Goal: Communication & Community: Answer question/provide support

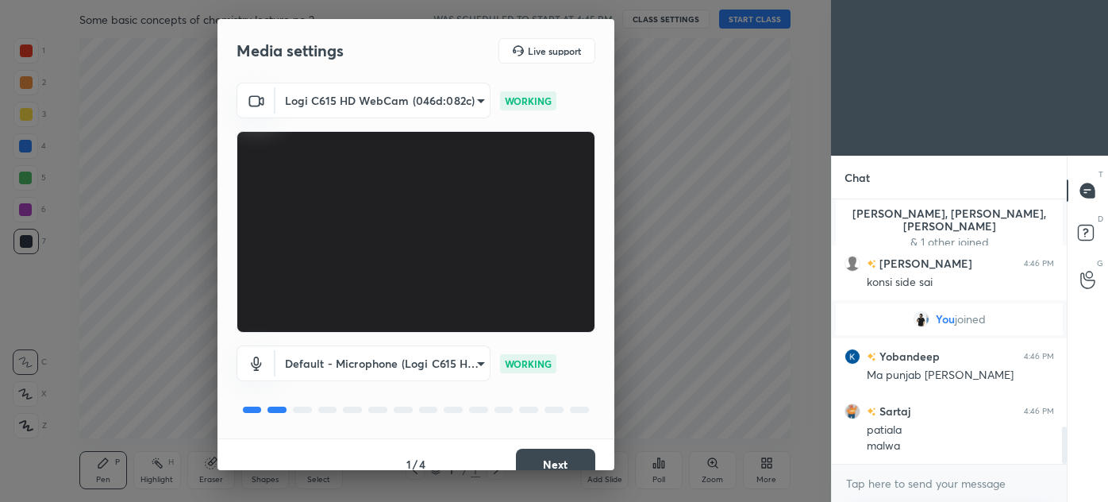
scroll to position [19, 0]
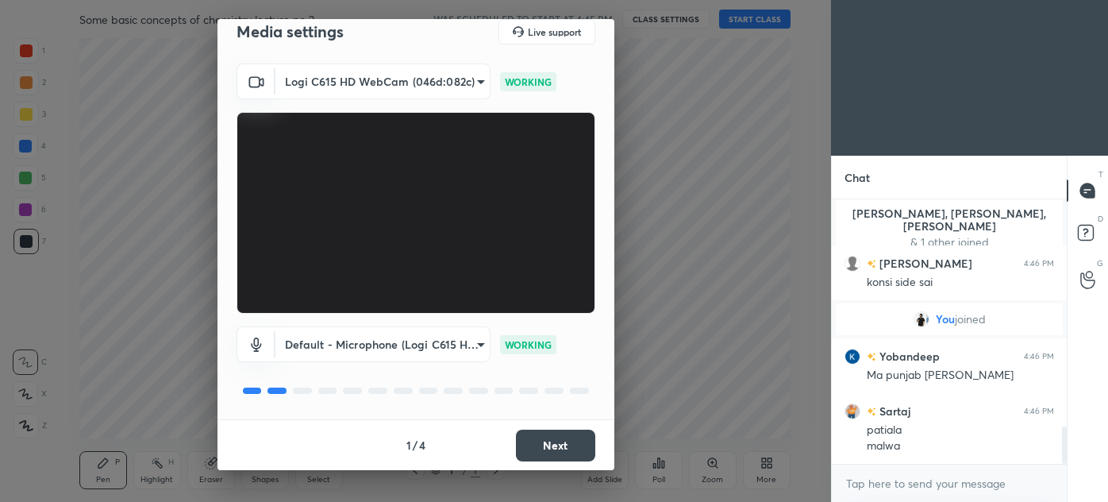
click at [527, 447] on button "Next" at bounding box center [555, 446] width 79 height 32
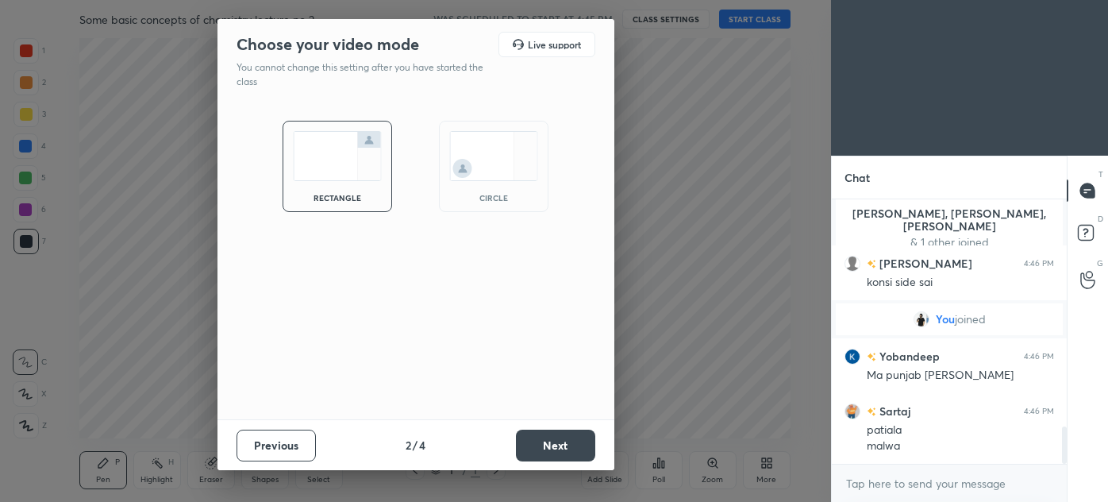
click at [468, 154] on img at bounding box center [493, 156] width 89 height 50
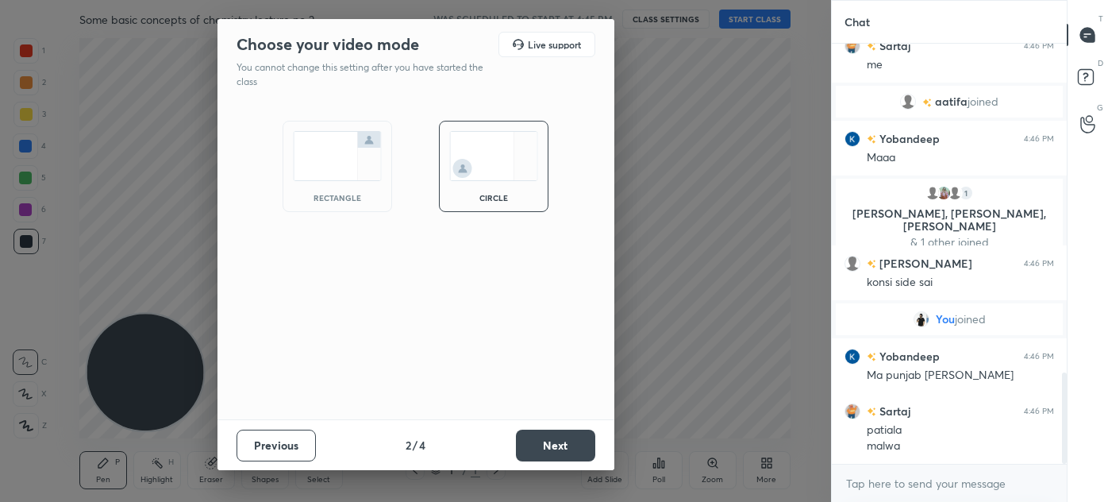
scroll to position [1505, 0]
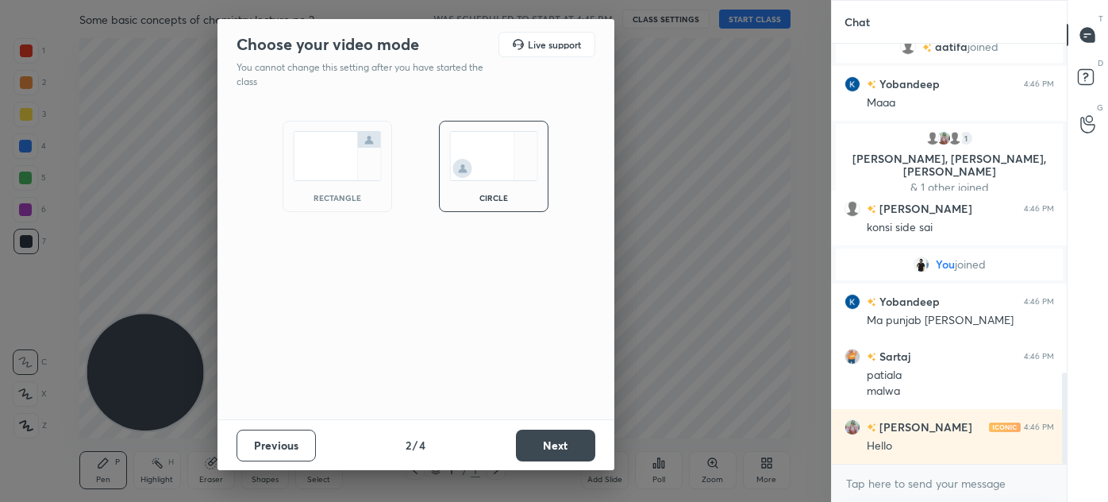
click at [578, 446] on button "Next" at bounding box center [555, 446] width 79 height 32
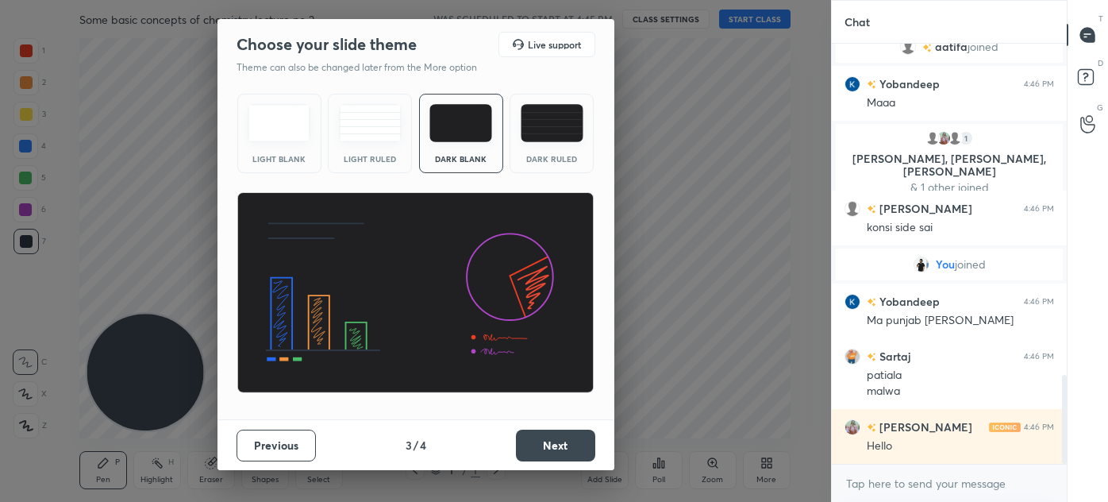
scroll to position [1560, 0]
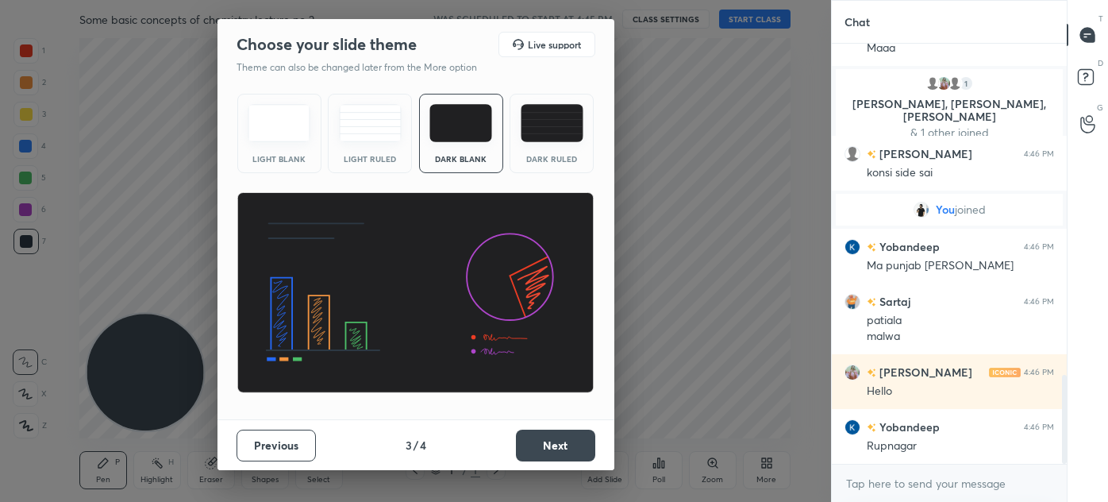
click at [549, 164] on div "Dark Ruled" at bounding box center [552, 133] width 84 height 79
click at [553, 445] on button "Next" at bounding box center [555, 446] width 79 height 32
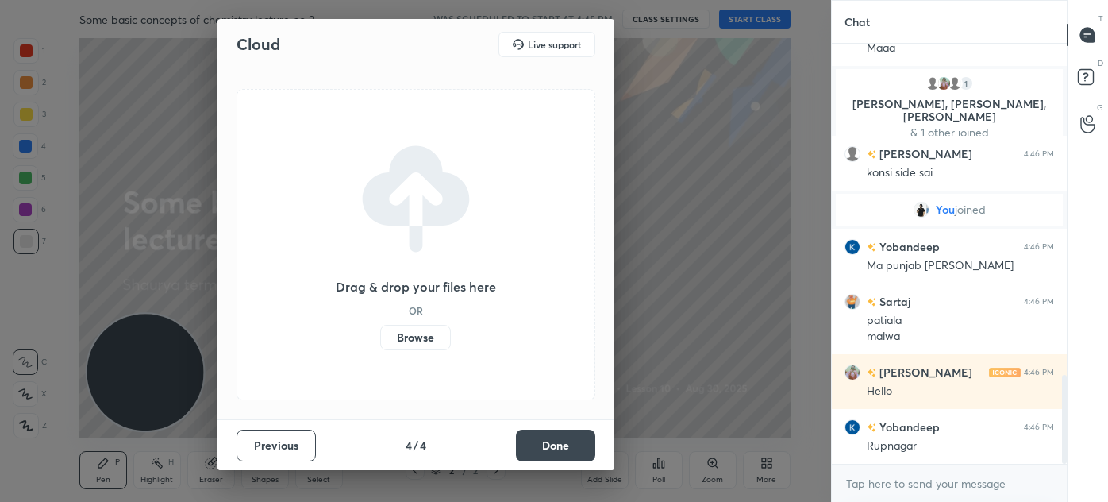
click at [562, 443] on button "Done" at bounding box center [555, 446] width 79 height 32
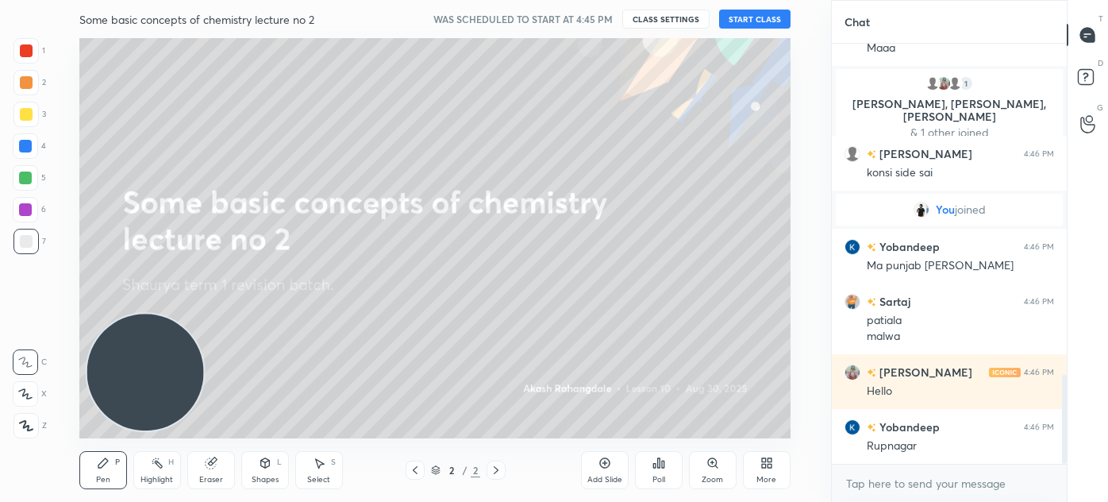
click at [746, 11] on button "START CLASS" at bounding box center [754, 19] width 71 height 19
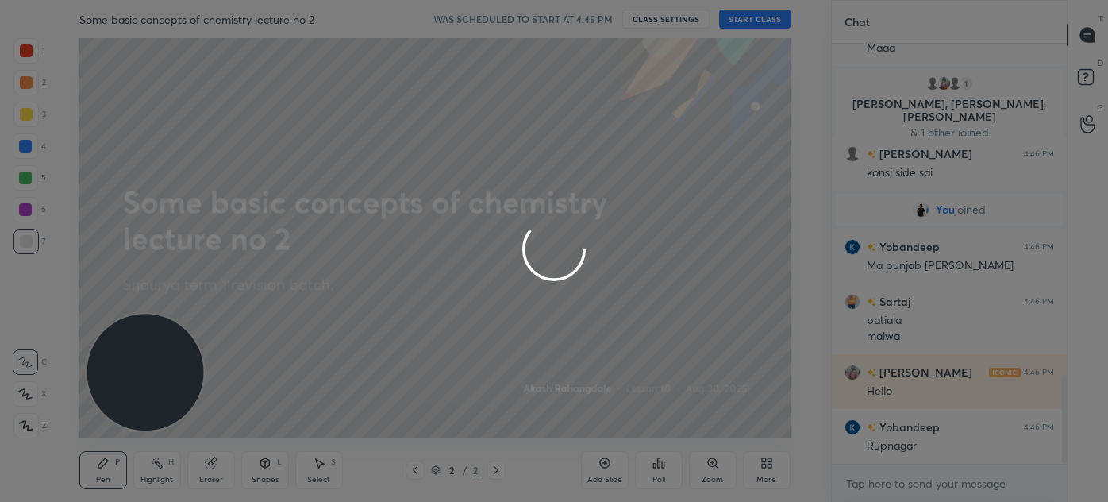
type textarea "x"
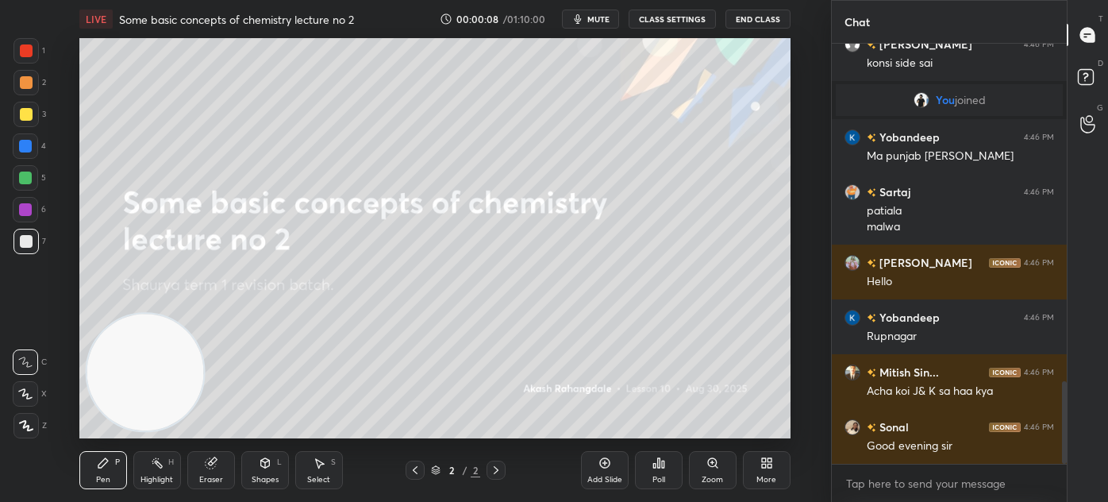
scroll to position [0, 0]
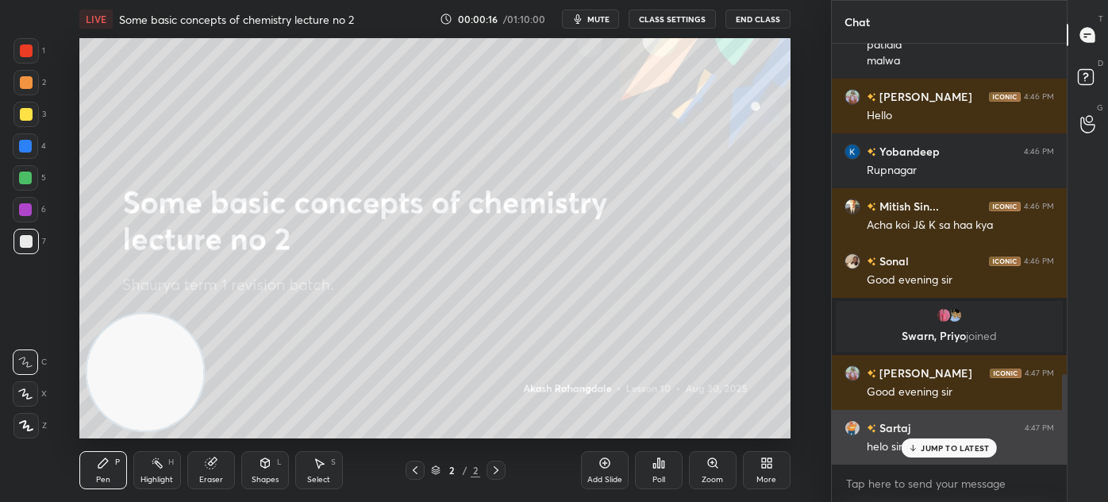
click at [908, 446] on div "JUMP TO LATEST" at bounding box center [949, 447] width 95 height 19
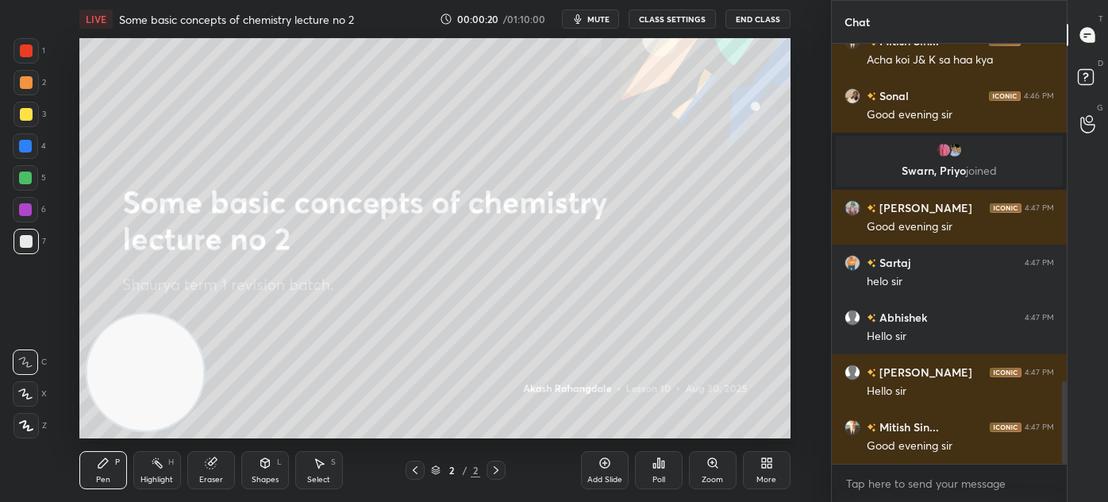
click at [769, 484] on div "More" at bounding box center [767, 470] width 48 height 38
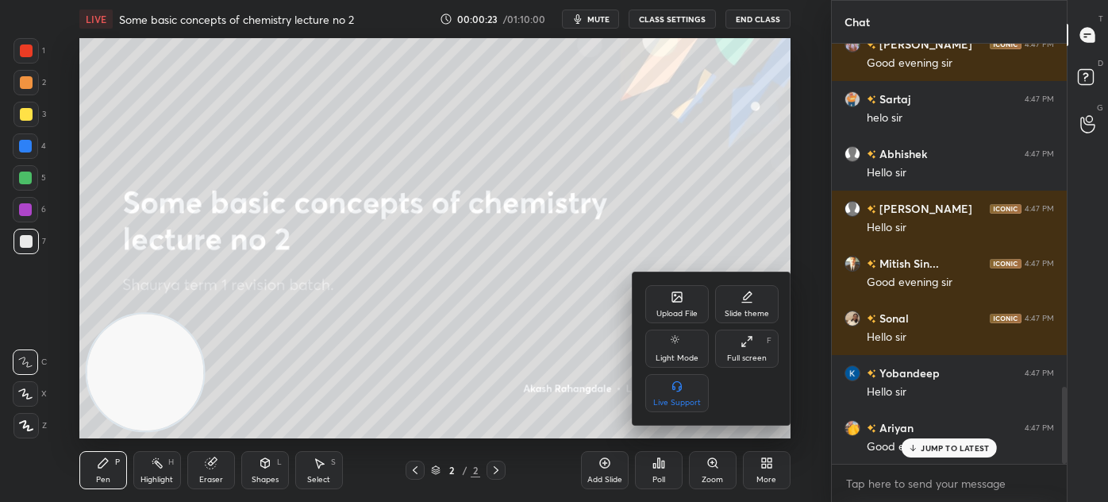
click at [688, 304] on div "Upload File" at bounding box center [678, 304] width 64 height 38
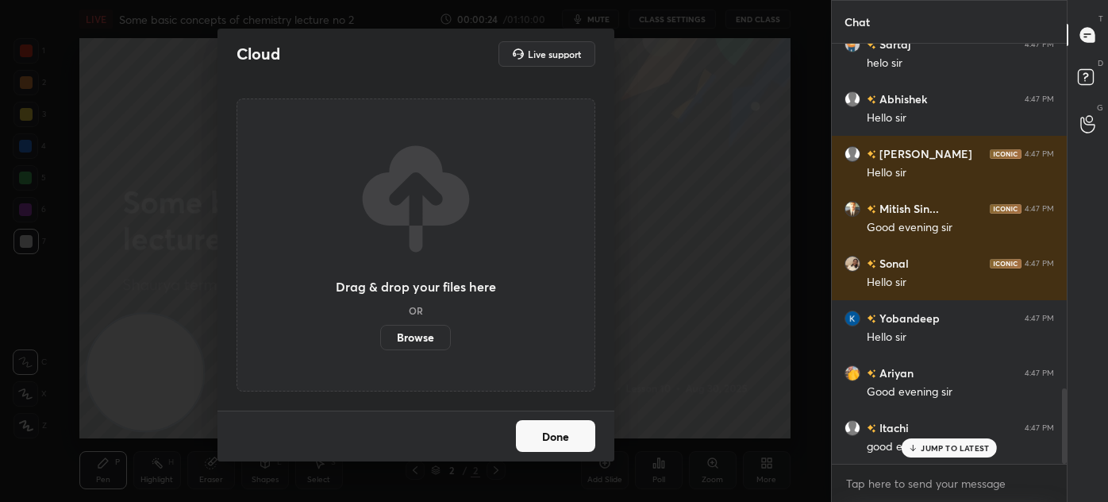
click at [400, 343] on label "Browse" at bounding box center [415, 337] width 71 height 25
click at [380, 343] on input "Browse" at bounding box center [380, 337] width 0 height 25
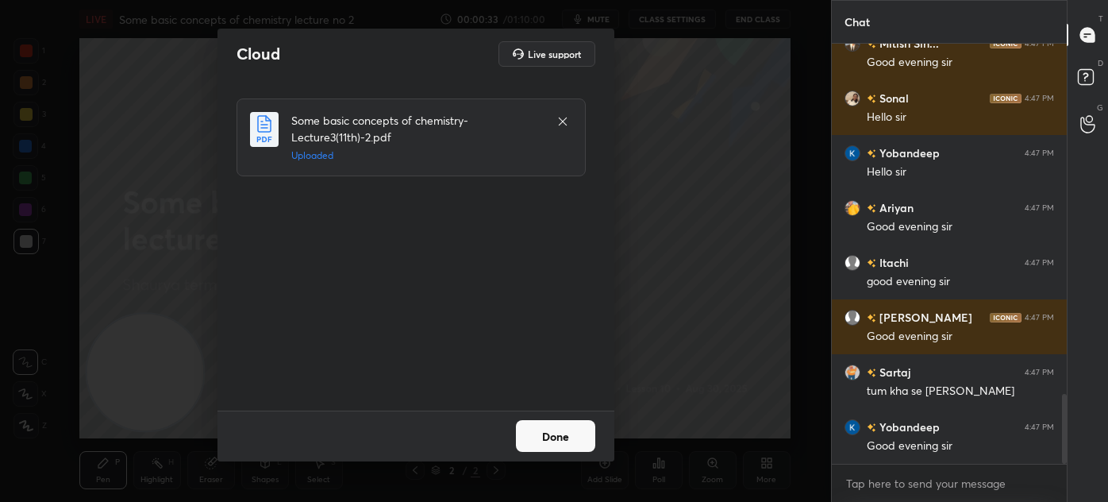
click at [564, 437] on button "Done" at bounding box center [555, 436] width 79 height 32
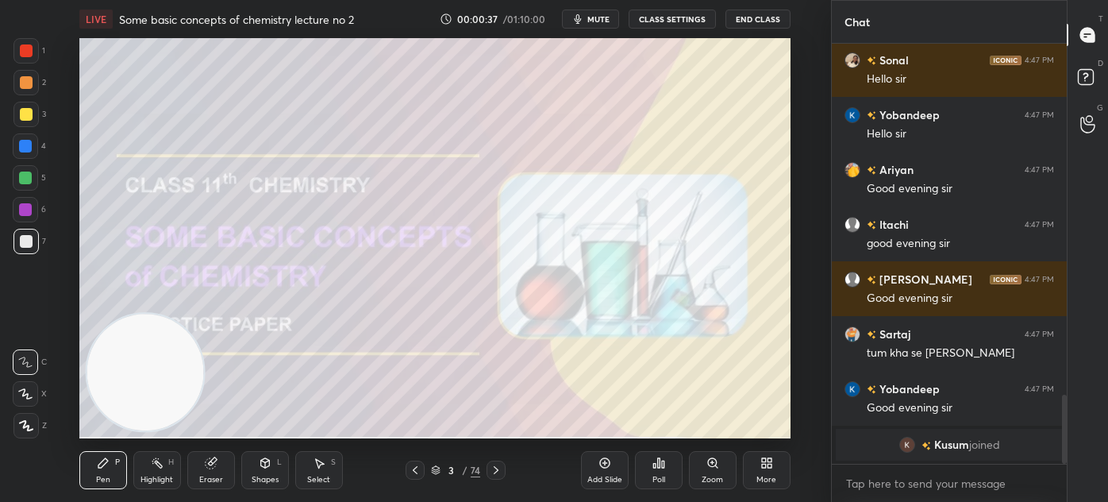
click at [610, 21] on span "mute" at bounding box center [599, 18] width 22 height 11
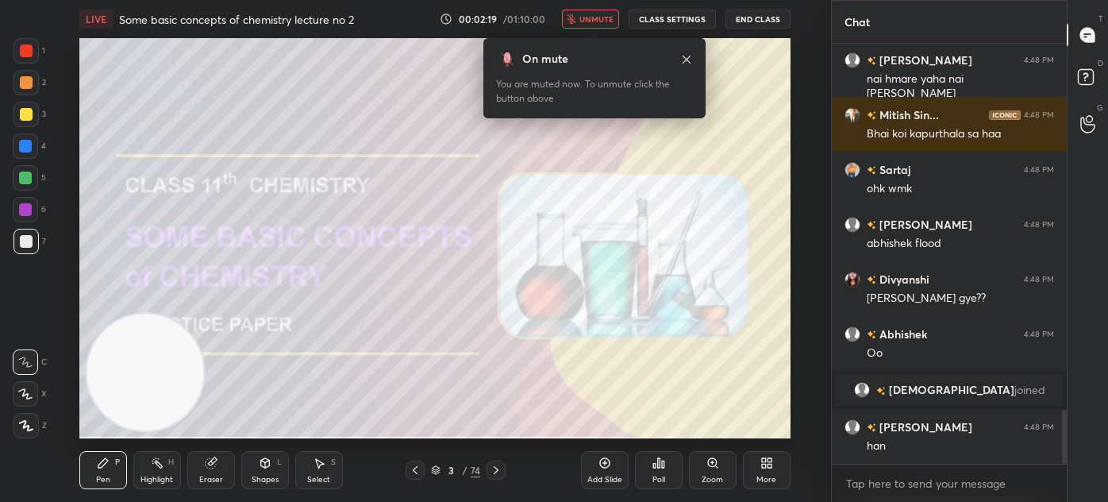
scroll to position [2845, 0]
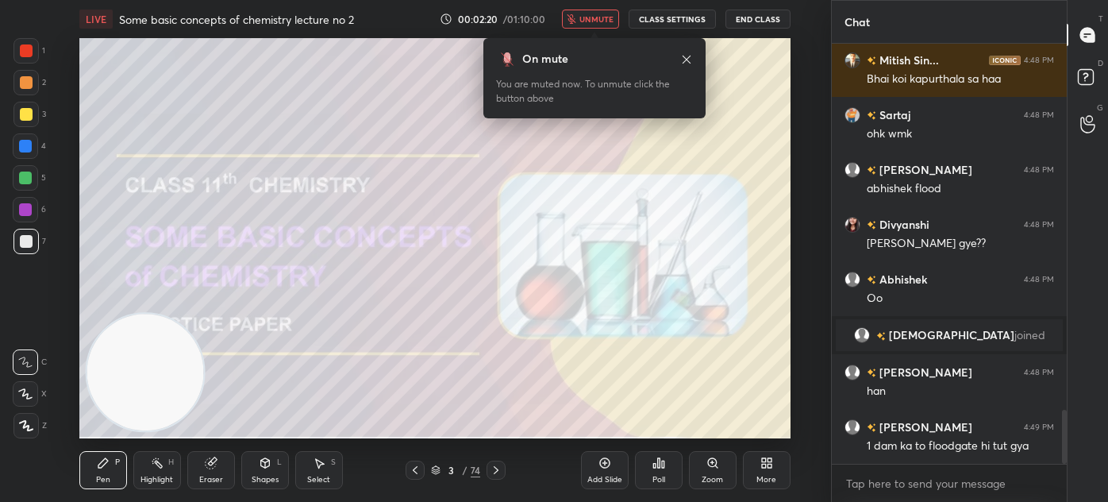
drag, startPoint x: 592, startPoint y: 25, endPoint x: 600, endPoint y: 23, distance: 8.1
click at [592, 25] on button "unmute" at bounding box center [590, 19] width 57 height 19
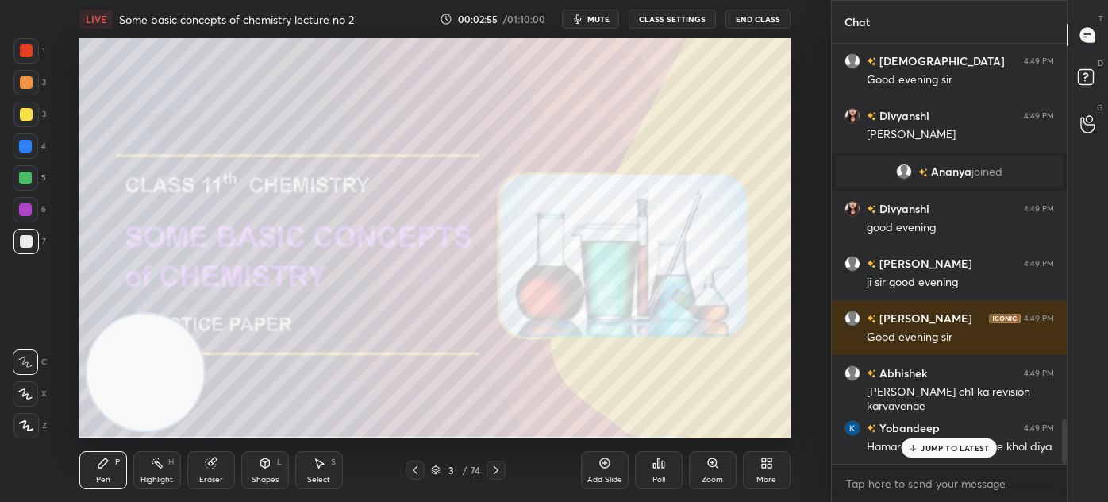
scroll to position [3548, 0]
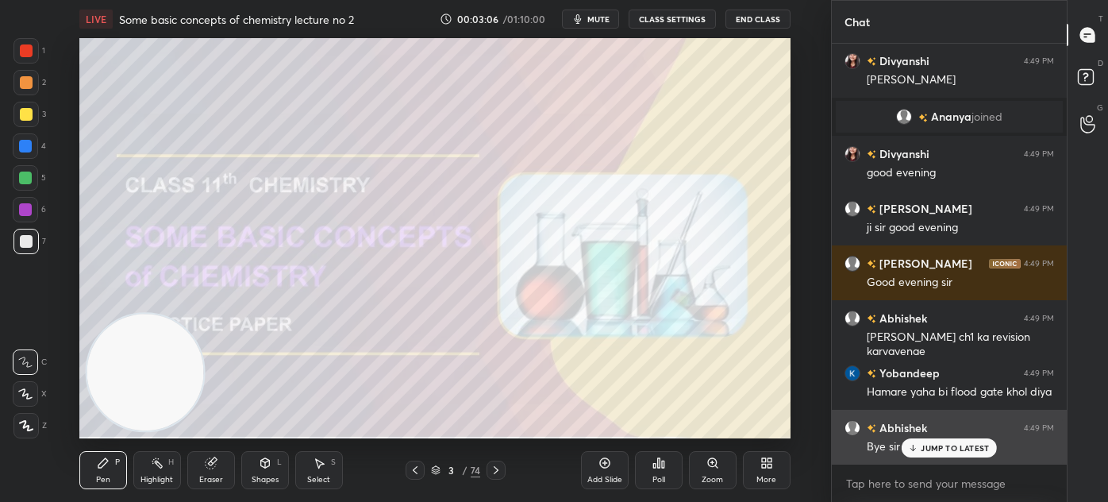
click at [955, 449] on p "JUMP TO LATEST" at bounding box center [955, 448] width 68 height 10
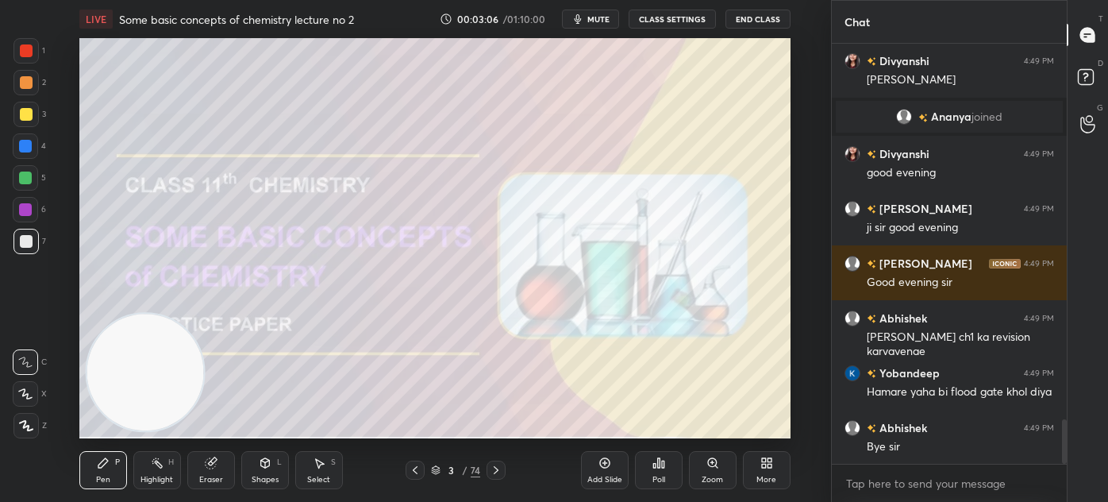
scroll to position [3603, 0]
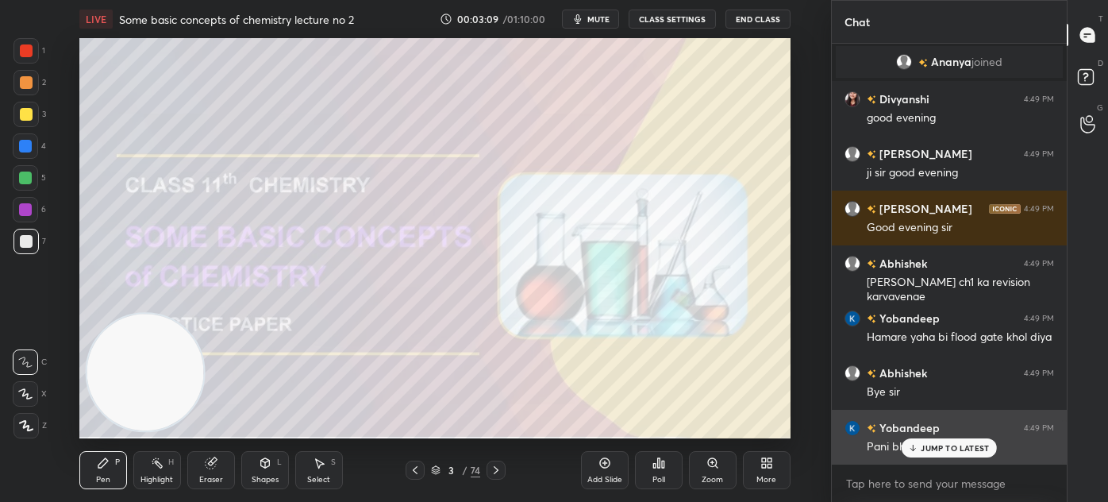
click at [934, 443] on p "JUMP TO LATEST" at bounding box center [955, 448] width 68 height 10
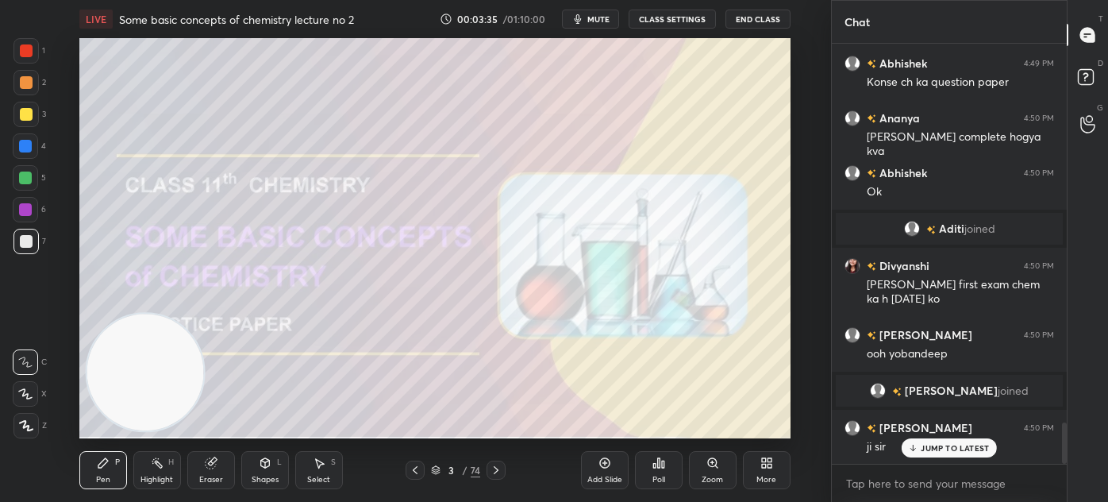
scroll to position [3891, 0]
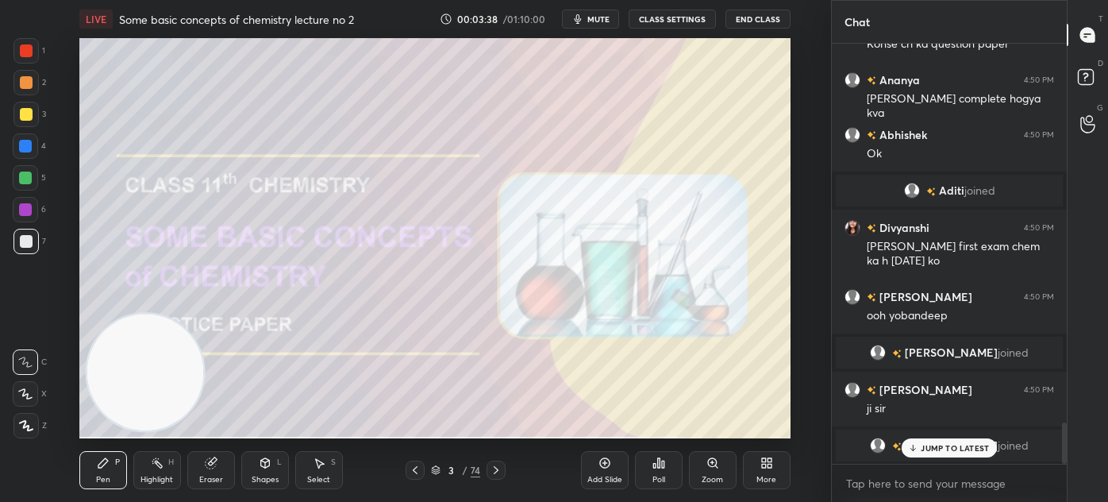
click at [605, 480] on div "Add Slide" at bounding box center [605, 480] width 35 height 8
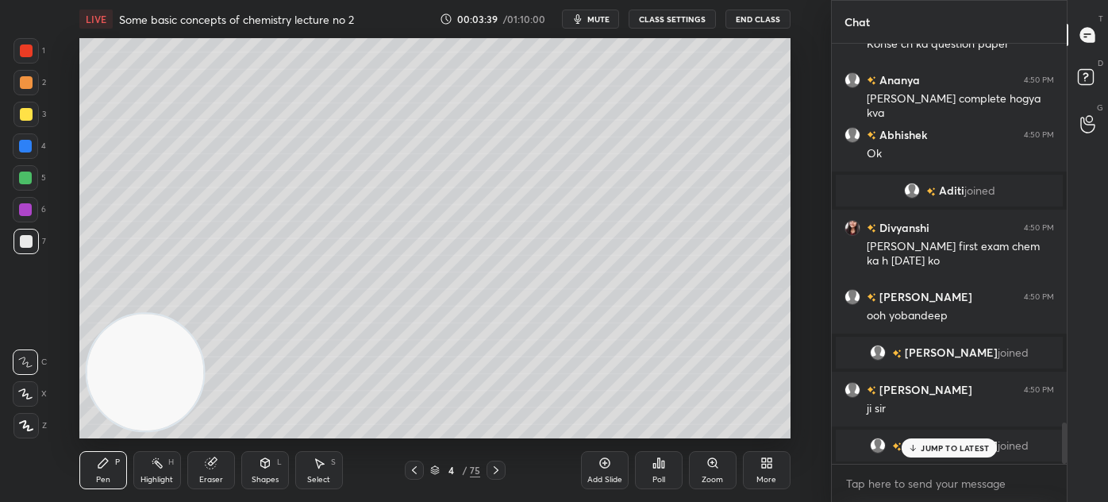
click at [24, 121] on div at bounding box center [25, 114] width 25 height 25
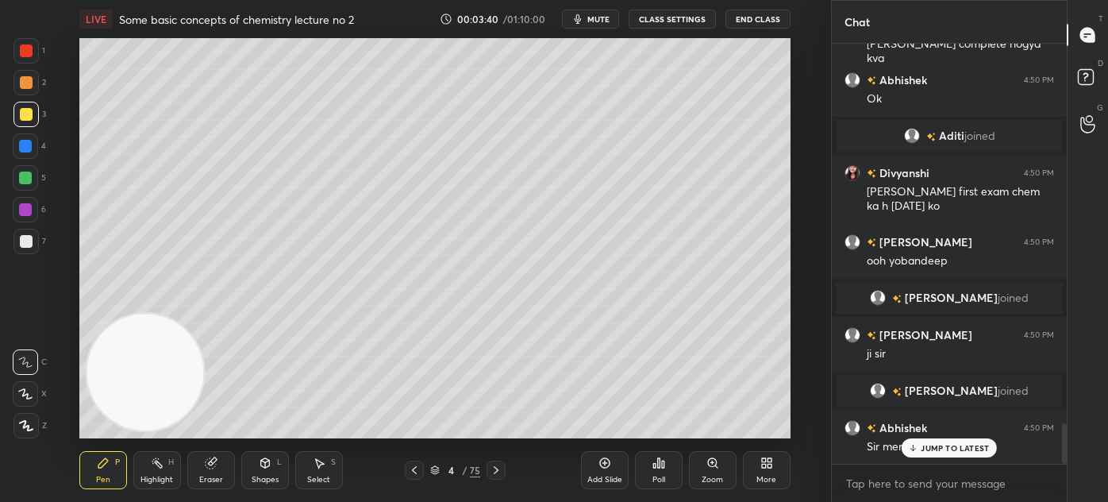
click at [31, 393] on div at bounding box center [25, 393] width 25 height 25
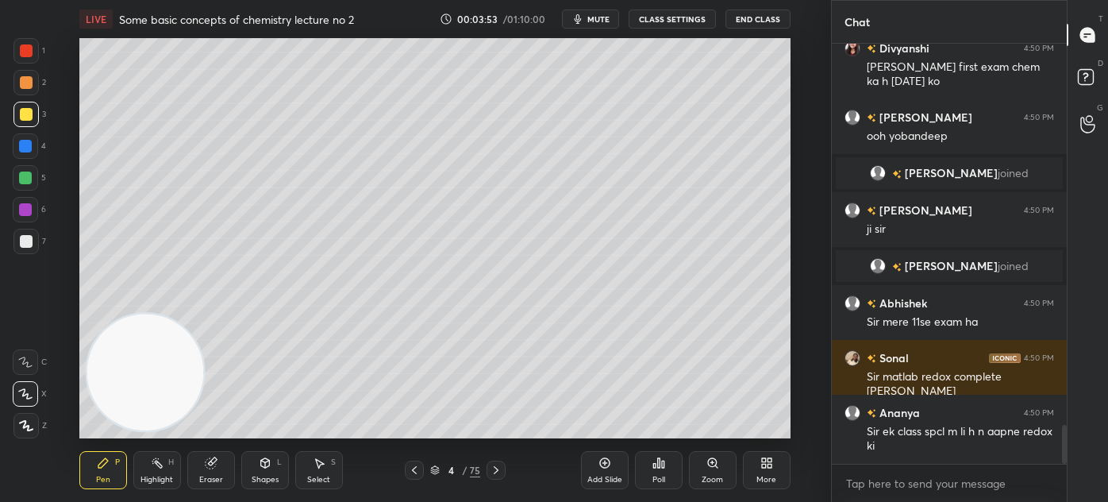
scroll to position [4126, 0]
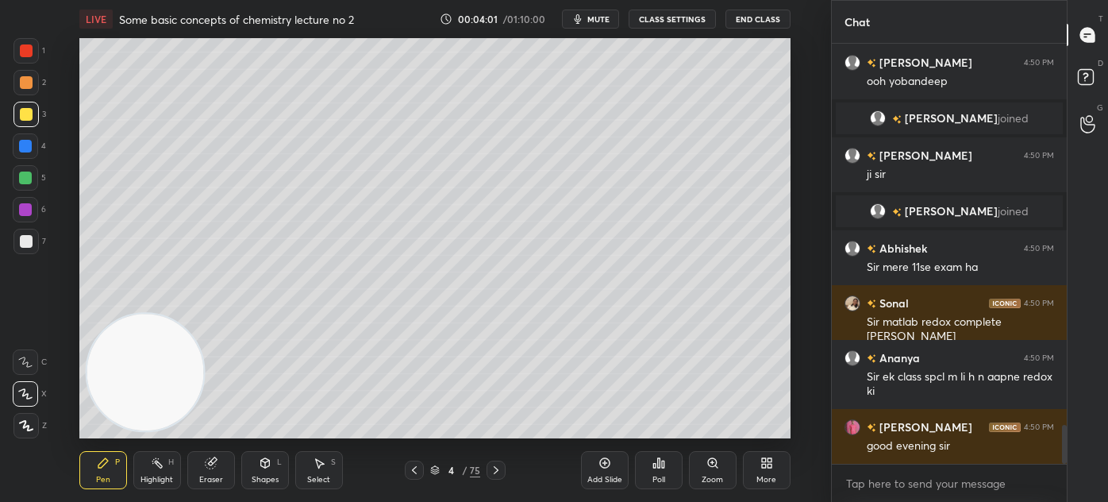
click at [29, 109] on div at bounding box center [26, 114] width 13 height 13
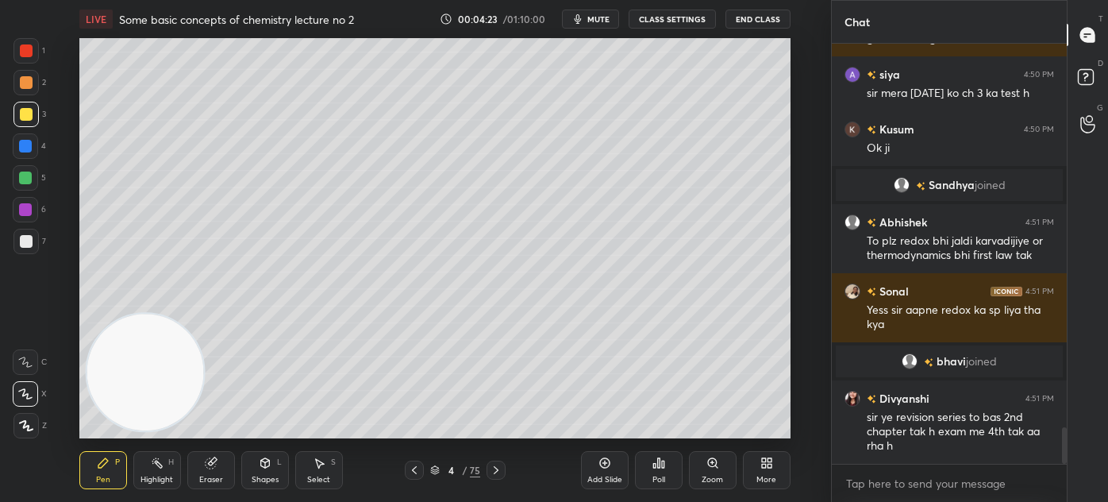
scroll to position [4370, 0]
click at [327, 474] on div "Select S" at bounding box center [319, 470] width 48 height 38
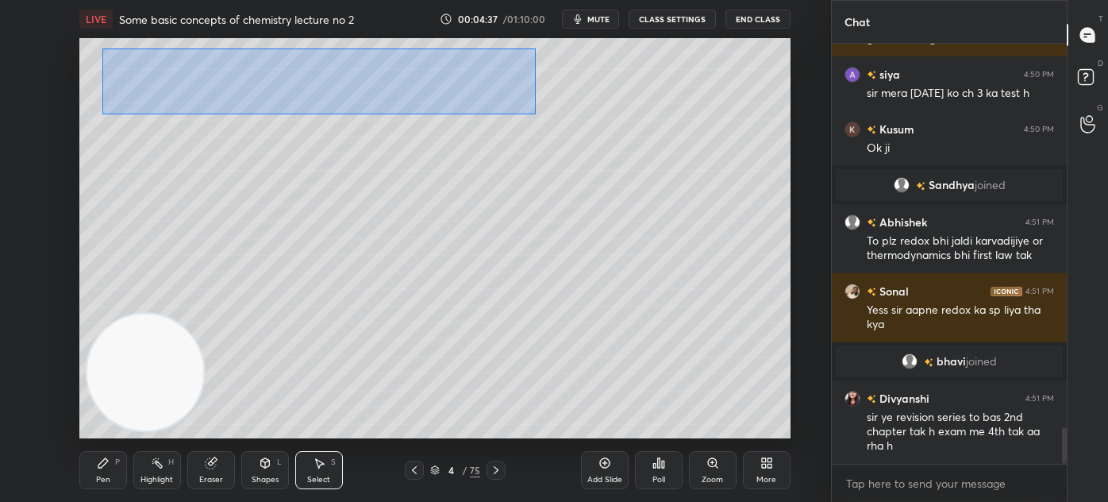
drag, startPoint x: 108, startPoint y: 72, endPoint x: 538, endPoint y: 111, distance: 431.3
click at [540, 114] on div "0 ° Undo Copy Duplicate Duplicate to new slide Delete" at bounding box center [434, 238] width 711 height 400
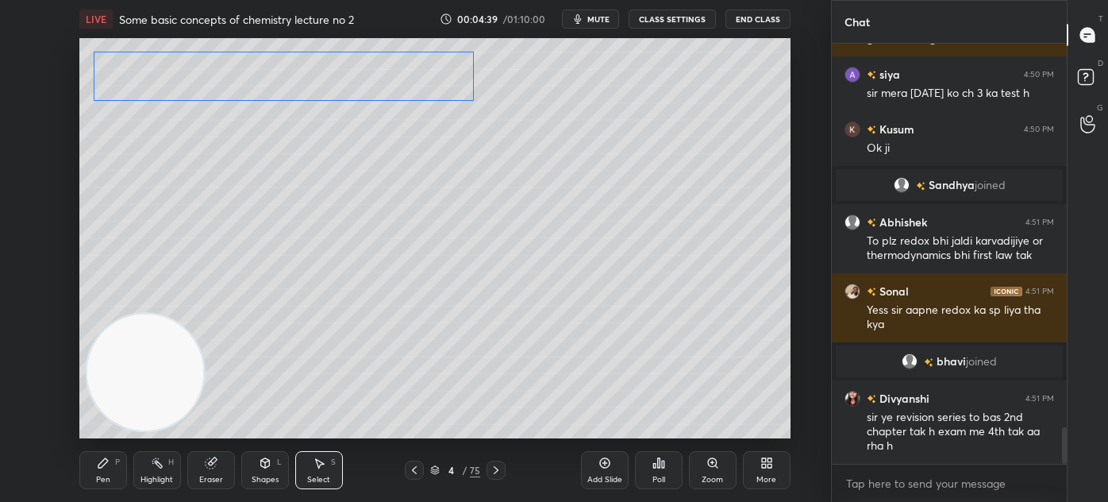
drag, startPoint x: 450, startPoint y: 81, endPoint x: 428, endPoint y: 79, distance: 22.3
click at [428, 79] on div "0 ° Undo Copy Duplicate Duplicate to new slide Delete" at bounding box center [434, 238] width 711 height 400
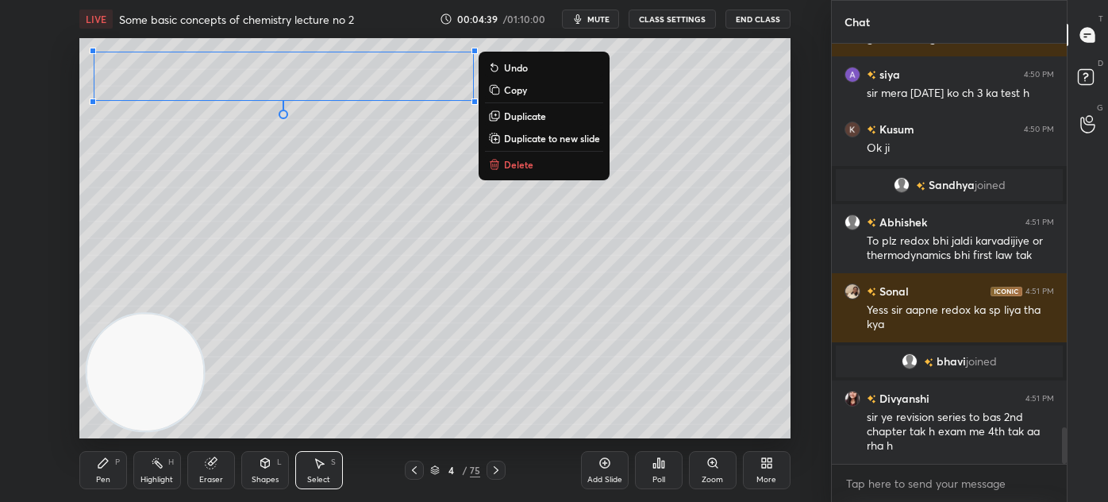
drag, startPoint x: 396, startPoint y: 168, endPoint x: 414, endPoint y: 166, distance: 17.6
click at [396, 169] on div "0 ° Undo Copy Duplicate Duplicate to new slide Delete" at bounding box center [434, 238] width 711 height 400
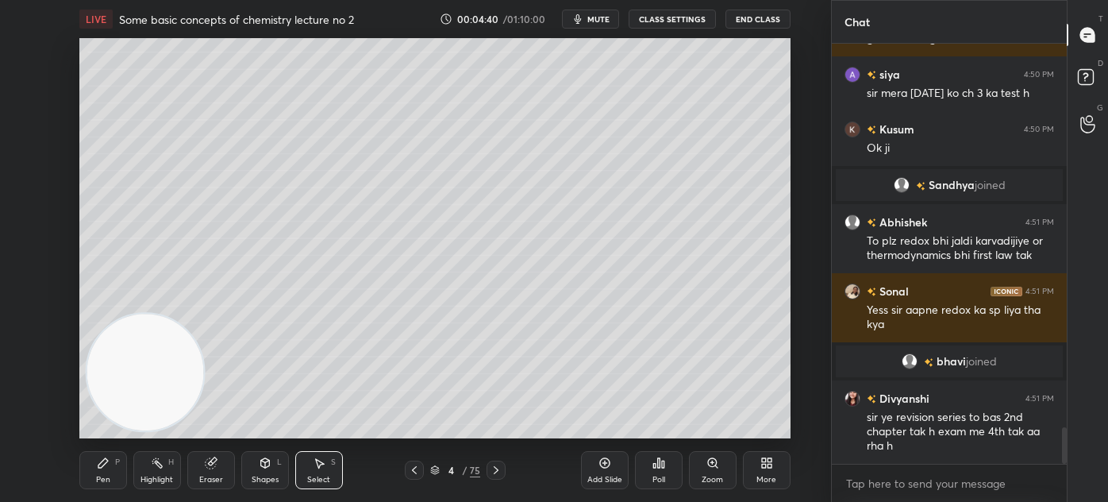
click at [116, 481] on div "Pen P" at bounding box center [103, 470] width 48 height 38
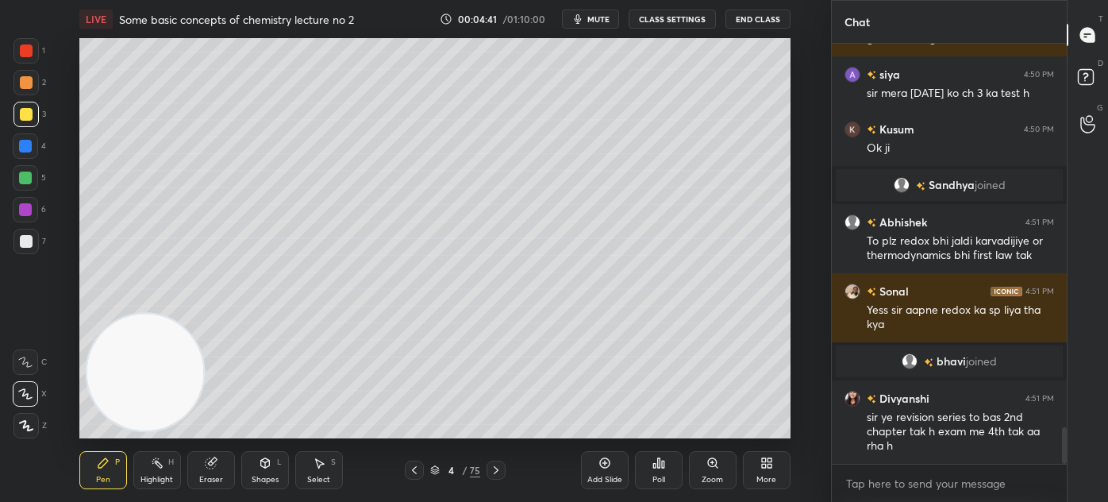
click at [26, 249] on div at bounding box center [25, 241] width 25 height 25
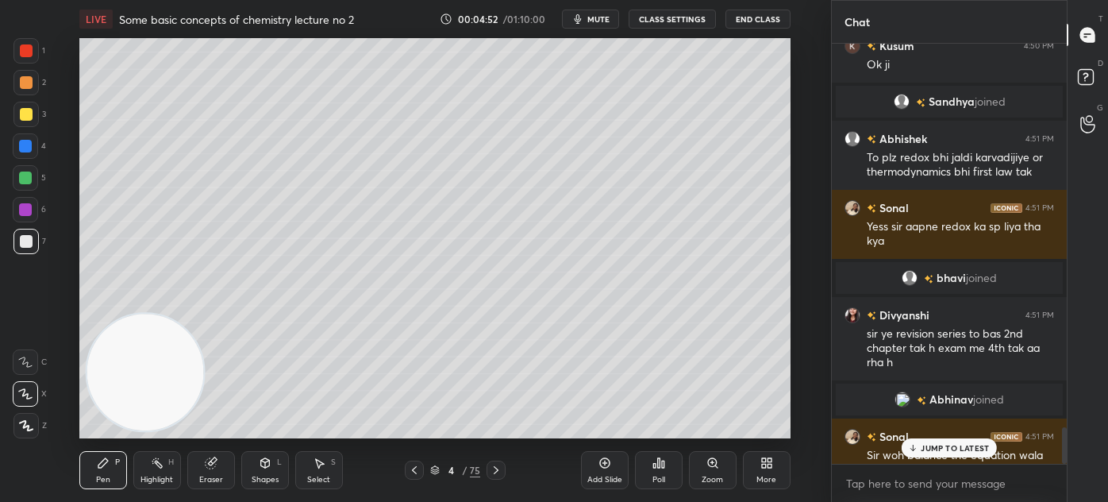
scroll to position [4431, 0]
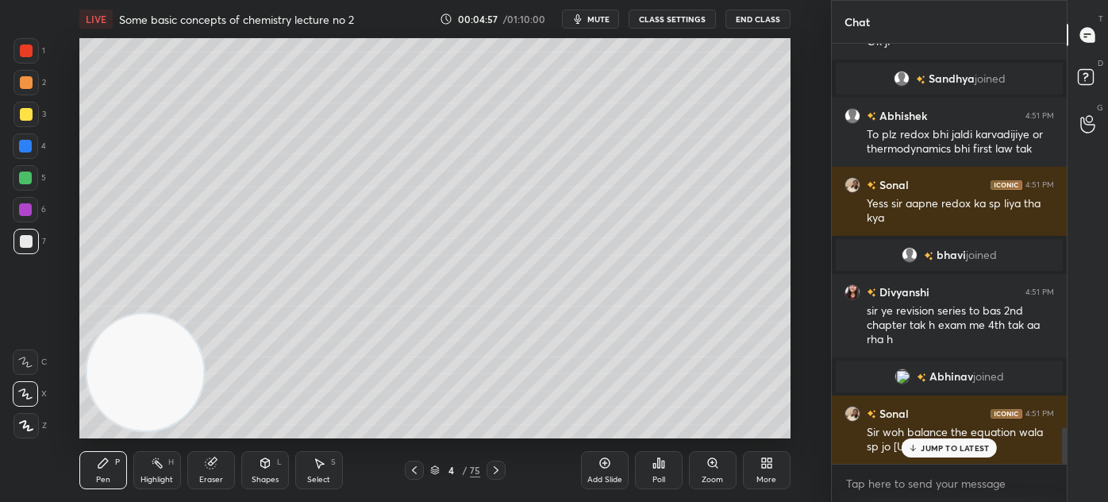
drag, startPoint x: 224, startPoint y: 472, endPoint x: 241, endPoint y: 464, distance: 18.5
click at [223, 472] on div "Eraser" at bounding box center [211, 470] width 48 height 38
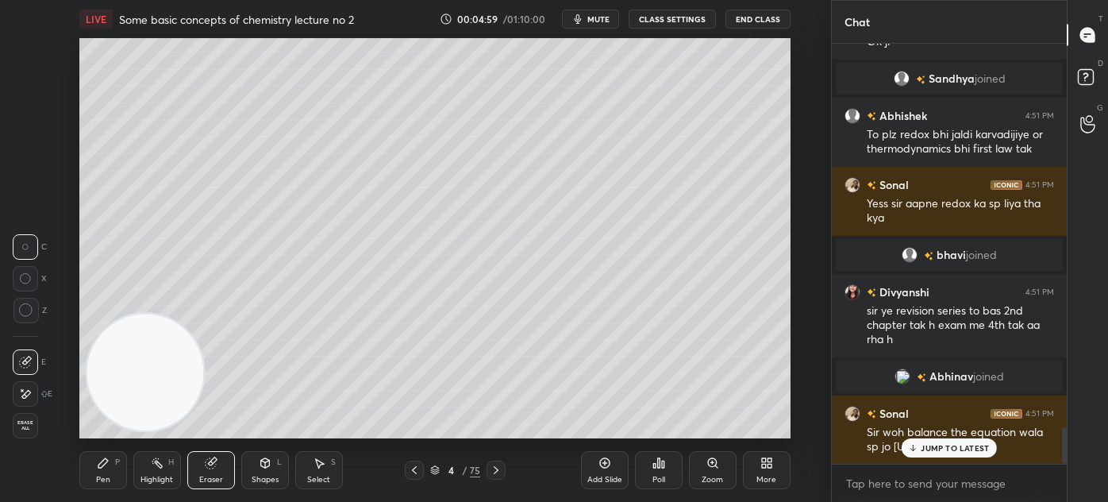
click at [115, 469] on div "Pen P" at bounding box center [103, 470] width 48 height 38
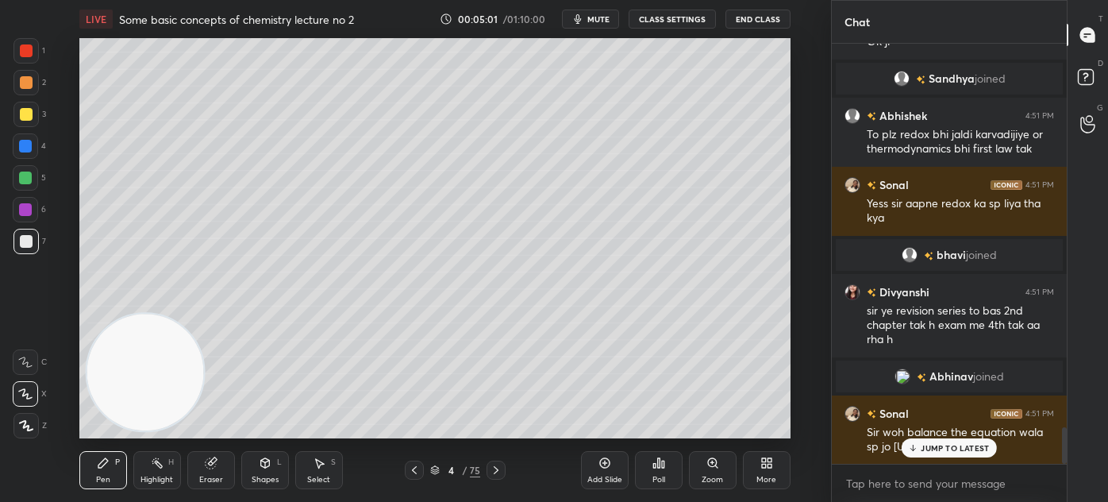
click at [937, 454] on div "JUMP TO LATEST" at bounding box center [949, 447] width 95 height 19
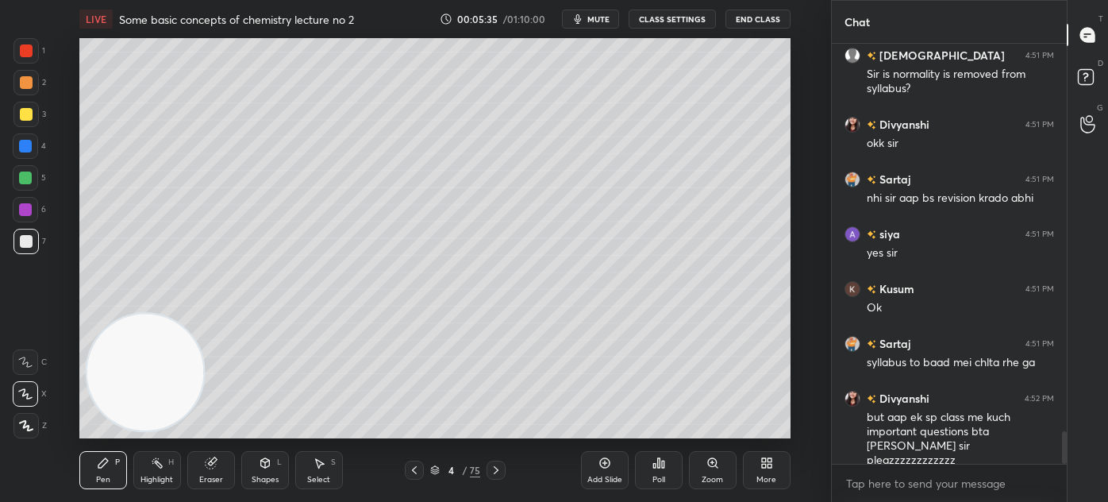
scroll to position [4951, 0]
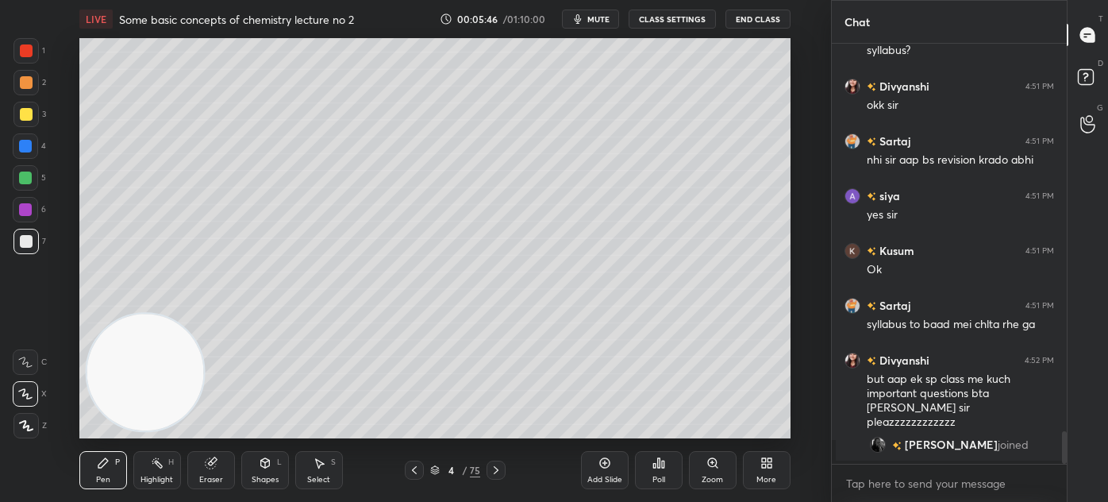
click at [216, 482] on div "Eraser" at bounding box center [211, 480] width 24 height 8
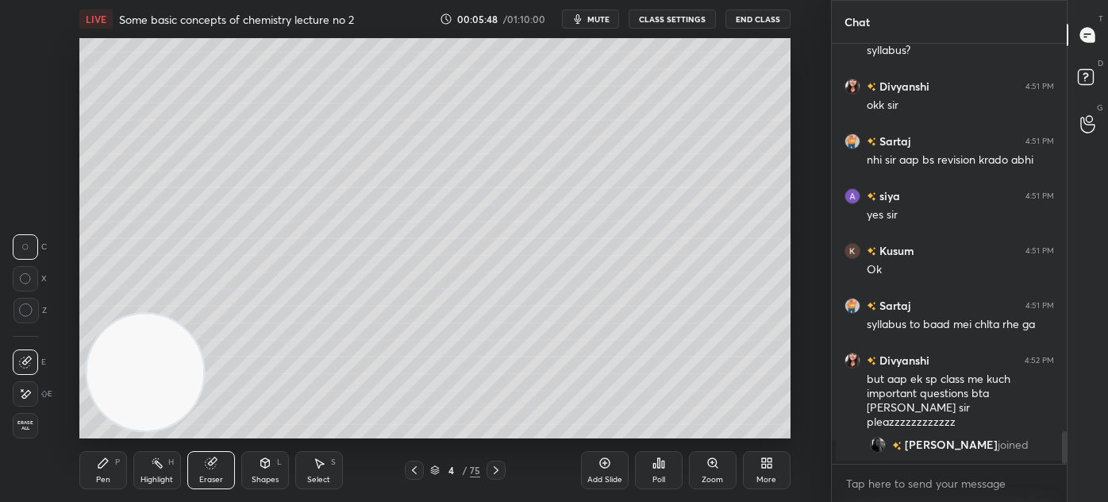
click at [23, 312] on icon at bounding box center [26, 310] width 14 height 14
click at [87, 476] on div "Pen P" at bounding box center [103, 470] width 48 height 38
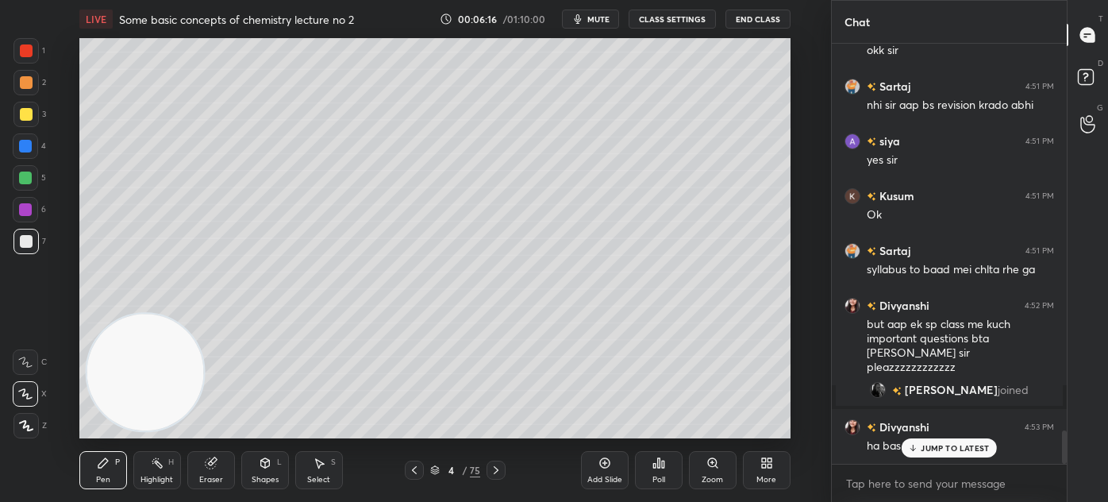
scroll to position [4920, 0]
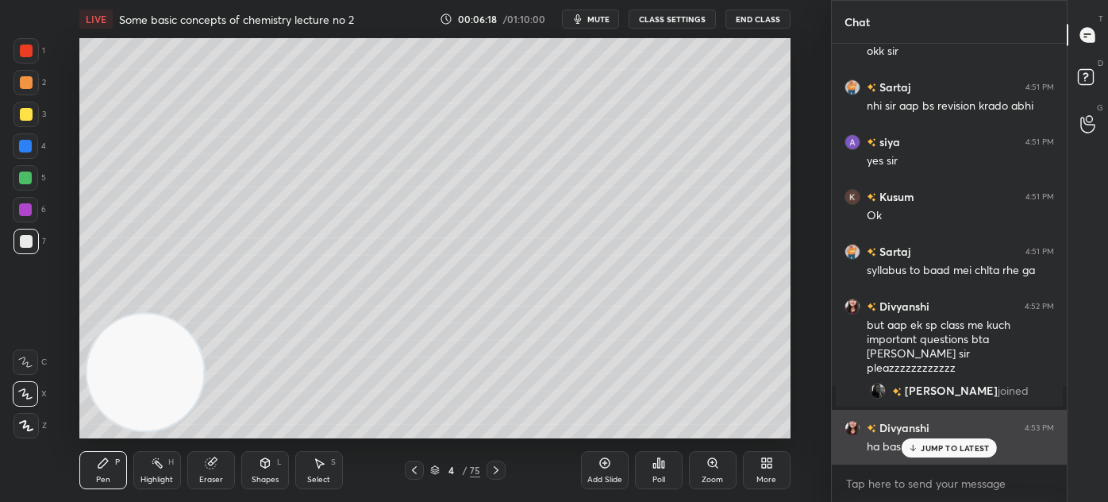
click at [923, 446] on p "JUMP TO LATEST" at bounding box center [955, 448] width 68 height 10
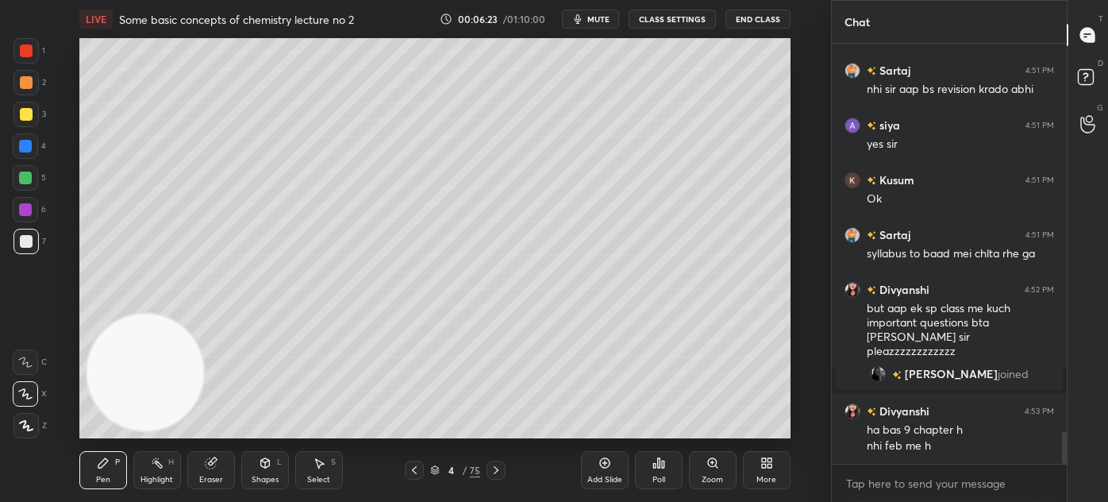
scroll to position [4992, 0]
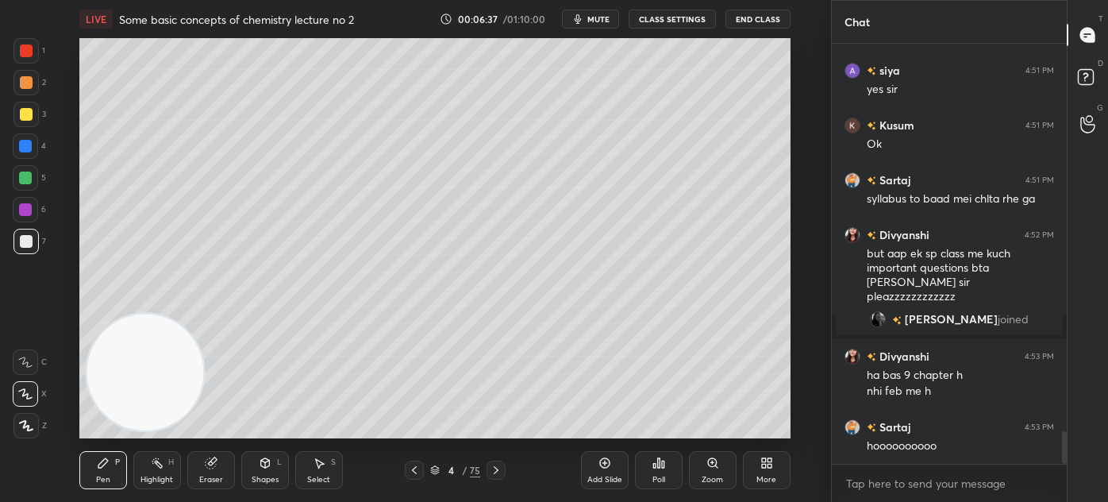
click at [211, 476] on div "Eraser" at bounding box center [211, 480] width 24 height 8
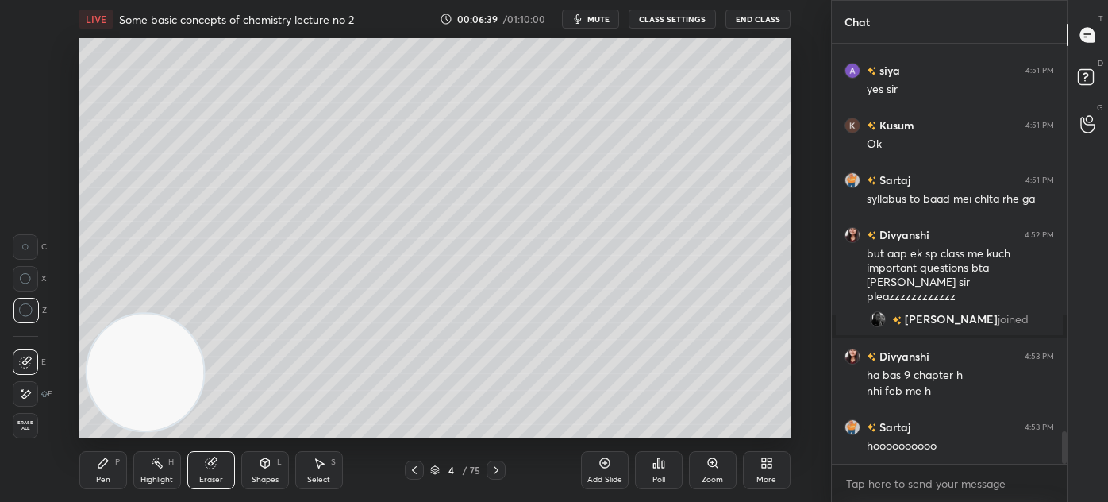
drag, startPoint x: 102, startPoint y: 484, endPoint x: 150, endPoint y: 414, distance: 83.9
click at [102, 483] on div "Pen" at bounding box center [103, 480] width 14 height 8
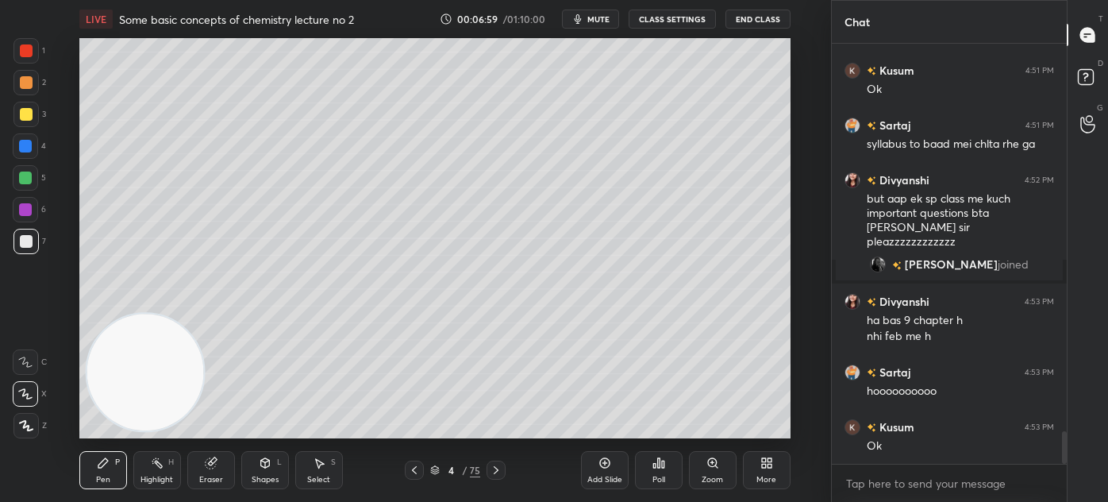
scroll to position [5101, 0]
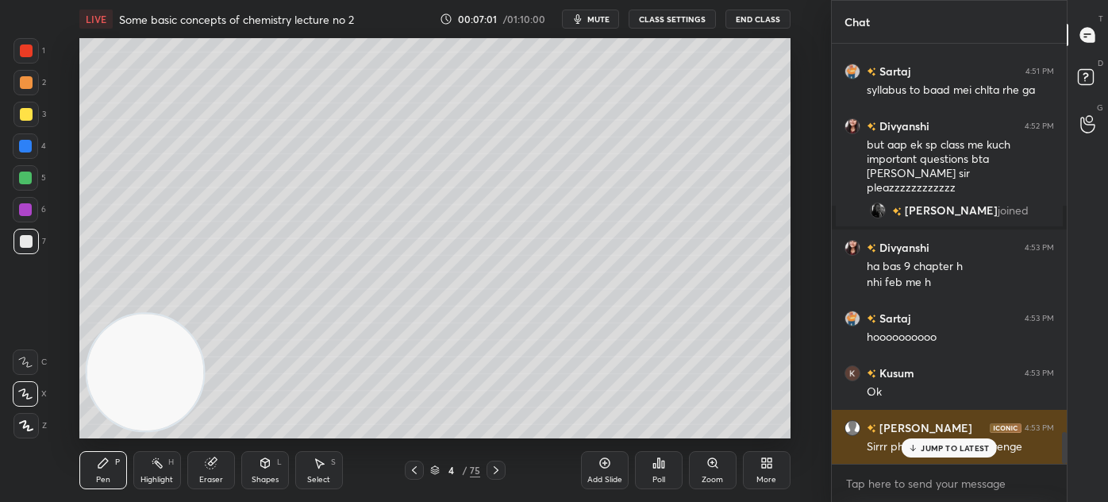
drag, startPoint x: 925, startPoint y: 445, endPoint x: 893, endPoint y: 437, distance: 32.6
click at [924, 445] on p "JUMP TO LATEST" at bounding box center [955, 448] width 68 height 10
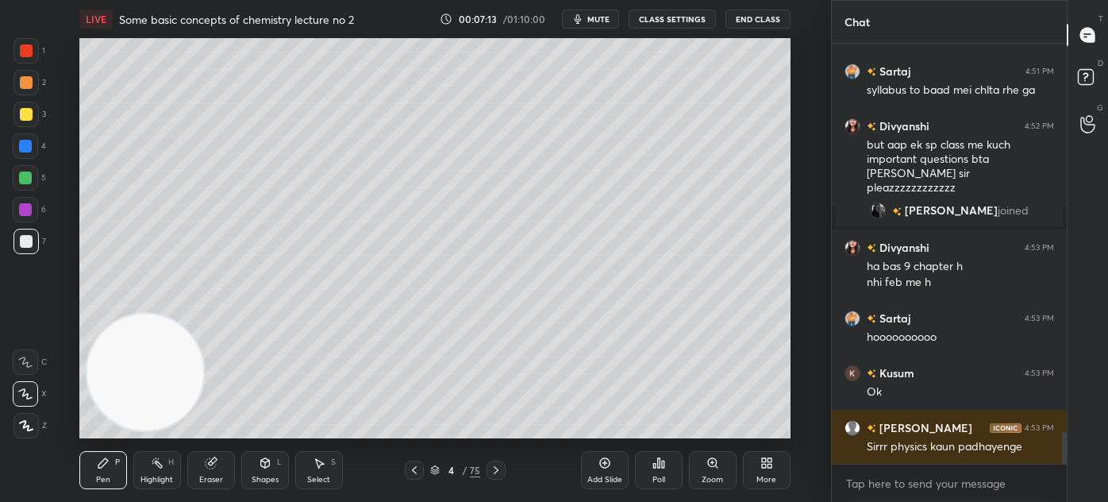
click at [29, 114] on div at bounding box center [26, 114] width 13 height 13
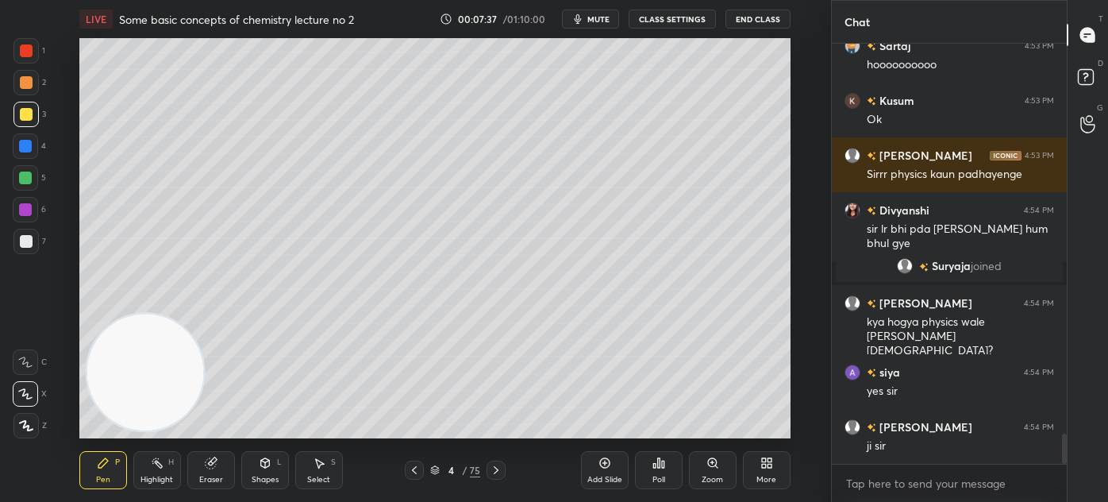
scroll to position [5428, 0]
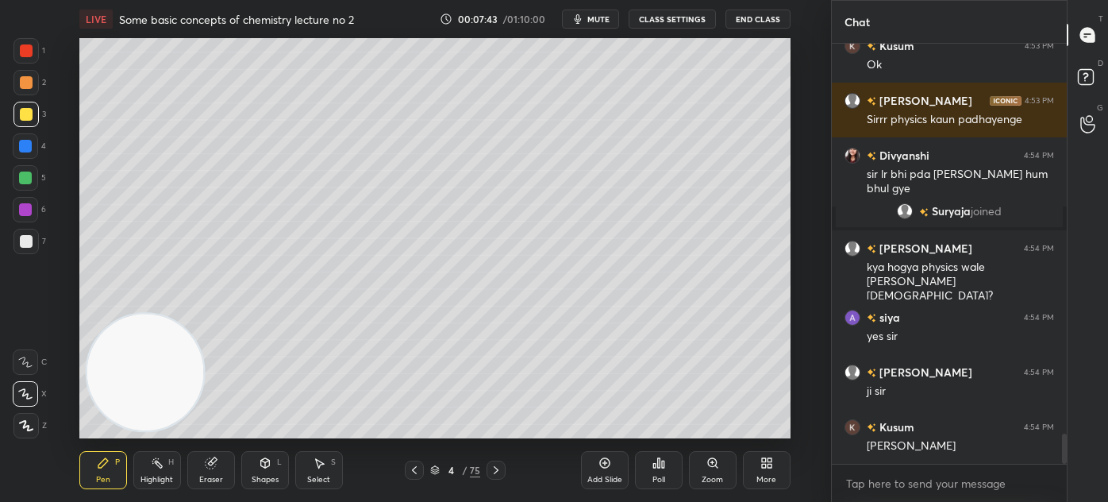
drag, startPoint x: 35, startPoint y: 239, endPoint x: 47, endPoint y: 222, distance: 21.1
click at [34, 238] on div at bounding box center [25, 241] width 25 height 25
click at [25, 111] on div at bounding box center [26, 114] width 13 height 13
click at [29, 391] on icon at bounding box center [25, 393] width 14 height 11
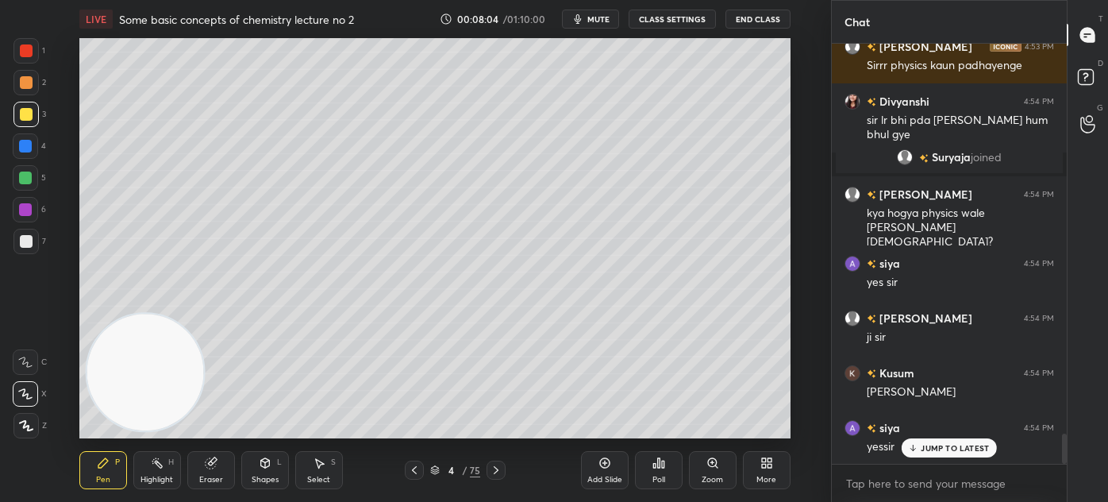
click at [601, 476] on div "Add Slide" at bounding box center [605, 480] width 35 height 8
click at [24, 106] on div at bounding box center [25, 114] width 25 height 25
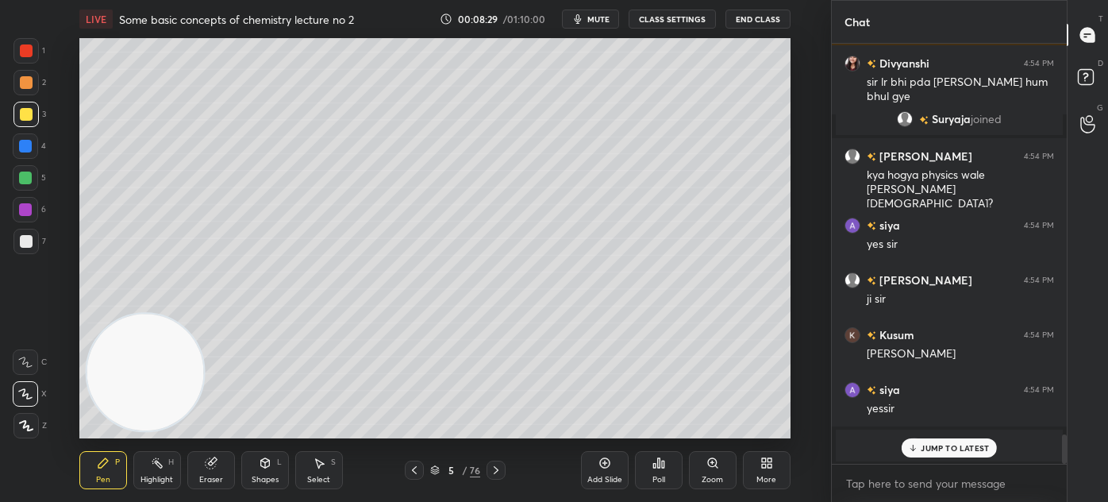
click at [203, 480] on div "Eraser" at bounding box center [211, 480] width 24 height 8
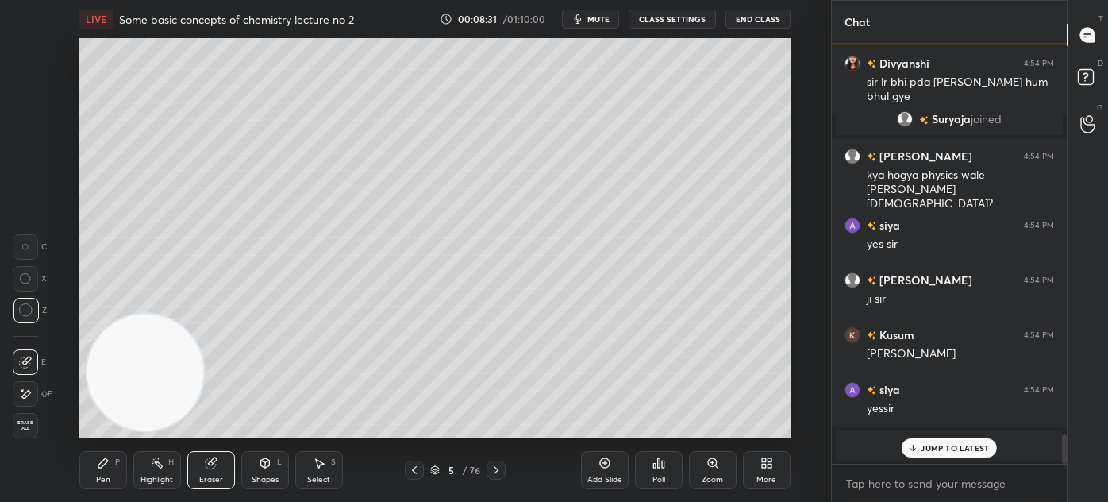
click at [102, 478] on div "Pen" at bounding box center [103, 480] width 14 height 8
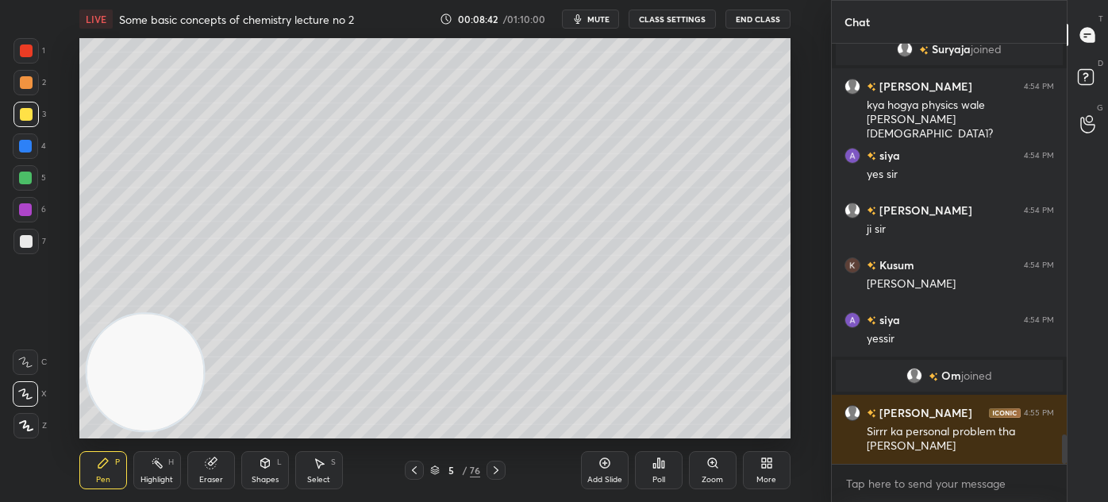
scroll to position [5644, 0]
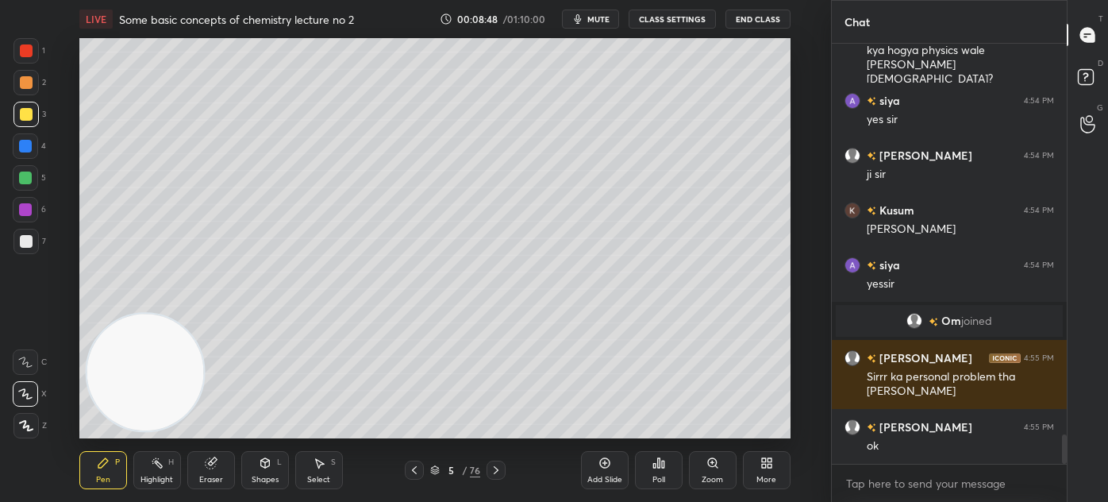
click at [20, 54] on div at bounding box center [26, 50] width 13 height 13
click at [26, 110] on div at bounding box center [26, 114] width 13 height 13
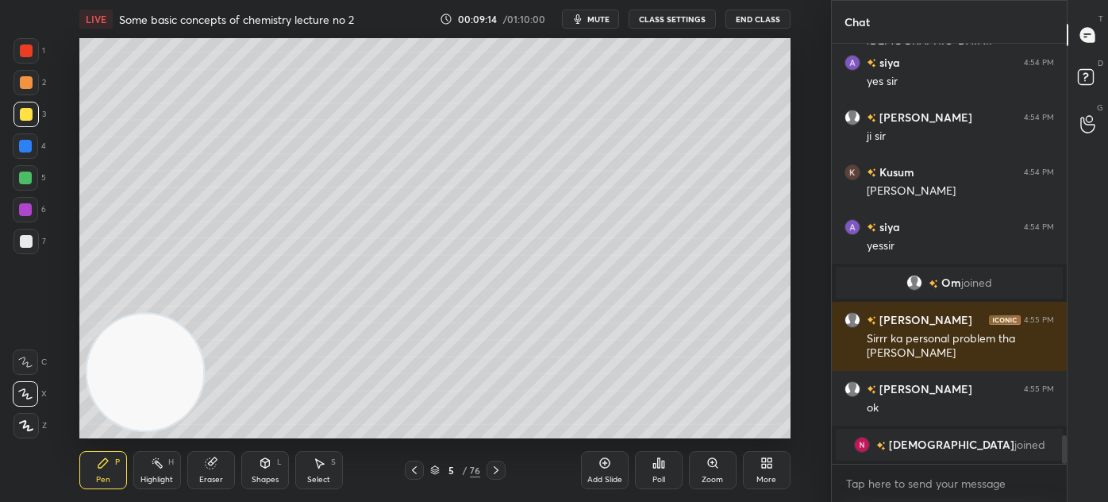
click at [32, 247] on div at bounding box center [25, 241] width 25 height 25
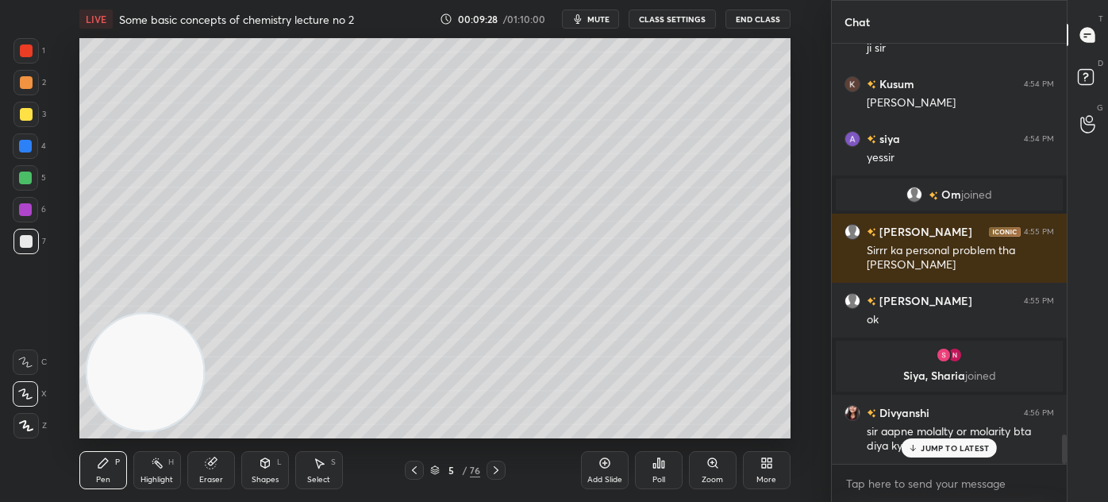
scroll to position [5509, 0]
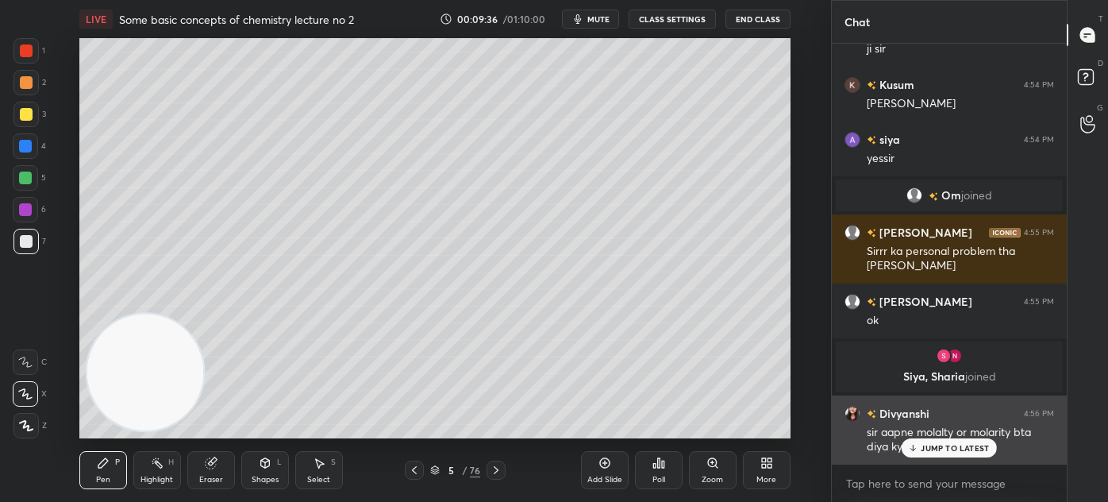
click at [962, 450] on p "JUMP TO LATEST" at bounding box center [955, 448] width 68 height 10
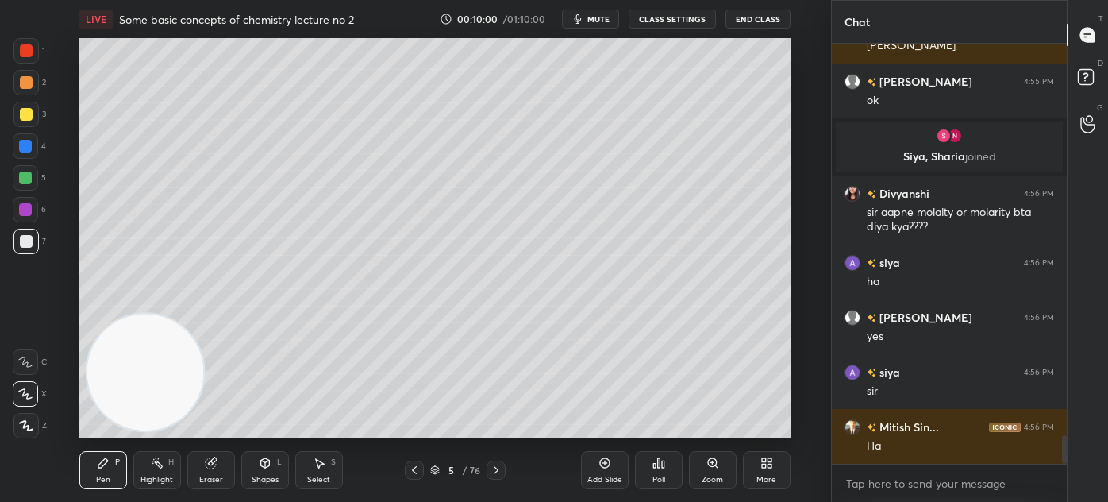
scroll to position [5783, 0]
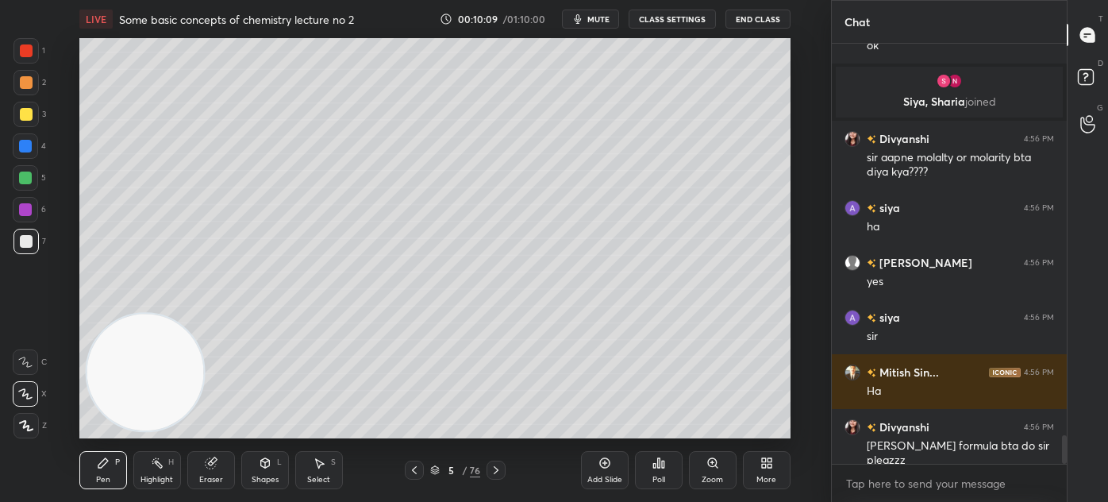
click at [29, 146] on div at bounding box center [25, 146] width 13 height 13
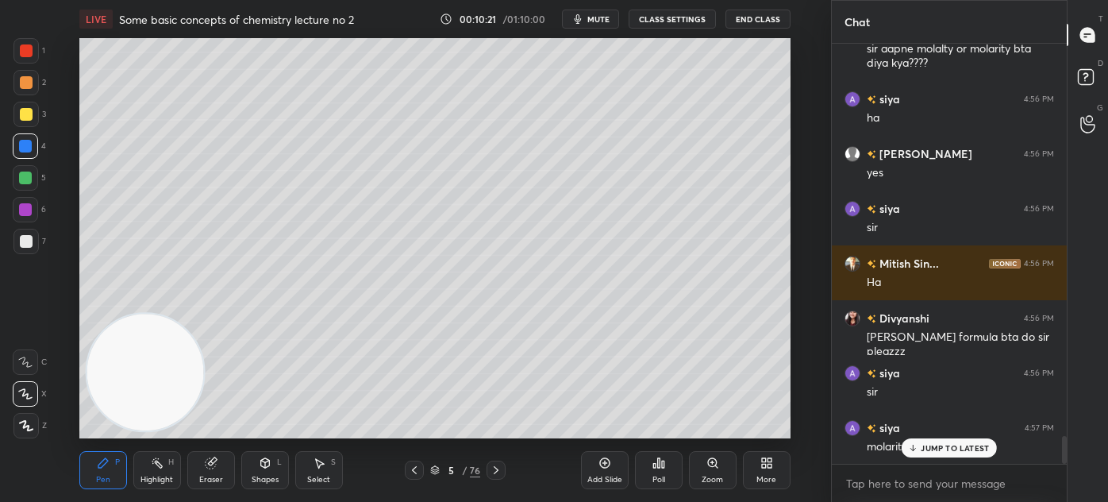
scroll to position [5947, 0]
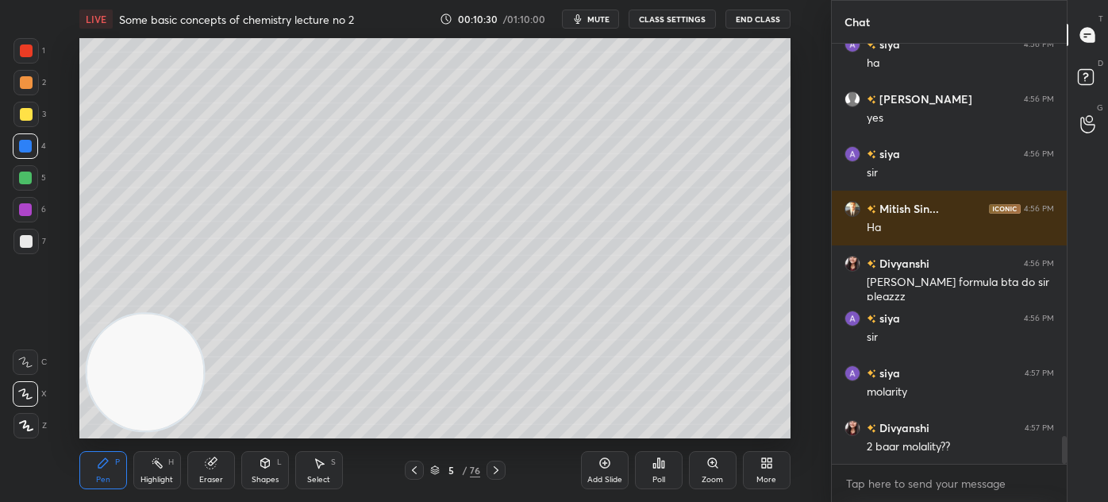
drag, startPoint x: 210, startPoint y: 473, endPoint x: 233, endPoint y: 441, distance: 38.8
click at [210, 473] on div "Eraser" at bounding box center [211, 470] width 48 height 38
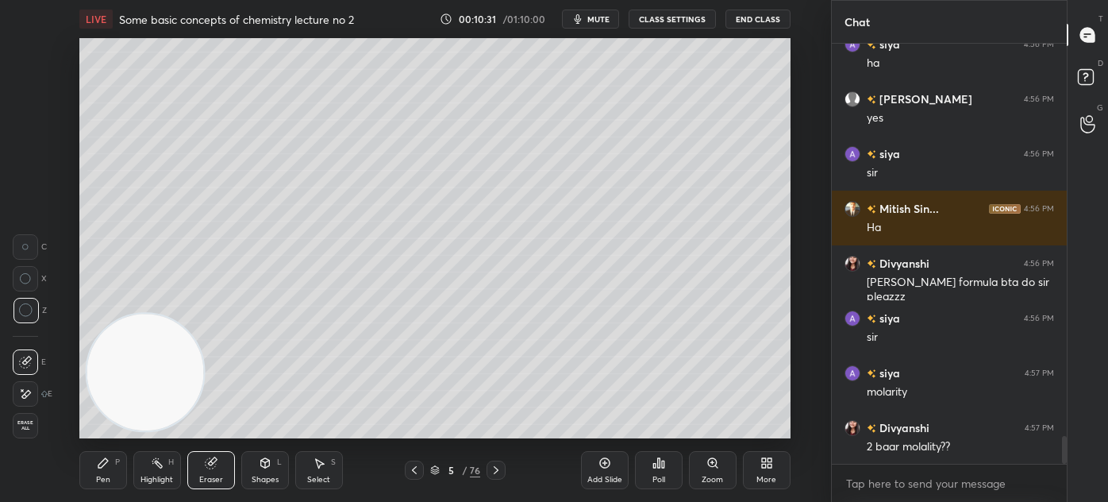
scroll to position [6003, 0]
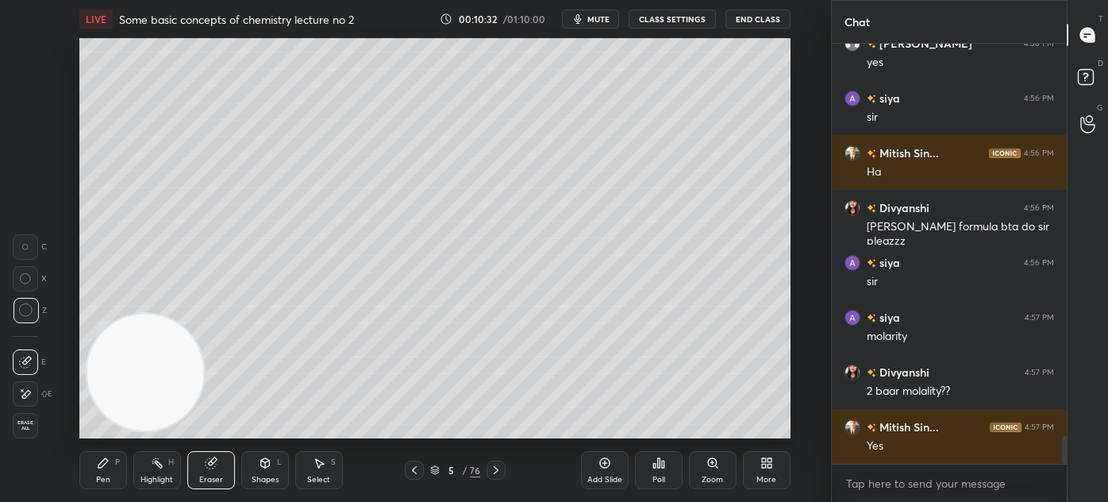
click at [110, 476] on div "Pen P" at bounding box center [103, 470] width 48 height 38
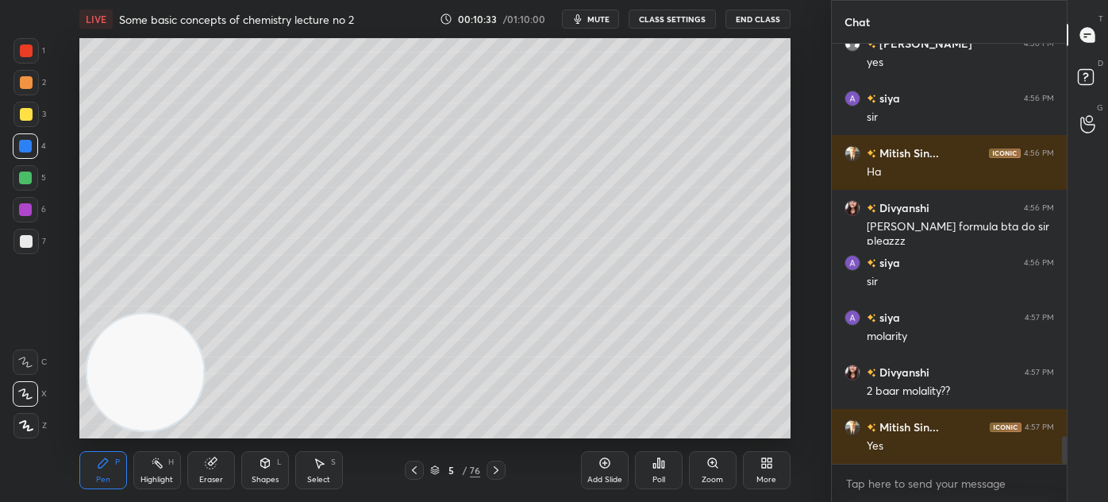
click at [21, 237] on div at bounding box center [26, 241] width 13 height 13
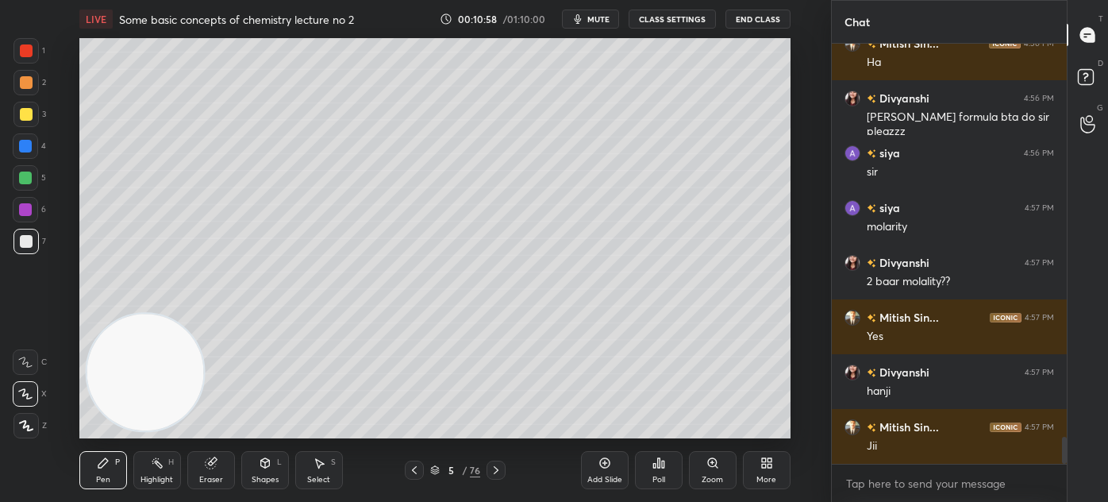
click at [218, 470] on div "Eraser" at bounding box center [211, 470] width 48 height 38
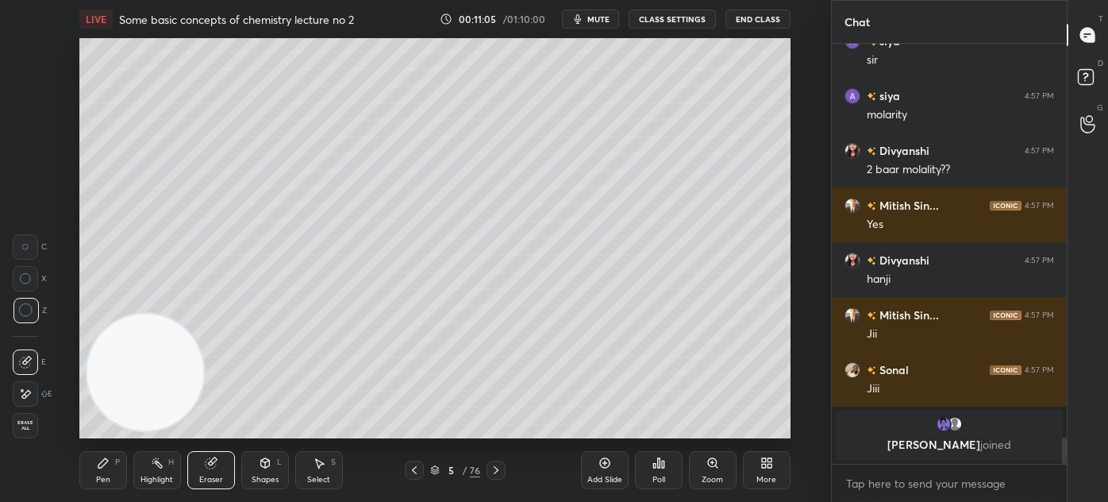
scroll to position [5996, 0]
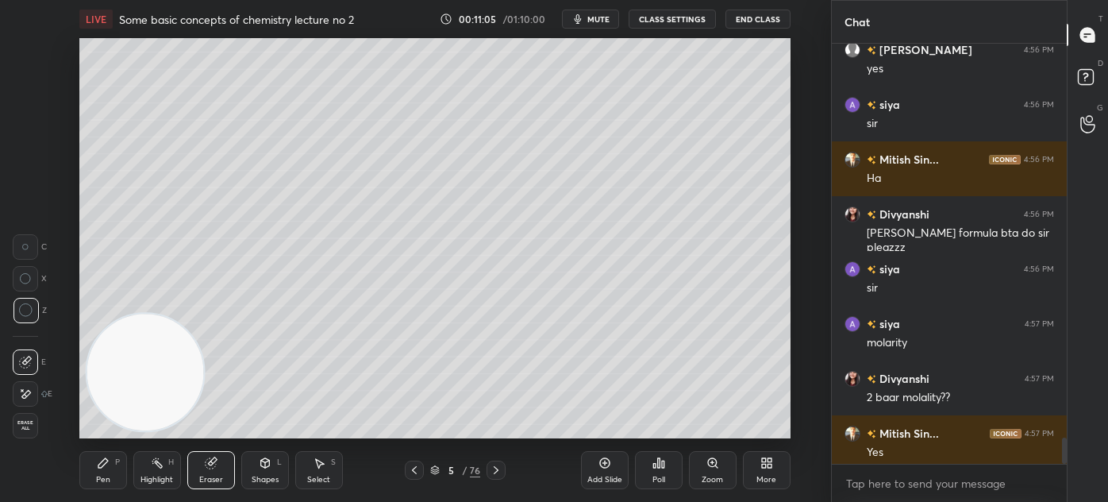
click at [125, 470] on div "Pen P Highlight H Eraser Shapes L Select S" at bounding box center [204, 470] width 251 height 38
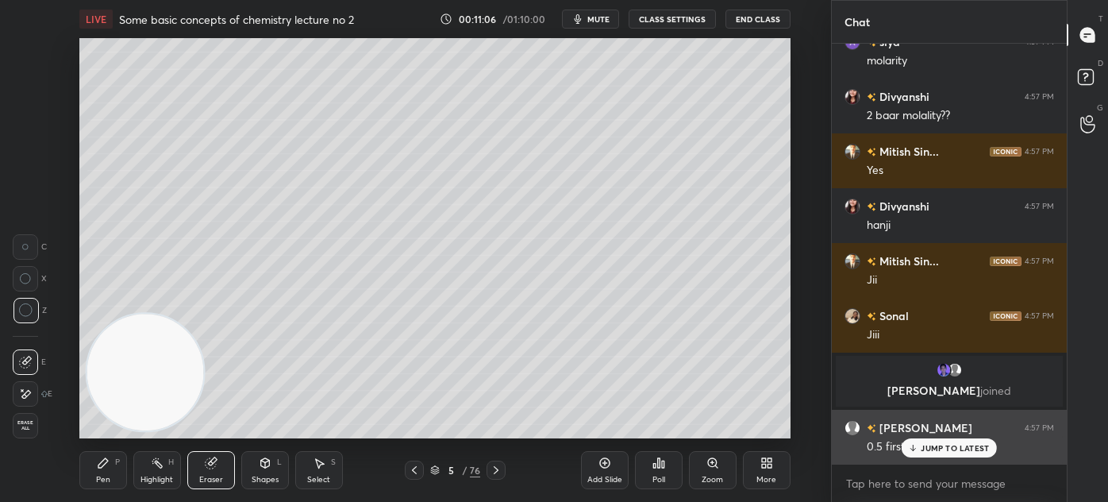
click at [955, 452] on p "JUMP TO LATEST" at bounding box center [955, 448] width 68 height 10
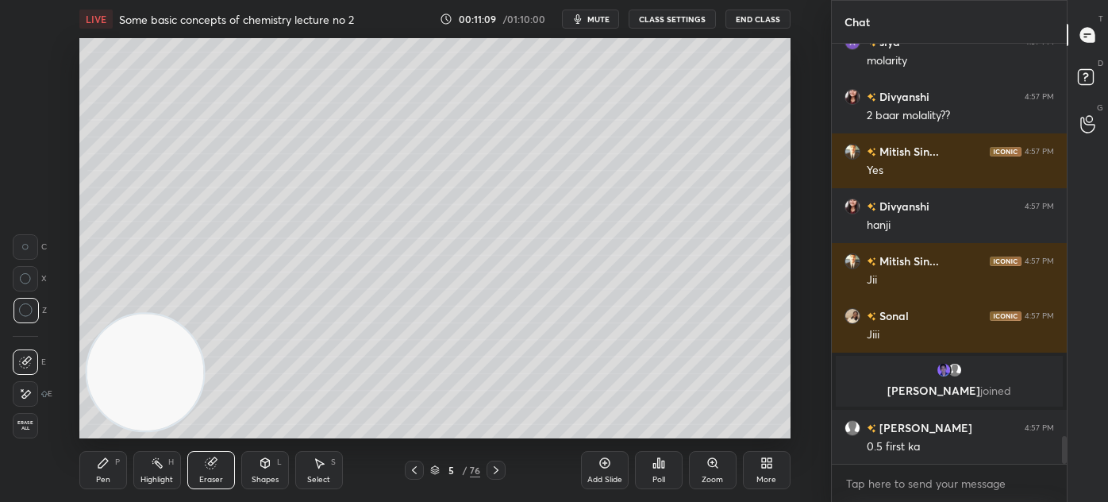
click at [75, 480] on div "LIVE Some basic concepts of chemistry lecture no 2 00:11:09 / 01:10:00 mute CLA…" at bounding box center [435, 251] width 768 height 502
drag, startPoint x: 84, startPoint y: 480, endPoint x: 100, endPoint y: 467, distance: 20.3
click at [83, 480] on div "Pen P" at bounding box center [103, 470] width 48 height 38
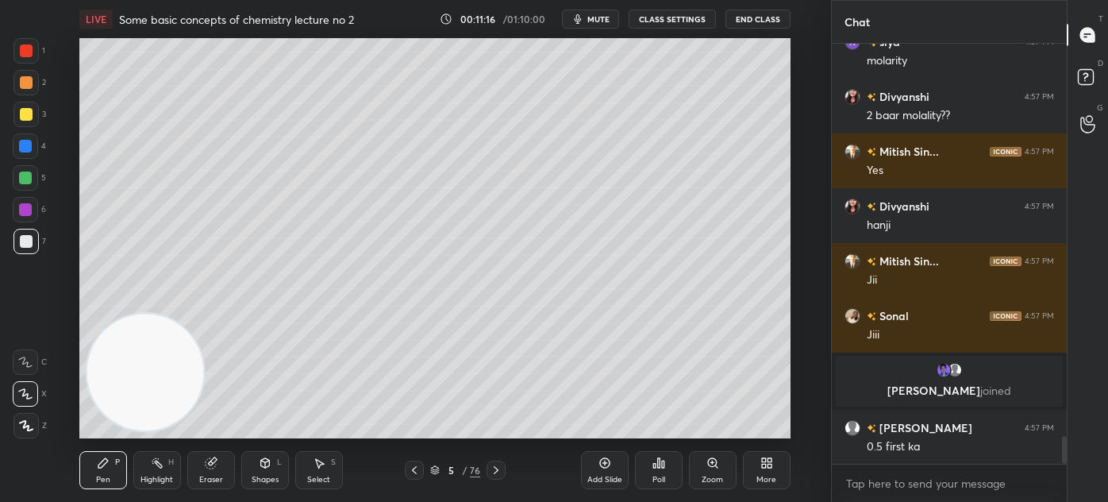
scroll to position [6034, 0]
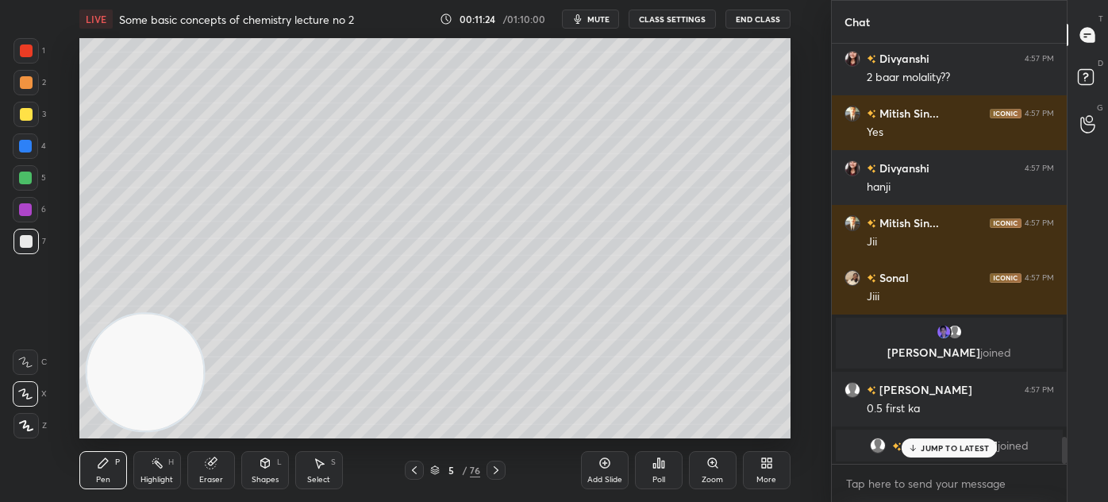
click at [966, 446] on p "JUMP TO LATEST" at bounding box center [955, 448] width 68 height 10
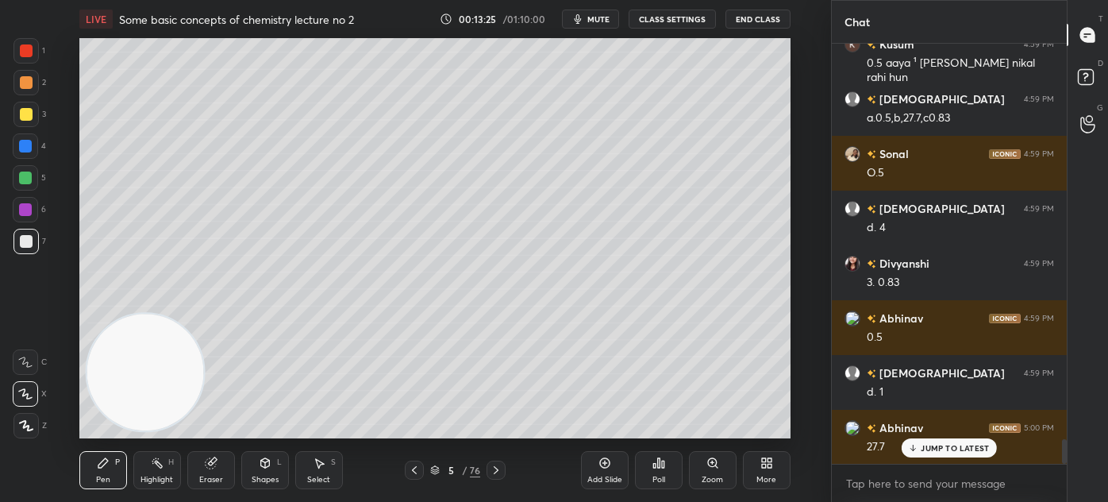
scroll to position [6677, 0]
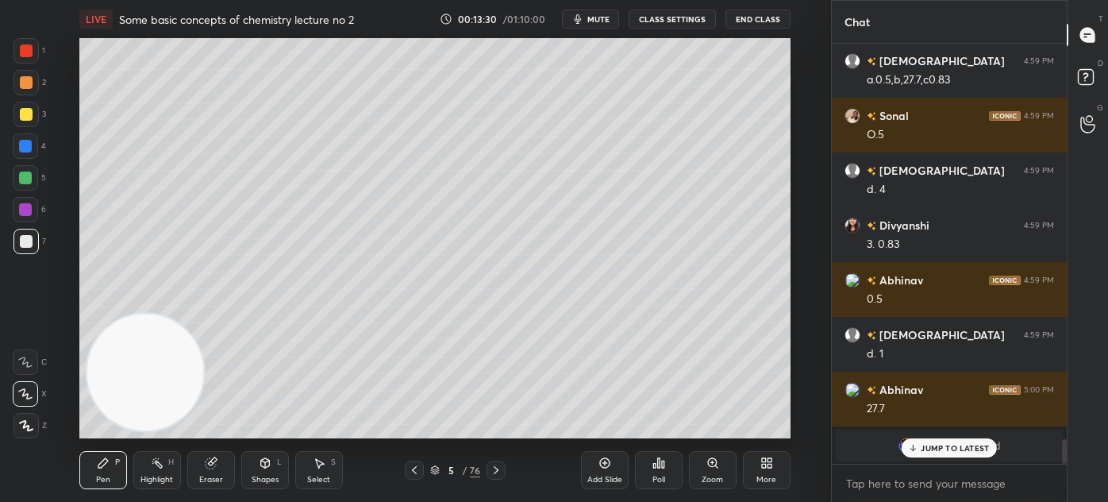
click at [935, 446] on p "JUMP TO LATEST" at bounding box center [955, 448] width 68 height 10
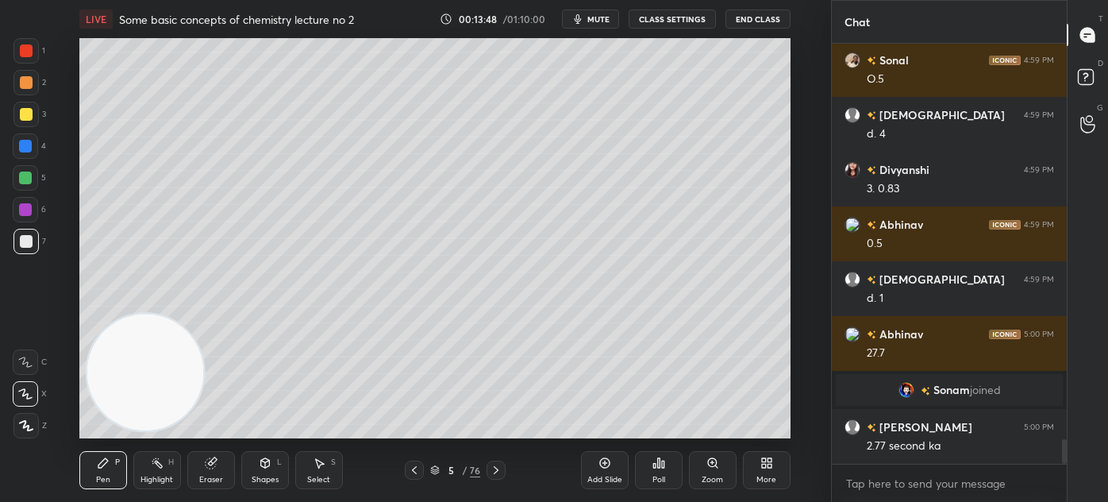
scroll to position [6802, 0]
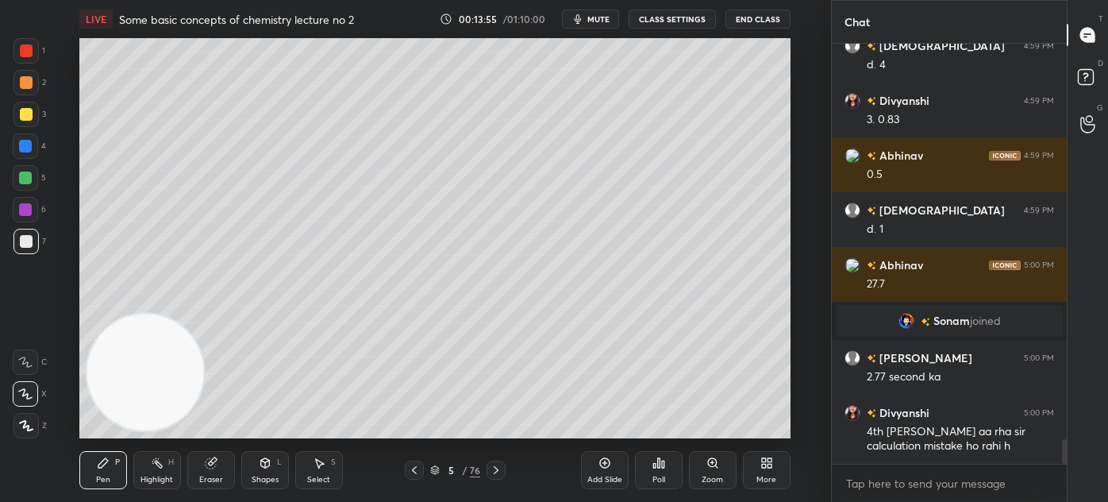
click at [27, 126] on div at bounding box center [25, 114] width 25 height 25
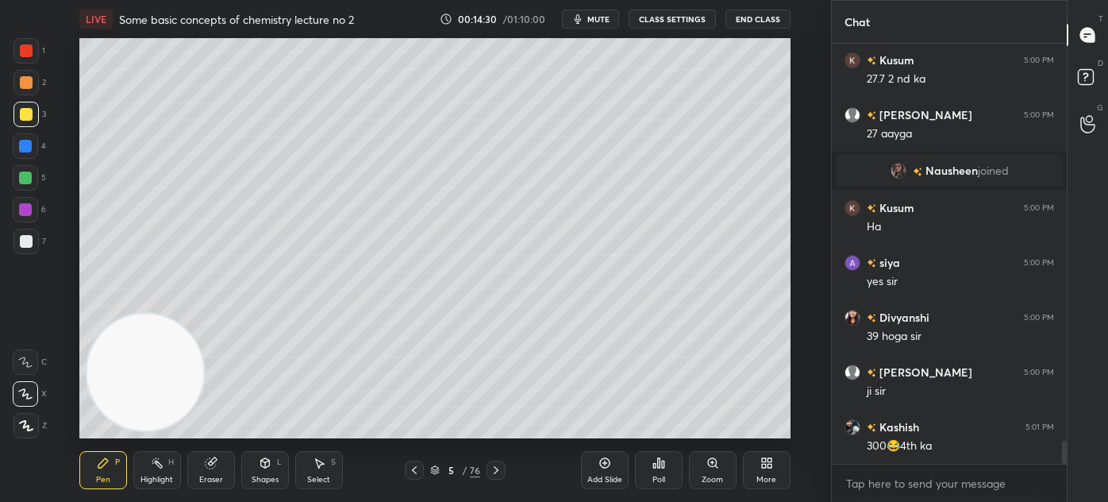
scroll to position [7279, 0]
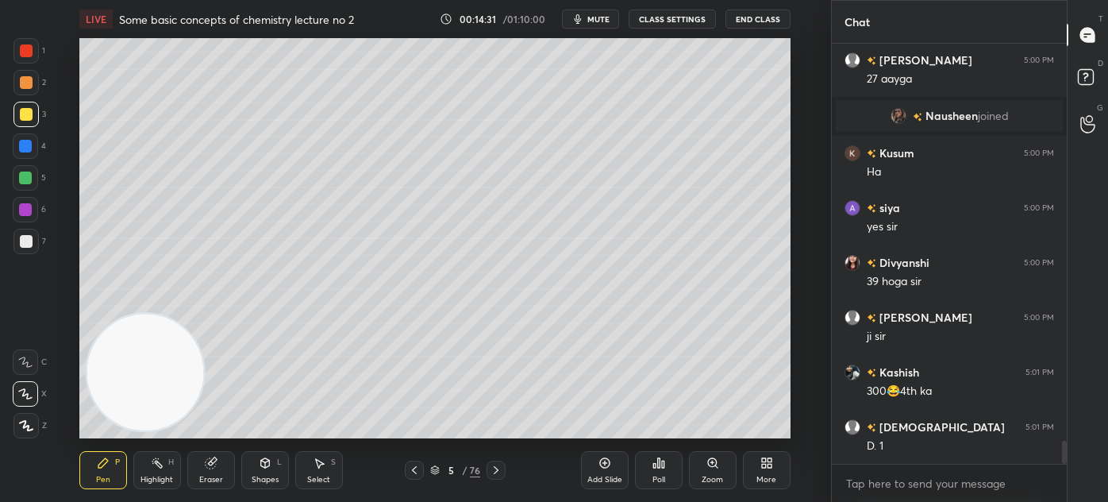
click at [221, 477] on div "Eraser" at bounding box center [211, 470] width 48 height 38
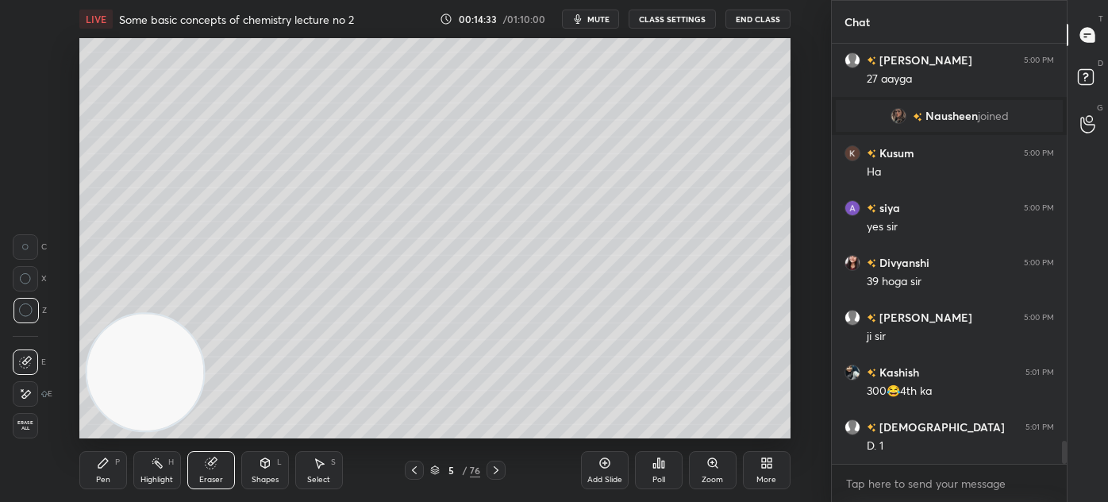
scroll to position [7333, 0]
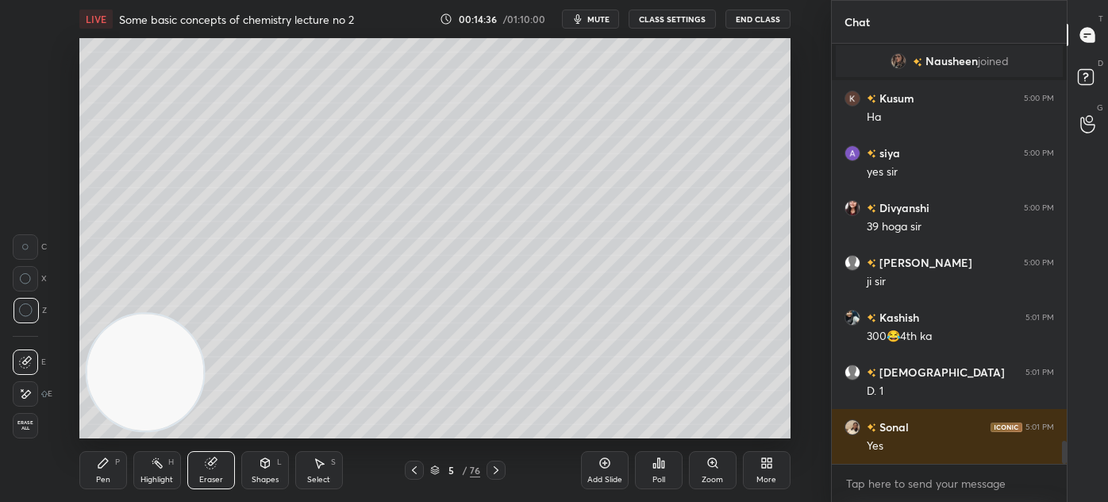
click at [95, 469] on div "Pen P" at bounding box center [103, 470] width 48 height 38
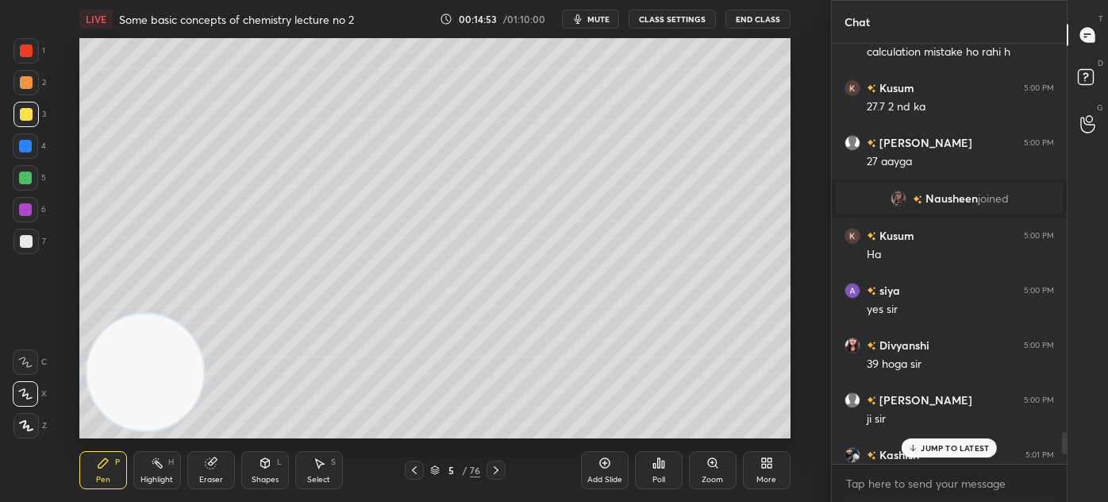
scroll to position [7151, 0]
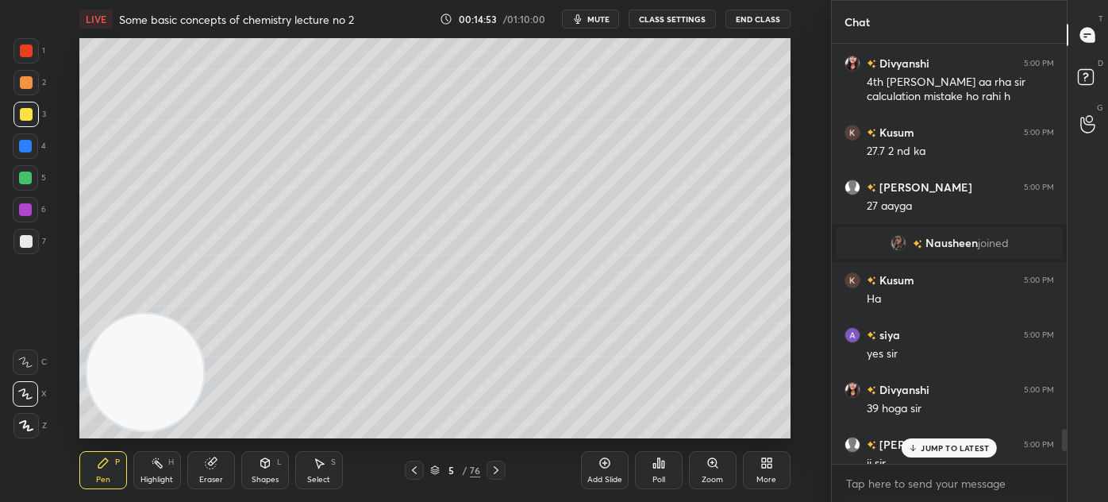
drag, startPoint x: 1062, startPoint y: 444, endPoint x: 1073, endPoint y: 416, distance: 29.9
click at [1065, 431] on div at bounding box center [1064, 440] width 5 height 22
click at [929, 448] on p "2 NEW MESSAGES" at bounding box center [955, 448] width 73 height 10
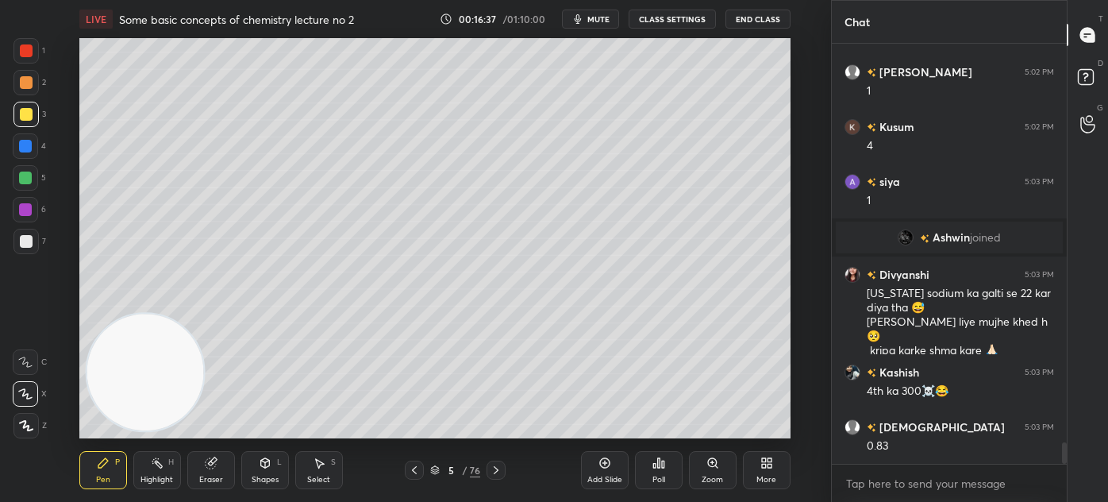
scroll to position [7844, 0]
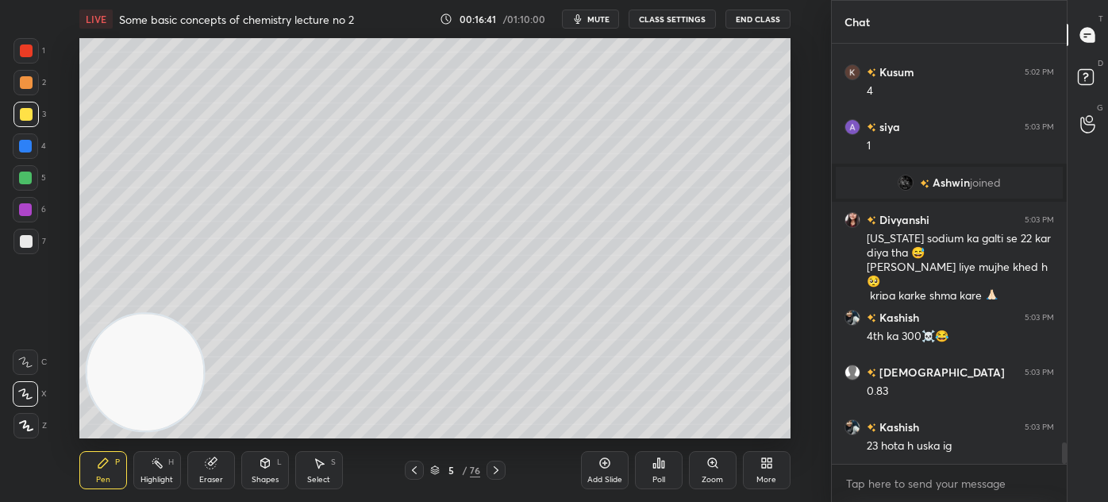
click at [33, 175] on div at bounding box center [25, 177] width 25 height 25
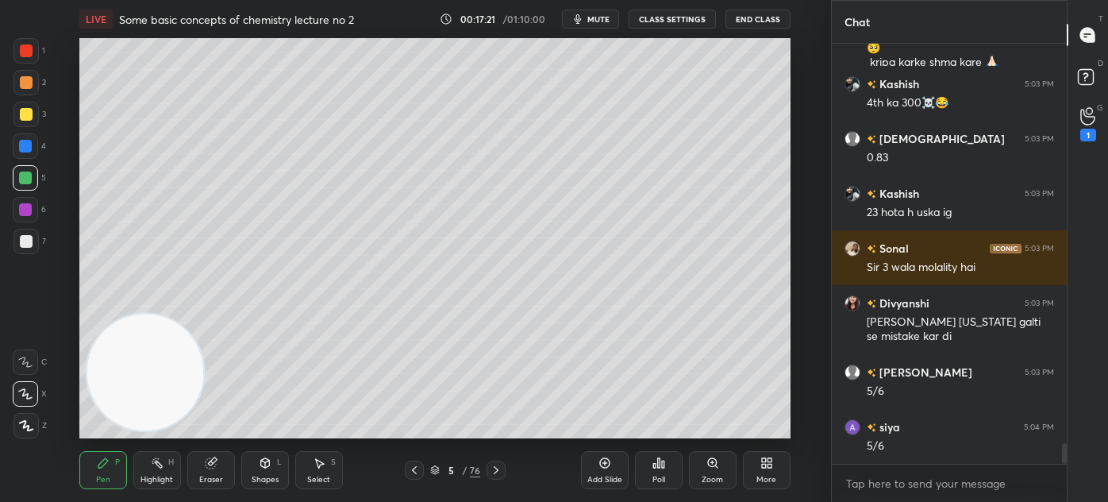
scroll to position [8132, 0]
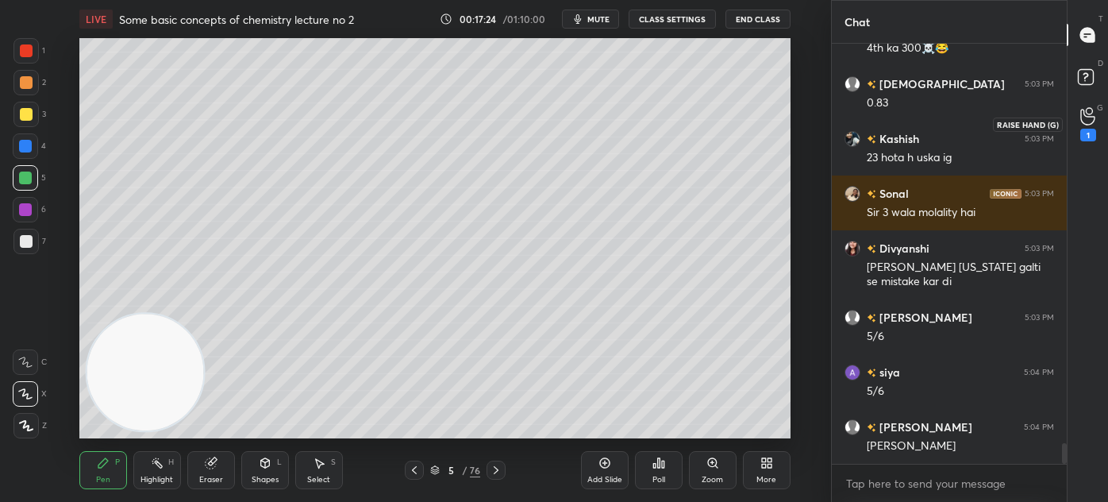
click at [1086, 124] on icon at bounding box center [1088, 117] width 14 height 16
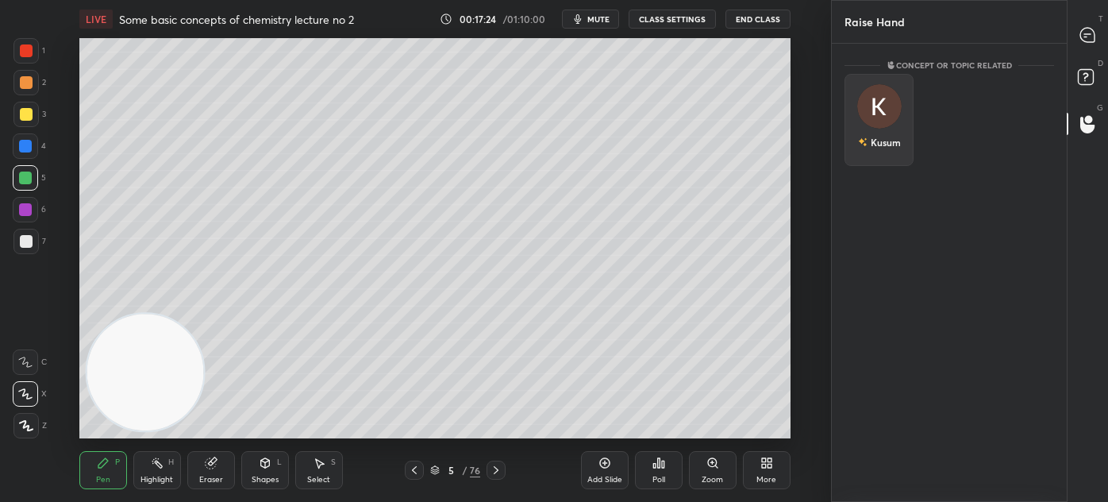
click at [871, 105] on img "grid" at bounding box center [880, 106] width 44 height 44
drag, startPoint x: 864, startPoint y: 156, endPoint x: 872, endPoint y: 145, distance: 13.0
click at [864, 156] on button "INVITE" at bounding box center [879, 153] width 55 height 21
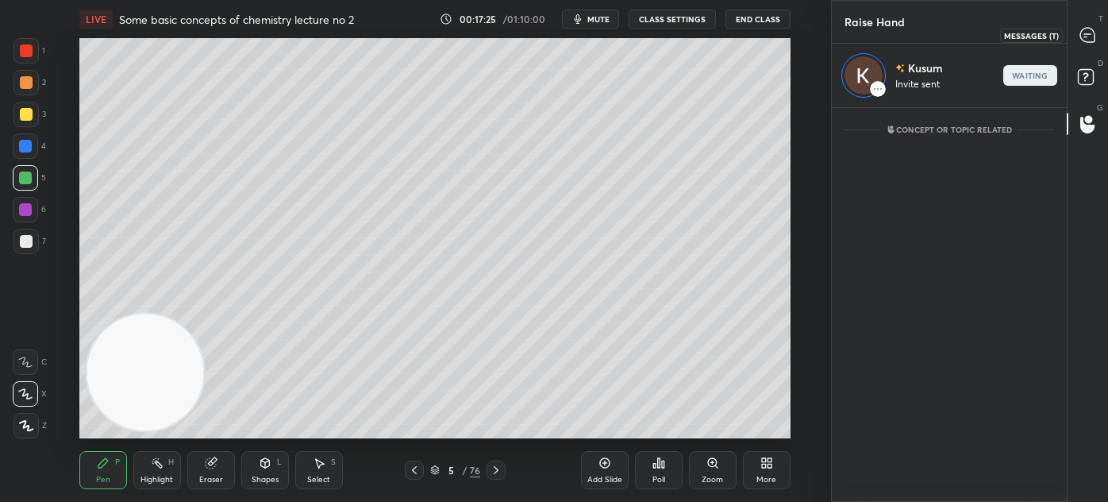
click at [1085, 35] on icon at bounding box center [1088, 35] width 17 height 17
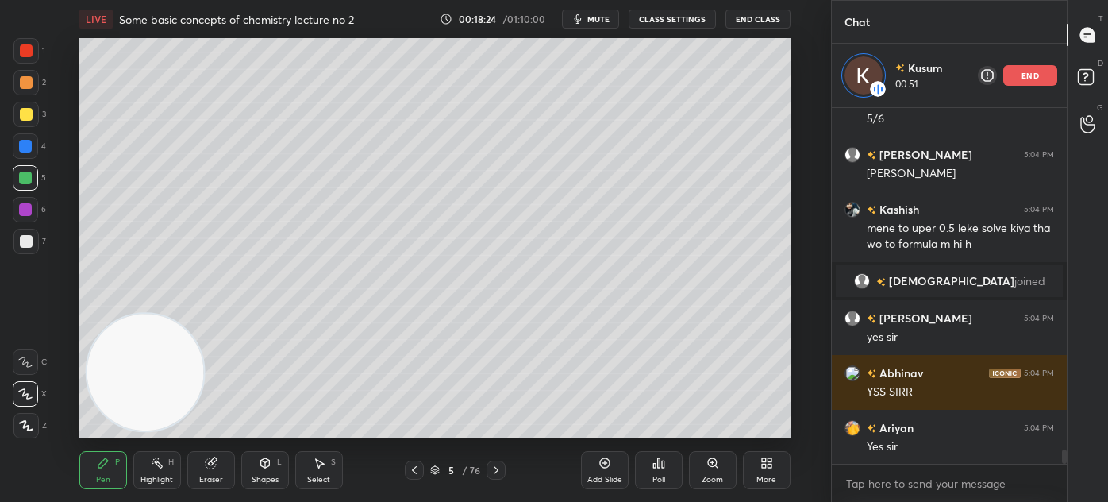
scroll to position [8799, 0]
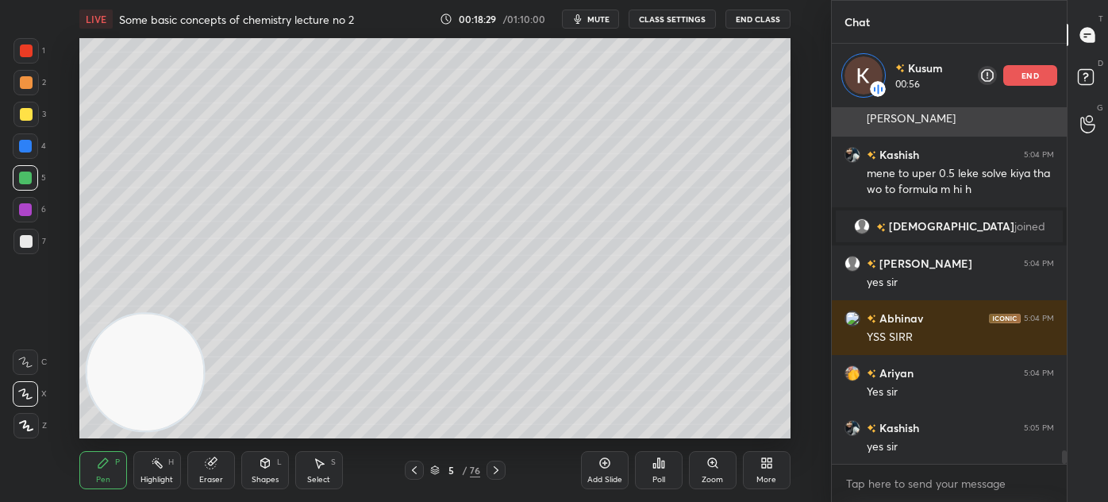
click at [1034, 67] on div "end" at bounding box center [1031, 75] width 54 height 21
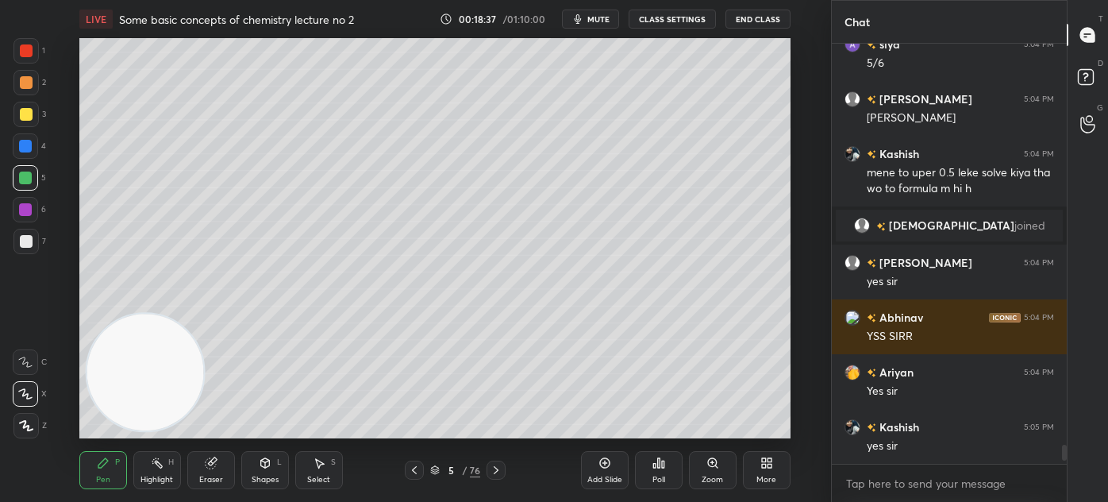
drag, startPoint x: 607, startPoint y: 471, endPoint x: 621, endPoint y: 469, distance: 13.6
click at [607, 470] on div "Add Slide" at bounding box center [605, 470] width 48 height 38
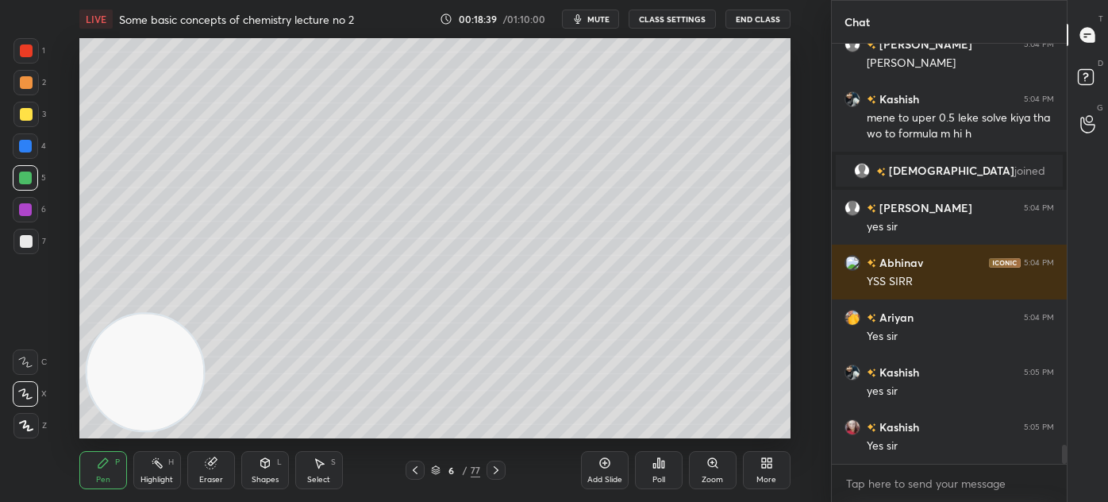
click at [21, 114] on div at bounding box center [26, 114] width 13 height 13
click at [23, 391] on icon at bounding box center [25, 393] width 14 height 11
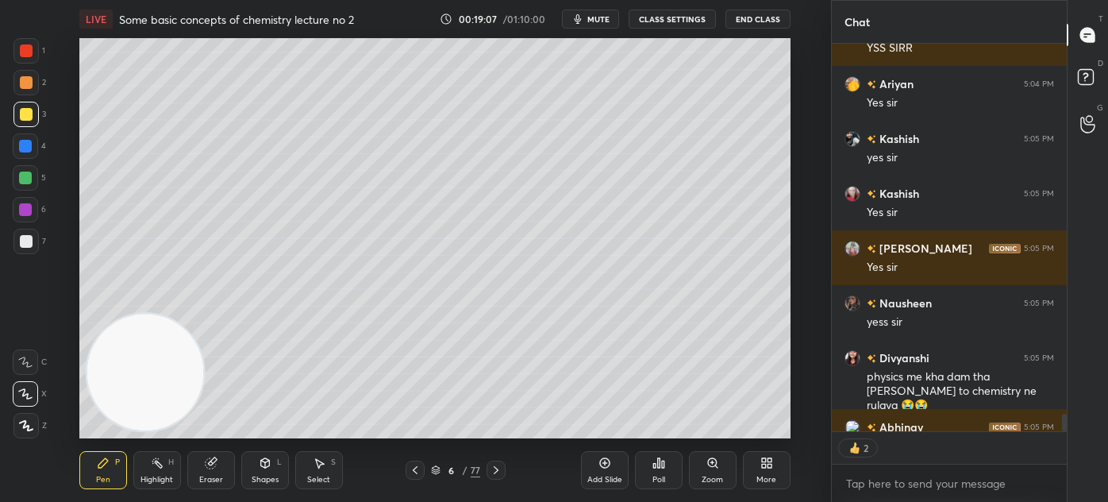
scroll to position [9110, 0]
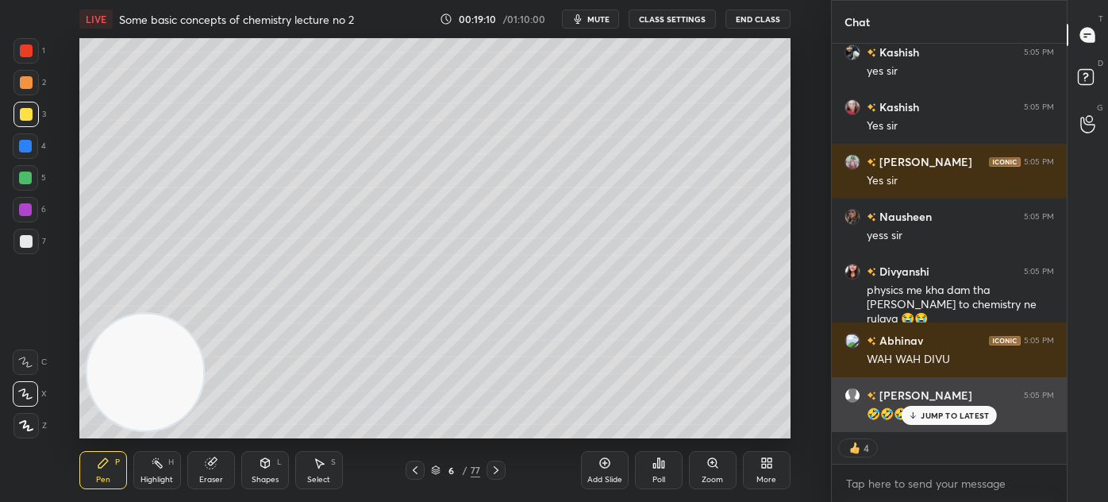
click at [946, 414] on p "JUMP TO LATEST" at bounding box center [955, 415] width 68 height 10
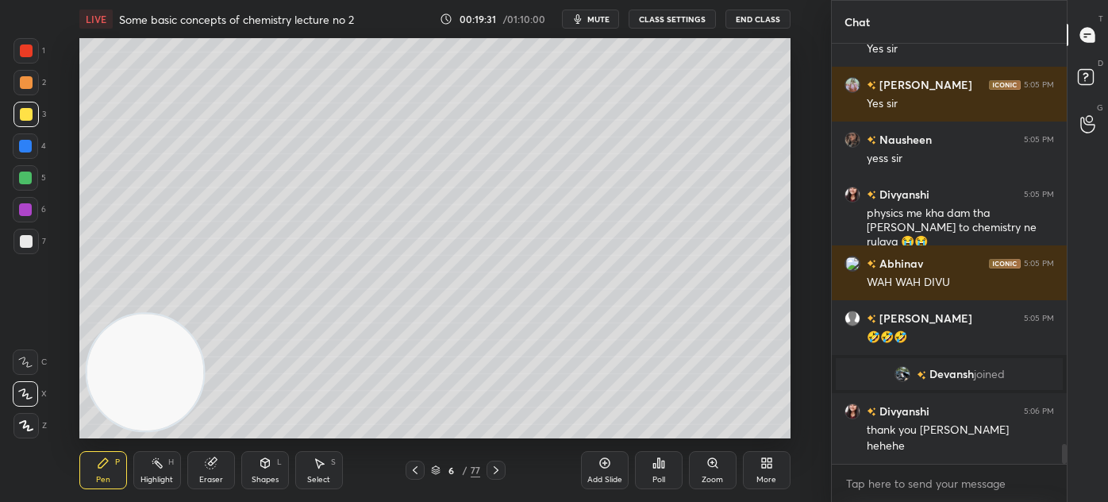
scroll to position [8617, 0]
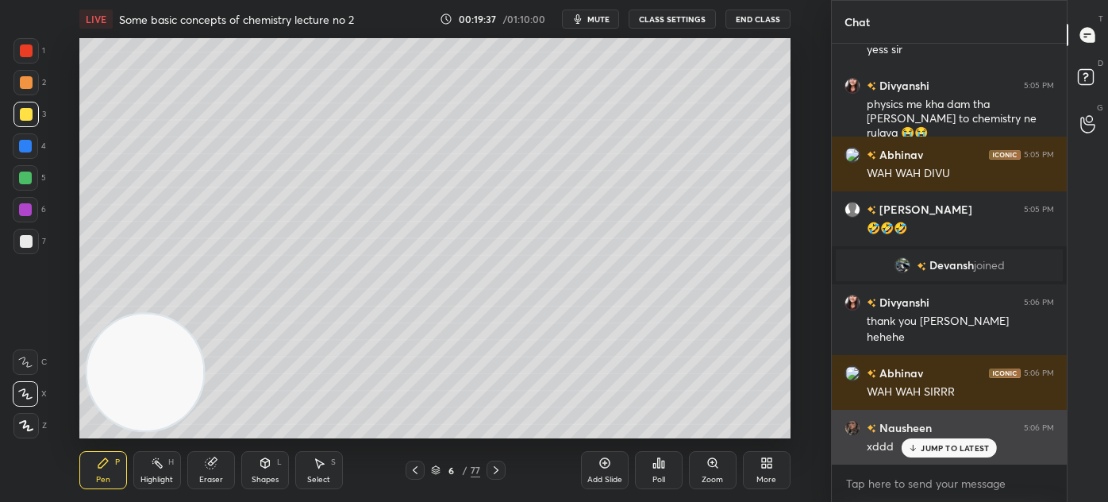
click at [944, 449] on p "JUMP TO LATEST" at bounding box center [955, 448] width 68 height 10
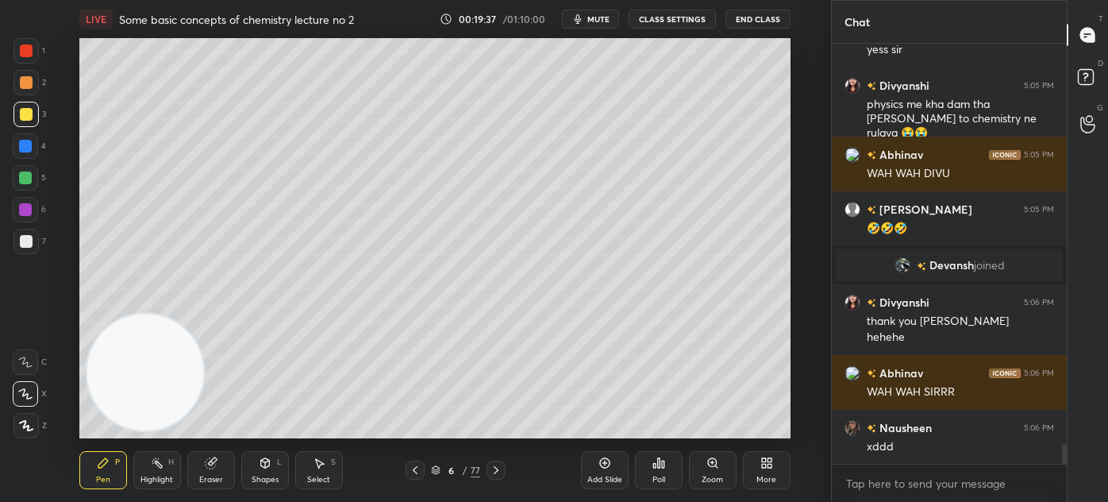
scroll to position [8672, 0]
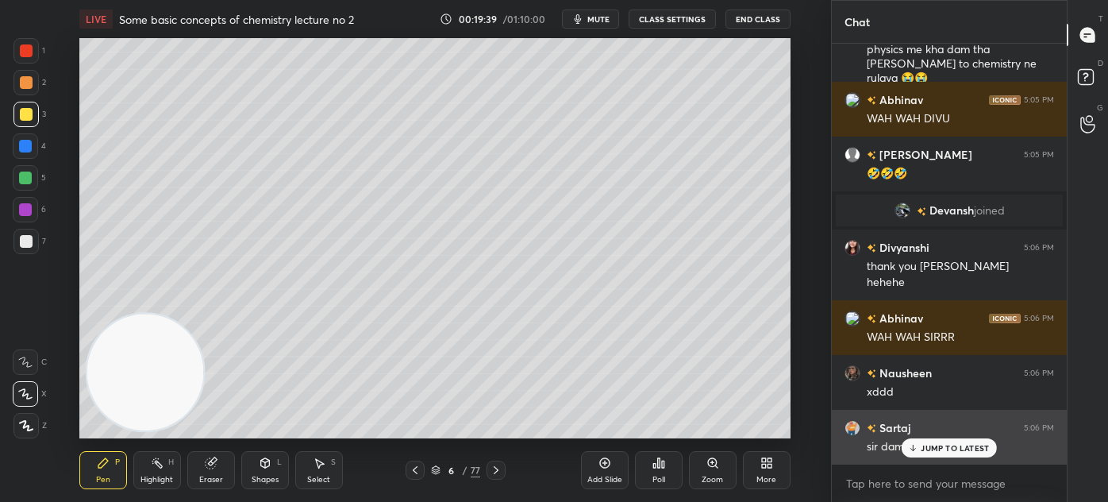
click at [934, 453] on p "JUMP TO LATEST" at bounding box center [955, 448] width 68 height 10
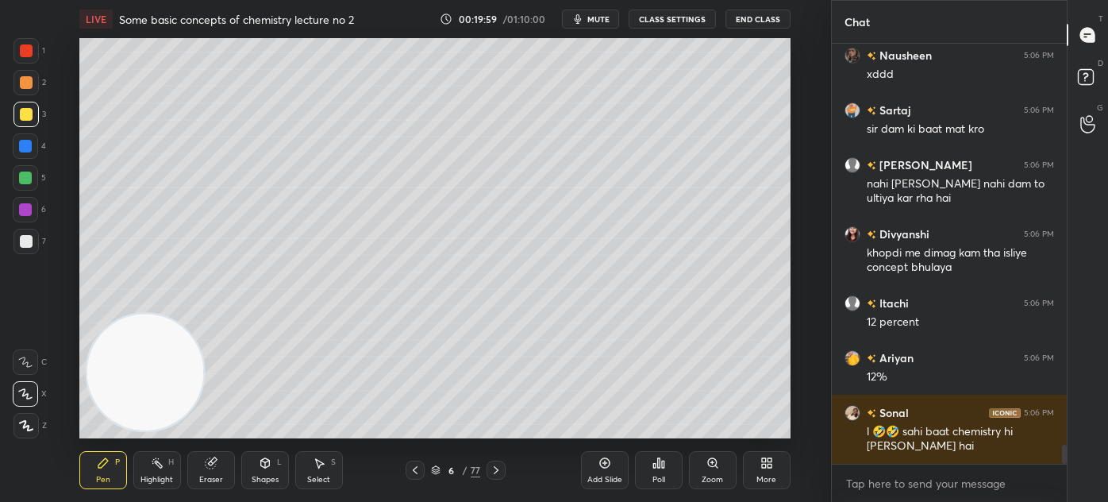
scroll to position [9028, 0]
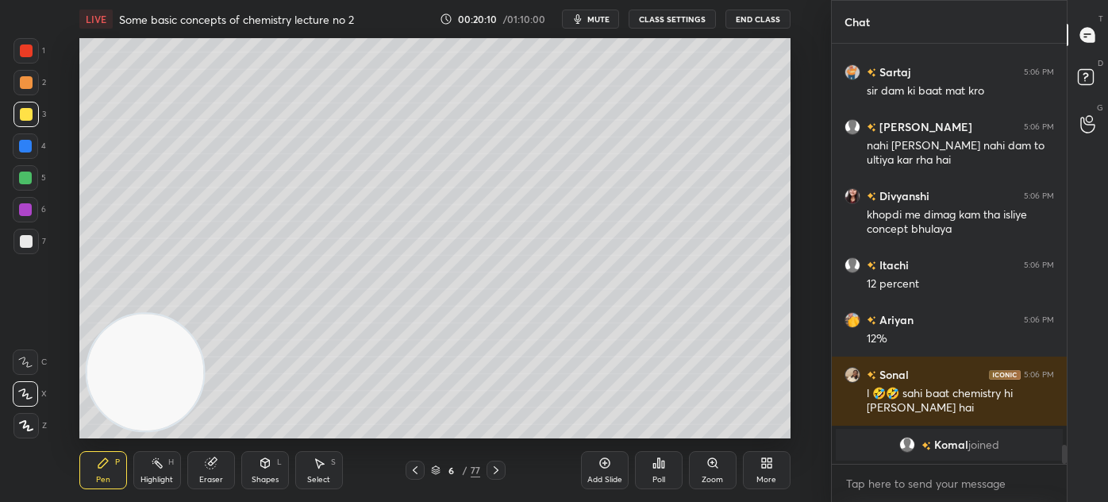
drag, startPoint x: 28, startPoint y: 246, endPoint x: 49, endPoint y: 241, distance: 22.1
click at [28, 247] on div at bounding box center [25, 241] width 25 height 25
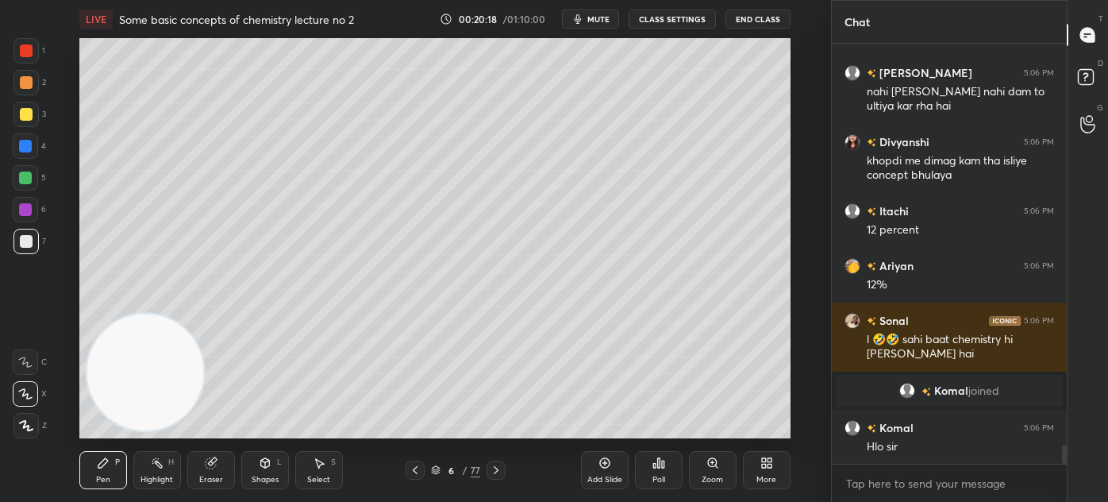
scroll to position [9002, 0]
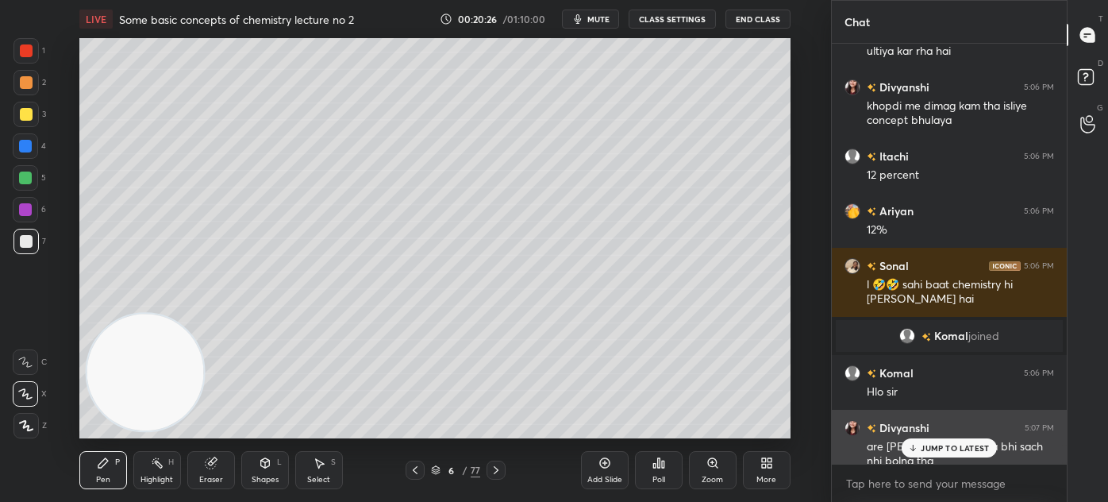
click at [942, 449] on p "JUMP TO LATEST" at bounding box center [955, 448] width 68 height 10
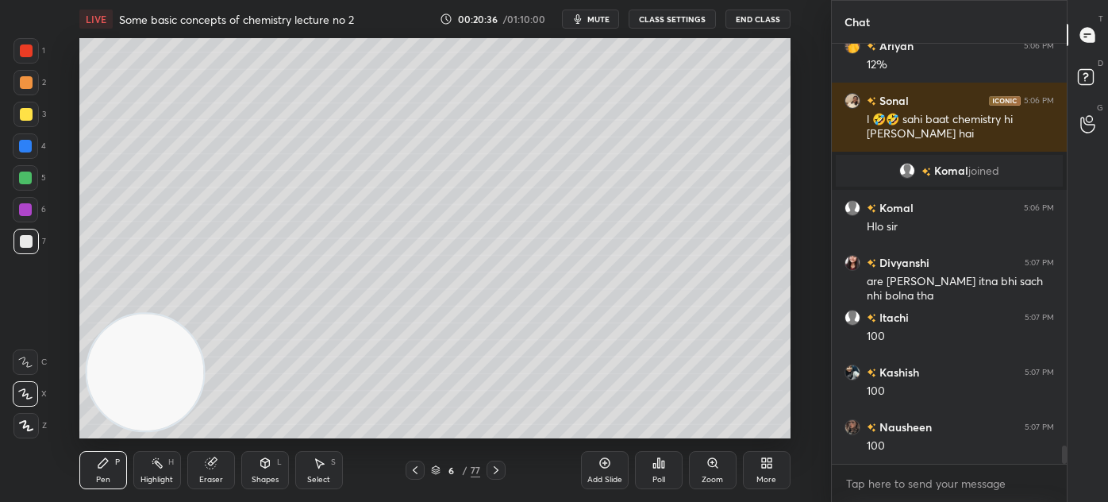
scroll to position [9222, 0]
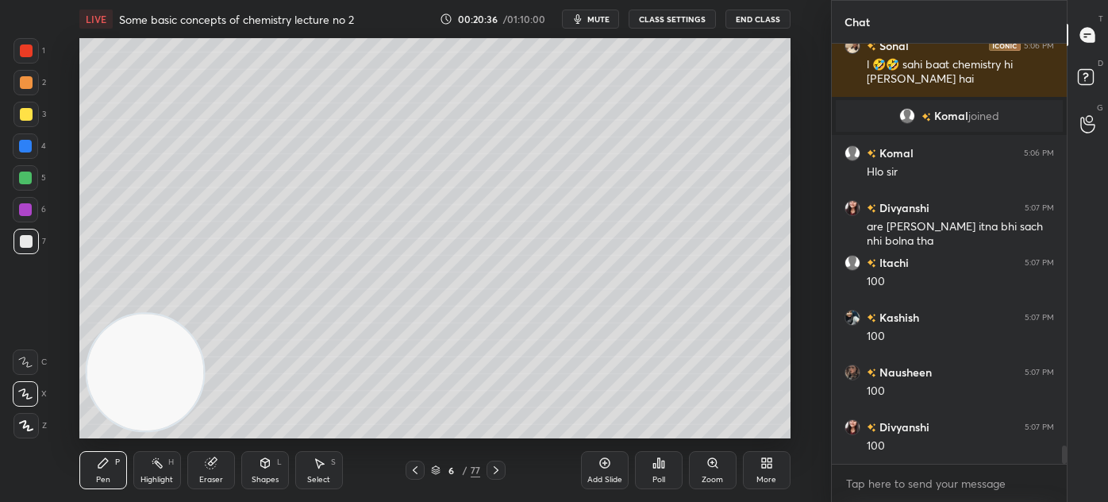
click at [216, 469] on div "Eraser" at bounding box center [211, 470] width 48 height 38
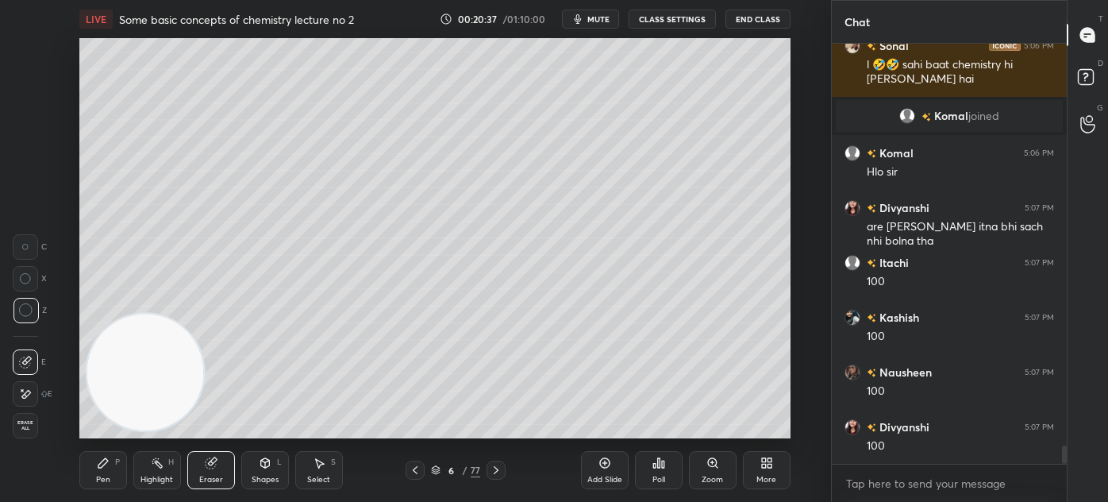
scroll to position [9277, 0]
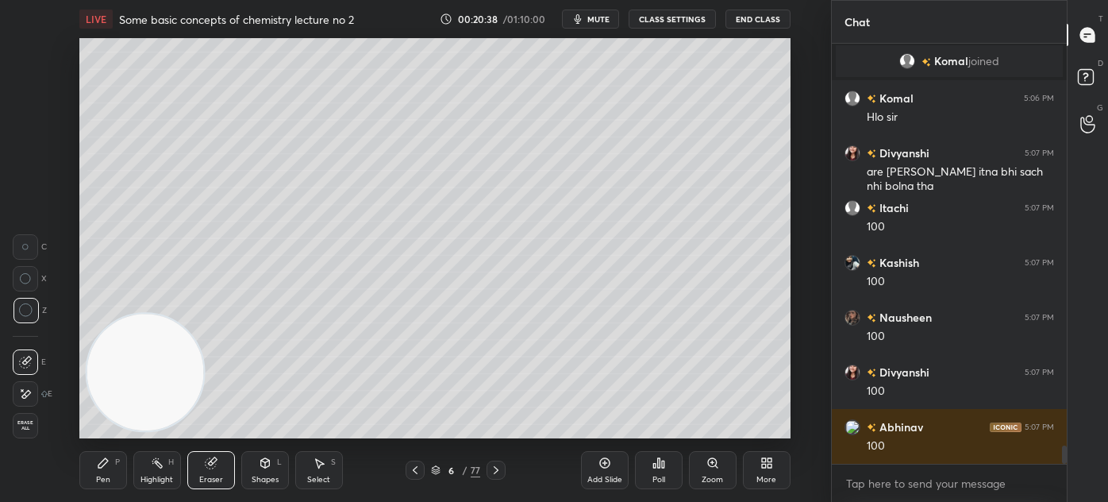
drag, startPoint x: 112, startPoint y: 482, endPoint x: 125, endPoint y: 467, distance: 20.2
click at [115, 480] on div "Pen P" at bounding box center [103, 470] width 48 height 38
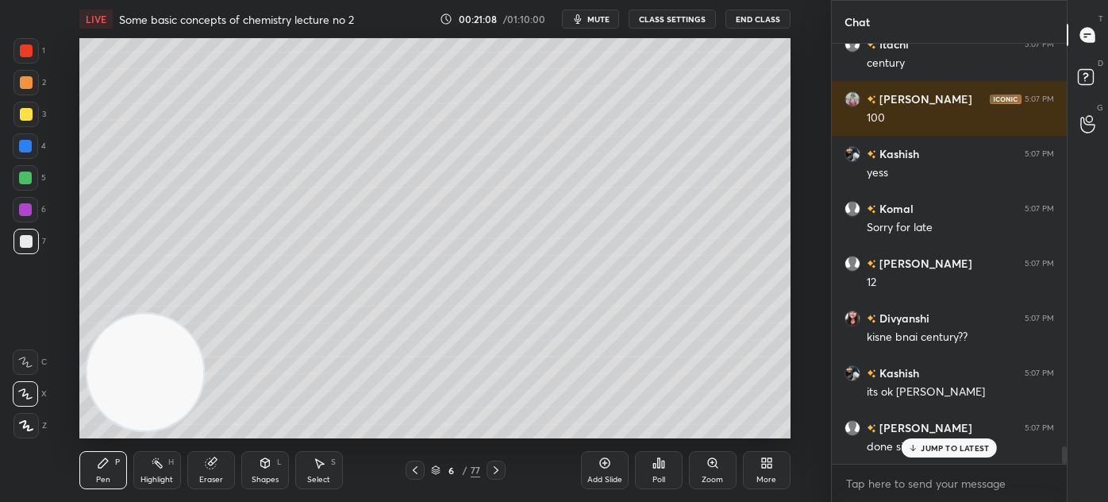
scroll to position [9879, 0]
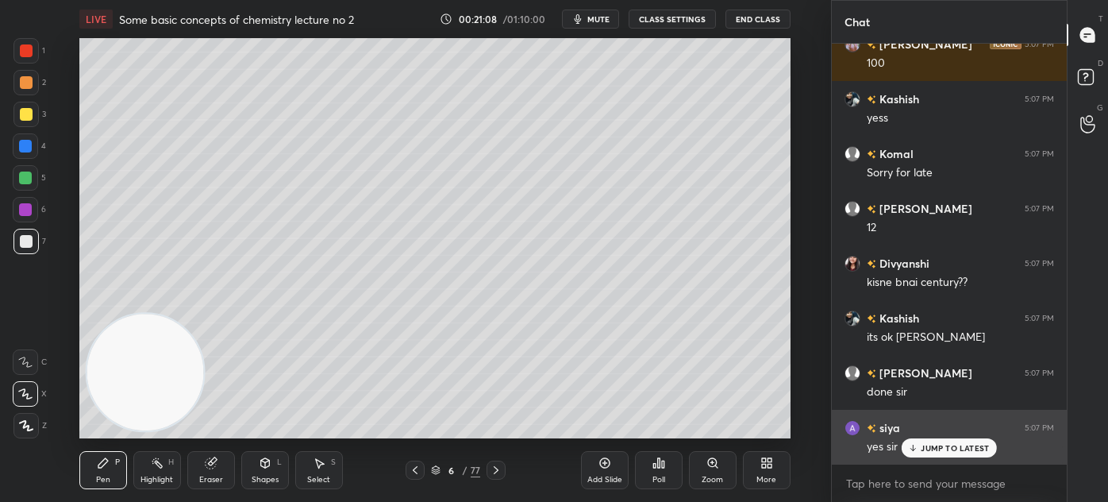
click at [935, 456] on div "JUMP TO LATEST" at bounding box center [949, 447] width 95 height 19
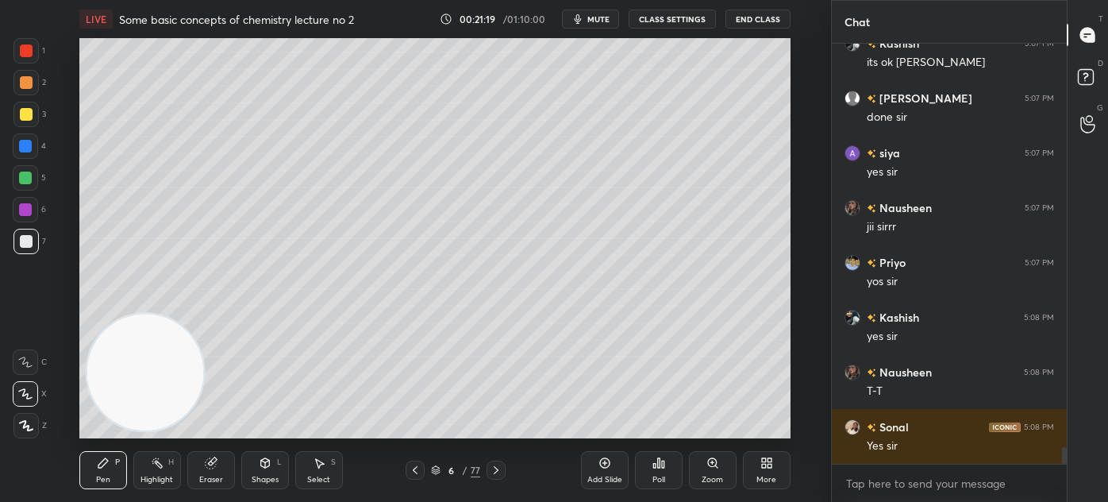
scroll to position [10208, 0]
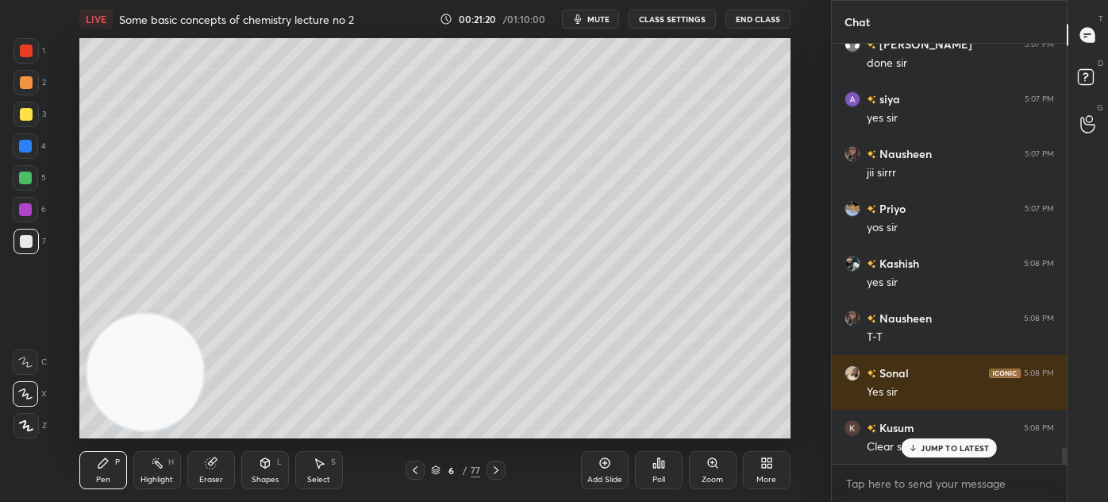
drag, startPoint x: 24, startPoint y: 43, endPoint x: 21, endPoint y: 64, distance: 21.6
click at [22, 46] on div at bounding box center [25, 50] width 25 height 25
click at [19, 100] on div "2" at bounding box center [29, 86] width 33 height 32
click at [25, 119] on div at bounding box center [26, 114] width 13 height 13
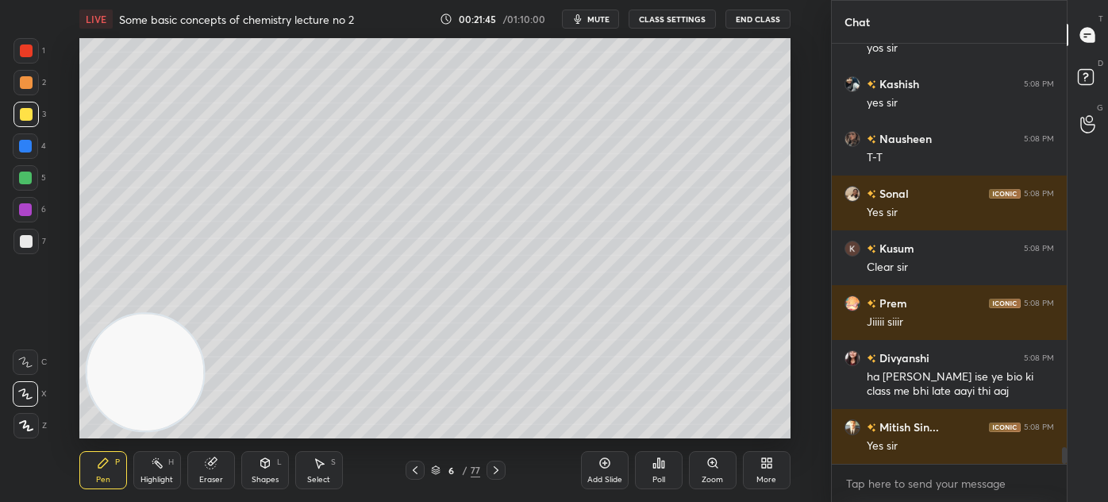
scroll to position [10442, 0]
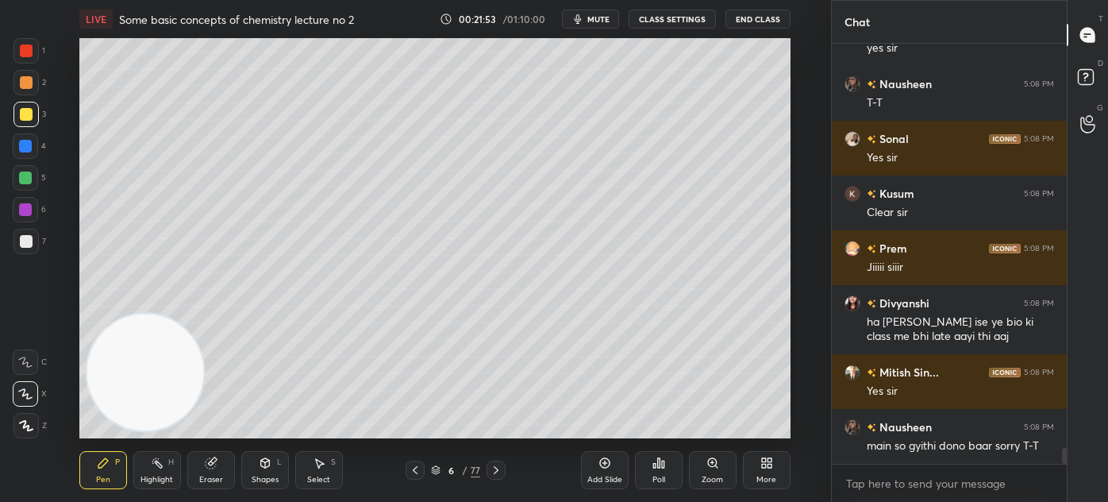
click at [205, 476] on div "Eraser" at bounding box center [211, 480] width 24 height 8
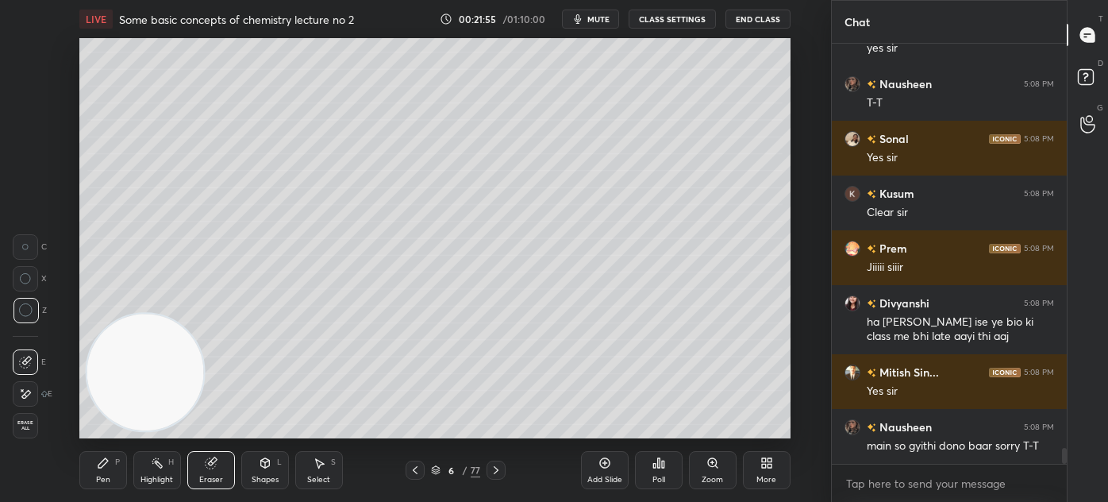
click at [122, 475] on div "Pen P" at bounding box center [103, 470] width 48 height 38
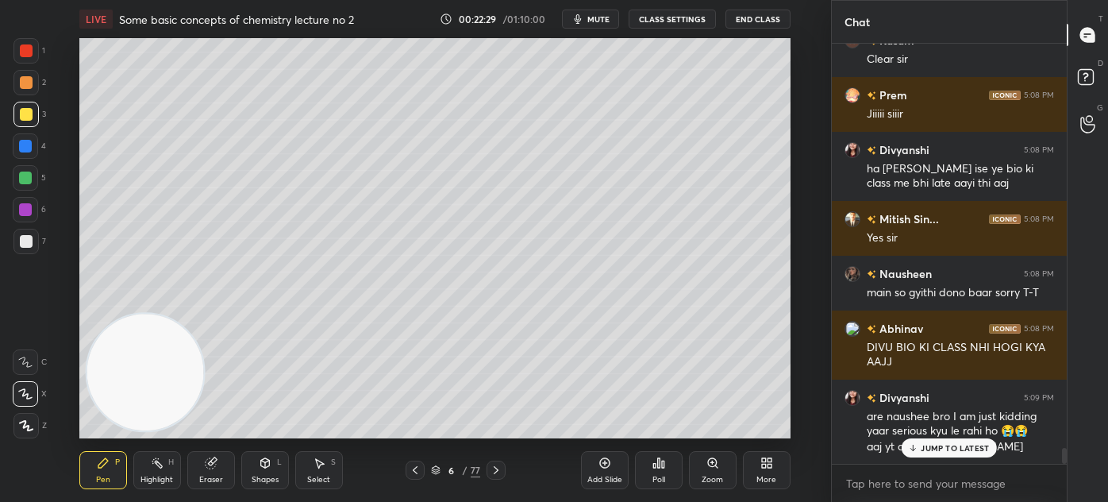
scroll to position [10650, 0]
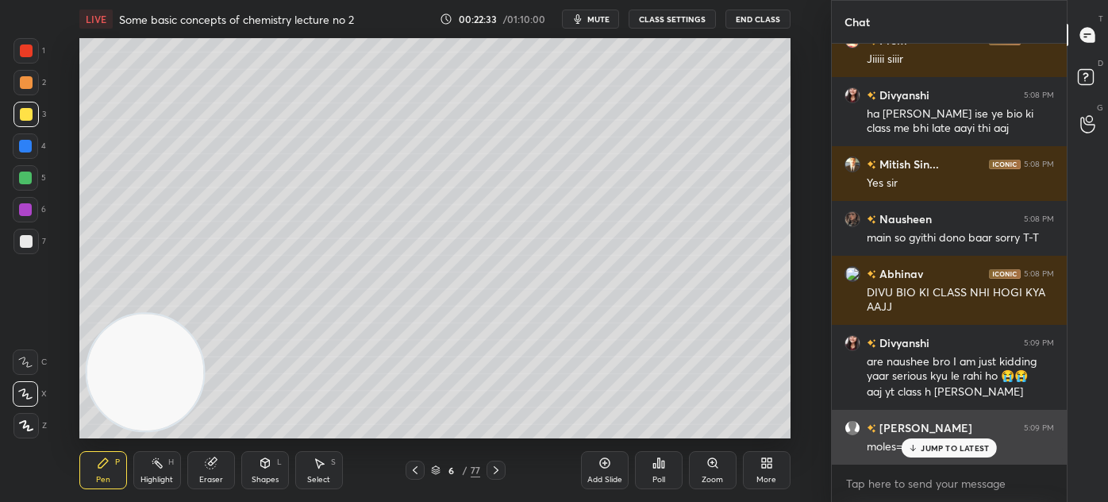
drag, startPoint x: 953, startPoint y: 448, endPoint x: 947, endPoint y: 457, distance: 10.4
click at [950, 449] on p "JUMP TO LATEST" at bounding box center [955, 448] width 68 height 10
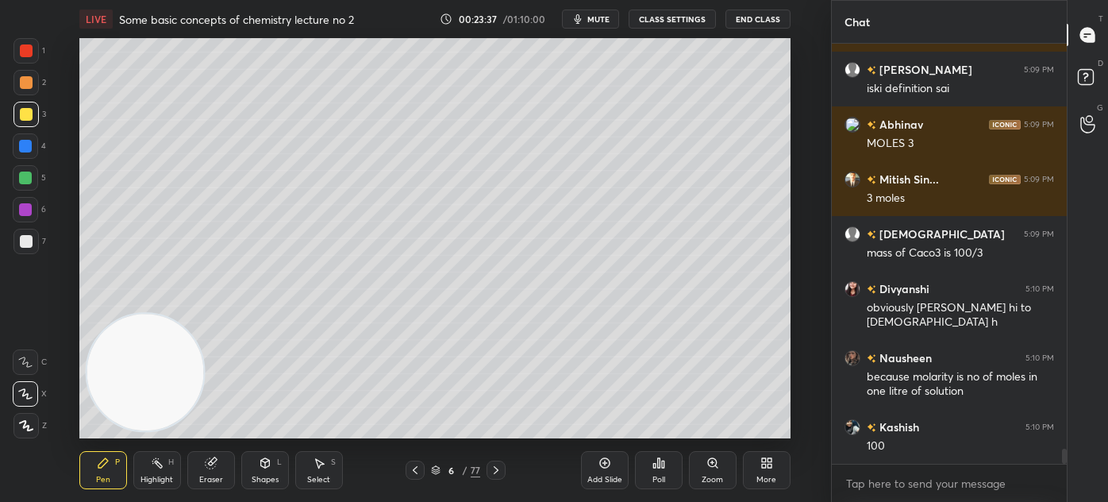
scroll to position [11515, 0]
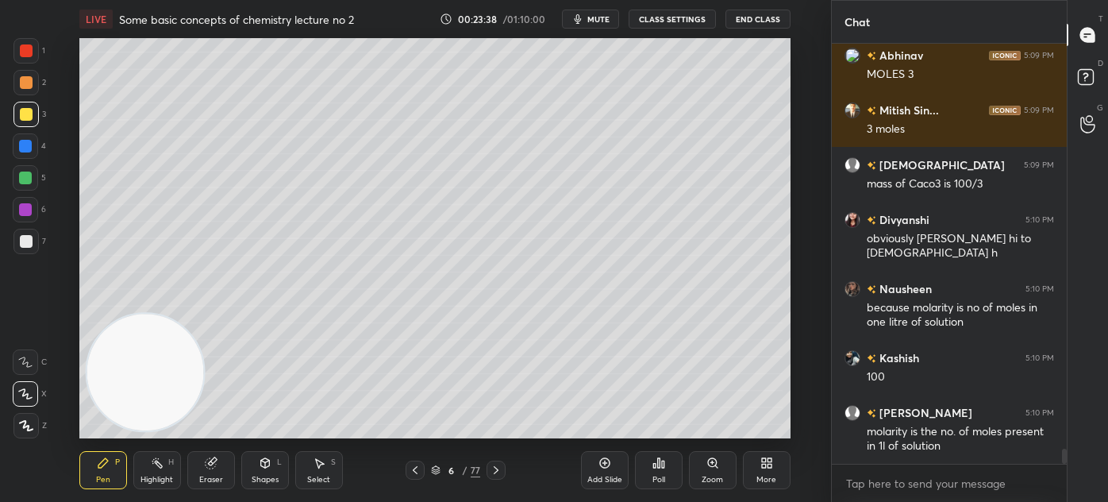
click at [28, 241] on div at bounding box center [26, 241] width 13 height 13
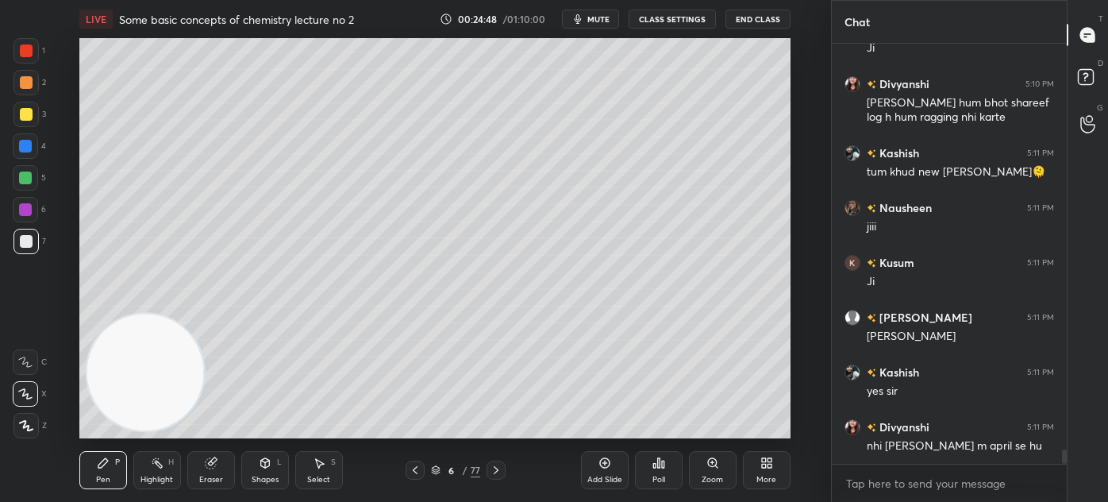
scroll to position [12092, 0]
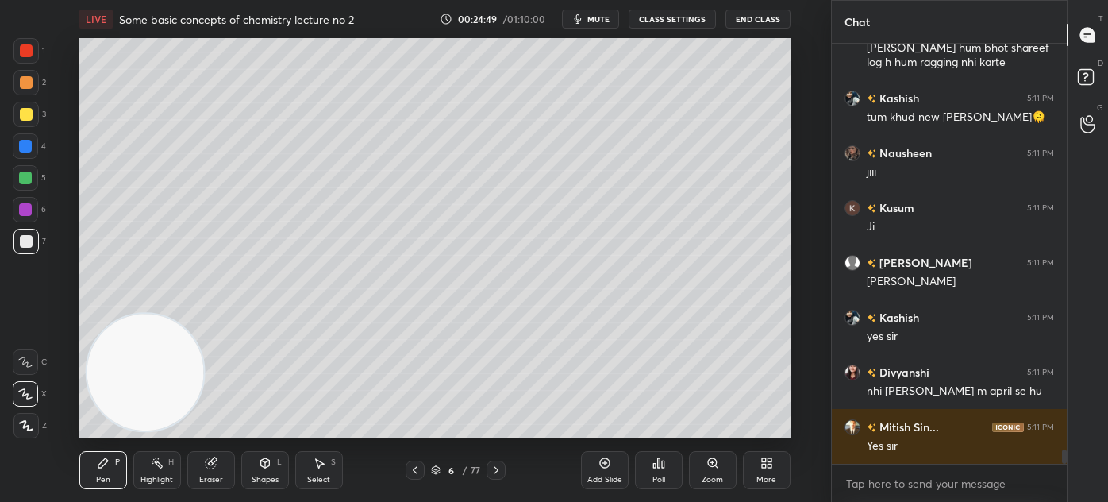
click at [21, 177] on div at bounding box center [25, 178] width 13 height 13
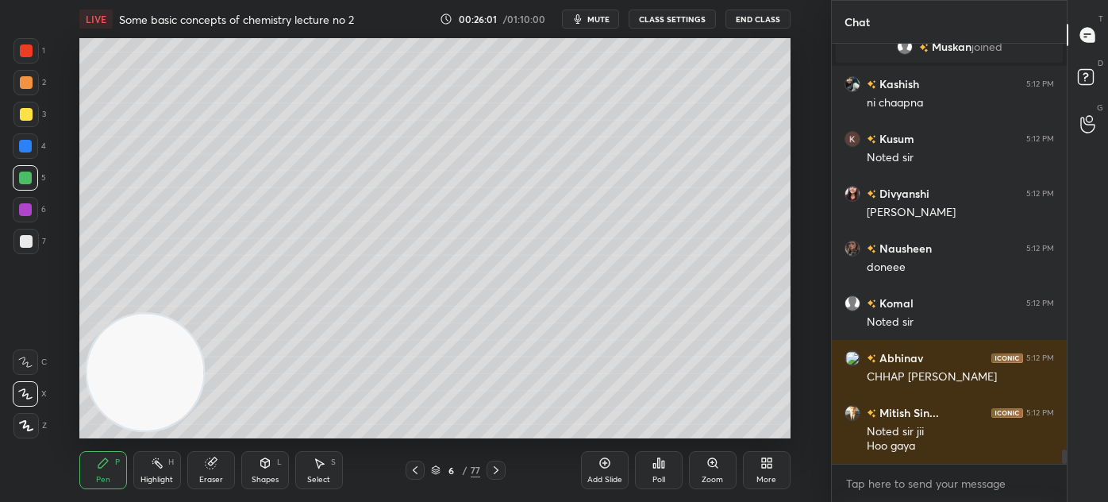
scroll to position [12139, 0]
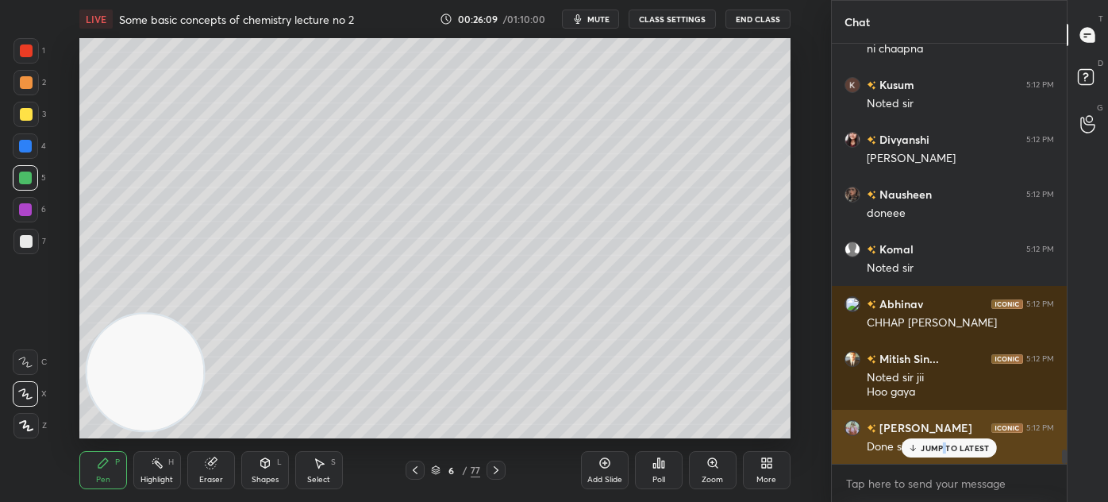
click at [943, 449] on p "JUMP TO LATEST" at bounding box center [955, 448] width 68 height 10
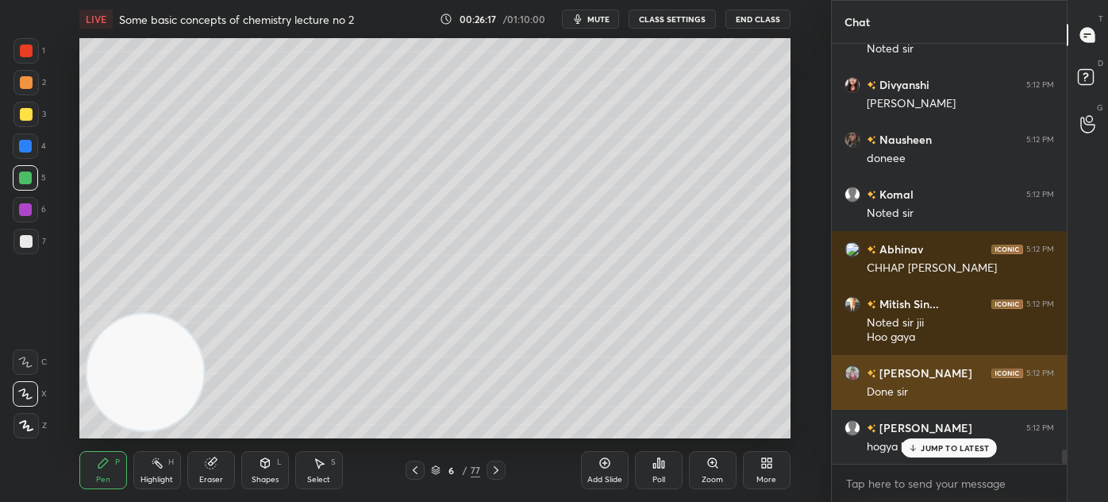
scroll to position [12248, 0]
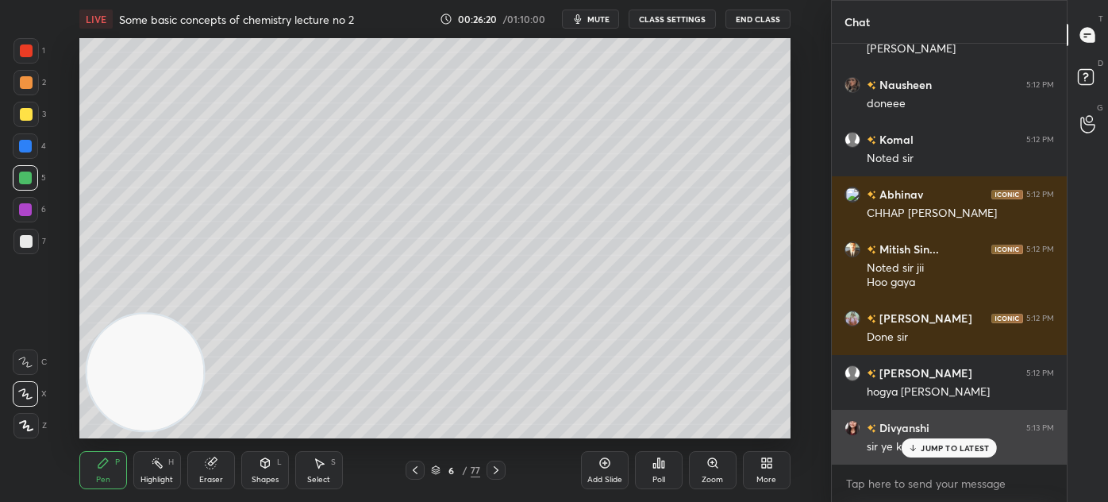
click at [921, 448] on p "JUMP TO LATEST" at bounding box center [955, 448] width 68 height 10
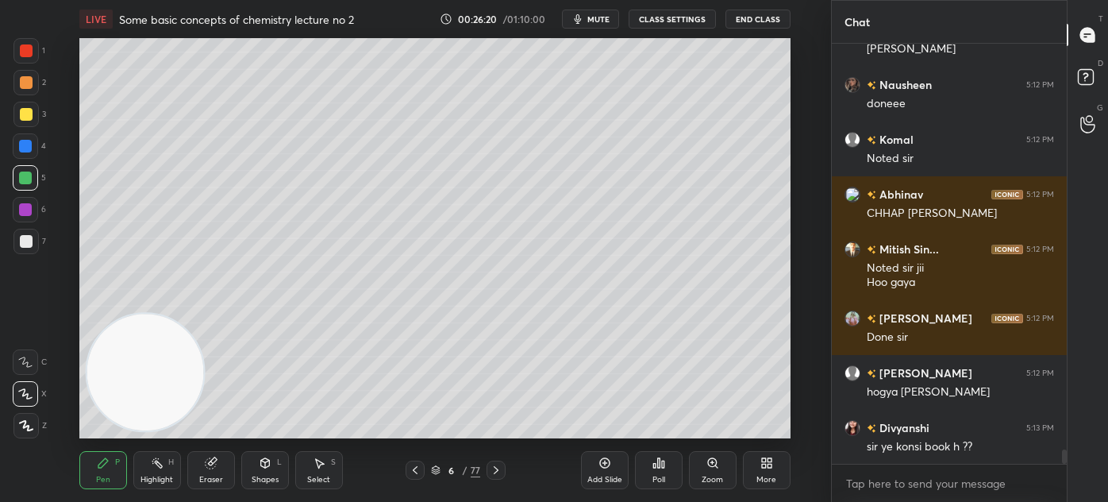
scroll to position [12304, 0]
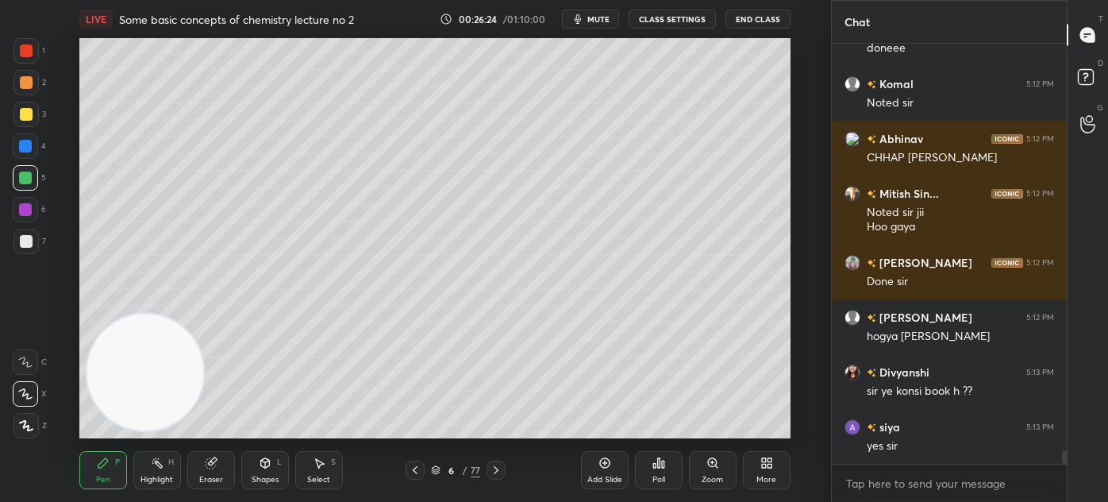
click at [605, 470] on div "Add Slide" at bounding box center [605, 470] width 48 height 38
click at [17, 183] on div at bounding box center [25, 177] width 25 height 25
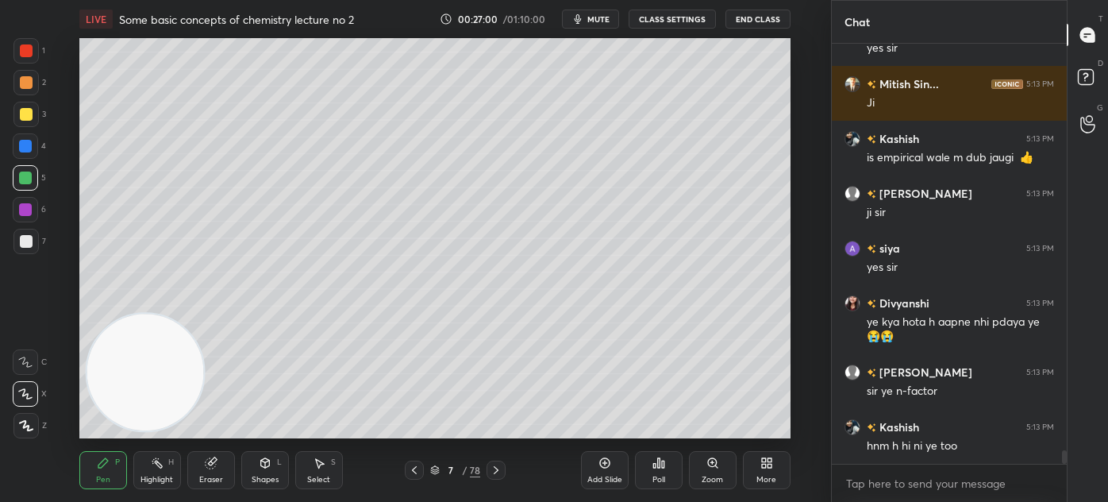
scroll to position [12756, 0]
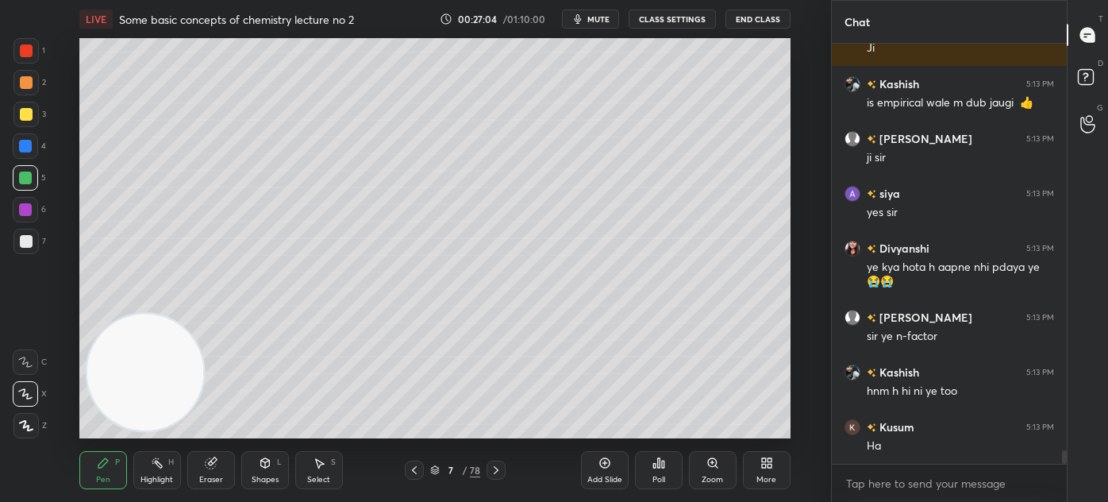
click at [27, 121] on div at bounding box center [25, 114] width 25 height 25
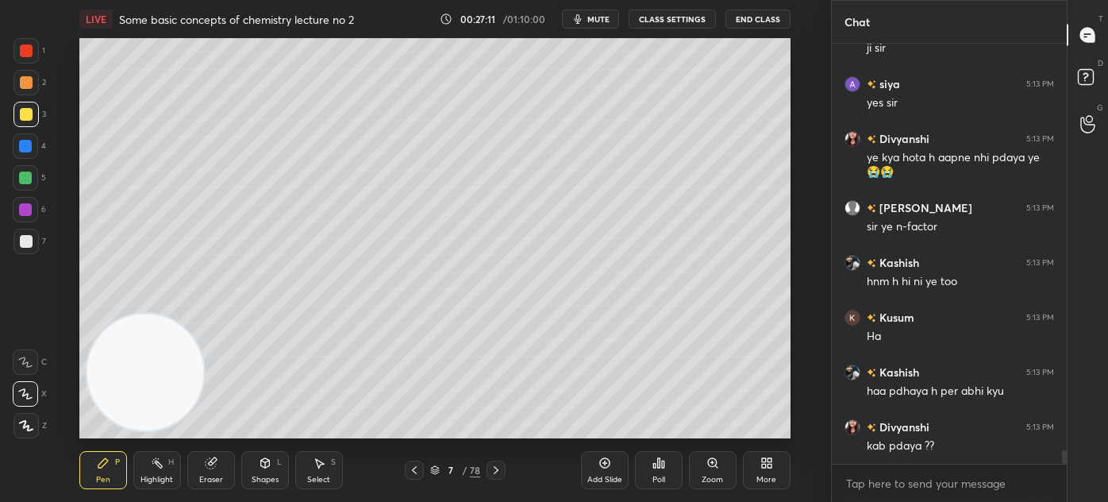
scroll to position [12920, 0]
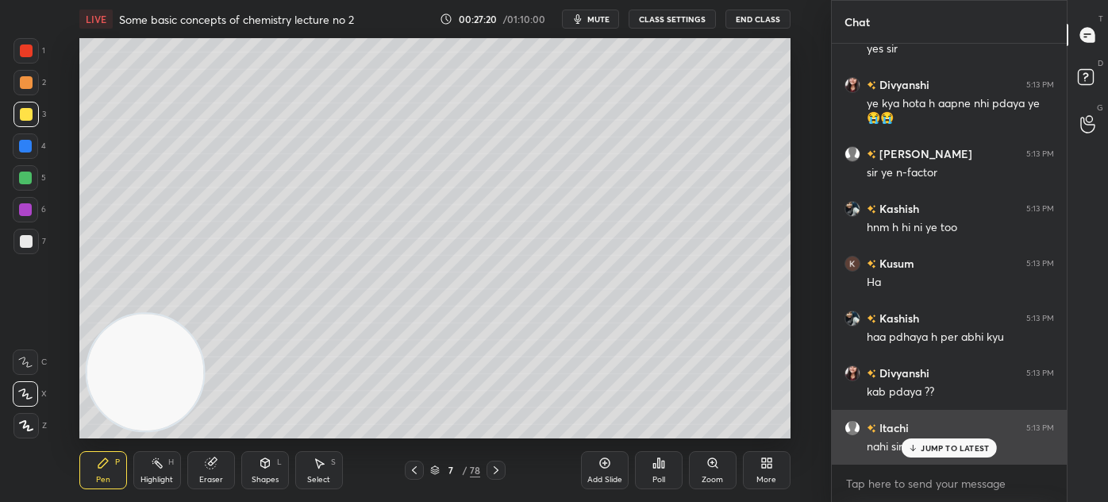
click at [923, 453] on p "JUMP TO LATEST" at bounding box center [955, 448] width 68 height 10
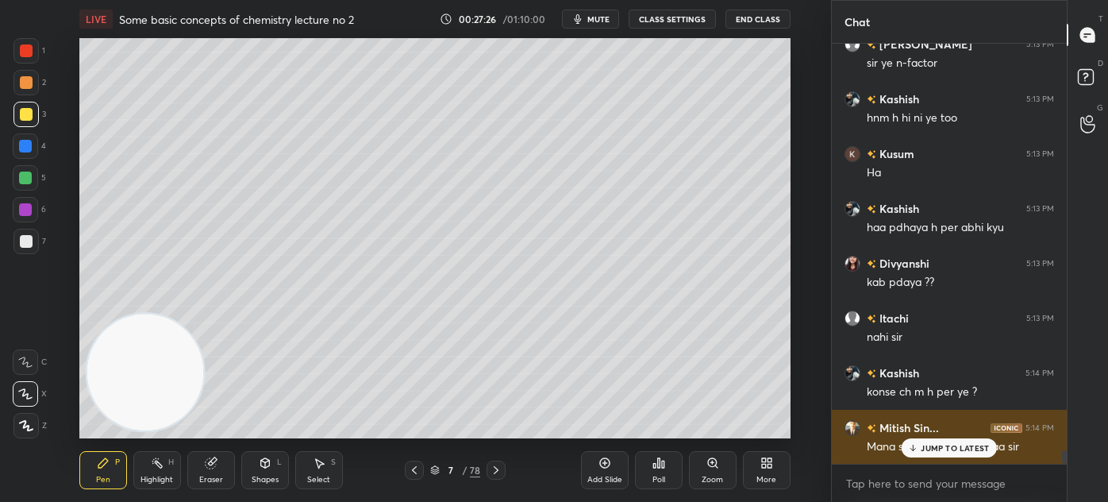
click at [930, 448] on p "JUMP TO LATEST" at bounding box center [955, 448] width 68 height 10
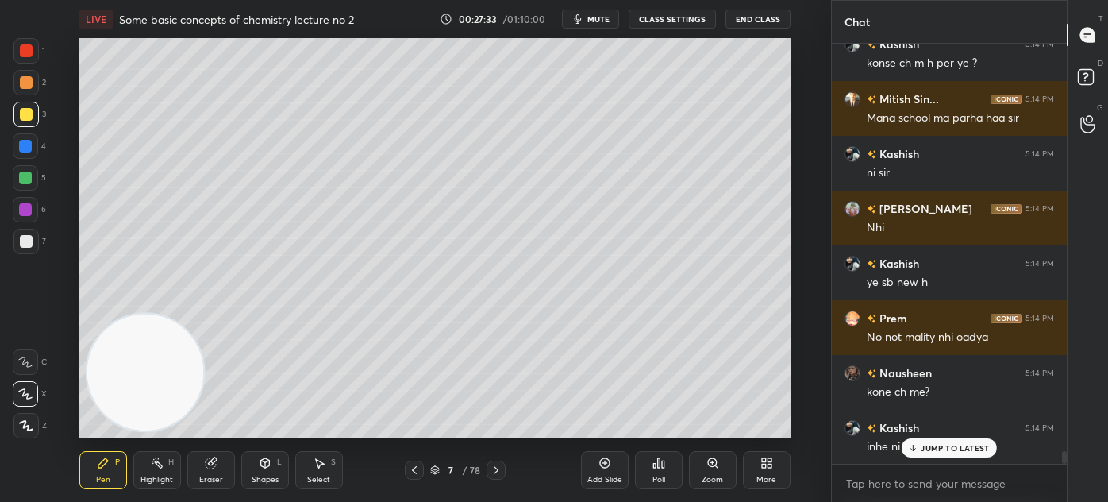
scroll to position [13413, 0]
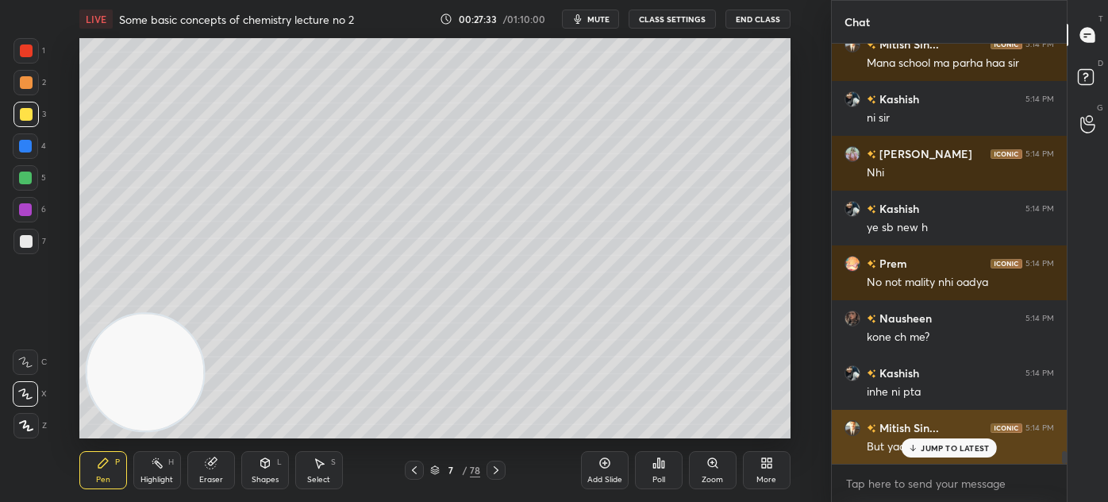
click at [915, 444] on icon at bounding box center [913, 448] width 10 height 10
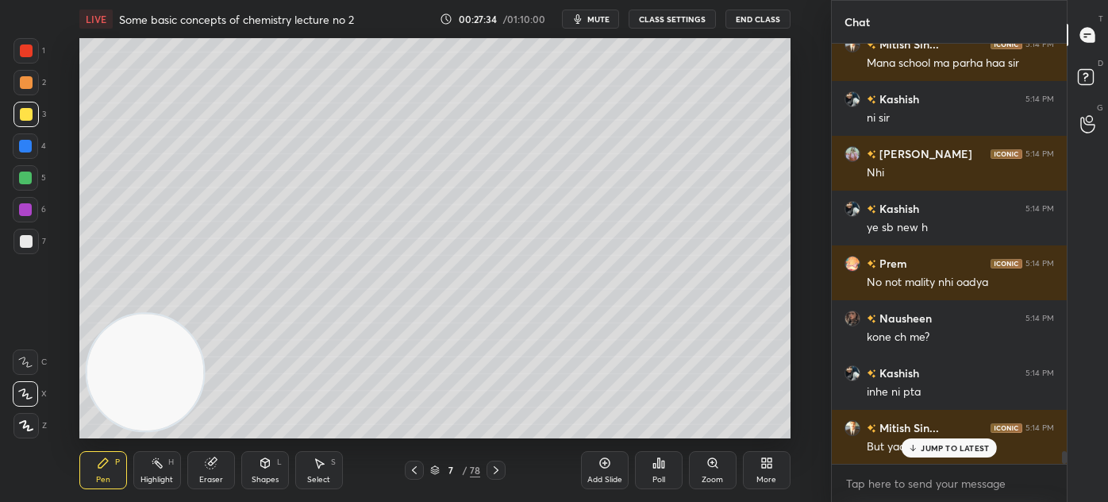
scroll to position [13468, 0]
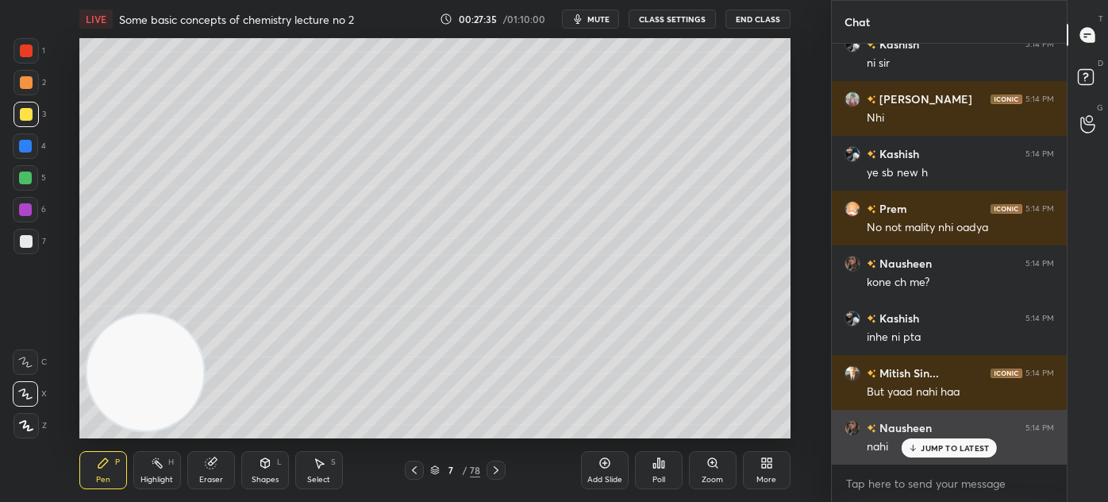
click at [934, 450] on p "JUMP TO LATEST" at bounding box center [955, 448] width 68 height 10
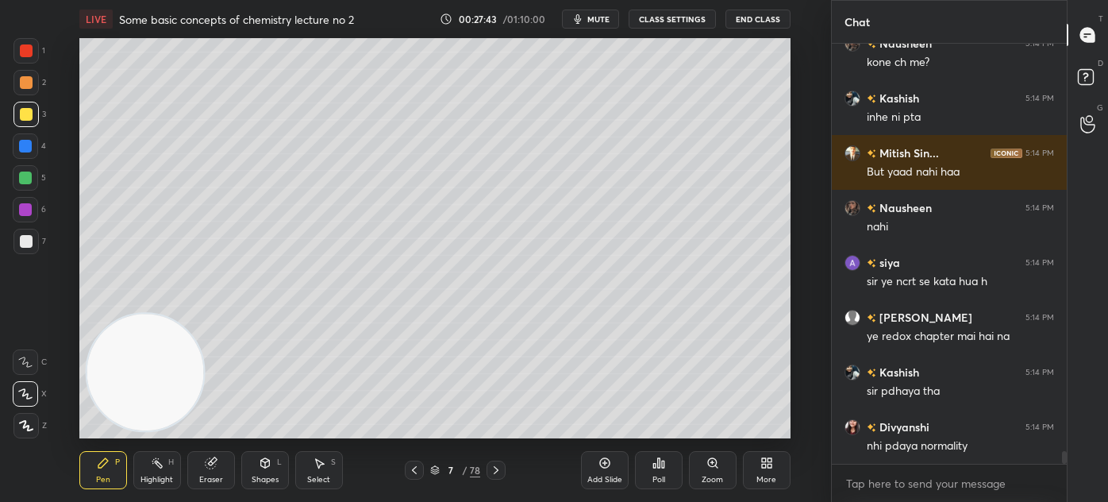
scroll to position [13742, 0]
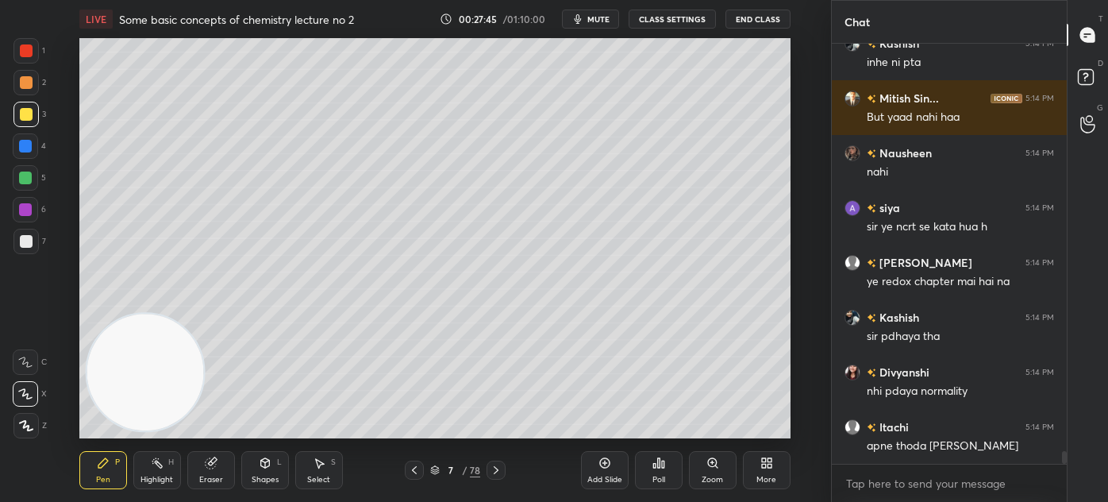
click at [268, 489] on div "Pen P Highlight H Eraser Shapes L Select S 7 / 78 Add Slide Poll Zoom More" at bounding box center [434, 470] width 711 height 64
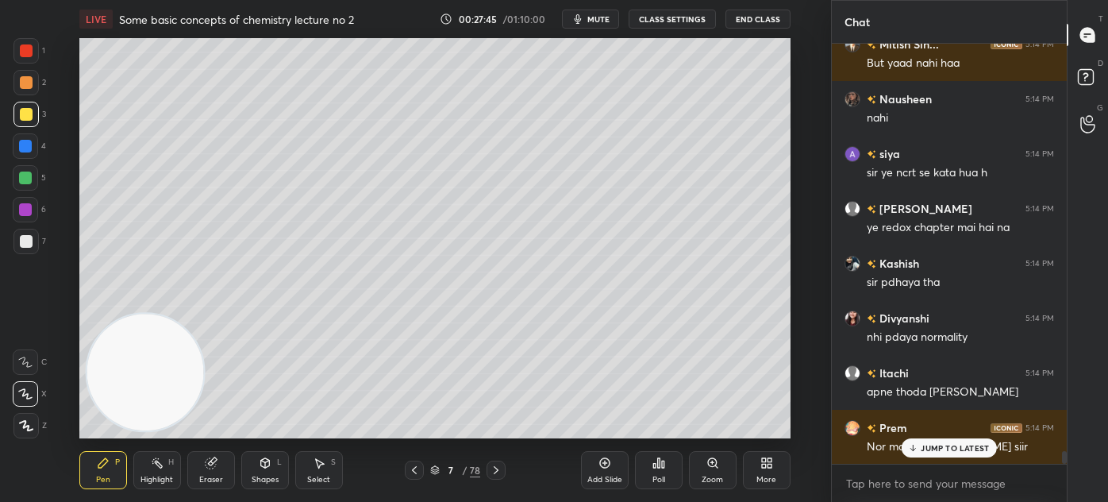
click at [258, 470] on div "Shapes L" at bounding box center [265, 470] width 48 height 38
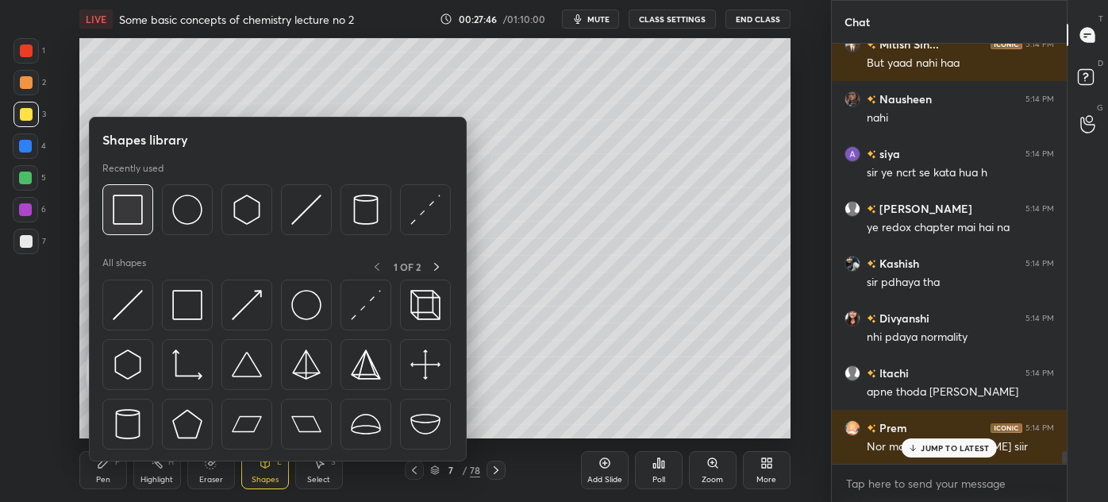
click at [119, 217] on img at bounding box center [128, 210] width 30 height 30
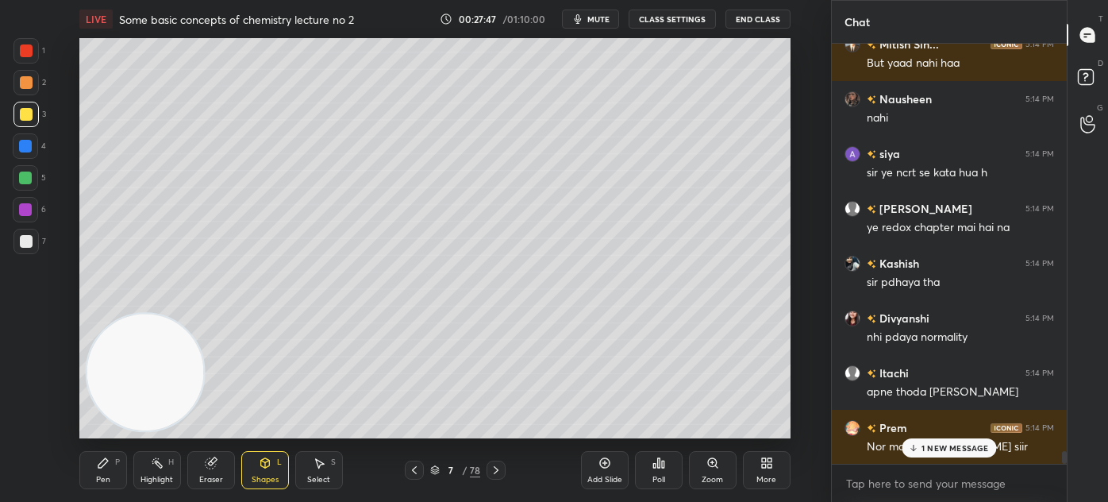
scroll to position [13835, 0]
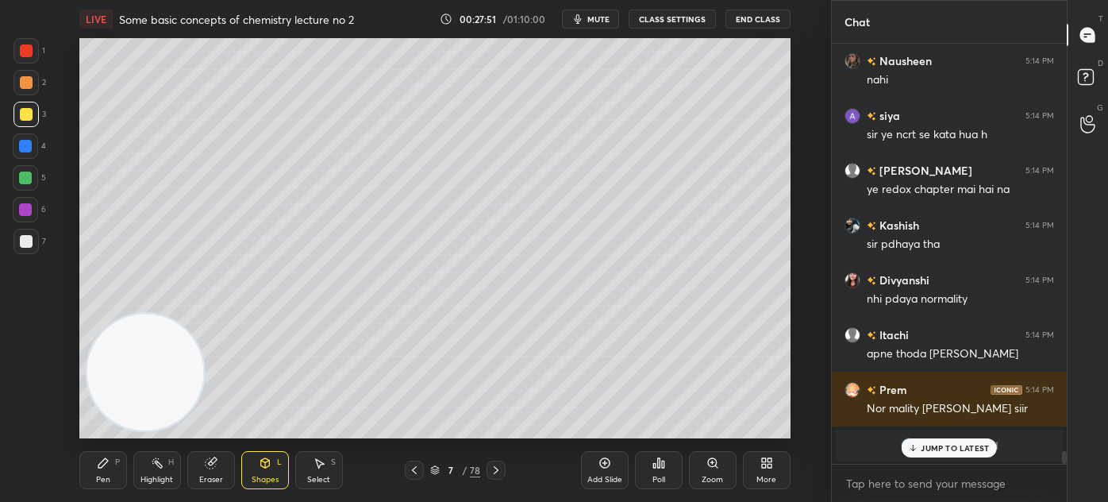
click at [96, 476] on div "Pen" at bounding box center [103, 480] width 14 height 8
click at [20, 110] on div at bounding box center [26, 114] width 13 height 13
click at [23, 388] on icon at bounding box center [25, 393] width 14 height 11
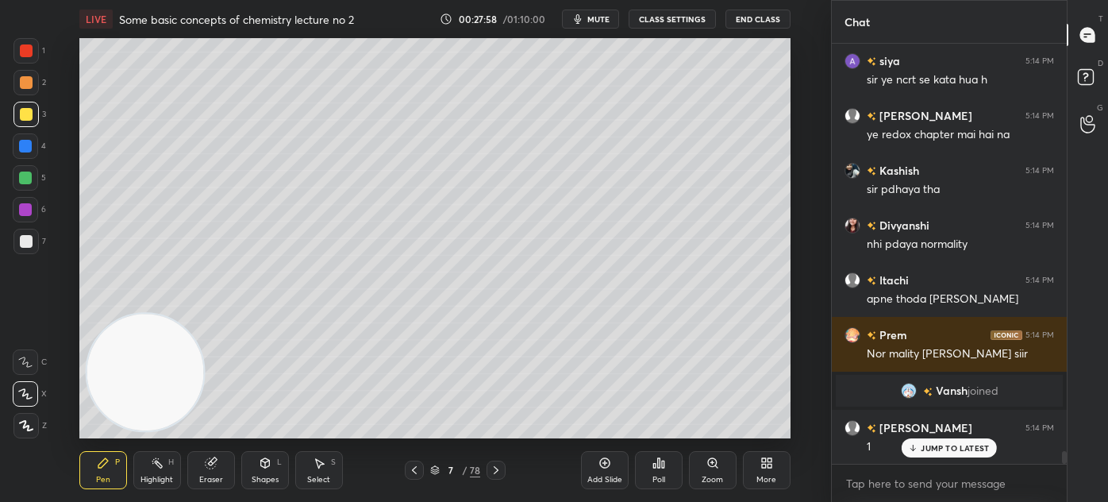
click at [206, 476] on div "Eraser" at bounding box center [211, 480] width 24 height 8
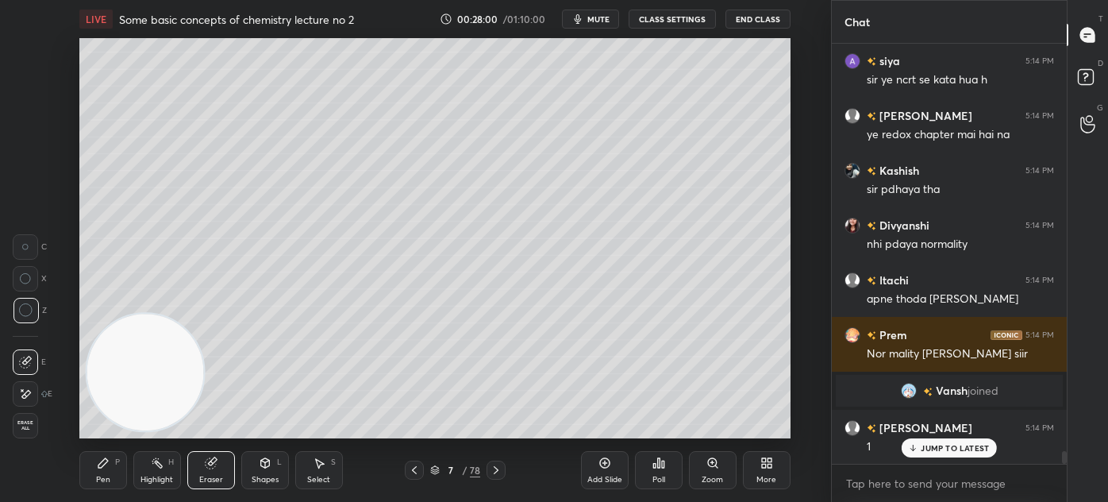
click at [107, 476] on div "Pen" at bounding box center [103, 480] width 14 height 8
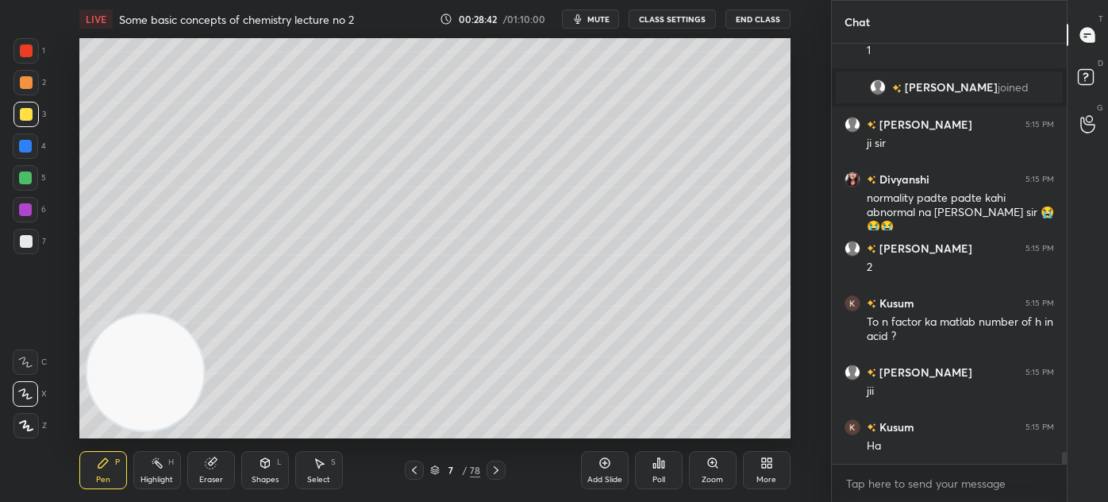
scroll to position [14833, 0]
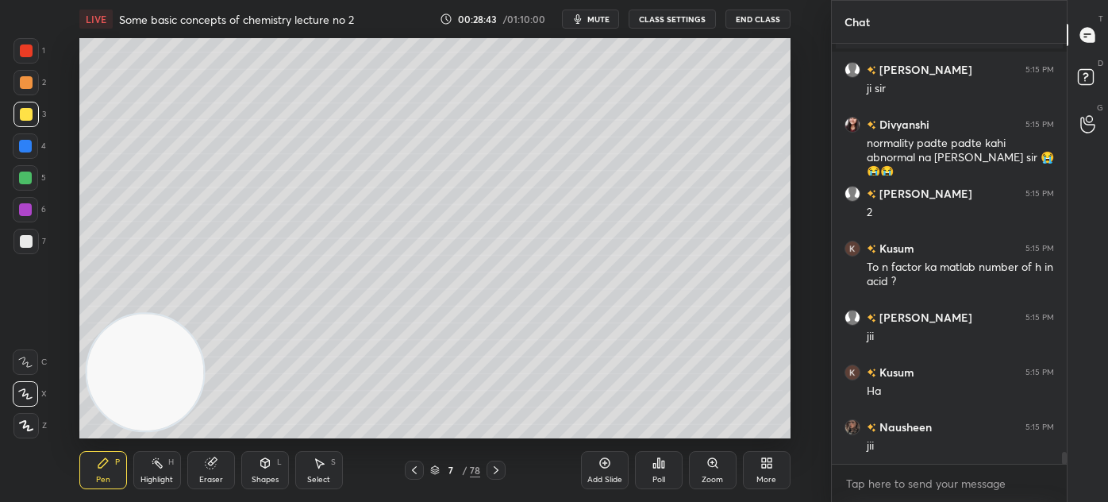
click at [24, 57] on div at bounding box center [25, 50] width 25 height 25
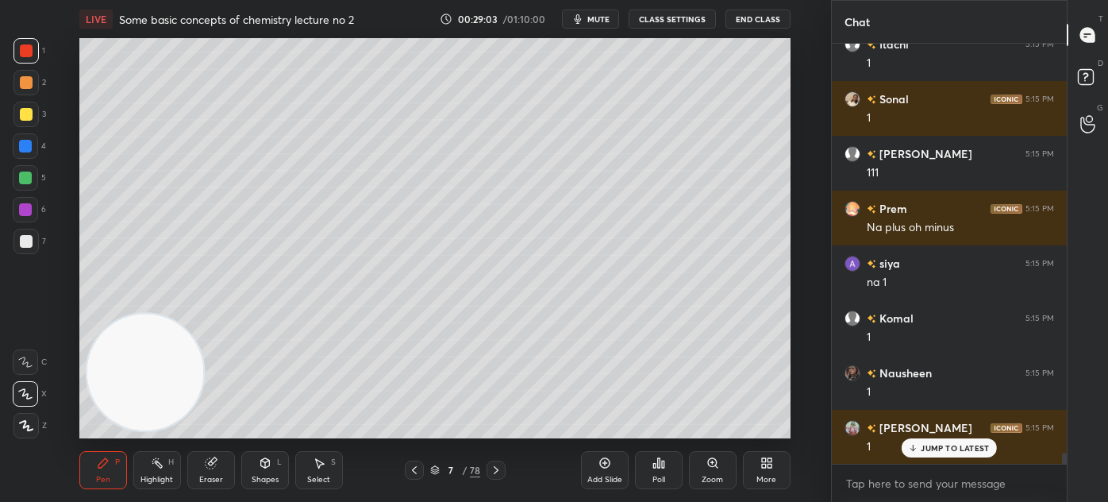
scroll to position [15545, 0]
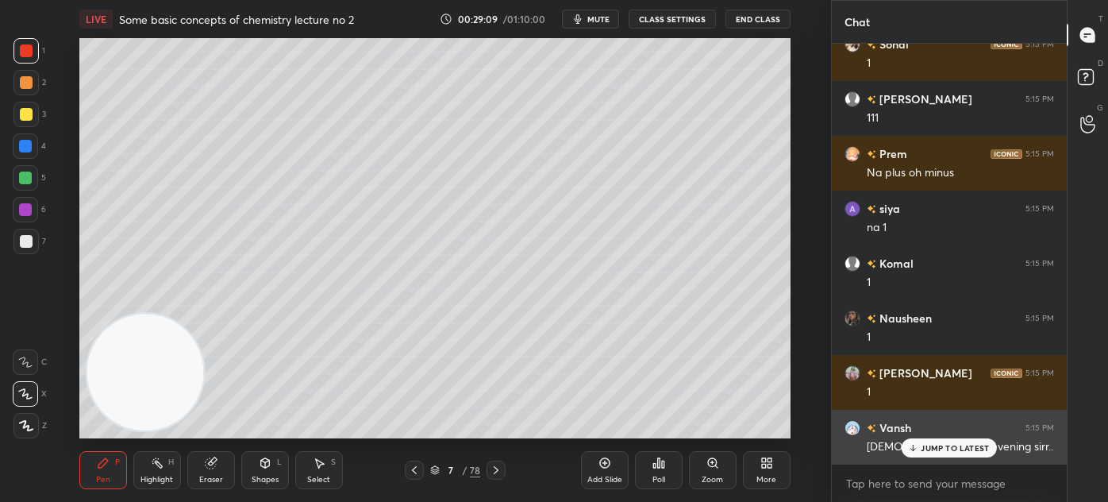
click at [942, 448] on p "JUMP TO LATEST" at bounding box center [955, 448] width 68 height 10
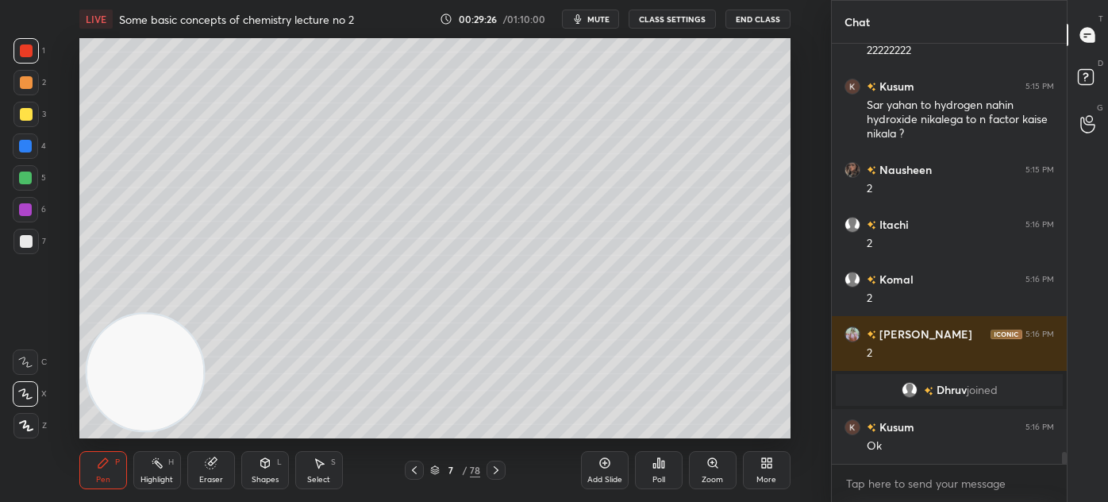
scroll to position [14795, 0]
click at [29, 180] on div at bounding box center [25, 178] width 13 height 13
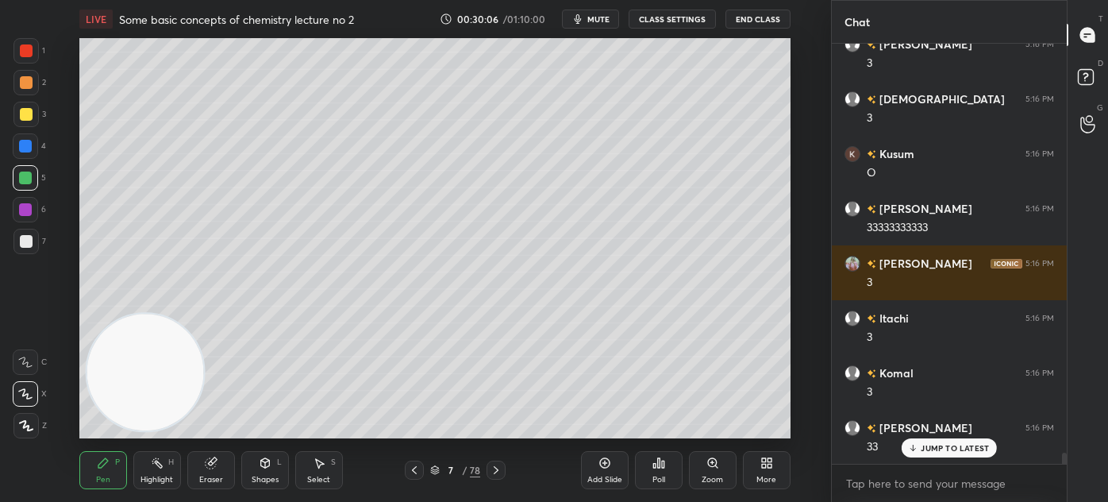
scroll to position [15414, 0]
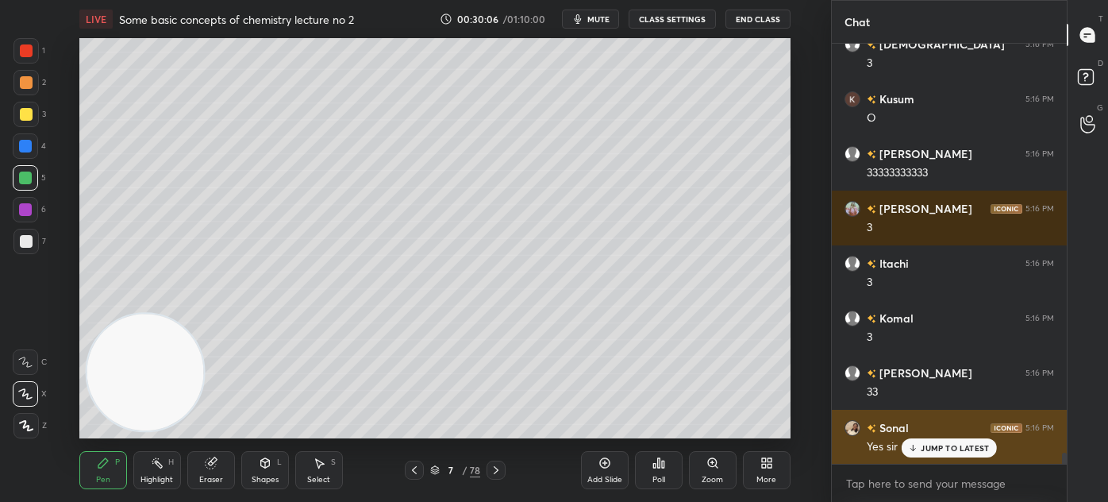
click at [930, 440] on div "JUMP TO LATEST" at bounding box center [949, 447] width 95 height 19
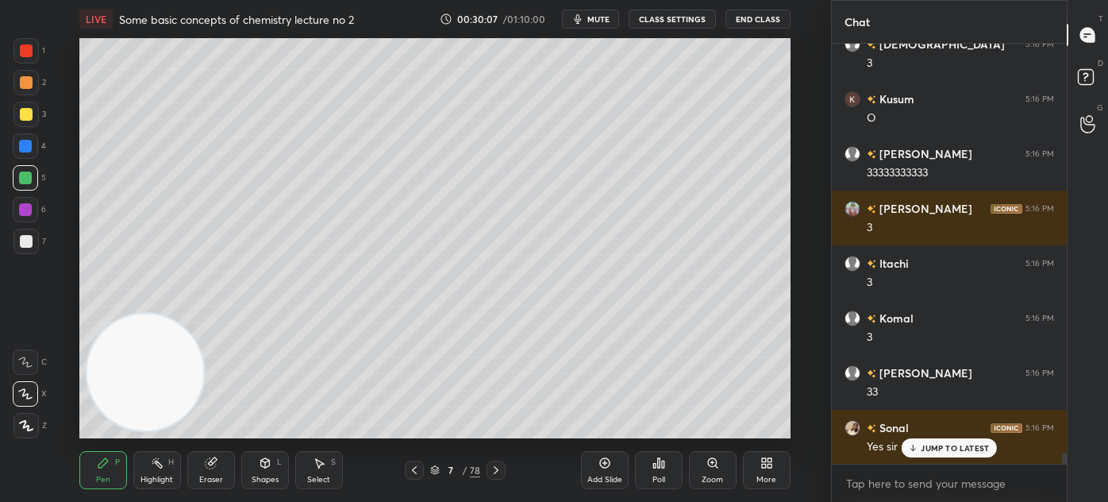
scroll to position [15469, 0]
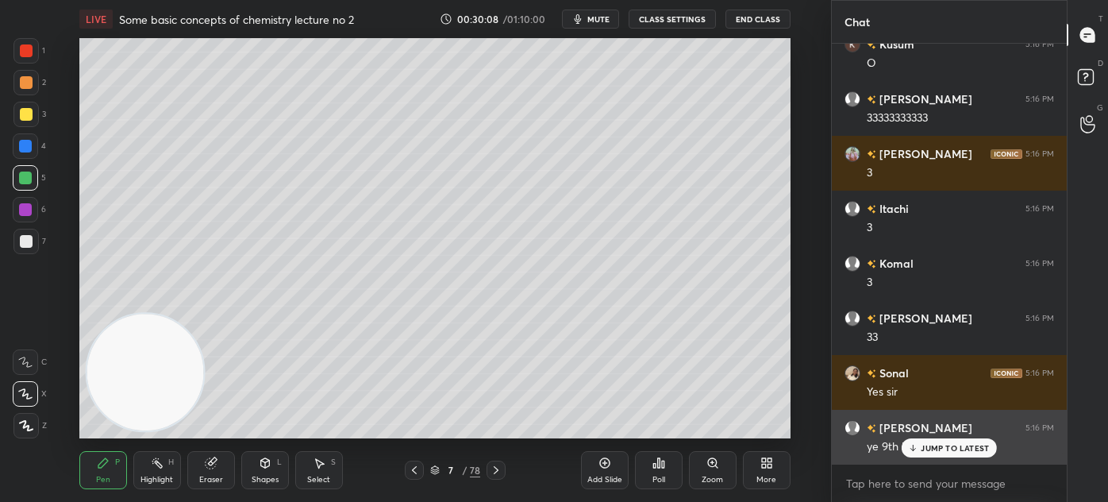
click at [931, 448] on p "JUMP TO LATEST" at bounding box center [955, 448] width 68 height 10
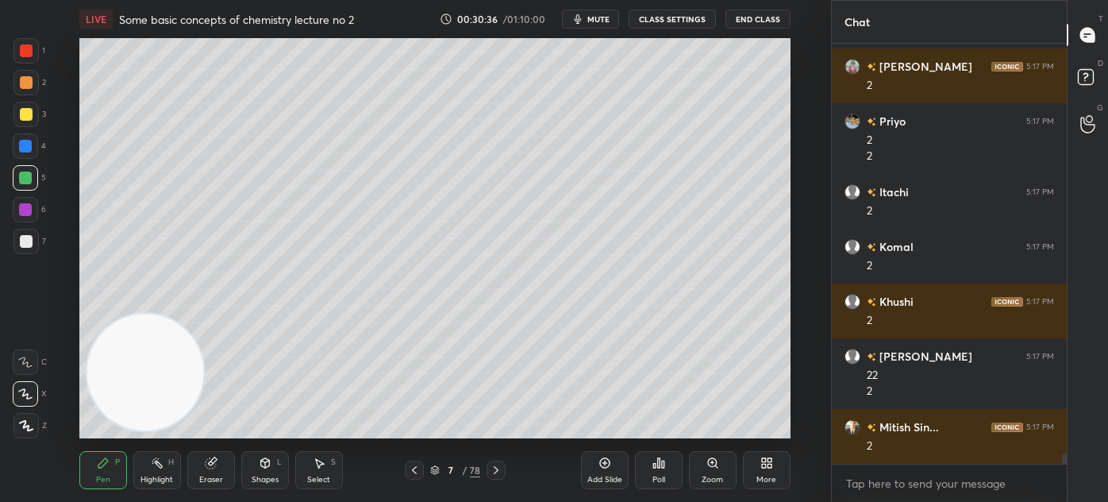
scroll to position [16392, 0]
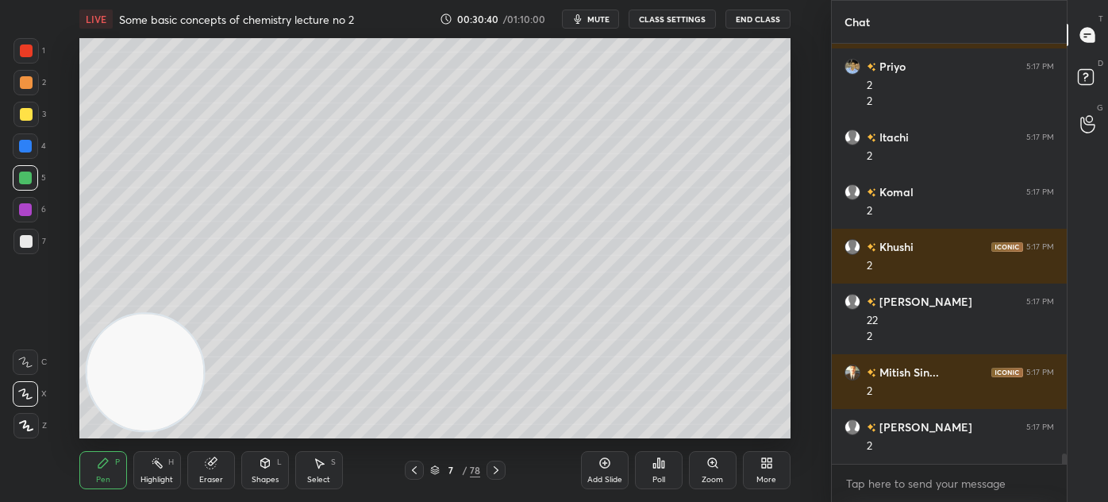
click at [22, 52] on div at bounding box center [26, 50] width 13 height 13
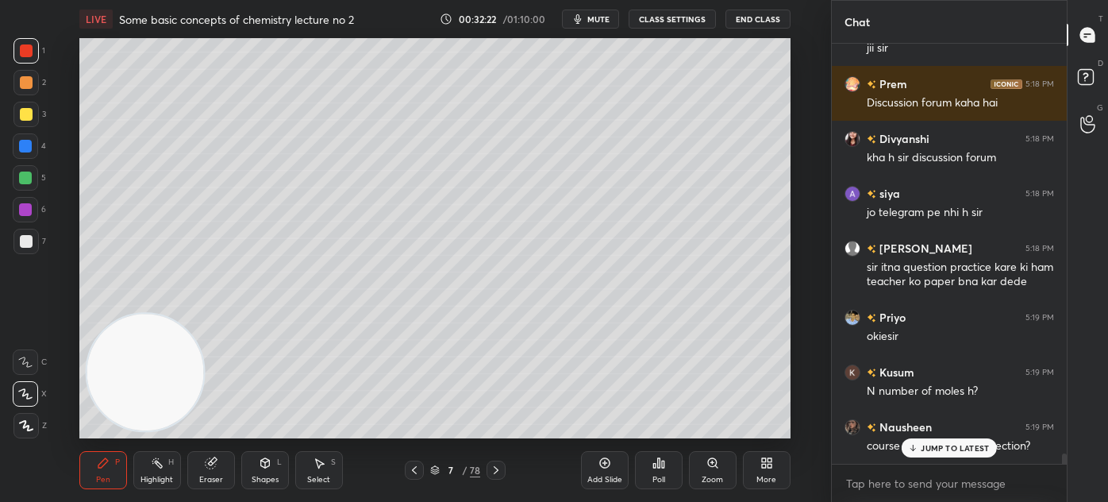
scroll to position [17167, 0]
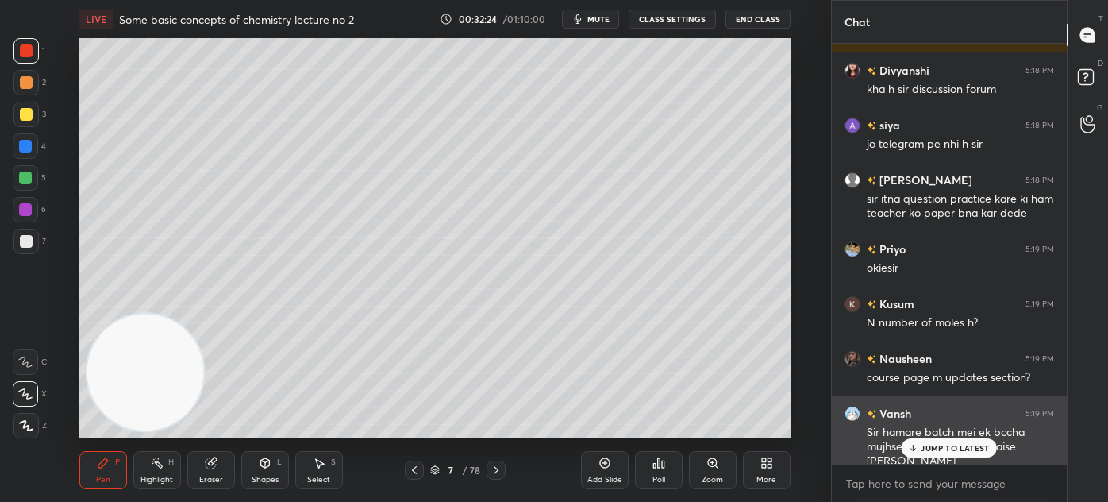
click at [923, 448] on p "JUMP TO LATEST" at bounding box center [955, 448] width 68 height 10
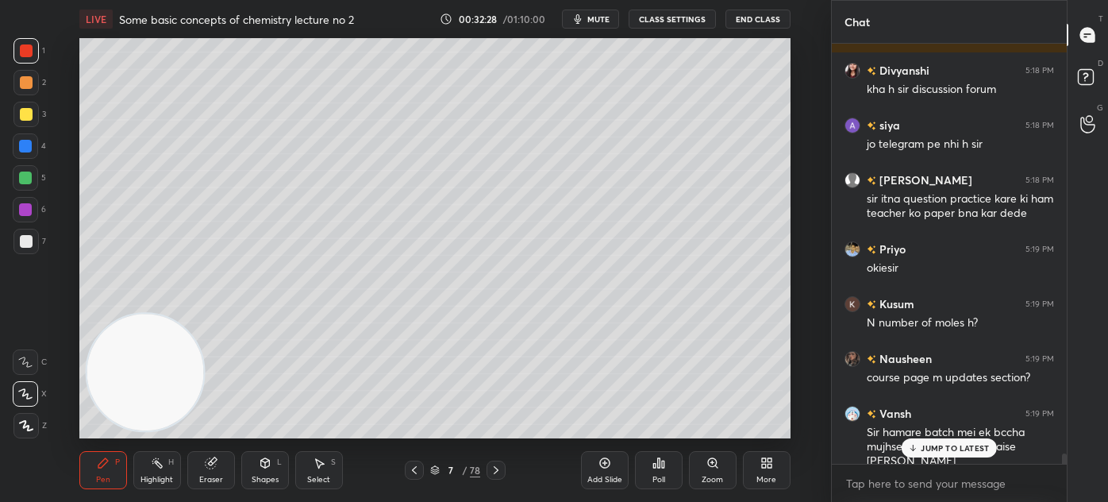
scroll to position [17222, 0]
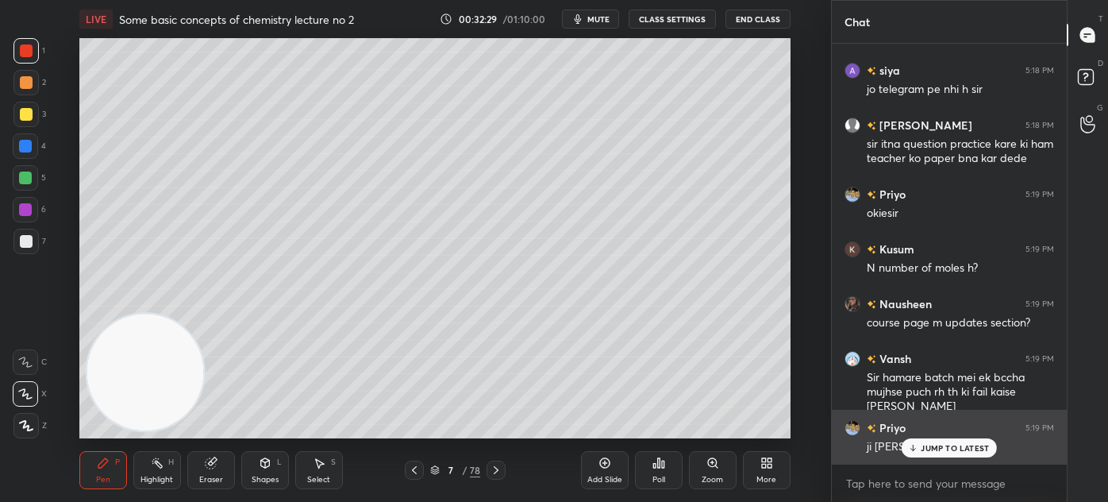
click at [953, 460] on div "Komal 5:18 PM Chap liya sir Nausheen 5:18 PM done shambhavi 5:18 PM Done sir Ku…" at bounding box center [949, 273] width 235 height 458
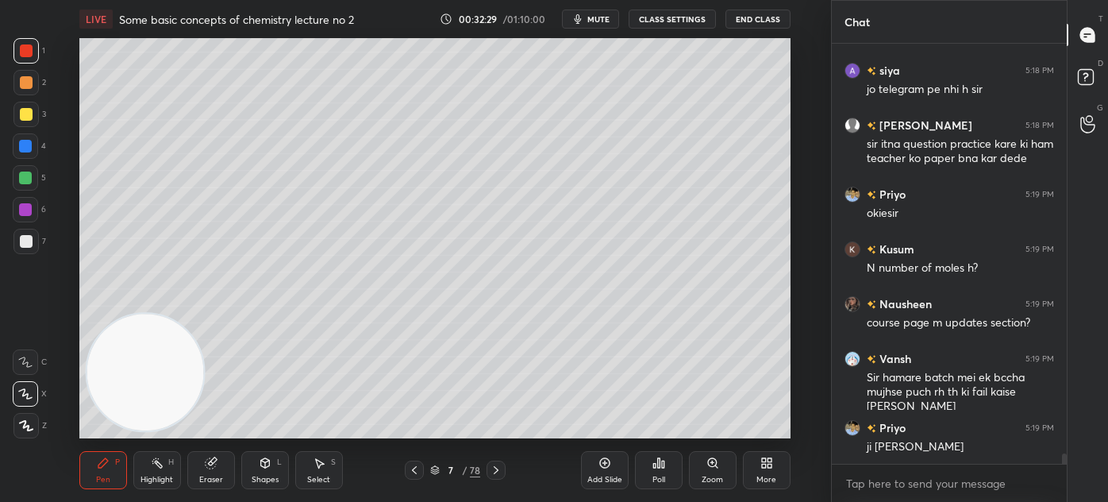
scroll to position [17277, 0]
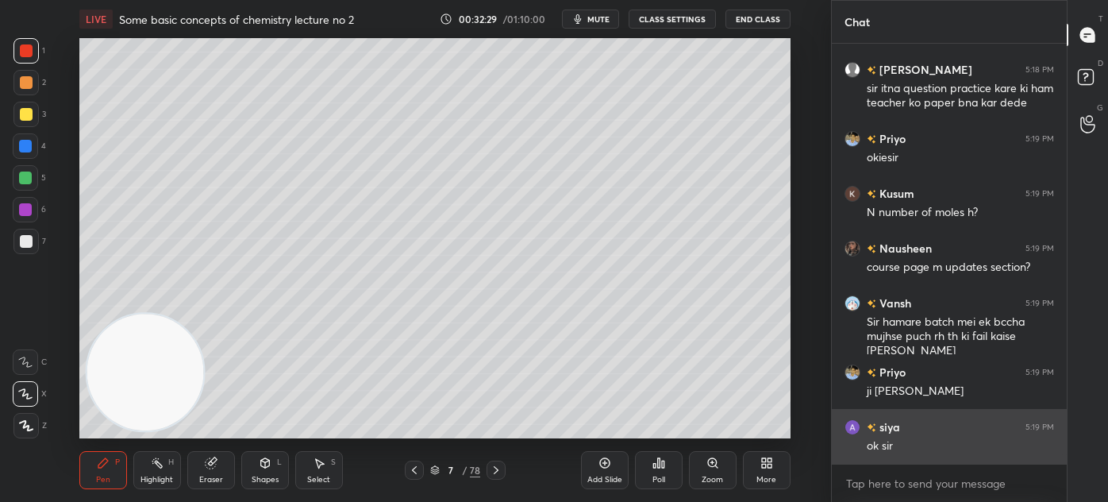
click at [922, 443] on div "ok sir" at bounding box center [960, 446] width 187 height 16
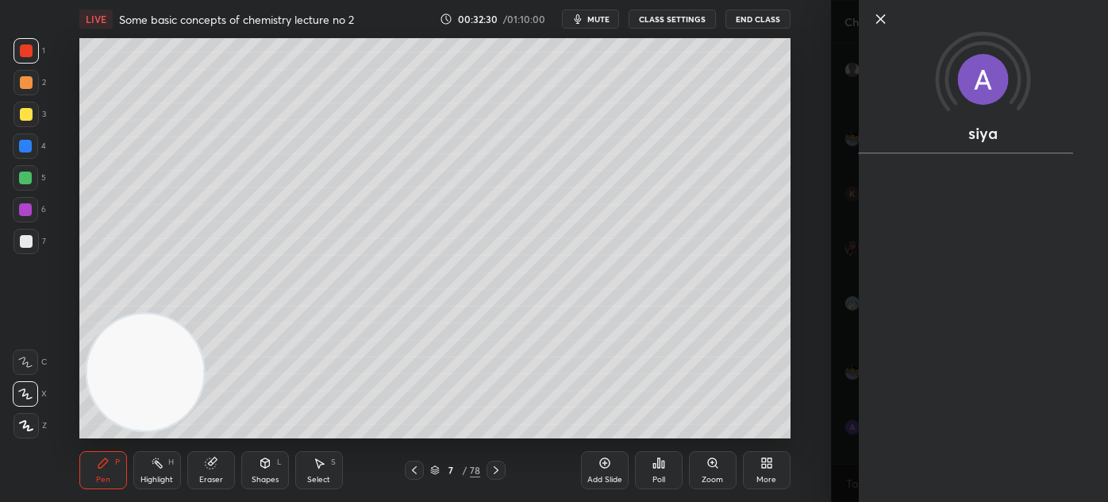
click at [853, 428] on div "siya" at bounding box center [969, 251] width 277 height 502
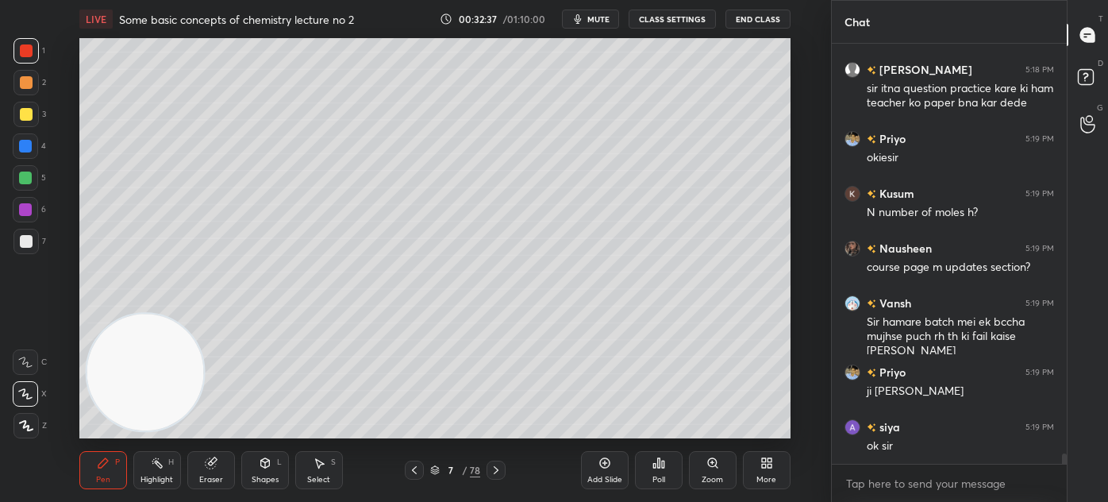
scroll to position [17332, 0]
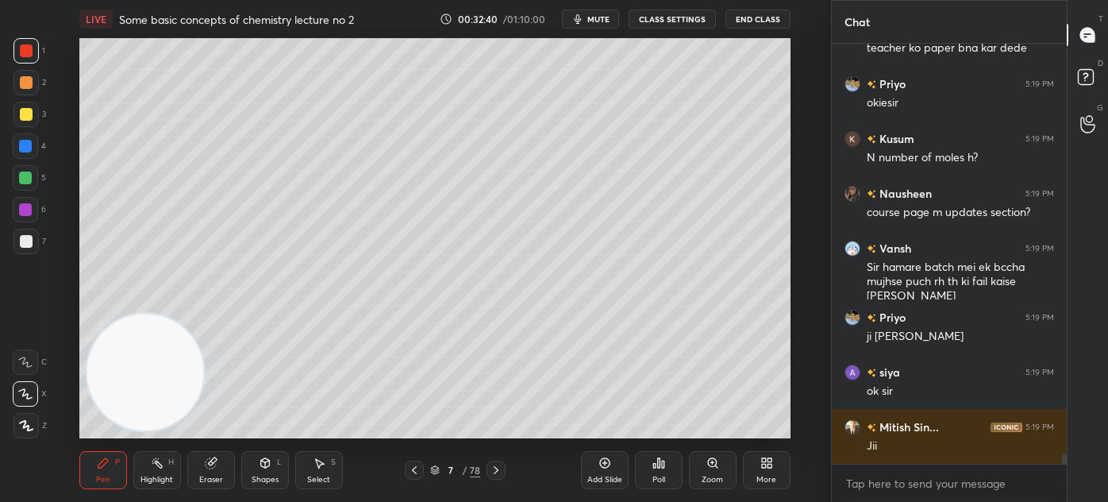
click at [605, 476] on div "Add Slide" at bounding box center [605, 480] width 35 height 8
click at [599, 19] on span "mute" at bounding box center [599, 18] width 22 height 11
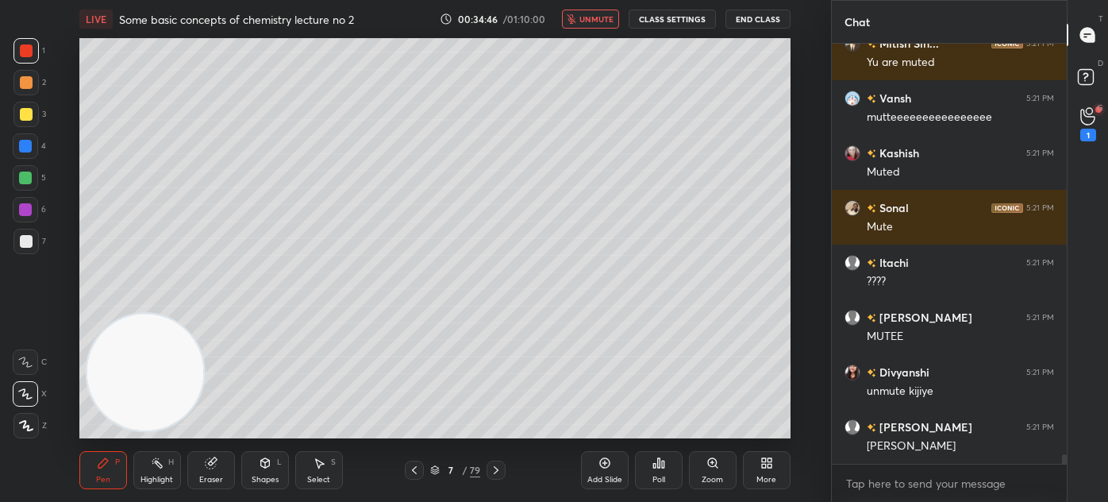
scroll to position [18566, 0]
click at [584, 19] on span "unmute" at bounding box center [597, 18] width 34 height 11
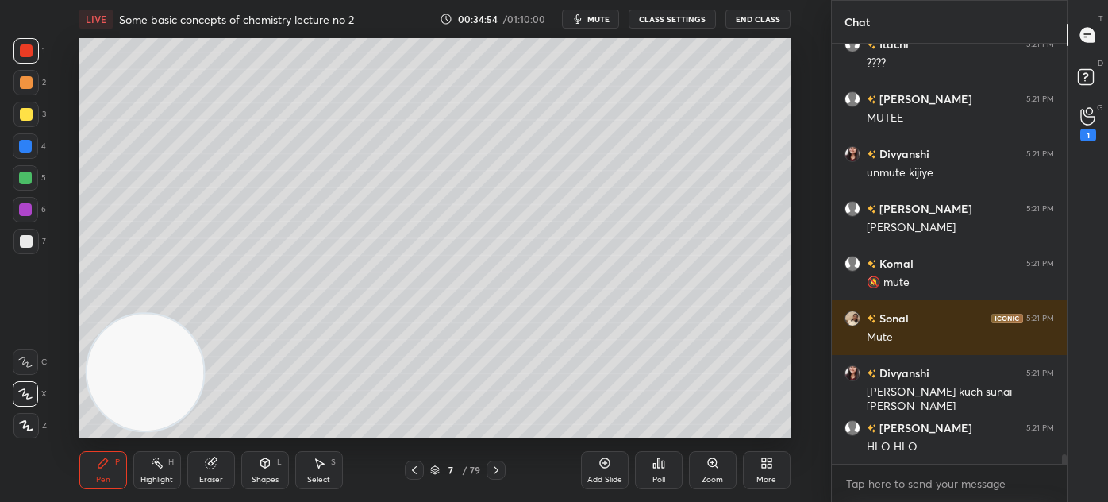
scroll to position [18799, 0]
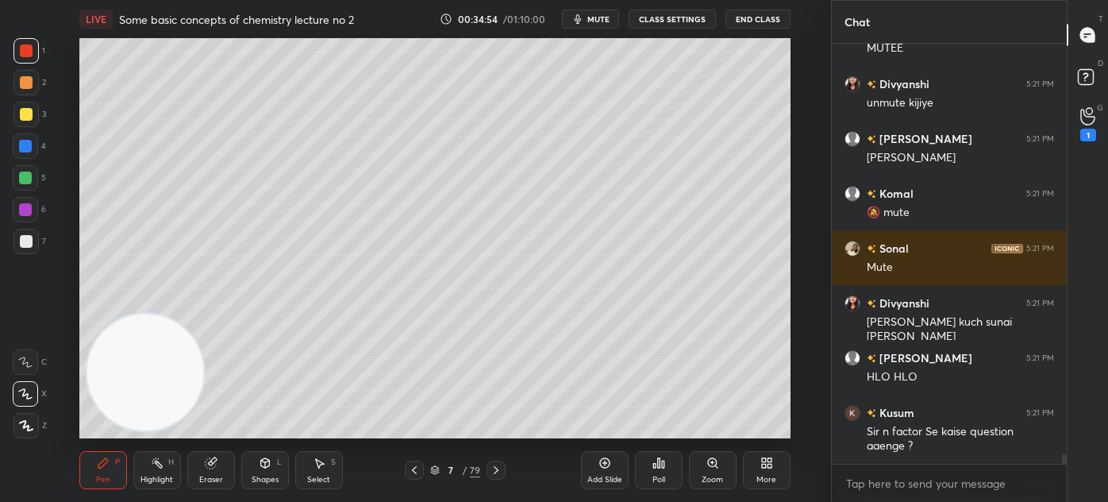
click at [1097, 117] on div "1" at bounding box center [1089, 124] width 32 height 29
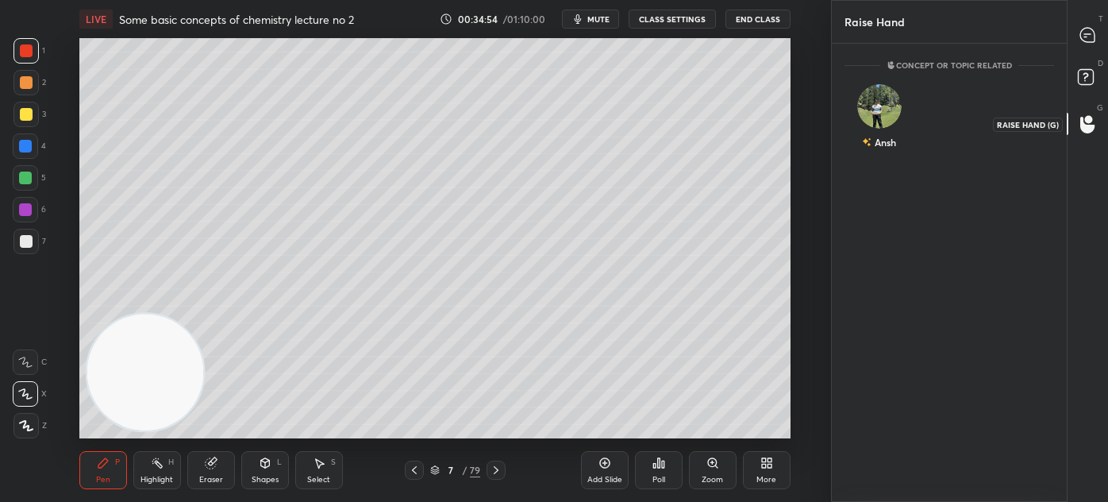
scroll to position [5, 4]
click at [888, 121] on div "Ansh" at bounding box center [879, 120] width 69 height 92
click at [887, 152] on button "INVITE" at bounding box center [879, 153] width 55 height 21
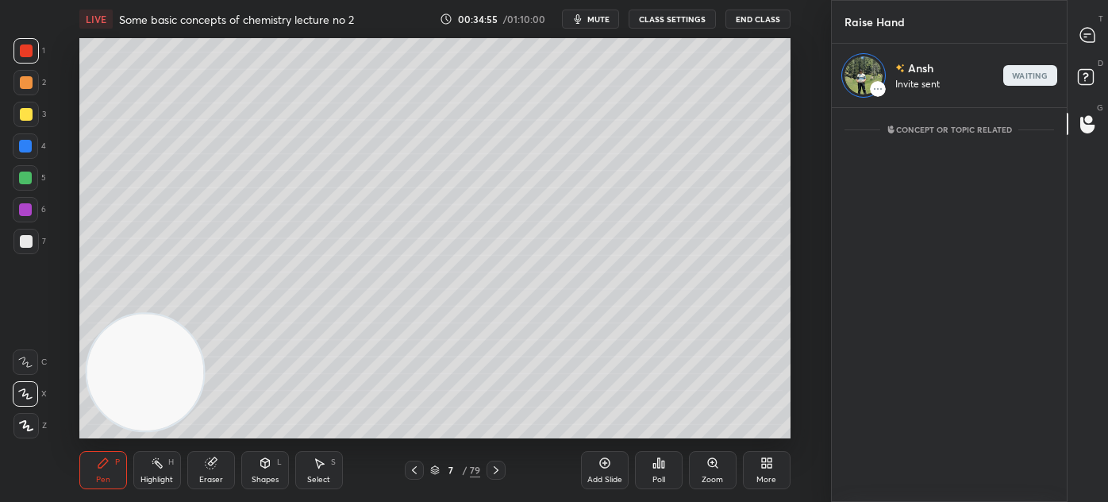
scroll to position [389, 230]
click at [1081, 29] on icon at bounding box center [1088, 35] width 17 height 17
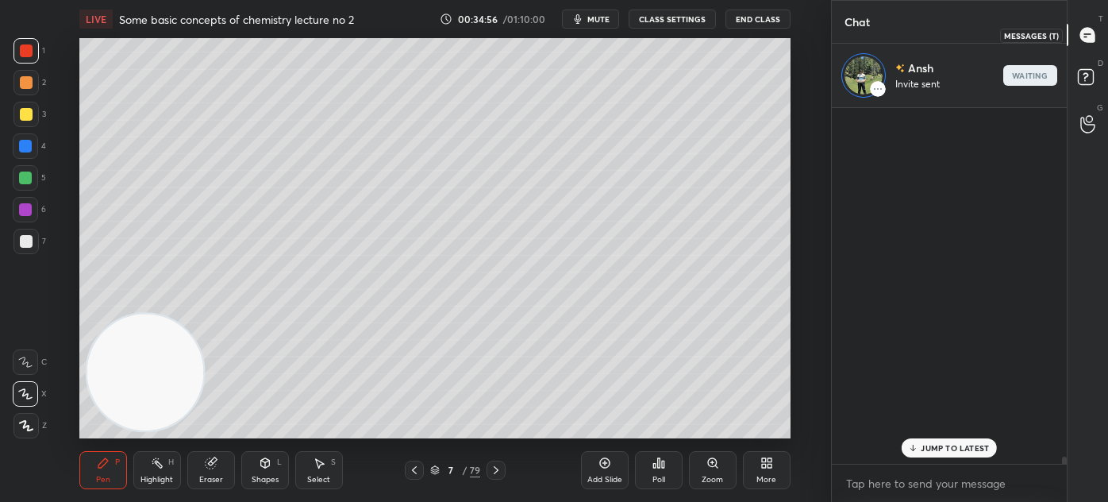
scroll to position [351, 230]
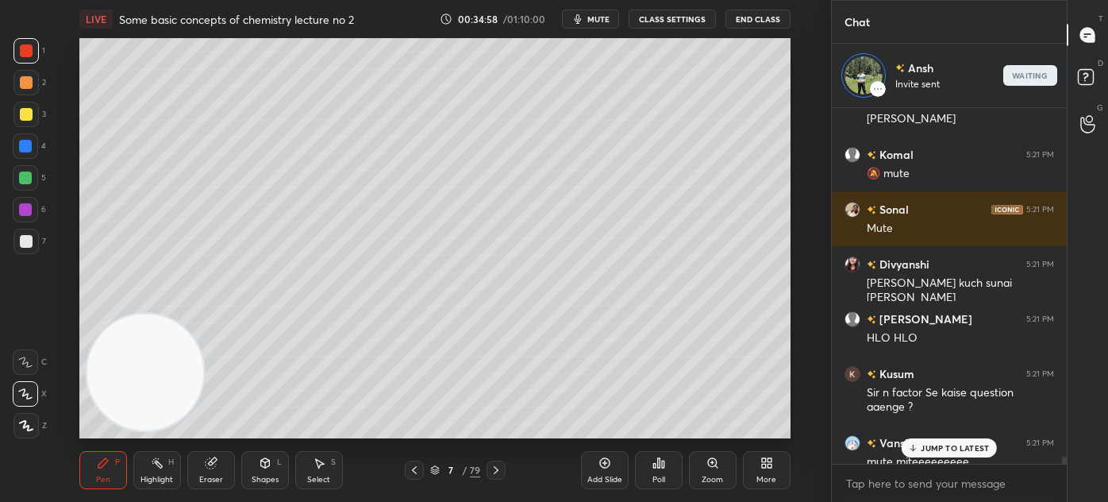
click at [940, 443] on p "JUMP TO LATEST" at bounding box center [955, 448] width 68 height 10
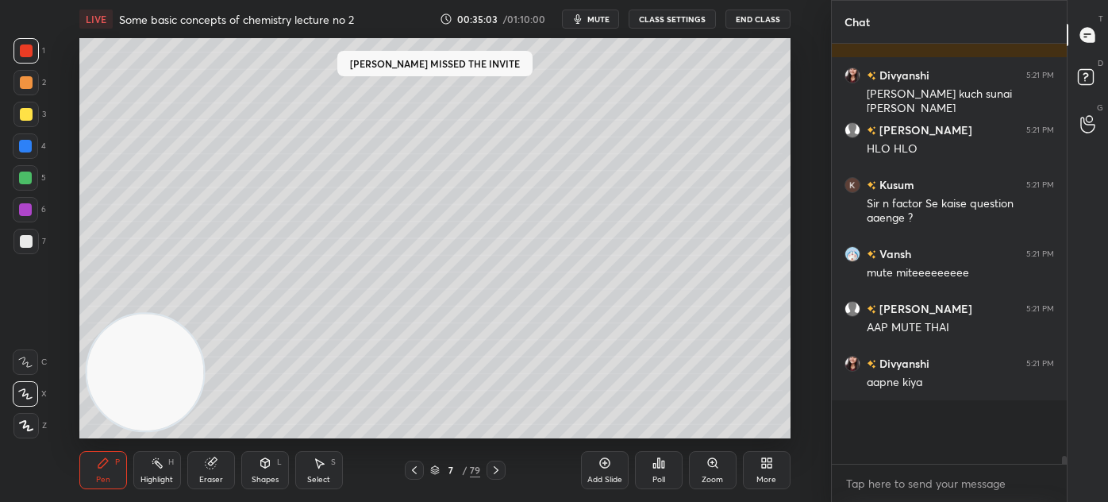
scroll to position [5, 4]
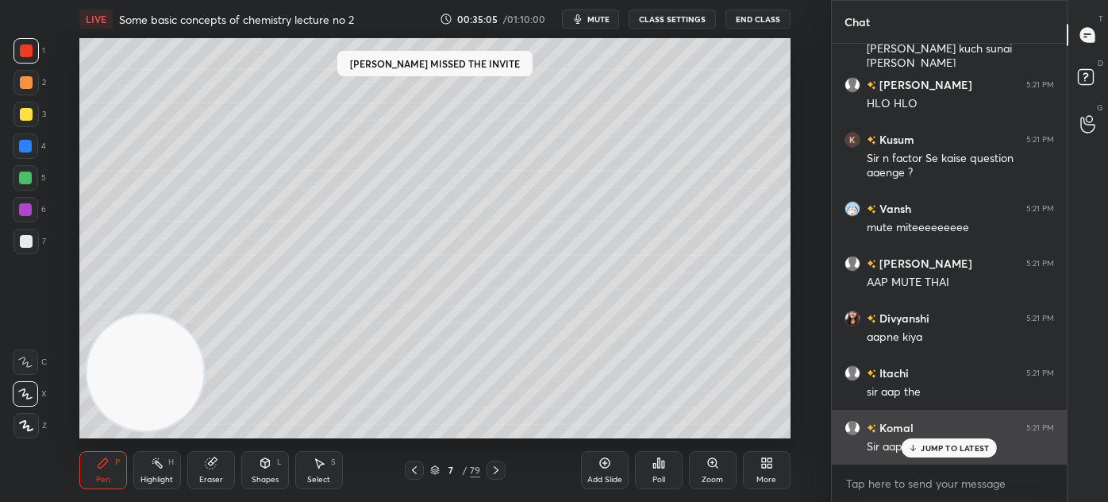
click at [933, 449] on p "JUMP TO LATEST" at bounding box center [955, 448] width 68 height 10
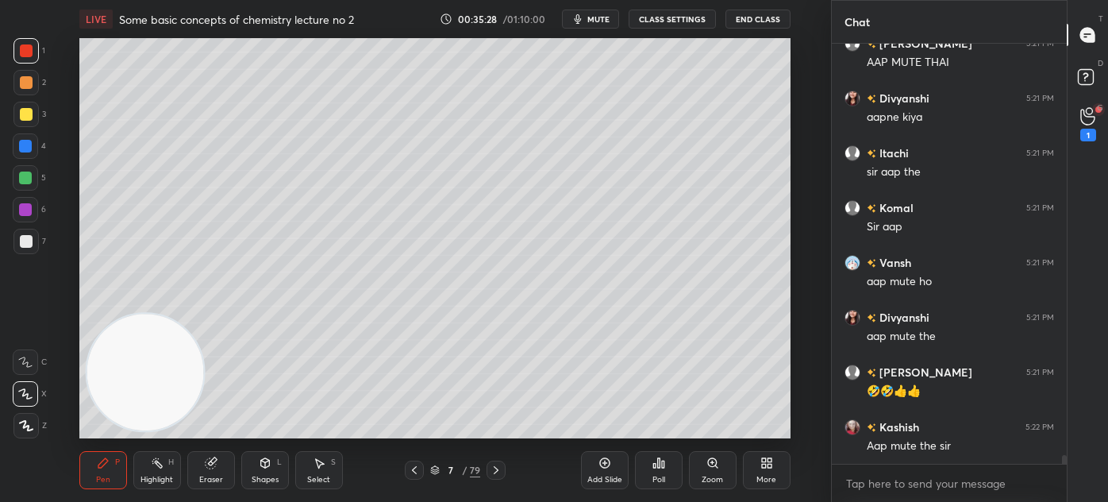
click at [1081, 120] on icon at bounding box center [1088, 116] width 15 height 18
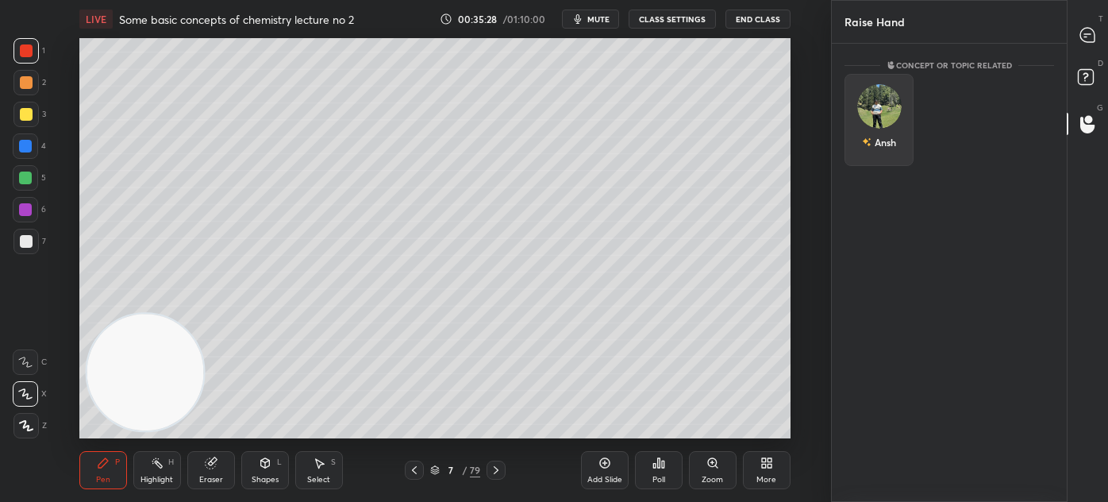
click at [878, 99] on img "grid" at bounding box center [880, 106] width 44 height 44
click at [874, 152] on button "INVITE" at bounding box center [879, 153] width 55 height 21
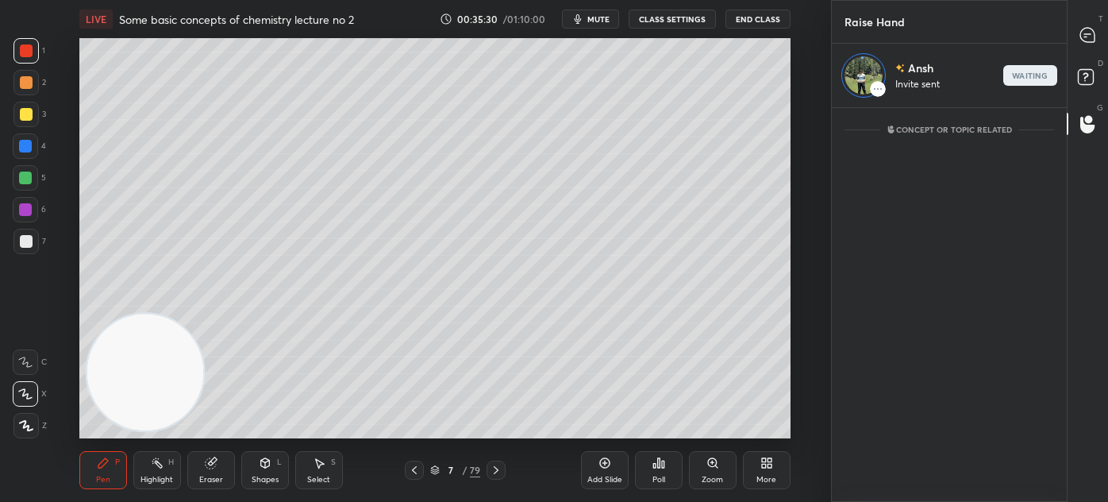
click at [601, 482] on div "Add Slide Poll Zoom More" at bounding box center [686, 470] width 210 height 89
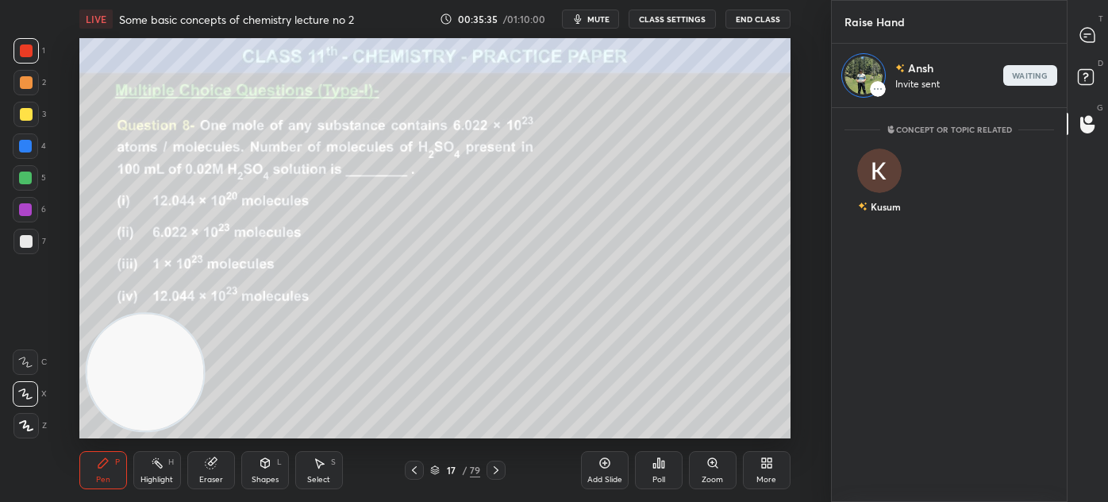
click at [609, 471] on div "Add Slide" at bounding box center [605, 470] width 48 height 38
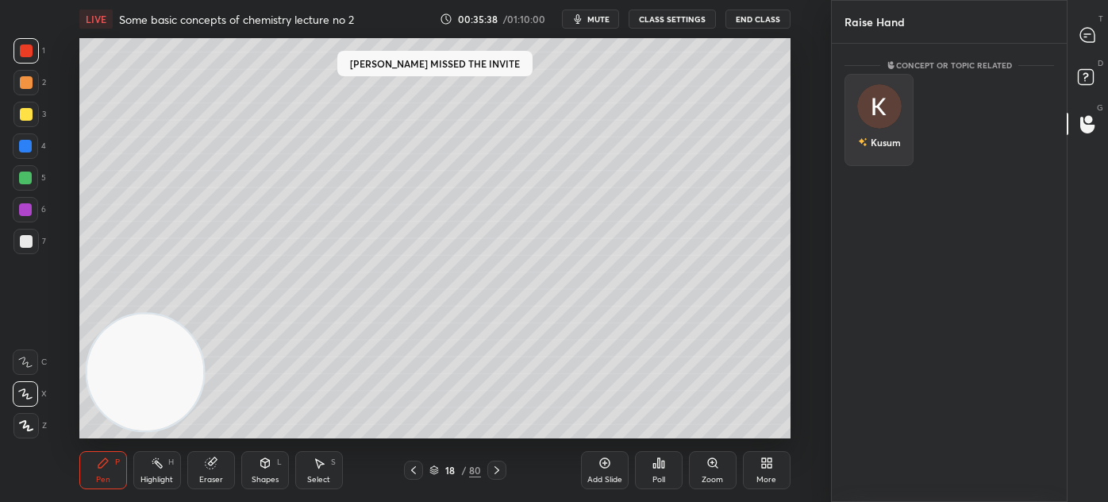
click at [894, 125] on div "Kusum" at bounding box center [879, 120] width 69 height 92
click at [879, 156] on button "INVITE" at bounding box center [879, 153] width 55 height 21
click at [22, 110] on div at bounding box center [26, 114] width 13 height 13
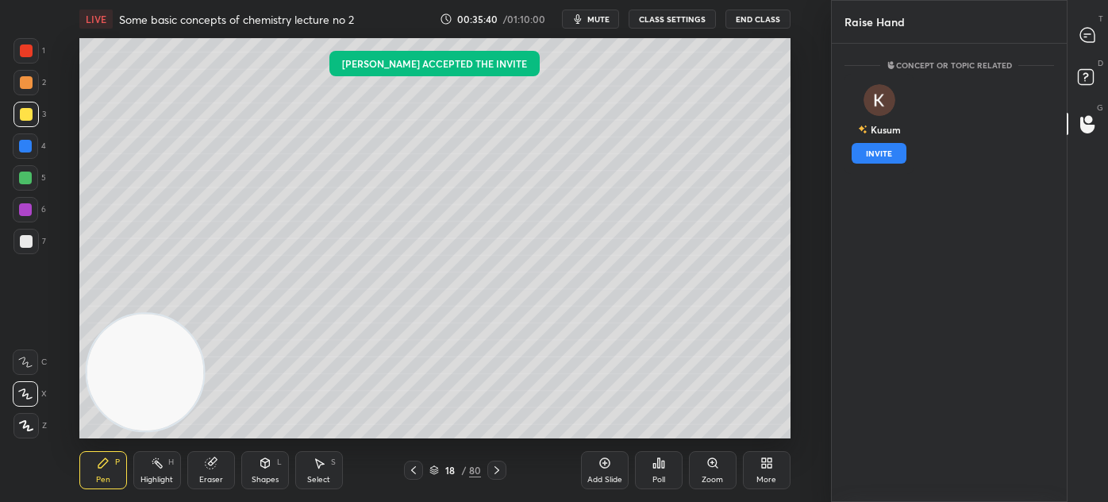
click at [23, 387] on div at bounding box center [25, 393] width 25 height 25
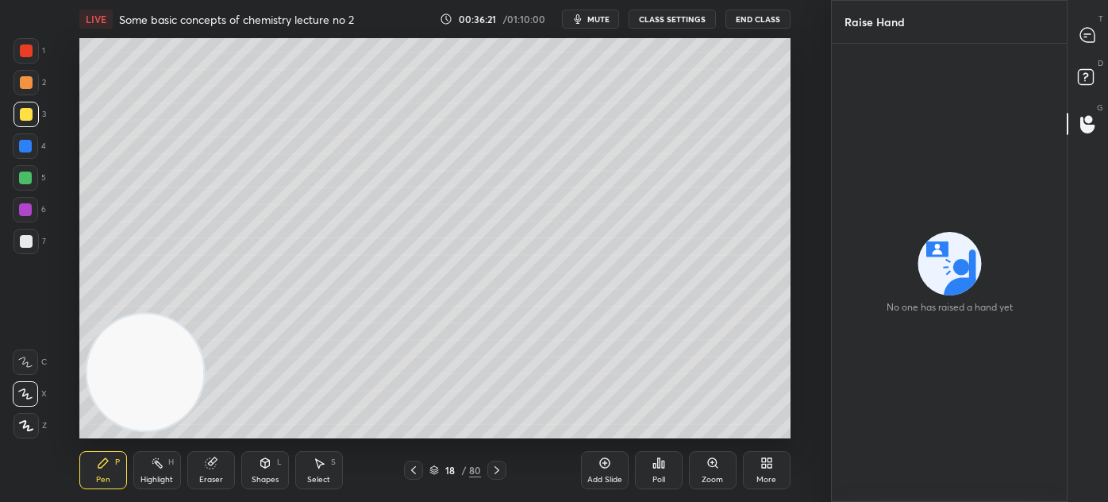
click at [222, 467] on div "Eraser" at bounding box center [211, 470] width 48 height 38
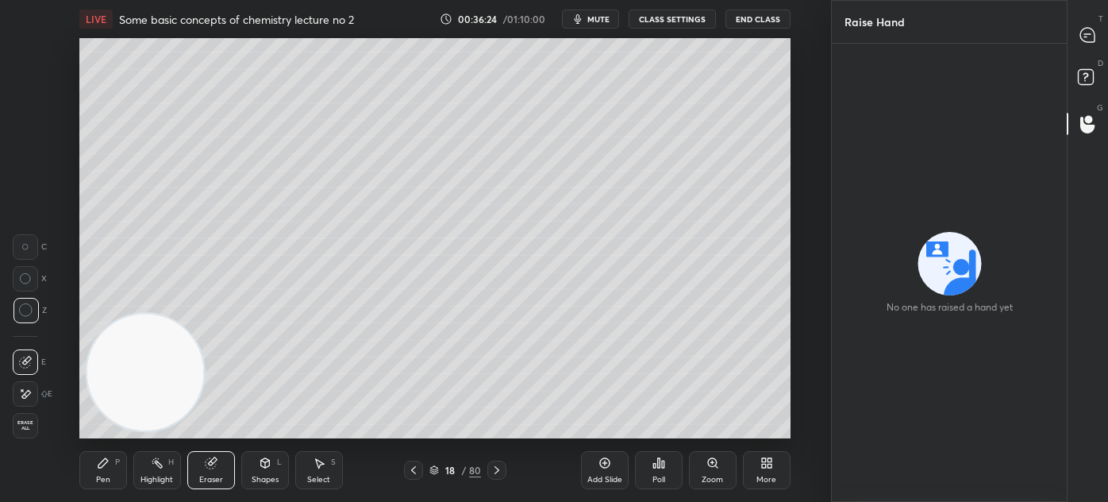
click at [103, 461] on icon at bounding box center [103, 463] width 10 height 10
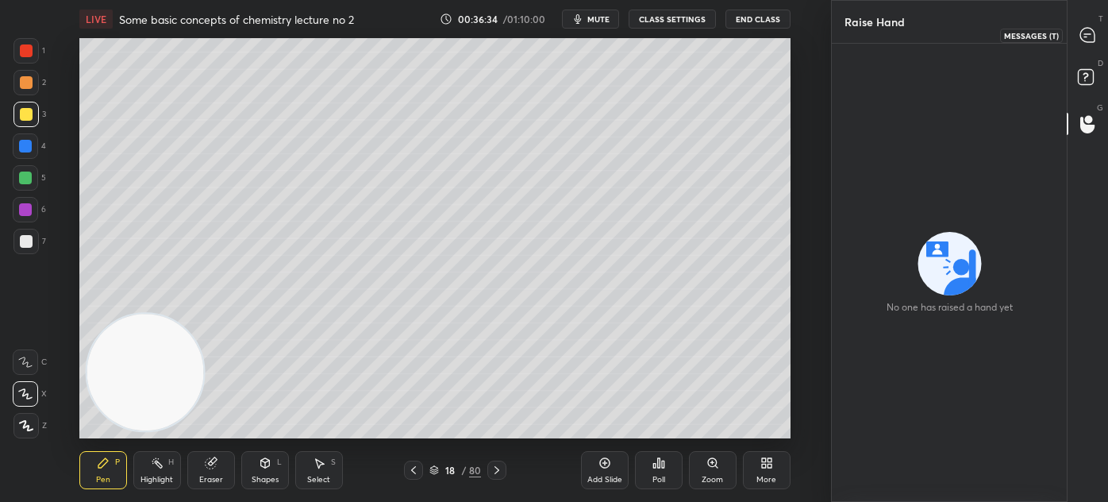
click at [1085, 34] on icon at bounding box center [1088, 34] width 6 height 0
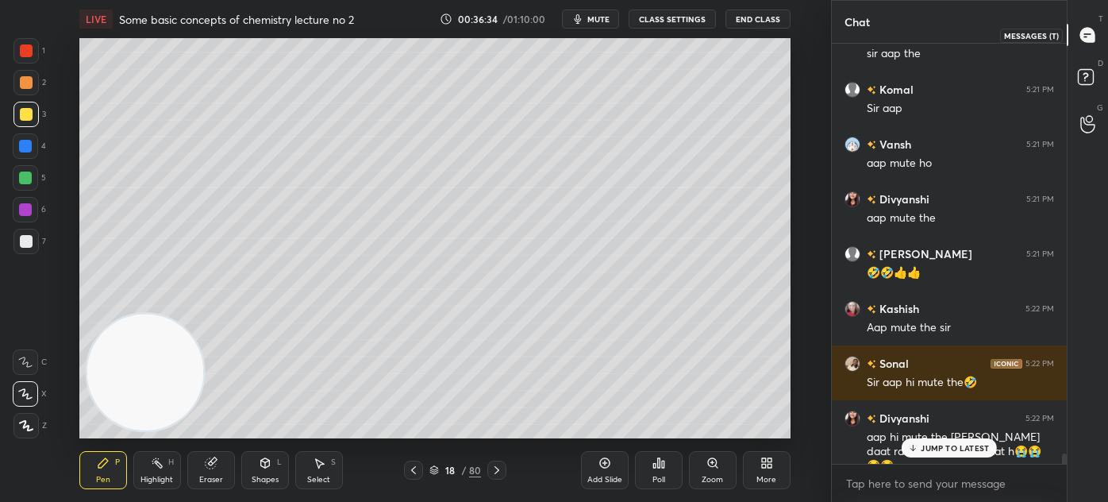
scroll to position [415, 230]
click at [947, 445] on p "JUMP TO LATEST" at bounding box center [955, 448] width 68 height 10
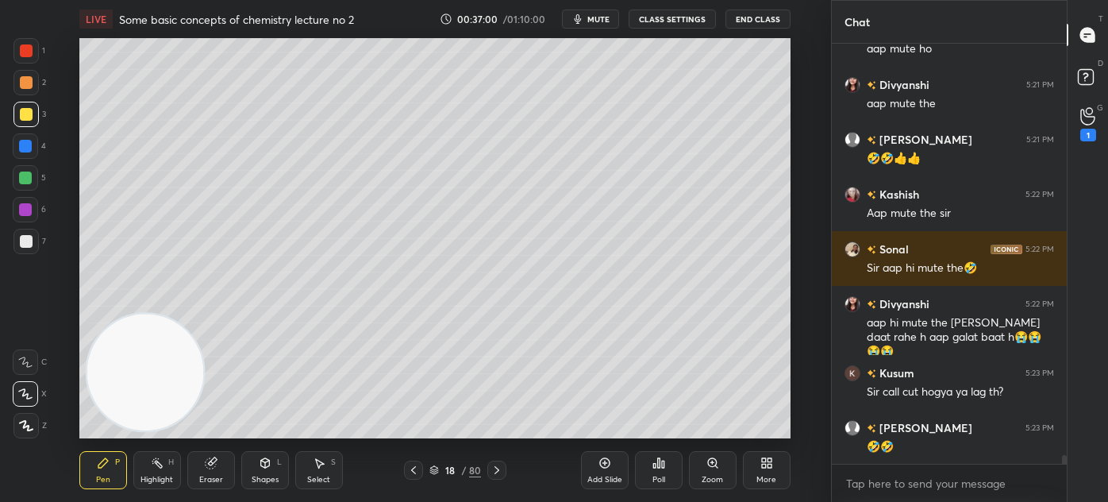
scroll to position [19856, 0]
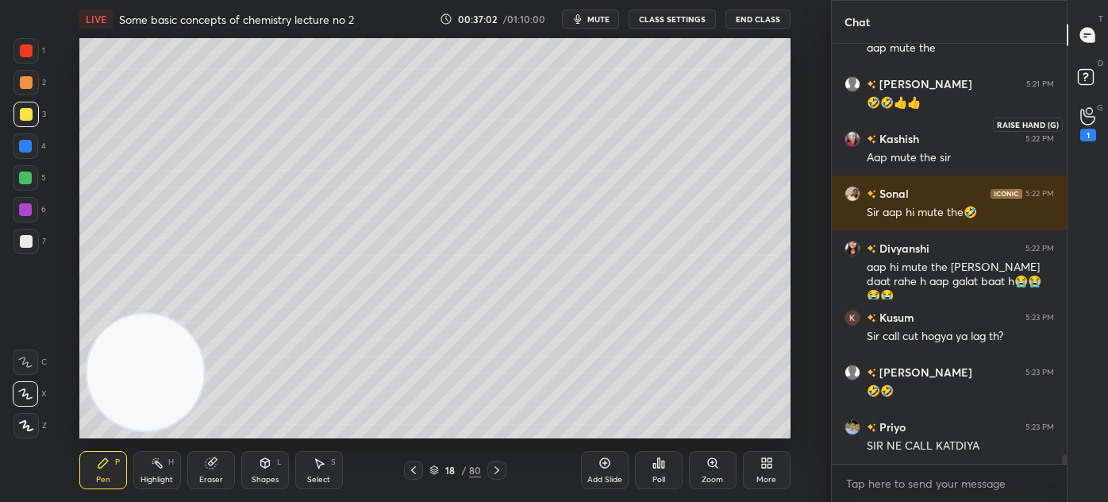
click at [1088, 123] on icon at bounding box center [1088, 116] width 15 height 18
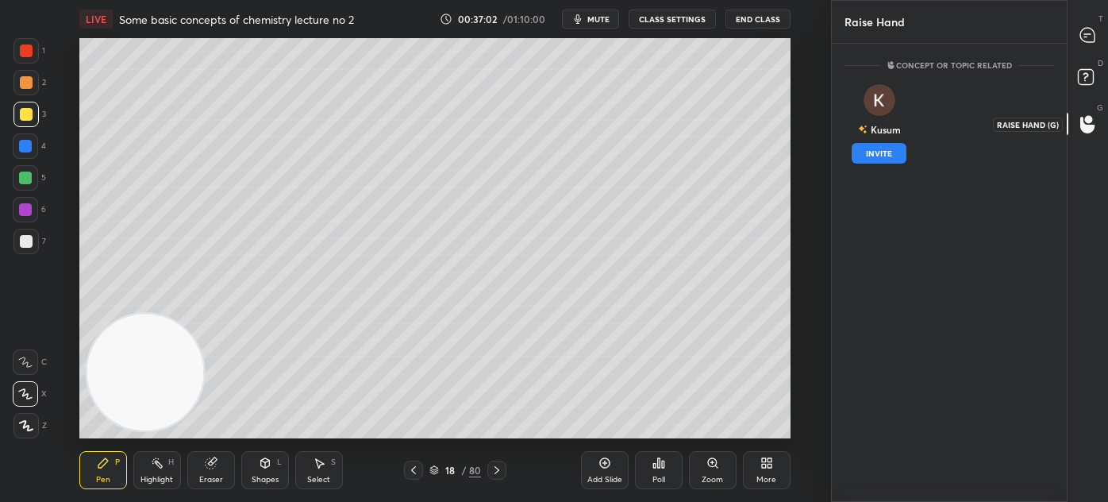
scroll to position [5, 4]
click at [881, 125] on div "Kusum" at bounding box center [886, 129] width 30 height 14
click at [880, 152] on button "INVITE" at bounding box center [879, 153] width 55 height 21
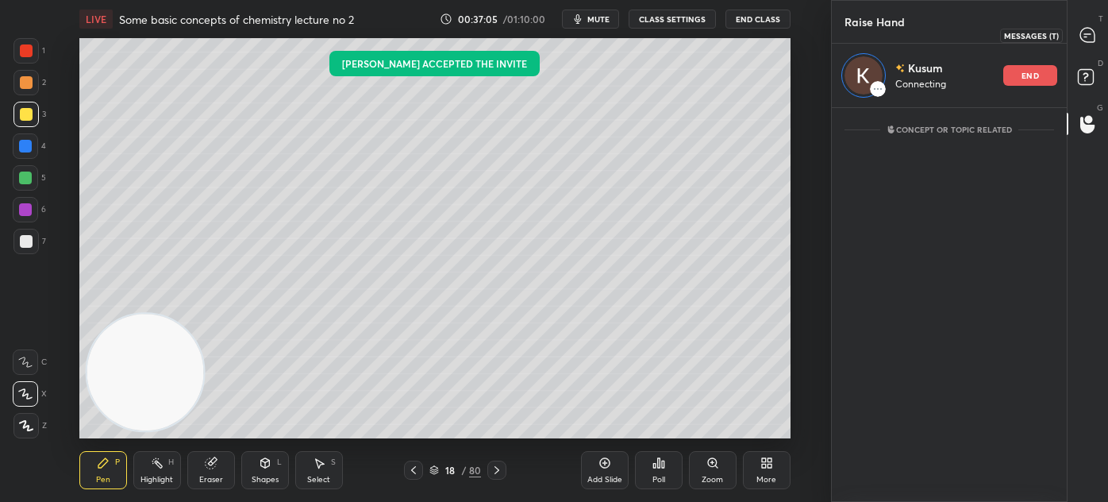
click at [1085, 33] on icon at bounding box center [1088, 35] width 17 height 17
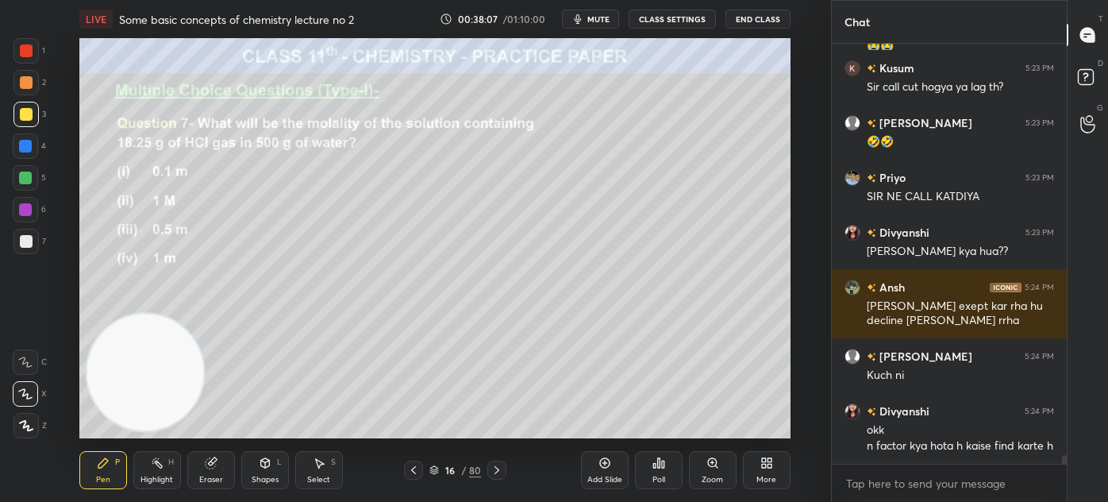
scroll to position [20160, 0]
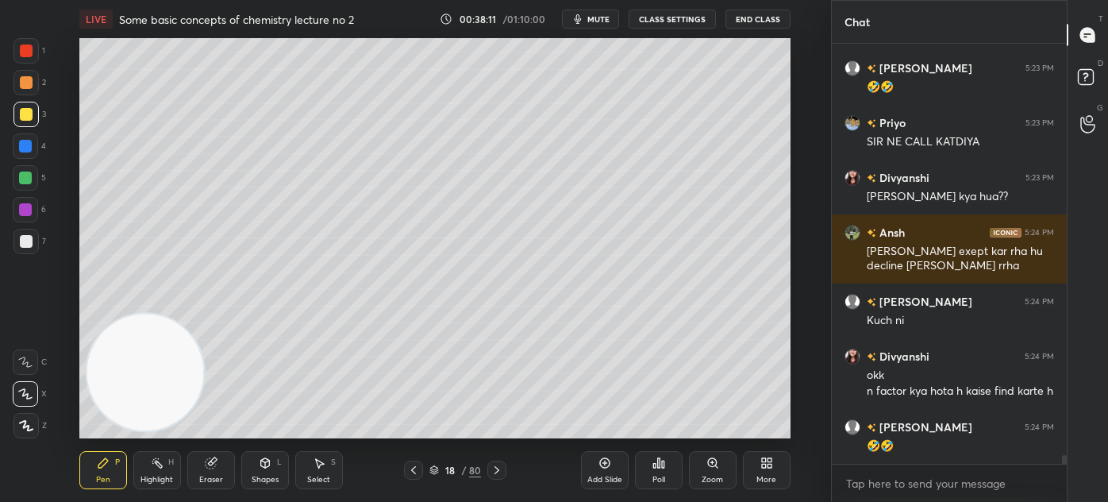
click at [25, 243] on div at bounding box center [26, 241] width 13 height 13
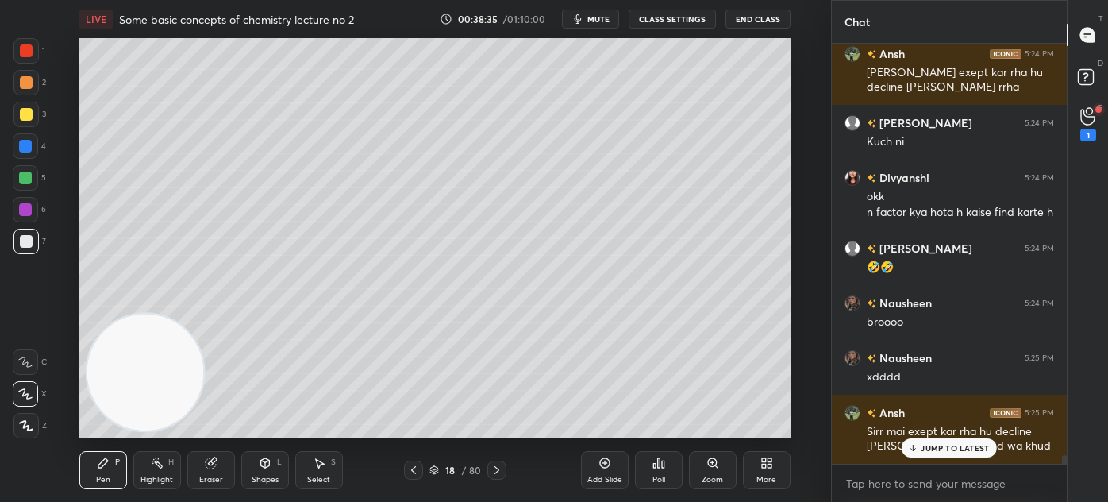
scroll to position [20421, 0]
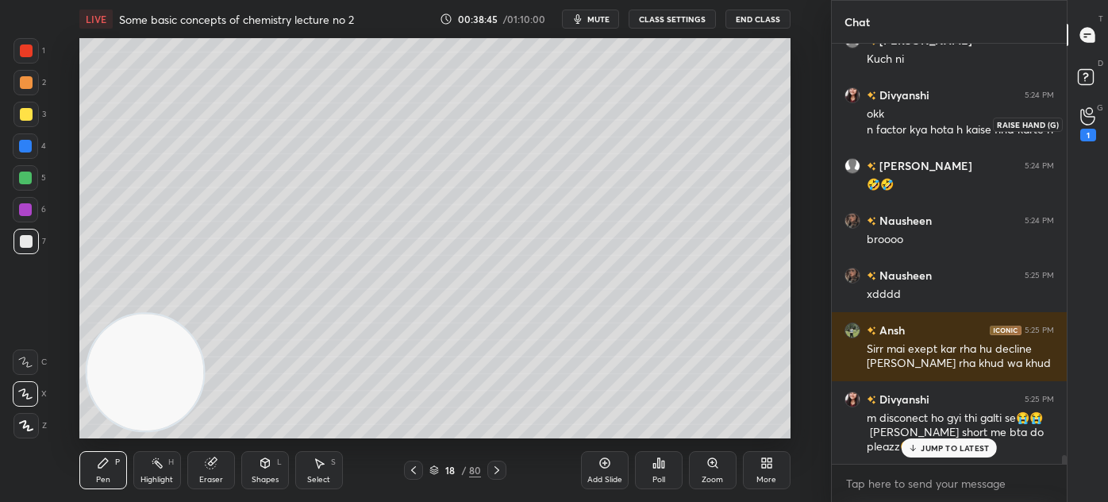
click at [1081, 129] on div "1" at bounding box center [1089, 135] width 16 height 13
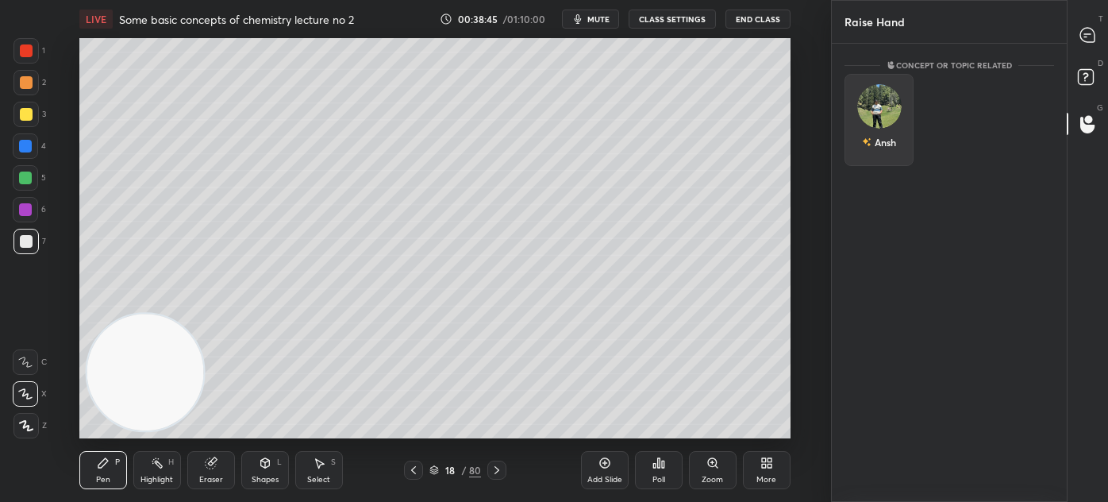
click at [893, 129] on div "Ansh" at bounding box center [879, 142] width 34 height 27
click at [889, 152] on button "INVITE" at bounding box center [879, 153] width 55 height 21
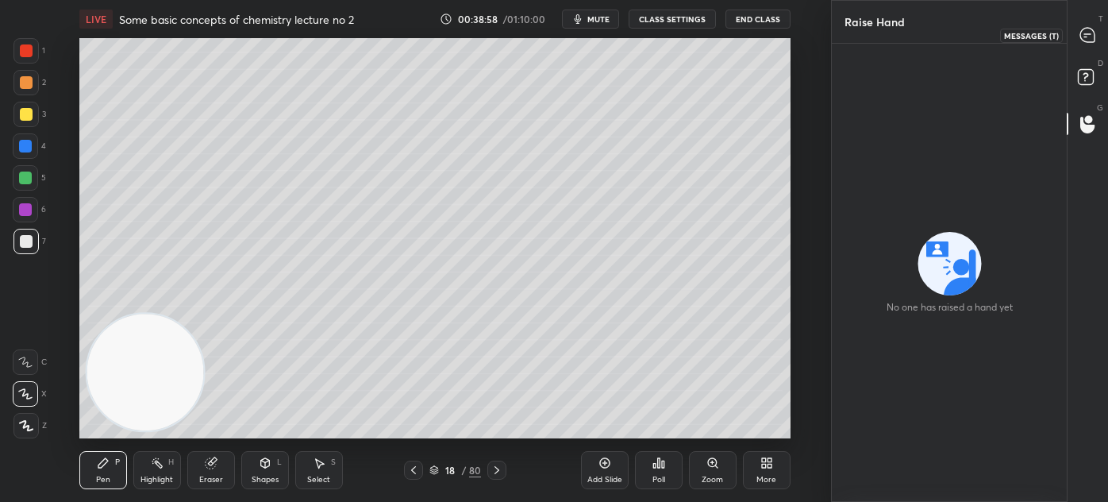
click at [1086, 33] on icon at bounding box center [1088, 35] width 17 height 17
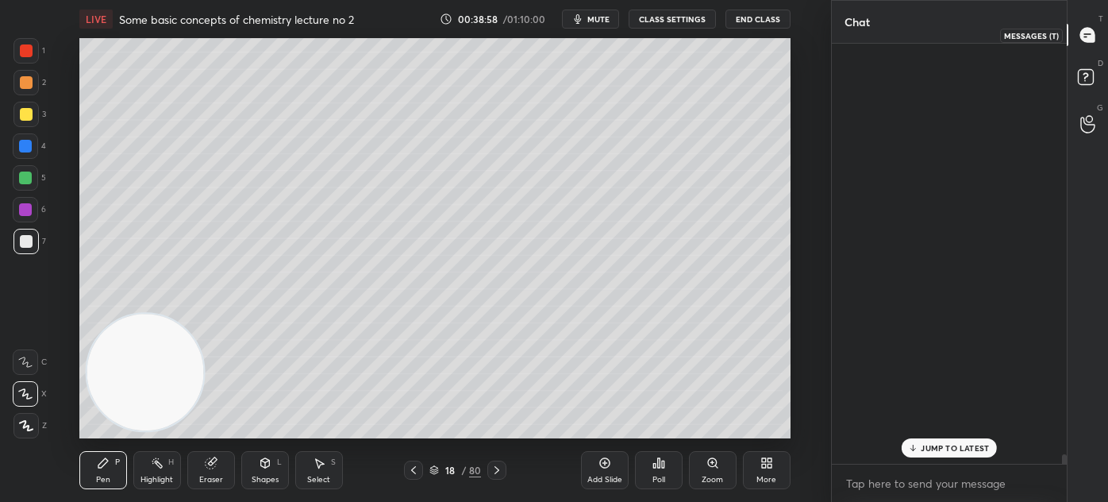
scroll to position [415, 230]
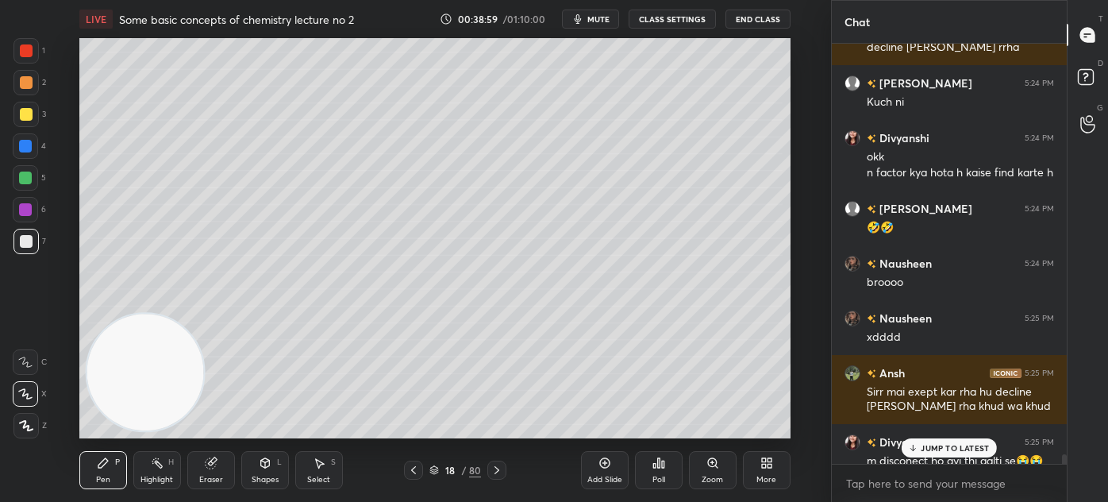
click at [935, 446] on p "JUMP TO LATEST" at bounding box center [955, 448] width 68 height 10
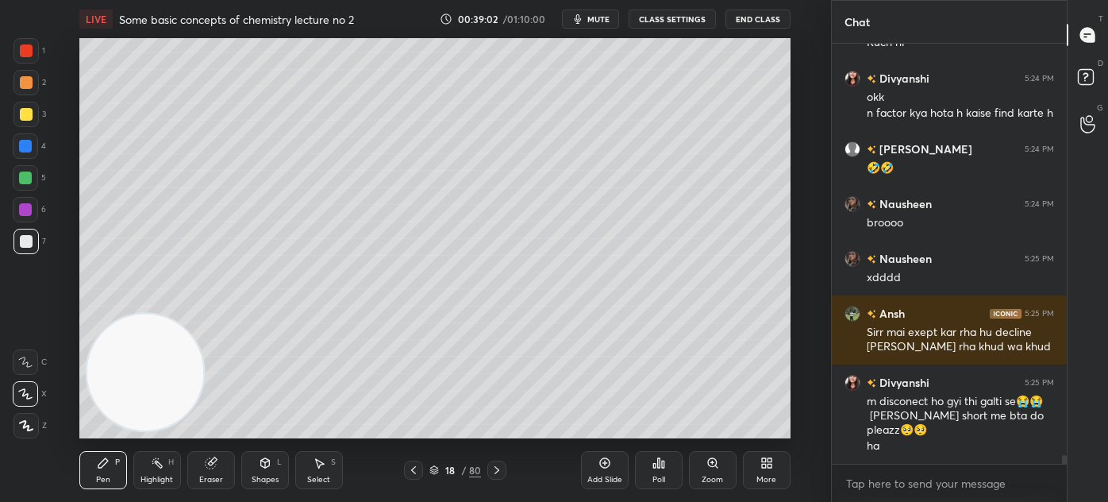
click at [323, 472] on div "Select S" at bounding box center [319, 470] width 48 height 38
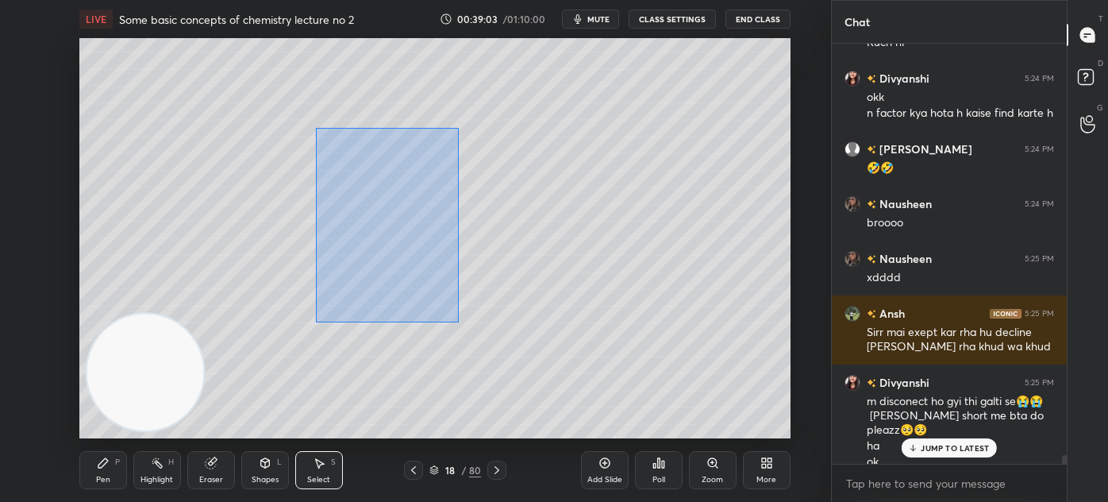
scroll to position [20453, 0]
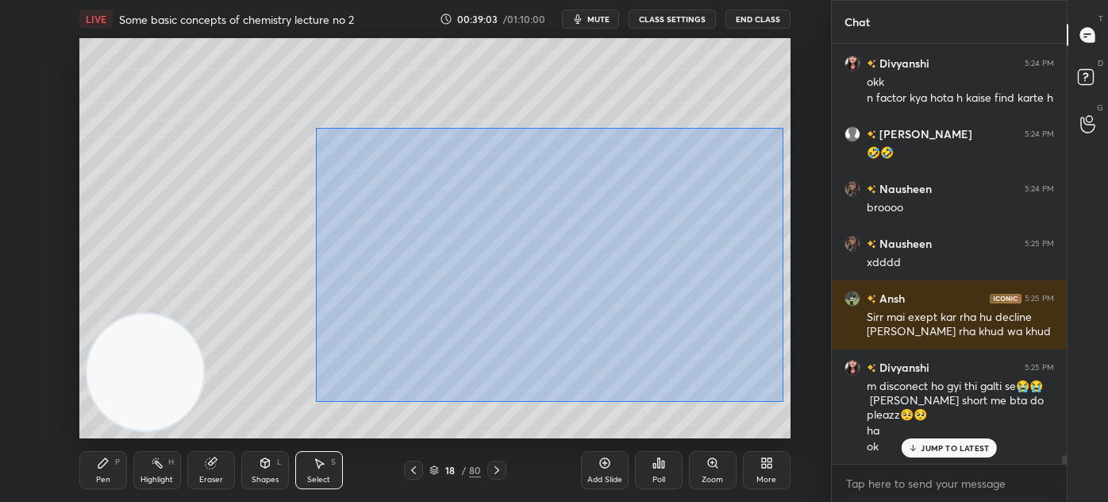
drag, startPoint x: 318, startPoint y: 129, endPoint x: 782, endPoint y: 396, distance: 535.6
click at [784, 398] on div "0 ° Undo Copy Duplicate Duplicate to new slide Delete" at bounding box center [434, 238] width 711 height 400
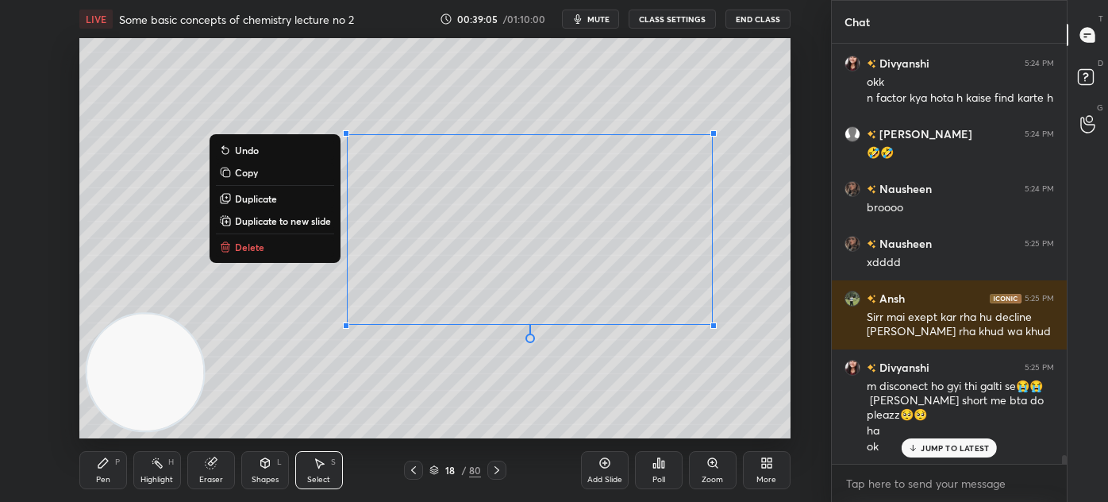
click at [299, 256] on button "Delete" at bounding box center [275, 246] width 118 height 19
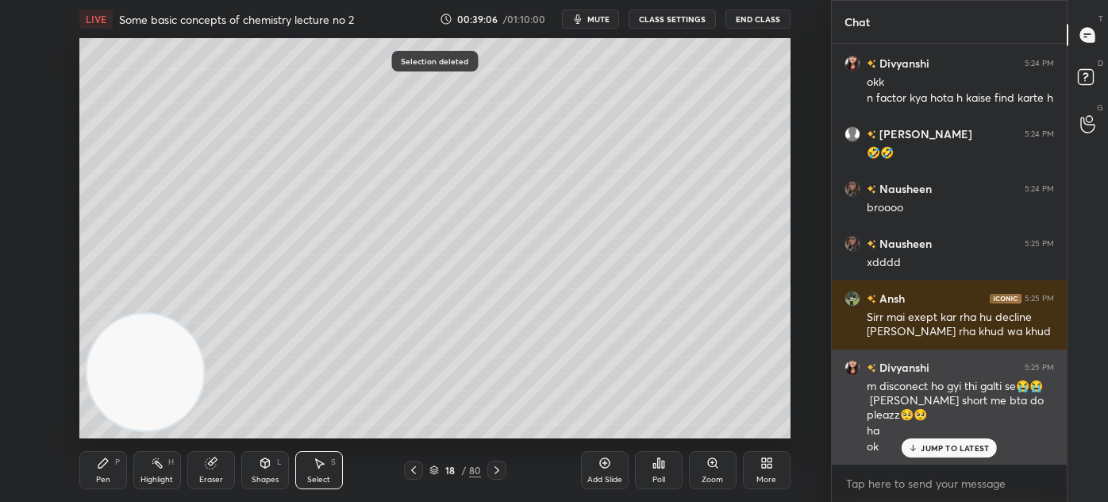
click at [950, 449] on p "JUMP TO LATEST" at bounding box center [955, 448] width 68 height 10
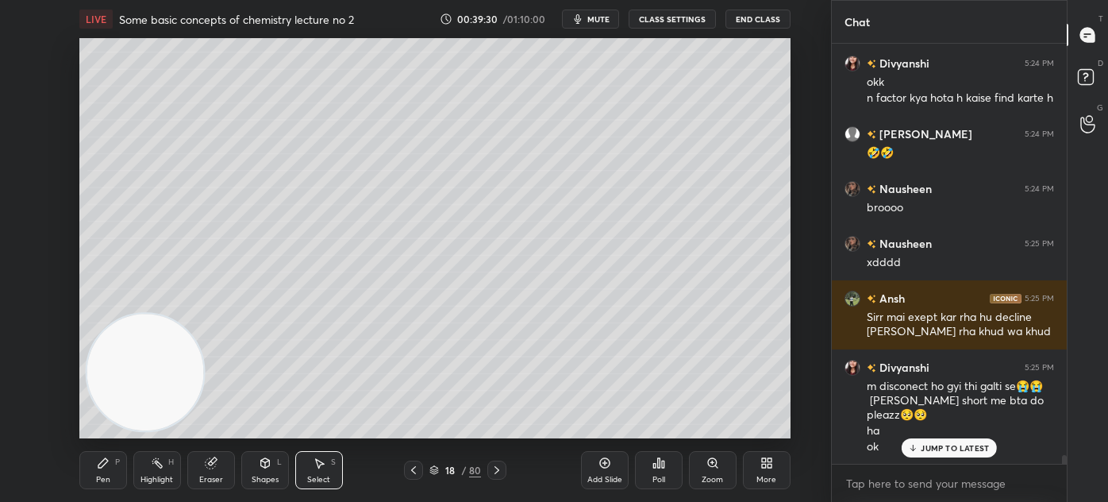
scroll to position [20508, 0]
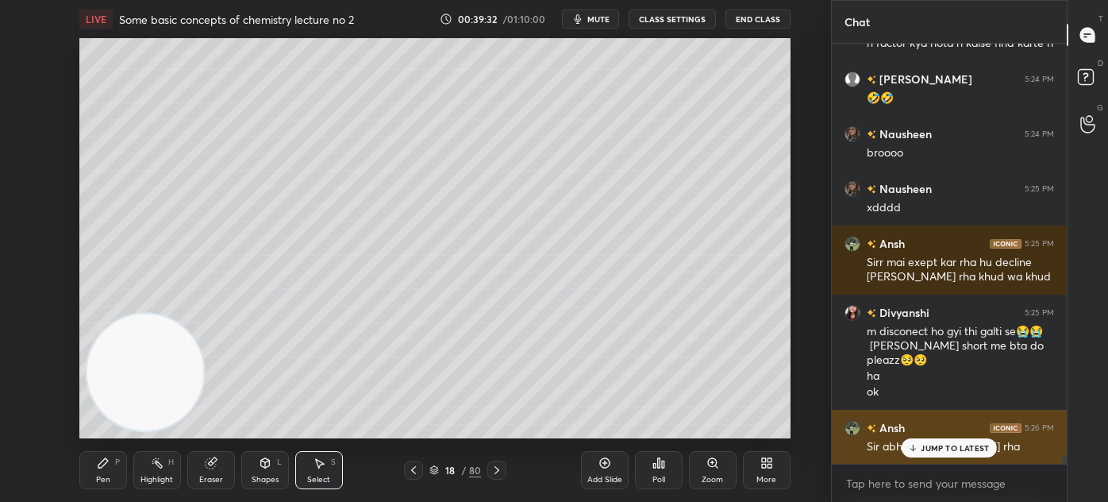
click at [950, 448] on p "JUMP TO LATEST" at bounding box center [955, 448] width 68 height 10
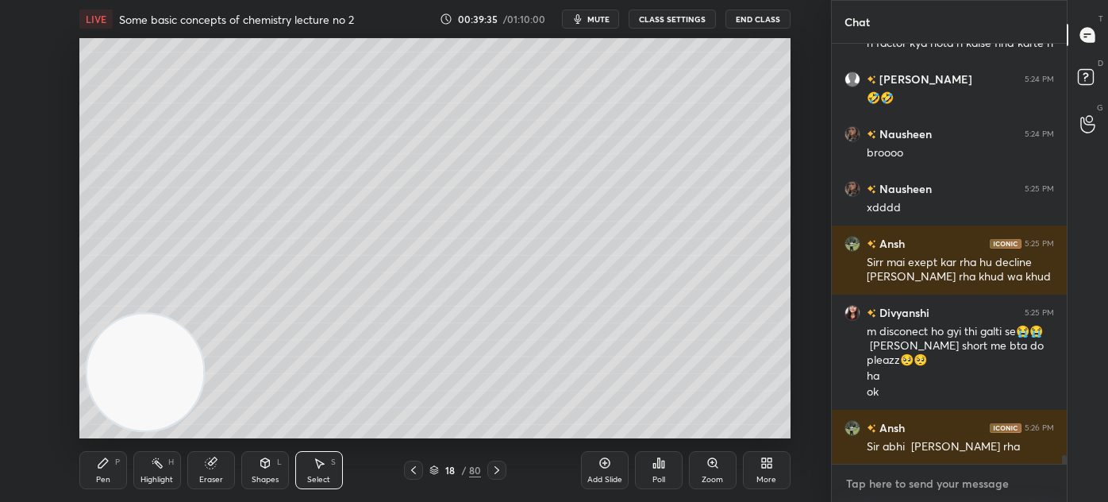
click at [883, 482] on textarea at bounding box center [950, 483] width 210 height 25
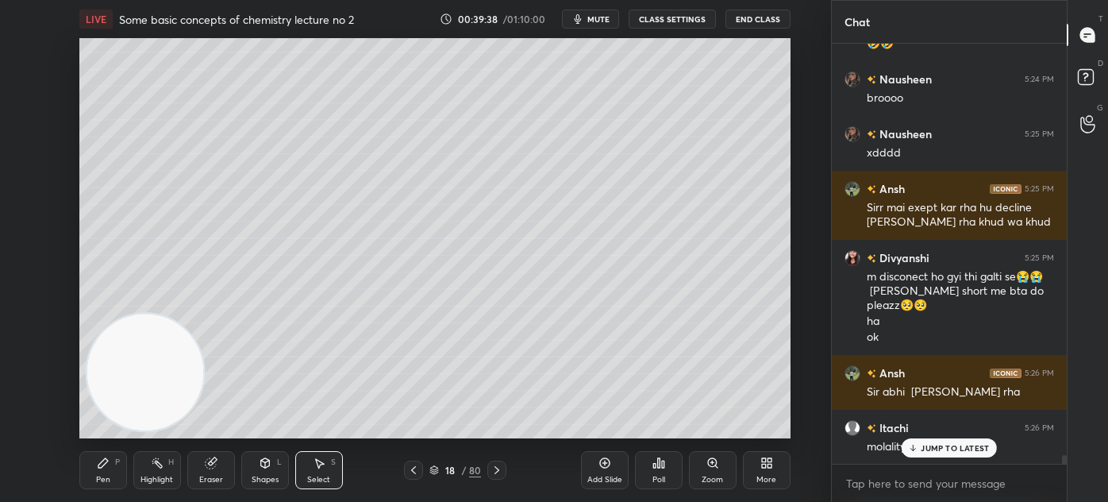
click at [1086, 75] on rect at bounding box center [1085, 77] width 15 height 15
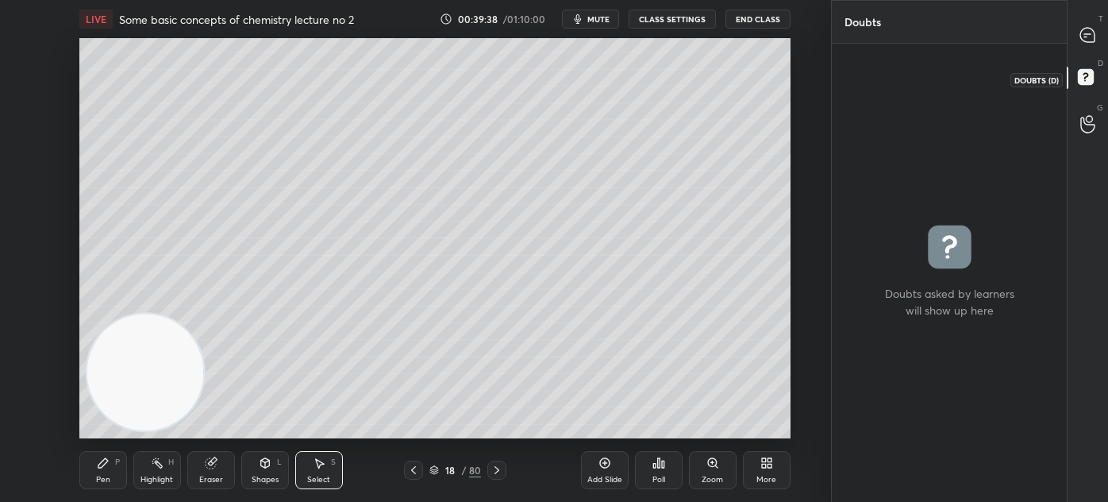
click at [1089, 25] on div at bounding box center [1089, 35] width 32 height 29
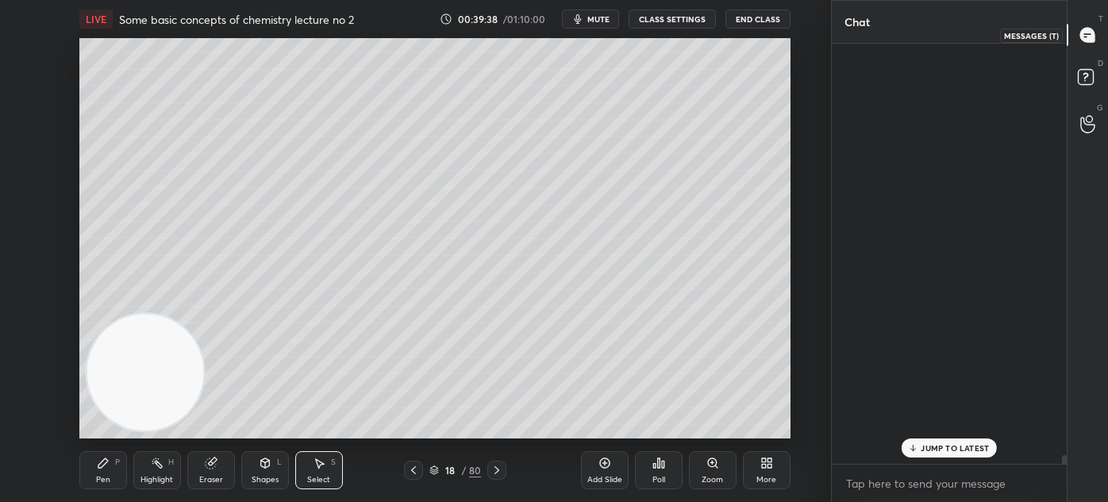
scroll to position [415, 230]
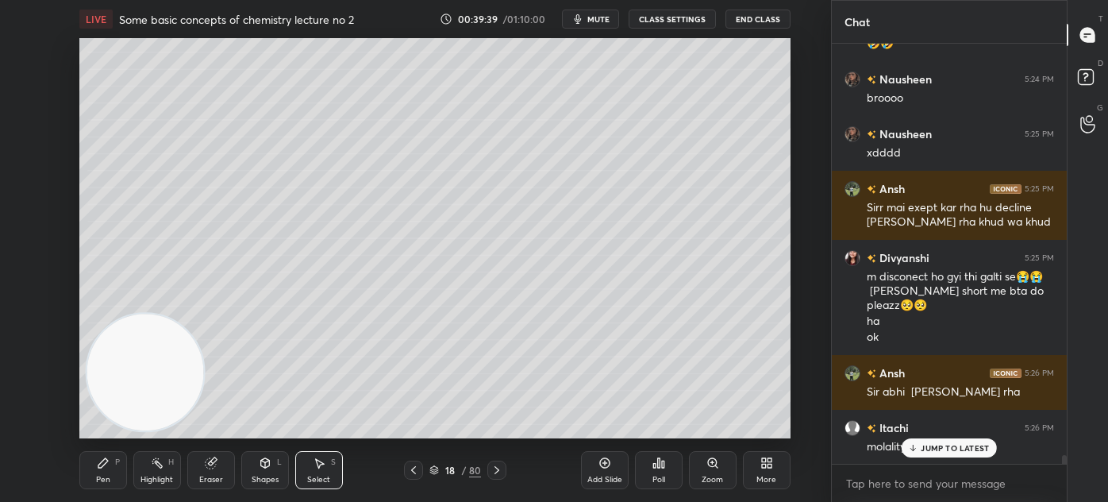
click at [956, 439] on div "Kashish 5:22 PM Aap mute the sir Sonal 5:22 PM Sir aap hi mute the🤣 Divyanshi 5…" at bounding box center [949, 254] width 235 height 420
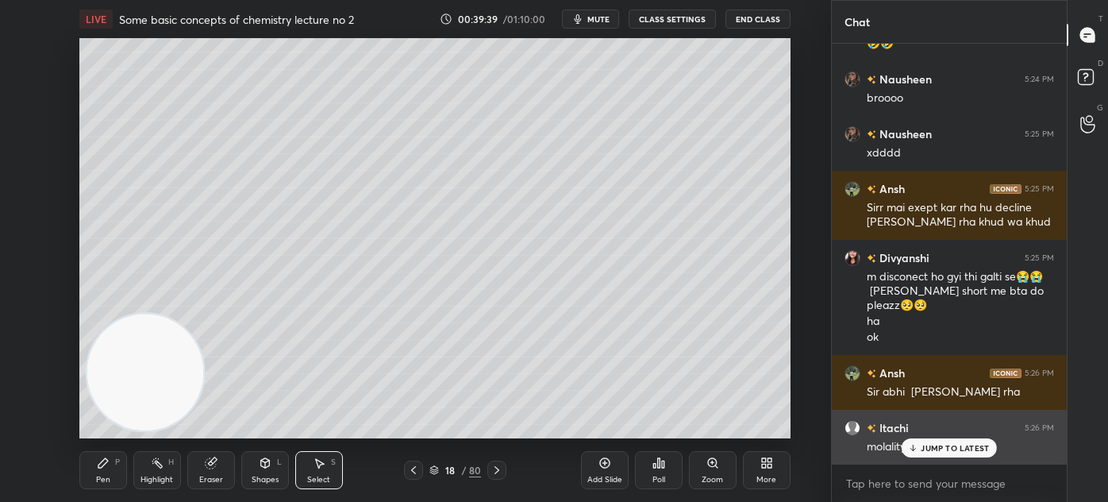
click at [971, 450] on p "JUMP TO LATEST" at bounding box center [955, 448] width 68 height 10
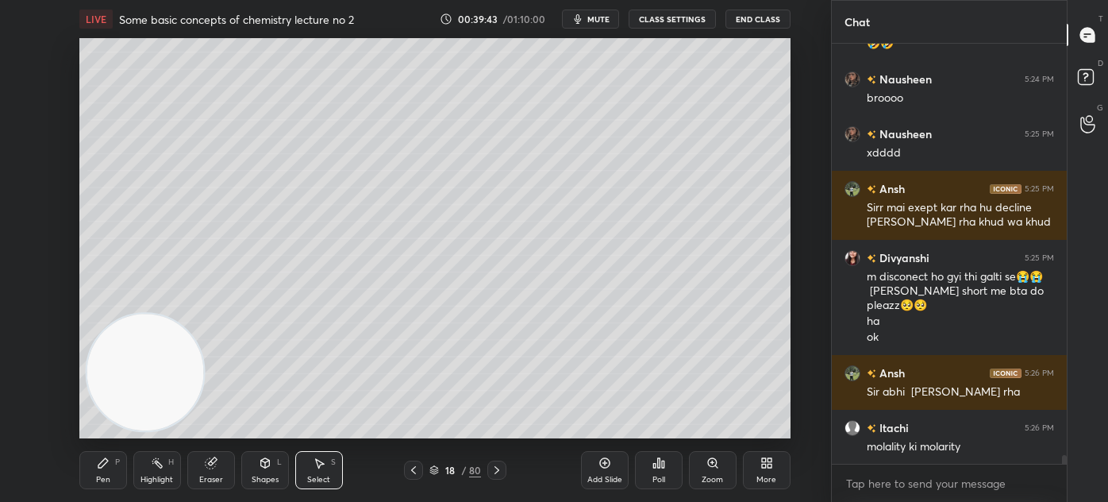
click at [108, 473] on div "Pen P" at bounding box center [103, 470] width 48 height 38
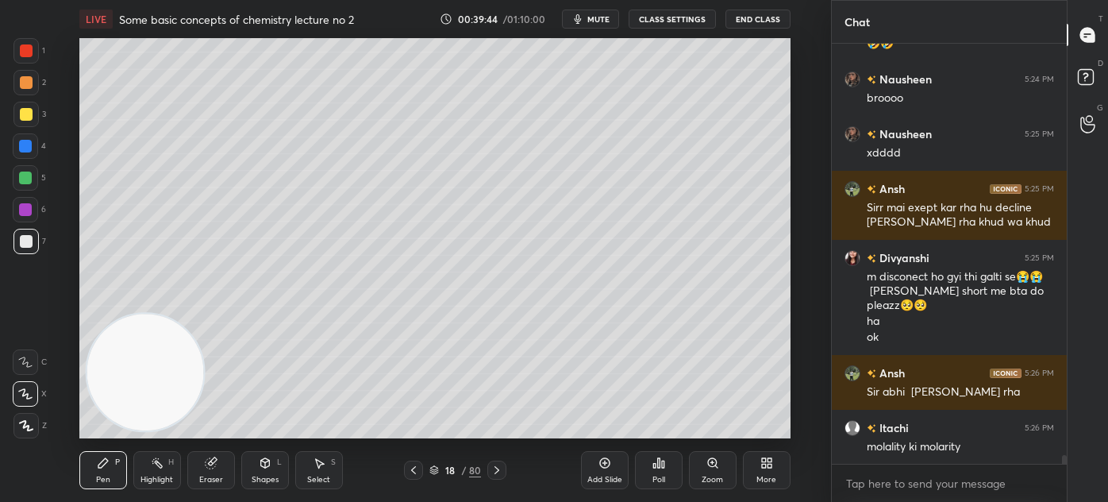
click at [25, 177] on div at bounding box center [25, 178] width 13 height 13
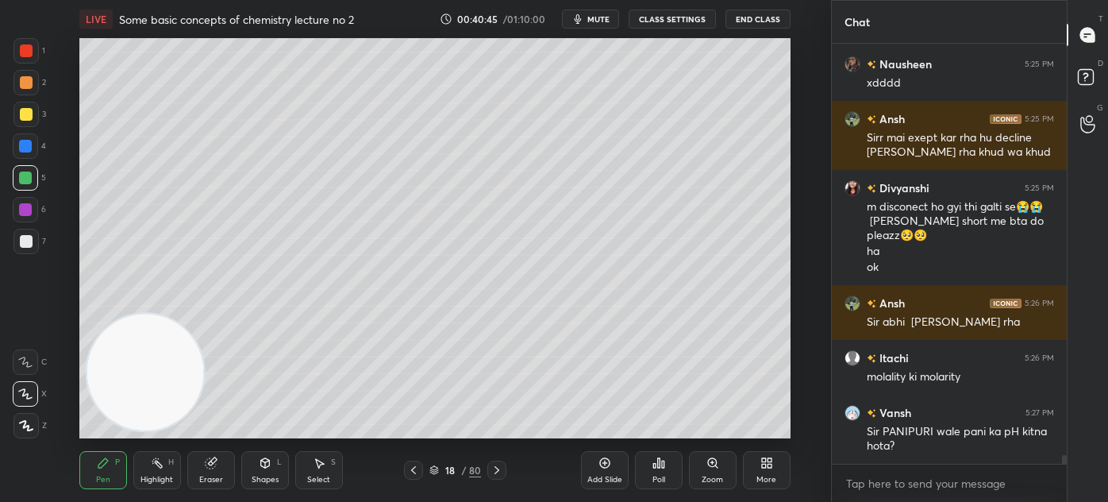
scroll to position [20687, 0]
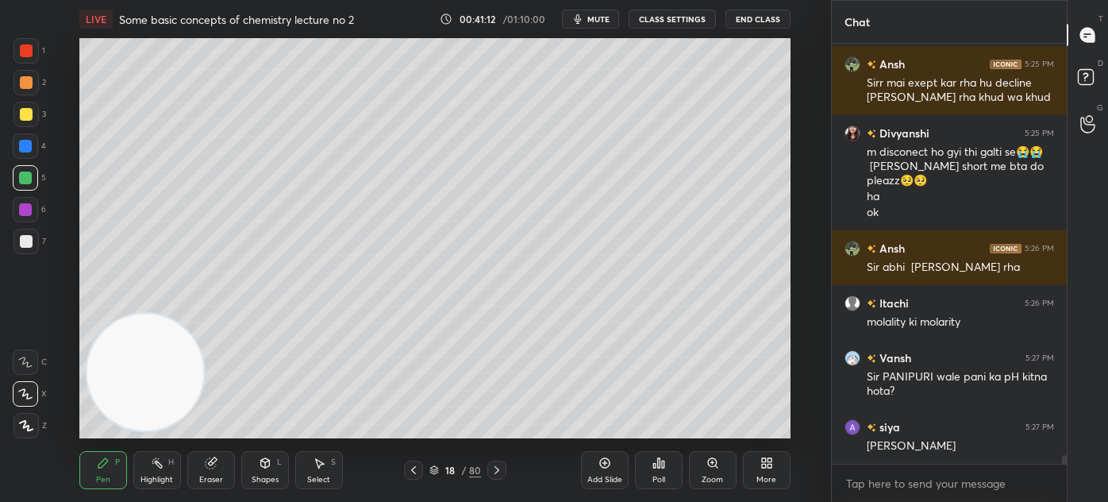
drag, startPoint x: 220, startPoint y: 476, endPoint x: 211, endPoint y: 474, distance: 8.9
click at [216, 476] on div "Eraser" at bounding box center [211, 480] width 24 height 8
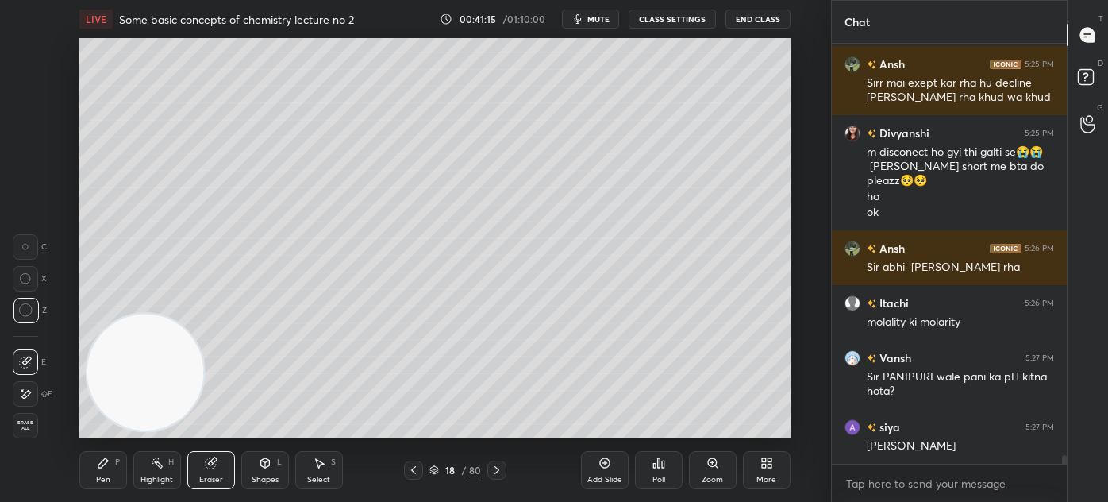
drag, startPoint x: 97, startPoint y: 472, endPoint x: 123, endPoint y: 415, distance: 62.2
click at [97, 472] on div "Pen P" at bounding box center [103, 470] width 48 height 38
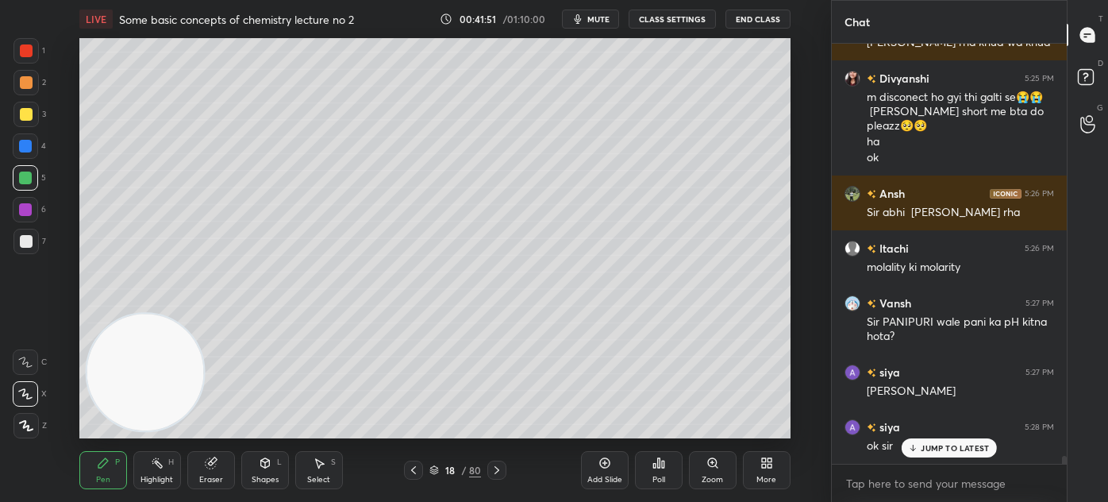
scroll to position [20796, 0]
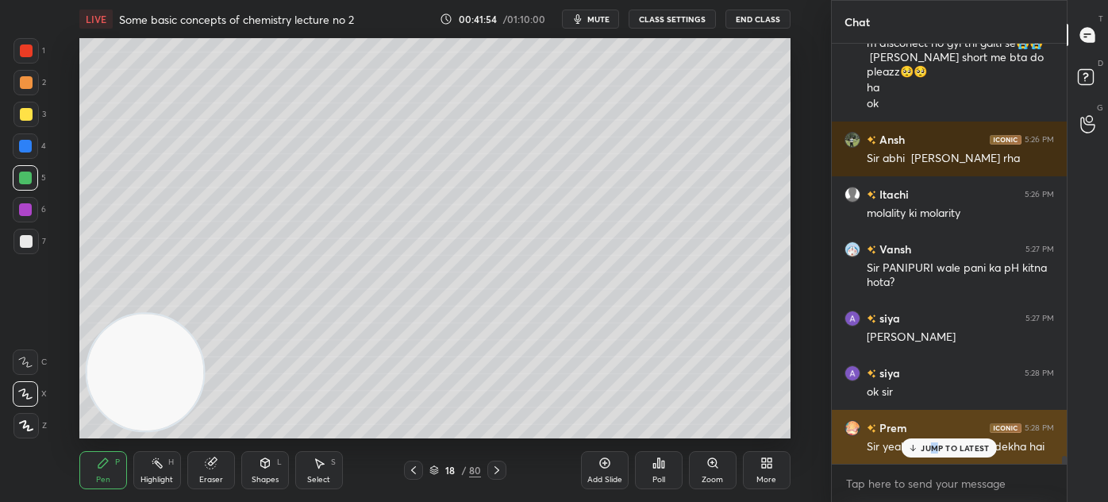
click at [933, 447] on p "JUMP TO LATEST" at bounding box center [955, 448] width 68 height 10
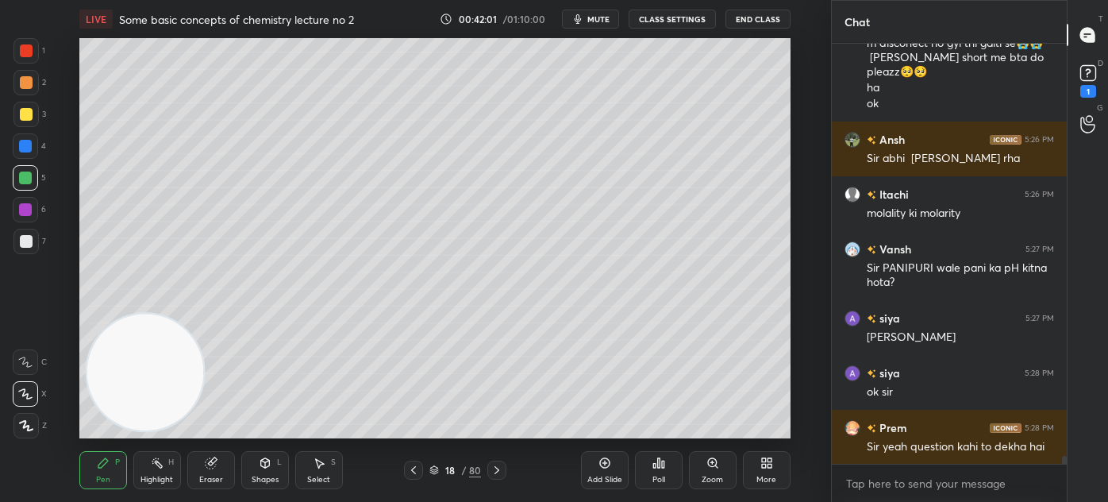
scroll to position [20865, 0]
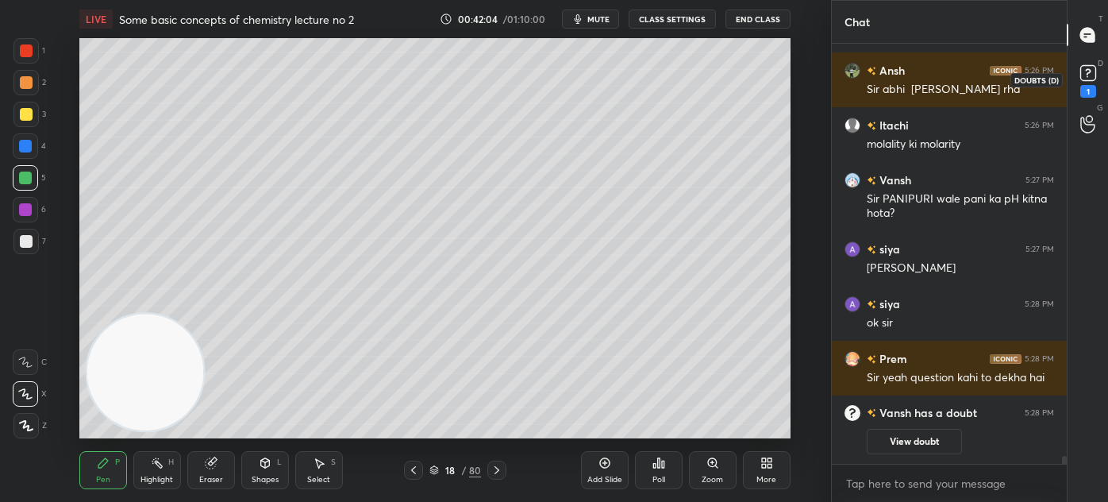
click at [1089, 86] on div "1" at bounding box center [1089, 91] width 16 height 13
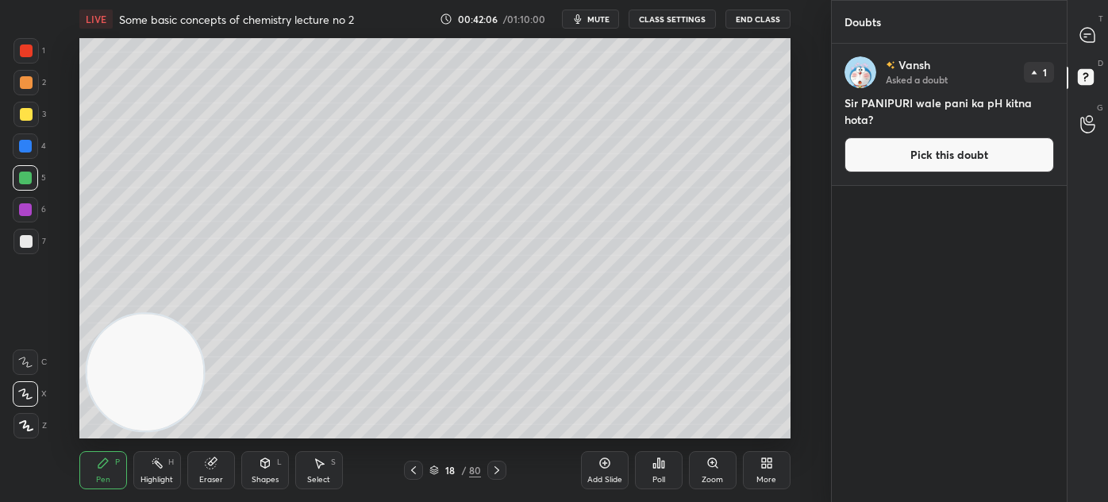
click at [1084, 29] on icon at bounding box center [1088, 35] width 14 height 14
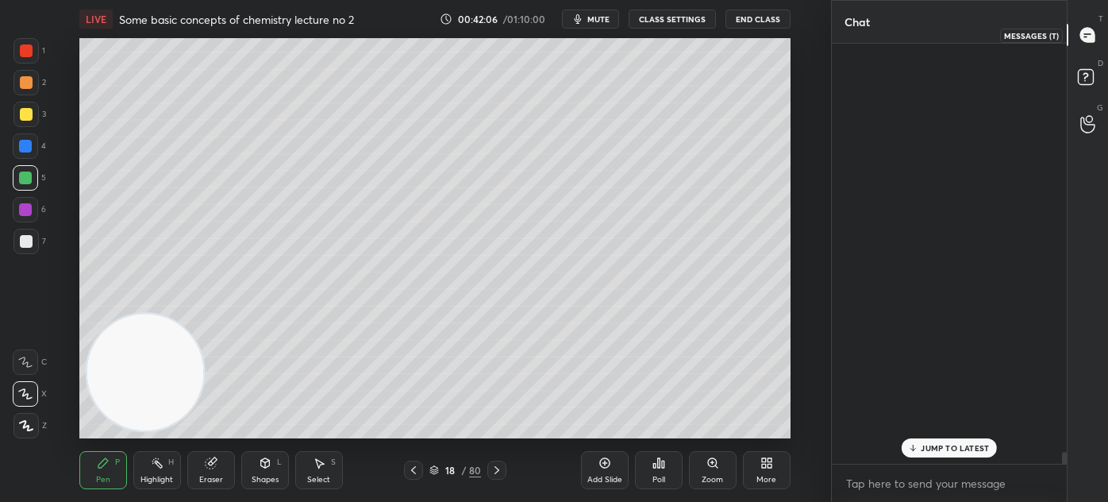
scroll to position [415, 230]
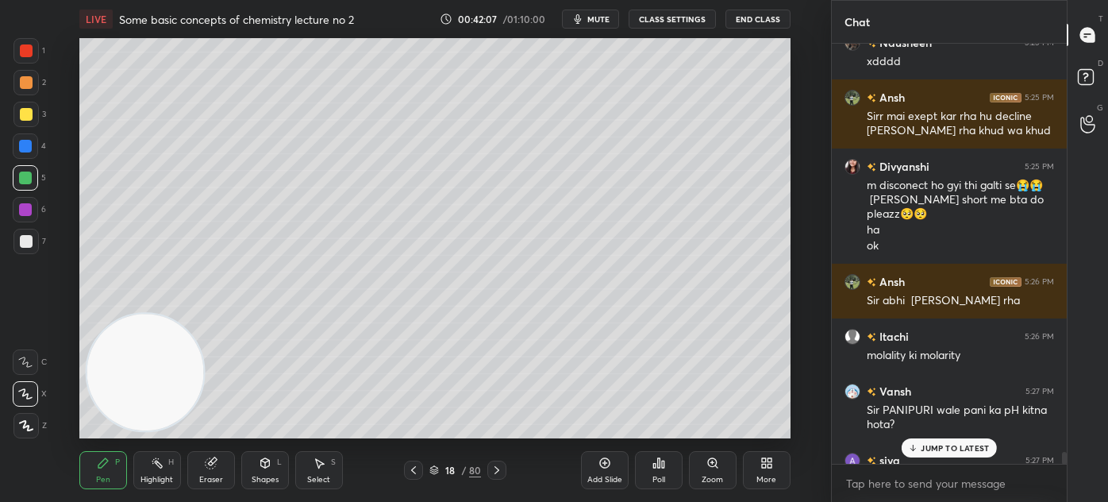
click at [953, 446] on p "JUMP TO LATEST" at bounding box center [955, 448] width 68 height 10
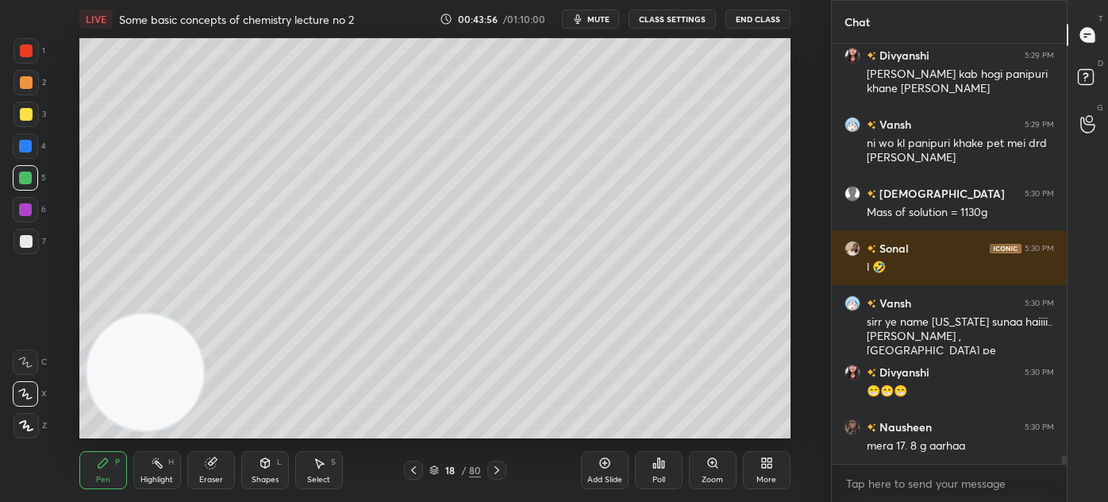
scroll to position [20468, 0]
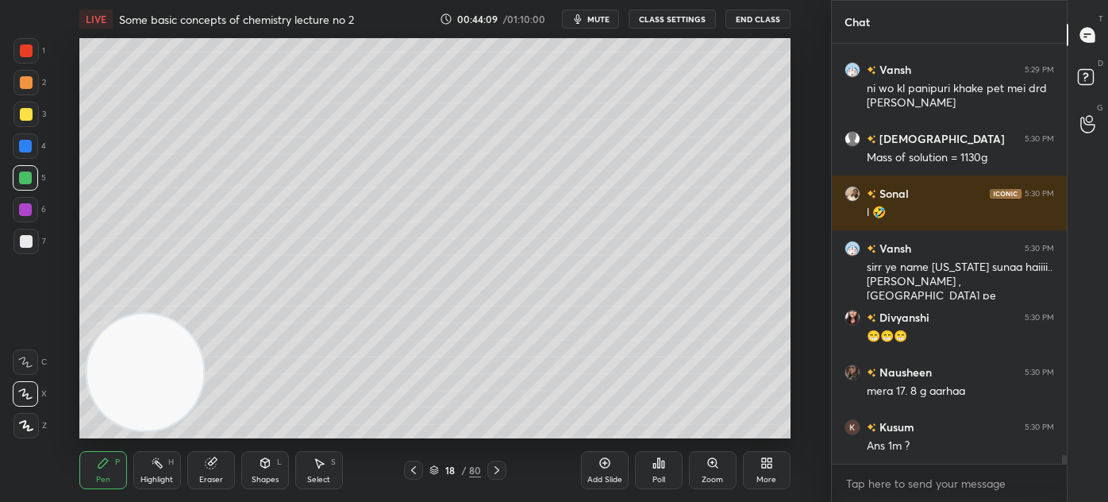
click at [22, 248] on div at bounding box center [25, 241] width 25 height 25
click at [27, 398] on icon at bounding box center [25, 394] width 13 height 10
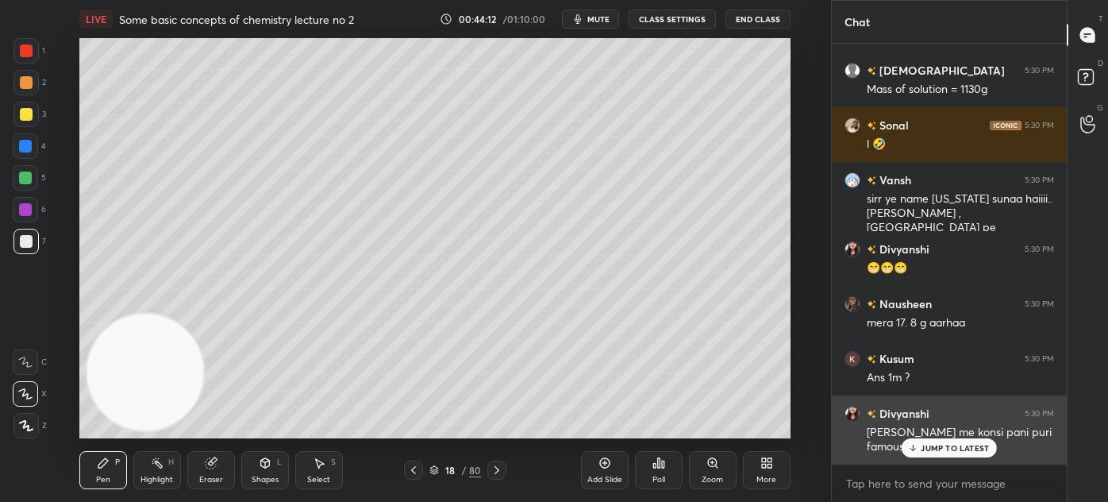
drag, startPoint x: 941, startPoint y: 449, endPoint x: 931, endPoint y: 450, distance: 9.7
click at [940, 448] on p "JUMP TO LATEST" at bounding box center [955, 448] width 68 height 10
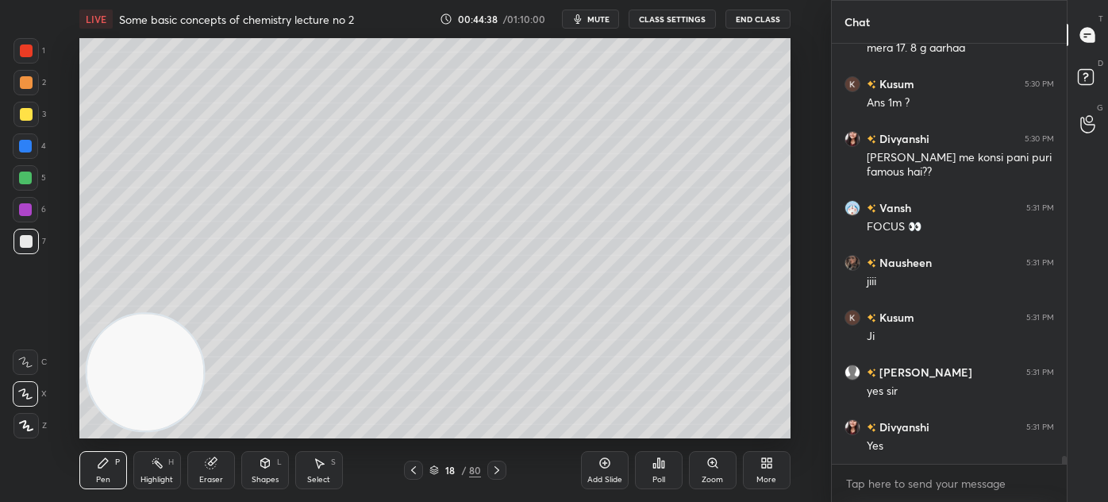
scroll to position [20865, 0]
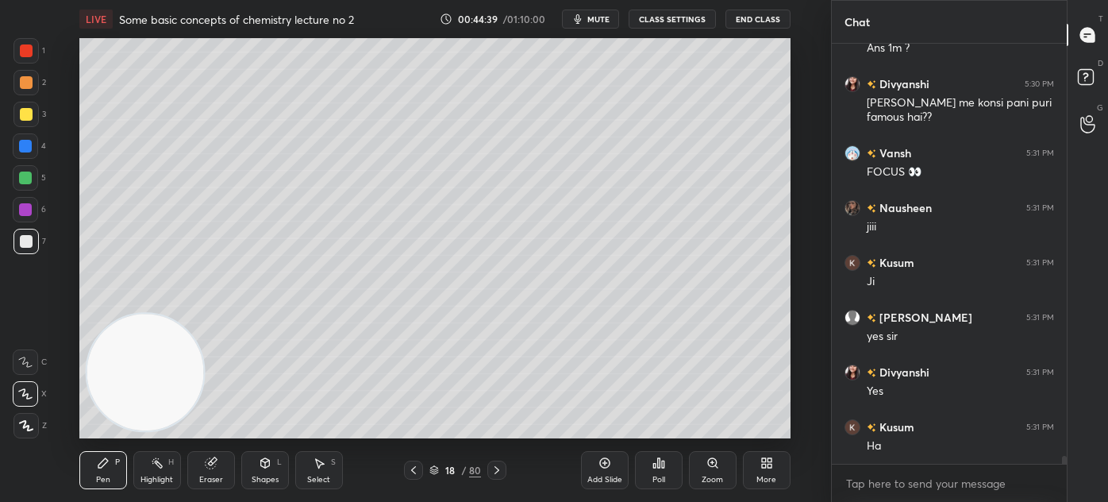
click at [205, 483] on div "Eraser" at bounding box center [211, 480] width 24 height 8
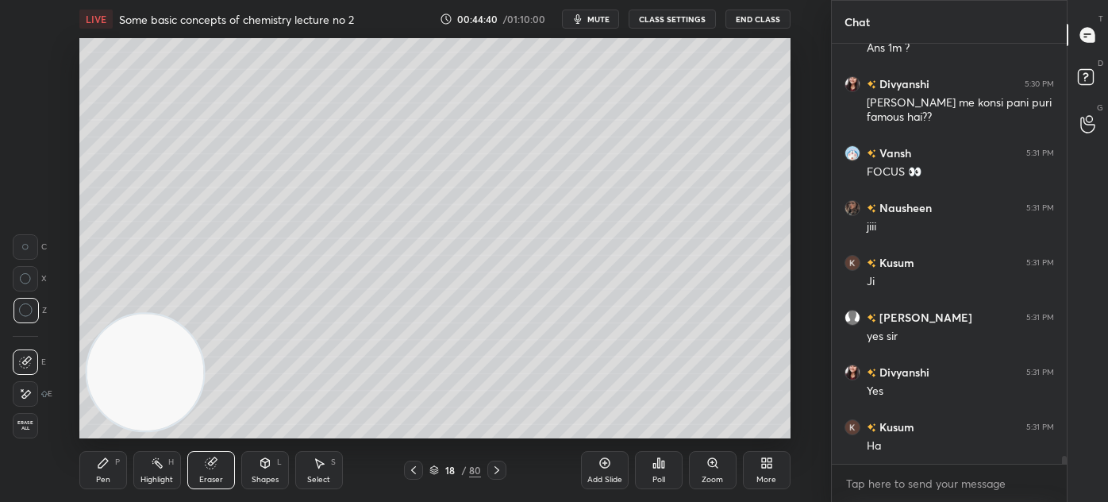
scroll to position [20920, 0]
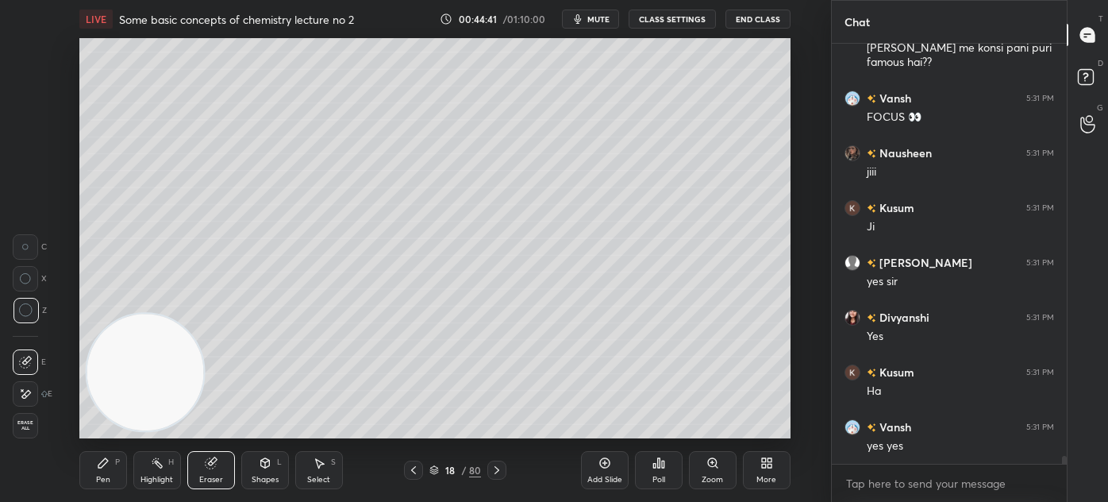
click at [121, 462] on div "Pen P" at bounding box center [103, 470] width 48 height 38
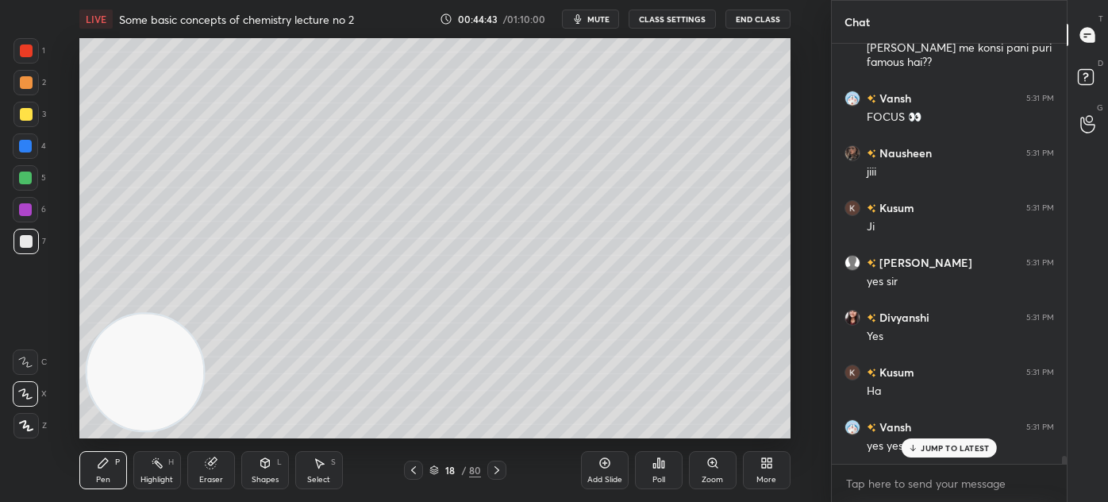
scroll to position [20974, 0]
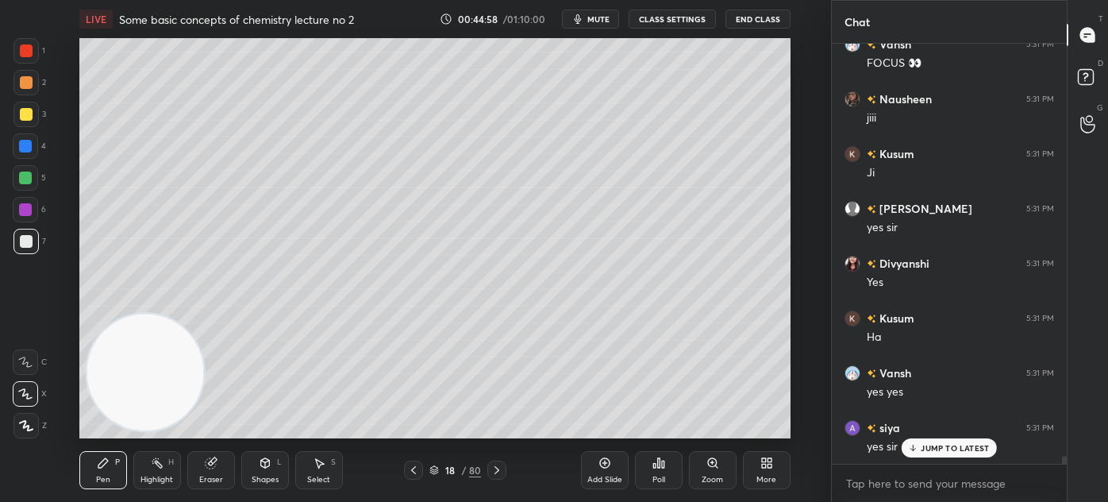
click at [203, 482] on div "Eraser" at bounding box center [211, 480] width 24 height 8
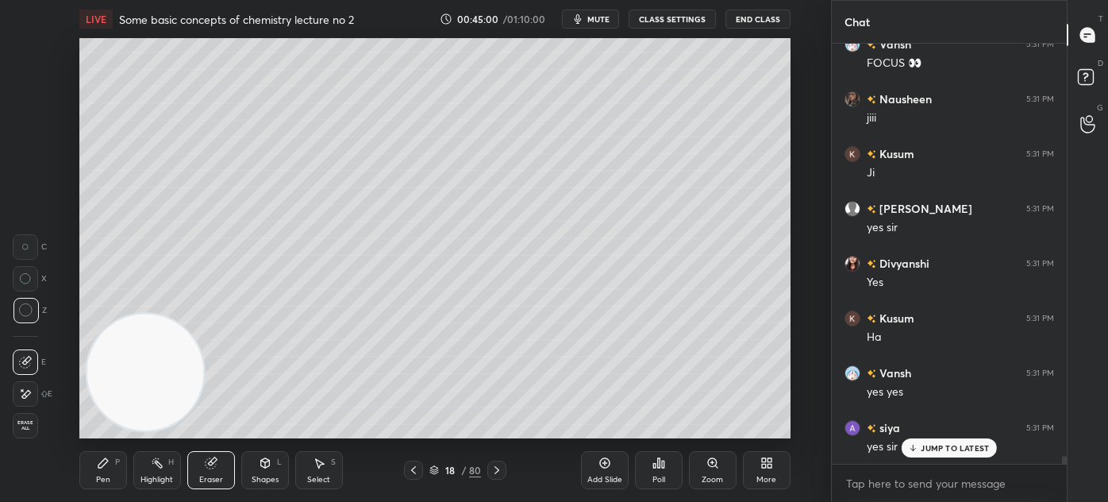
click at [99, 476] on div "Pen" at bounding box center [103, 480] width 14 height 8
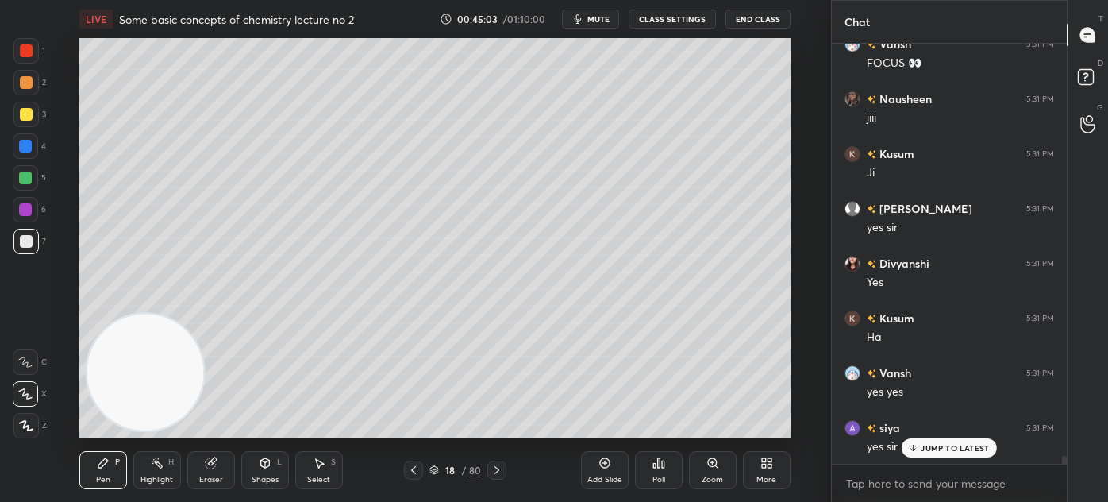
click at [210, 481] on div "Eraser" at bounding box center [211, 480] width 24 height 8
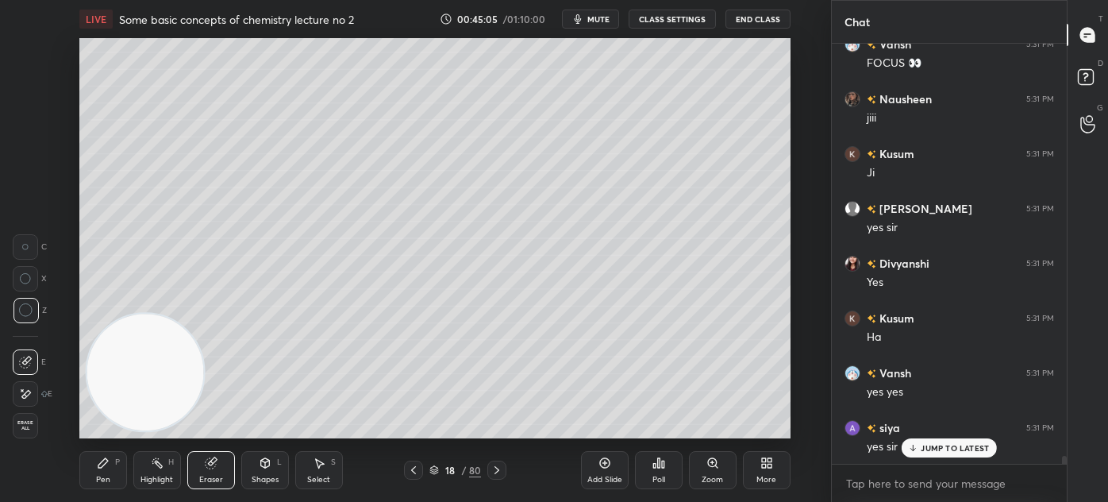
click at [91, 485] on div "Pen P" at bounding box center [103, 470] width 48 height 38
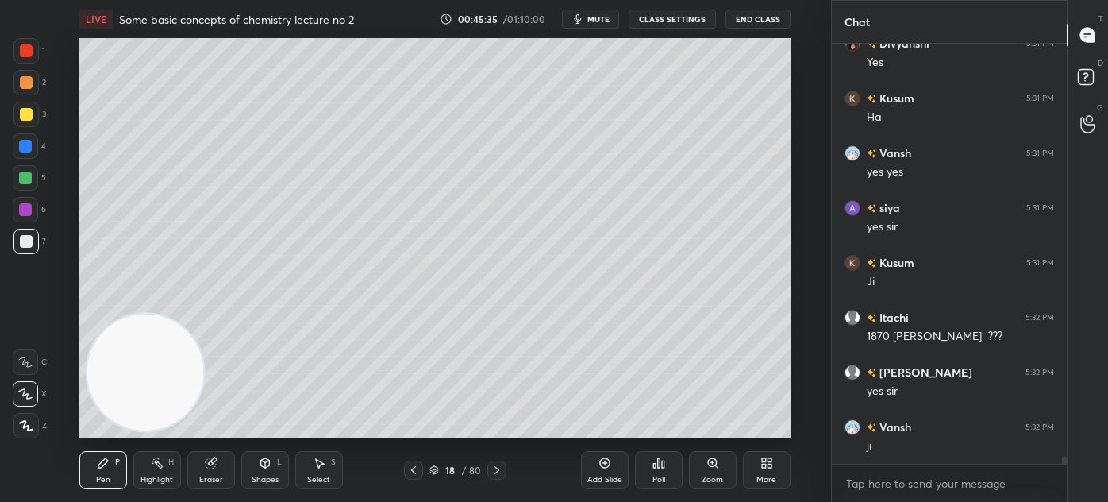
scroll to position [21249, 0]
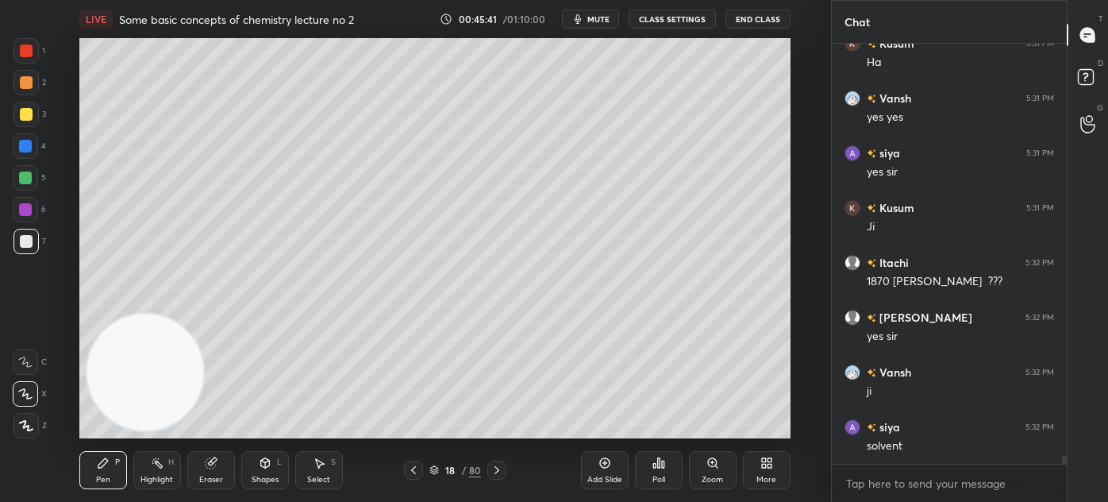
click at [29, 52] on div at bounding box center [26, 50] width 13 height 13
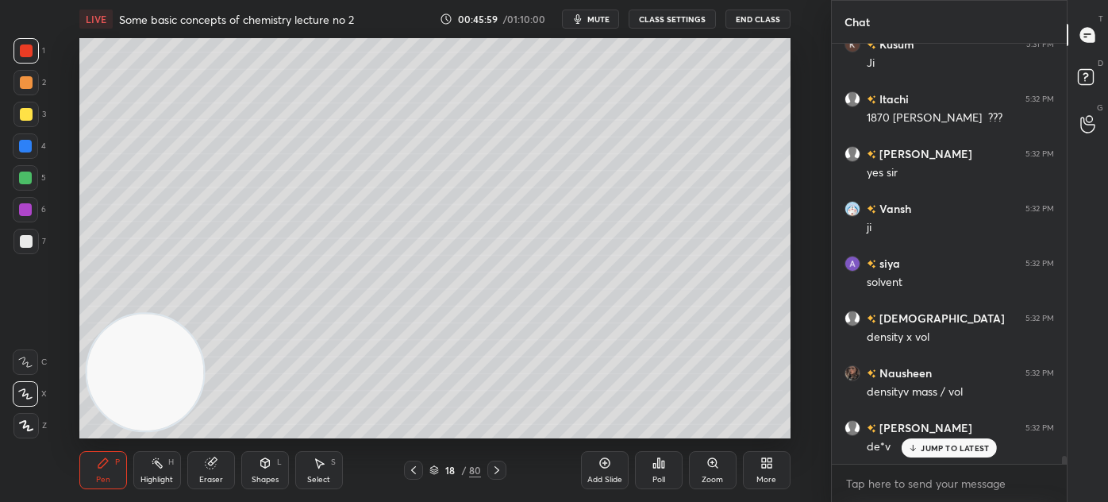
scroll to position [21467, 0]
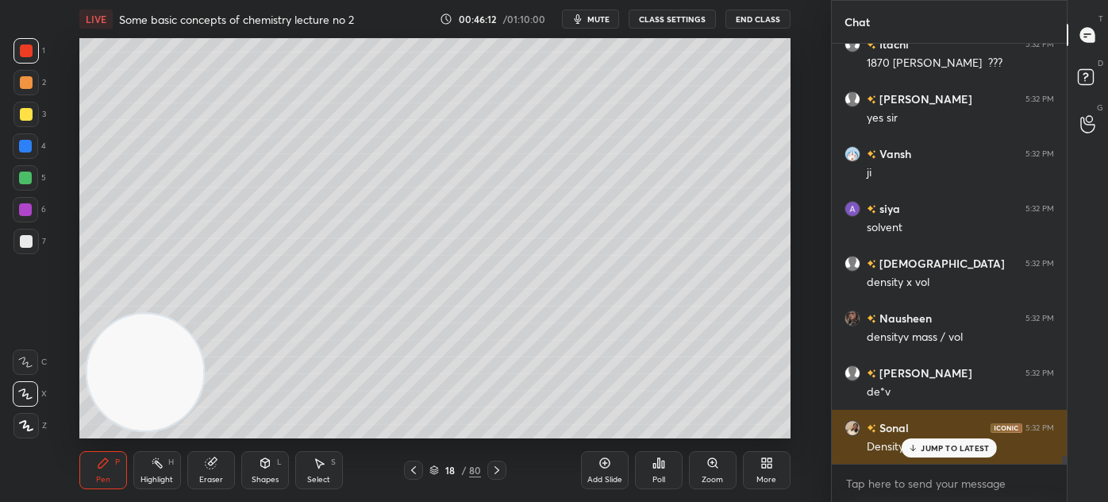
click at [944, 446] on p "JUMP TO LATEST" at bounding box center [955, 448] width 68 height 10
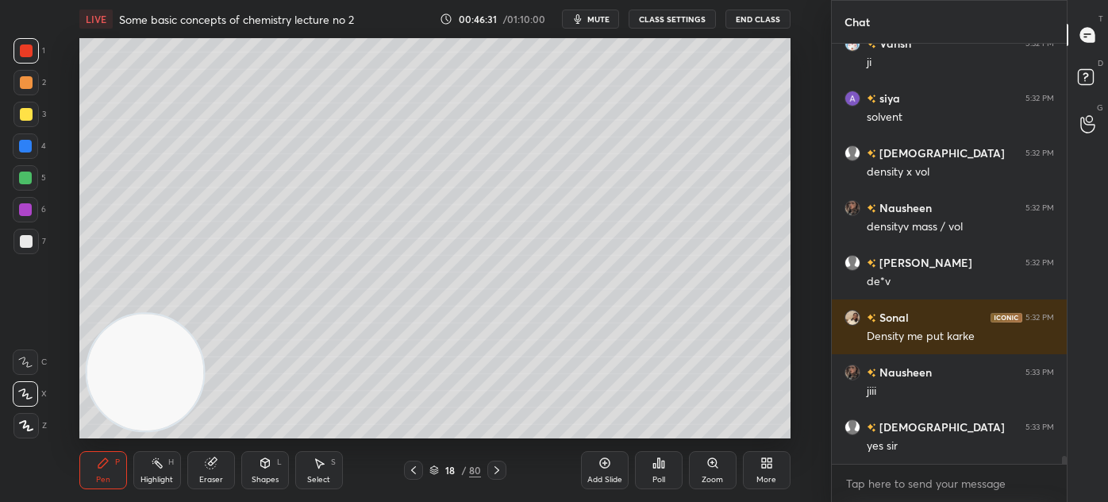
scroll to position [21632, 0]
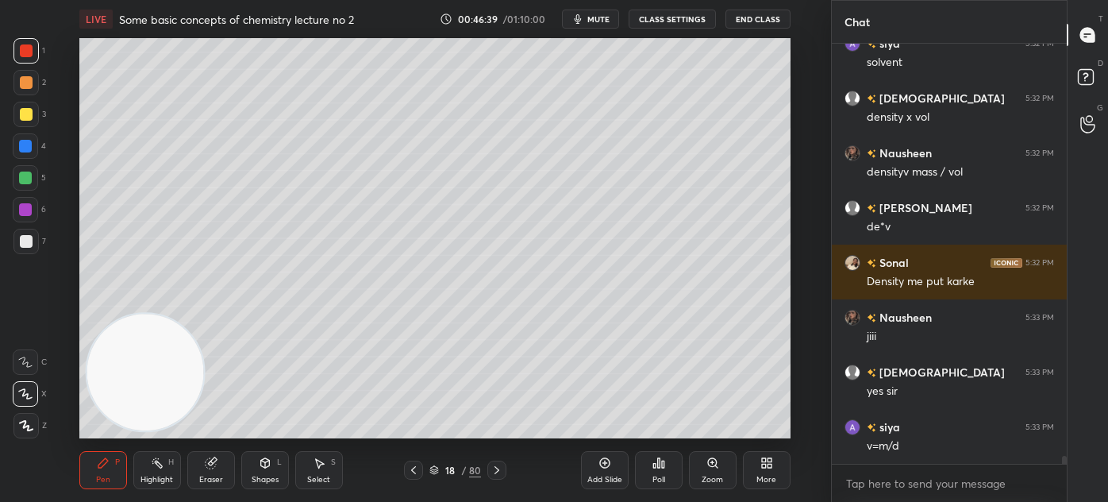
click at [28, 179] on div at bounding box center [25, 178] width 13 height 13
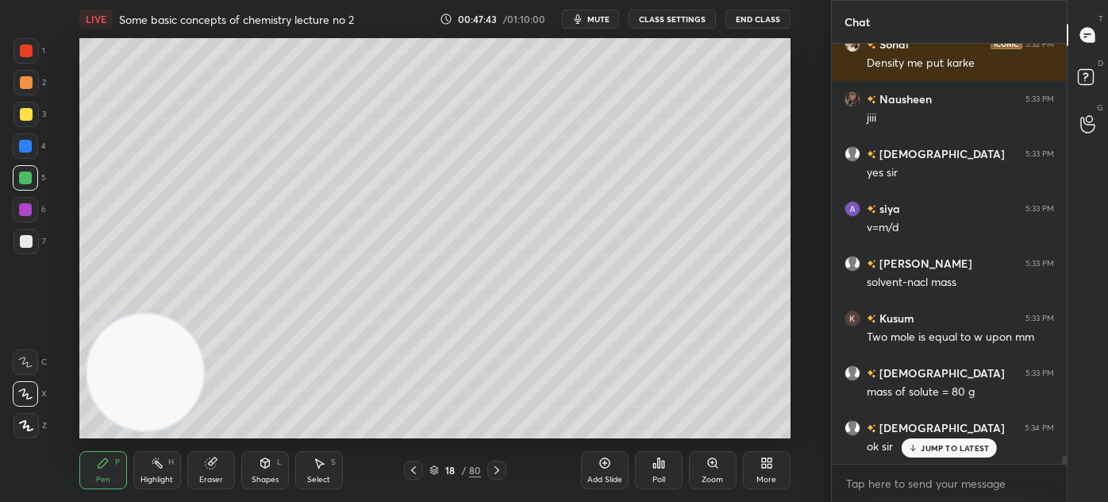
scroll to position [21905, 0]
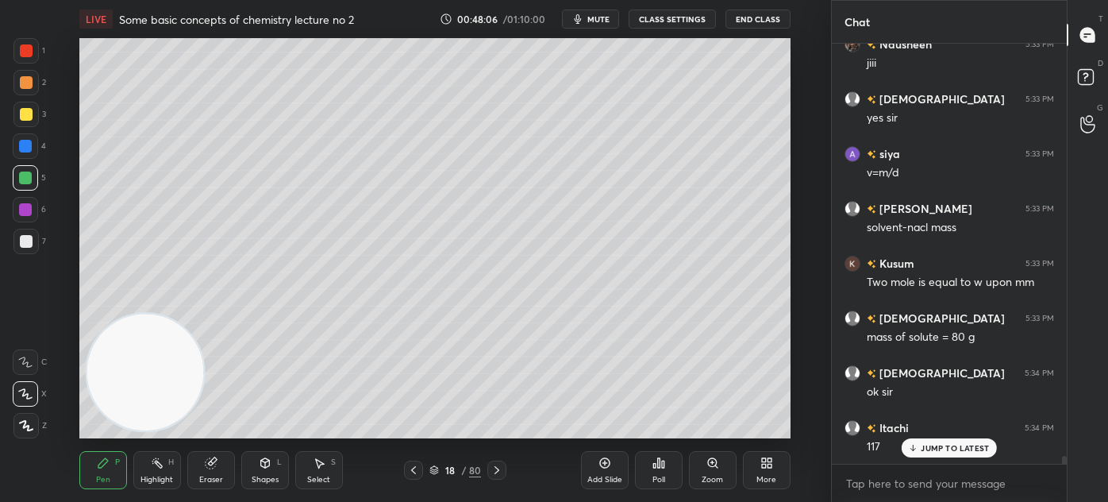
click at [320, 468] on div "Select S" at bounding box center [319, 470] width 48 height 38
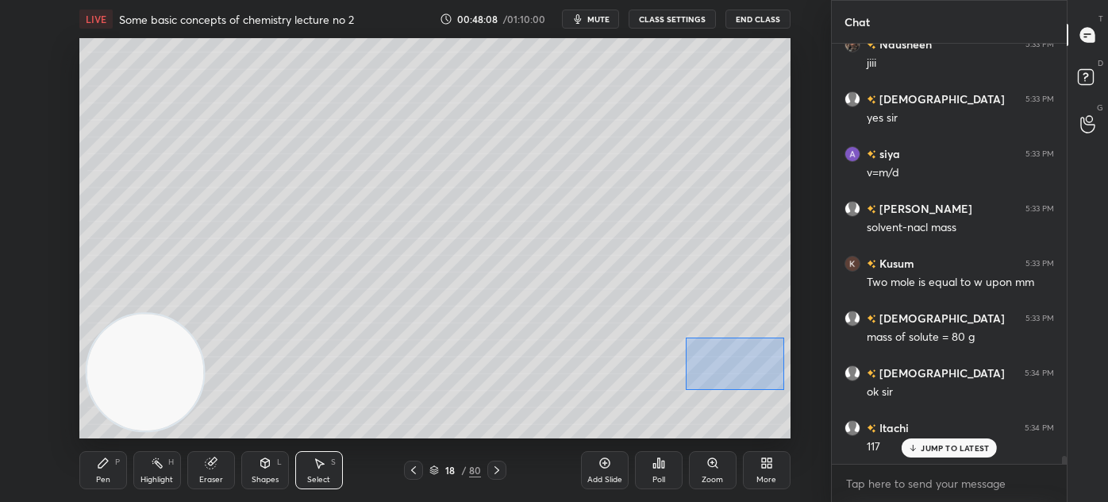
drag, startPoint x: 686, startPoint y: 333, endPoint x: 773, endPoint y: 379, distance: 98.4
click at [784, 389] on div "0 ° Undo Copy Duplicate Duplicate to new slide Delete" at bounding box center [434, 238] width 711 height 400
drag, startPoint x: 750, startPoint y: 359, endPoint x: 703, endPoint y: 349, distance: 48.0
click at [703, 349] on div "0 ° Undo Copy Duplicate Duplicate to new slide Delete" at bounding box center [434, 238] width 711 height 400
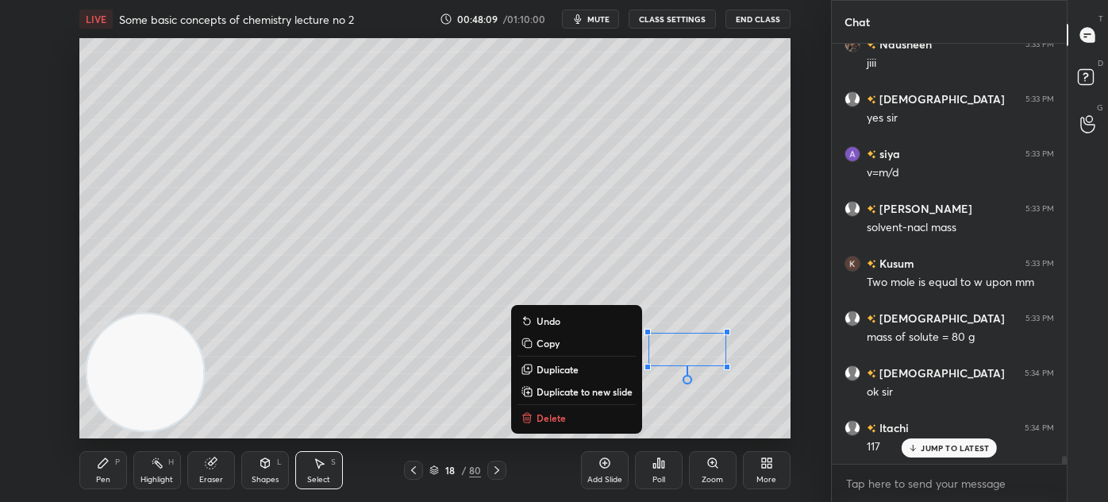
click at [686, 400] on div "0 ° Undo Copy Duplicate Duplicate to new slide Delete" at bounding box center [434, 238] width 711 height 400
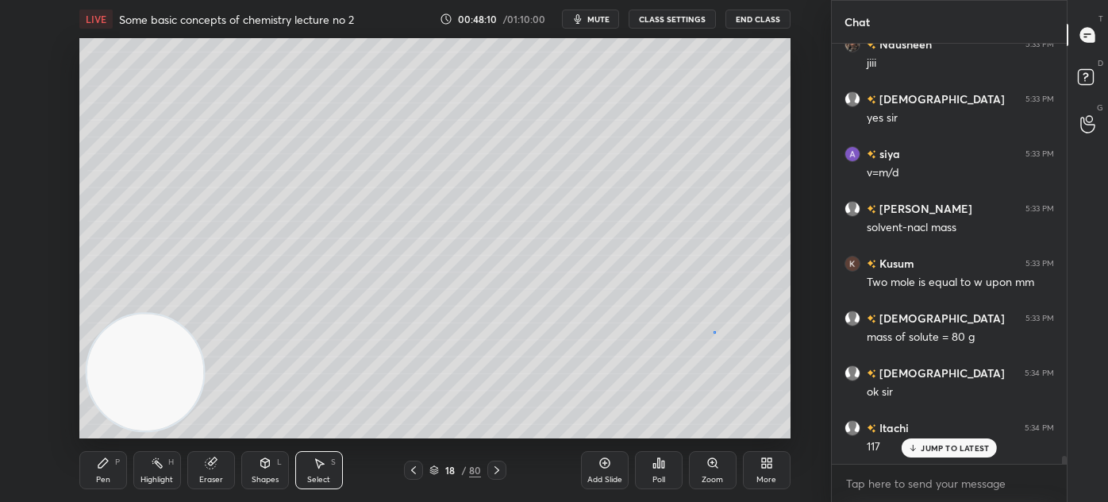
drag, startPoint x: 713, startPoint y: 330, endPoint x: 730, endPoint y: 372, distance: 44.5
click at [730, 382] on div "0 ° Undo Copy Duplicate Duplicate to new slide Delete" at bounding box center [434, 238] width 711 height 400
drag, startPoint x: 719, startPoint y: 353, endPoint x: 730, endPoint y: 353, distance: 11.1
click at [730, 353] on div "0 ° Undo Copy Duplicate Duplicate to new slide Delete" at bounding box center [434, 238] width 711 height 400
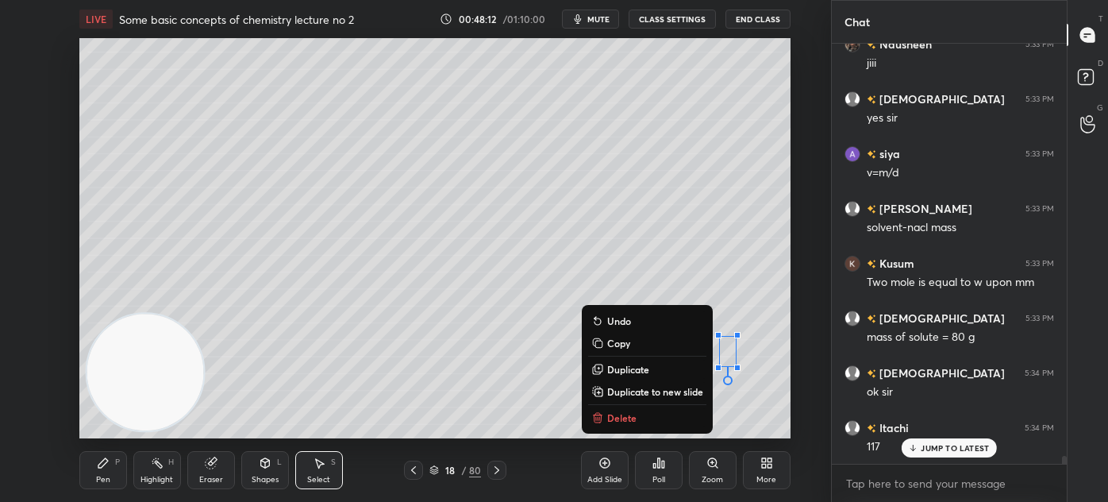
click at [753, 403] on div "0 ° Undo Copy Duplicate Duplicate to new slide Delete" at bounding box center [434, 238] width 711 height 400
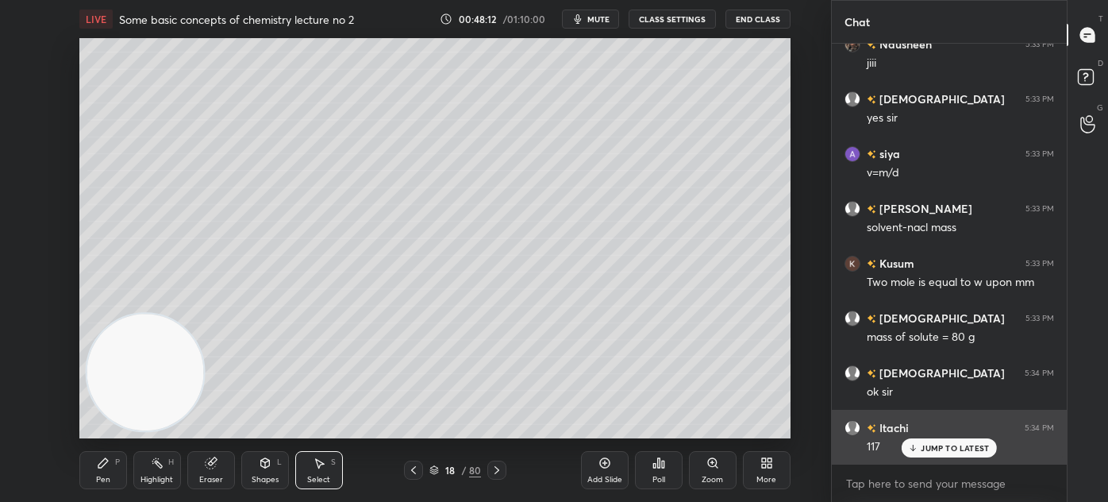
click at [936, 453] on div "JUMP TO LATEST" at bounding box center [949, 447] width 95 height 19
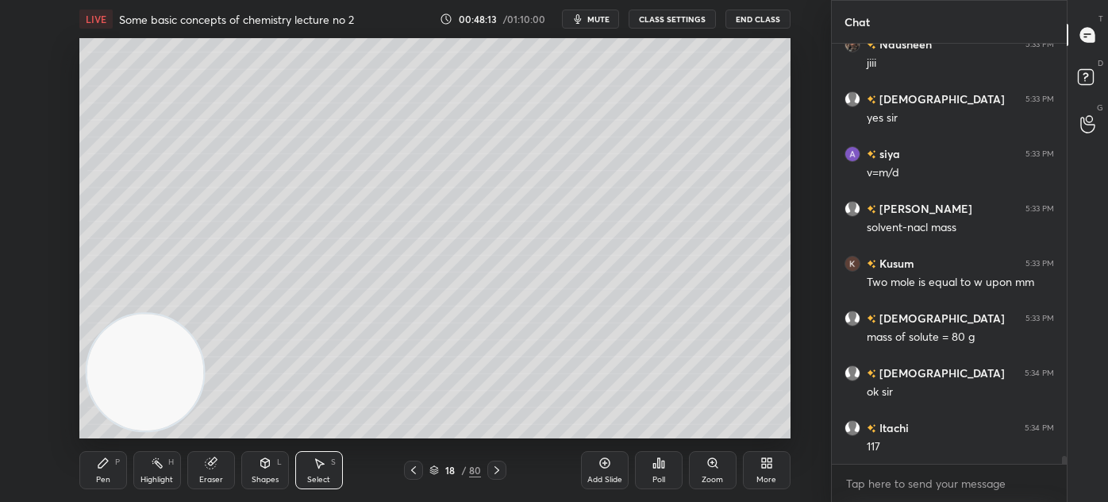
click at [118, 474] on div "Pen P" at bounding box center [103, 470] width 48 height 38
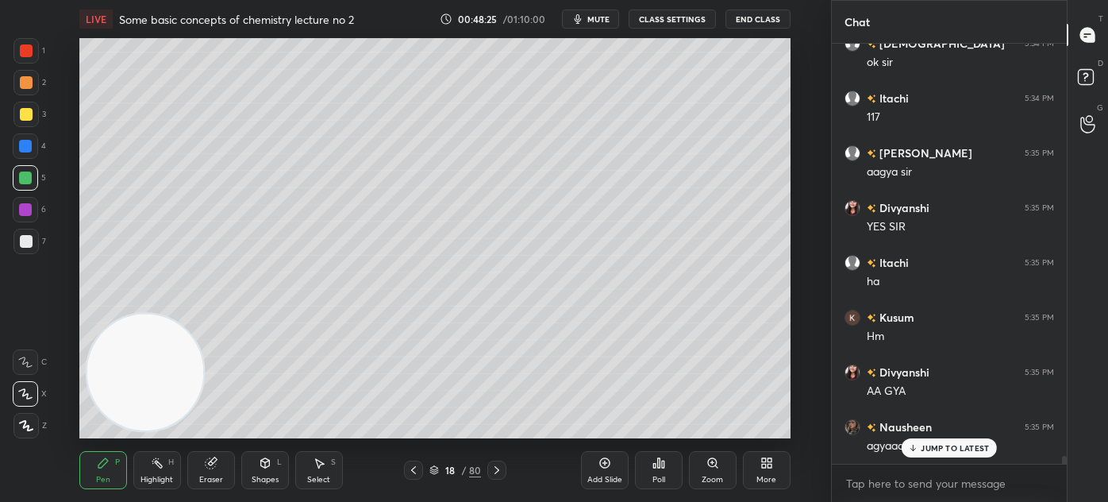
scroll to position [22289, 0]
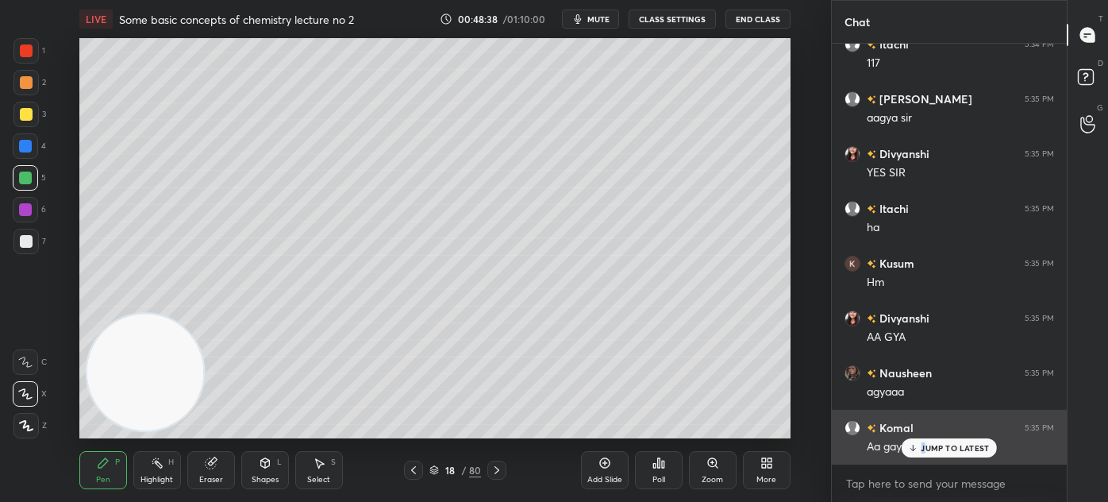
click at [921, 449] on p "JUMP TO LATEST" at bounding box center [955, 448] width 68 height 10
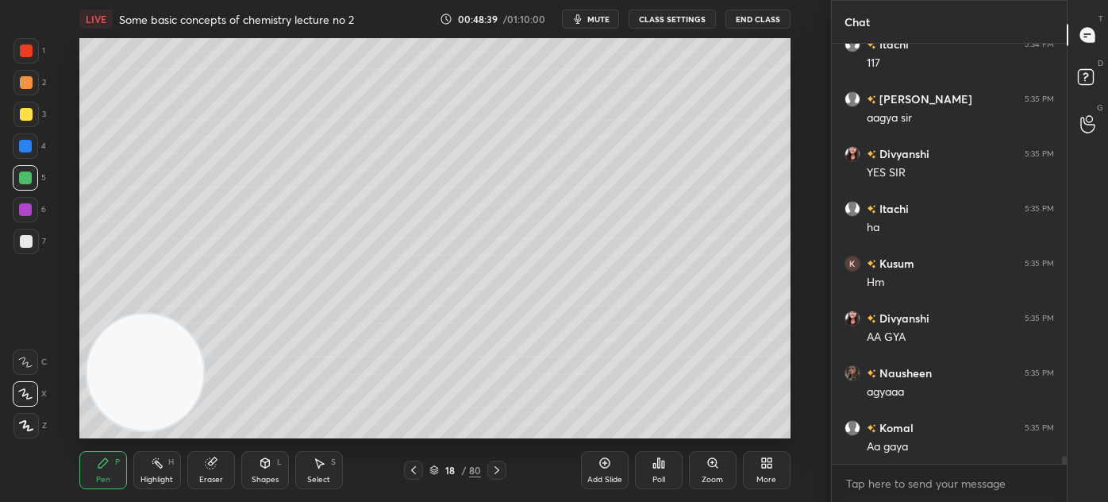
click at [21, 121] on div at bounding box center [25, 114] width 25 height 25
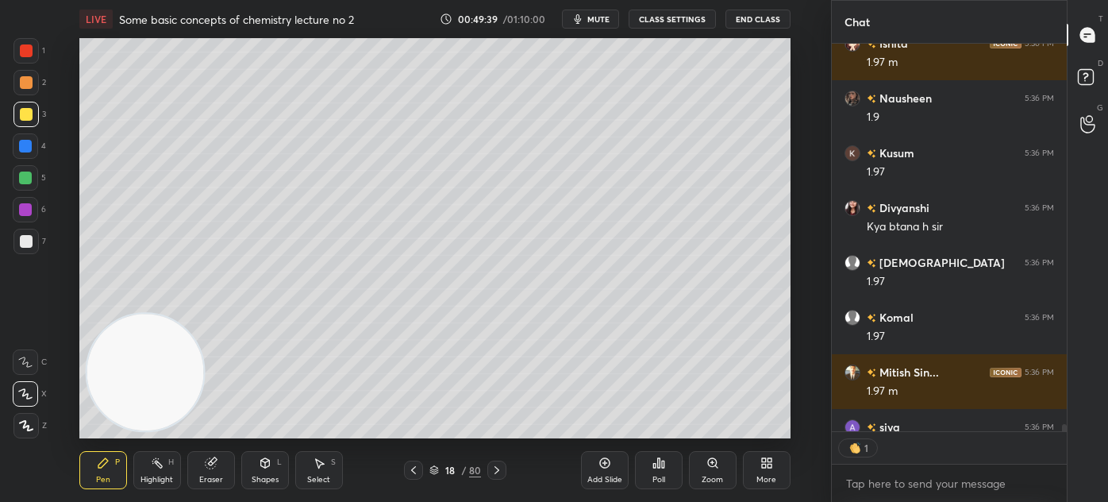
scroll to position [383, 230]
click at [19, 54] on div at bounding box center [25, 50] width 25 height 25
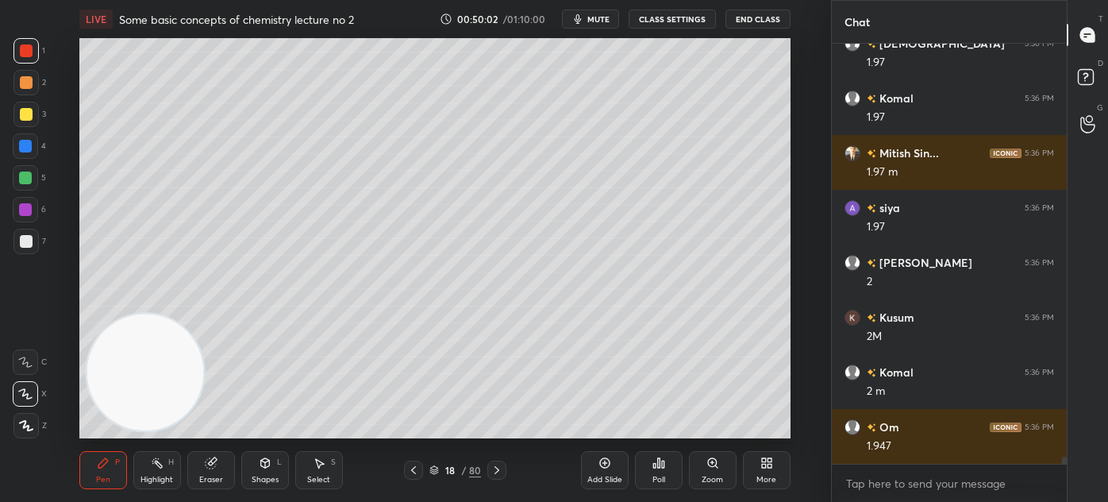
scroll to position [23166, 0]
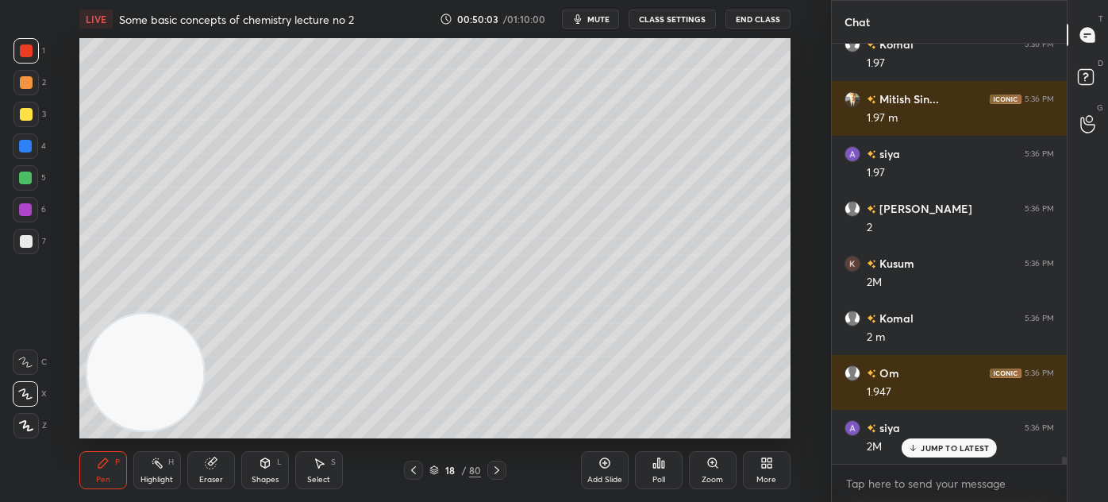
click at [25, 189] on div at bounding box center [25, 177] width 25 height 25
click at [28, 426] on icon at bounding box center [26, 426] width 13 height 10
click at [935, 452] on p "JUMP TO LATEST" at bounding box center [955, 448] width 68 height 10
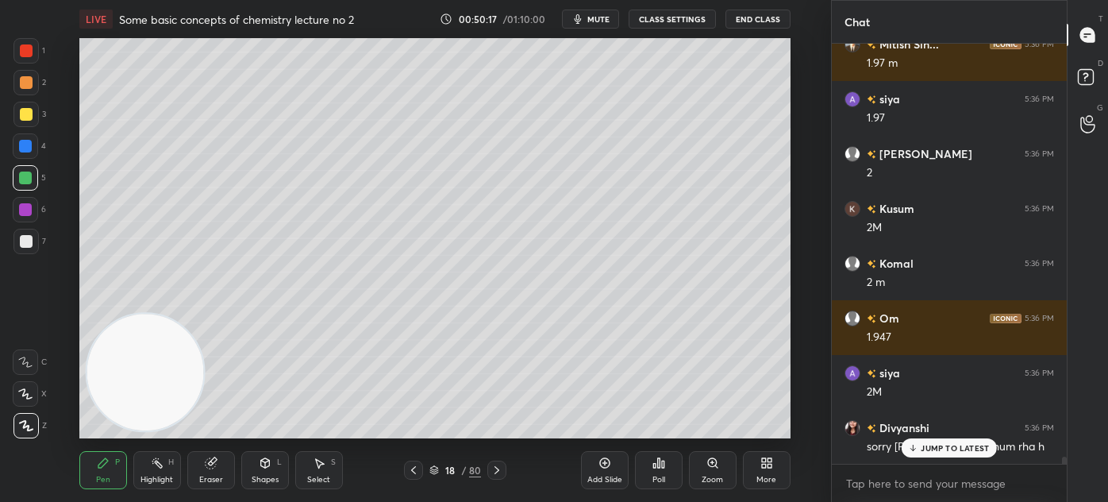
click at [935, 457] on div "Komal 5:35 PM Aa gaya siya 5:35 PM yes sir Kusum 5:35 PM Ji Itachi 5:36 PM 1.97…" at bounding box center [949, 254] width 235 height 420
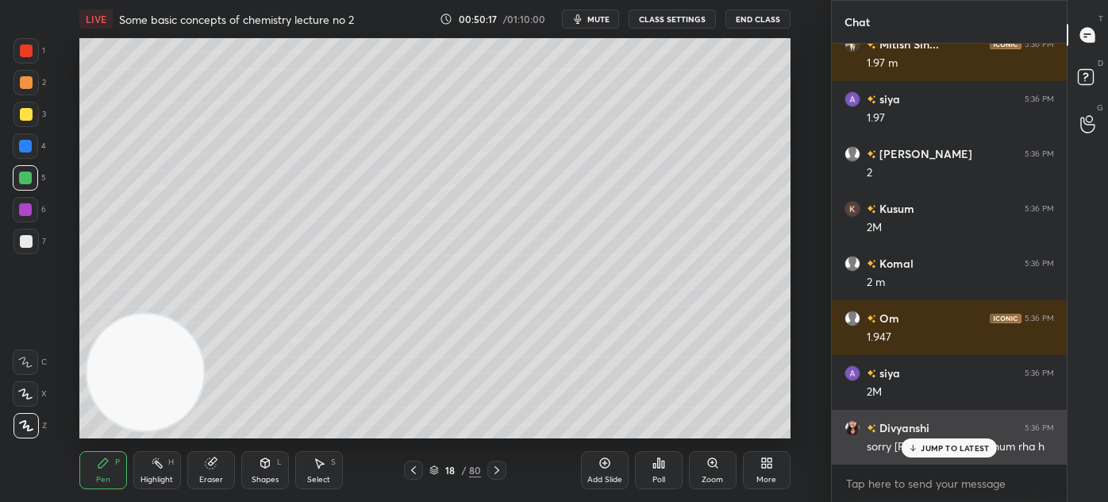
click at [959, 448] on p "JUMP TO LATEST" at bounding box center [955, 448] width 68 height 10
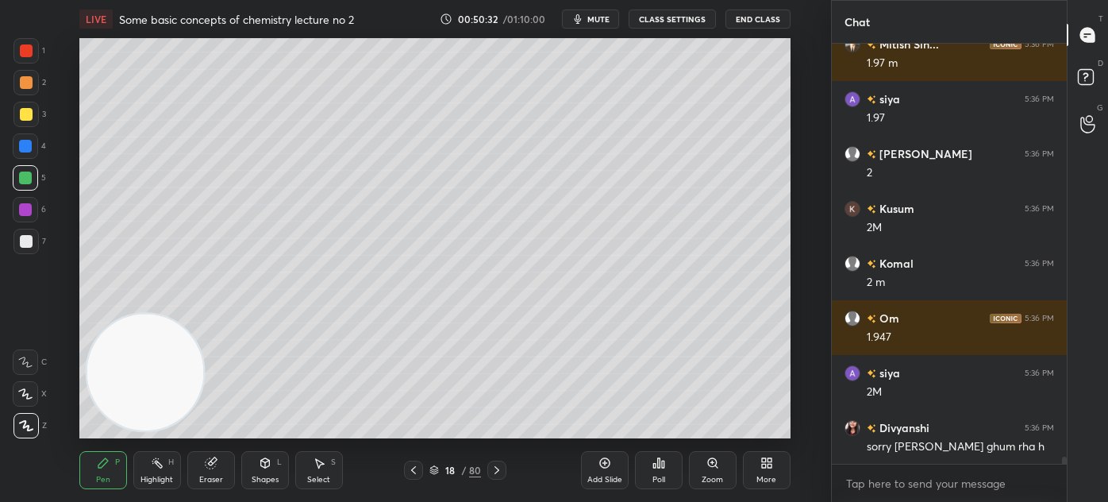
scroll to position [23275, 0]
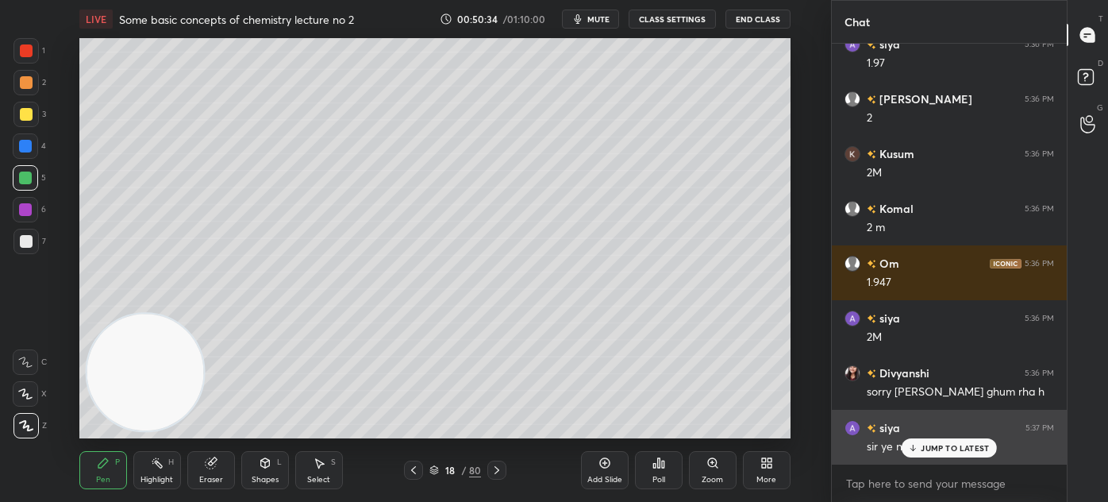
click at [924, 446] on p "JUMP TO LATEST" at bounding box center [955, 448] width 68 height 10
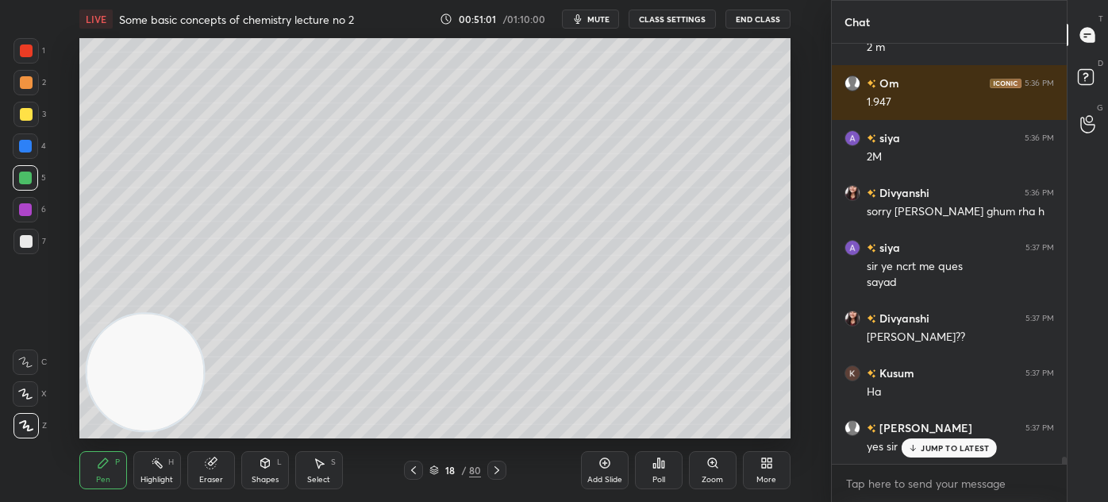
scroll to position [23510, 0]
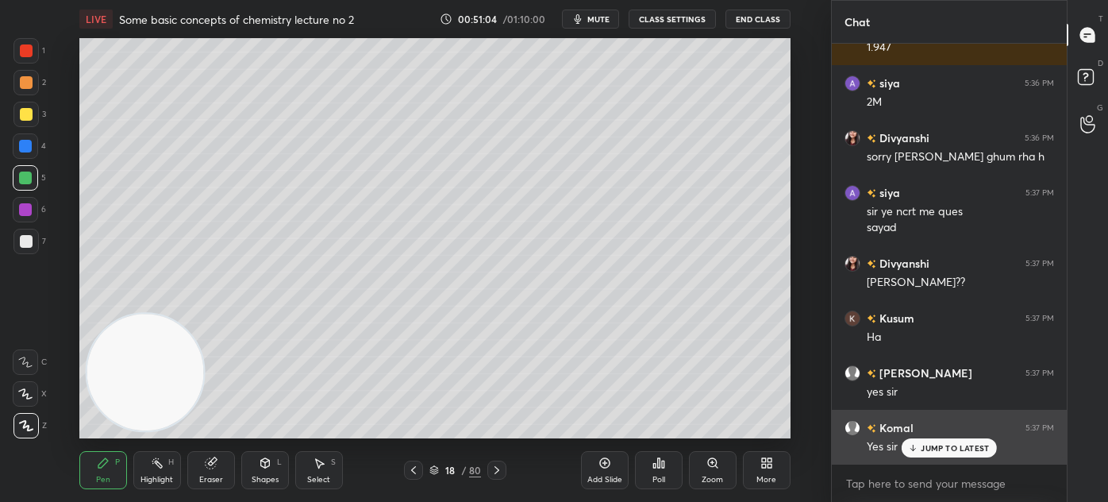
click at [921, 446] on div "JUMP TO LATEST" at bounding box center [949, 447] width 95 height 19
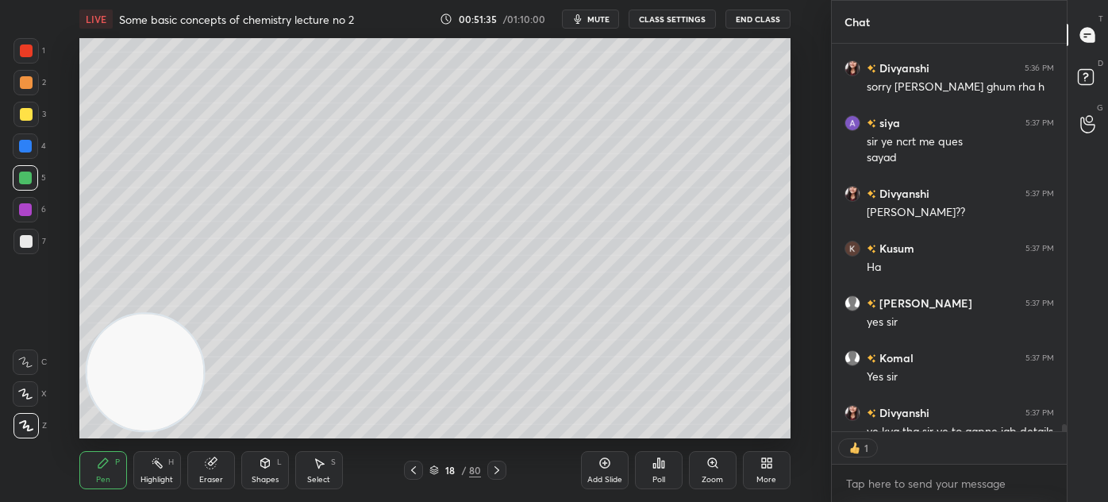
click at [201, 482] on div "Eraser" at bounding box center [211, 480] width 24 height 8
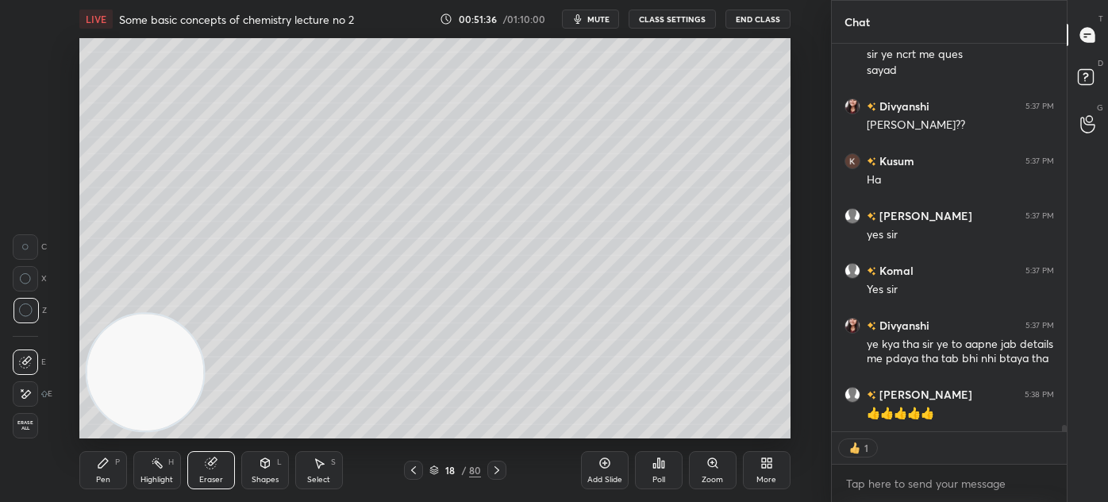
scroll to position [23722, 0]
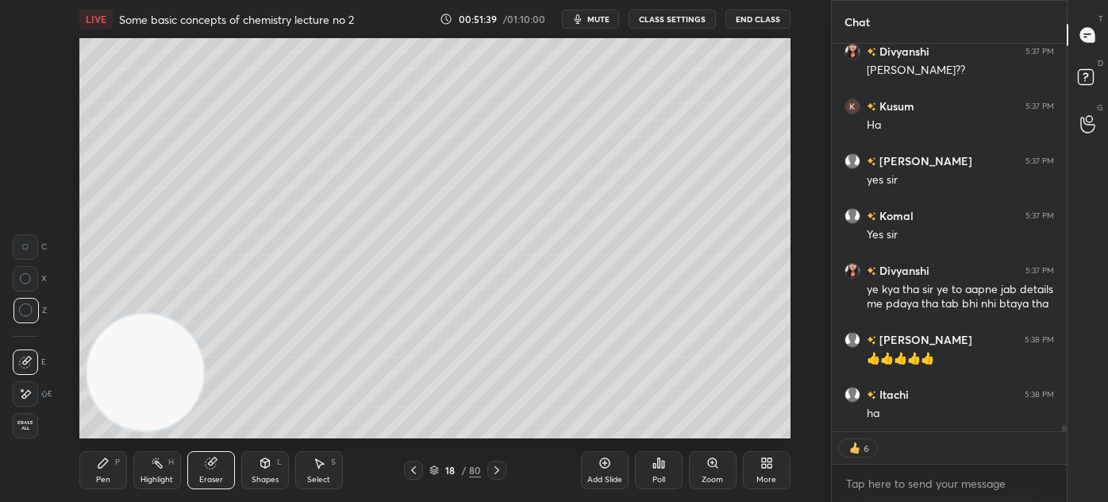
click at [103, 482] on div "Pen" at bounding box center [103, 480] width 14 height 8
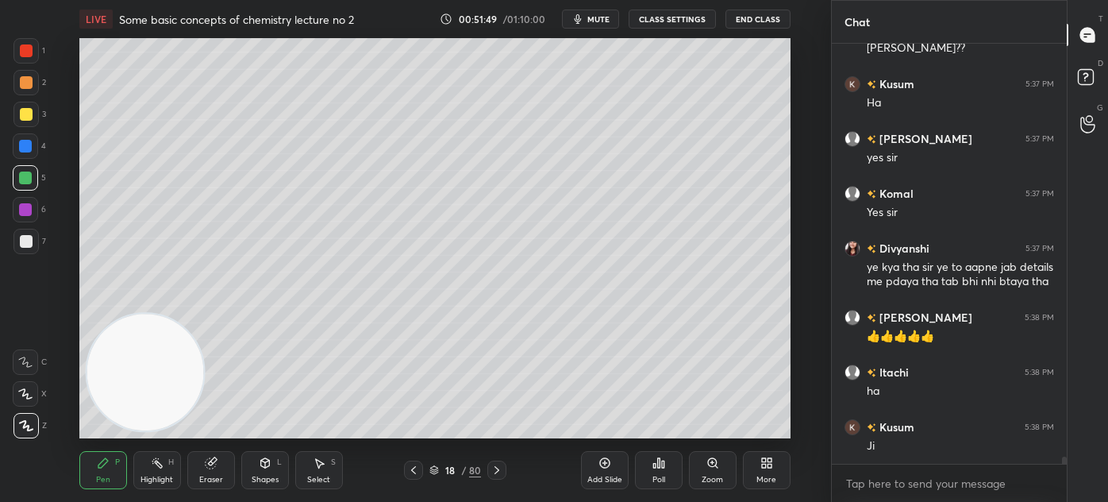
scroll to position [415, 230]
click at [212, 494] on div "Pen P Highlight H Eraser Shapes L Select S 18 / 80 Add Slide Poll Zoom More" at bounding box center [434, 470] width 711 height 64
click at [210, 466] on icon at bounding box center [210, 463] width 10 height 10
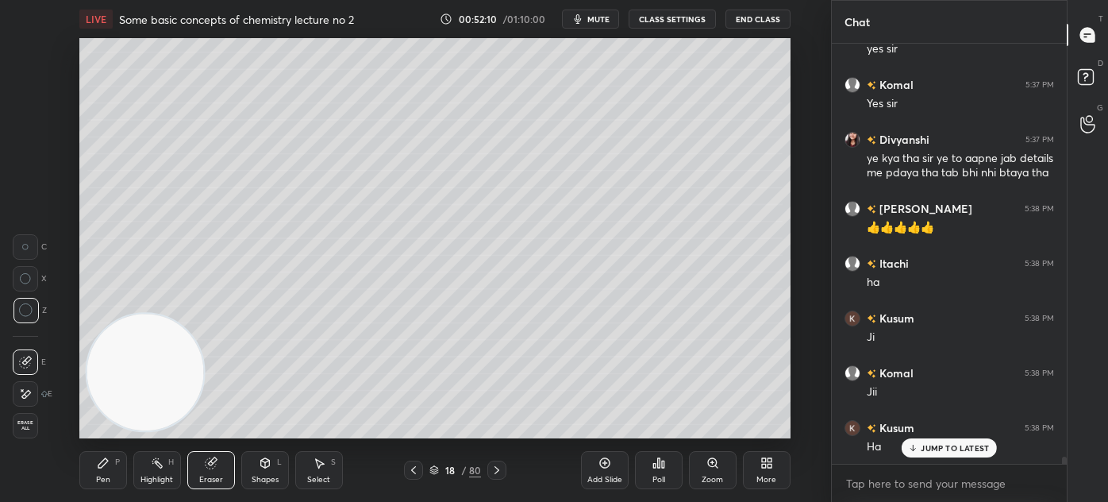
scroll to position [23909, 0]
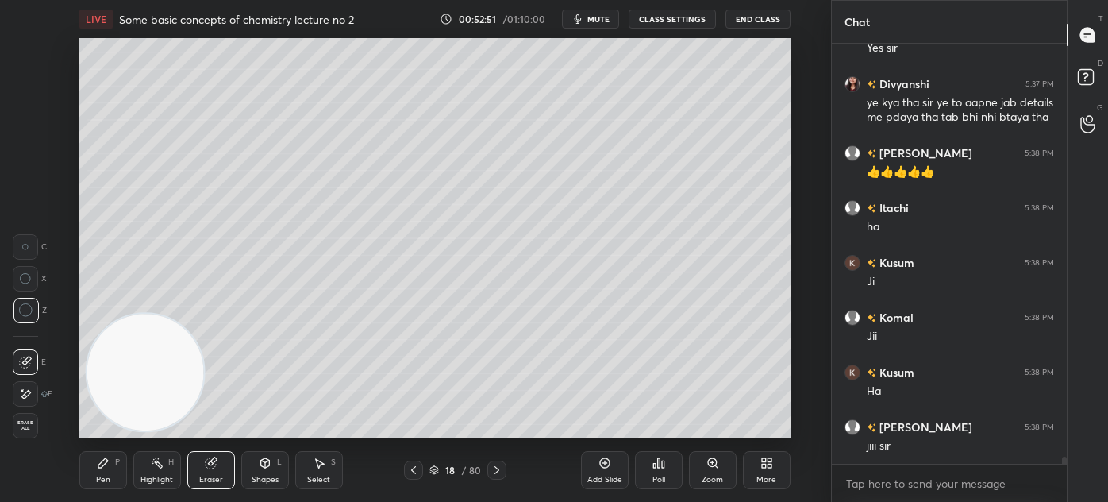
drag, startPoint x: 106, startPoint y: 464, endPoint x: 121, endPoint y: 450, distance: 19.7
click at [104, 465] on icon at bounding box center [103, 463] width 13 height 13
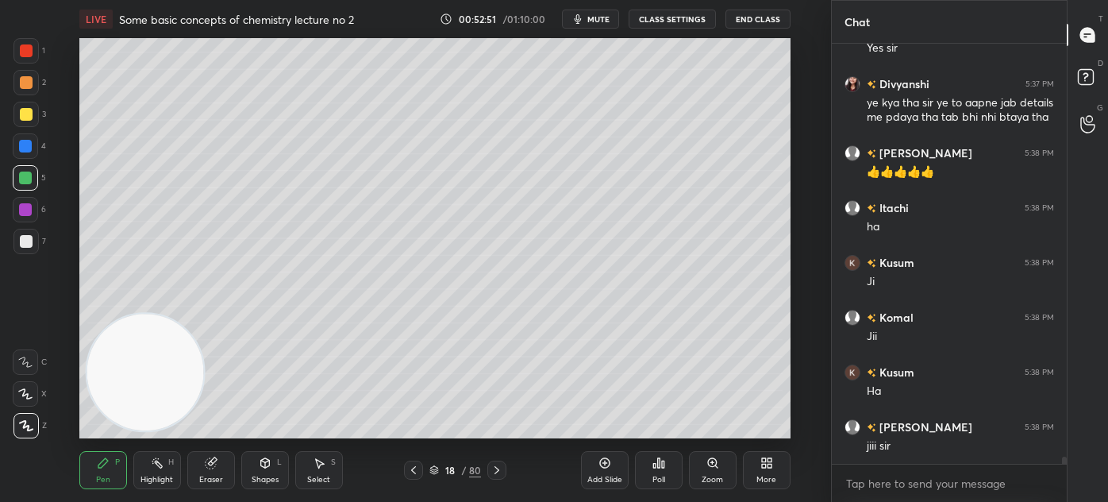
click at [33, 179] on div at bounding box center [25, 177] width 25 height 25
click at [25, 389] on icon at bounding box center [25, 393] width 14 height 11
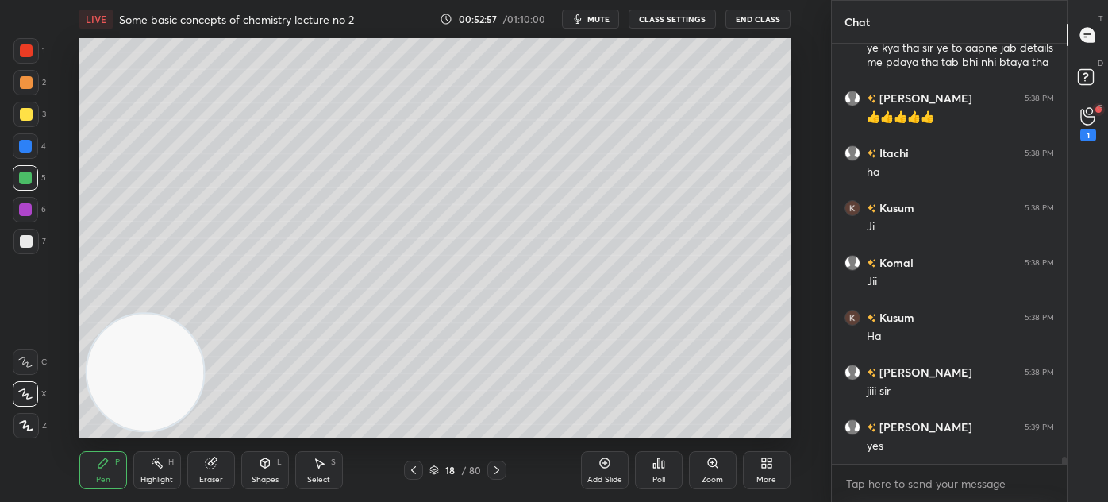
scroll to position [24018, 0]
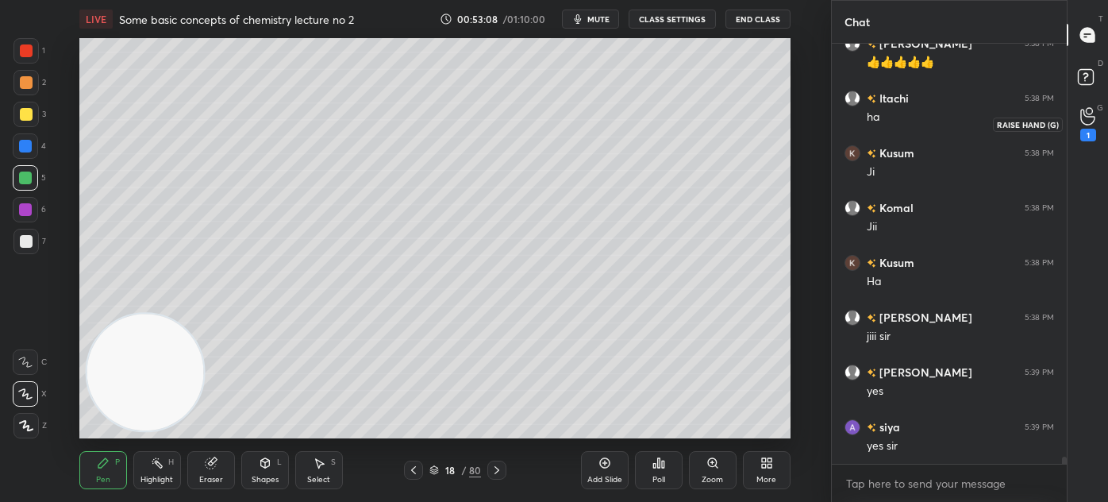
click at [1095, 125] on div "1" at bounding box center [1089, 124] width 16 height 34
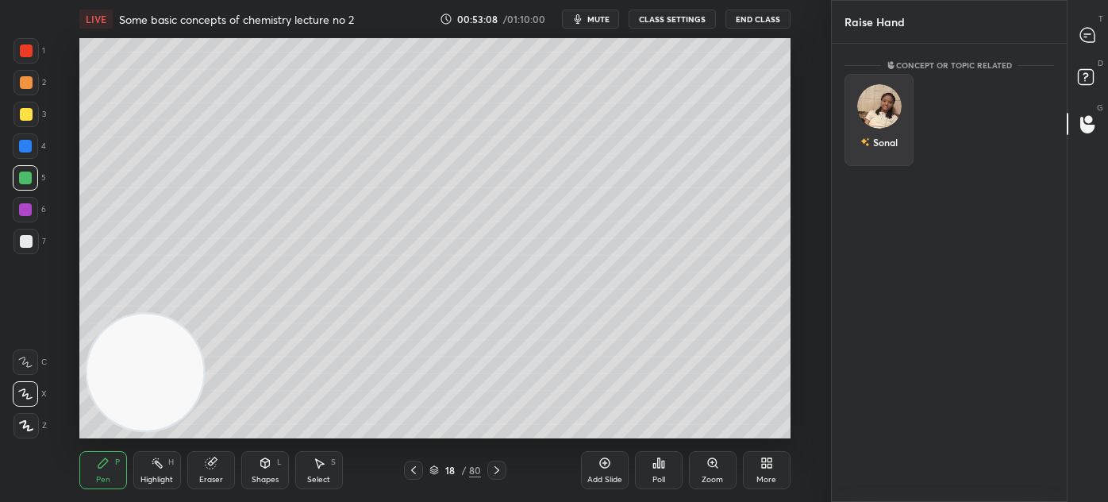
click at [892, 110] on div "Sonal" at bounding box center [879, 120] width 69 height 92
drag, startPoint x: 891, startPoint y: 156, endPoint x: 900, endPoint y: 144, distance: 15.9
click at [890, 156] on button "INVITE" at bounding box center [879, 153] width 55 height 21
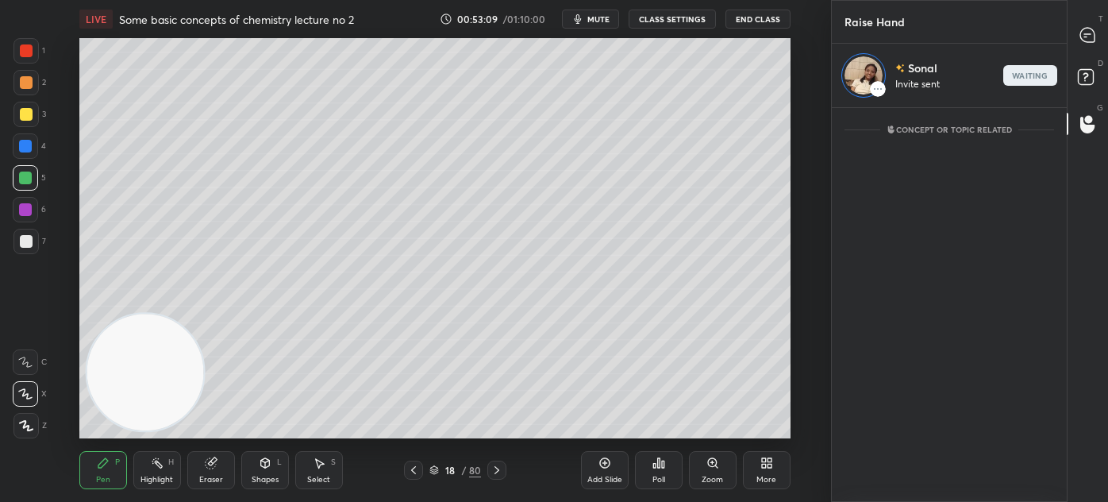
scroll to position [389, 230]
click at [1082, 33] on icon at bounding box center [1088, 35] width 14 height 14
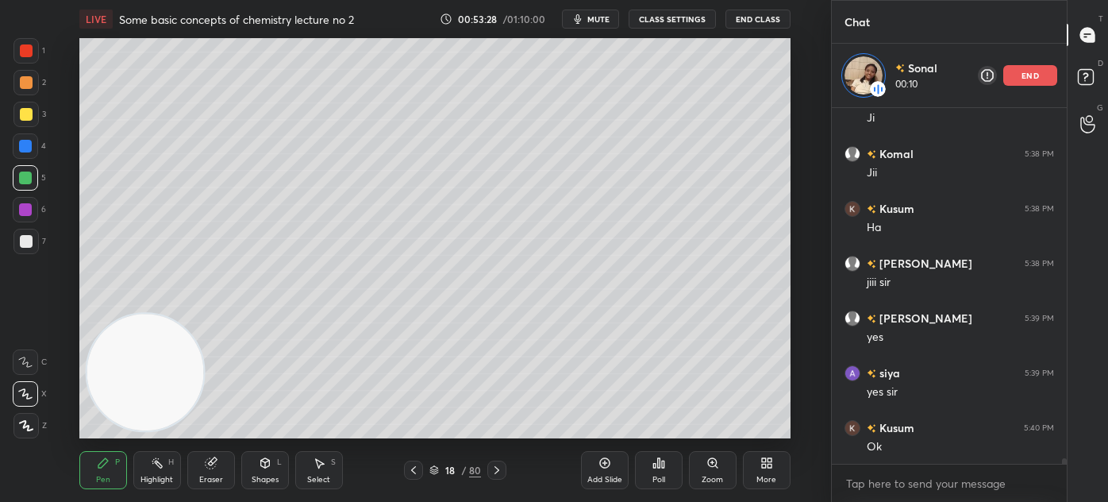
scroll to position [24191, 0]
click at [20, 118] on div at bounding box center [26, 114] width 13 height 13
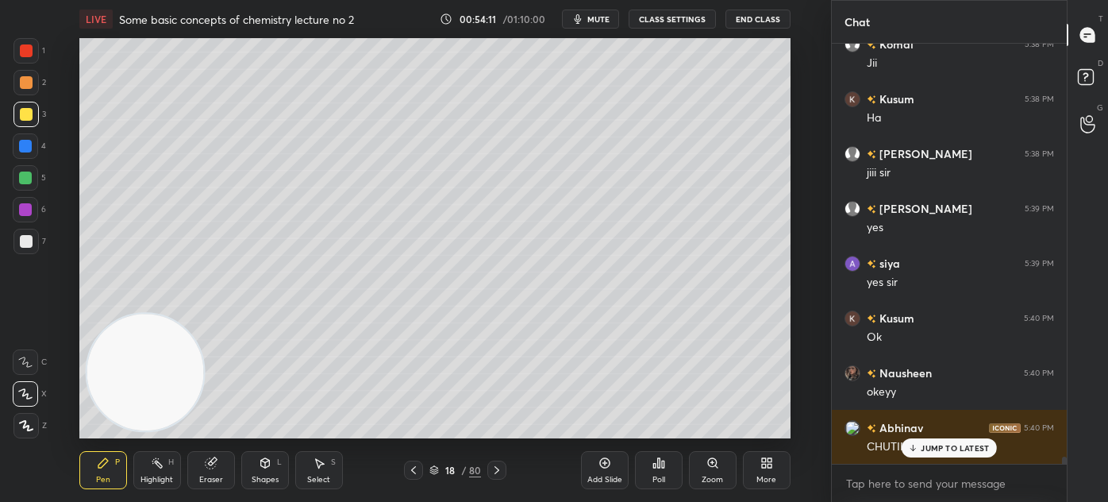
scroll to position [24237, 0]
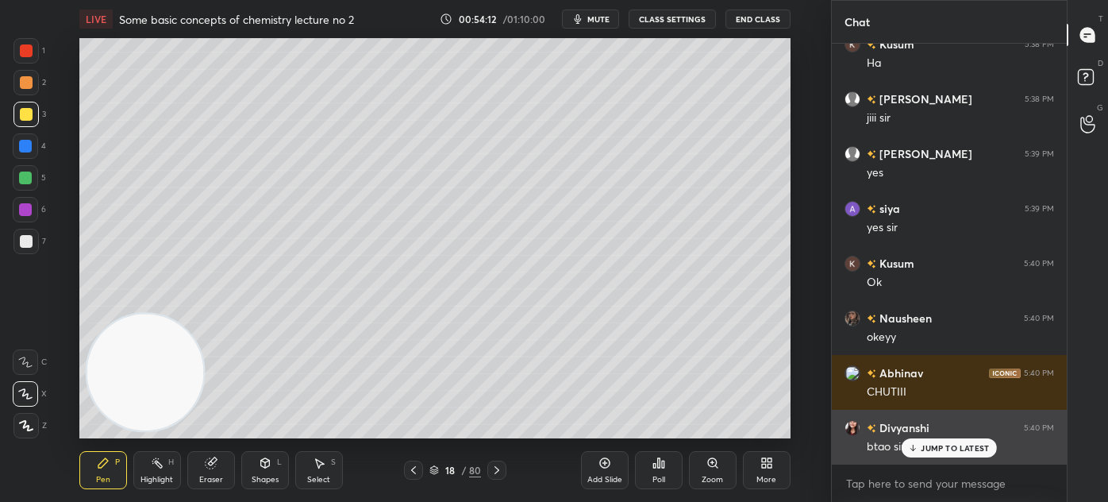
click at [932, 449] on p "JUMP TO LATEST" at bounding box center [955, 448] width 68 height 10
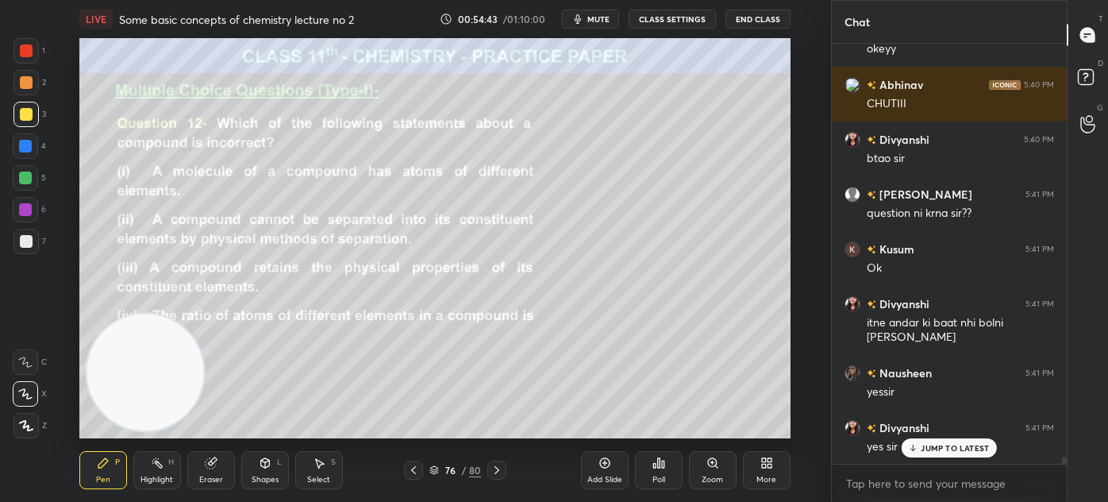
scroll to position [24580, 0]
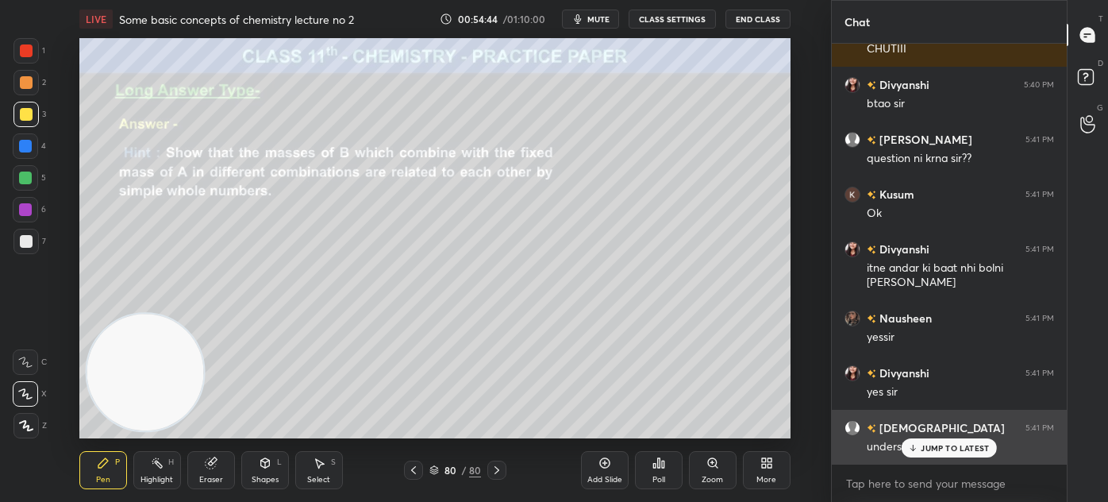
drag, startPoint x: 922, startPoint y: 451, endPoint x: 912, endPoint y: 439, distance: 15.3
click at [925, 451] on div "JUMP TO LATEST" at bounding box center [949, 447] width 95 height 19
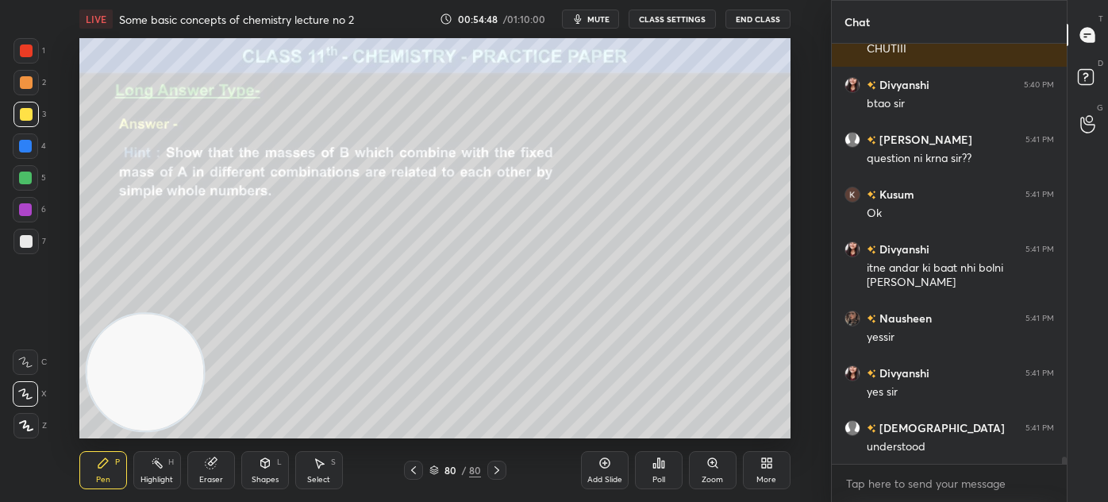
click at [14, 388] on div at bounding box center [25, 393] width 25 height 25
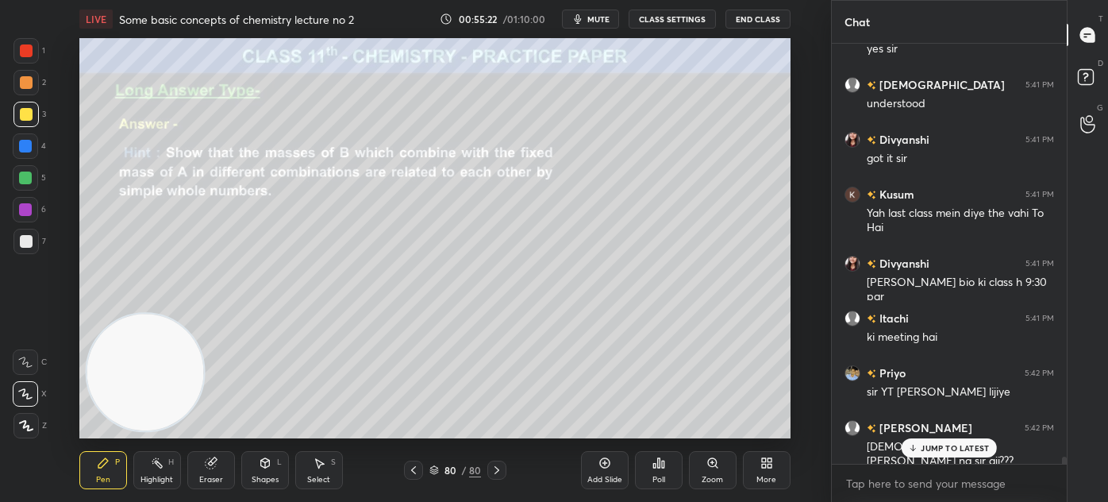
scroll to position [24977, 0]
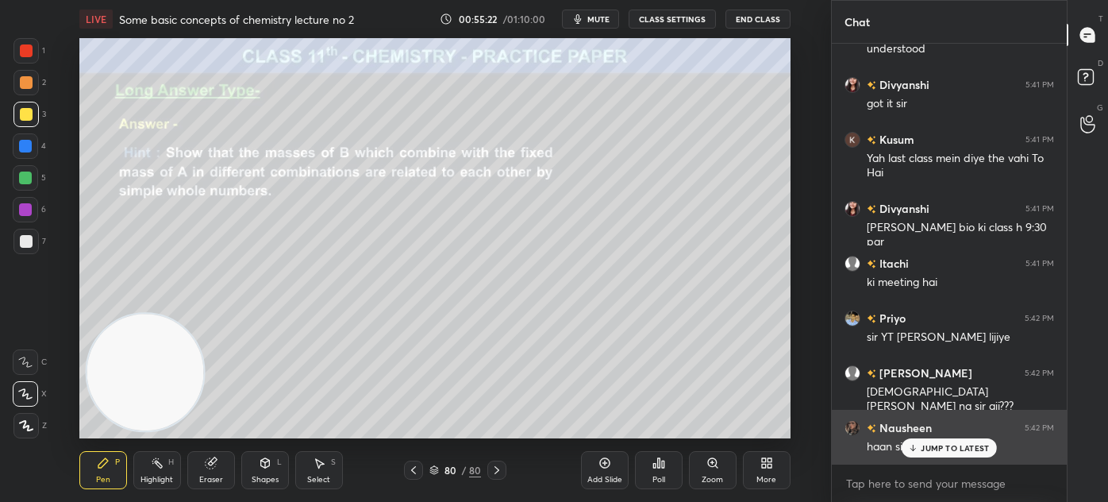
click at [946, 448] on p "JUMP TO LATEST" at bounding box center [955, 448] width 68 height 10
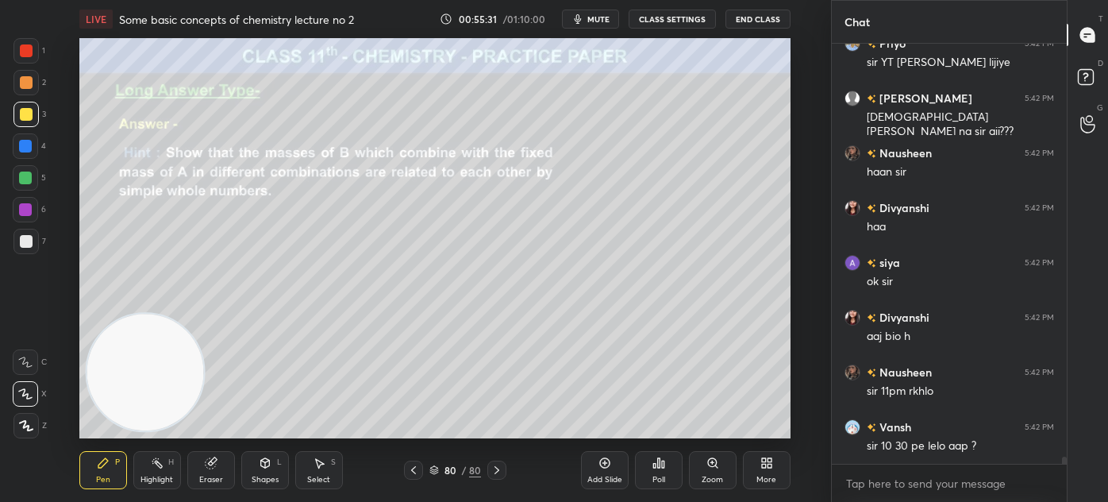
scroll to position [25306, 0]
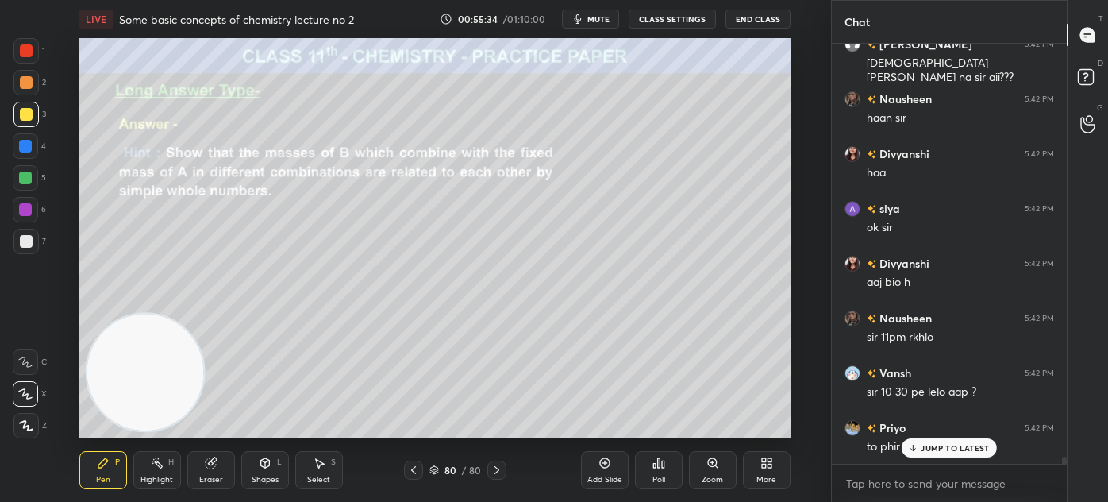
click at [945, 452] on p "JUMP TO LATEST" at bounding box center [955, 448] width 68 height 10
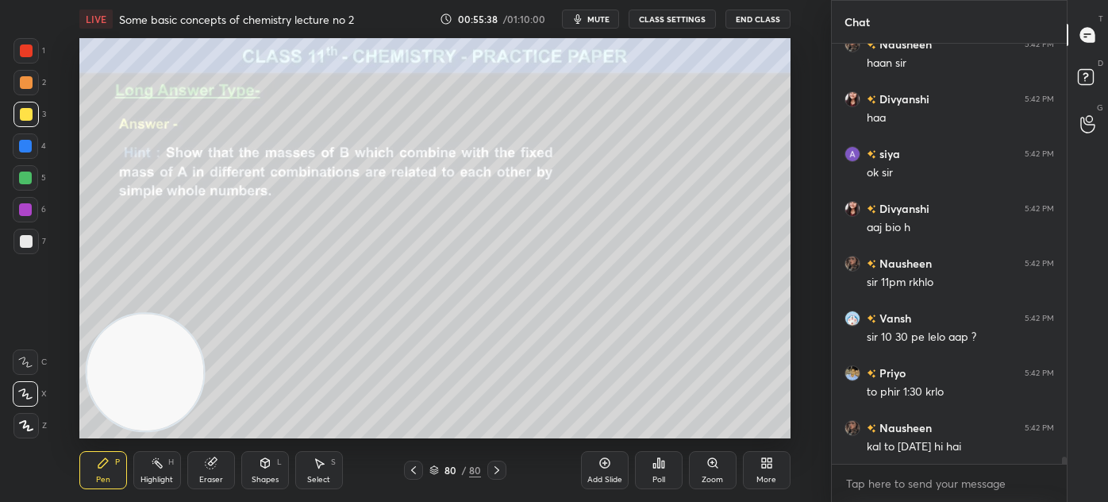
scroll to position [25416, 0]
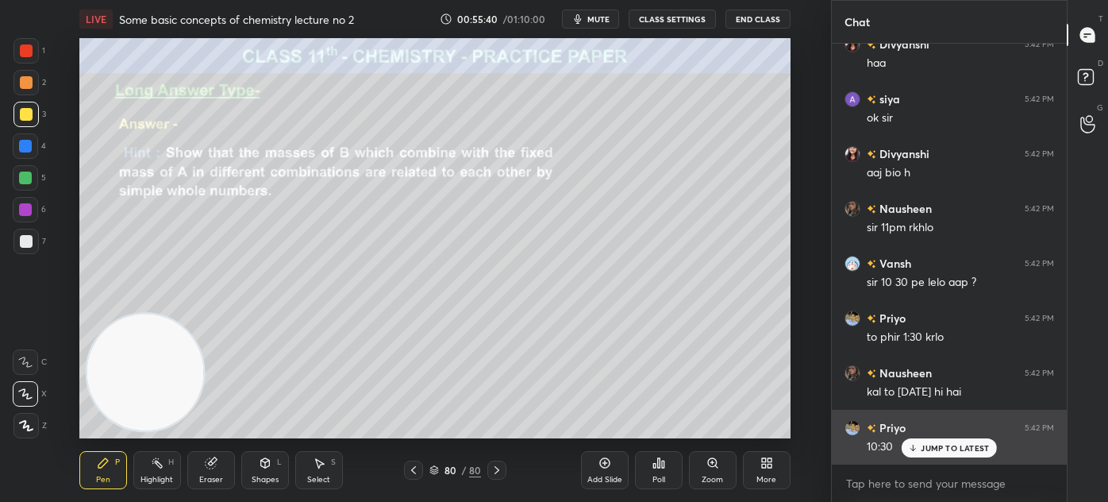
click at [944, 453] on p "JUMP TO LATEST" at bounding box center [955, 448] width 68 height 10
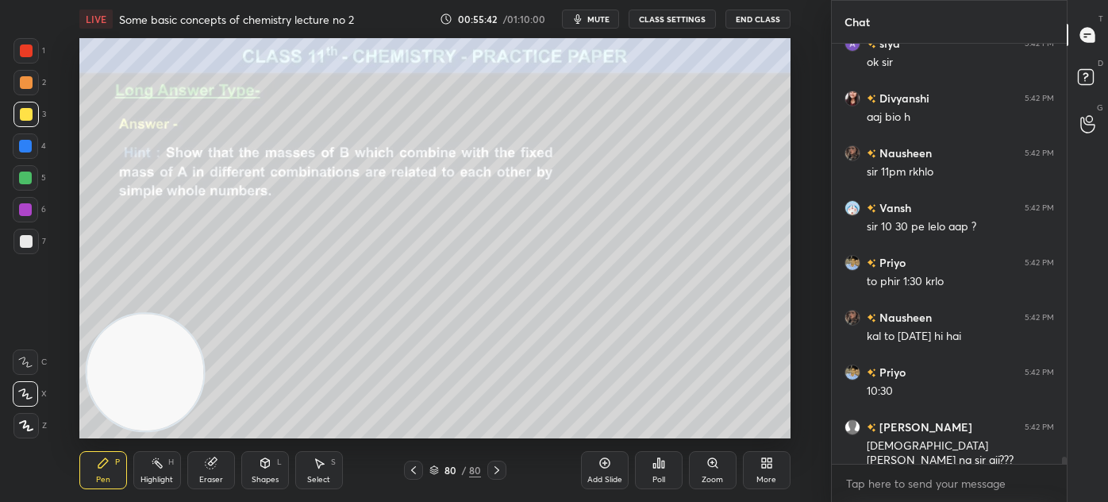
scroll to position [25526, 0]
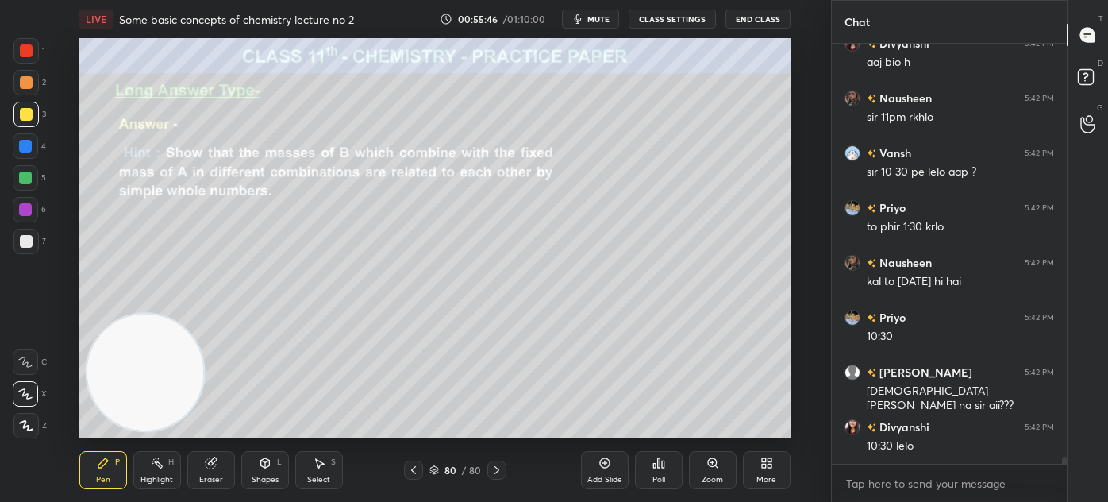
drag, startPoint x: 215, startPoint y: 480, endPoint x: 260, endPoint y: 446, distance: 56.2
click at [211, 480] on div "Eraser" at bounding box center [211, 480] width 24 height 8
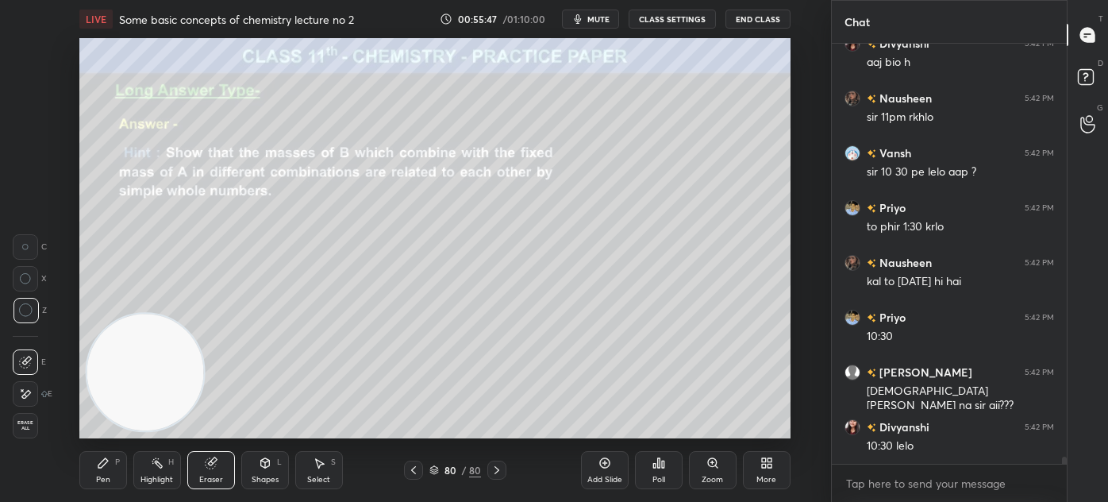
click at [301, 457] on div "Select S" at bounding box center [319, 470] width 48 height 38
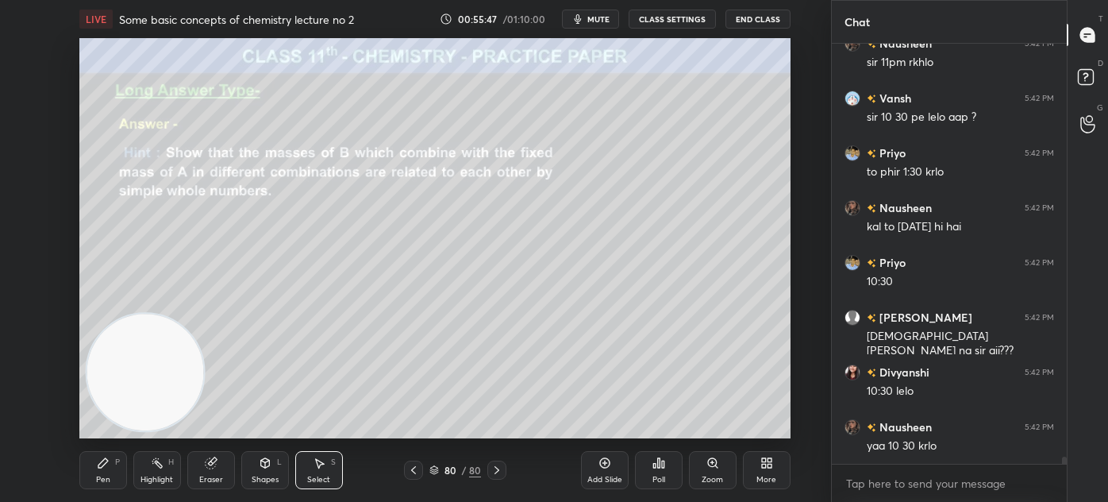
drag, startPoint x: 269, startPoint y: 357, endPoint x: 202, endPoint y: 221, distance: 152.0
click at [266, 349] on div "0 ° Undo Copy Duplicate Duplicate to new slide Delete" at bounding box center [434, 238] width 711 height 400
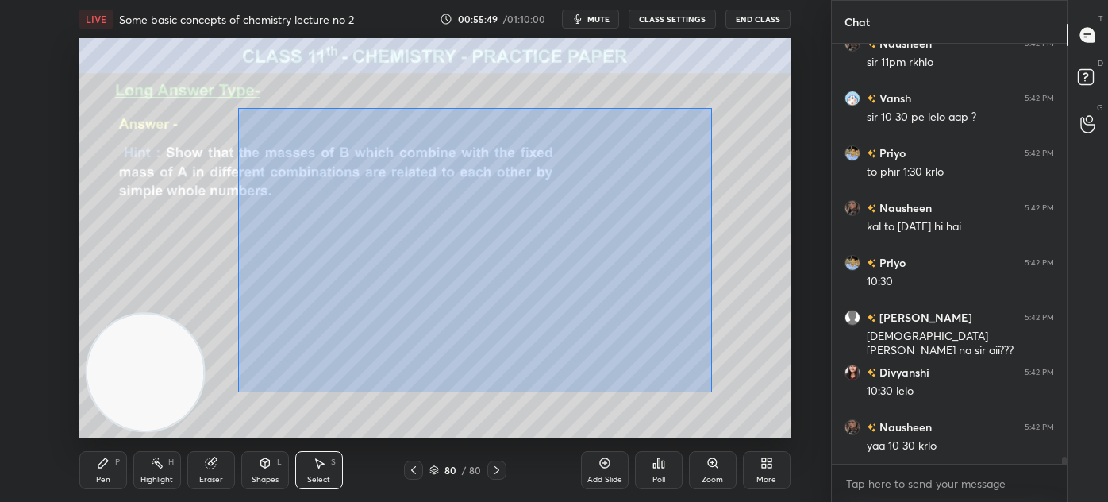
drag, startPoint x: 238, startPoint y: 107, endPoint x: 718, endPoint y: 387, distance: 555.1
click at [722, 391] on div "0 ° Undo Copy Duplicate Duplicate to new slide Delete" at bounding box center [434, 238] width 711 height 400
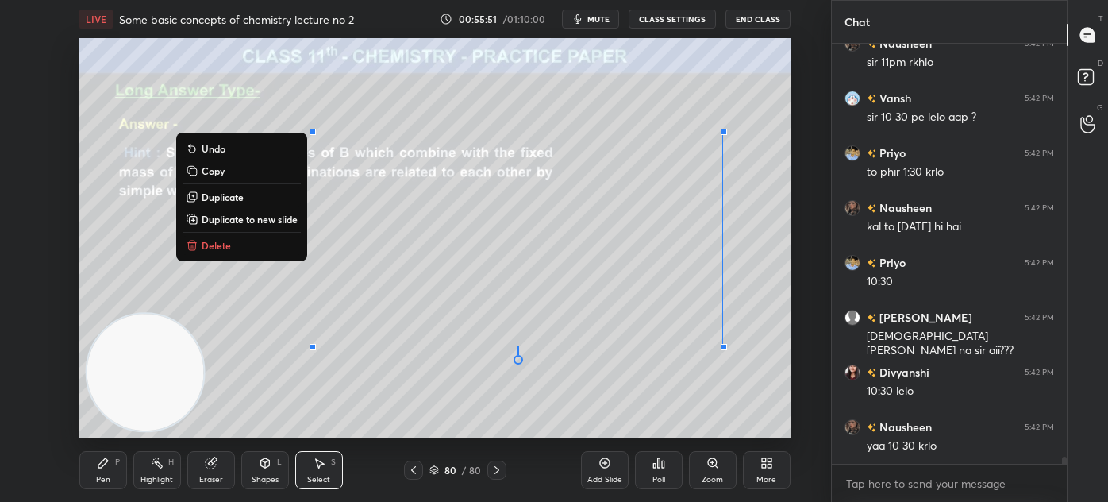
scroll to position [25636, 0]
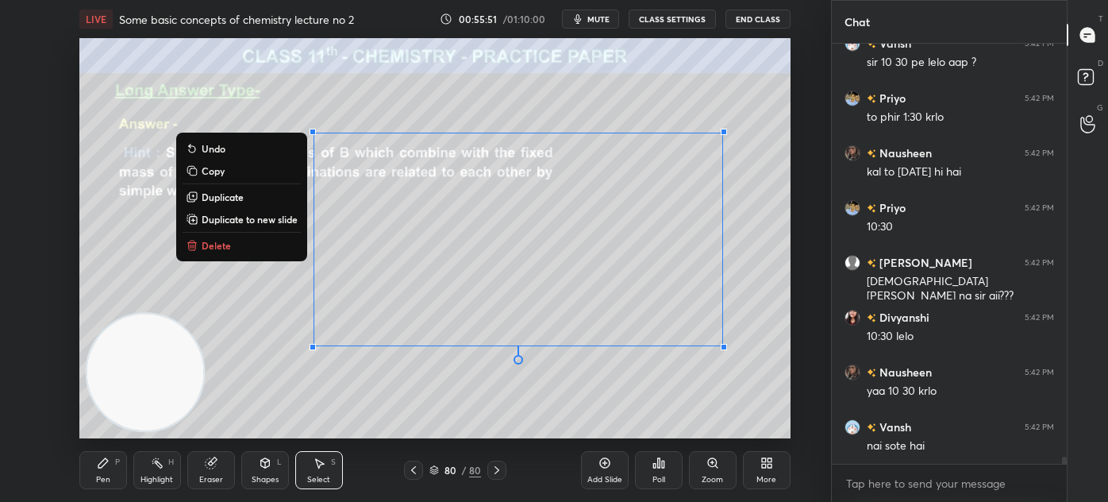
click at [237, 251] on button "Delete" at bounding box center [242, 245] width 118 height 19
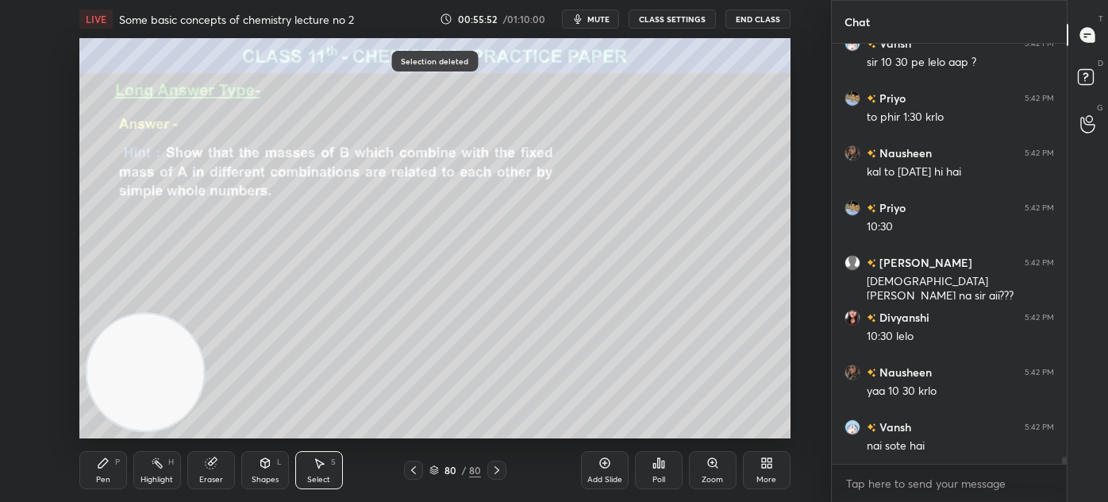
click at [107, 473] on div "Pen P" at bounding box center [103, 470] width 48 height 38
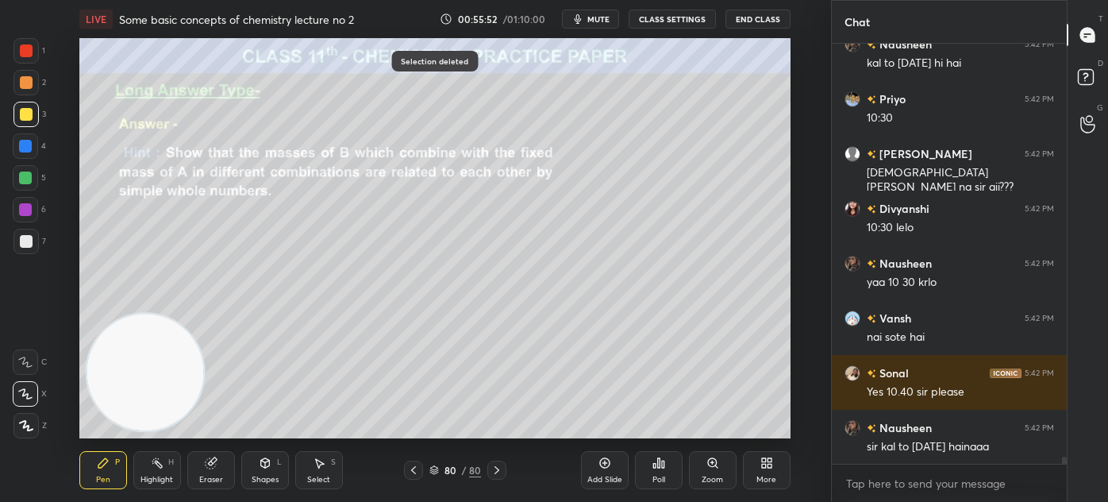
scroll to position [25744, 0]
click at [148, 402] on video at bounding box center [145, 372] width 117 height 117
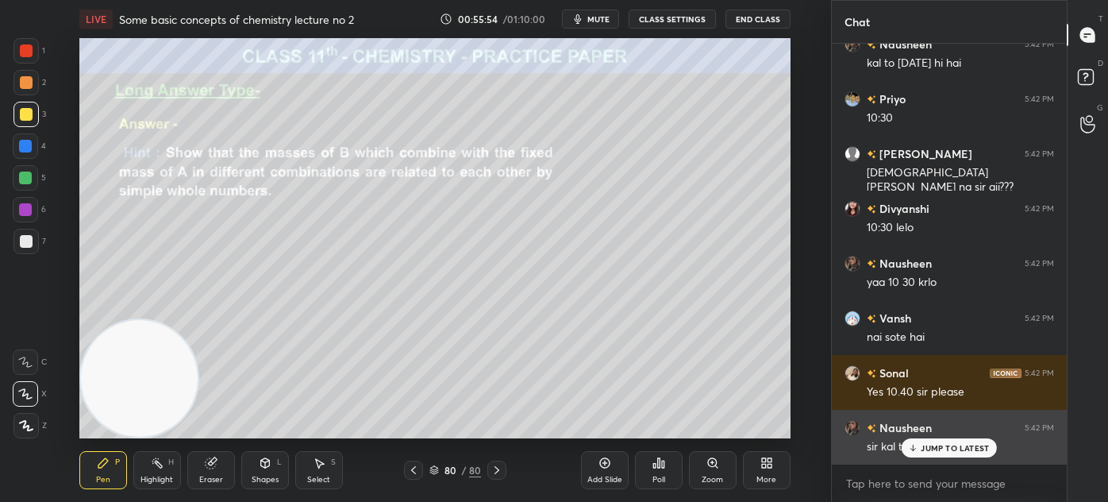
click at [954, 444] on p "JUMP TO LATEST" at bounding box center [955, 448] width 68 height 10
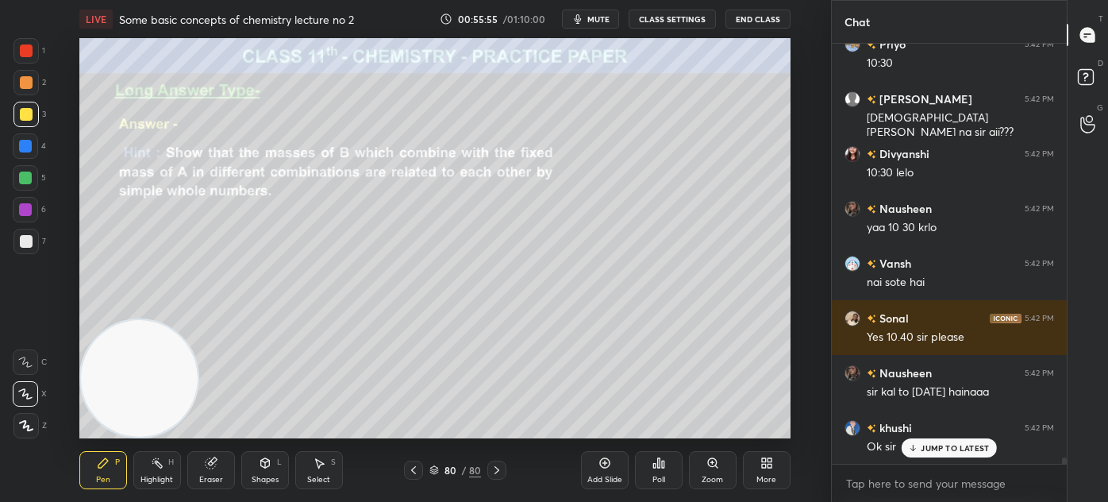
scroll to position [25854, 0]
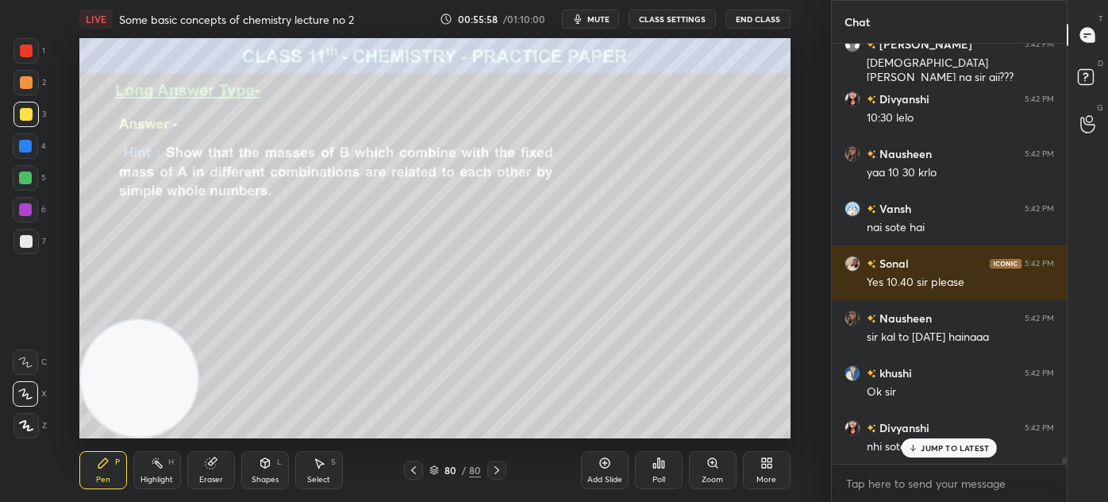
click at [28, 114] on div at bounding box center [26, 114] width 13 height 13
click at [25, 387] on div at bounding box center [25, 393] width 25 height 25
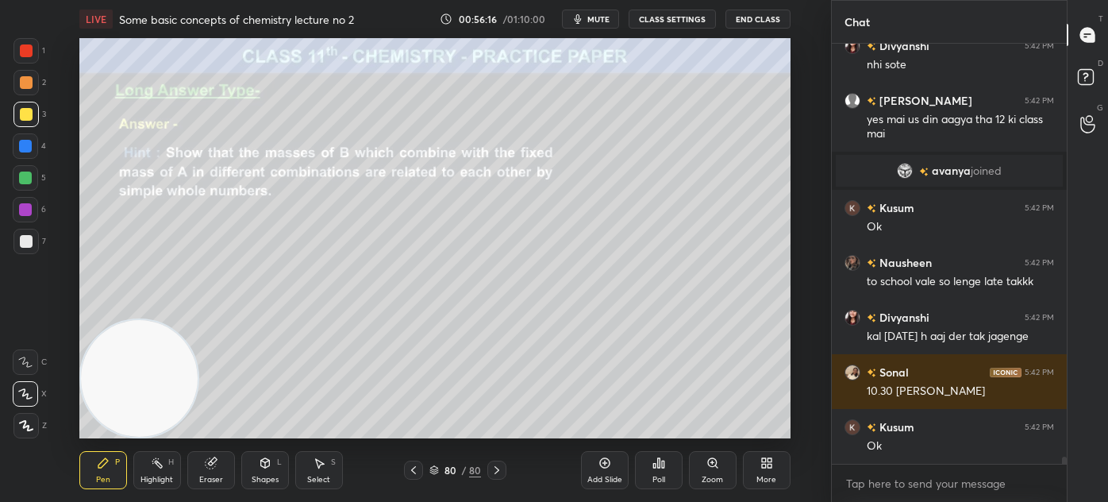
scroll to position [23988, 0]
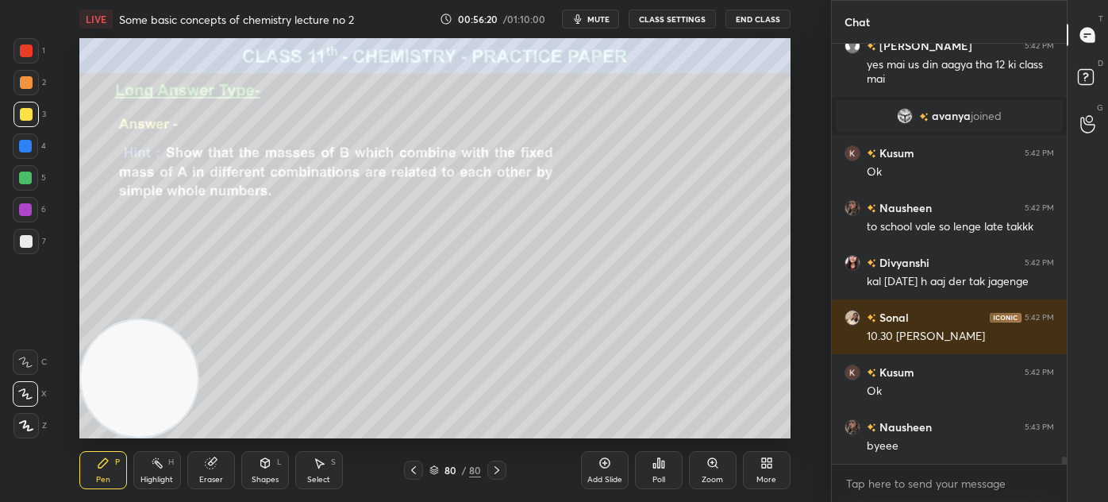
click at [212, 484] on div "Eraser" at bounding box center [211, 480] width 24 height 8
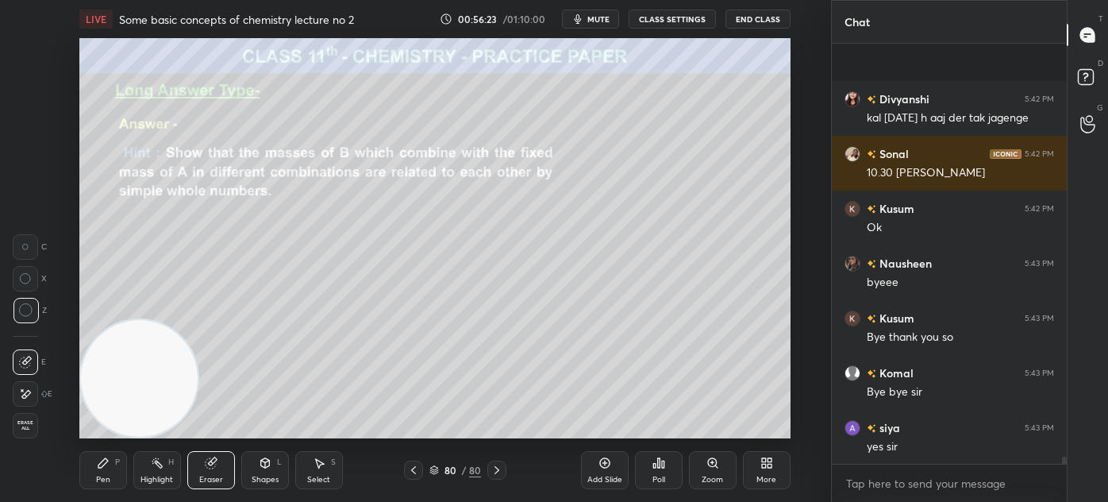
scroll to position [24262, 0]
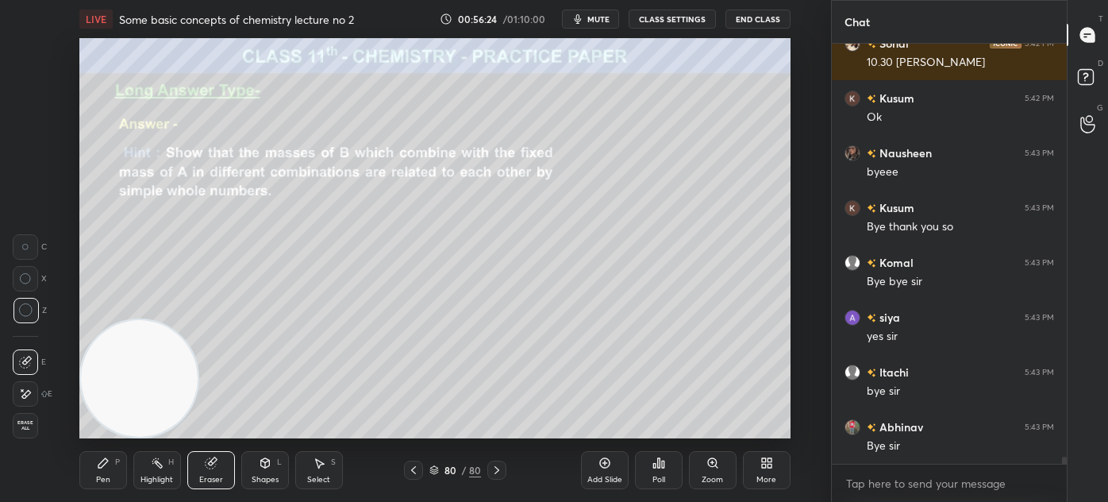
click at [104, 476] on div "Pen" at bounding box center [103, 480] width 14 height 8
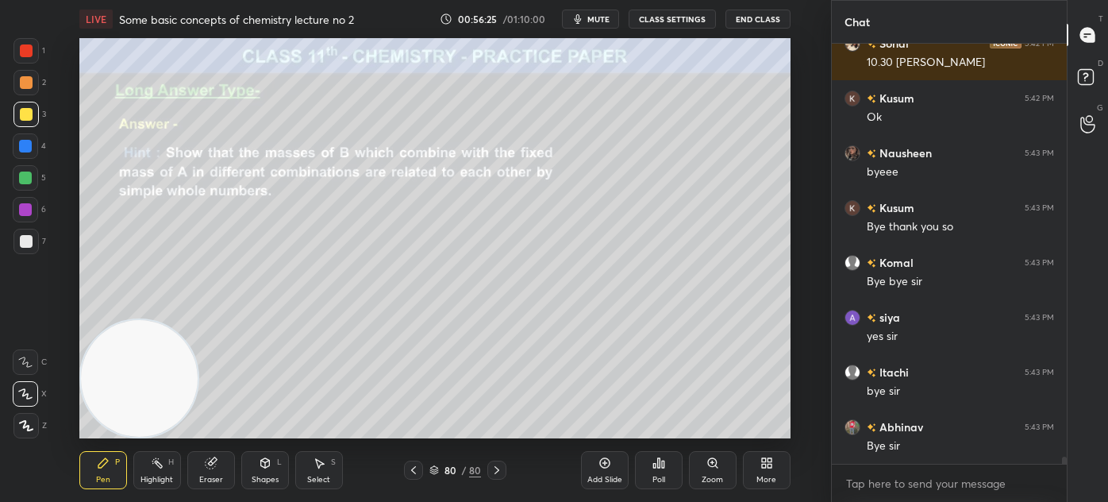
scroll to position [24317, 0]
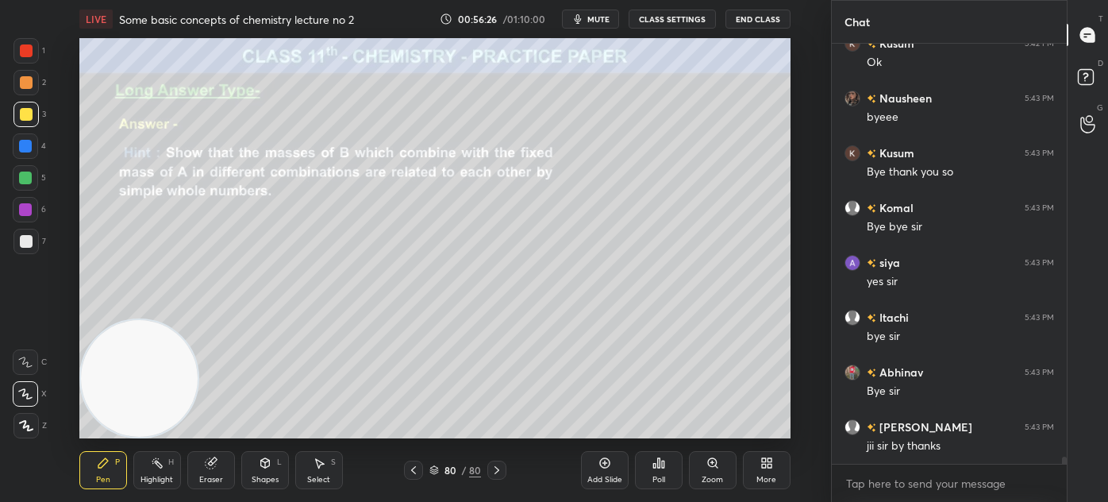
click at [757, 12] on button "End Class" at bounding box center [758, 19] width 65 height 19
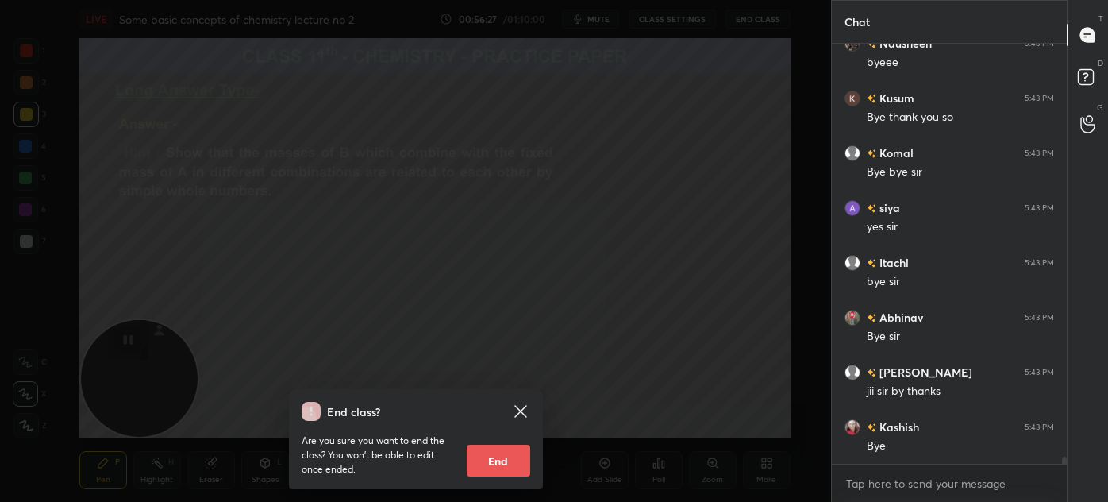
click at [497, 463] on button "End" at bounding box center [499, 461] width 64 height 32
type textarea "x"
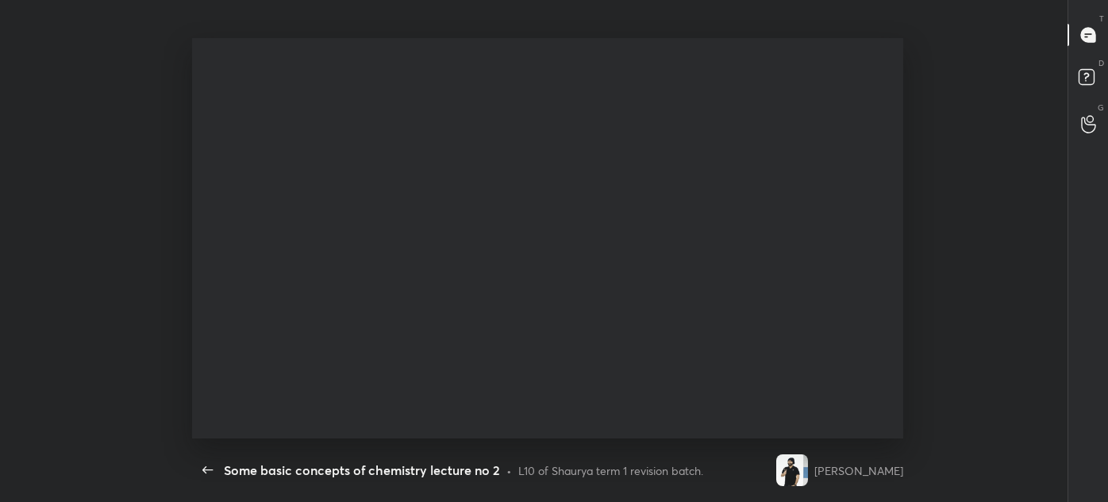
scroll to position [0, 0]
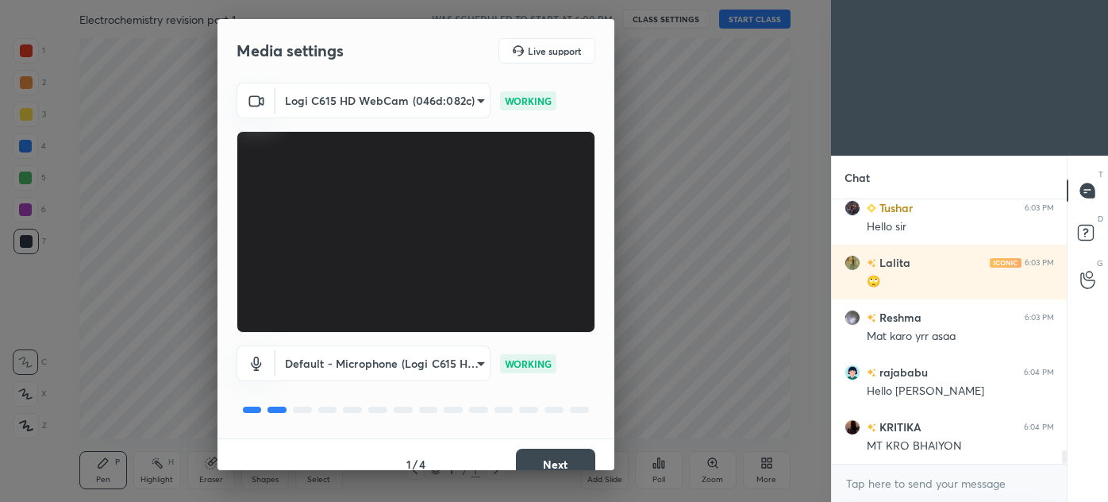
scroll to position [4868, 0]
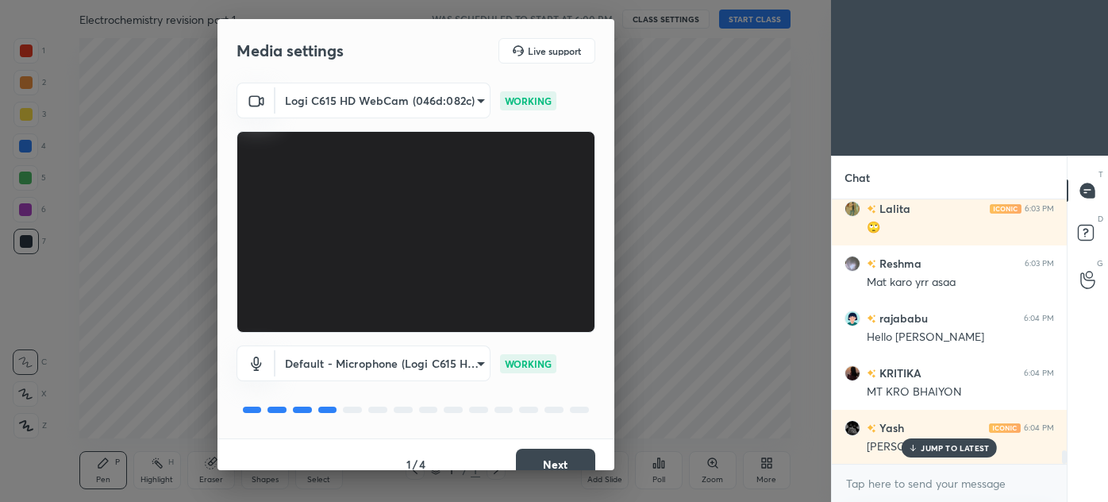
click at [556, 461] on button "Next" at bounding box center [555, 465] width 79 height 32
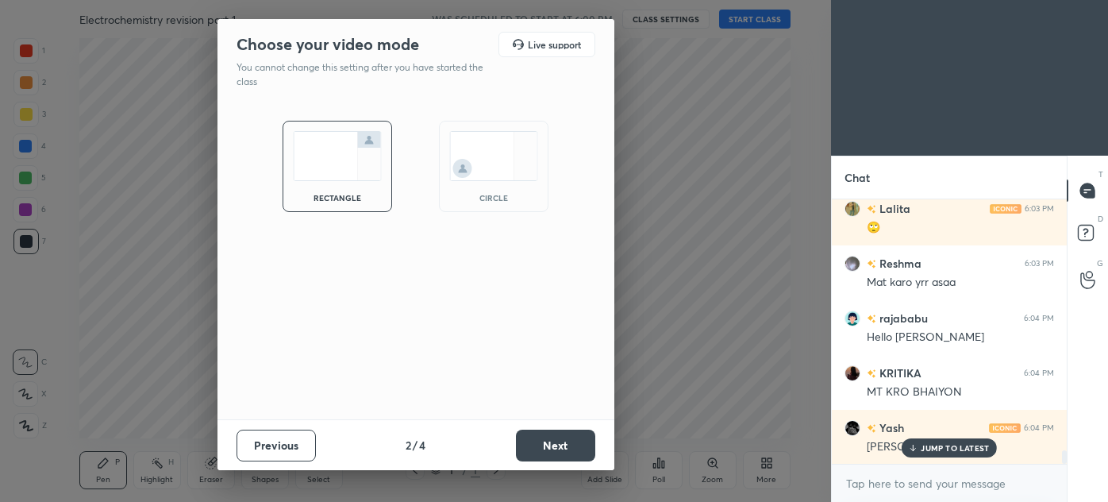
scroll to position [4923, 0]
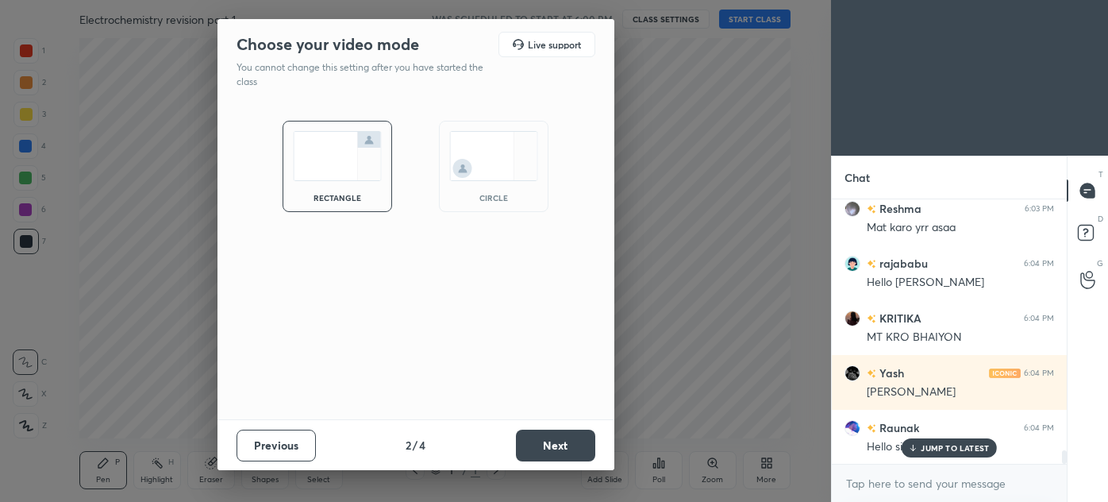
click at [518, 184] on div "circle" at bounding box center [494, 166] width 110 height 91
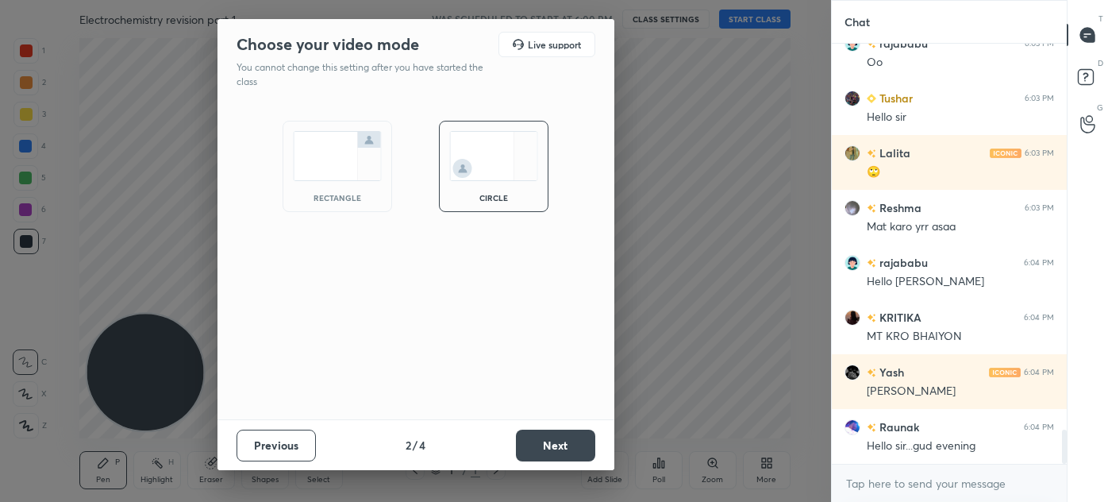
scroll to position [4768, 0]
click at [567, 446] on button "Next" at bounding box center [555, 446] width 79 height 32
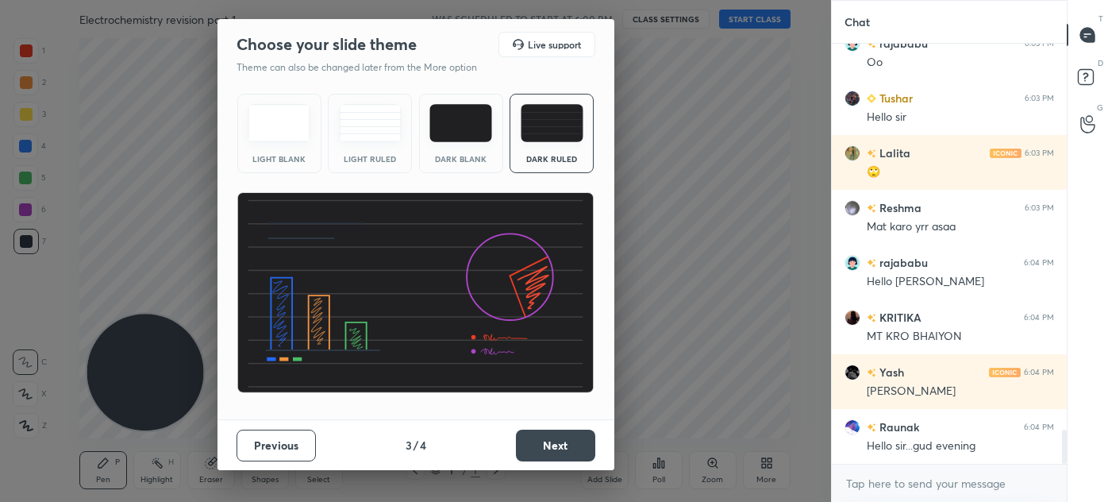
click at [566, 156] on div "Dark Ruled" at bounding box center [552, 159] width 64 height 8
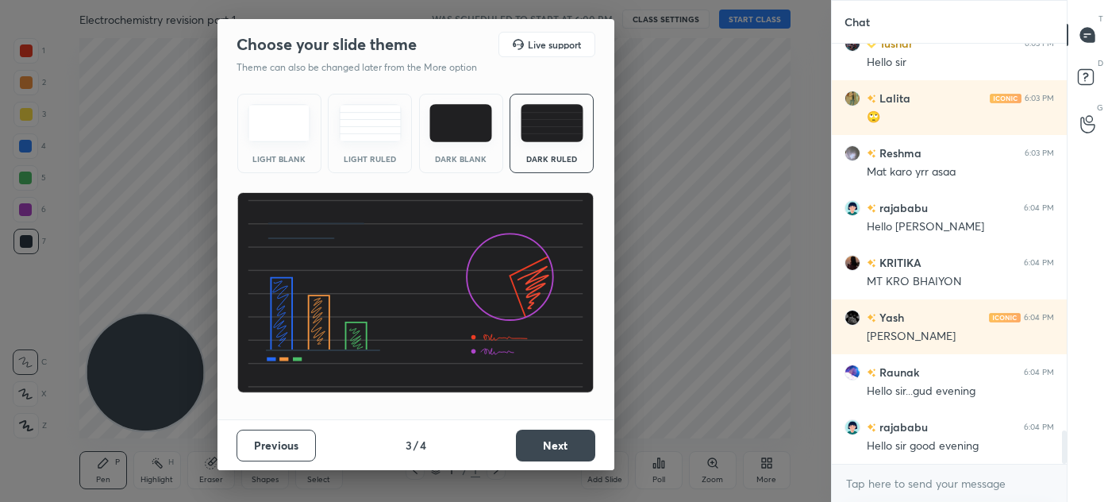
click at [570, 452] on button "Next" at bounding box center [555, 446] width 79 height 32
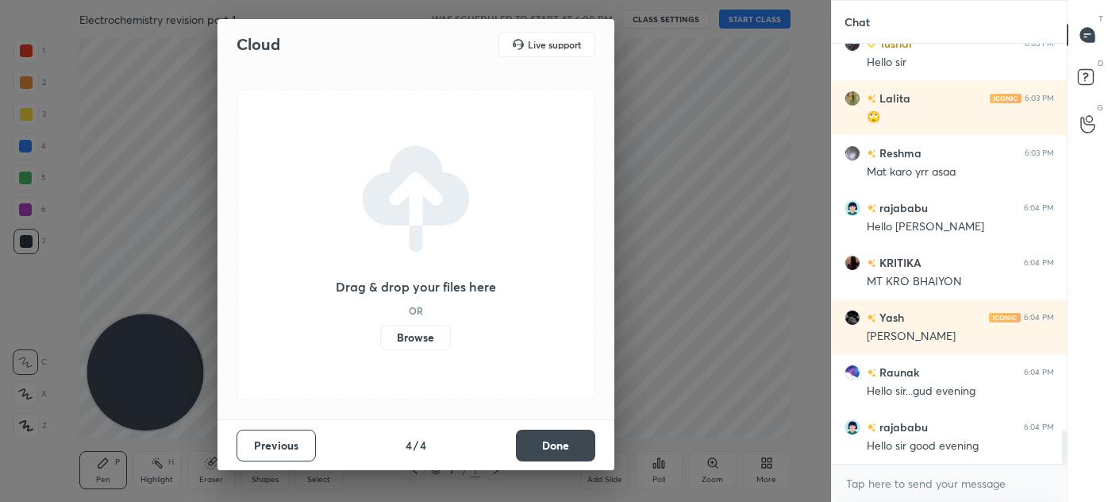
click at [566, 446] on button "Done" at bounding box center [555, 446] width 79 height 32
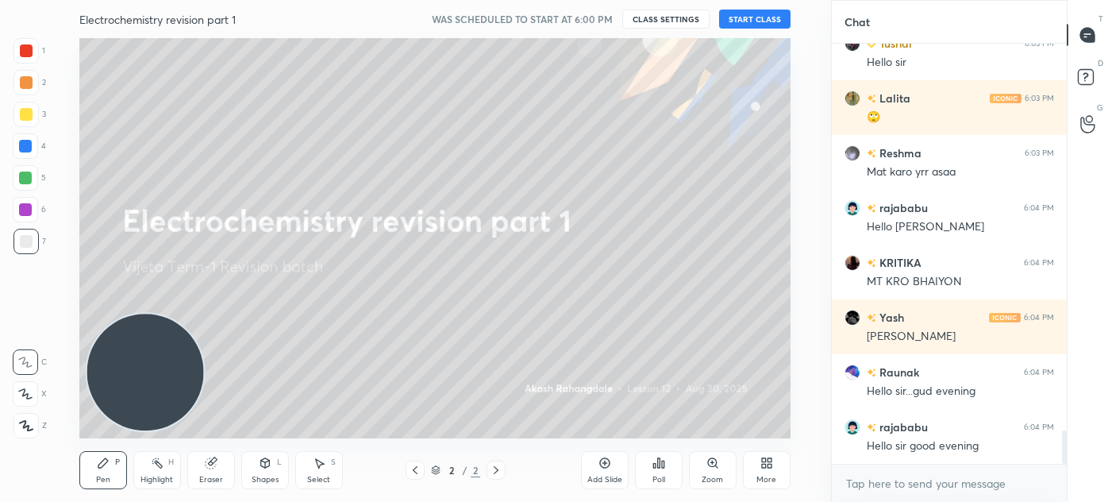
click at [753, 14] on button "START CLASS" at bounding box center [754, 19] width 71 height 19
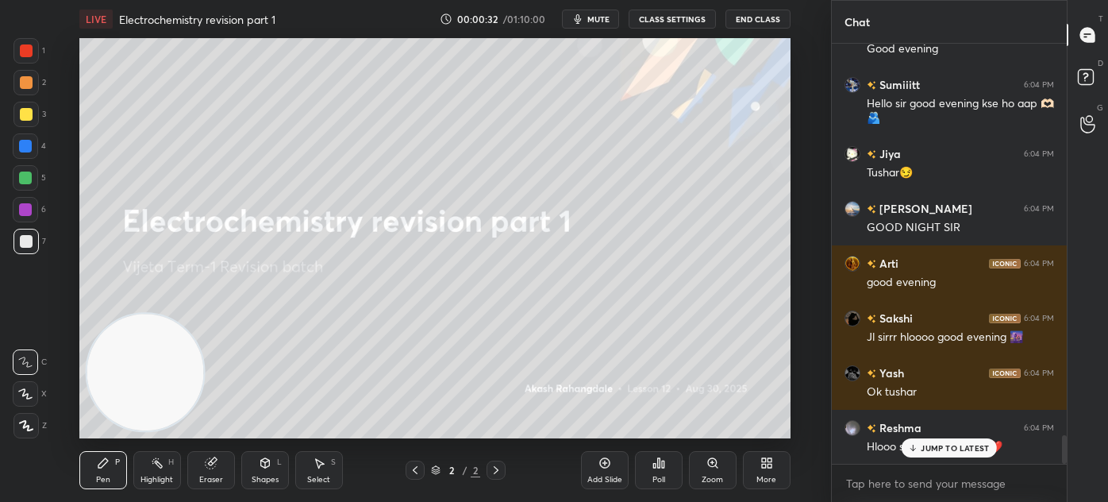
click at [607, 17] on span "mute" at bounding box center [599, 18] width 22 height 11
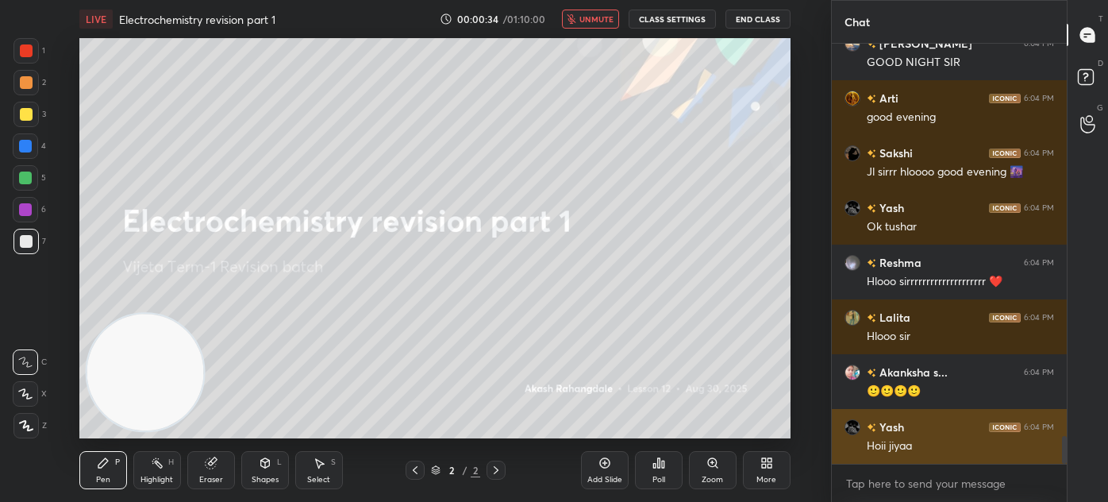
click at [946, 446] on div "Hoii jiyaa" at bounding box center [960, 446] width 187 height 16
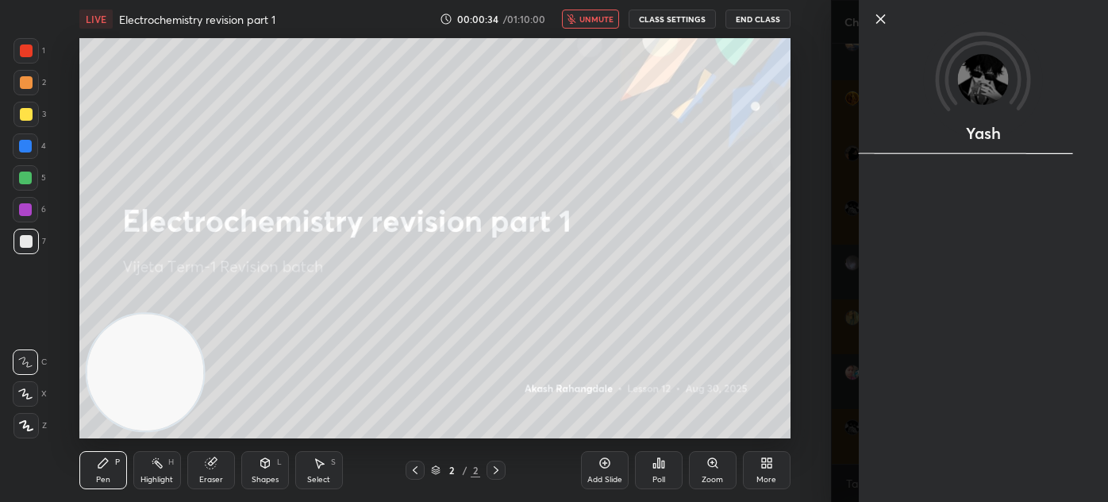
click at [845, 393] on div "Yash" at bounding box center [969, 251] width 277 height 502
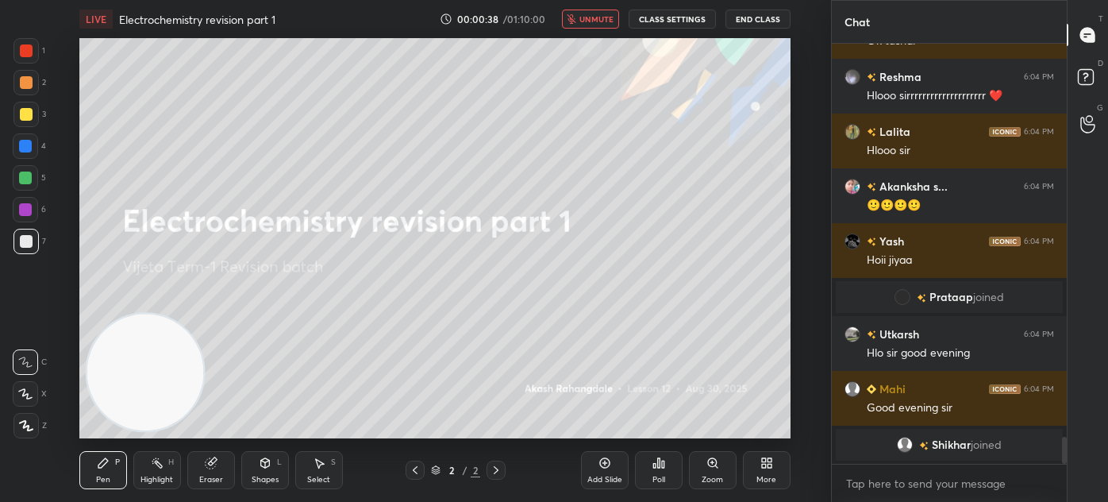
click at [586, 6] on div "LIVE Electrochemistry revision part 1 00:00:38 / 01:10:00 unmute CLASS SETTINGS…" at bounding box center [434, 19] width 711 height 38
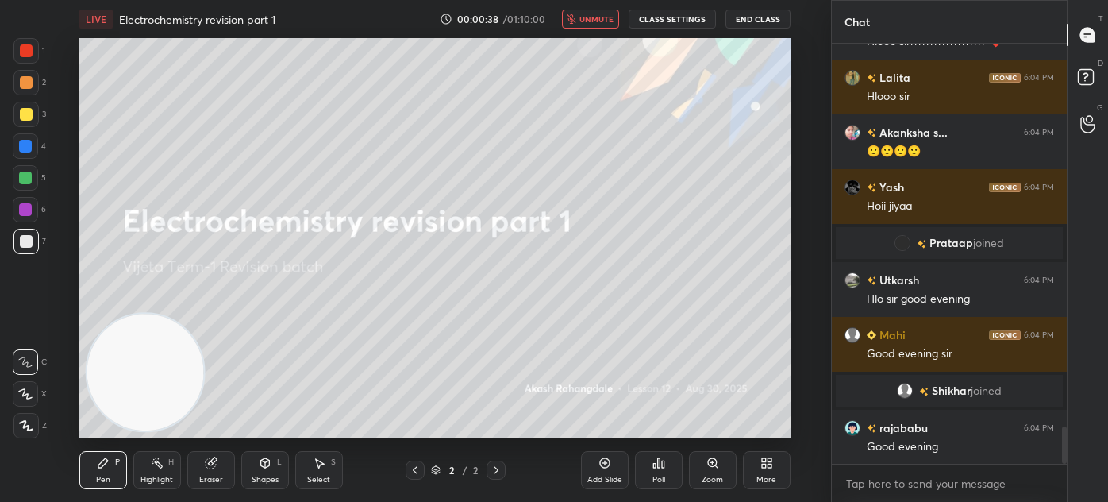
click at [577, 25] on button "unmute" at bounding box center [590, 19] width 57 height 19
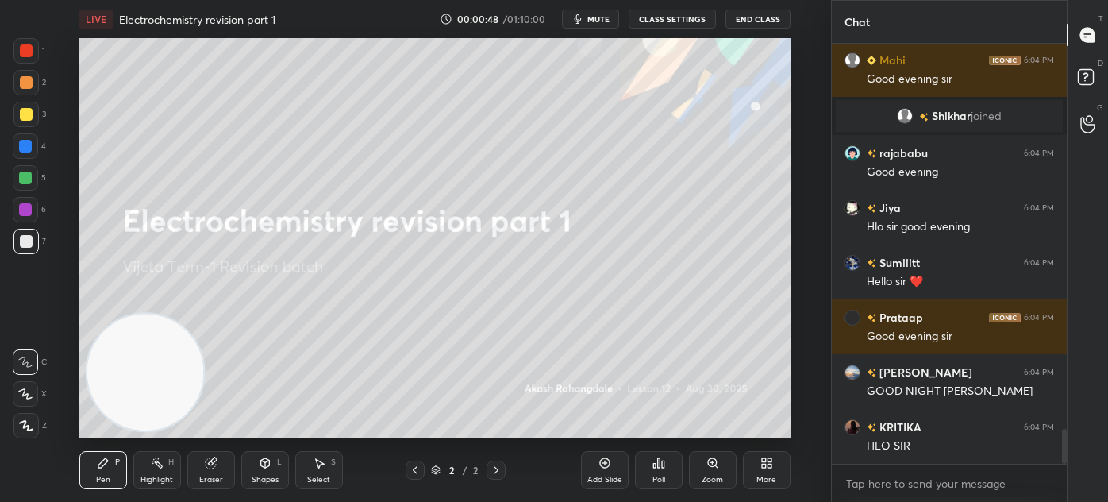
click at [606, 25] on button "mute" at bounding box center [590, 19] width 57 height 19
click at [599, 24] on span "unmute" at bounding box center [597, 18] width 34 height 11
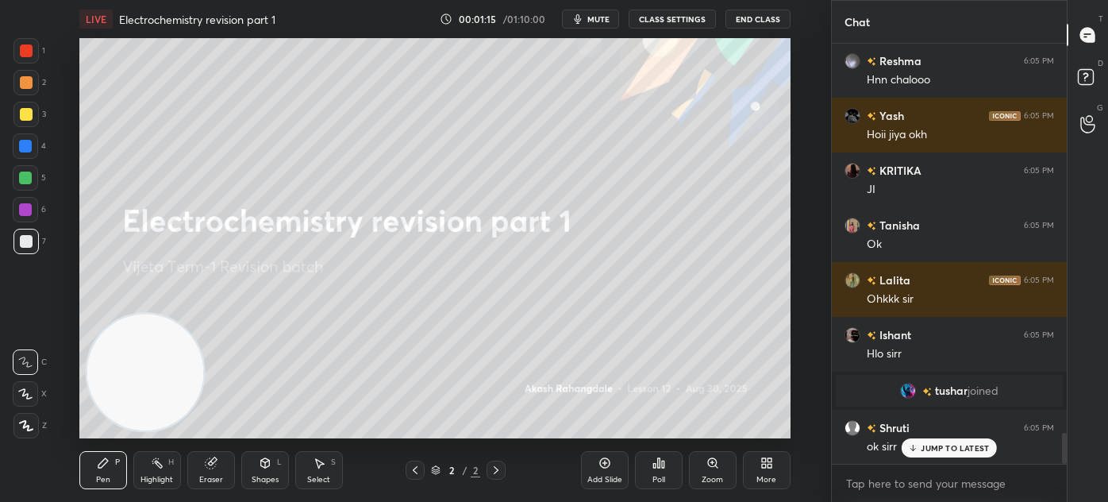
click at [965, 449] on p "JUMP TO LATEST" at bounding box center [955, 448] width 68 height 10
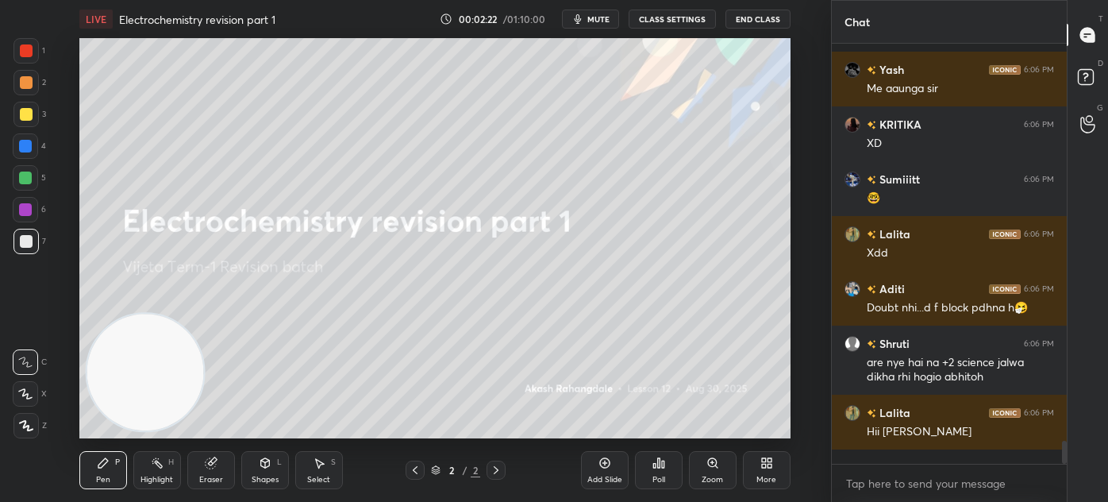
scroll to position [7277, 0]
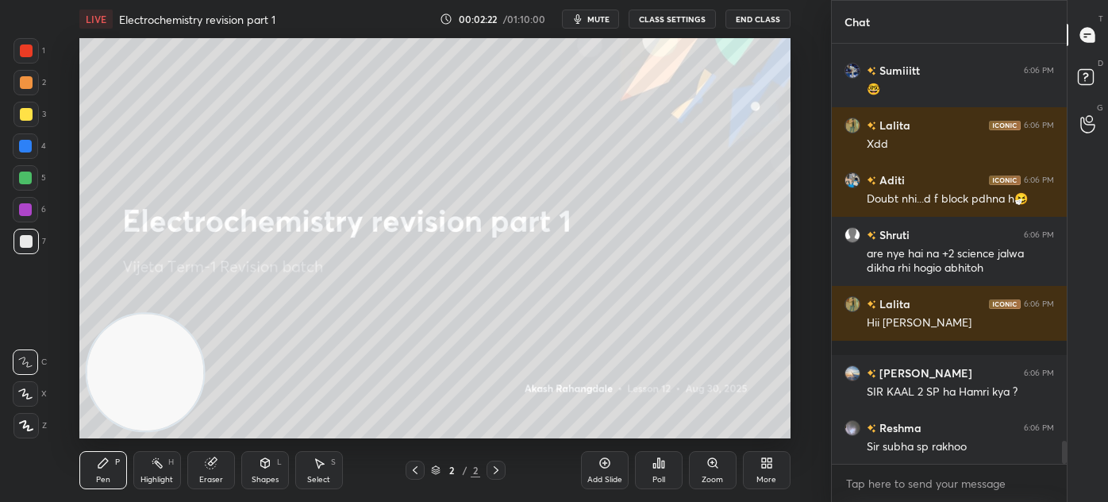
click at [654, 20] on button "CLASS SETTINGS" at bounding box center [672, 19] width 87 height 19
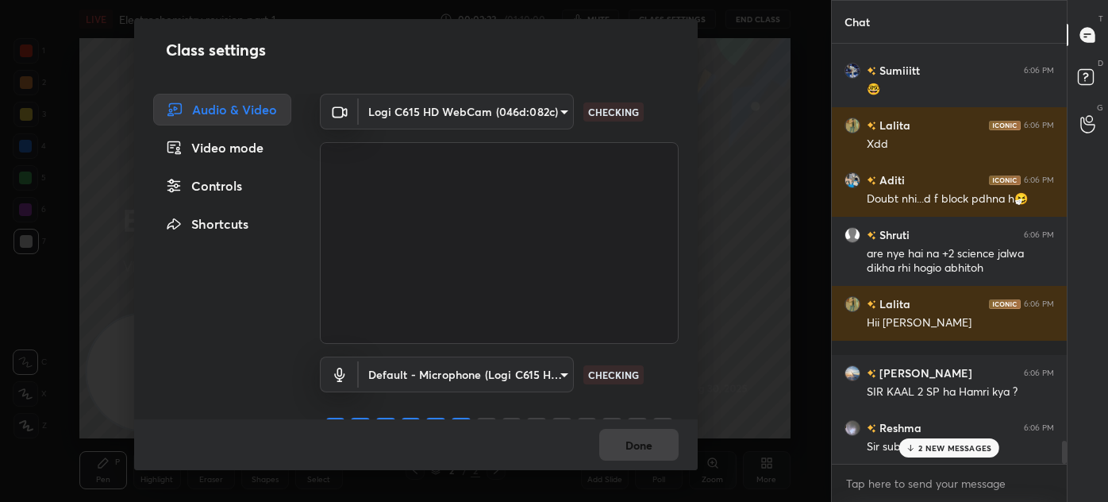
click at [218, 182] on div "Controls" at bounding box center [222, 186] width 138 height 32
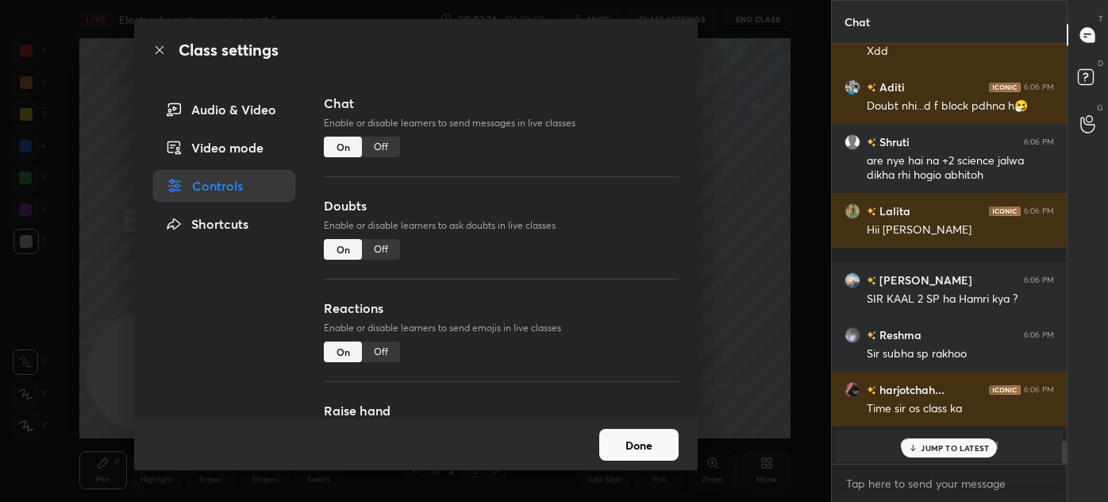
click at [387, 138] on div "Off" at bounding box center [381, 147] width 38 height 21
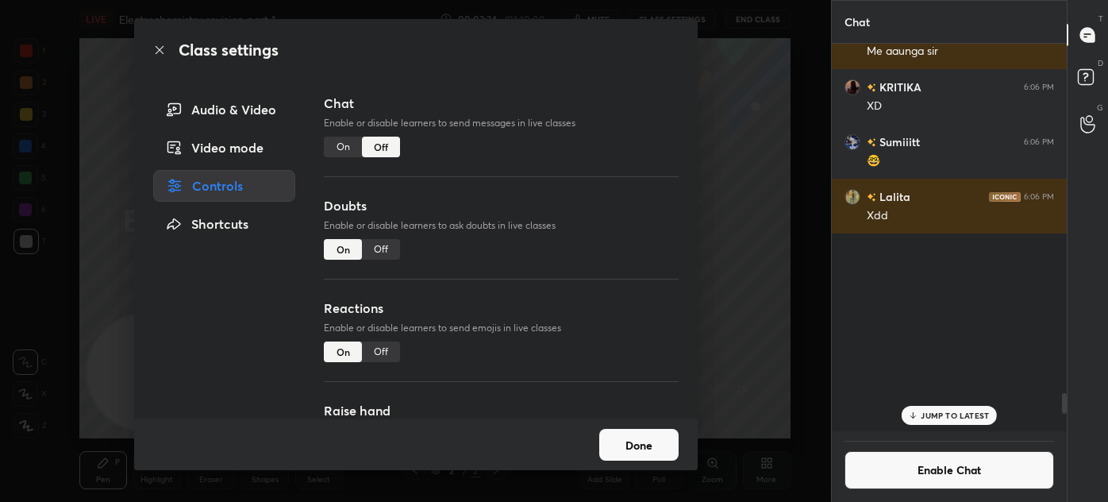
scroll to position [383, 230]
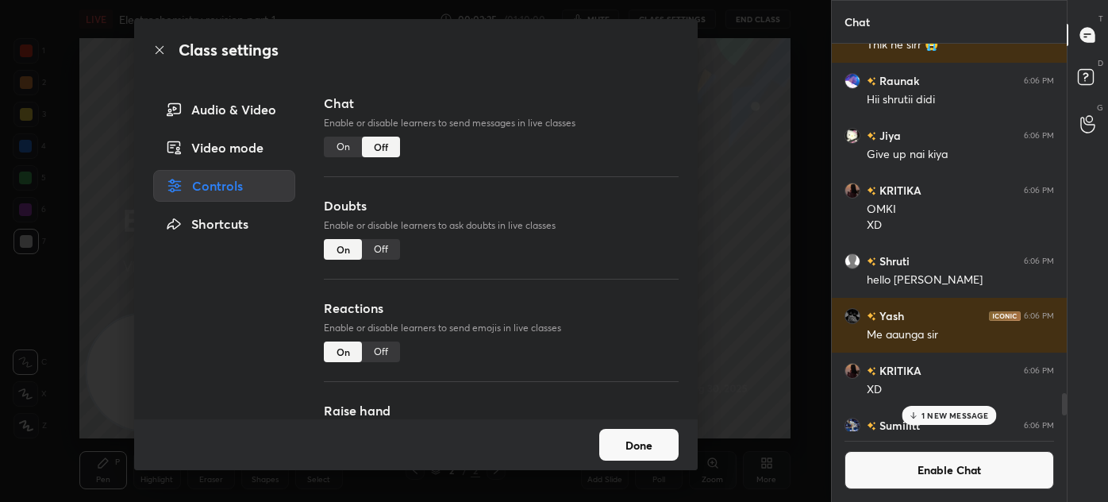
click at [387, 357] on div "Off" at bounding box center [381, 351] width 38 height 21
click at [728, 314] on div "Class settings Audio & Video Video mode Controls Shortcuts Chat Enable or disab…" at bounding box center [415, 251] width 831 height 502
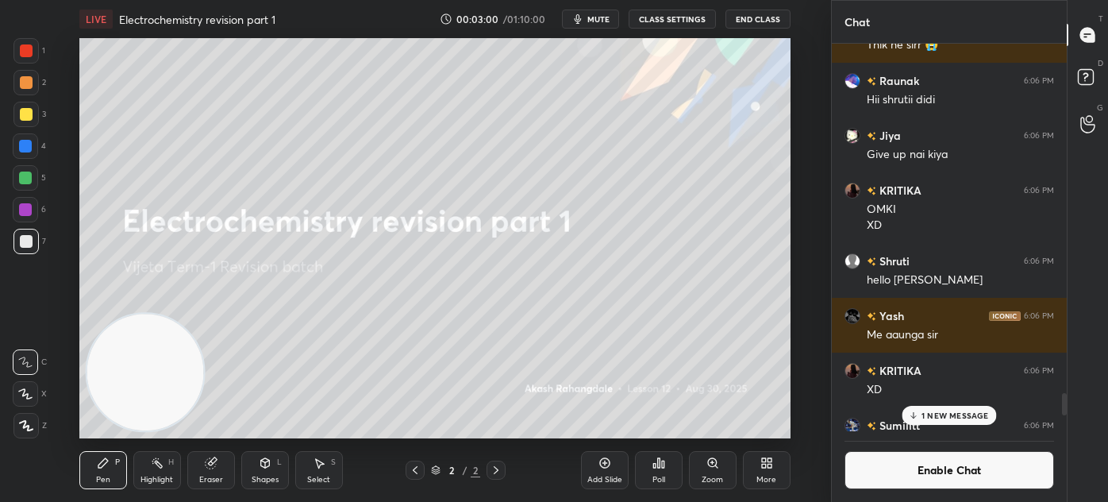
click at [601, 468] on div "Add Slide" at bounding box center [605, 470] width 48 height 38
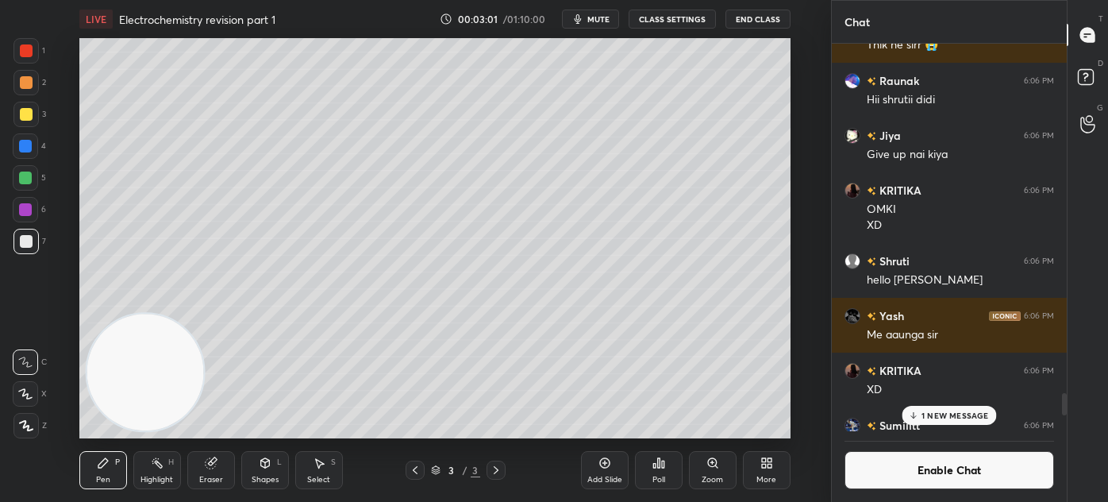
click at [25, 111] on div at bounding box center [26, 114] width 13 height 13
click at [33, 393] on div at bounding box center [25, 393] width 25 height 25
click at [30, 112] on div at bounding box center [26, 114] width 13 height 13
click at [216, 476] on div "Eraser" at bounding box center [211, 480] width 24 height 8
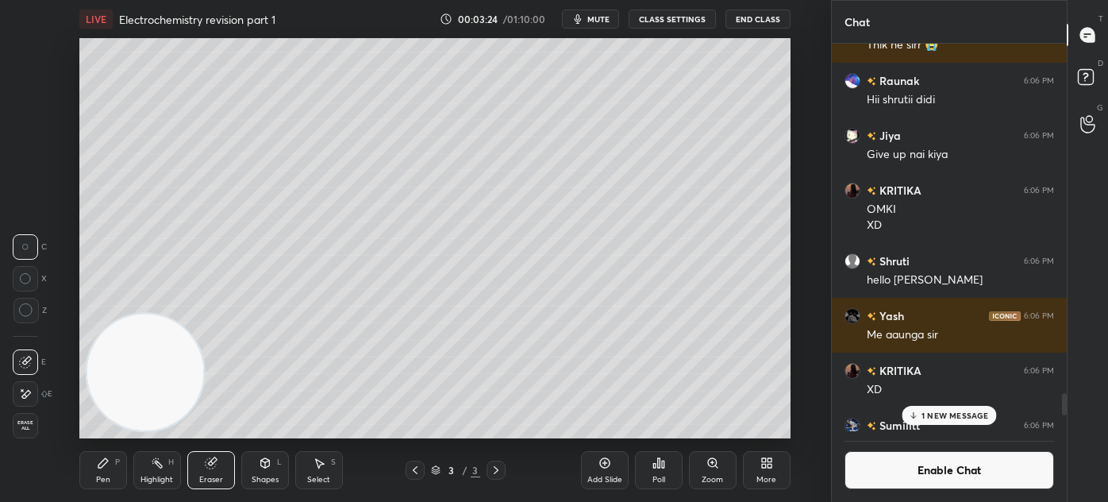
click at [25, 314] on icon at bounding box center [26, 310] width 14 height 14
drag, startPoint x: 106, startPoint y: 482, endPoint x: 137, endPoint y: 453, distance: 42.7
click at [106, 478] on div "Pen" at bounding box center [103, 480] width 14 height 8
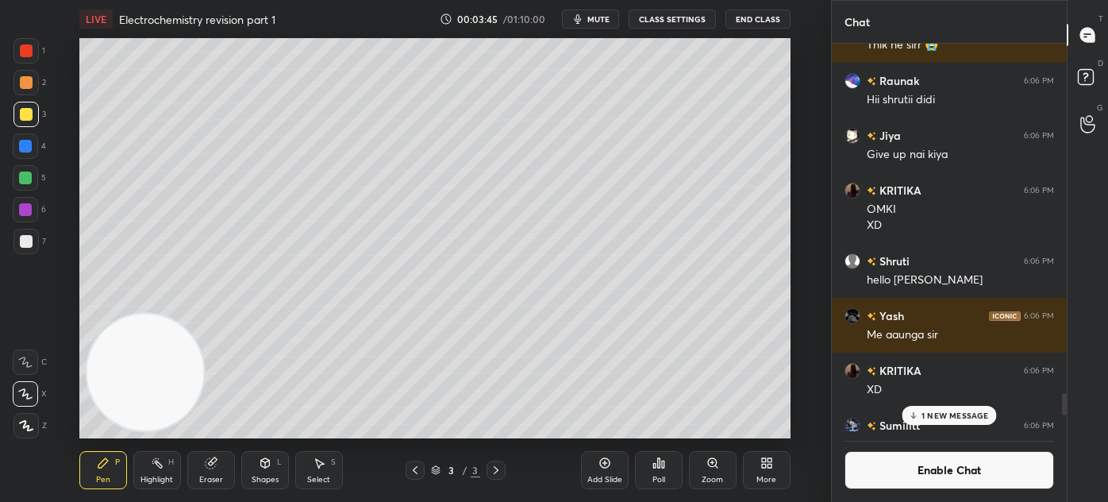
drag, startPoint x: 33, startPoint y: 397, endPoint x: 71, endPoint y: 361, distance: 52.2
click at [33, 396] on div at bounding box center [25, 393] width 25 height 25
click at [25, 239] on div at bounding box center [26, 241] width 13 height 13
click at [206, 489] on div "Pen P Highlight H Eraser Shapes L Select S 3 / 3 Add Slide Poll Zoom More" at bounding box center [434, 470] width 711 height 64
click at [202, 476] on div "Eraser" at bounding box center [211, 480] width 24 height 8
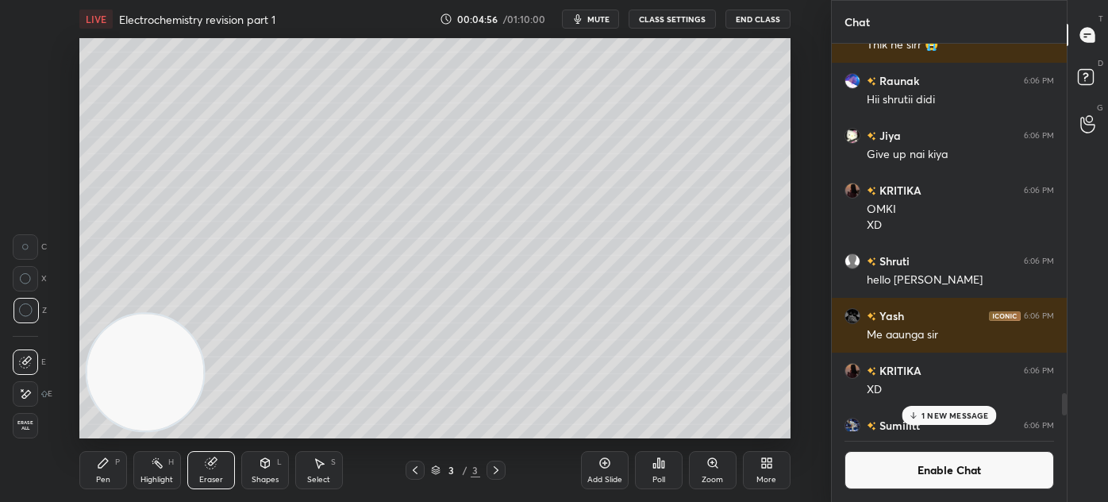
click at [115, 478] on div "Pen P" at bounding box center [103, 470] width 48 height 38
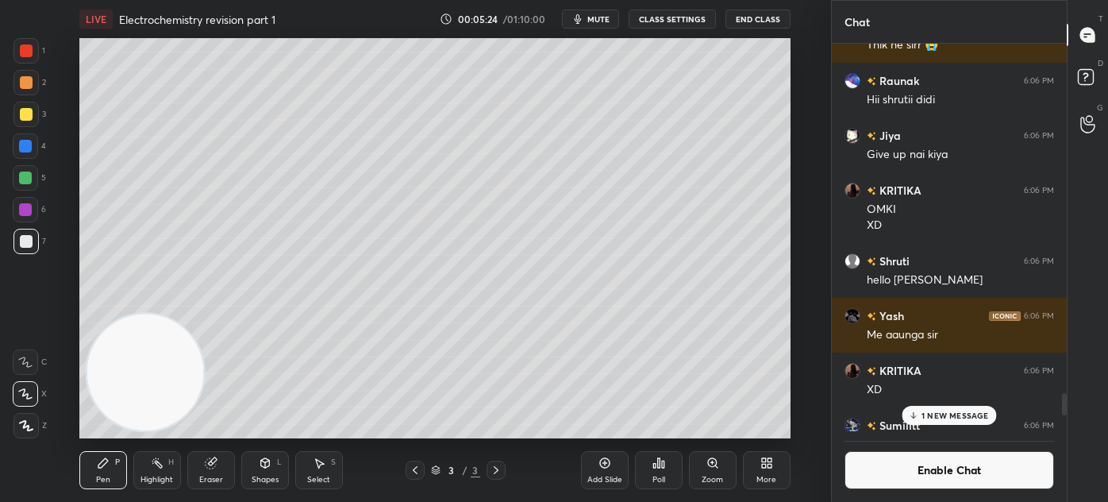
click at [32, 179] on div at bounding box center [25, 178] width 13 height 13
click at [316, 472] on div "Select S" at bounding box center [319, 470] width 48 height 38
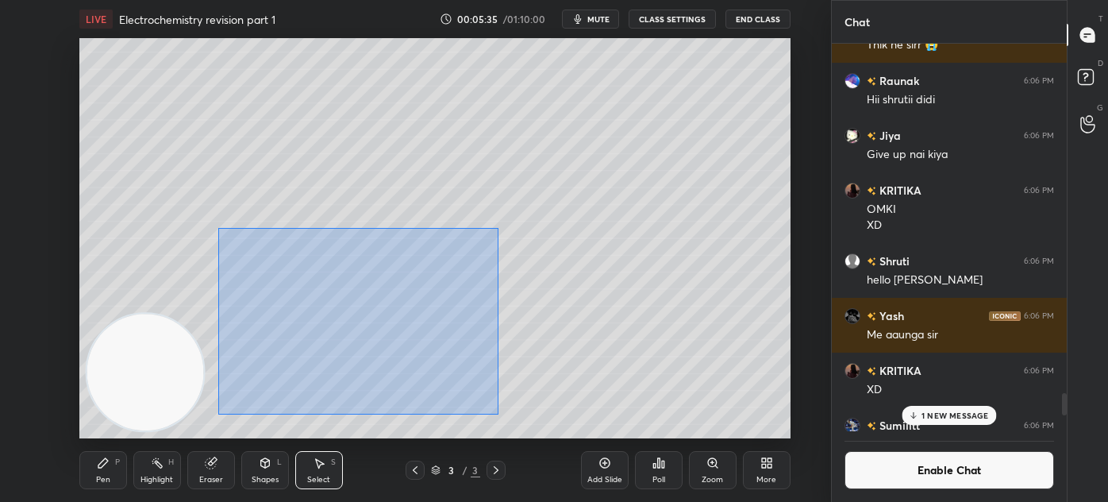
drag, startPoint x: 217, startPoint y: 227, endPoint x: 495, endPoint y: 411, distance: 333.4
click at [499, 414] on div "0 ° Undo Copy Duplicate Duplicate to new slide Delete" at bounding box center [434, 238] width 711 height 400
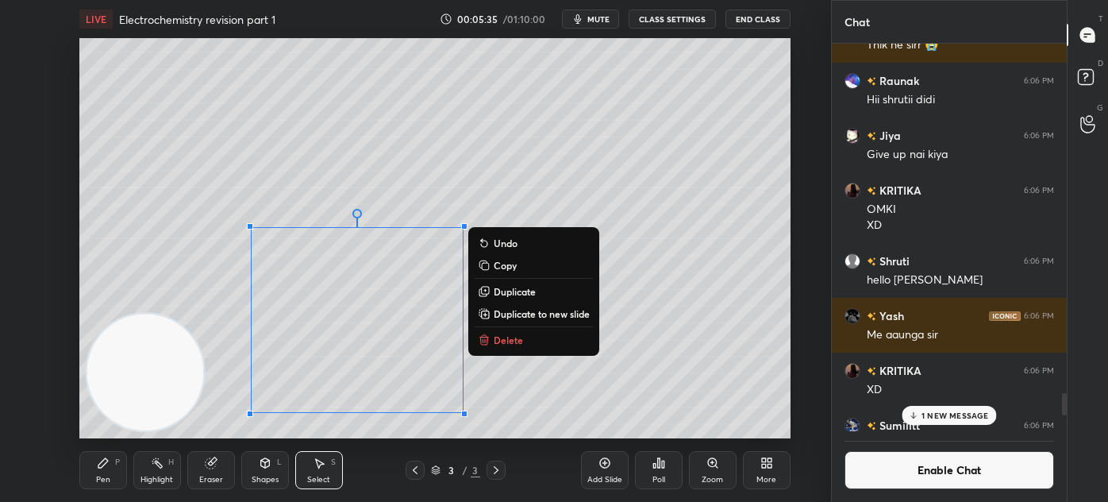
click at [510, 338] on p "Delete" at bounding box center [508, 339] width 29 height 13
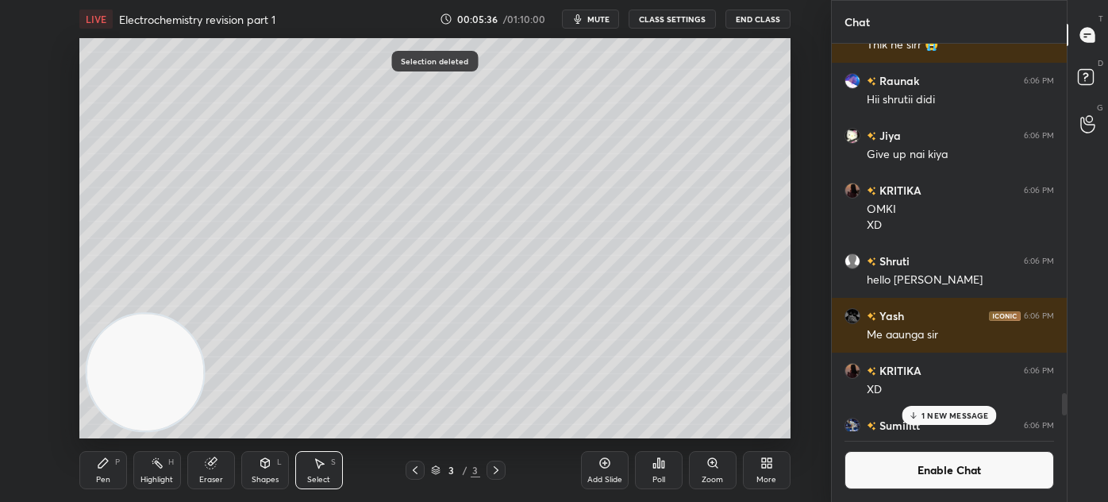
click at [96, 477] on div "Pen" at bounding box center [103, 480] width 14 height 8
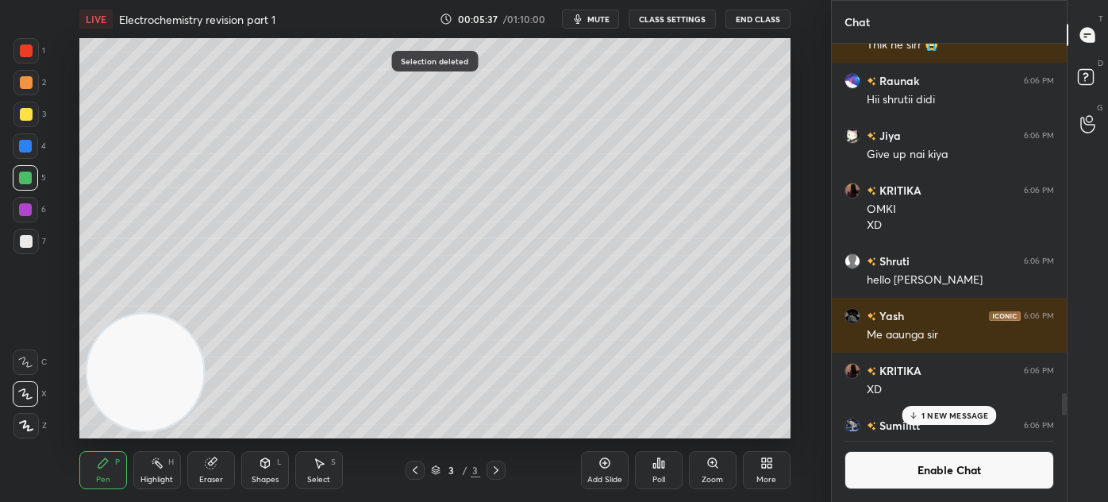
click at [23, 119] on div at bounding box center [26, 114] width 13 height 13
click at [20, 243] on div at bounding box center [26, 241] width 13 height 13
drag, startPoint x: 214, startPoint y: 468, endPoint x: 221, endPoint y: 444, distance: 25.6
click at [214, 468] on icon at bounding box center [211, 463] width 13 height 13
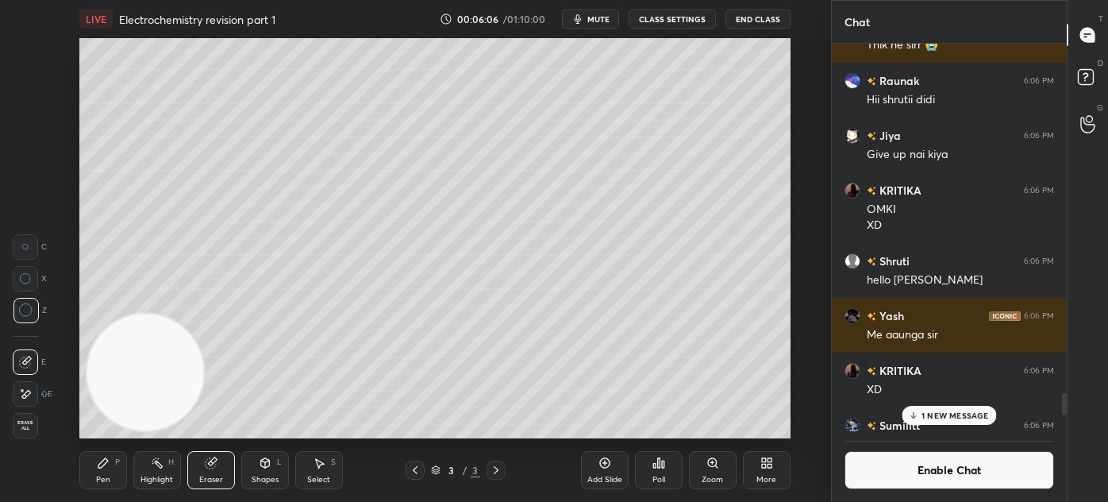
click at [83, 491] on div "Pen P Highlight H Eraser Shapes L Select S 3 / 3 Add Slide Poll Zoom More" at bounding box center [434, 470] width 711 height 64
click at [98, 480] on div "Pen" at bounding box center [103, 480] width 14 height 8
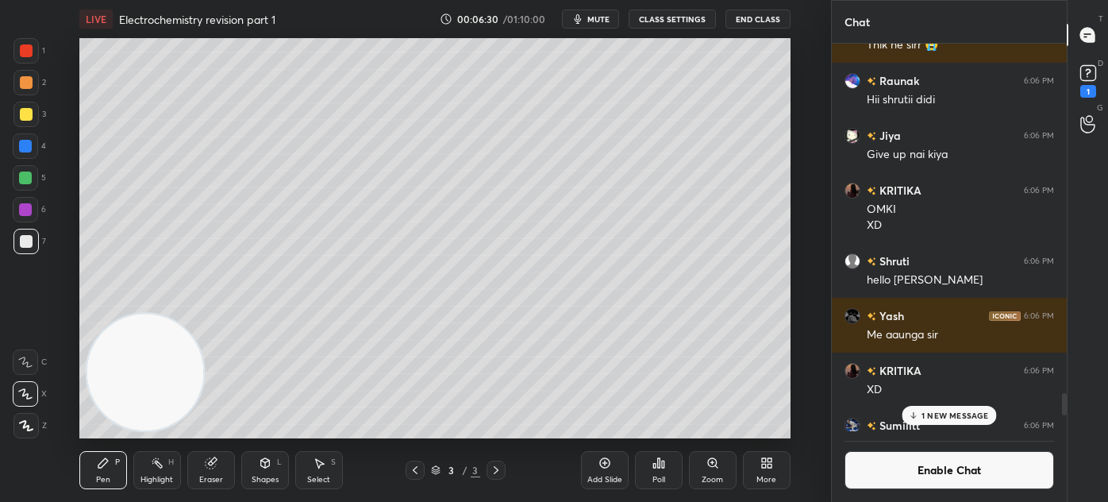
click at [1094, 68] on rect at bounding box center [1088, 73] width 15 height 15
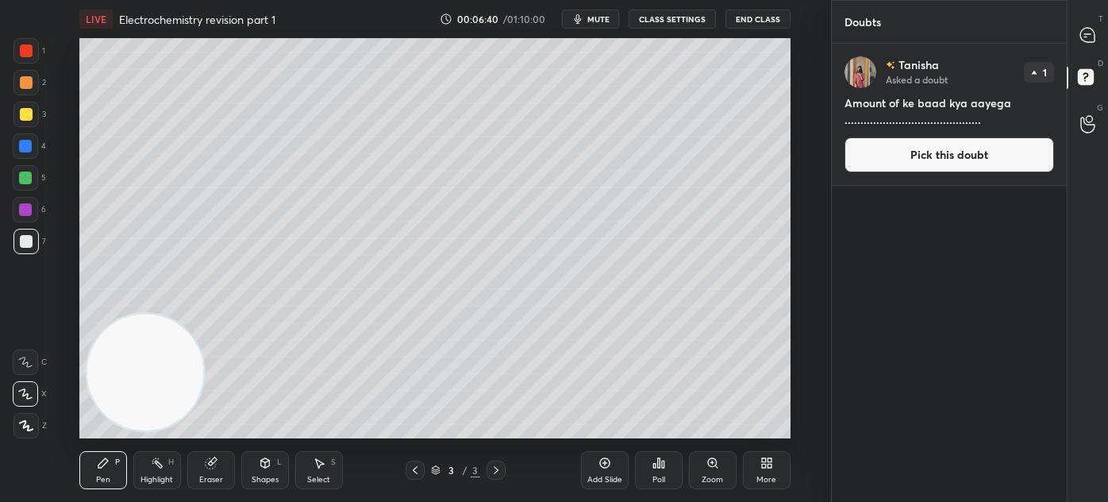
click at [205, 476] on div "Eraser" at bounding box center [211, 480] width 24 height 8
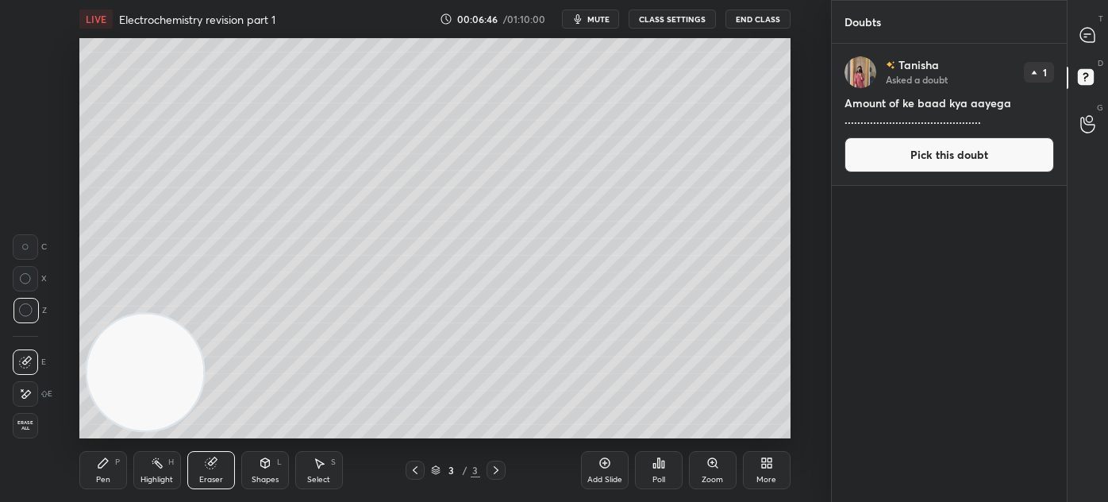
click at [103, 467] on icon at bounding box center [103, 463] width 13 height 13
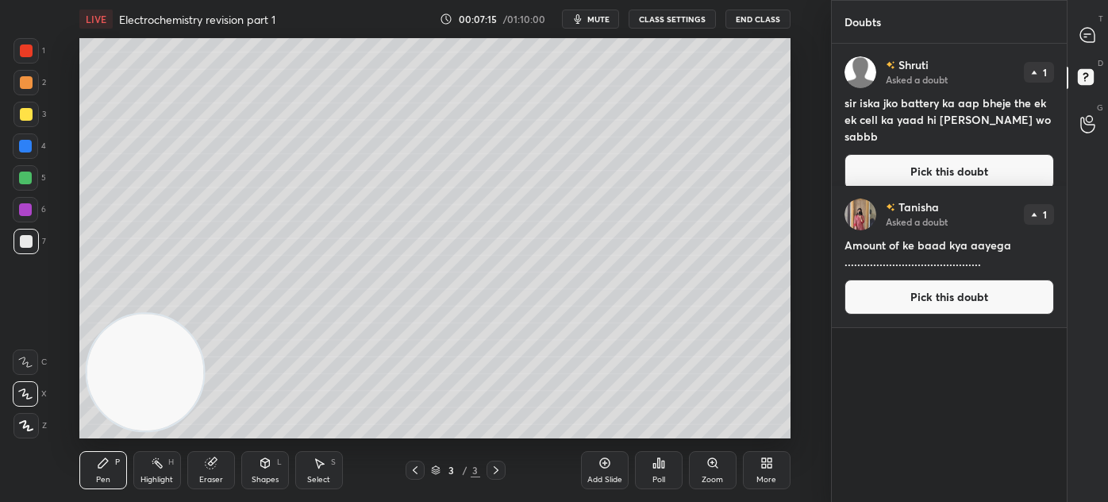
drag, startPoint x: 206, startPoint y: 480, endPoint x: 230, endPoint y: 438, distance: 48.1
click at [206, 479] on div "Eraser" at bounding box center [211, 480] width 24 height 8
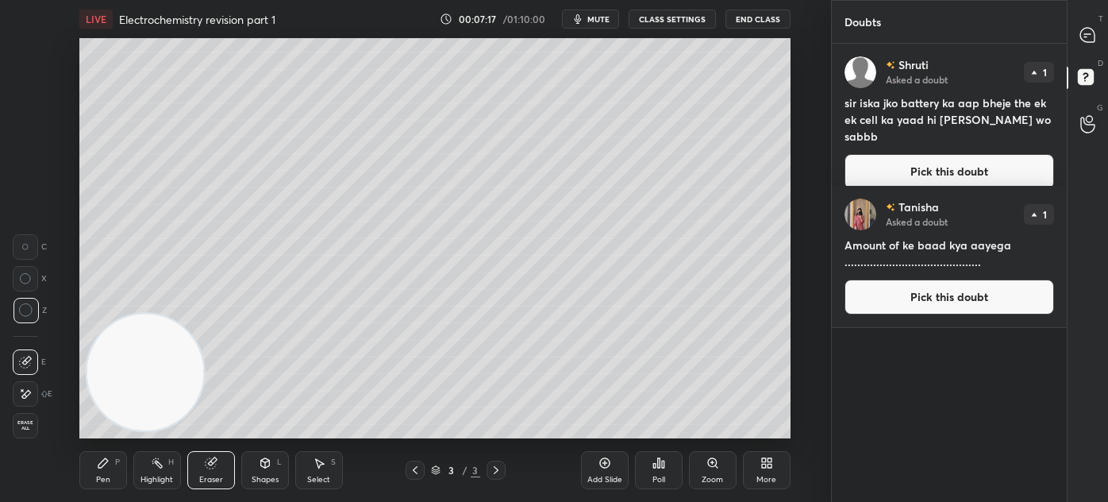
click at [100, 470] on div "Pen P" at bounding box center [103, 470] width 48 height 38
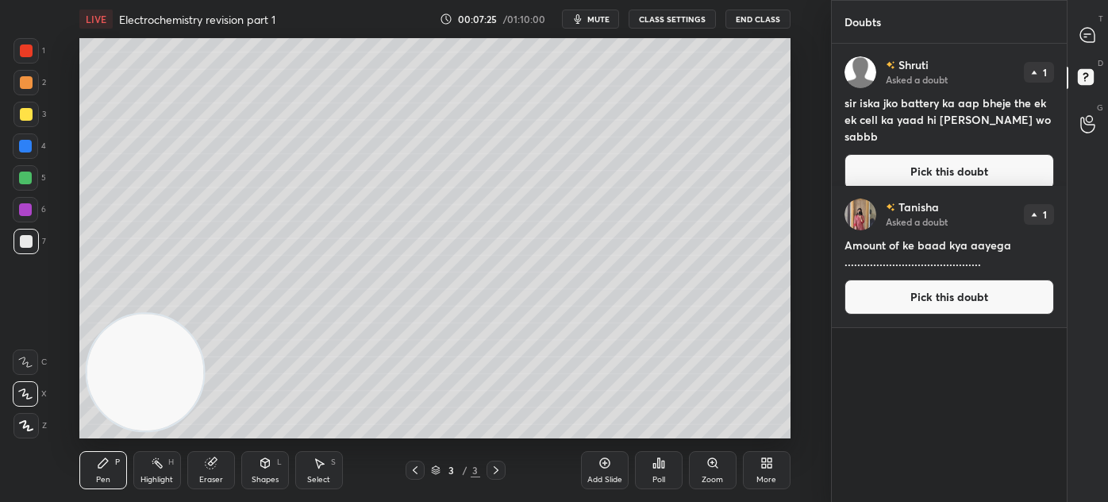
click at [17, 103] on div "1 2 3 4 5 6 7" at bounding box center [29, 149] width 33 height 222
click at [25, 116] on div at bounding box center [26, 114] width 13 height 13
click at [207, 468] on div "Eraser" at bounding box center [211, 470] width 48 height 38
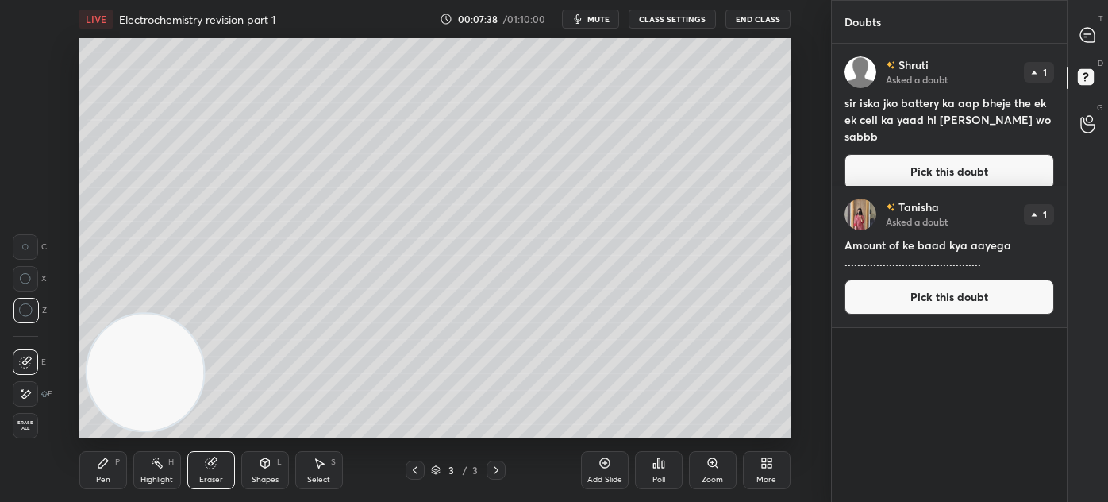
drag, startPoint x: 110, startPoint y: 478, endPoint x: 164, endPoint y: 456, distance: 59.1
click at [108, 478] on div "Pen" at bounding box center [103, 480] width 14 height 8
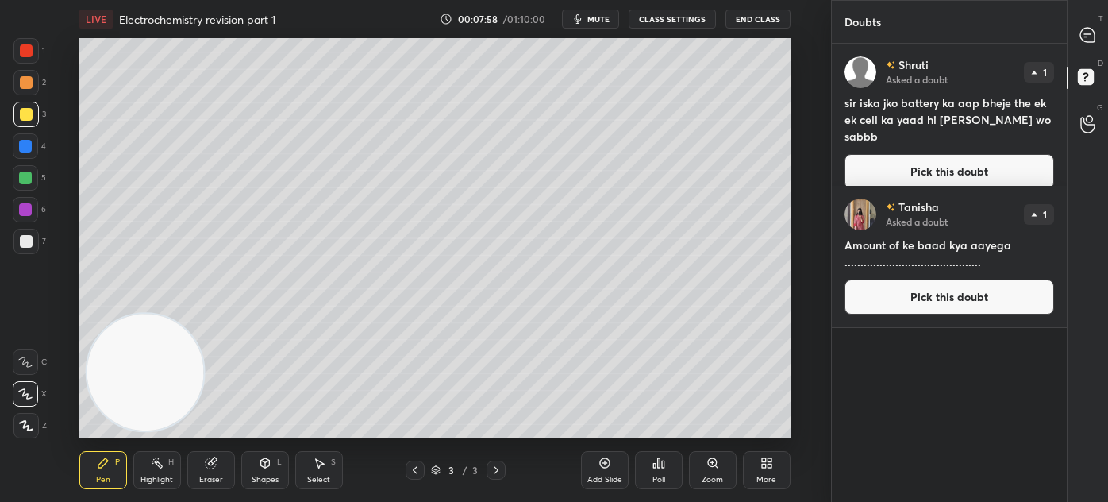
click at [211, 467] on div "Eraser" at bounding box center [211, 470] width 48 height 38
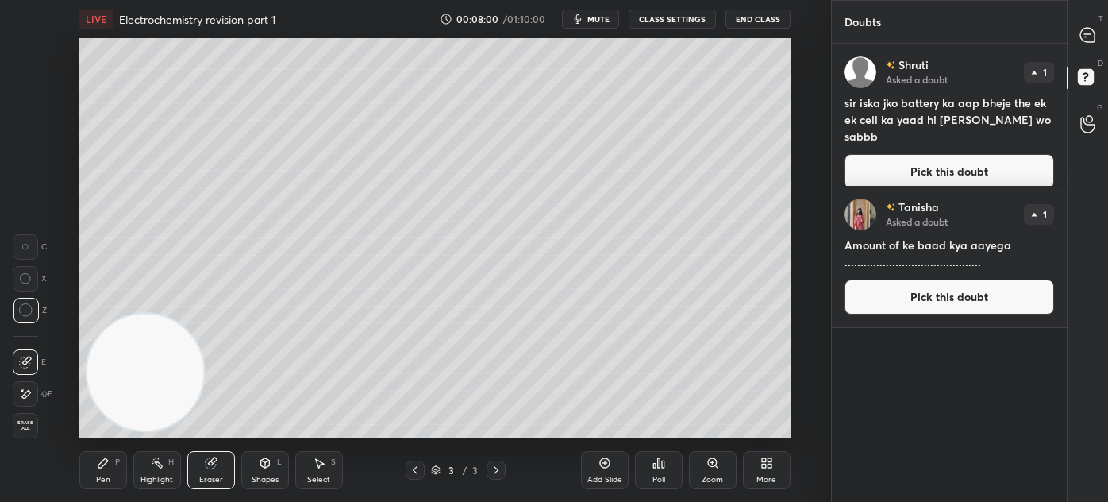
click at [97, 486] on div "Pen P" at bounding box center [103, 470] width 48 height 38
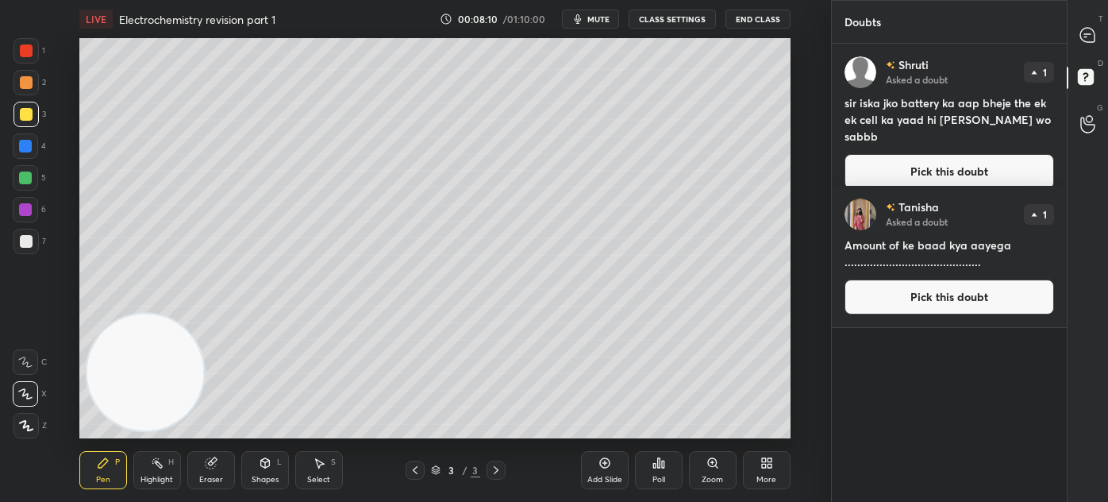
click at [21, 250] on div at bounding box center [25, 241] width 25 height 25
click at [33, 237] on div at bounding box center [25, 241] width 25 height 25
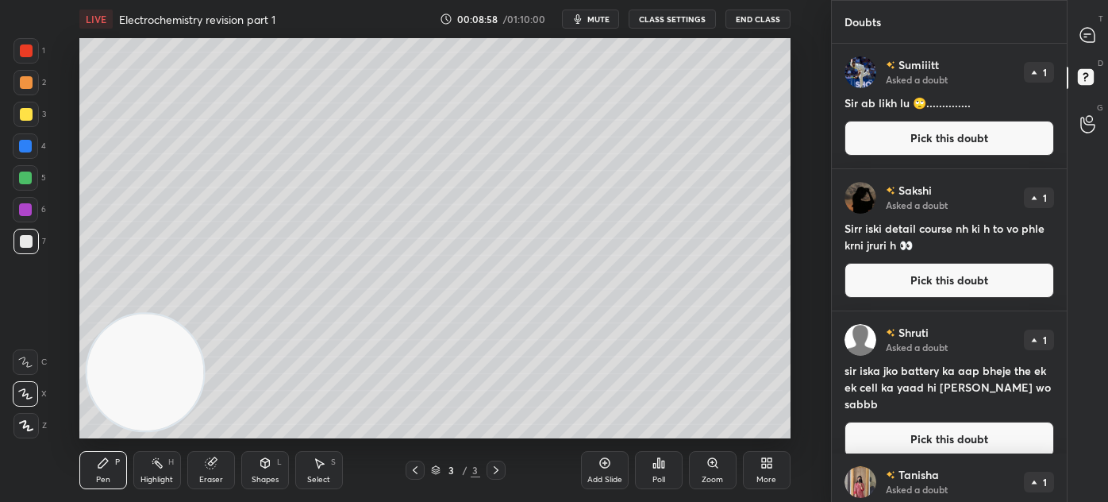
click at [24, 180] on div at bounding box center [25, 178] width 13 height 13
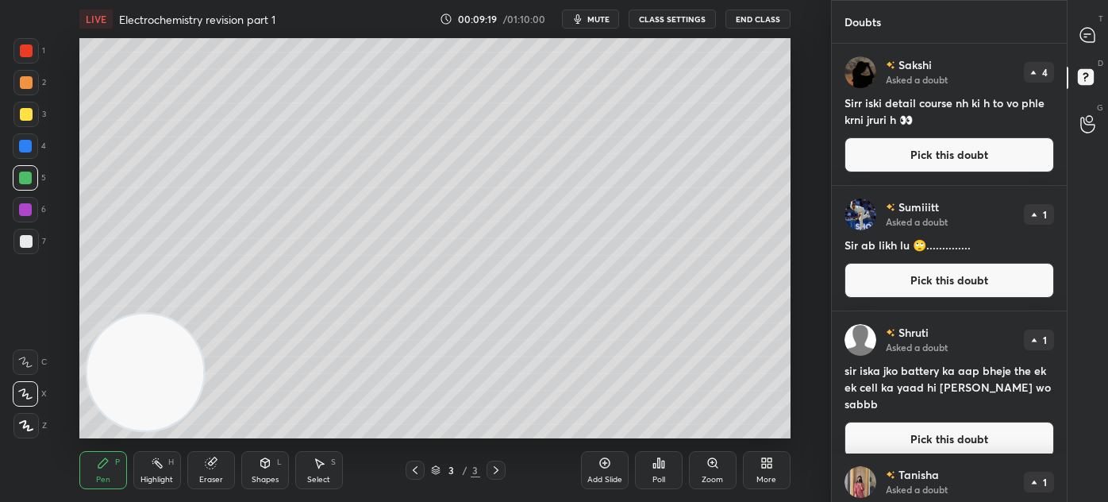
click at [25, 241] on div at bounding box center [26, 241] width 13 height 13
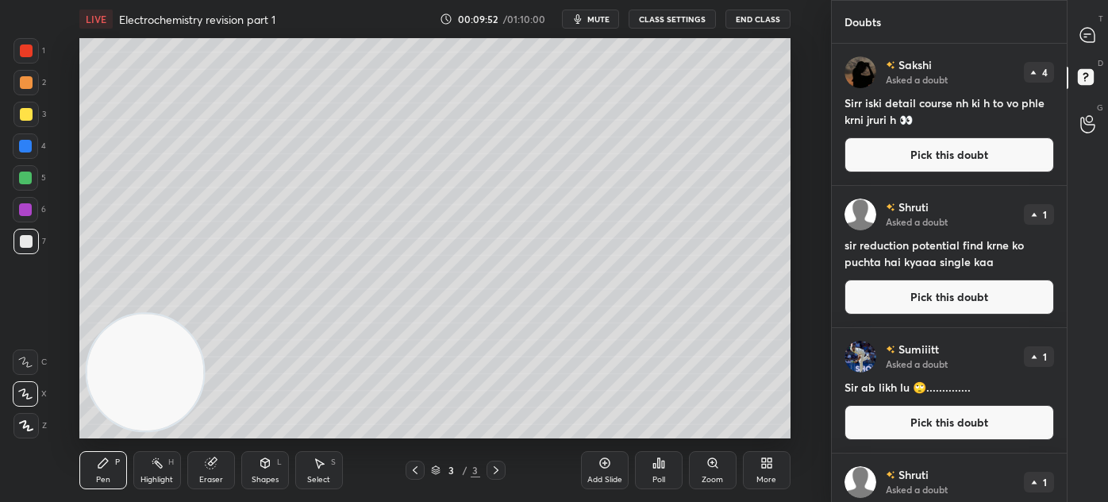
click at [21, 126] on div at bounding box center [25, 114] width 25 height 25
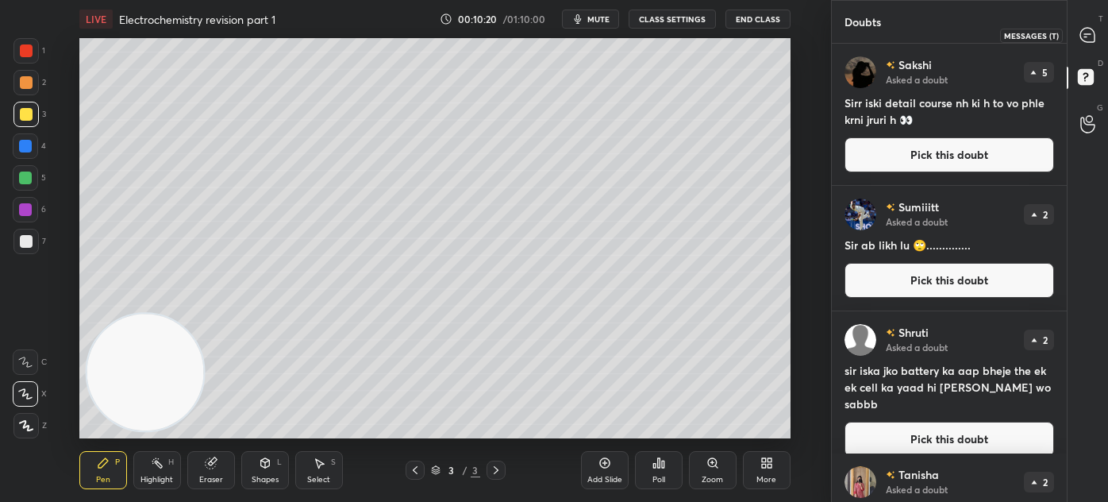
click at [1089, 25] on div at bounding box center [1089, 35] width 32 height 29
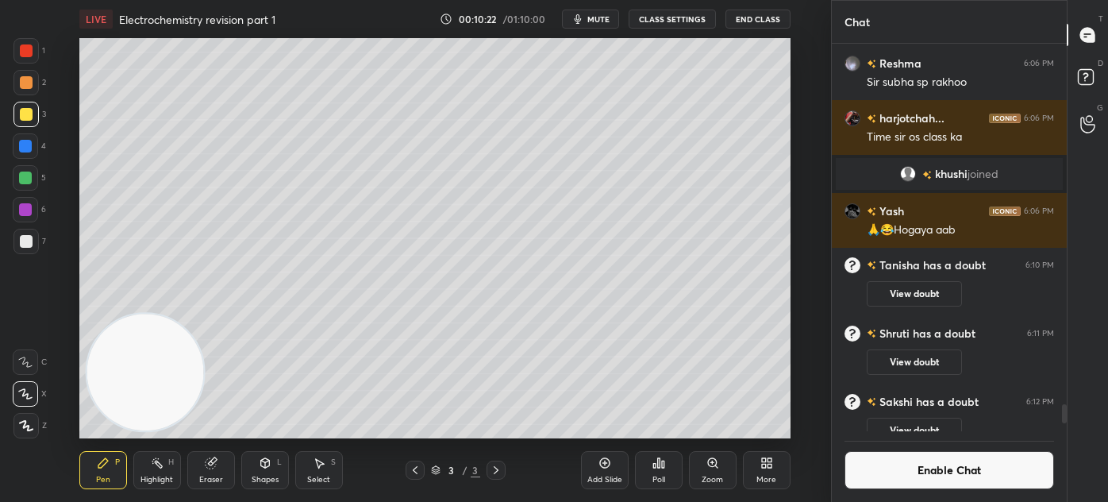
click at [925, 476] on button "Enable Chat" at bounding box center [950, 470] width 210 height 38
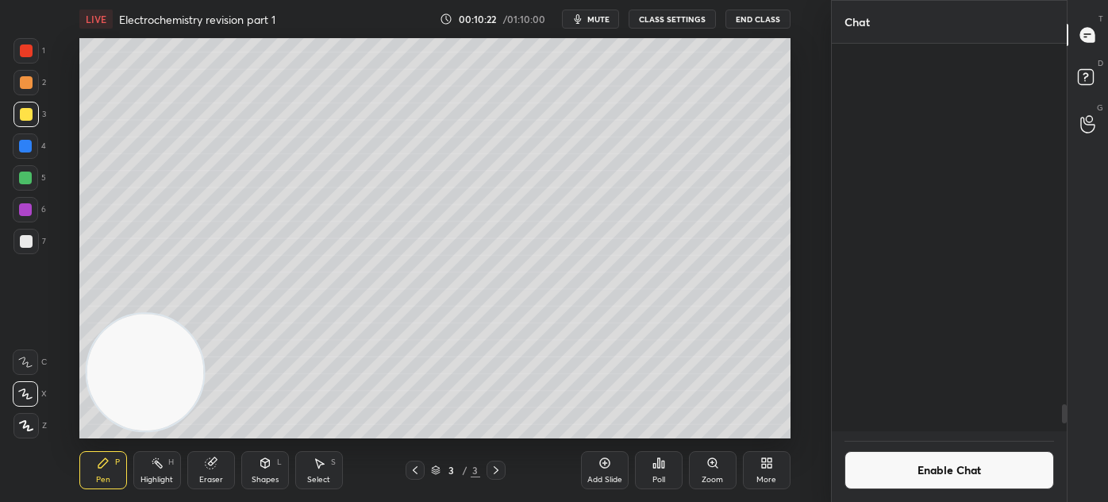
scroll to position [415, 230]
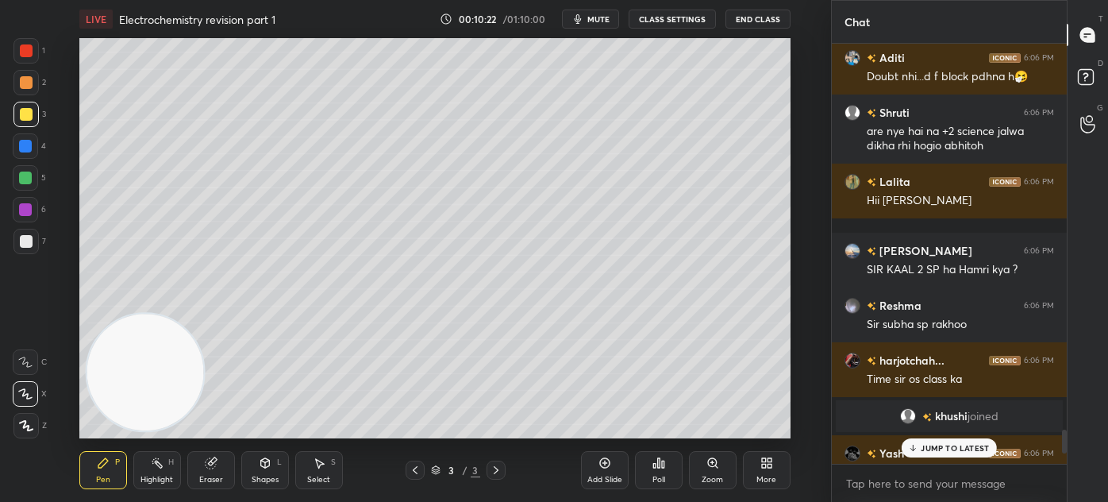
click at [954, 450] on p "JUMP TO LATEST" at bounding box center [955, 448] width 68 height 10
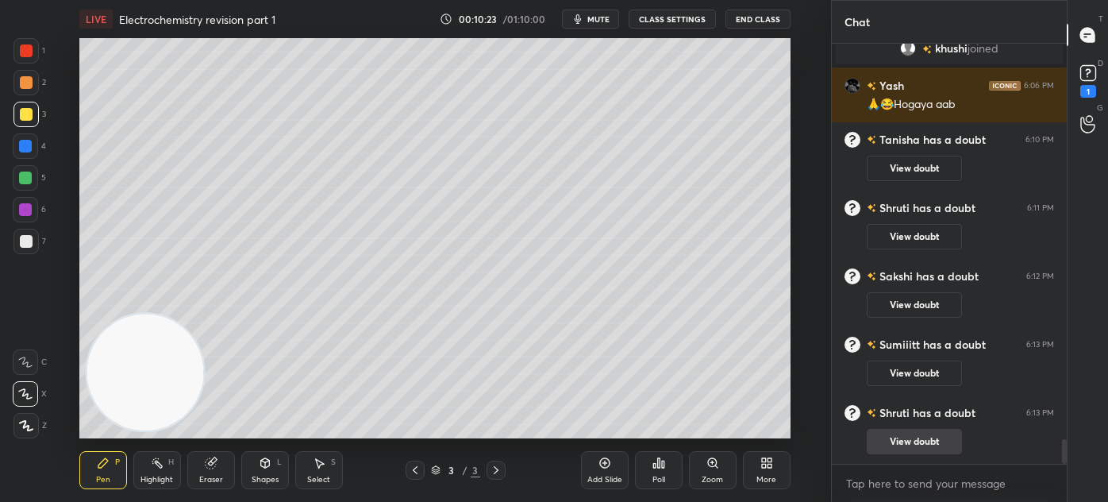
scroll to position [6893, 0]
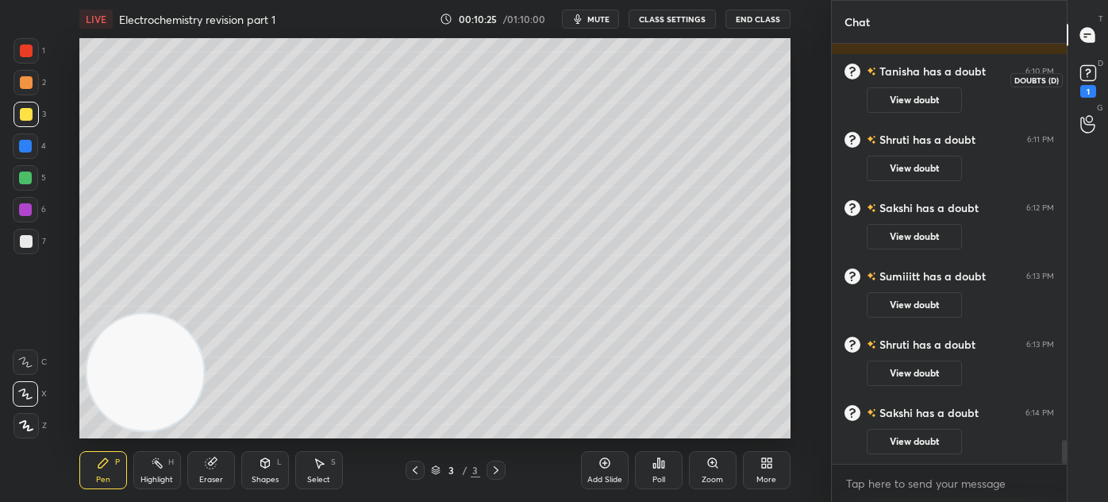
click at [1090, 76] on rect at bounding box center [1088, 73] width 15 height 15
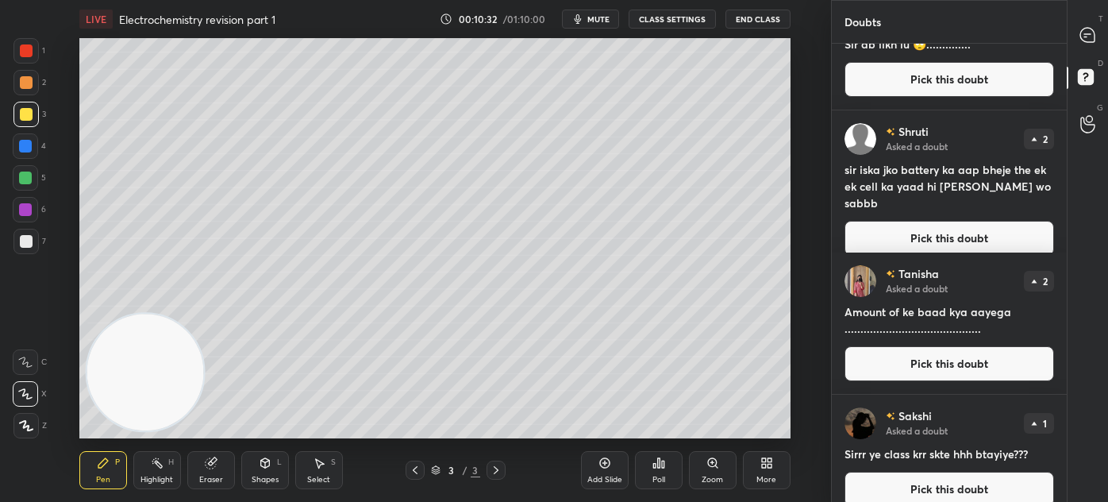
scroll to position [361, 0]
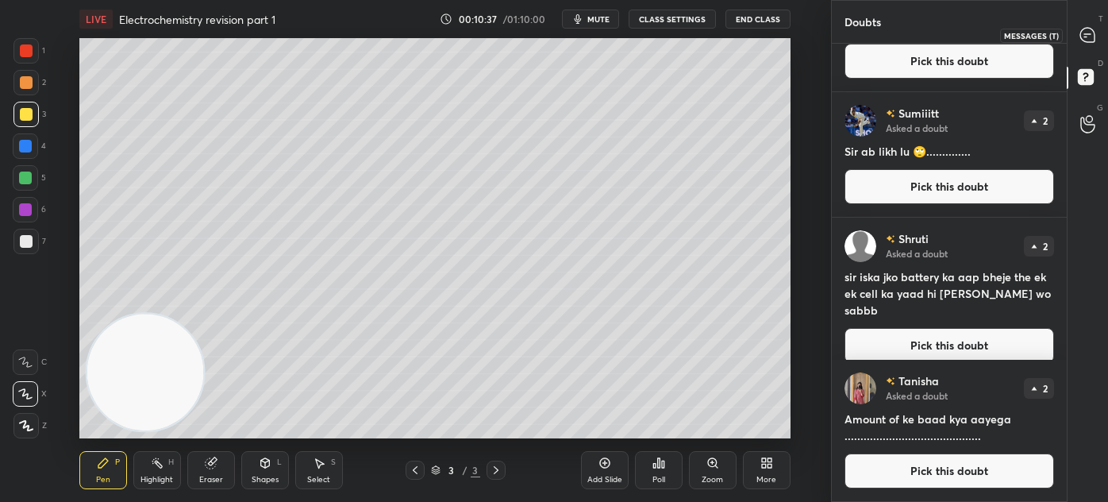
click at [1082, 33] on icon at bounding box center [1088, 35] width 14 height 14
type textarea "x"
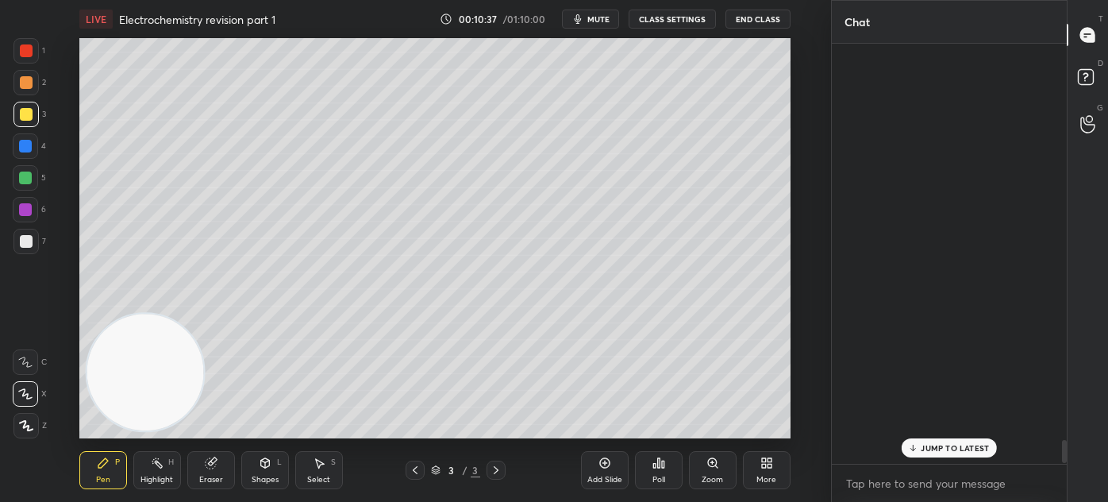
scroll to position [415, 230]
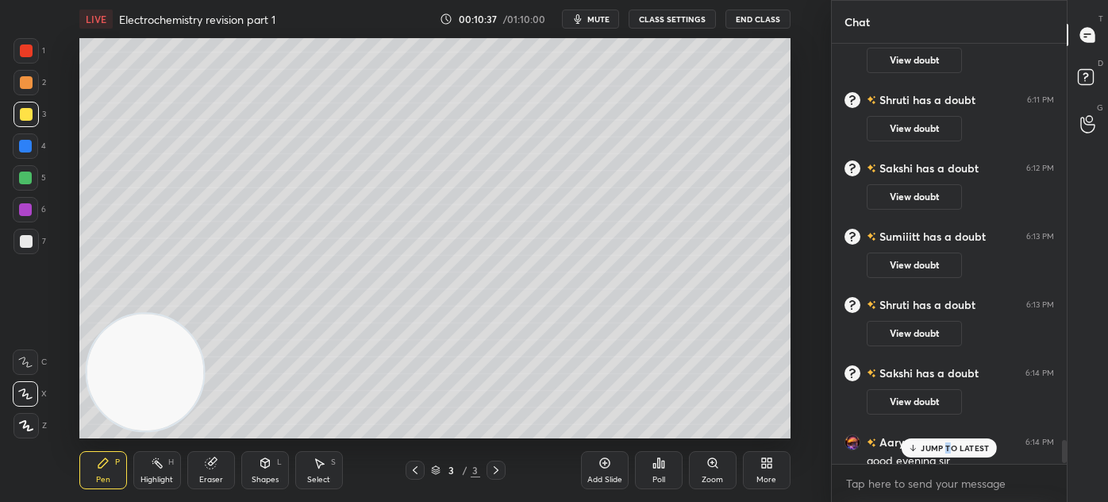
click at [948, 445] on p "JUMP TO LATEST" at bounding box center [955, 448] width 68 height 10
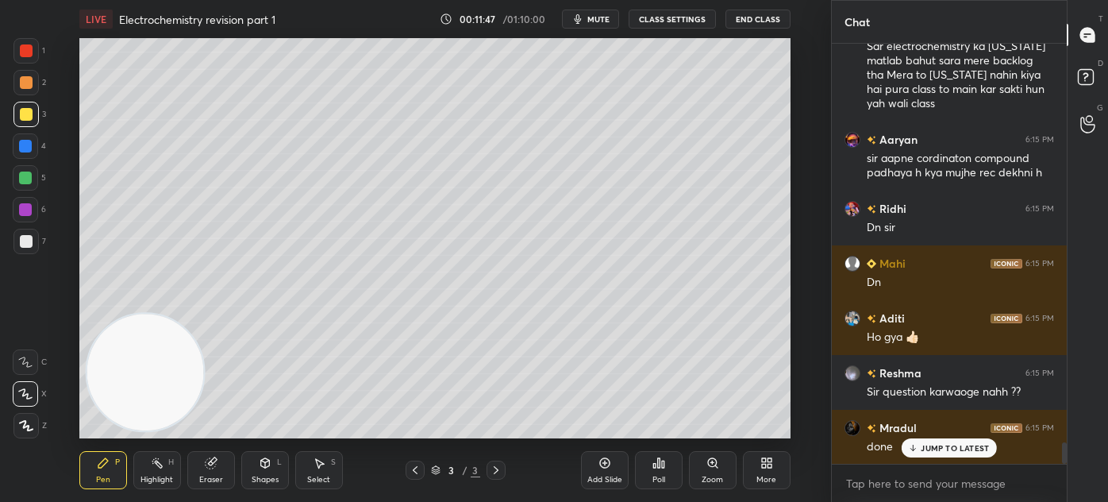
scroll to position [7830, 0]
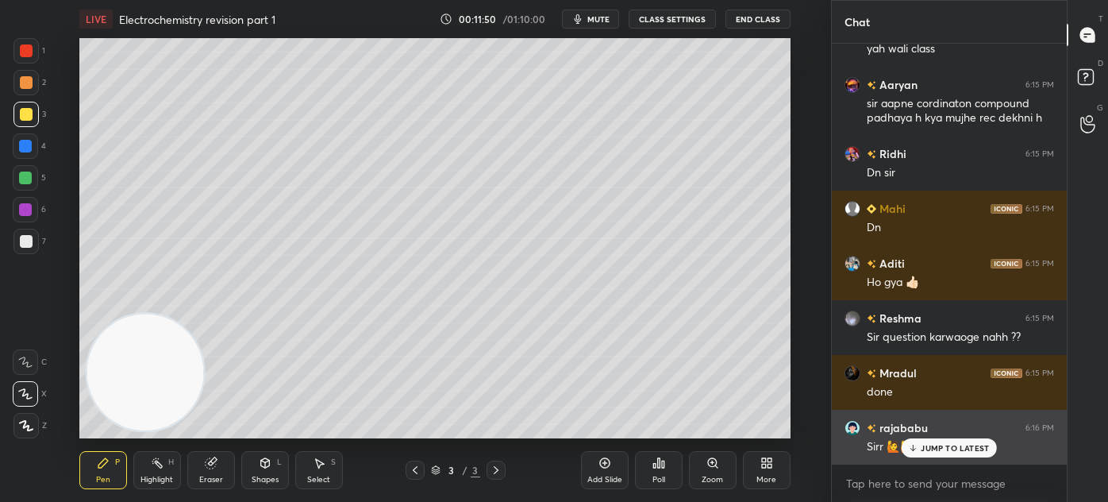
click at [936, 448] on p "JUMP TO LATEST" at bounding box center [955, 448] width 68 height 10
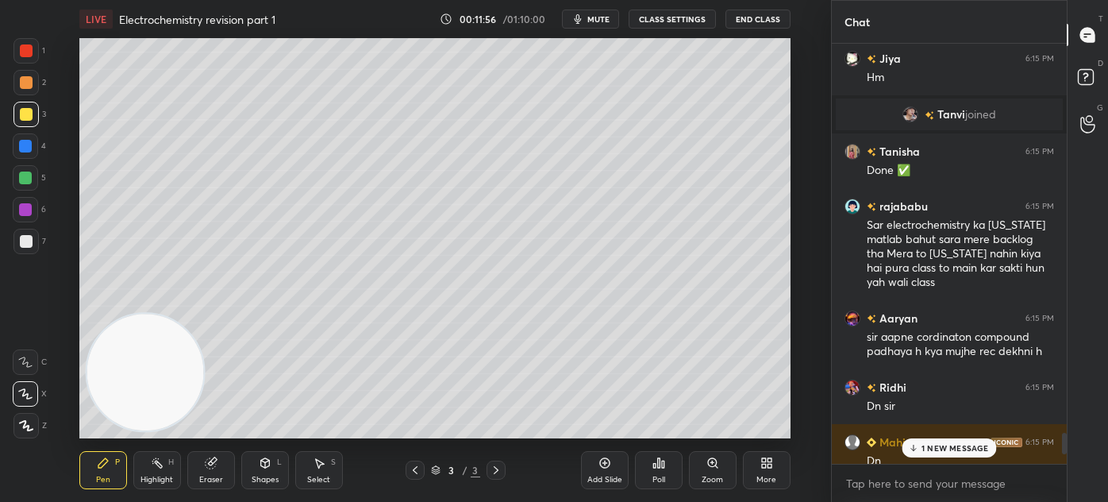
scroll to position [7582, 0]
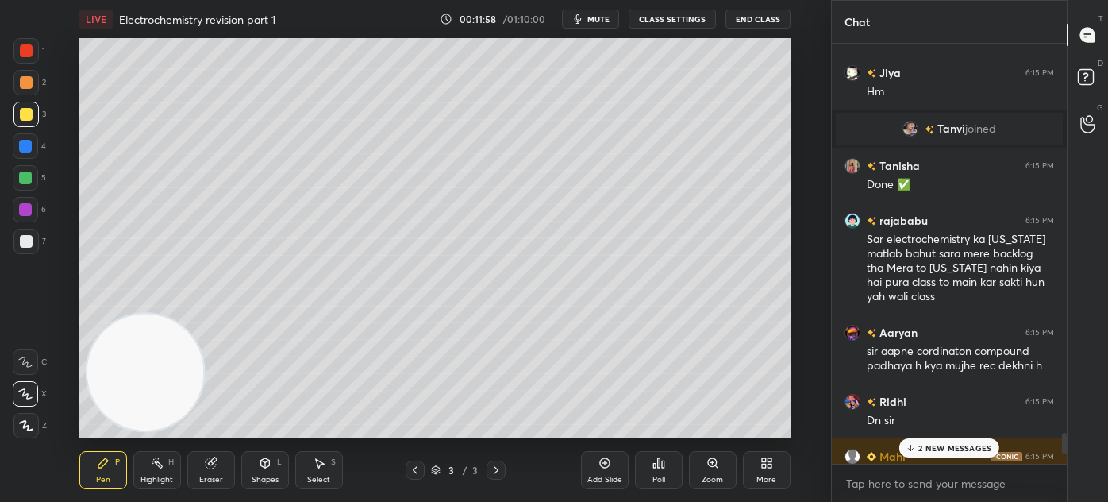
drag, startPoint x: 1062, startPoint y: 446, endPoint x: 1068, endPoint y: 437, distance: 10.4
click at [1068, 437] on div "Chat [PERSON_NAME] has a doubt 6:14 PM View doubt [PERSON_NAME] 6:14 PM good ev…" at bounding box center [969, 251] width 277 height 502
click at [964, 453] on div "2 NEW MESSAGES" at bounding box center [950, 447] width 100 height 19
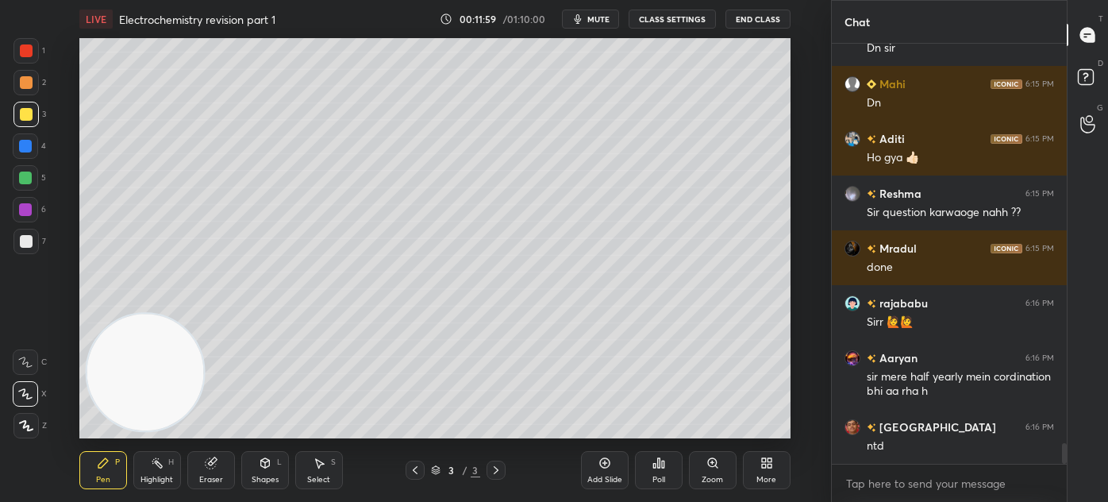
scroll to position [8009, 0]
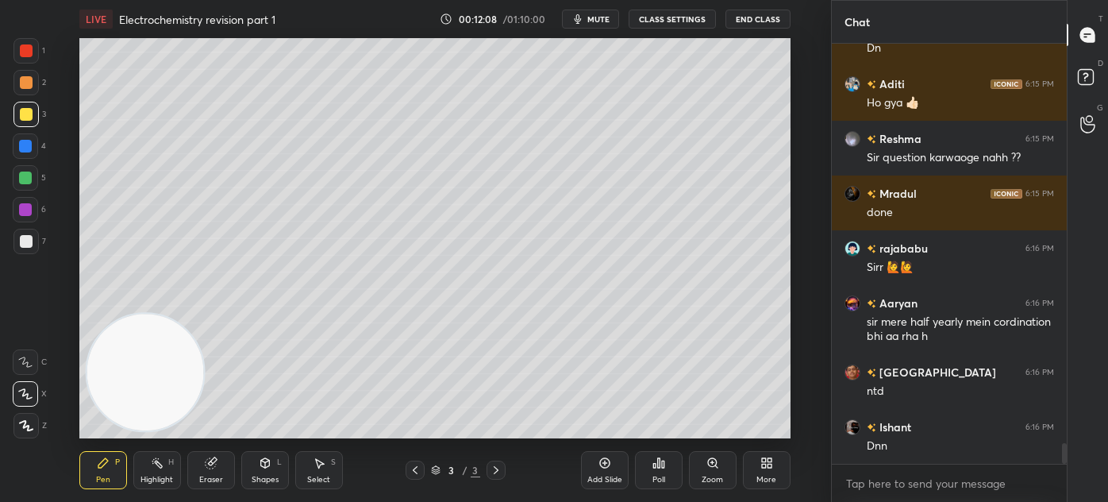
click at [17, 52] on div at bounding box center [25, 50] width 25 height 25
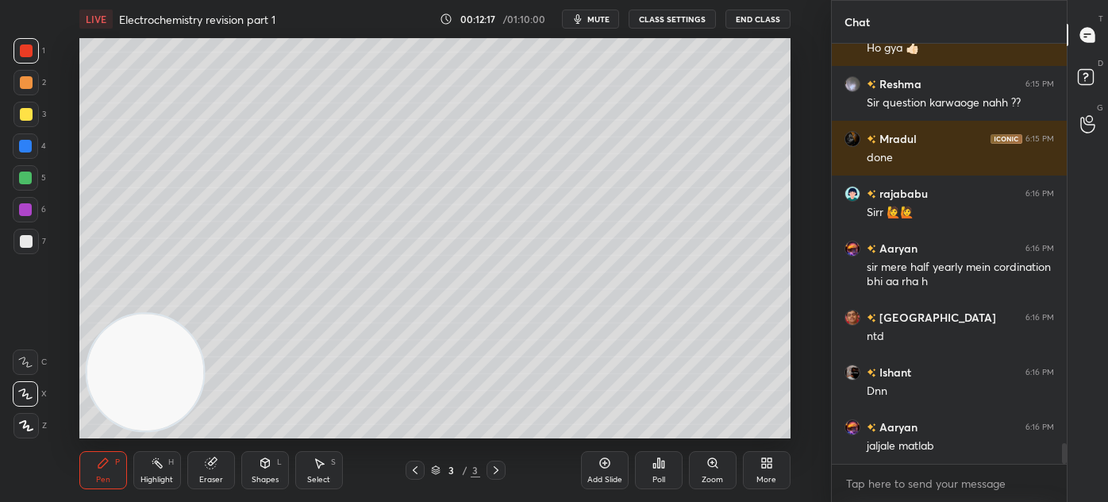
scroll to position [8118, 0]
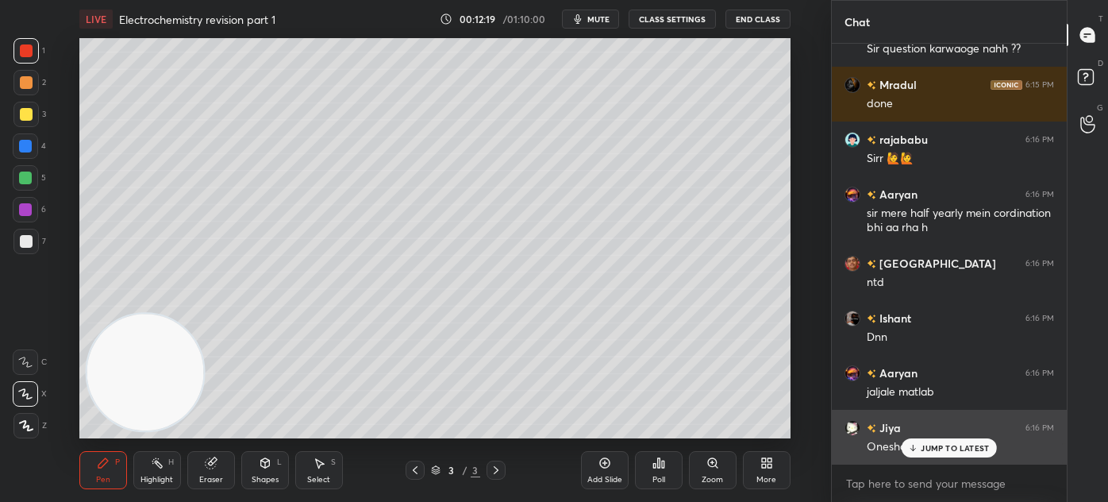
click at [953, 449] on p "JUMP TO LATEST" at bounding box center [955, 448] width 68 height 10
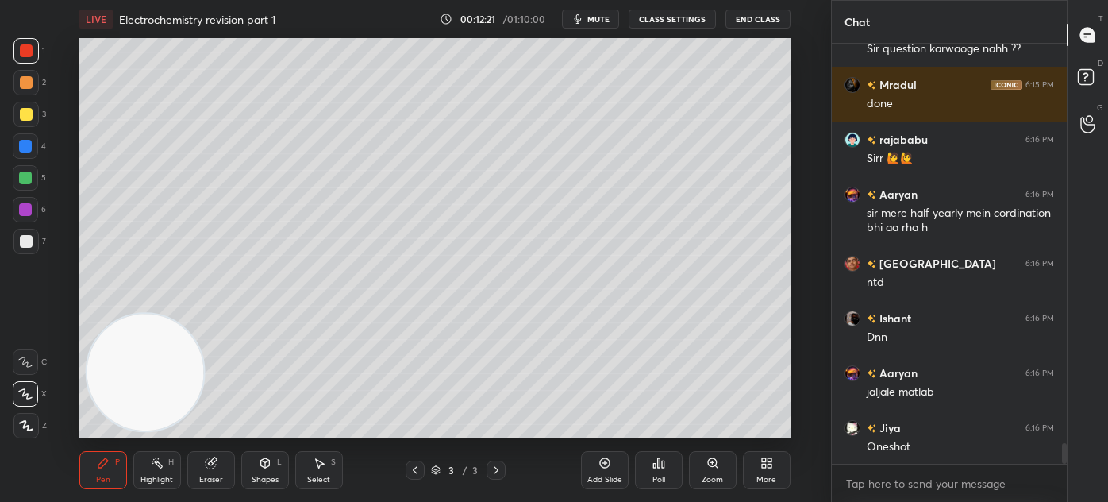
click at [616, 480] on div "Add Slide" at bounding box center [605, 480] width 35 height 8
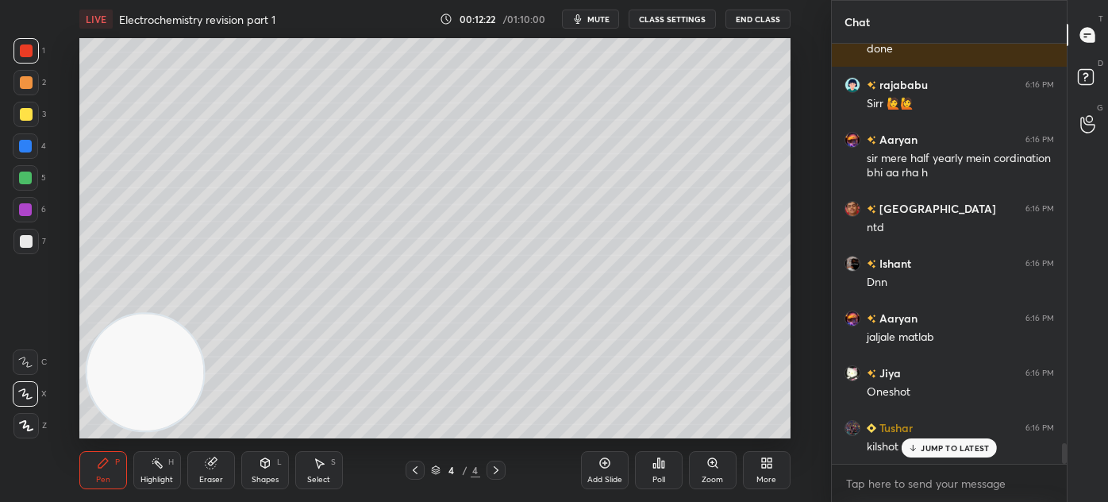
click at [27, 82] on div at bounding box center [26, 82] width 13 height 13
click at [29, 391] on icon at bounding box center [25, 393] width 14 height 11
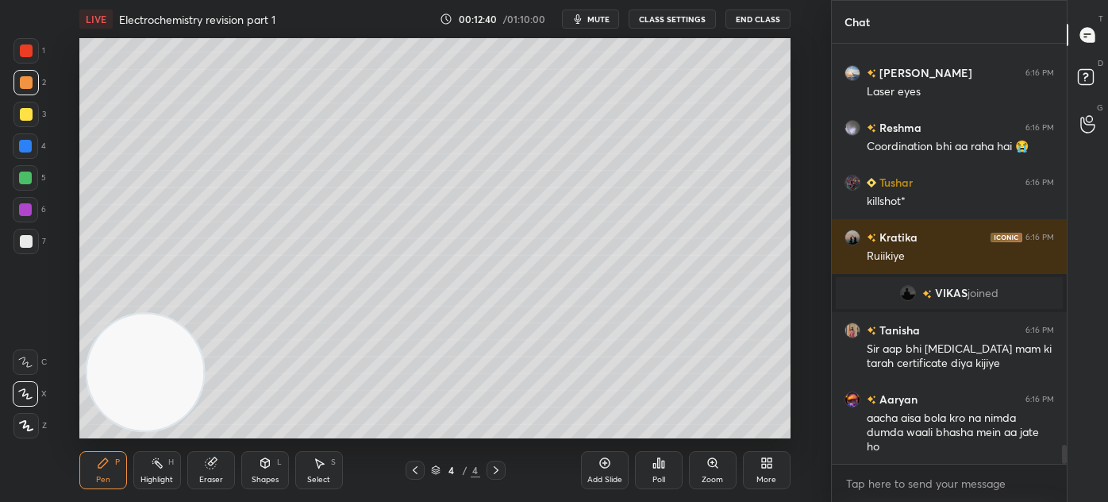
scroll to position [8761, 0]
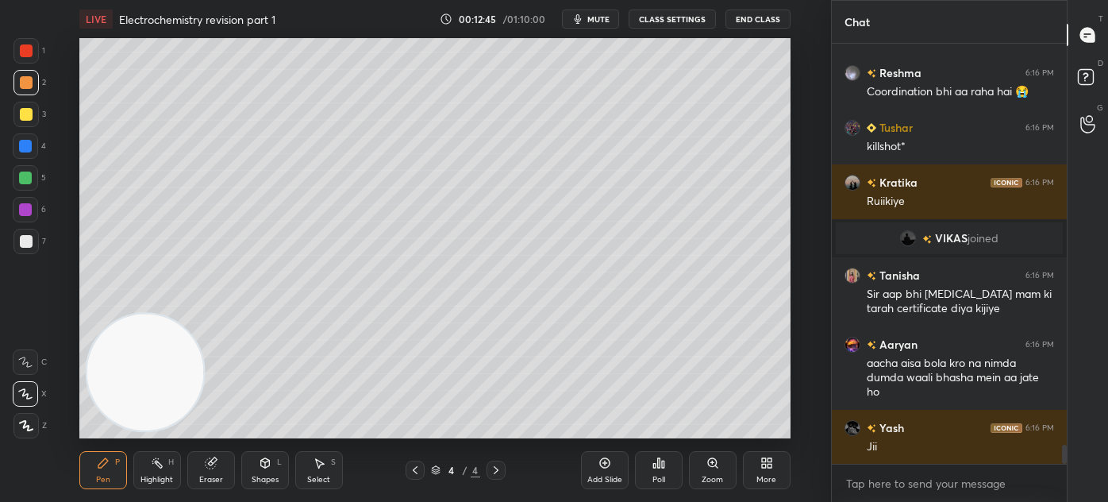
click at [604, 21] on span "mute" at bounding box center [599, 18] width 22 height 11
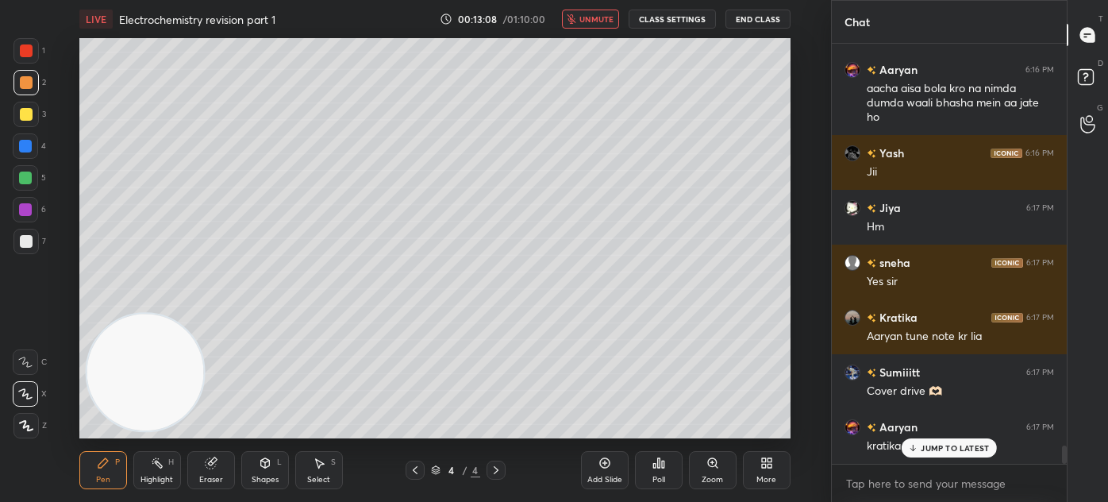
scroll to position [9104, 0]
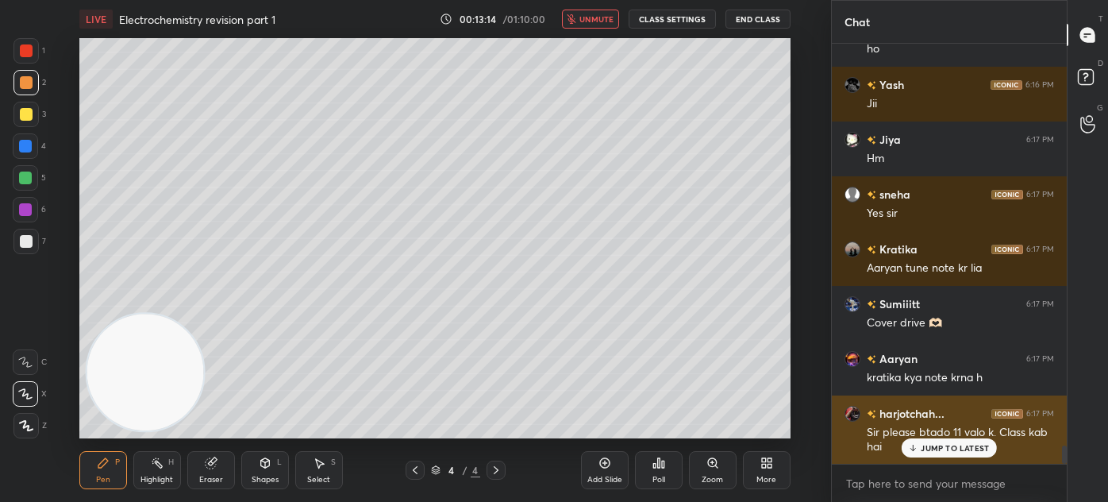
click at [935, 445] on p "JUMP TO LATEST" at bounding box center [955, 448] width 68 height 10
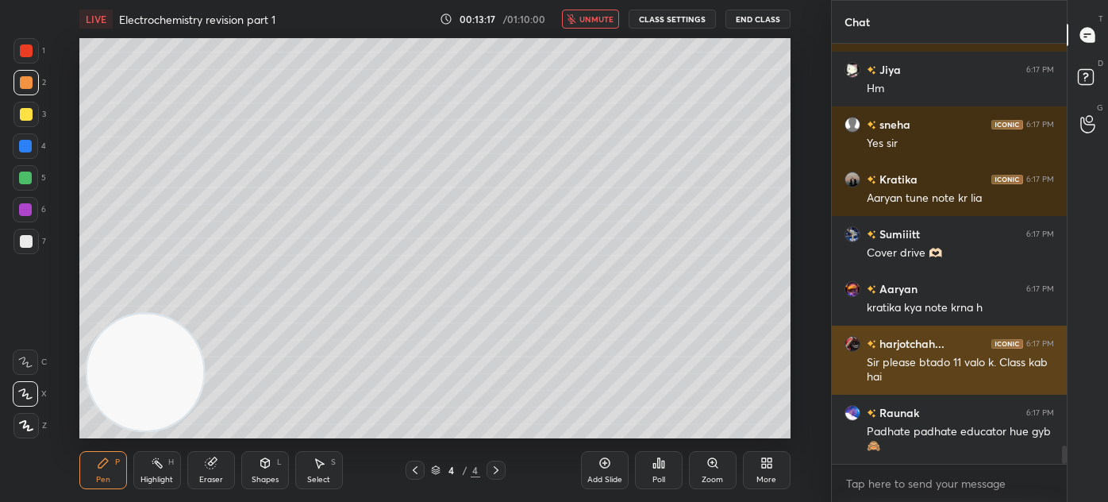
scroll to position [9229, 0]
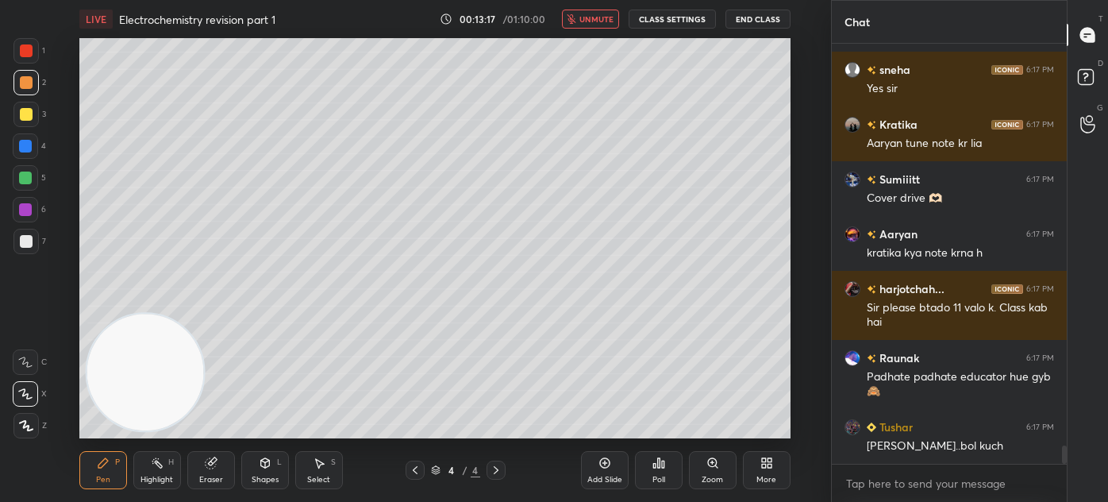
click at [209, 469] on div "Eraser" at bounding box center [211, 470] width 48 height 38
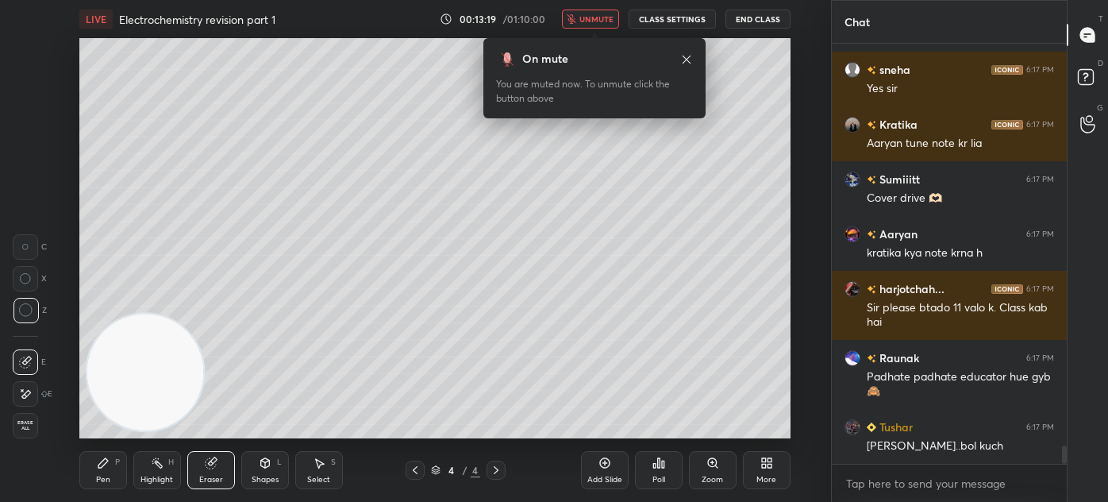
click at [601, 14] on span "unmute" at bounding box center [597, 18] width 34 height 11
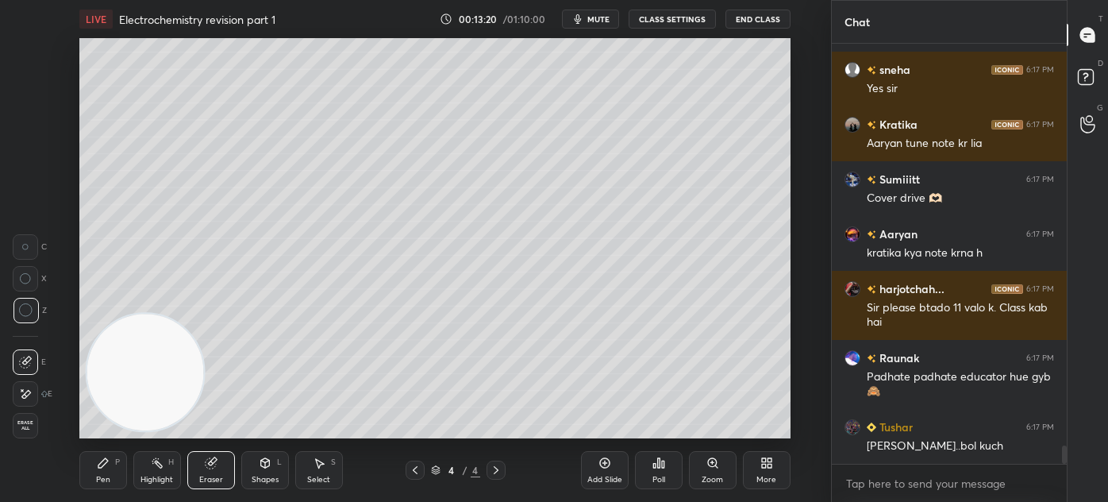
scroll to position [9283, 0]
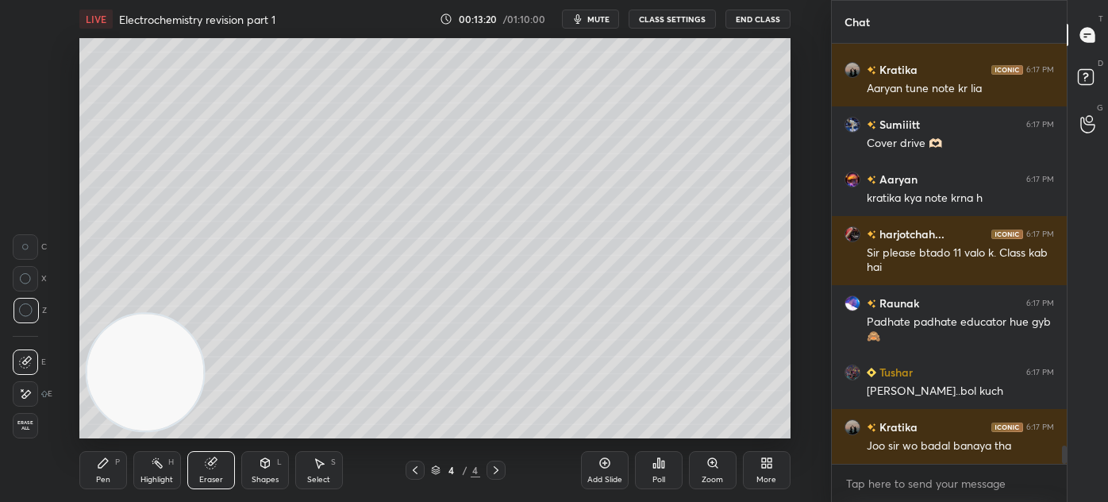
click at [115, 481] on div "Pen P" at bounding box center [103, 470] width 48 height 38
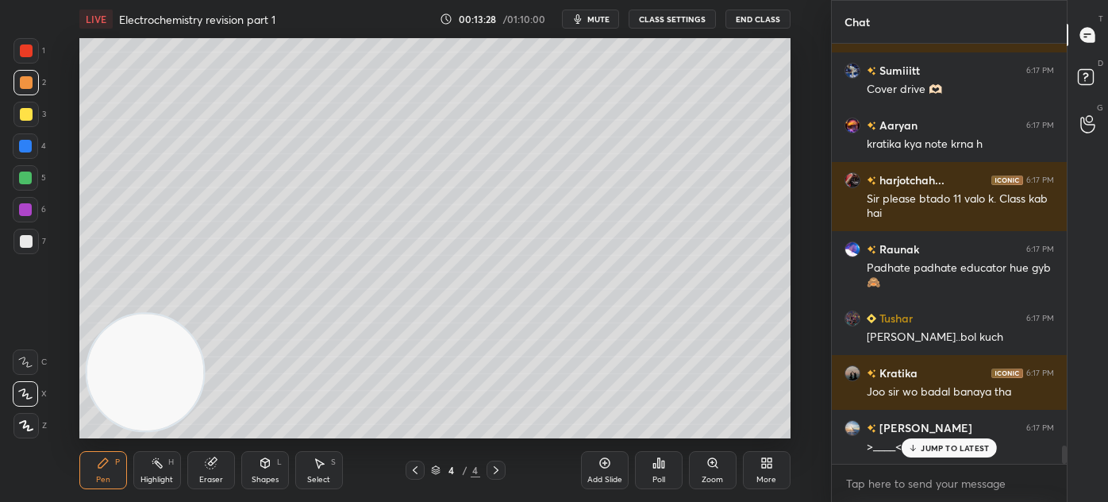
scroll to position [9392, 0]
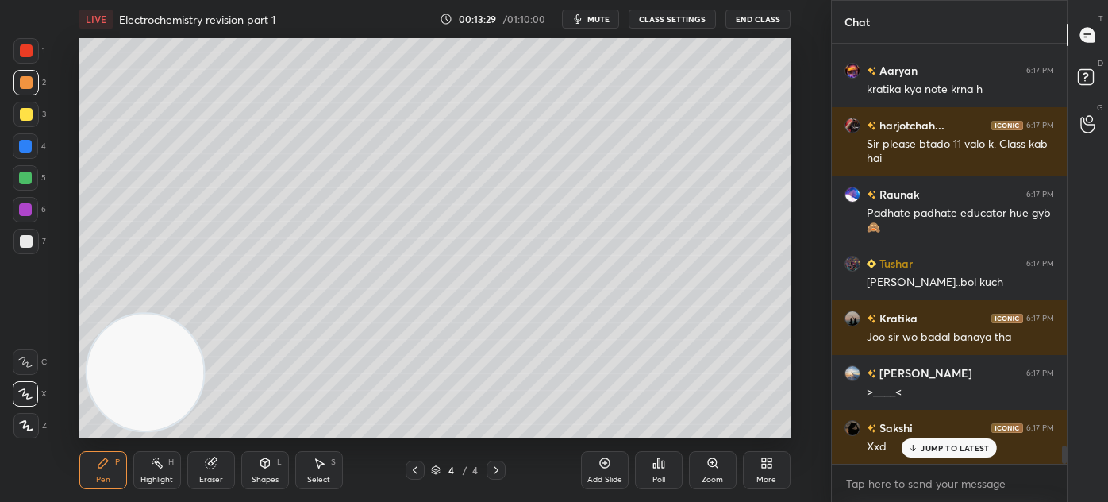
drag, startPoint x: 210, startPoint y: 473, endPoint x: 203, endPoint y: 428, distance: 45.8
click at [210, 472] on div "Eraser" at bounding box center [211, 470] width 48 height 38
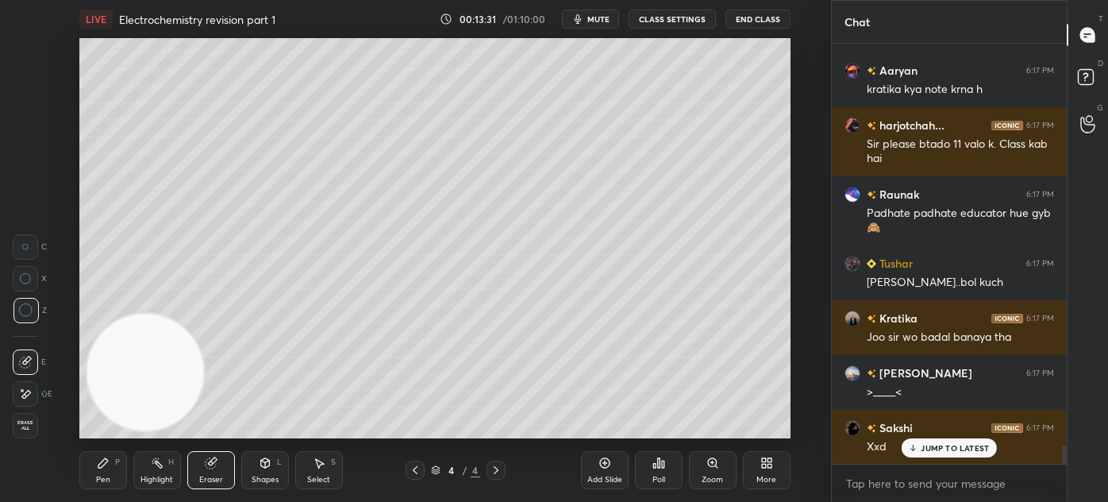
drag, startPoint x: 101, startPoint y: 470, endPoint x: 118, endPoint y: 440, distance: 34.9
click at [101, 469] on div "Pen P" at bounding box center [103, 470] width 48 height 38
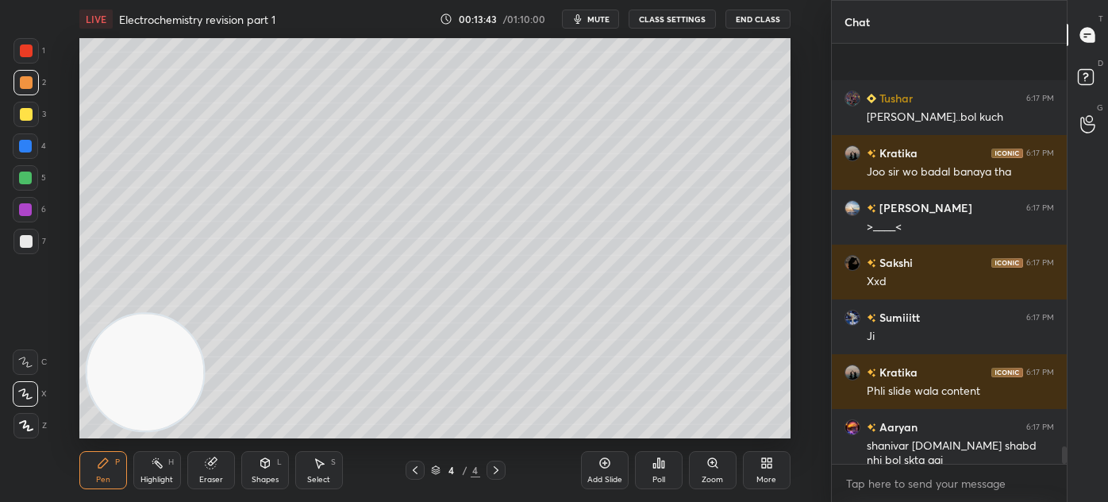
scroll to position [9667, 0]
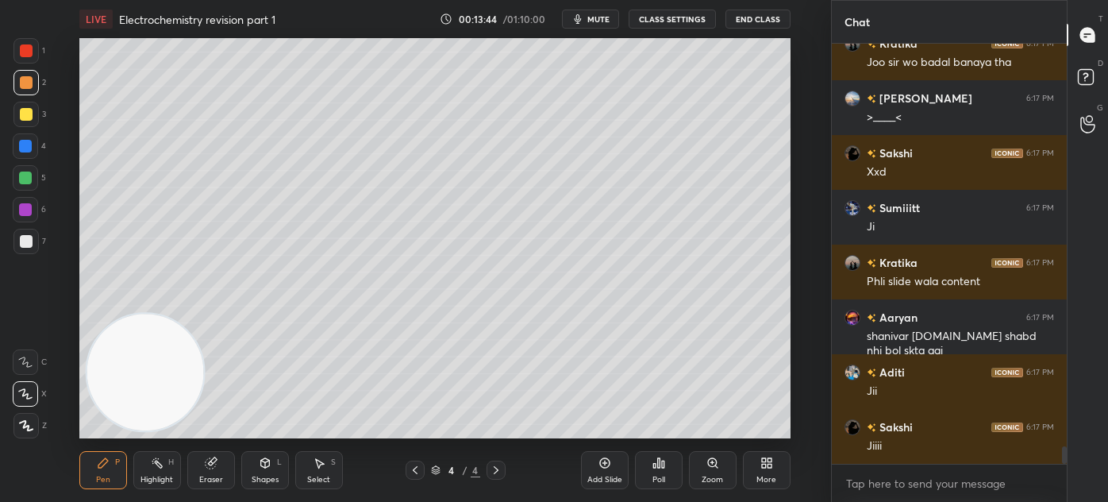
click at [34, 87] on div at bounding box center [25, 82] width 25 height 25
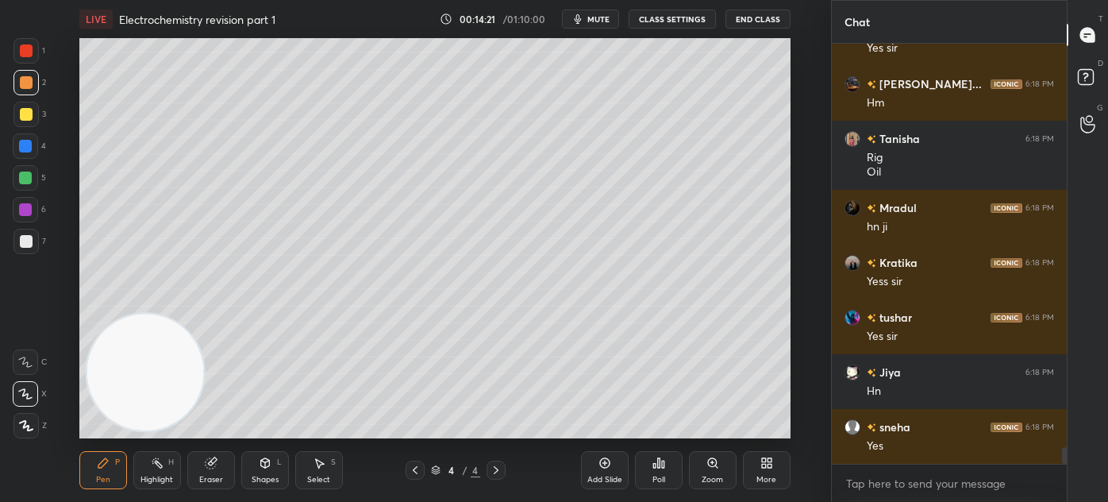
scroll to position [10293, 0]
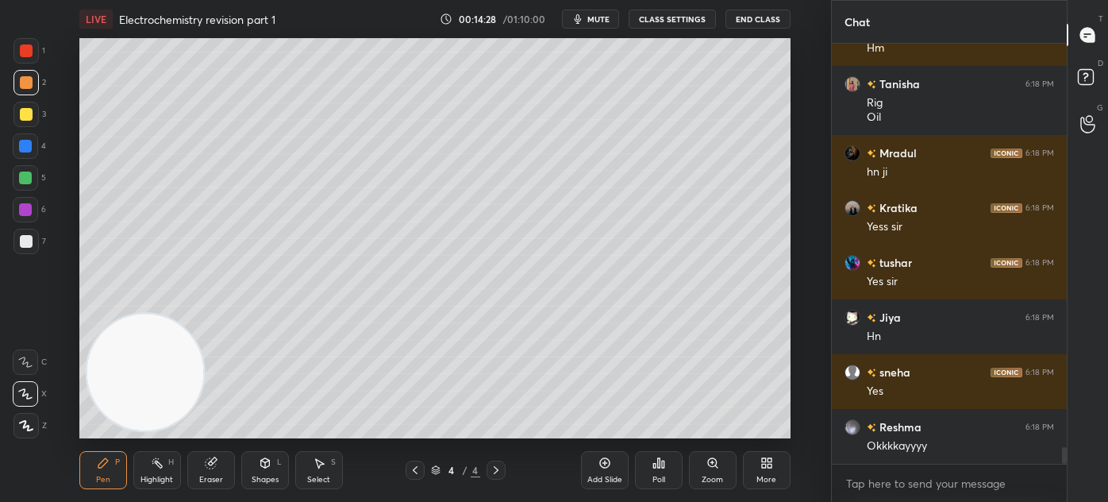
click at [22, 179] on div at bounding box center [25, 178] width 13 height 13
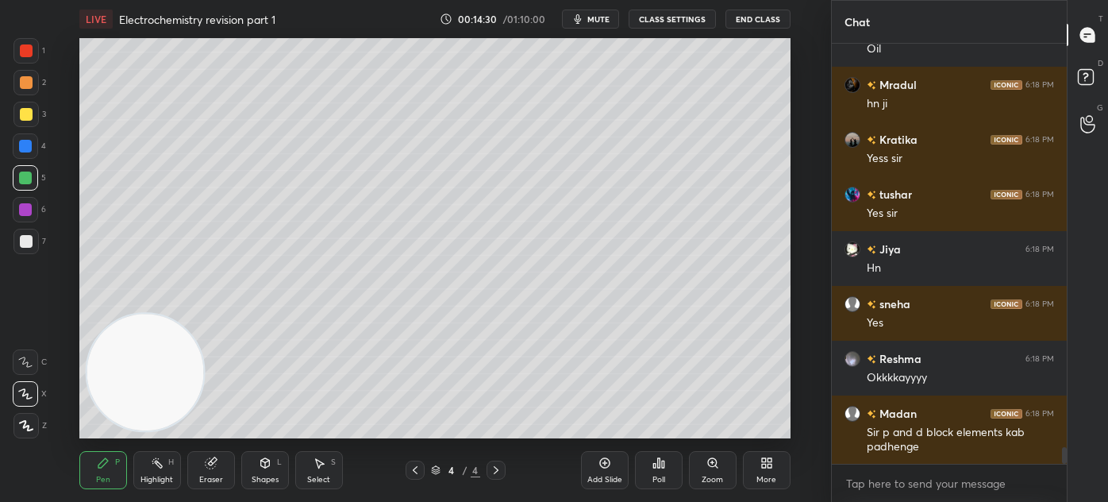
scroll to position [10417, 0]
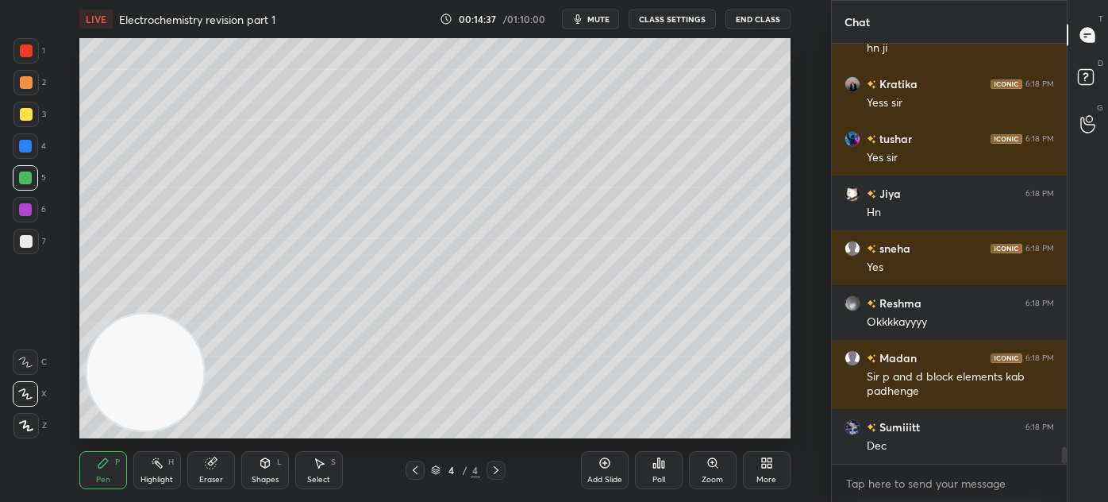
click at [314, 472] on div "Select S" at bounding box center [319, 470] width 48 height 38
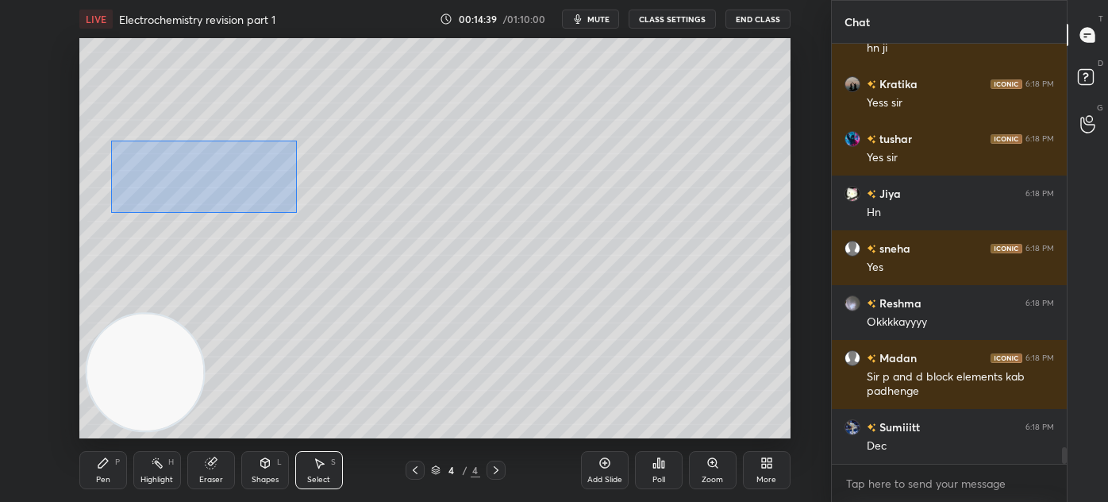
drag, startPoint x: 111, startPoint y: 141, endPoint x: 457, endPoint y: 227, distance: 356.6
click at [457, 227] on div "0 ° Undo Copy Duplicate Duplicate to new slide Delete" at bounding box center [434, 238] width 711 height 400
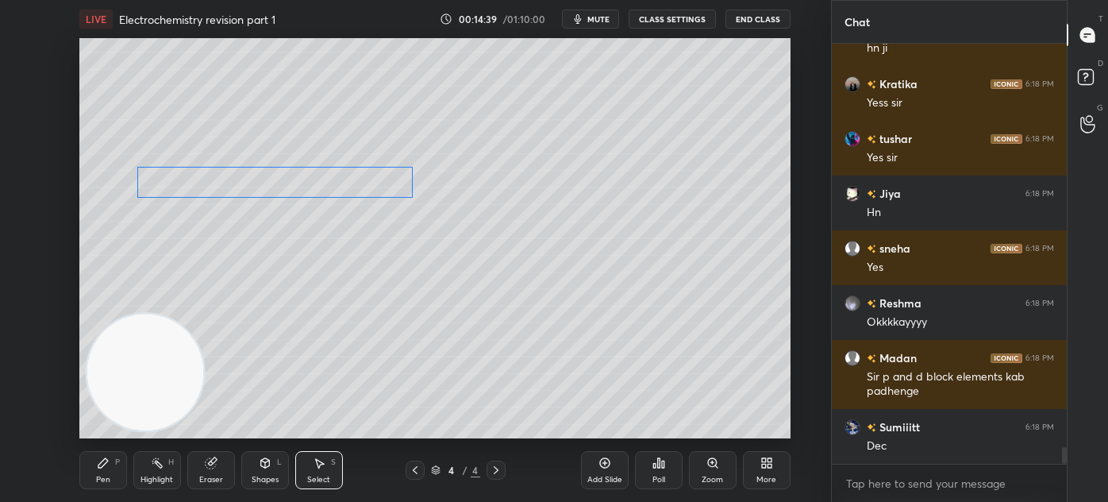
drag, startPoint x: 360, startPoint y: 177, endPoint x: 368, endPoint y: 182, distance: 9.3
click at [368, 182] on div "0 ° Undo Copy Duplicate Duplicate to new slide Delete" at bounding box center [434, 238] width 711 height 400
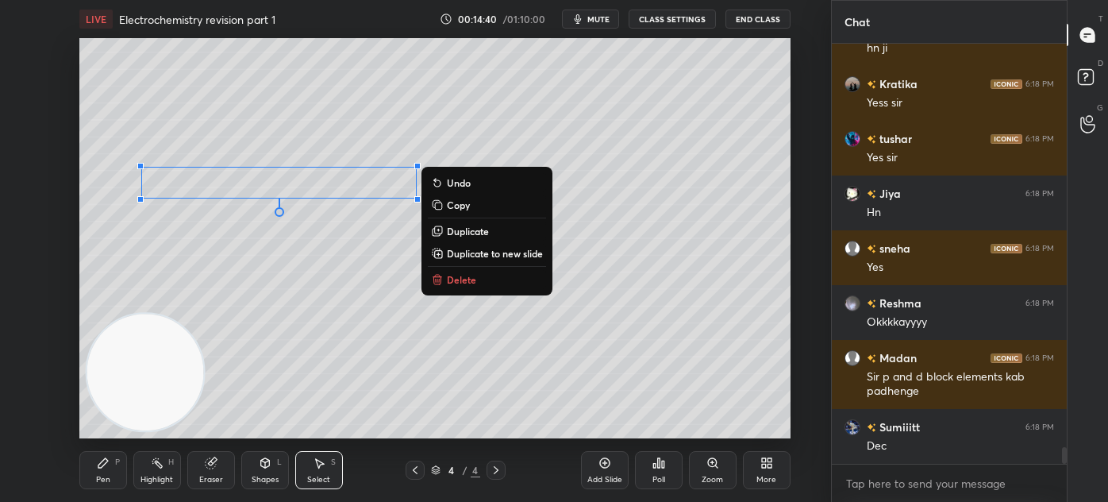
click at [325, 263] on div "0 ° Undo Copy Duplicate Duplicate to new slide Delete" at bounding box center [434, 238] width 711 height 400
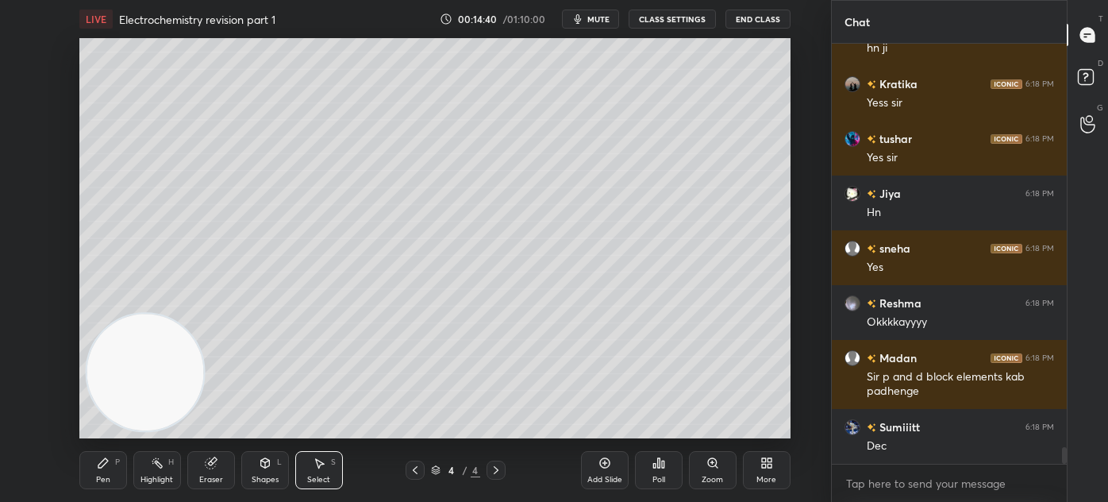
click at [106, 476] on div "Pen" at bounding box center [103, 480] width 14 height 8
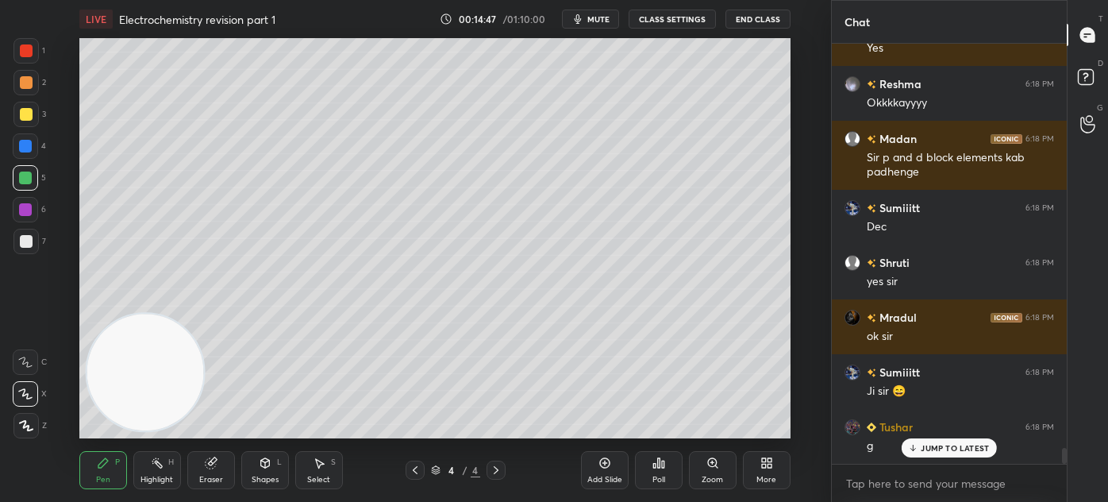
scroll to position [10690, 0]
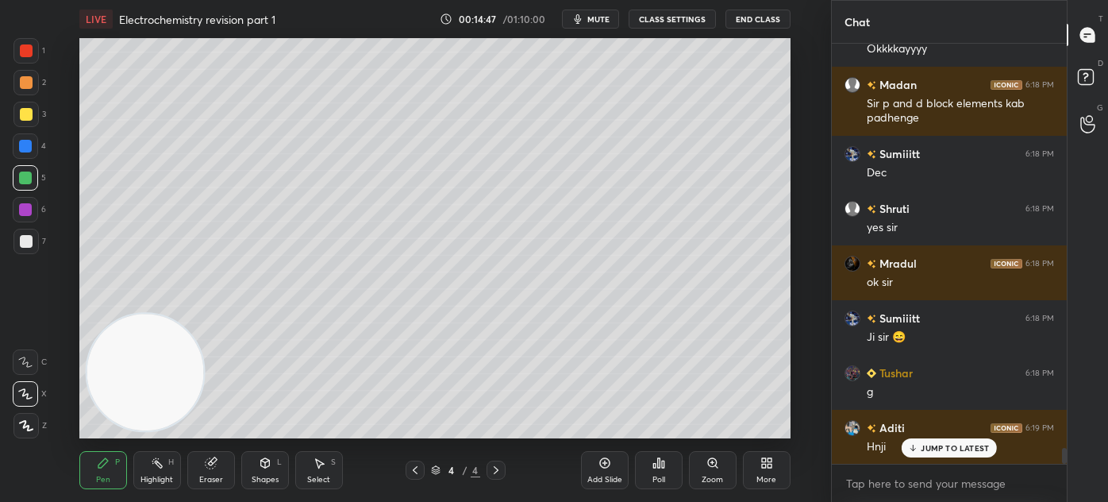
drag, startPoint x: 31, startPoint y: 240, endPoint x: 37, endPoint y: 233, distance: 8.4
click at [32, 240] on div at bounding box center [26, 241] width 13 height 13
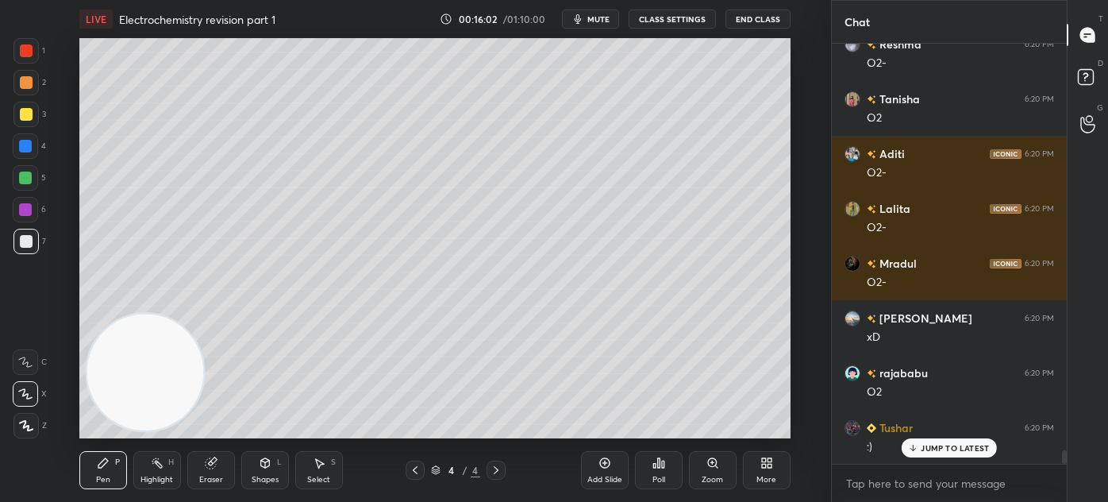
scroll to position [12543, 0]
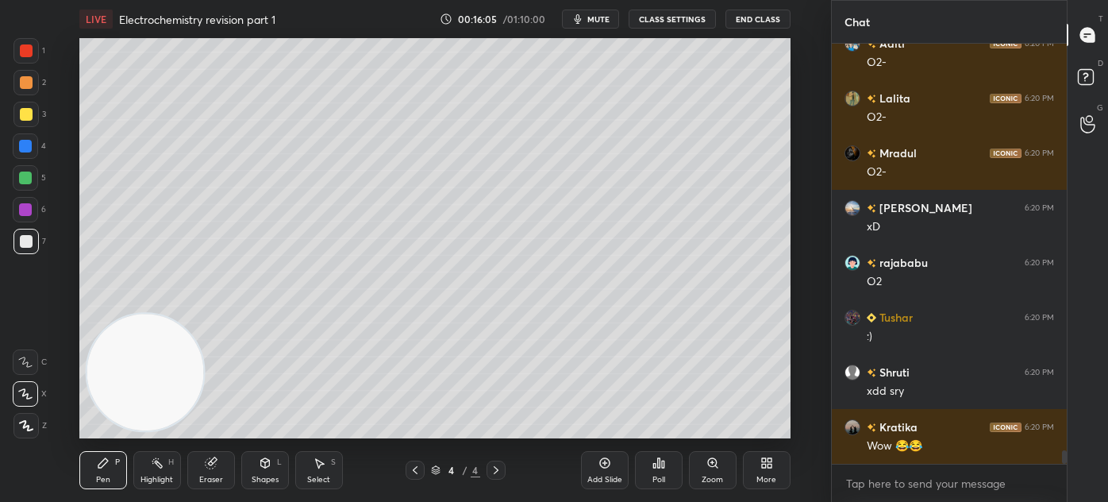
click at [322, 467] on icon at bounding box center [319, 463] width 13 height 13
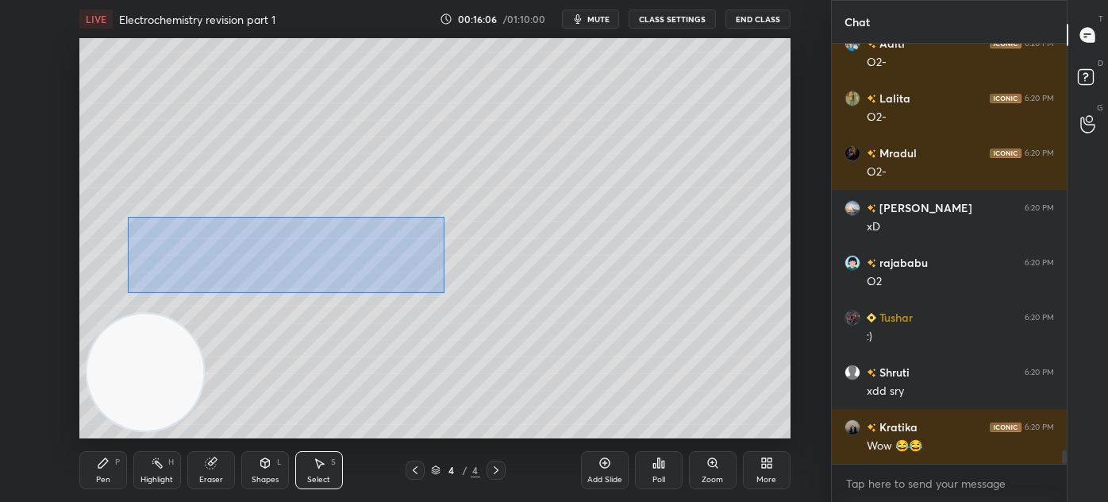
drag, startPoint x: 127, startPoint y: 225, endPoint x: 427, endPoint y: 285, distance: 306.1
click at [442, 291] on div "0 ° Undo Copy Duplicate Duplicate to new slide Delete" at bounding box center [434, 238] width 711 height 400
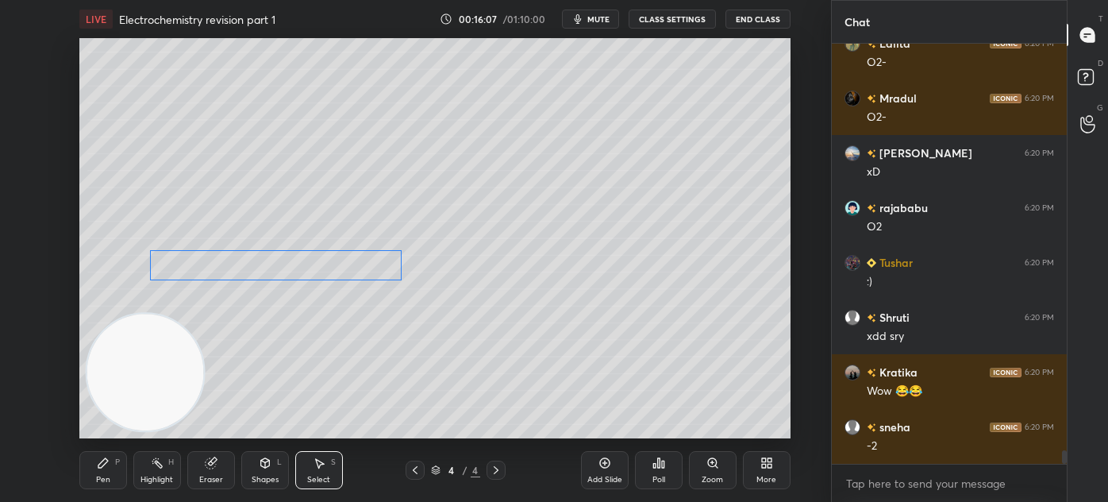
drag, startPoint x: 355, startPoint y: 247, endPoint x: 327, endPoint y: 340, distance: 97.0
click at [353, 270] on div "0 ° Undo Copy Duplicate Duplicate to new slide Delete" at bounding box center [434, 238] width 711 height 400
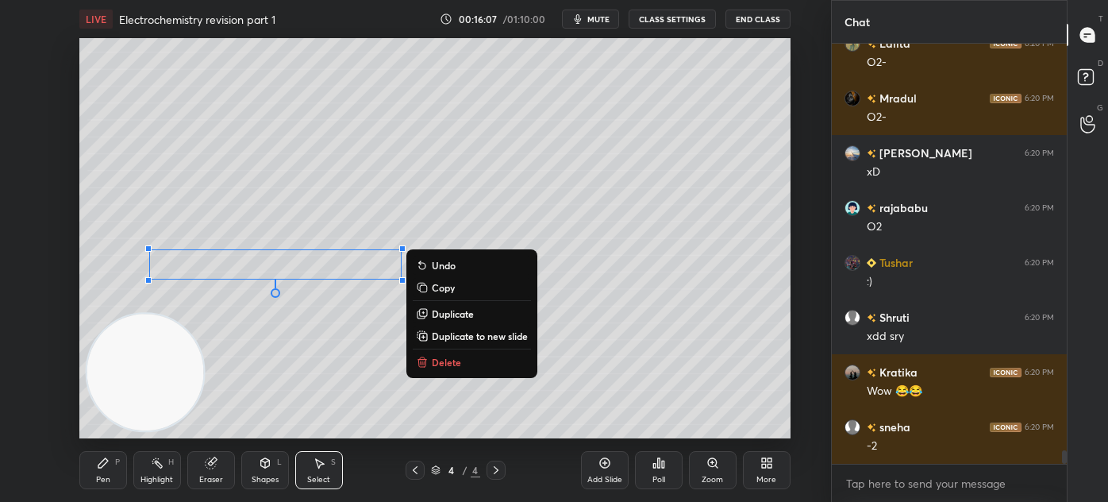
click at [322, 360] on div "0 ° Undo Copy Duplicate Duplicate to new slide Delete" at bounding box center [434, 238] width 711 height 400
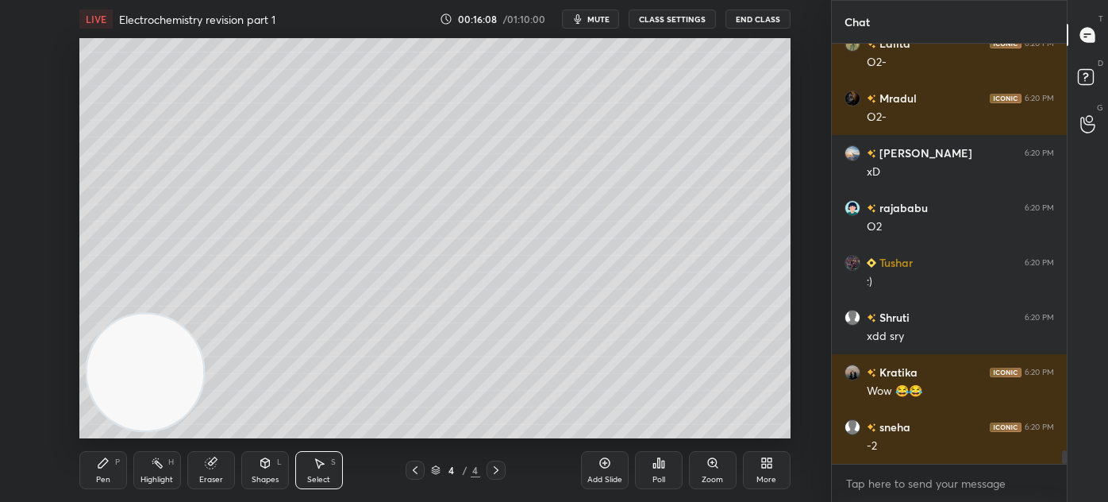
scroll to position [12652, 0]
click at [94, 484] on div "Pen P" at bounding box center [103, 470] width 48 height 38
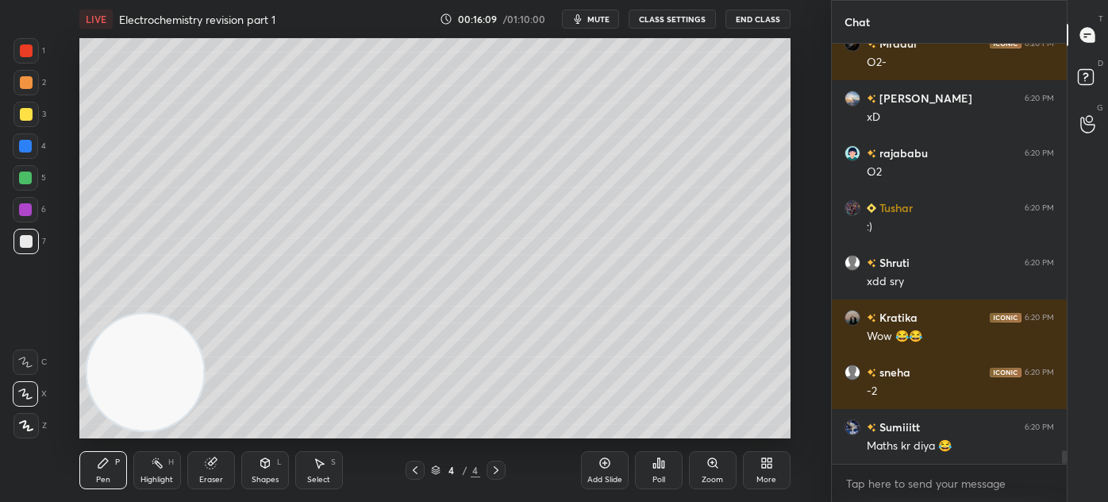
click at [27, 59] on div at bounding box center [25, 50] width 25 height 25
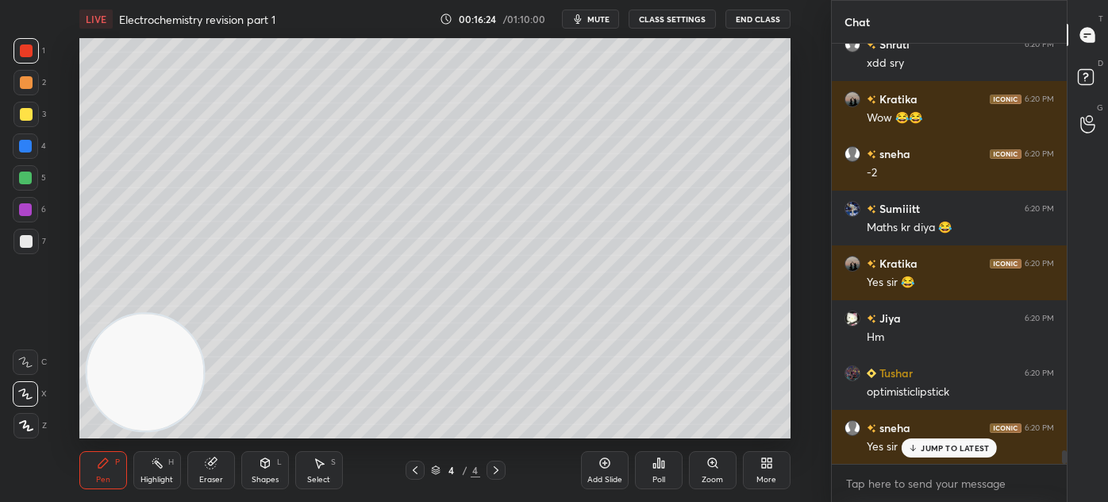
scroll to position [12926, 0]
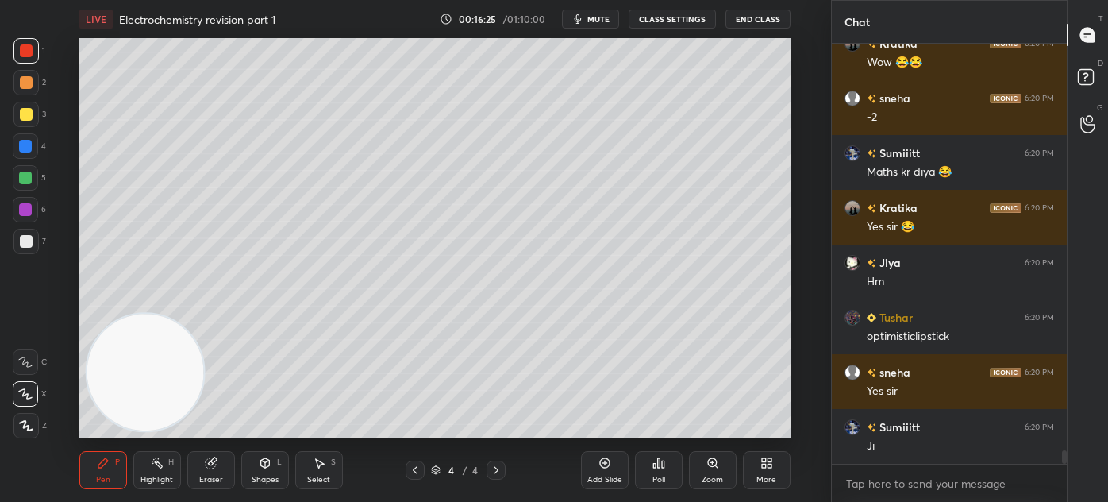
click at [21, 106] on div at bounding box center [25, 114] width 25 height 25
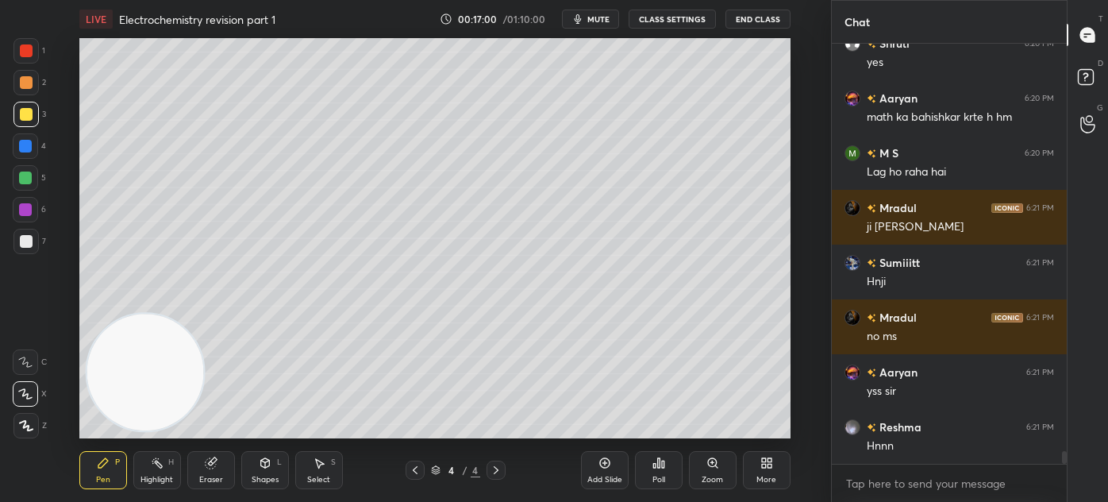
scroll to position [13474, 0]
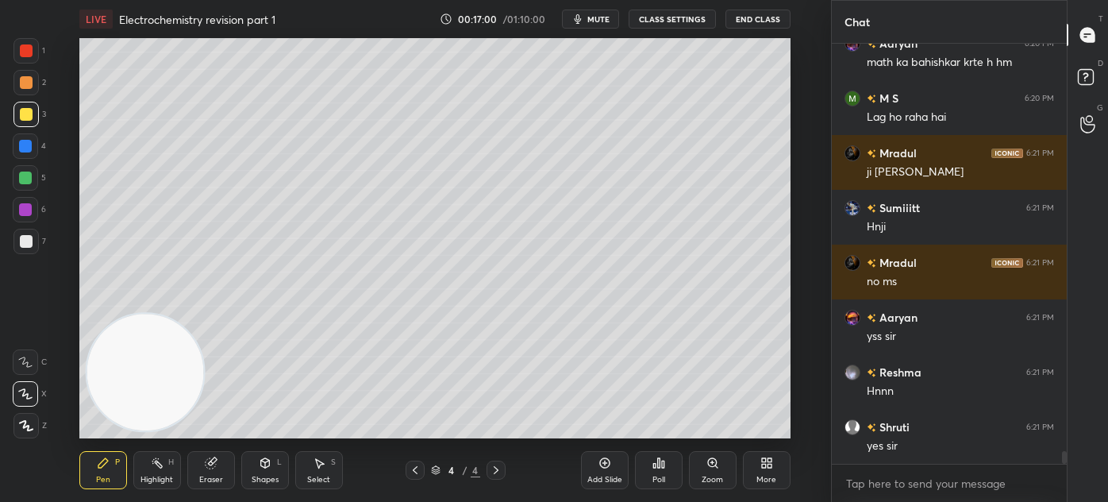
click at [23, 52] on div at bounding box center [26, 50] width 13 height 13
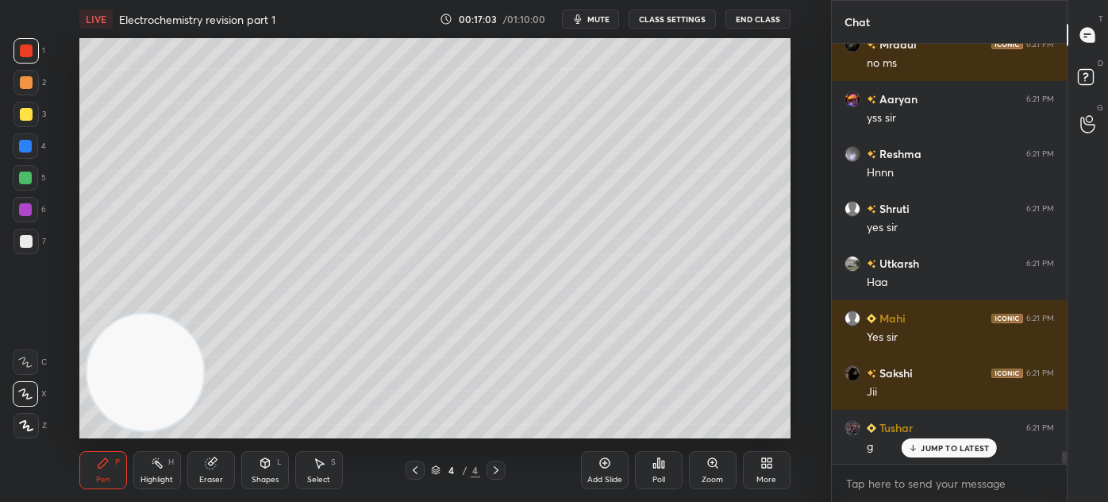
scroll to position [13747, 0]
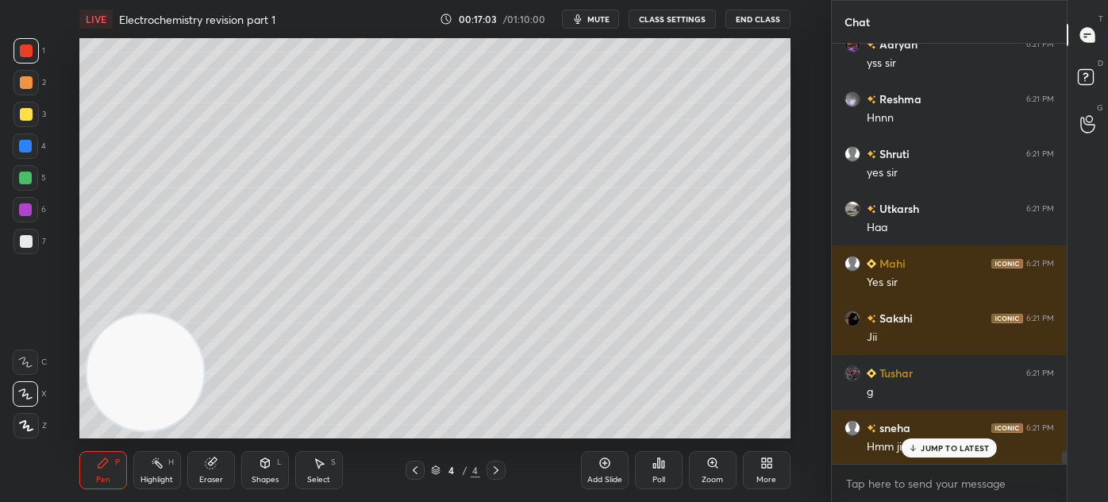
click at [211, 476] on div "Eraser" at bounding box center [211, 480] width 24 height 8
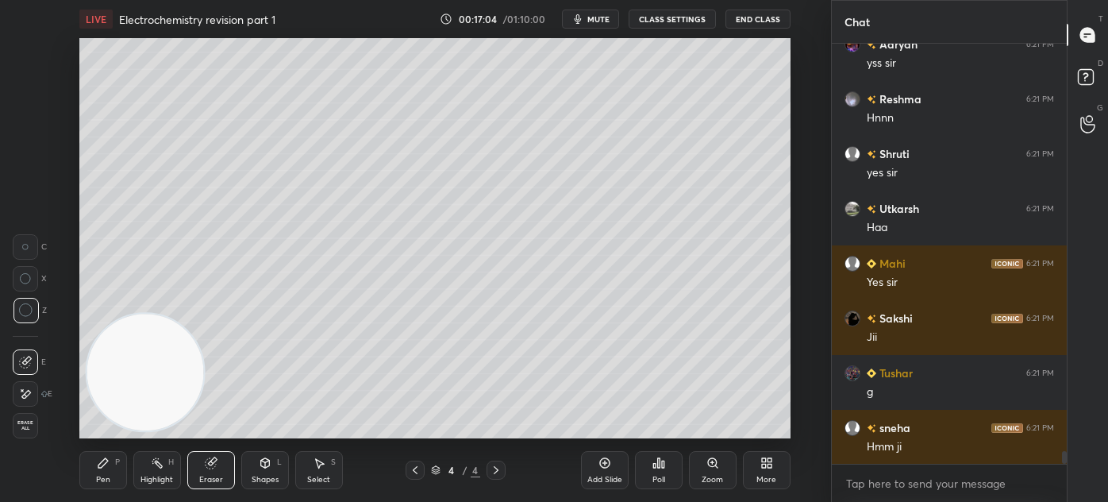
scroll to position [13803, 0]
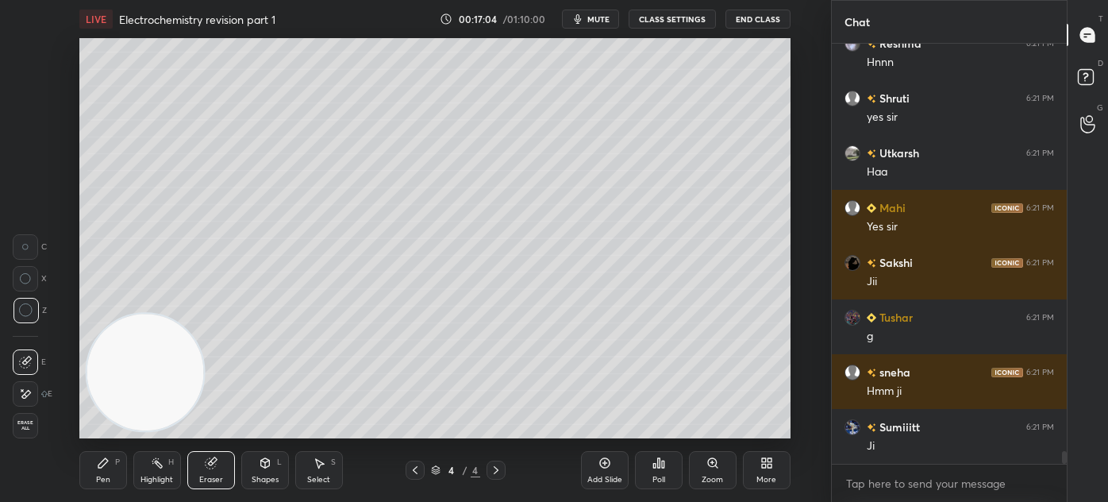
click at [121, 482] on div "Pen P" at bounding box center [103, 470] width 48 height 38
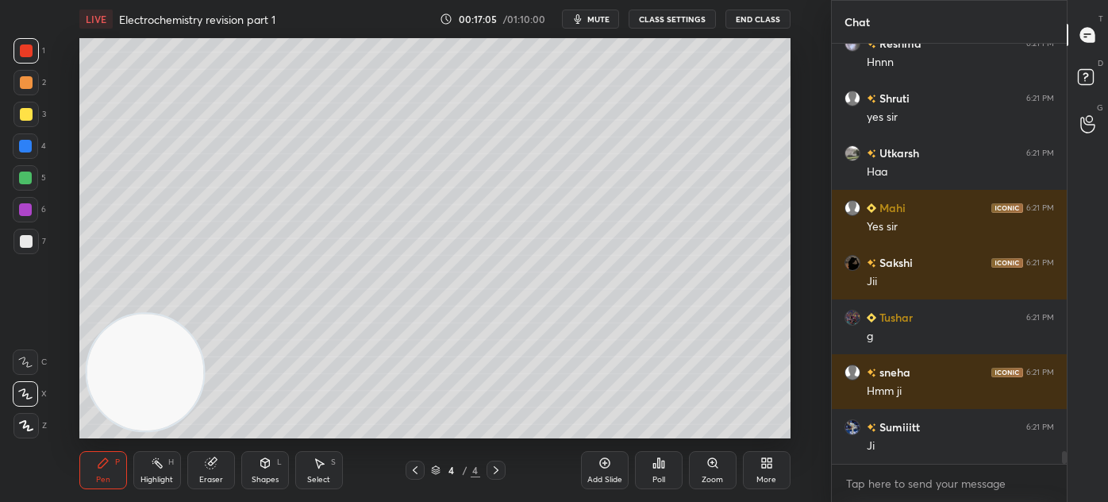
click at [24, 243] on div at bounding box center [26, 241] width 13 height 13
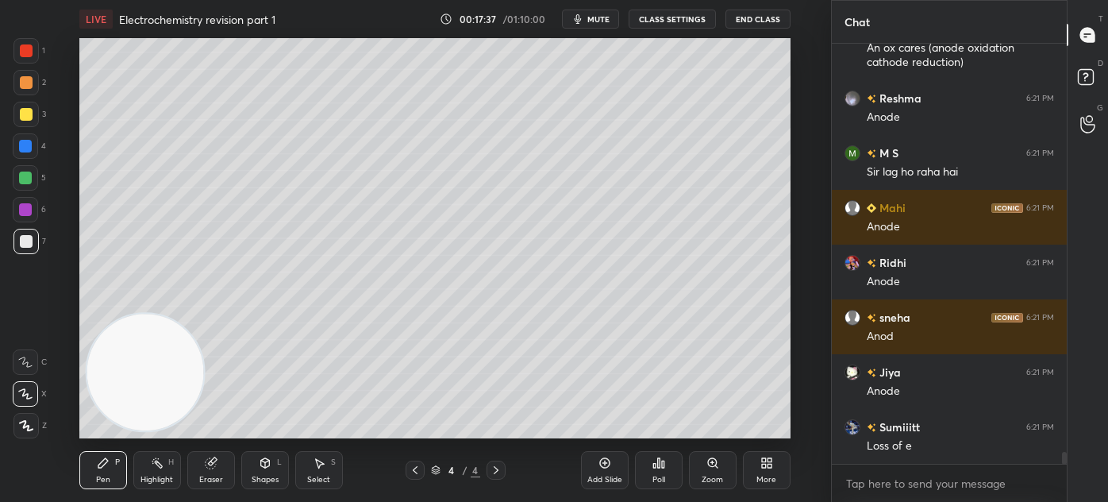
scroll to position [14639, 0]
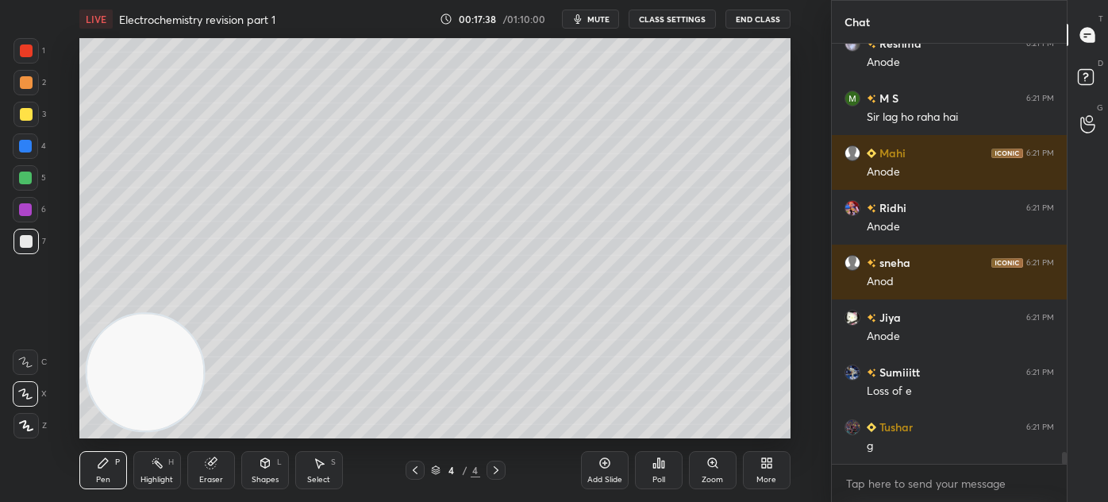
click at [21, 176] on div at bounding box center [25, 178] width 13 height 13
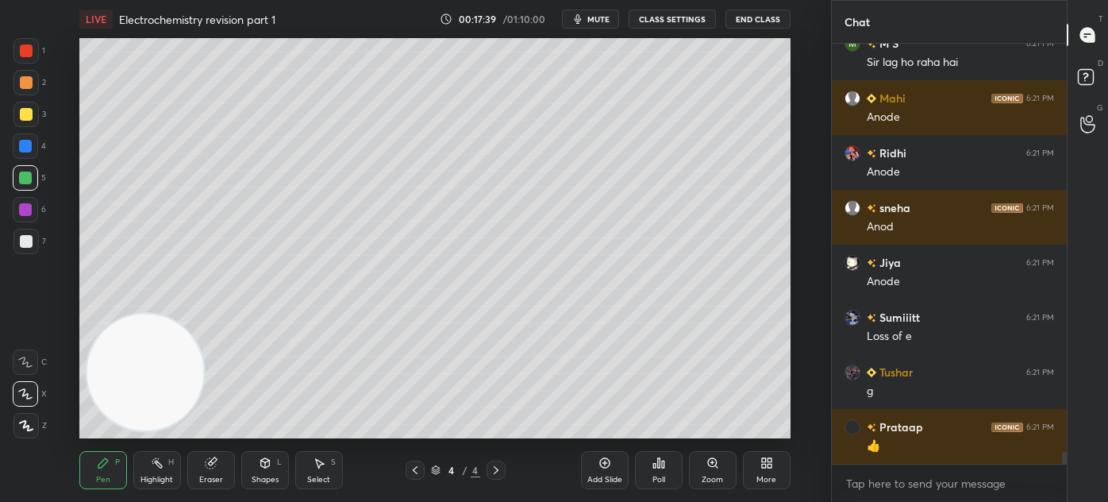
click at [29, 417] on div at bounding box center [25, 425] width 25 height 25
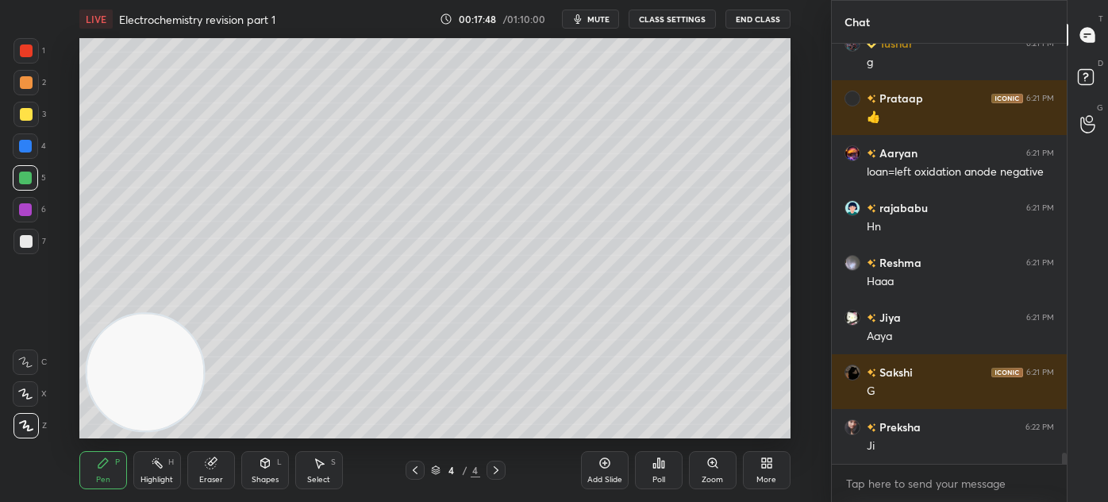
scroll to position [15077, 0]
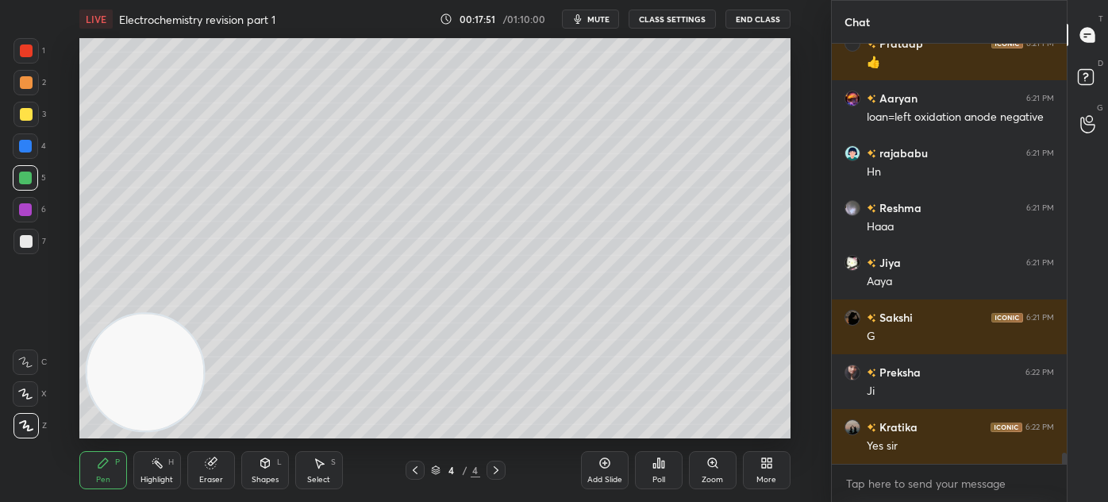
click at [25, 240] on div at bounding box center [26, 241] width 13 height 13
click at [23, 398] on div at bounding box center [25, 393] width 25 height 25
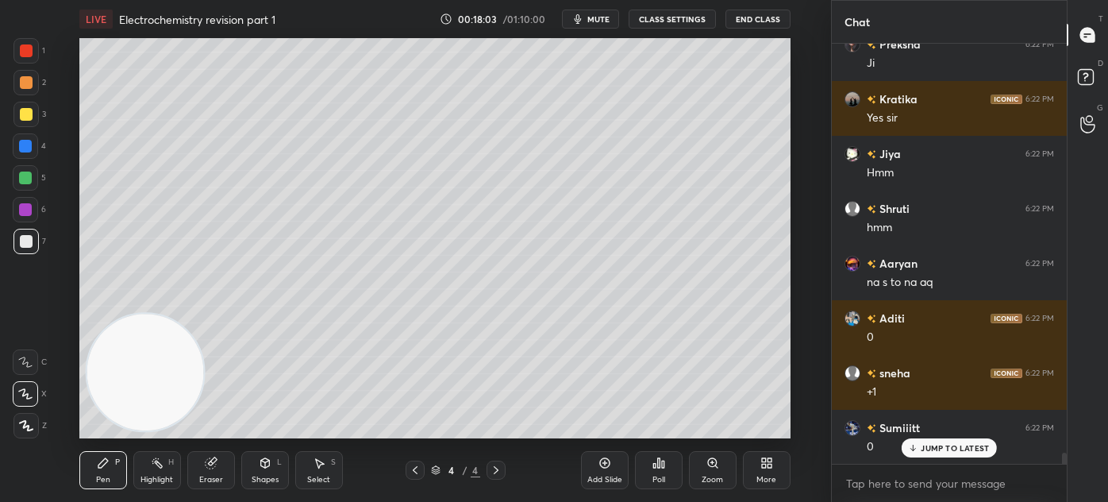
scroll to position [15461, 0]
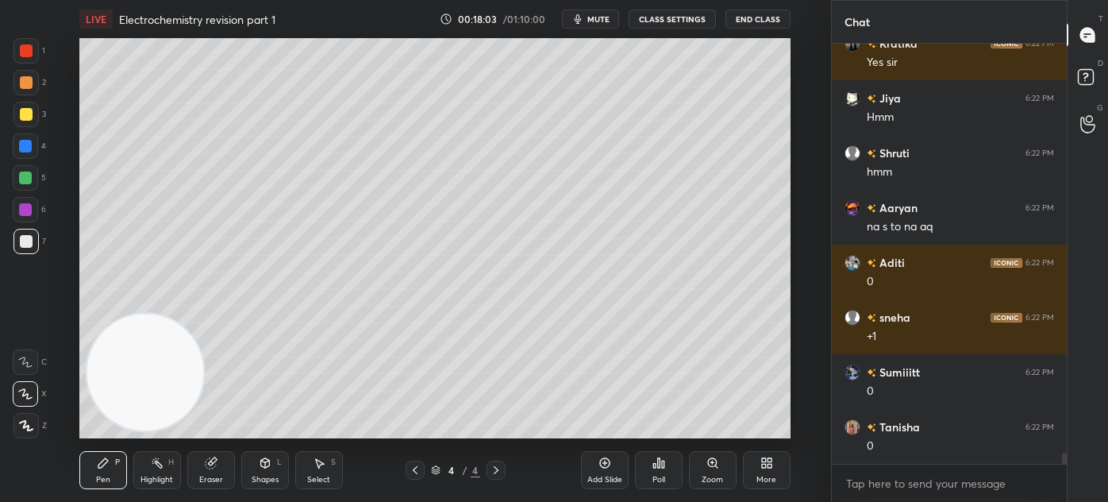
click at [326, 472] on div "Select S" at bounding box center [319, 470] width 48 height 38
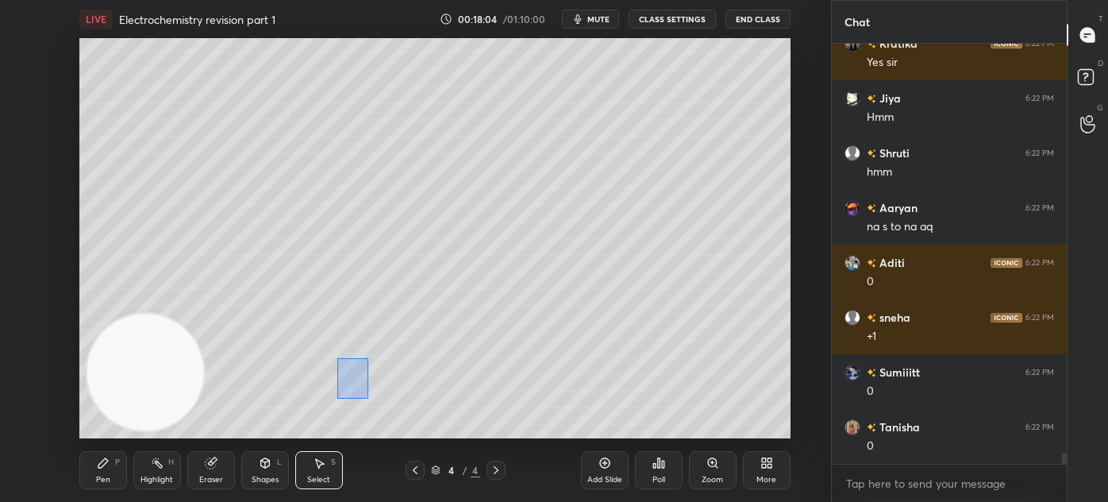
scroll to position [15515, 0]
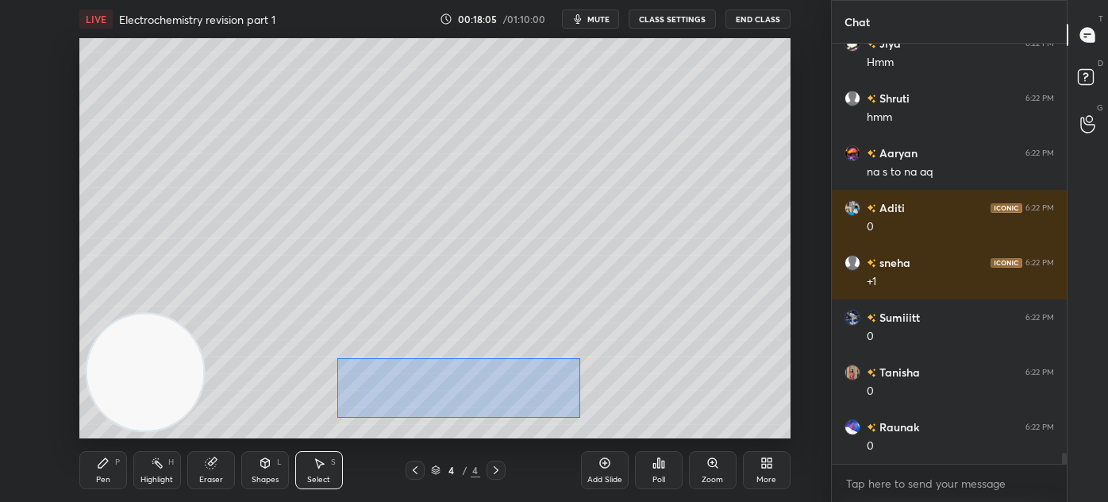
drag, startPoint x: 338, startPoint y: 377, endPoint x: 580, endPoint y: 417, distance: 244.6
click at [580, 417] on div "0 ° Undo Copy Duplicate Duplicate to new slide Delete" at bounding box center [434, 238] width 711 height 400
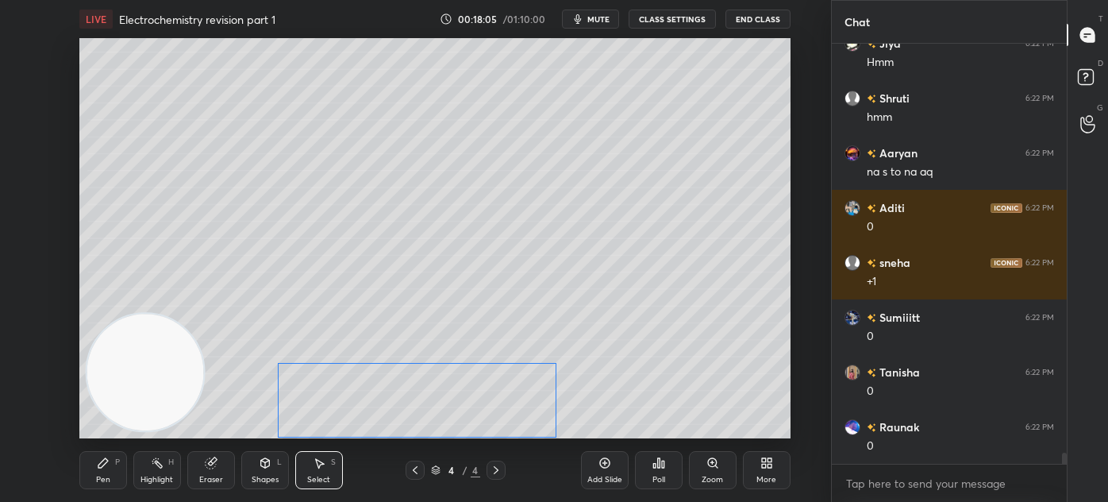
scroll to position [15570, 0]
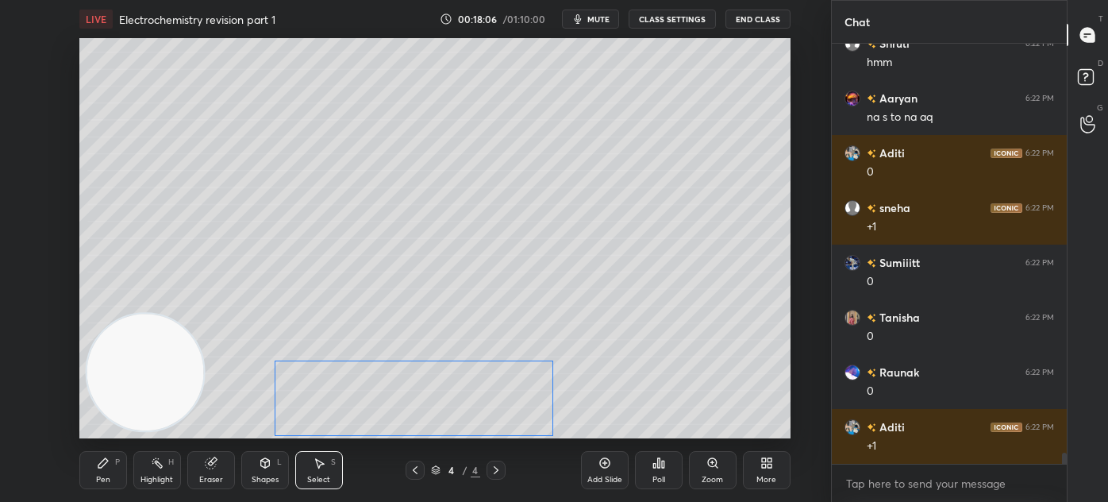
drag, startPoint x: 514, startPoint y: 375, endPoint x: 512, endPoint y: 388, distance: 13.6
click at [512, 388] on div "0 ° Undo Copy Duplicate Duplicate to new slide Delete" at bounding box center [434, 238] width 711 height 400
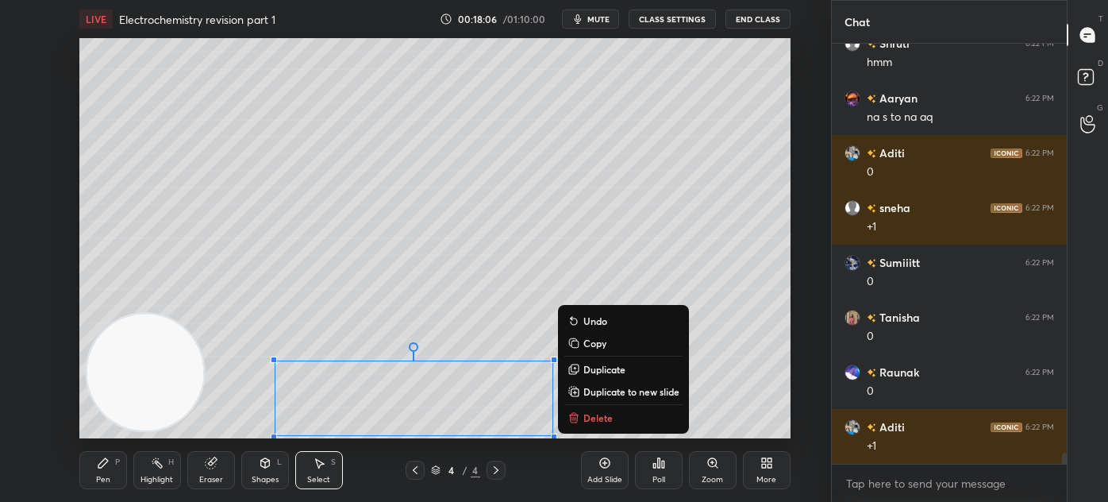
drag, startPoint x: 765, startPoint y: 407, endPoint x: 757, endPoint y: 403, distance: 8.6
click at [765, 406] on div "0 ° Undo Copy Duplicate Duplicate to new slide Delete" at bounding box center [434, 238] width 711 height 400
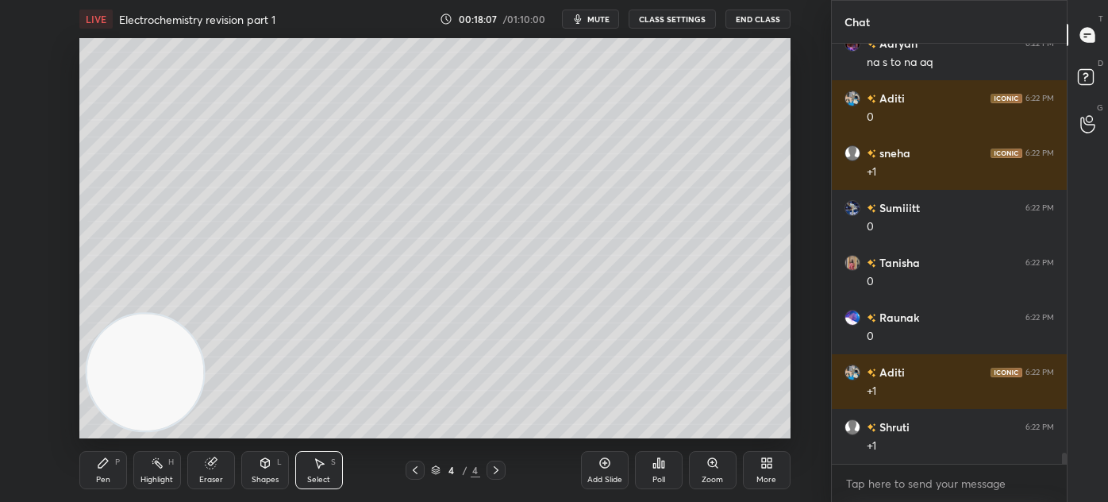
click at [99, 471] on div "Pen P" at bounding box center [103, 470] width 48 height 38
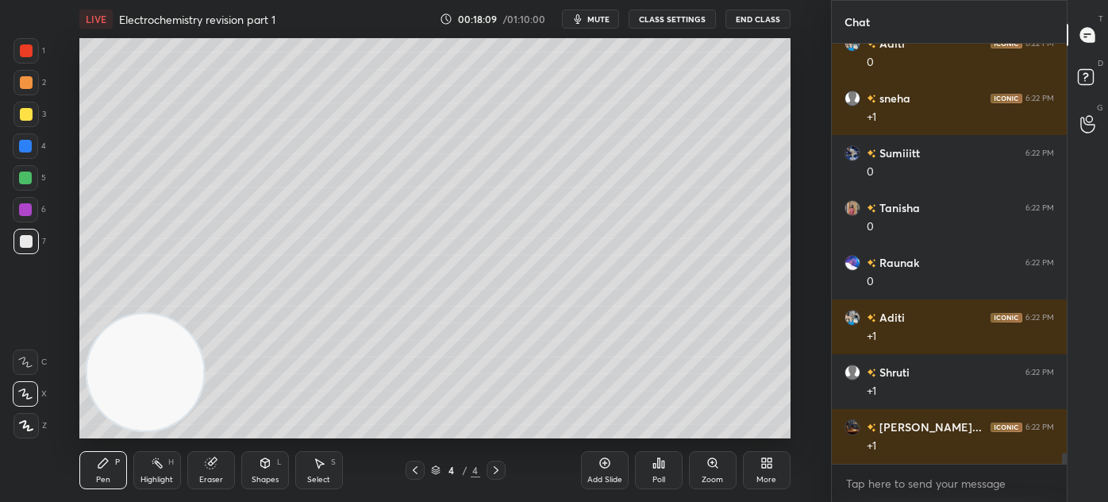
scroll to position [15789, 0]
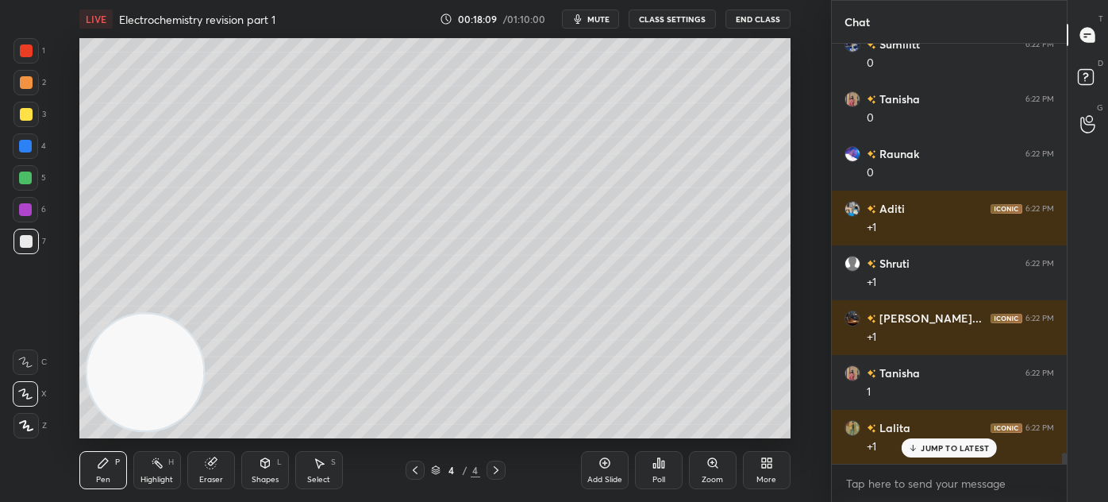
click at [23, 209] on div at bounding box center [25, 209] width 13 height 13
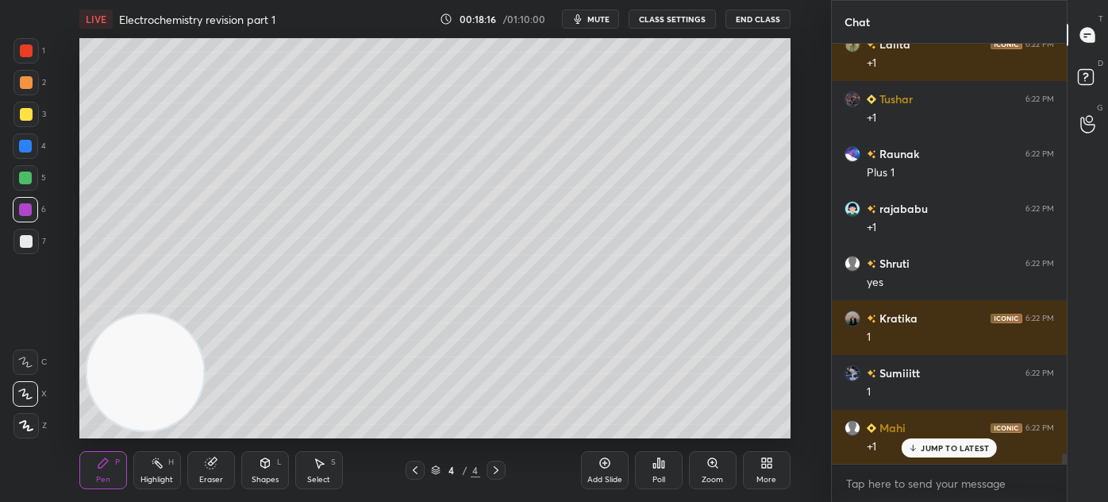
scroll to position [16227, 0]
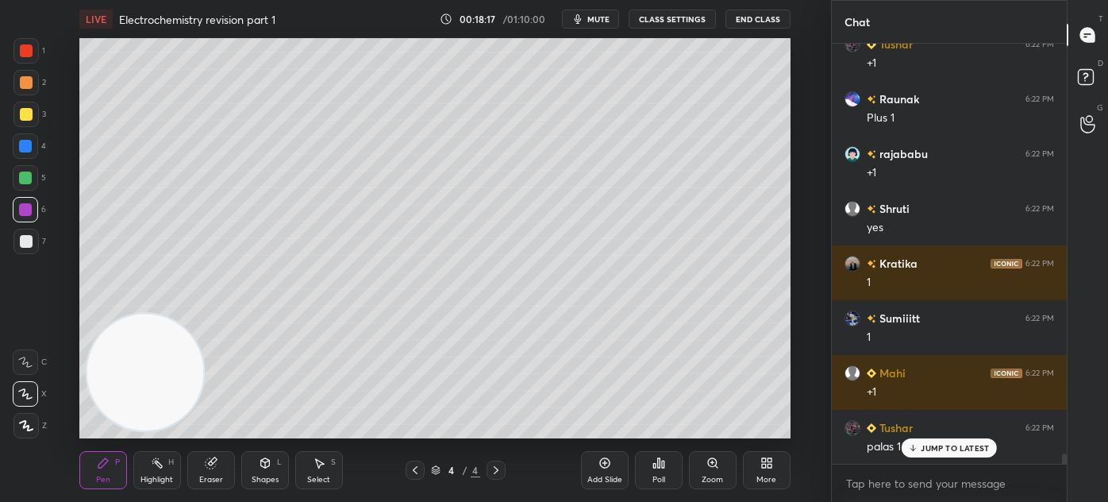
click at [22, 436] on div at bounding box center [25, 425] width 25 height 25
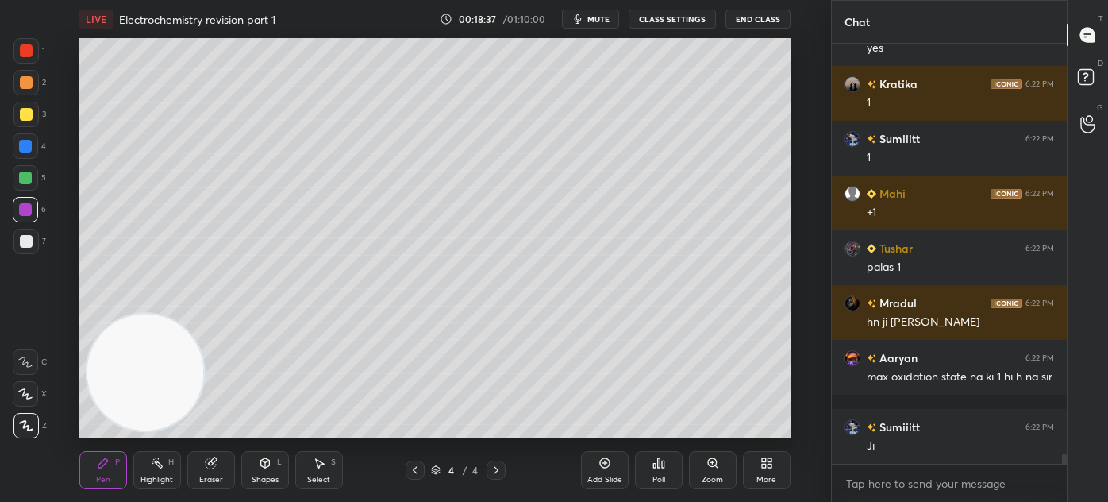
scroll to position [16461, 0]
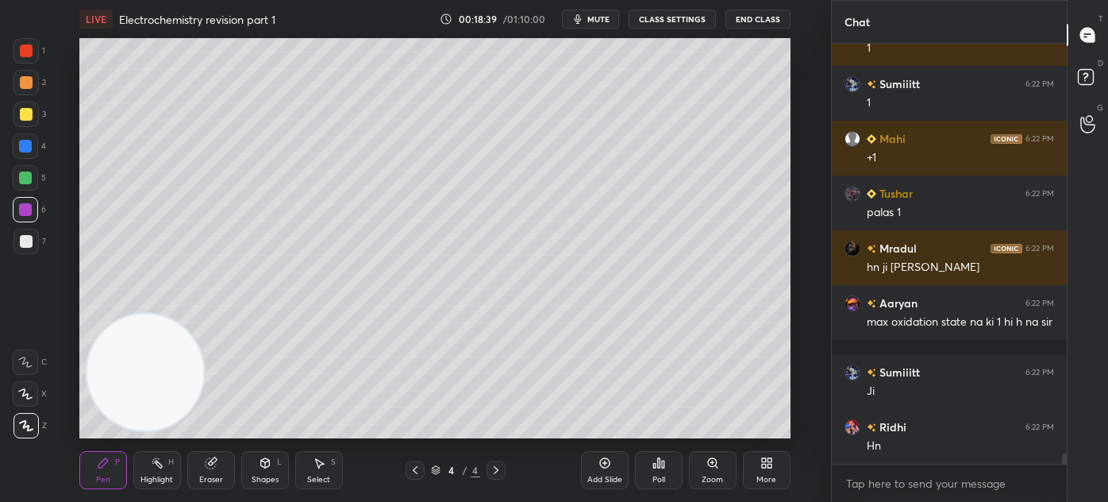
drag, startPoint x: 23, startPoint y: 56, endPoint x: 33, endPoint y: 49, distance: 12.1
click at [23, 56] on div at bounding box center [26, 50] width 13 height 13
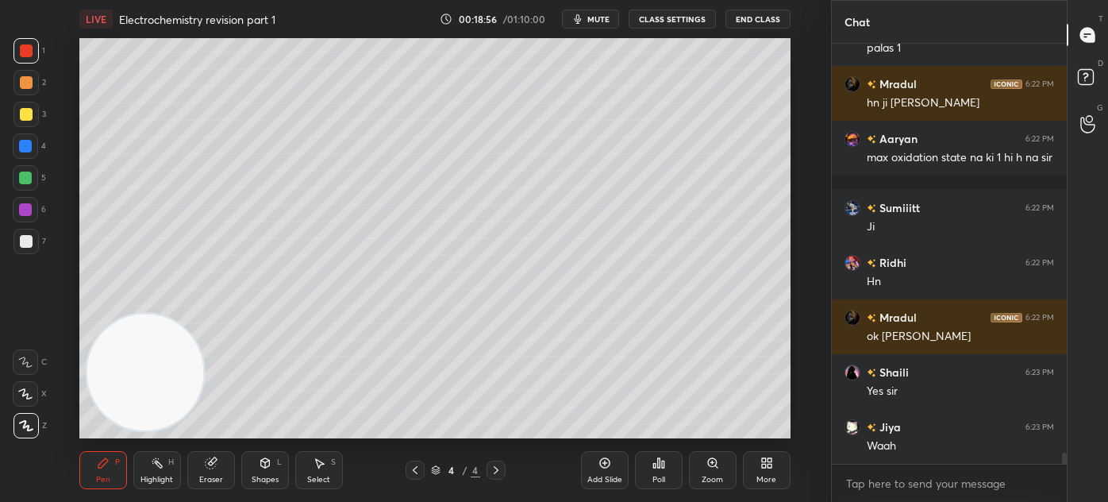
scroll to position [15280, 0]
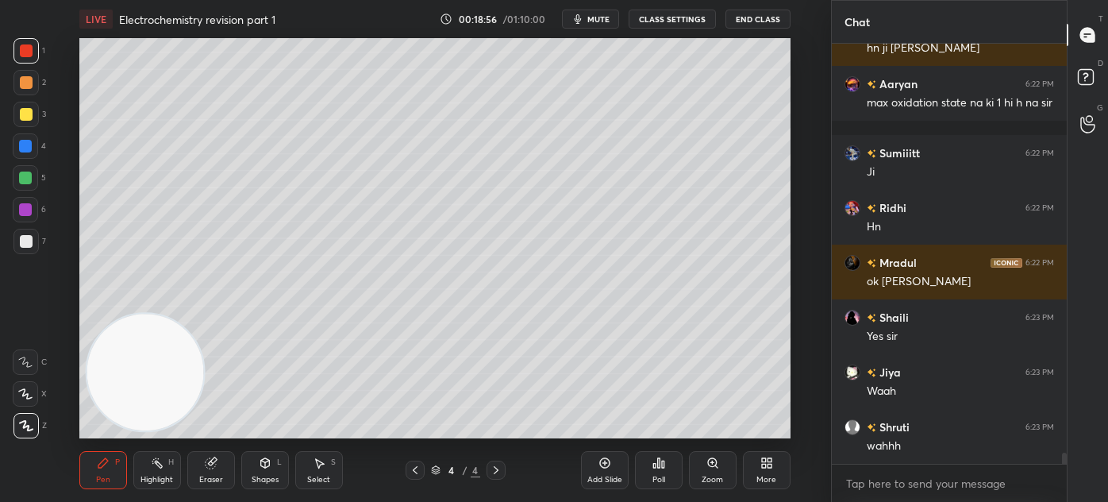
click at [23, 143] on div at bounding box center [25, 146] width 13 height 13
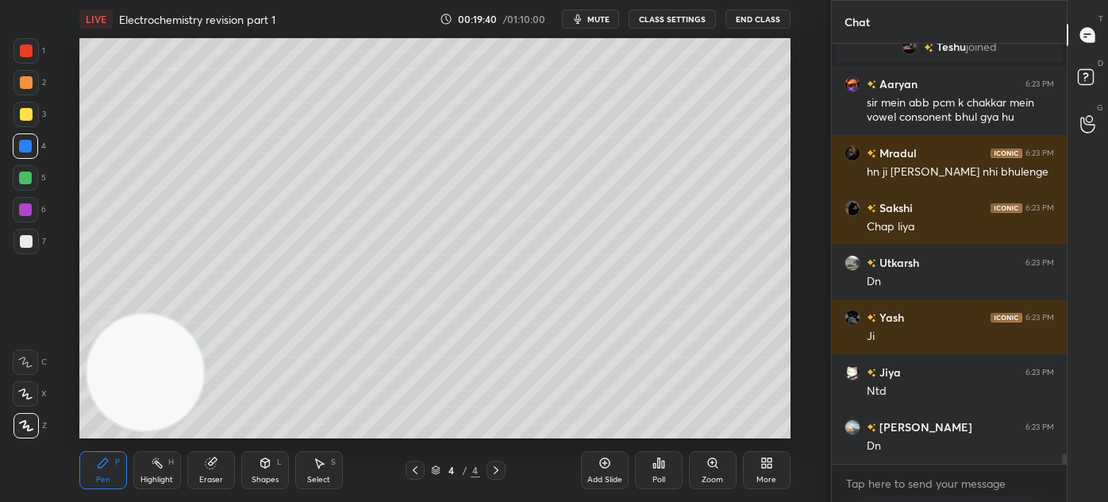
scroll to position [16093, 0]
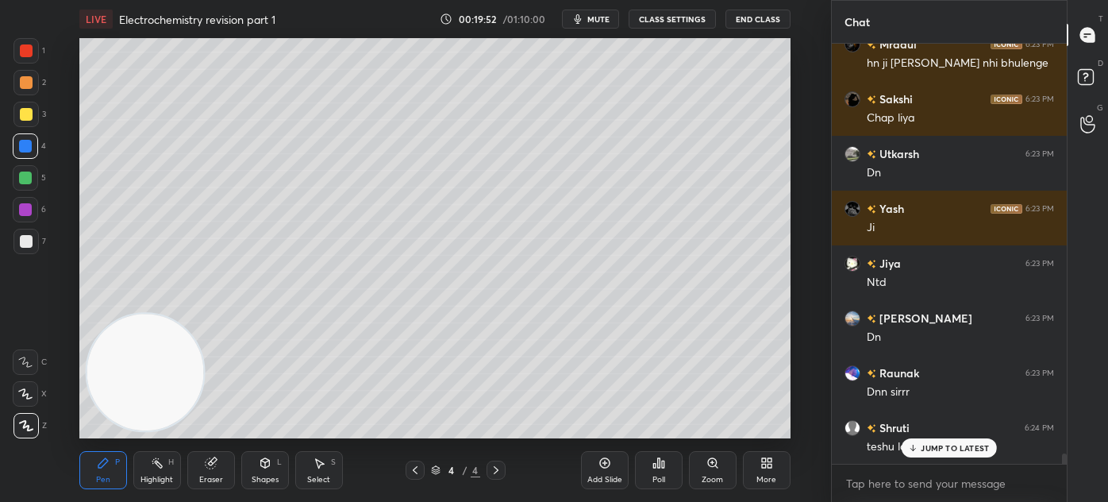
click at [19, 100] on div "2" at bounding box center [29, 86] width 33 height 32
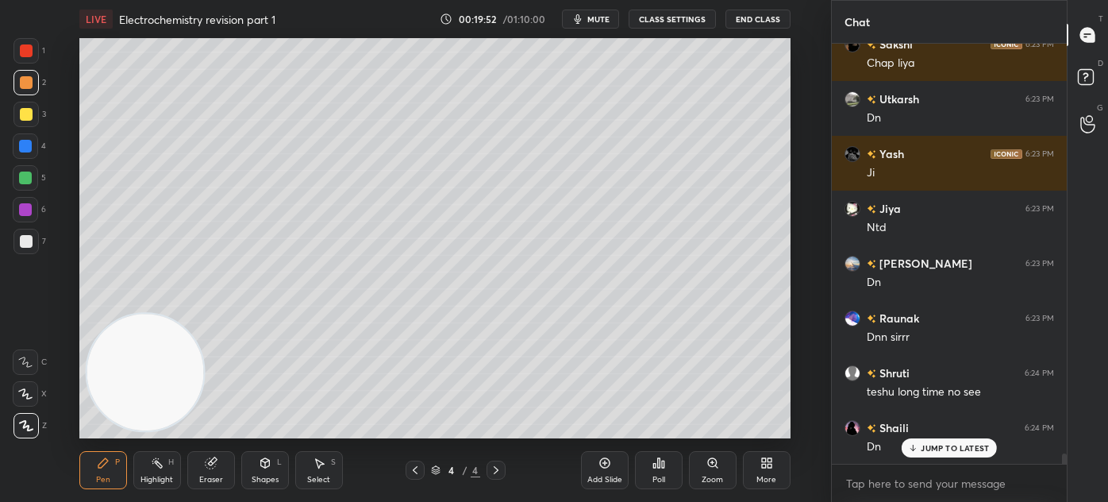
click at [23, 45] on div at bounding box center [25, 50] width 25 height 25
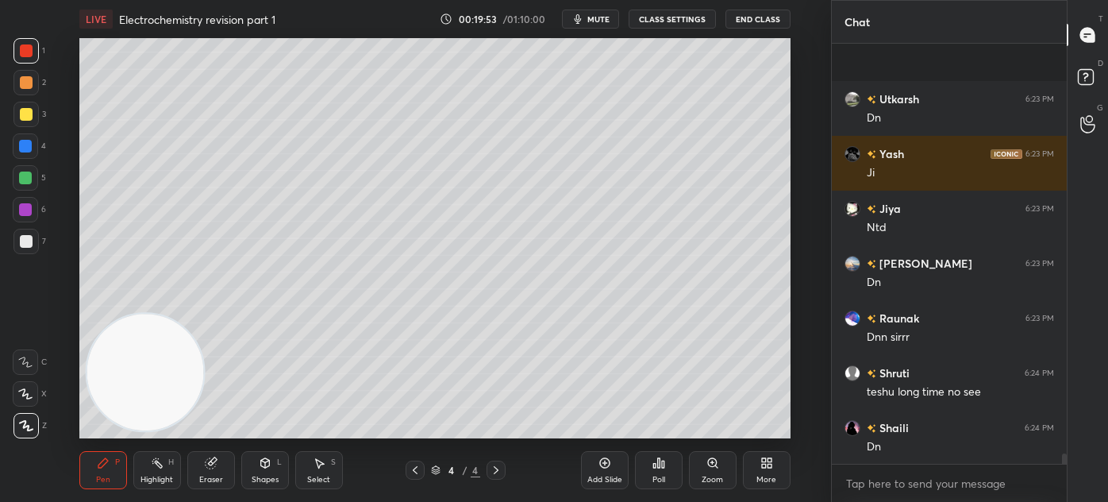
scroll to position [16312, 0]
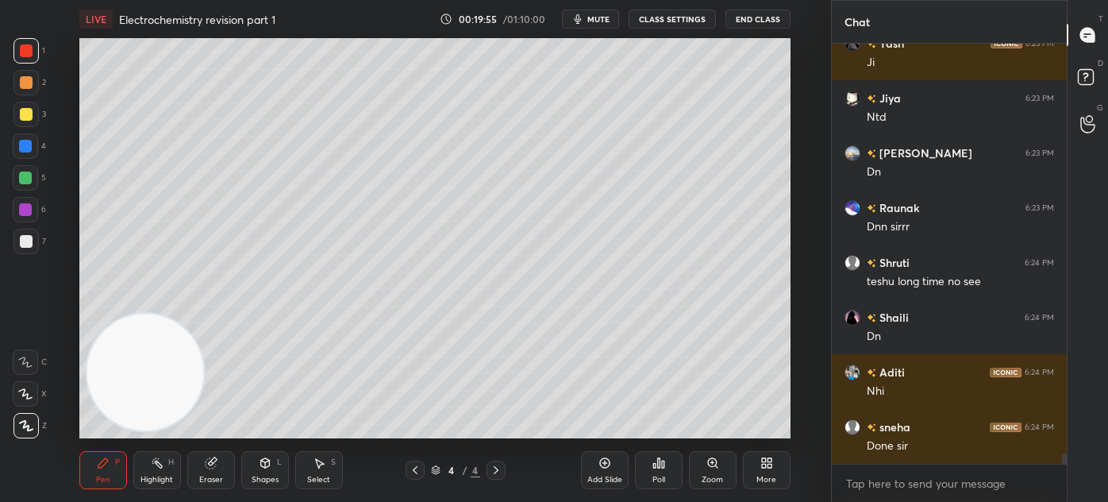
click at [601, 476] on div "Add Slide" at bounding box center [605, 480] width 35 height 8
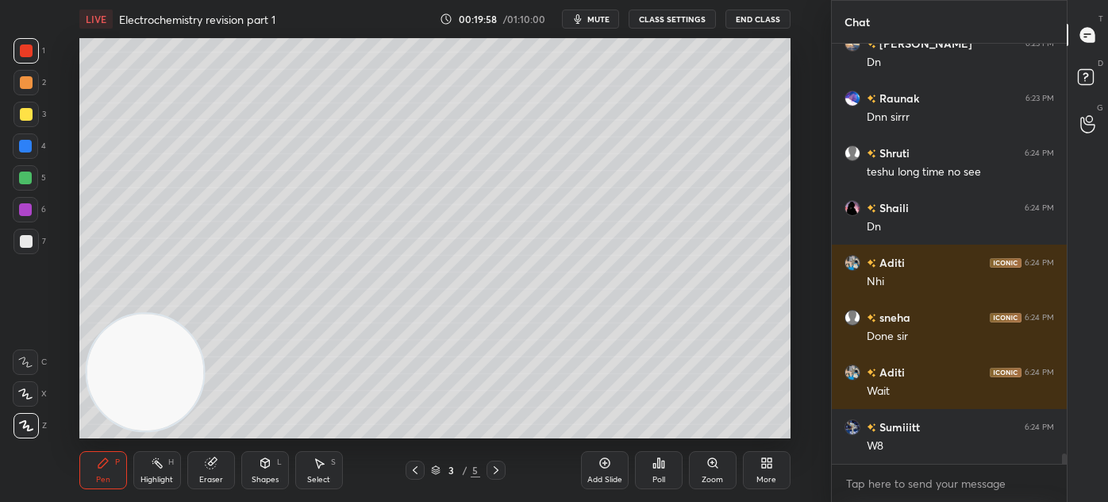
scroll to position [16476, 0]
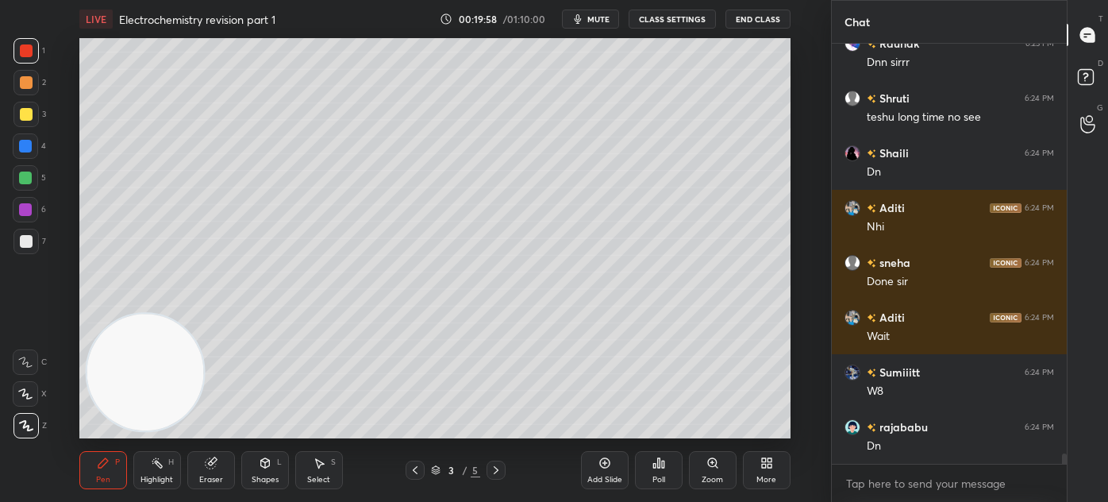
click at [23, 176] on div at bounding box center [25, 178] width 13 height 13
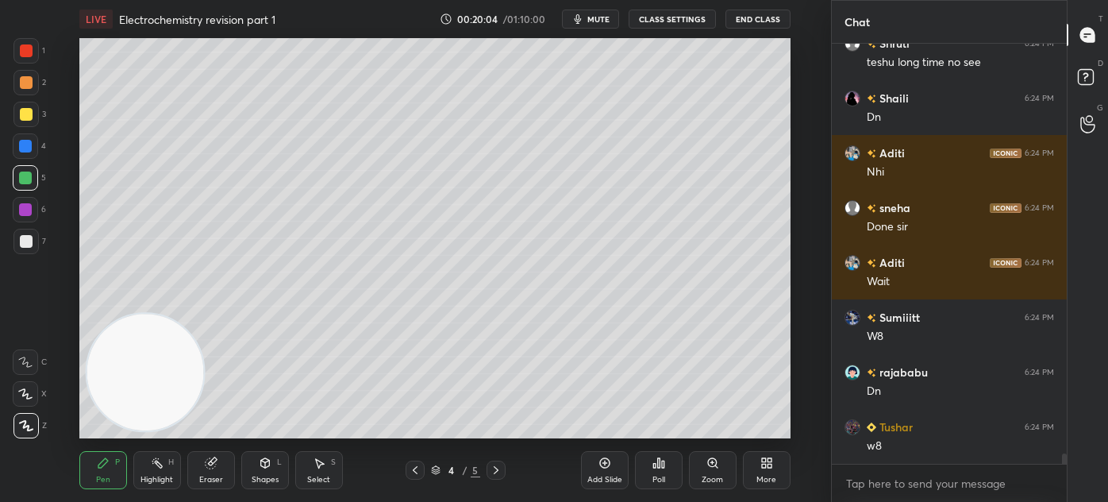
scroll to position [16585, 0]
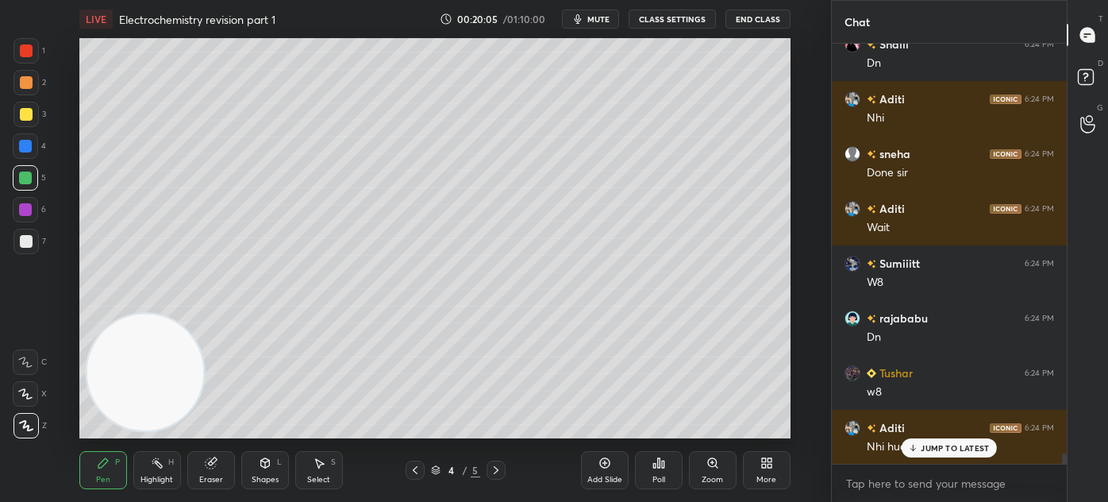
click at [935, 450] on p "JUMP TO LATEST" at bounding box center [955, 448] width 68 height 10
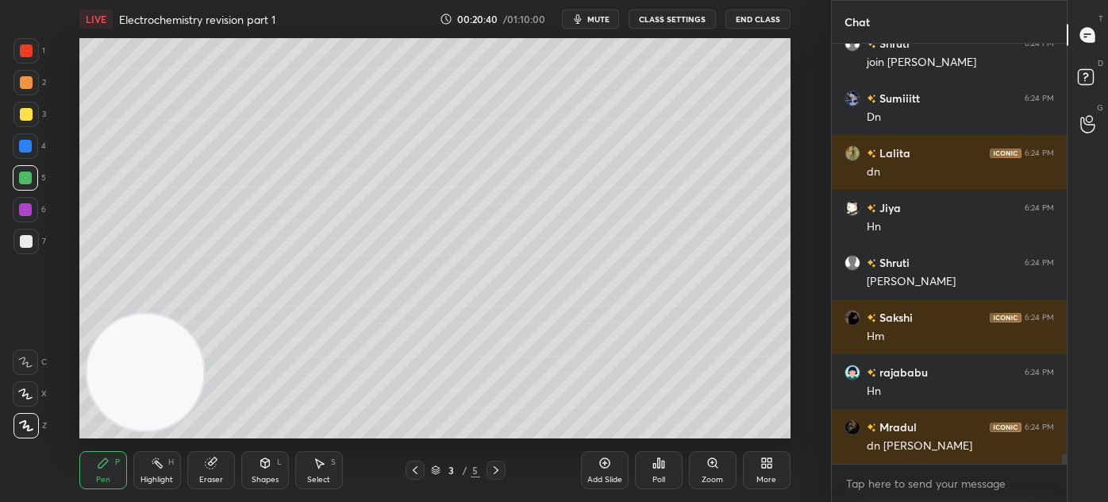
scroll to position [17243, 0]
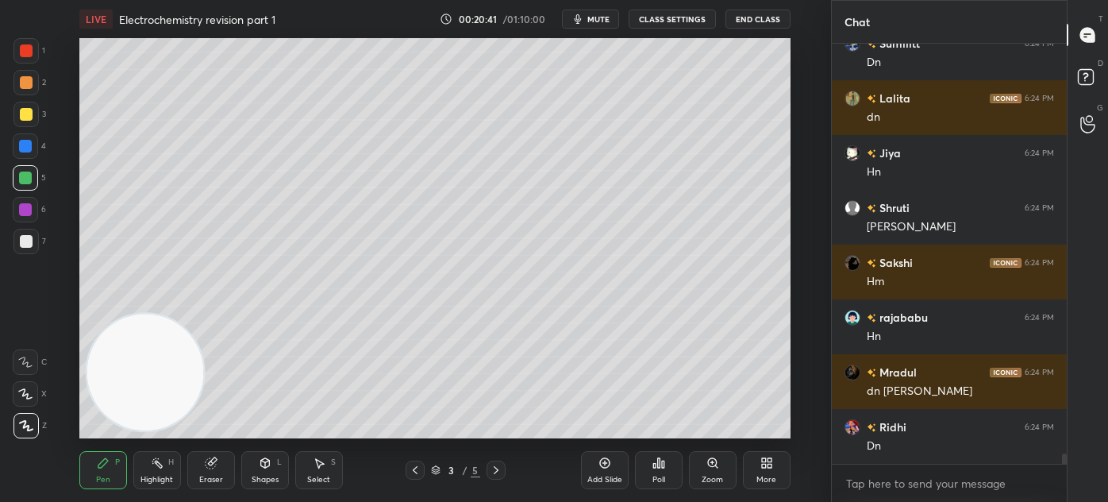
click at [30, 143] on div at bounding box center [25, 146] width 13 height 13
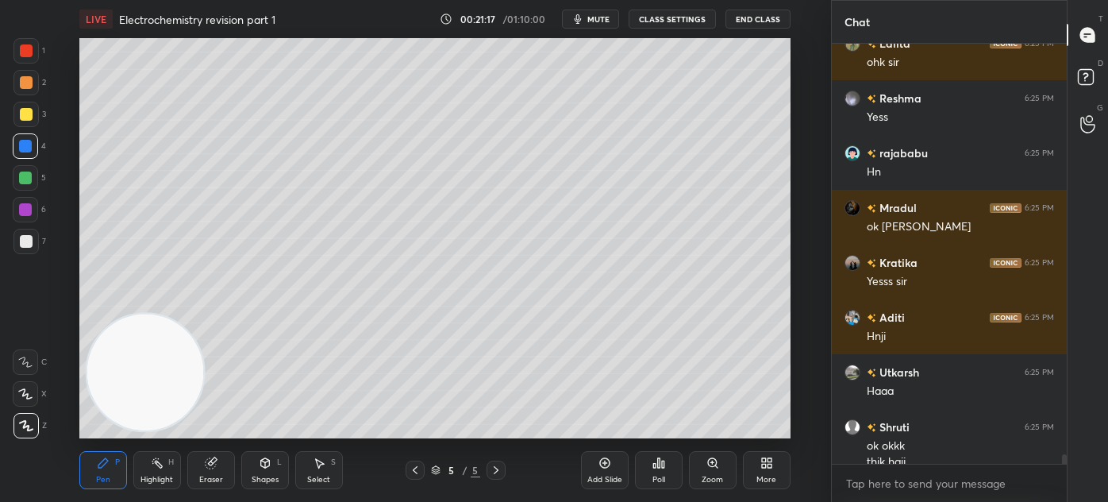
scroll to position [18097, 0]
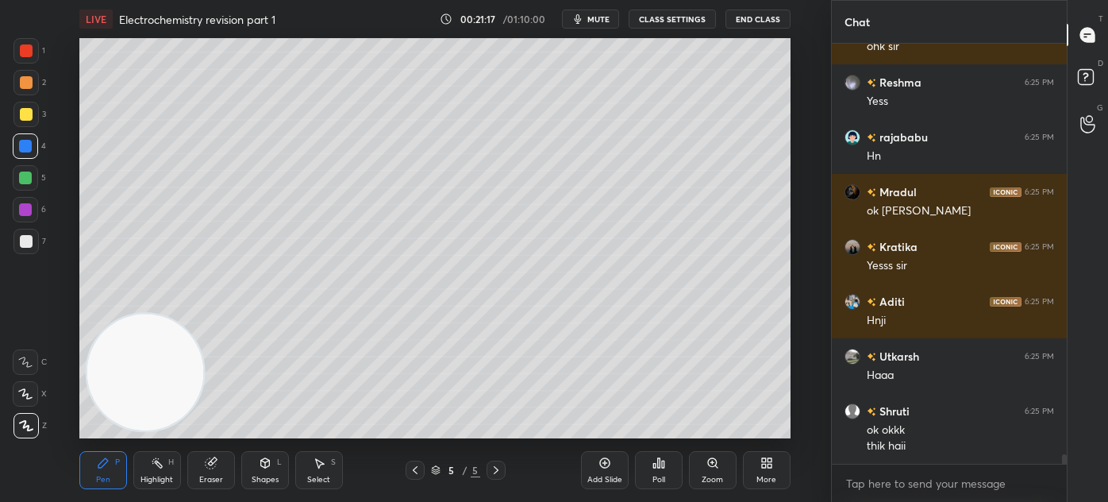
click at [91, 466] on div "Pen P" at bounding box center [103, 470] width 48 height 38
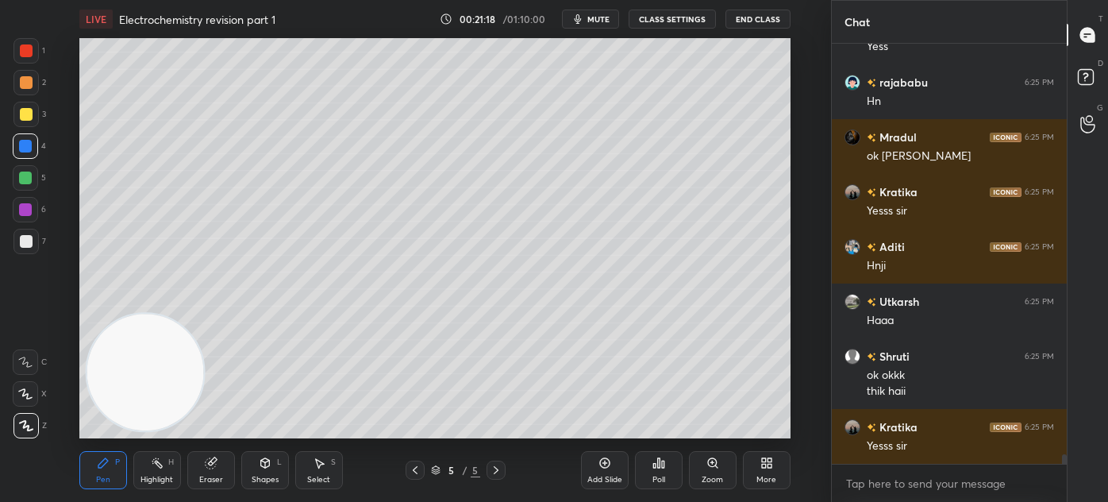
click at [29, 395] on icon at bounding box center [25, 393] width 14 height 11
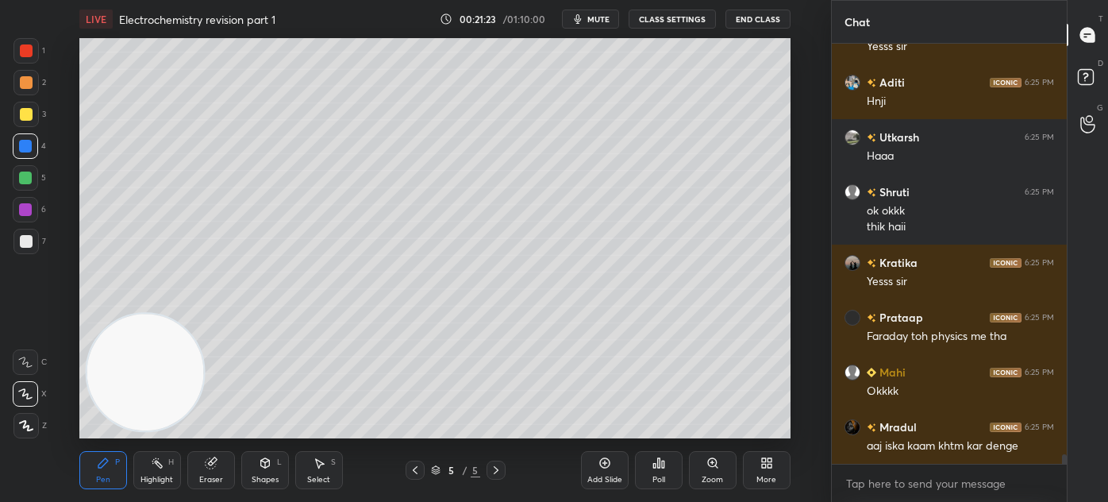
scroll to position [18370, 0]
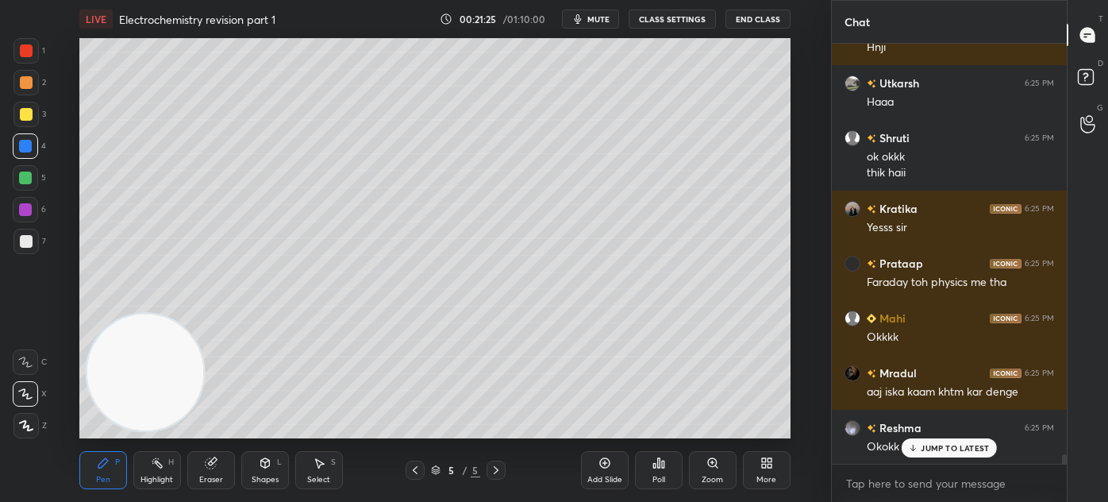
click at [669, 21] on button "CLASS SETTINGS" at bounding box center [672, 19] width 87 height 19
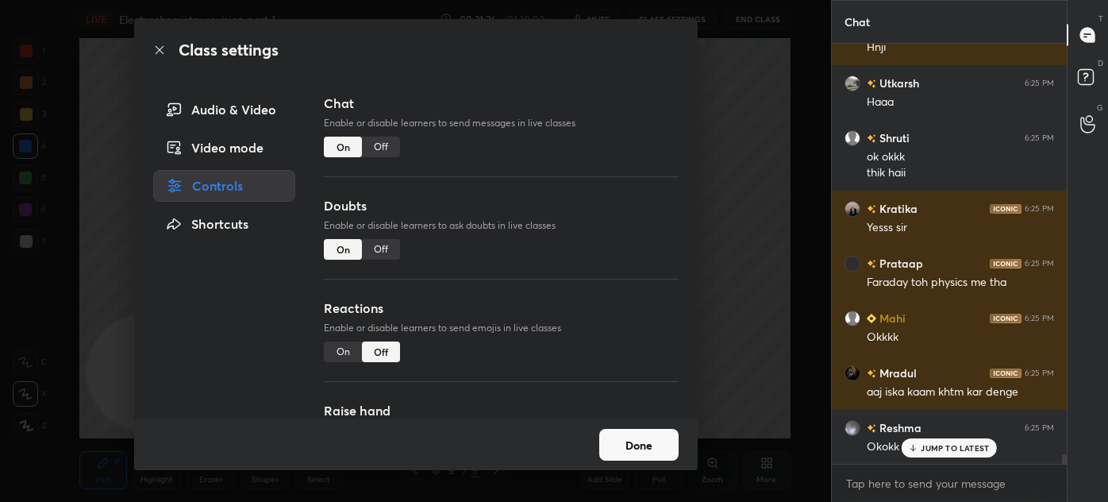
click at [397, 140] on div "Chat Enable or disable learners to send messages in live classes On Off" at bounding box center [501, 145] width 354 height 102
click at [372, 145] on div "Off" at bounding box center [381, 147] width 38 height 21
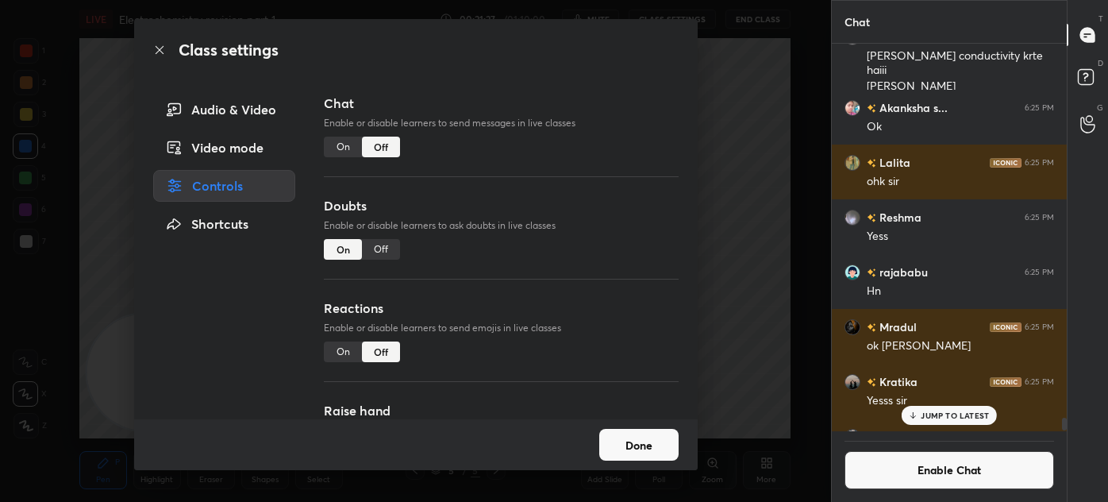
click at [798, 161] on div "Class settings Audio & Video Video mode Controls Shortcuts Chat Enable or disab…" at bounding box center [415, 251] width 831 height 502
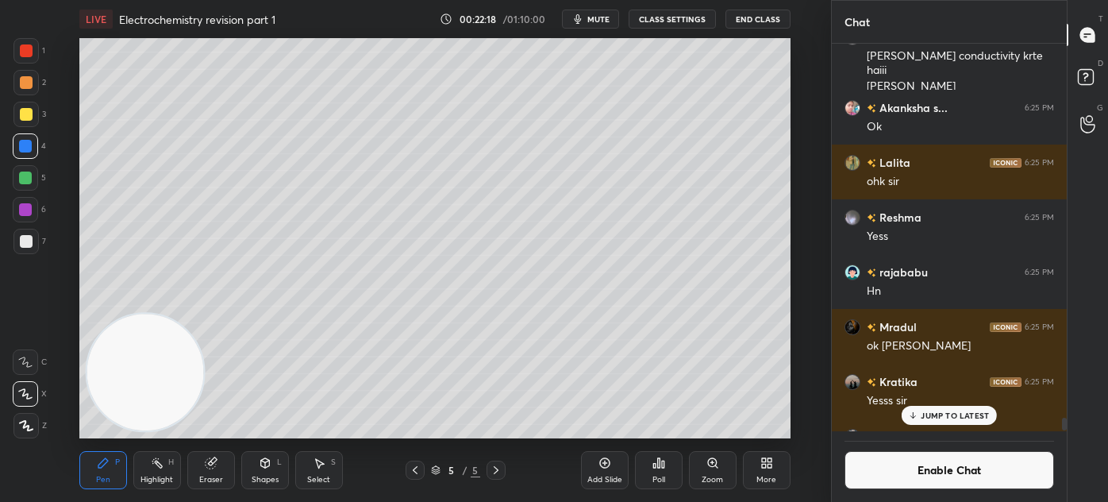
click at [21, 110] on div at bounding box center [26, 114] width 13 height 13
drag, startPoint x: 916, startPoint y: 411, endPoint x: 913, endPoint y: 422, distance: 10.8
click at [918, 410] on icon at bounding box center [913, 415] width 10 height 10
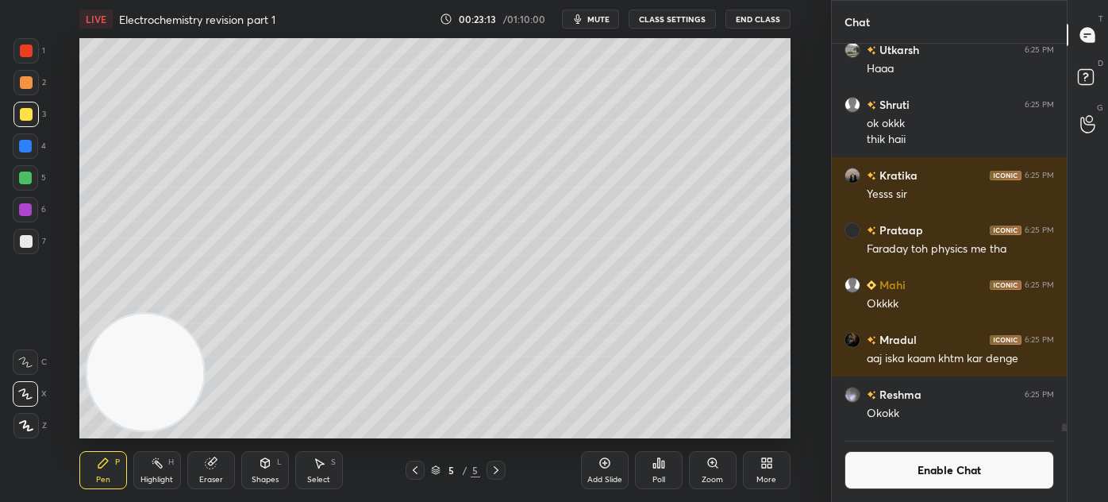
click at [327, 473] on div "Select S" at bounding box center [319, 470] width 48 height 38
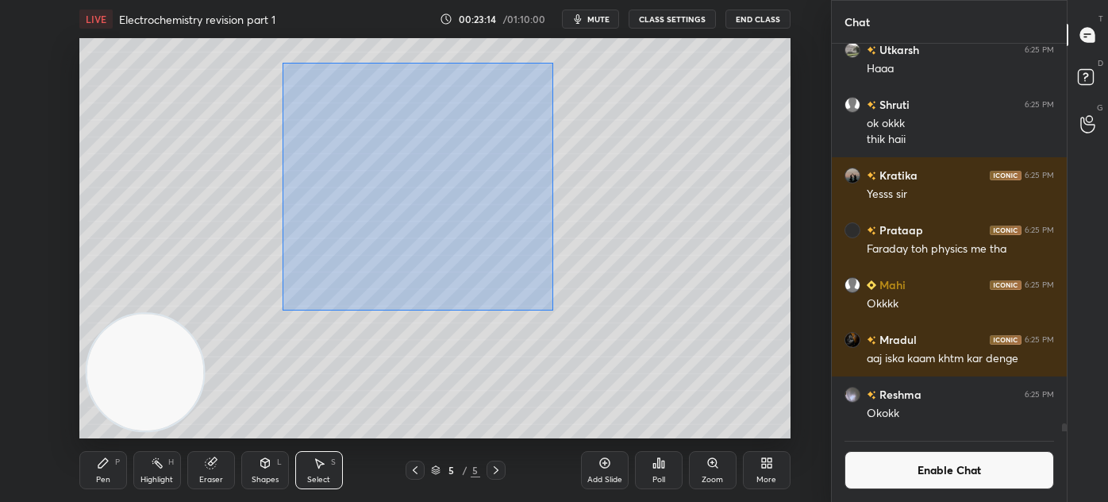
drag, startPoint x: 282, startPoint y: 65, endPoint x: 626, endPoint y: 299, distance: 415.6
click at [630, 302] on div "0 ° Undo Copy Duplicate Duplicate to new slide Delete" at bounding box center [434, 238] width 711 height 400
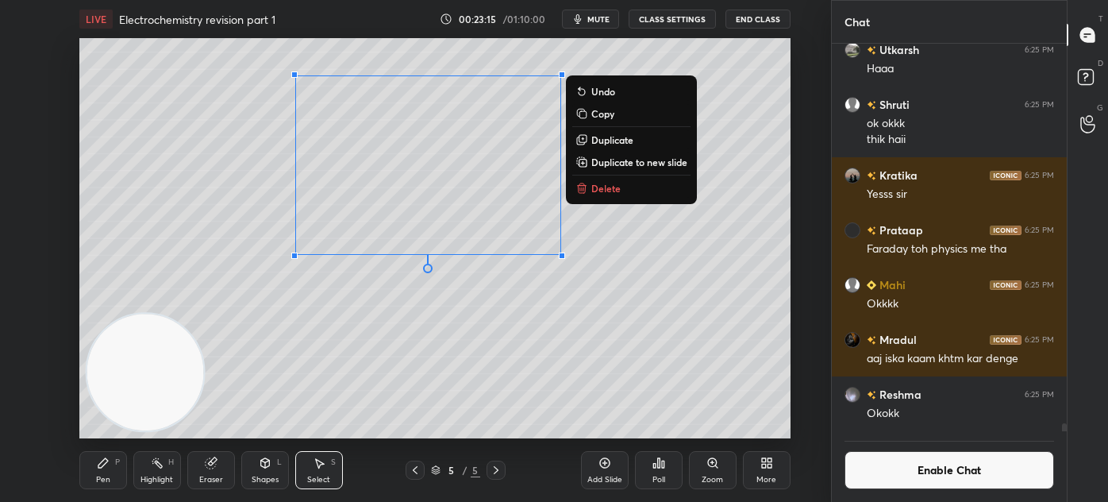
click at [621, 187] on button "Delete" at bounding box center [631, 188] width 118 height 19
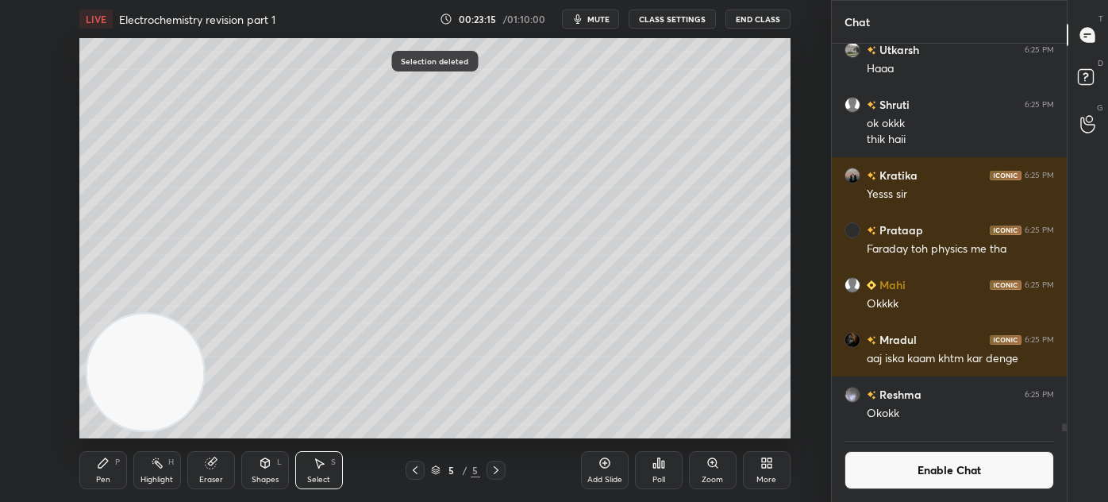
click at [118, 469] on div "Pen P" at bounding box center [103, 470] width 48 height 38
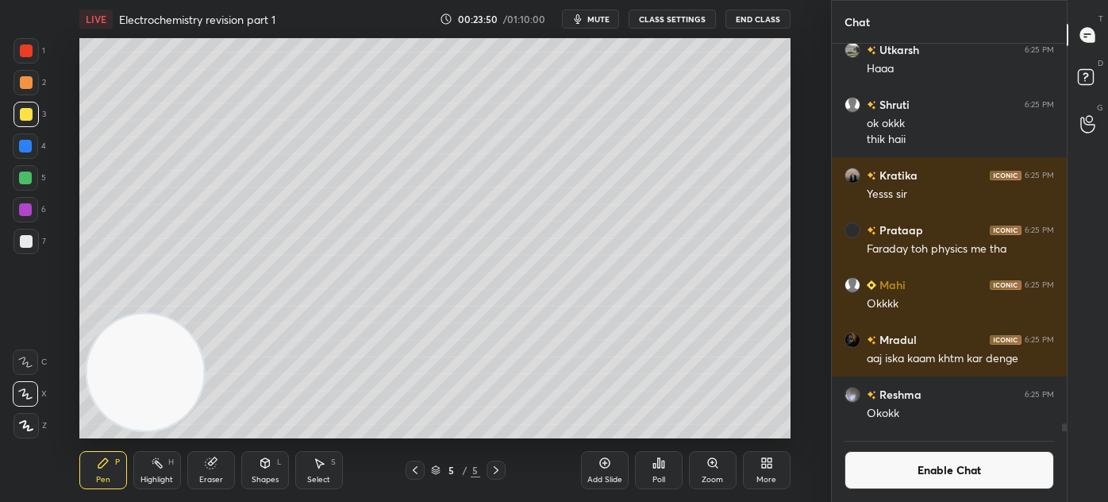
click at [212, 472] on div "Eraser" at bounding box center [211, 470] width 48 height 38
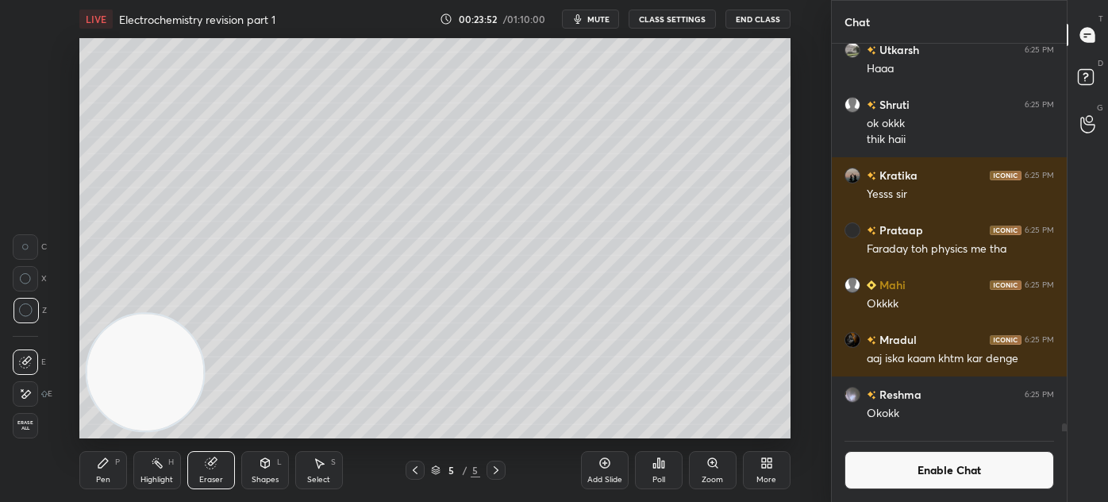
click at [93, 484] on div "Pen P" at bounding box center [103, 470] width 48 height 38
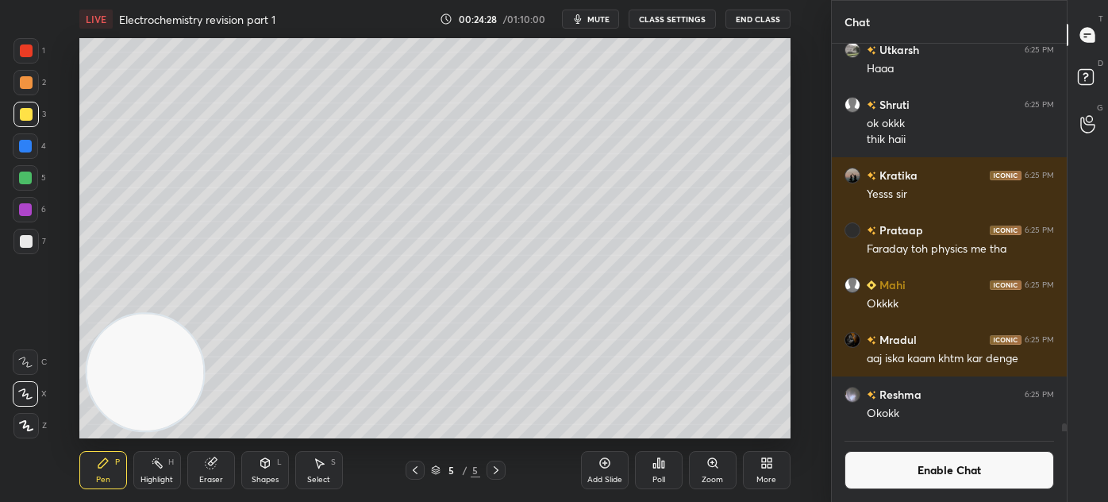
click at [905, 473] on button "Enable Chat" at bounding box center [950, 470] width 210 height 38
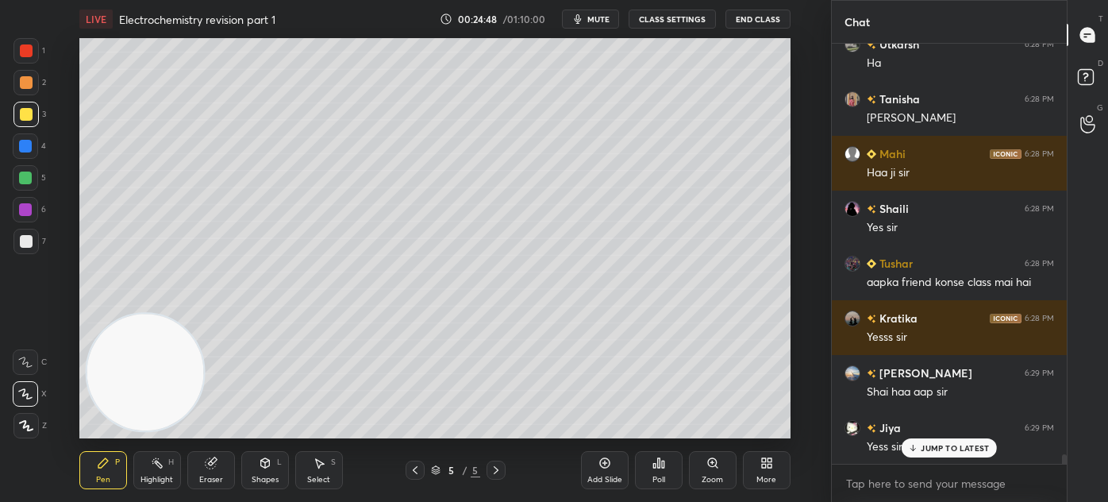
scroll to position [18700, 0]
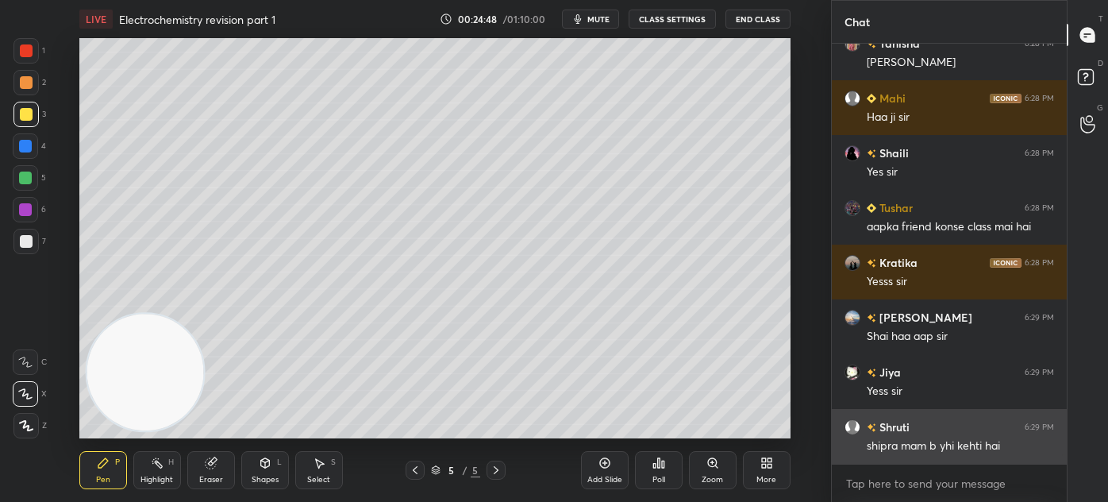
click at [929, 446] on div "shipra mam b yhi kehti hai" at bounding box center [960, 446] width 187 height 16
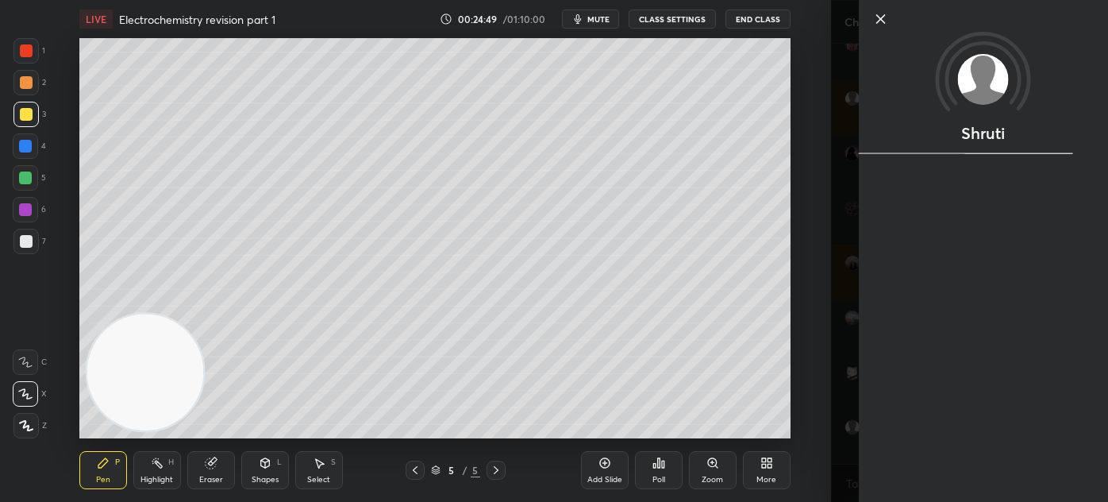
click at [844, 422] on div "Shruti" at bounding box center [969, 251] width 277 height 502
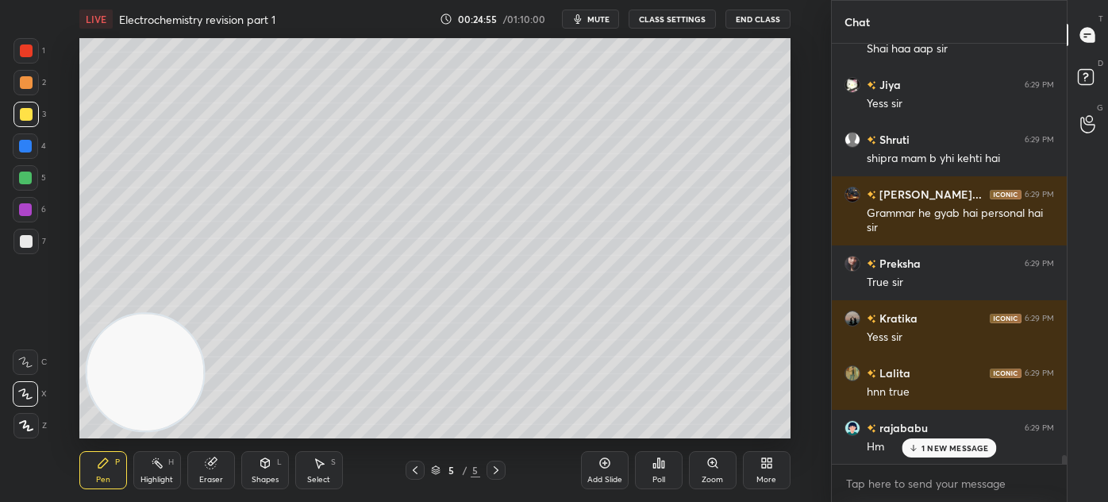
scroll to position [19057, 0]
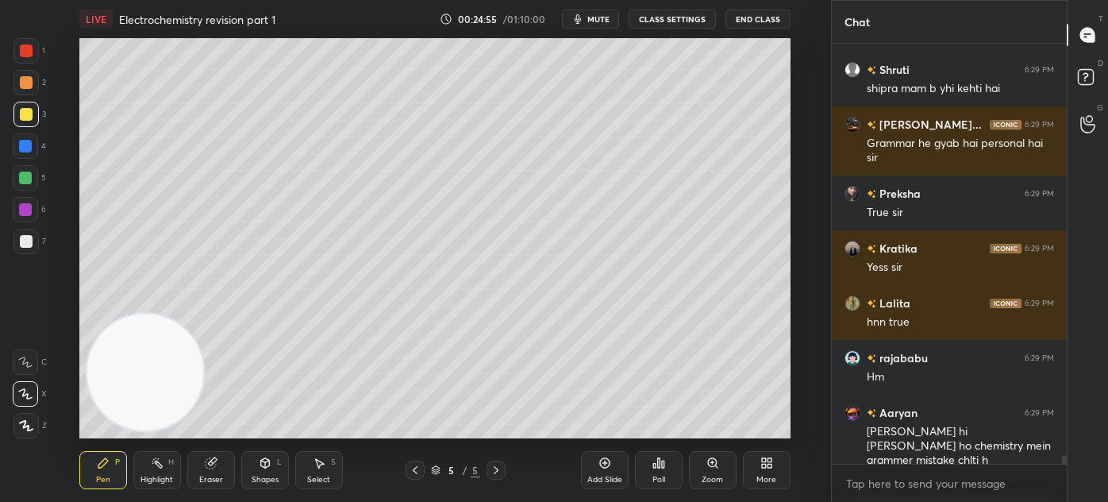
click at [25, 179] on div at bounding box center [25, 178] width 13 height 13
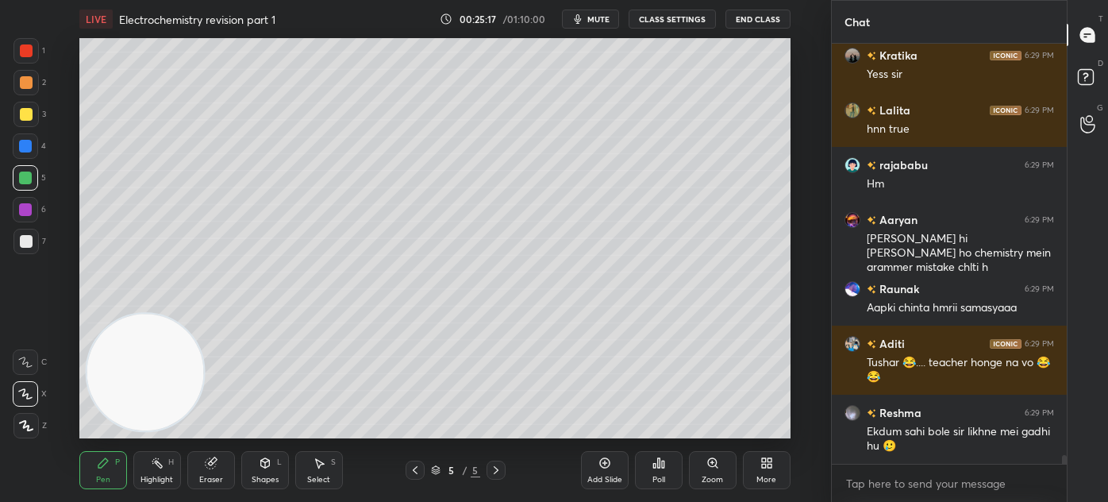
scroll to position [19305, 0]
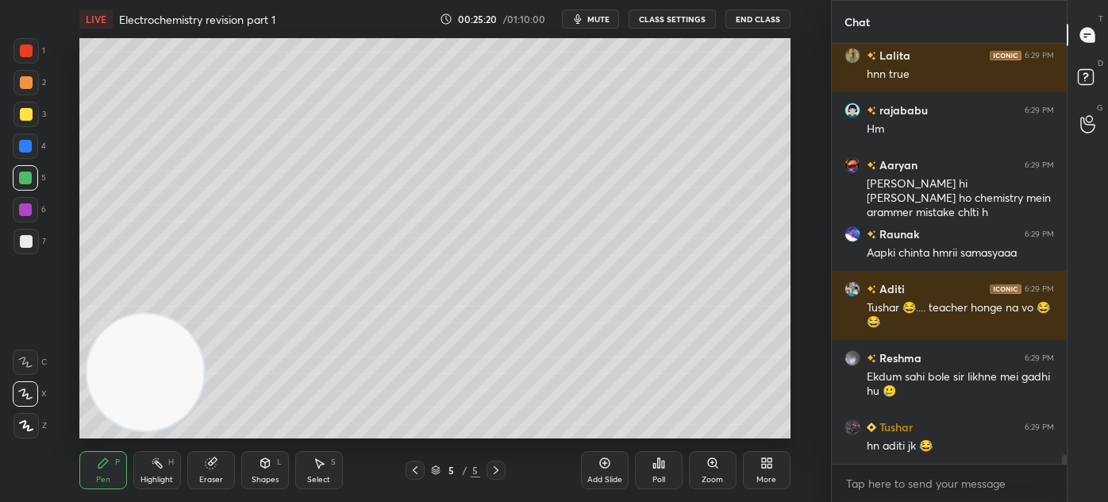
click at [216, 468] on div "Eraser" at bounding box center [211, 470] width 48 height 38
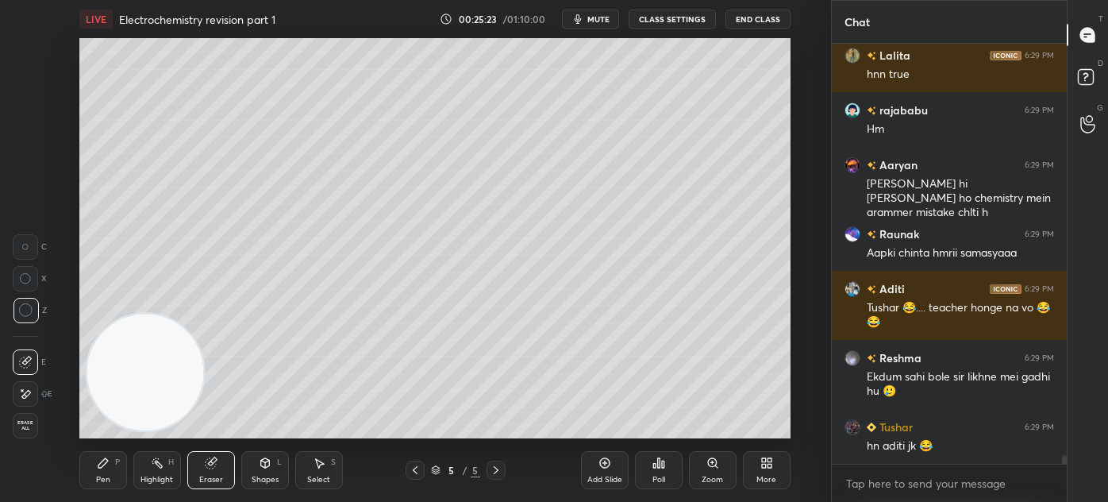
click at [102, 469] on div "Pen P" at bounding box center [103, 470] width 48 height 38
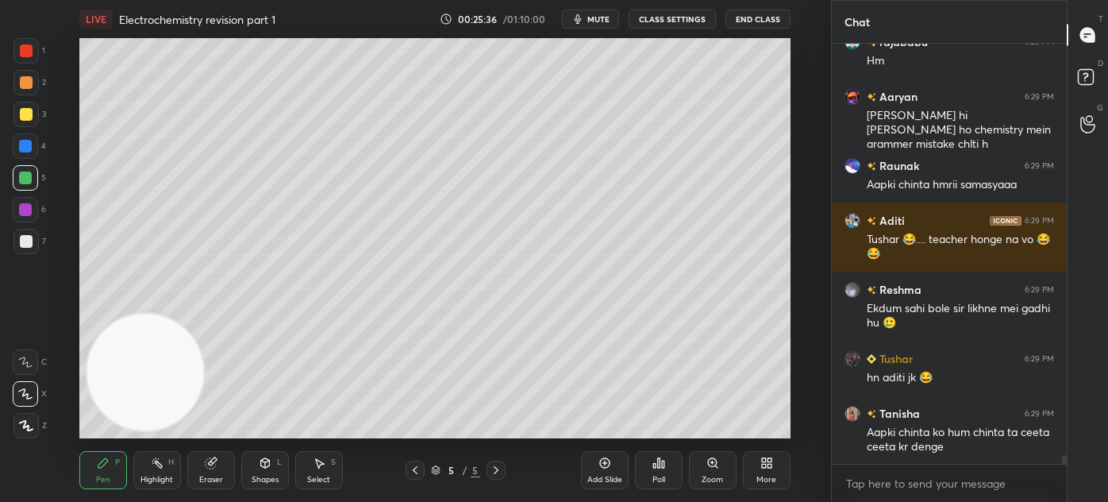
scroll to position [19458, 0]
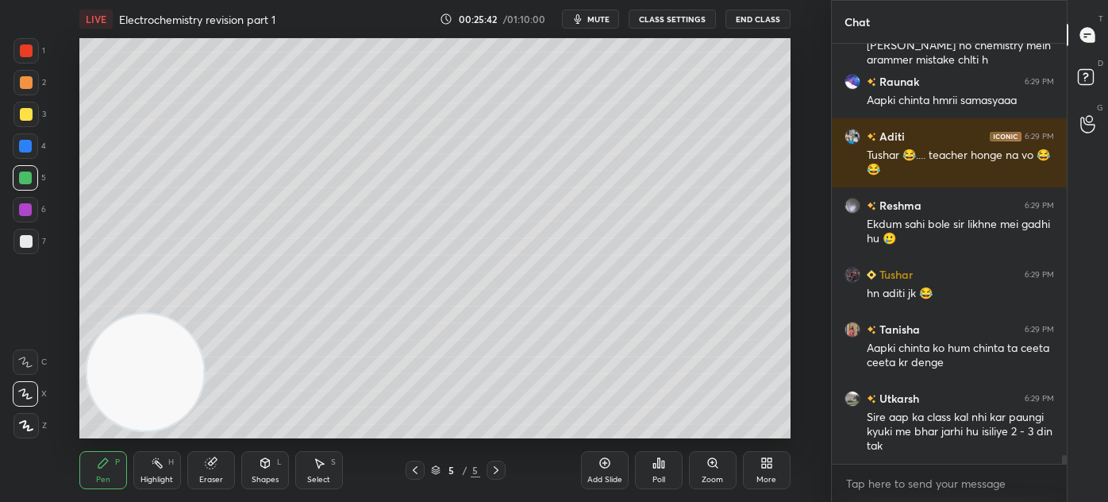
click at [23, 139] on div at bounding box center [25, 145] width 25 height 25
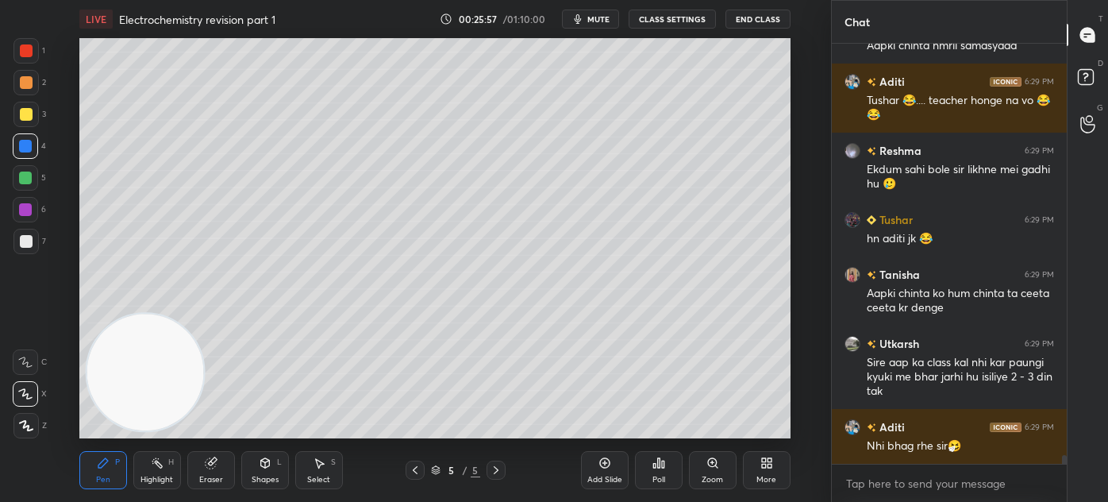
click at [214, 463] on icon at bounding box center [210, 463] width 10 height 10
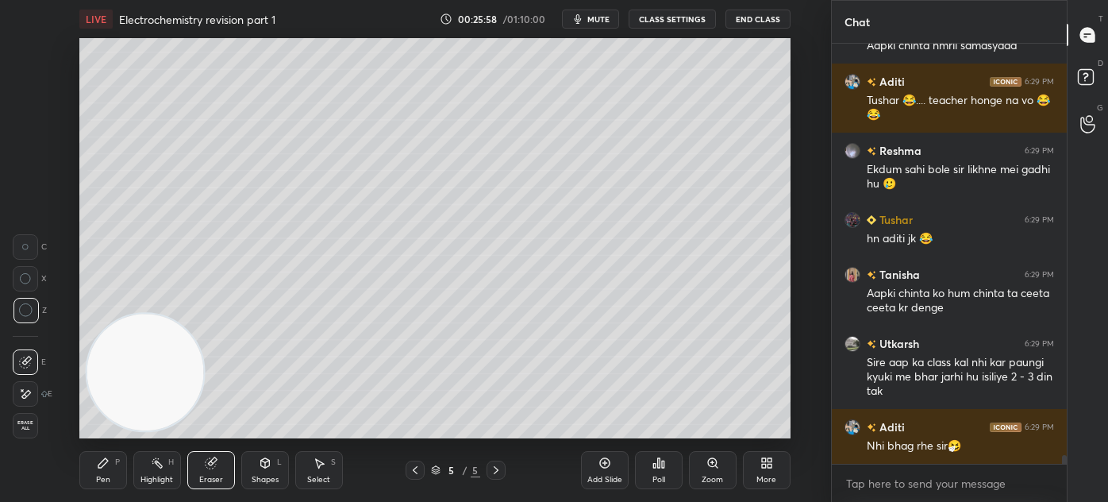
drag, startPoint x: 101, startPoint y: 480, endPoint x: 128, endPoint y: 443, distance: 45.4
click at [103, 480] on div "Pen" at bounding box center [103, 480] width 14 height 8
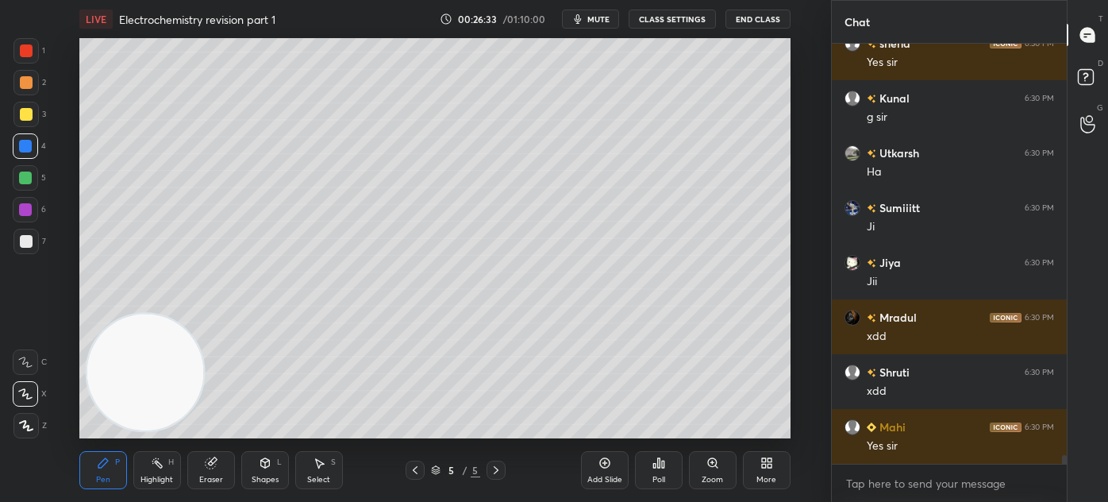
scroll to position [20389, 0]
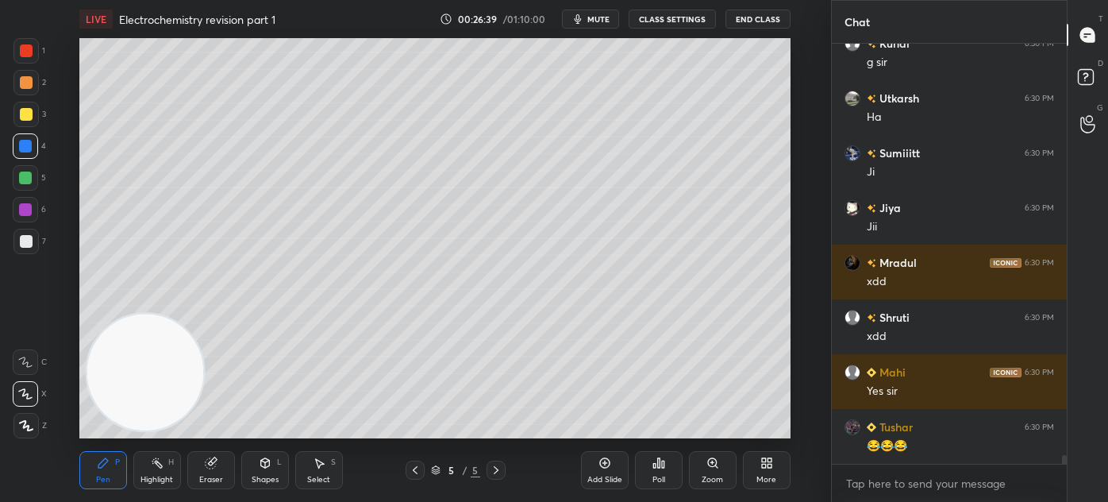
click at [205, 468] on div "Eraser" at bounding box center [211, 470] width 48 height 38
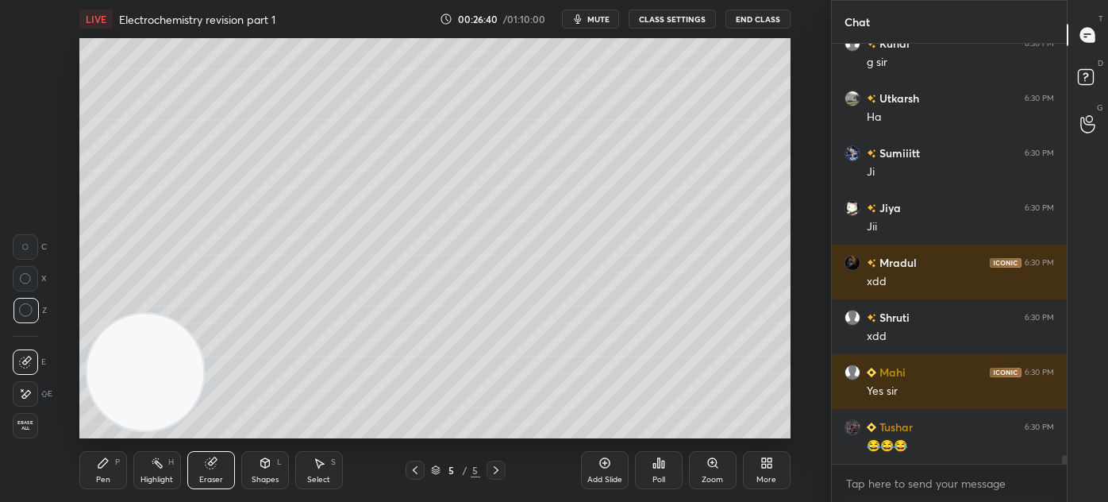
scroll to position [20444, 0]
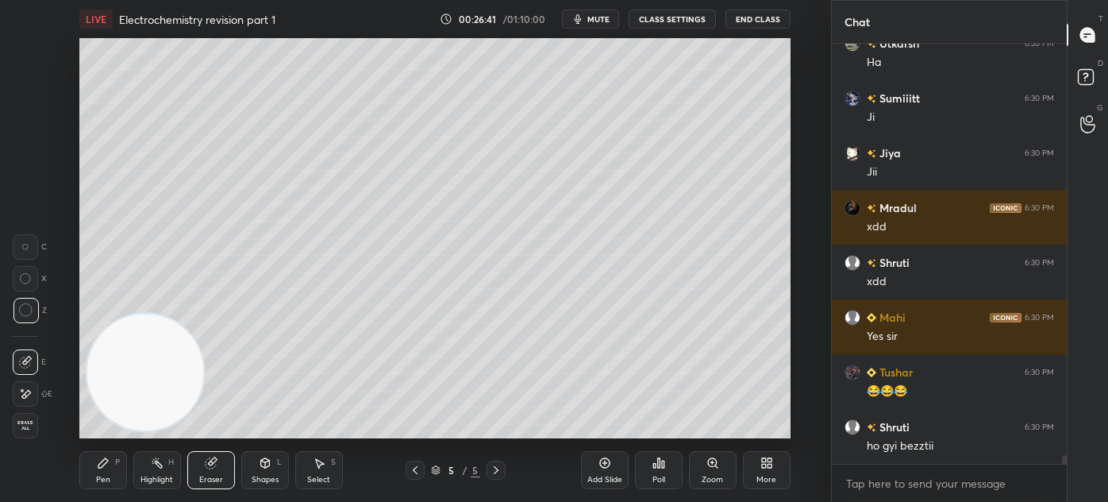
click at [91, 477] on div "Pen P" at bounding box center [103, 470] width 48 height 38
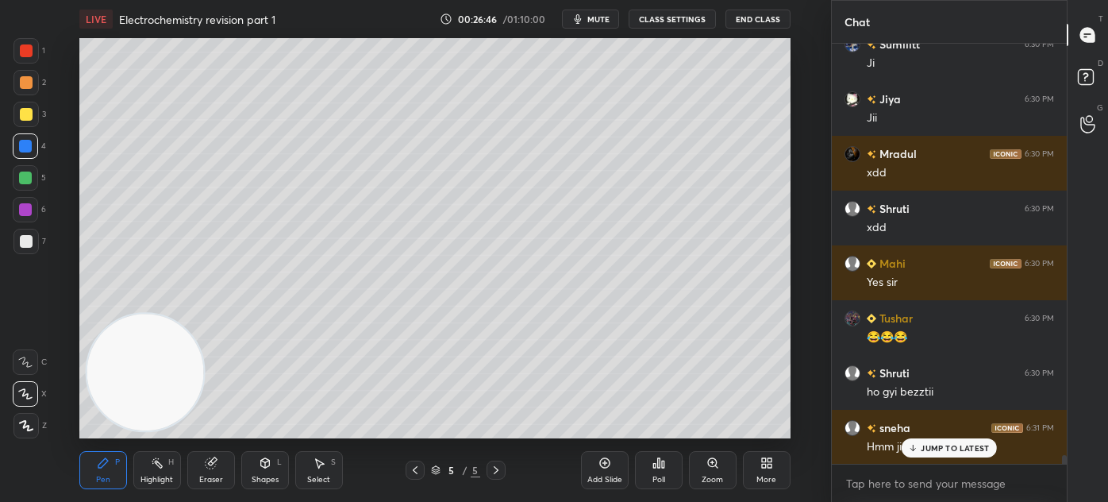
scroll to position [20553, 0]
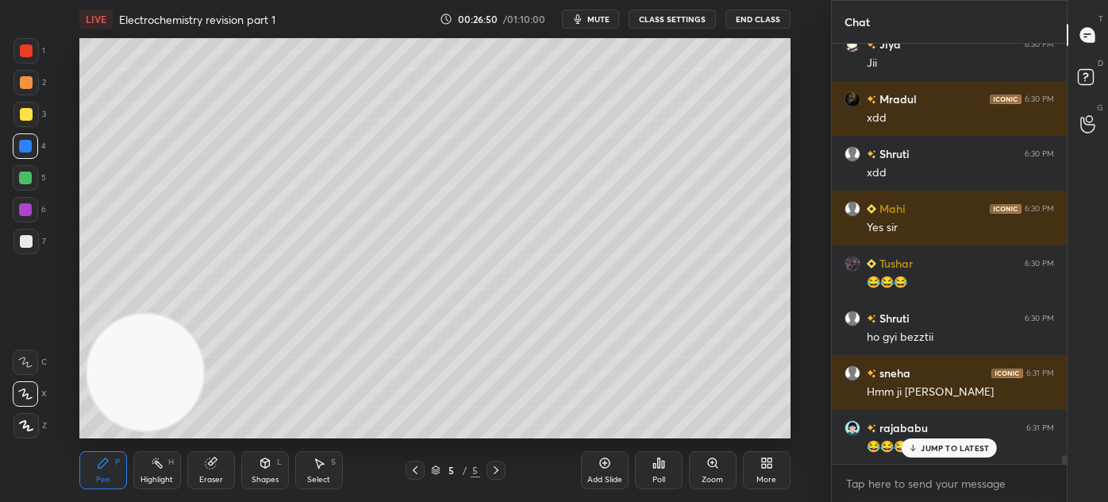
click at [22, 183] on div at bounding box center [25, 178] width 13 height 13
click at [21, 237] on div at bounding box center [26, 241] width 13 height 13
drag, startPoint x: 19, startPoint y: 145, endPoint x: 44, endPoint y: 185, distance: 47.8
click at [20, 145] on div at bounding box center [25, 145] width 25 height 25
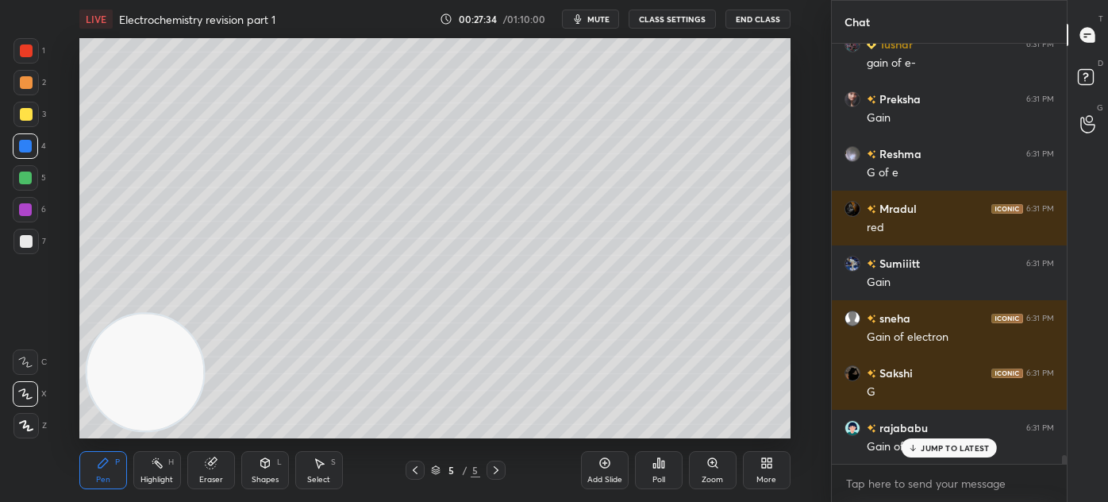
scroll to position [20521, 0]
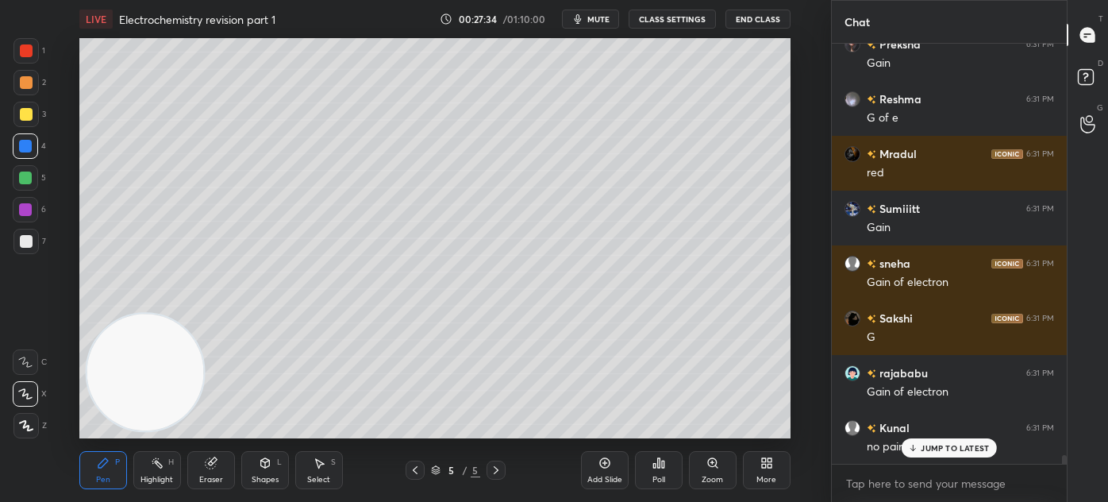
click at [926, 453] on div "JUMP TO LATEST" at bounding box center [949, 447] width 95 height 19
click at [23, 55] on div at bounding box center [26, 50] width 13 height 13
click at [20, 106] on div at bounding box center [25, 114] width 25 height 25
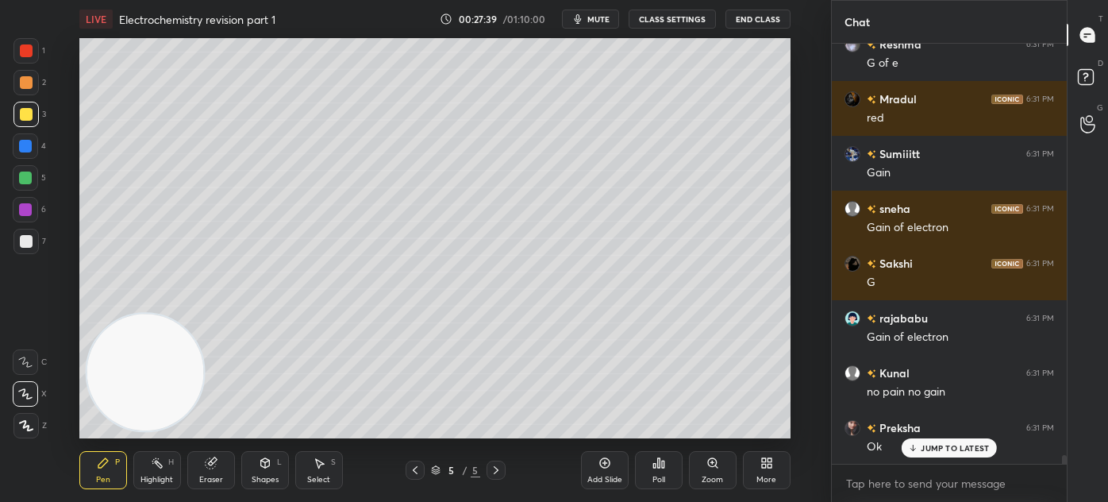
click at [29, 175] on div at bounding box center [25, 178] width 13 height 13
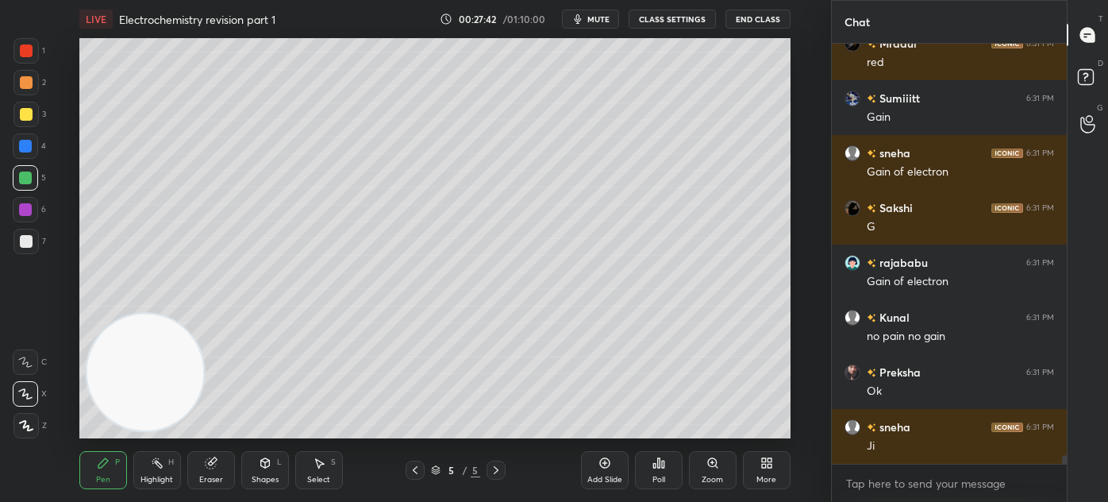
click at [23, 243] on div at bounding box center [26, 241] width 13 height 13
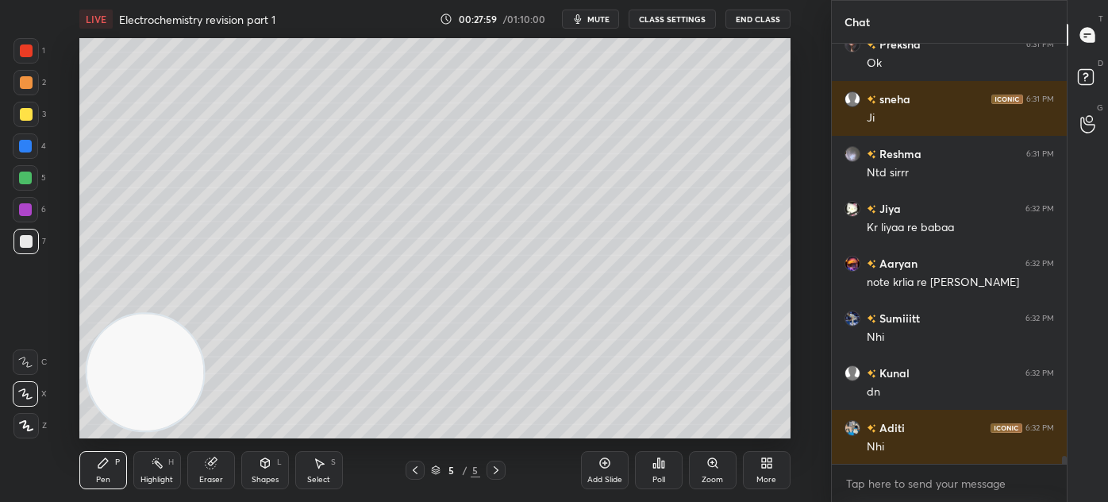
scroll to position [21014, 0]
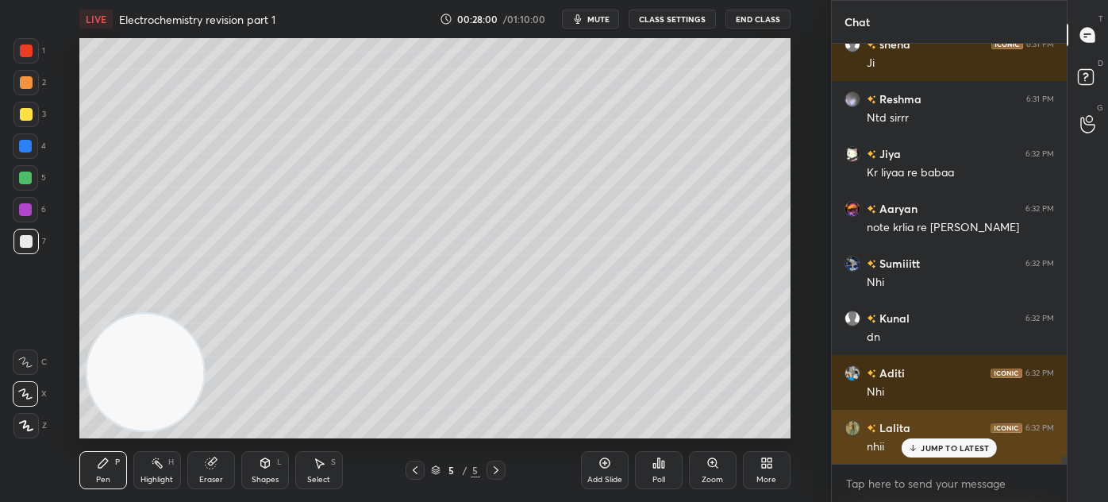
click at [953, 445] on p "JUMP TO LATEST" at bounding box center [955, 448] width 68 height 10
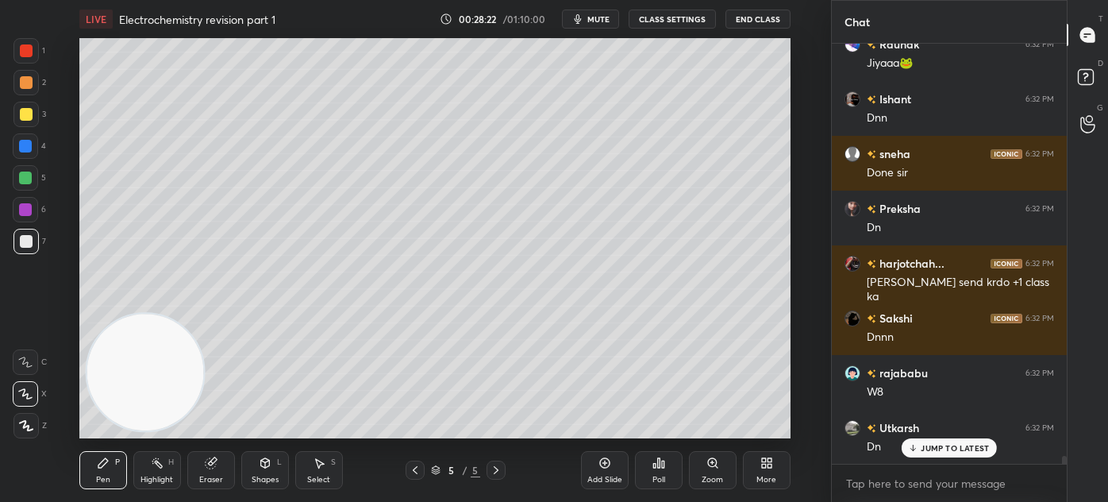
scroll to position [21740, 0]
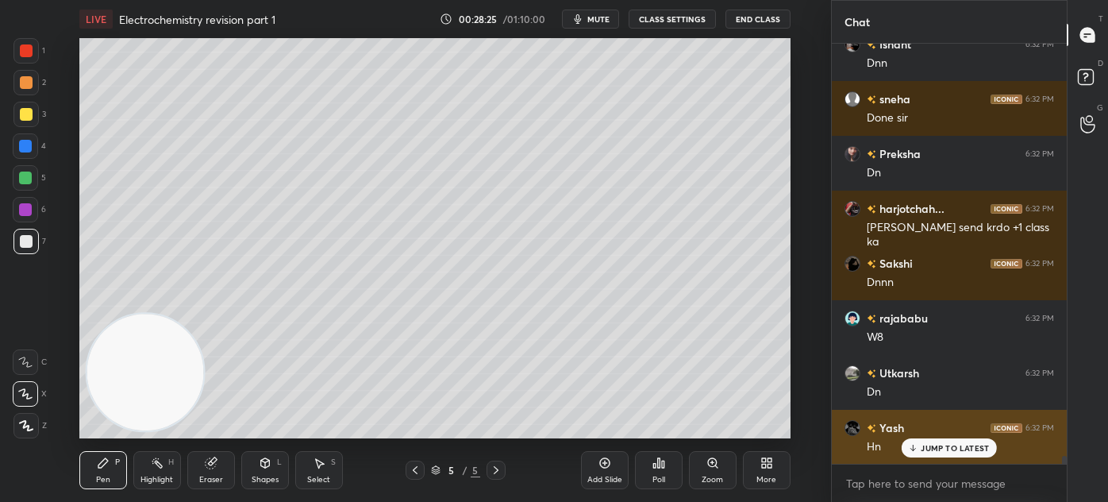
drag, startPoint x: 918, startPoint y: 446, endPoint x: 927, endPoint y: 455, distance: 12.9
click at [918, 447] on icon at bounding box center [913, 448] width 10 height 10
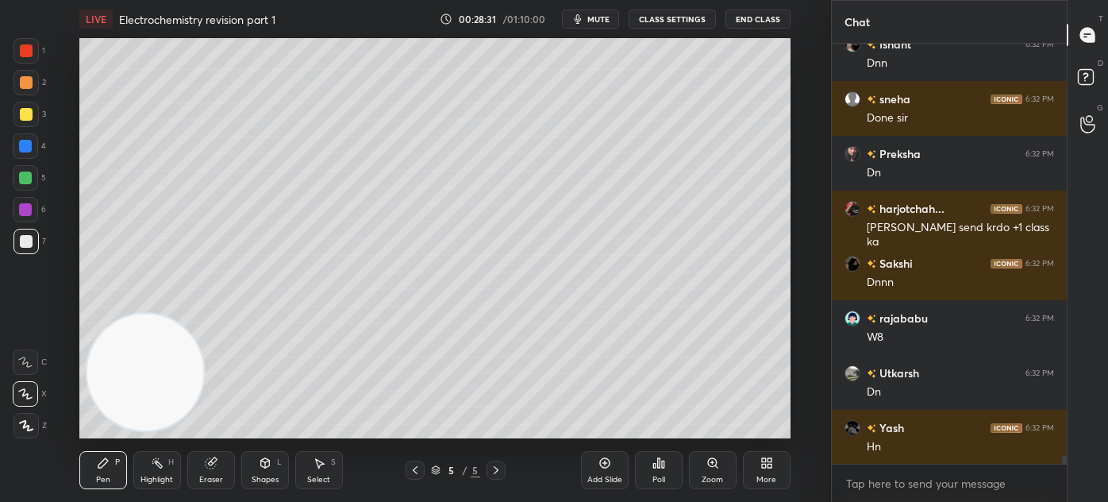
click at [595, 476] on div "Add Slide" at bounding box center [605, 480] width 35 height 8
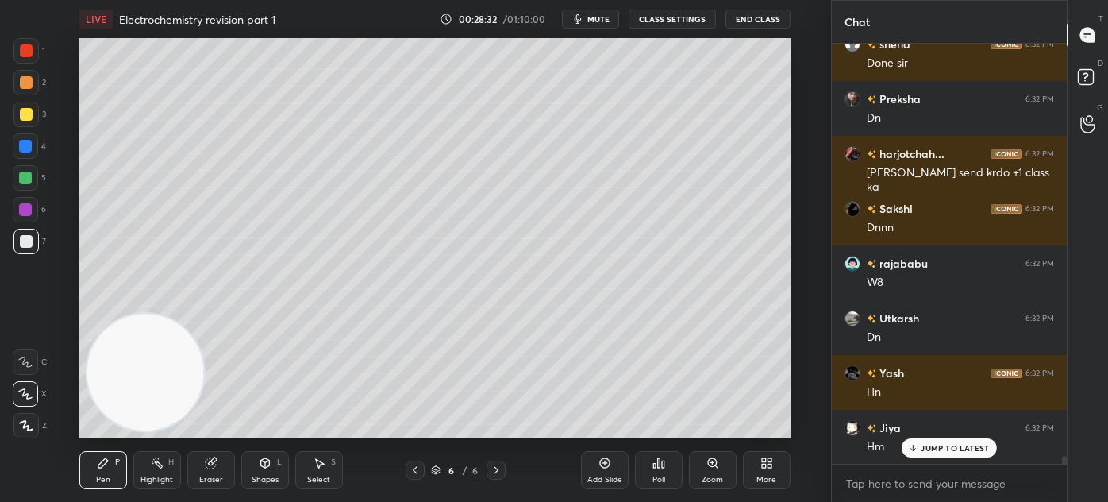
click at [23, 118] on div at bounding box center [26, 114] width 13 height 13
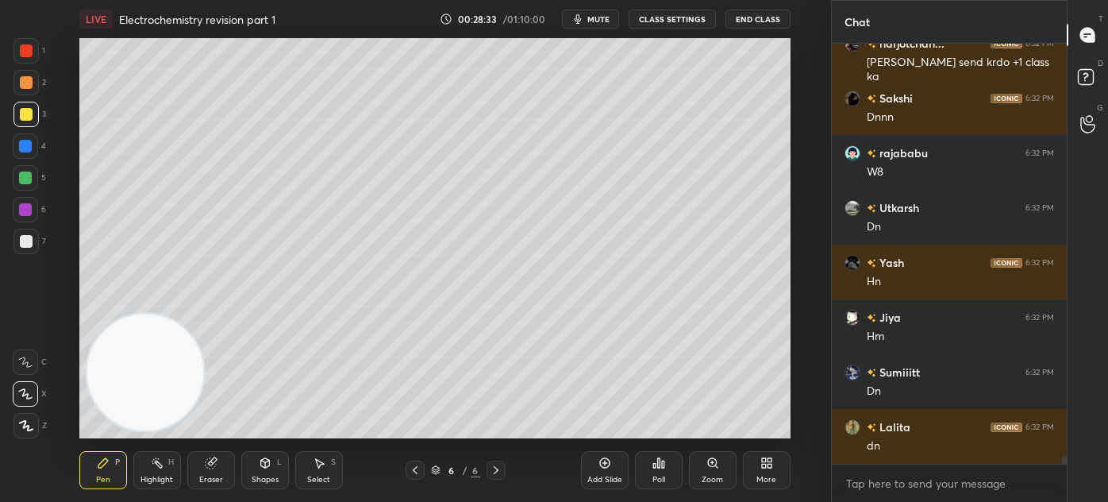
click at [252, 477] on div "Shapes" at bounding box center [265, 480] width 27 height 8
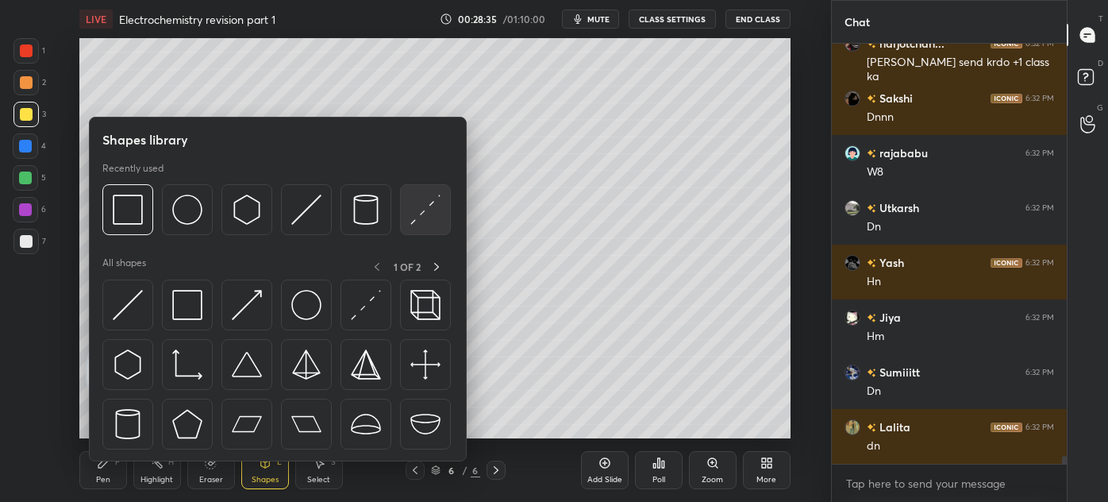
click at [419, 218] on img at bounding box center [425, 210] width 30 height 30
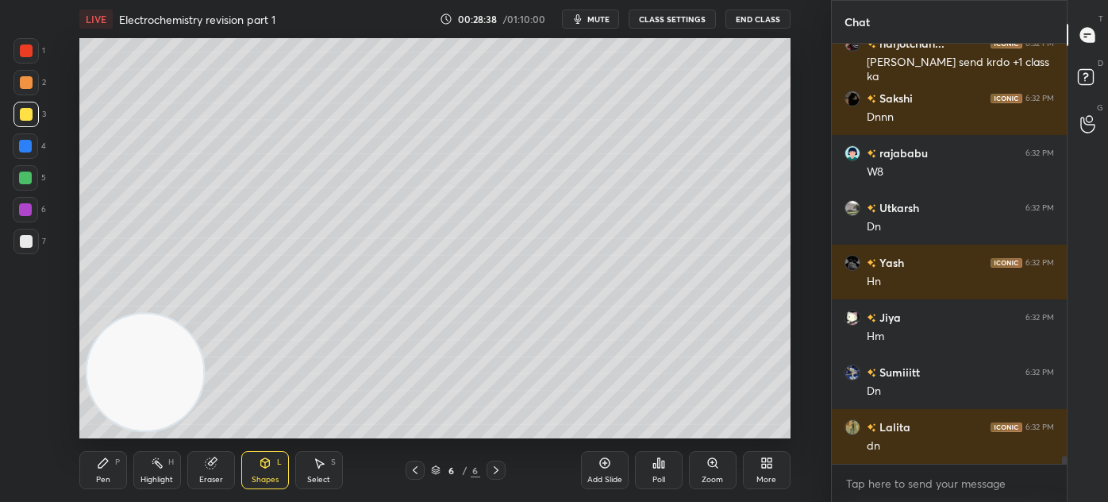
scroll to position [21960, 0]
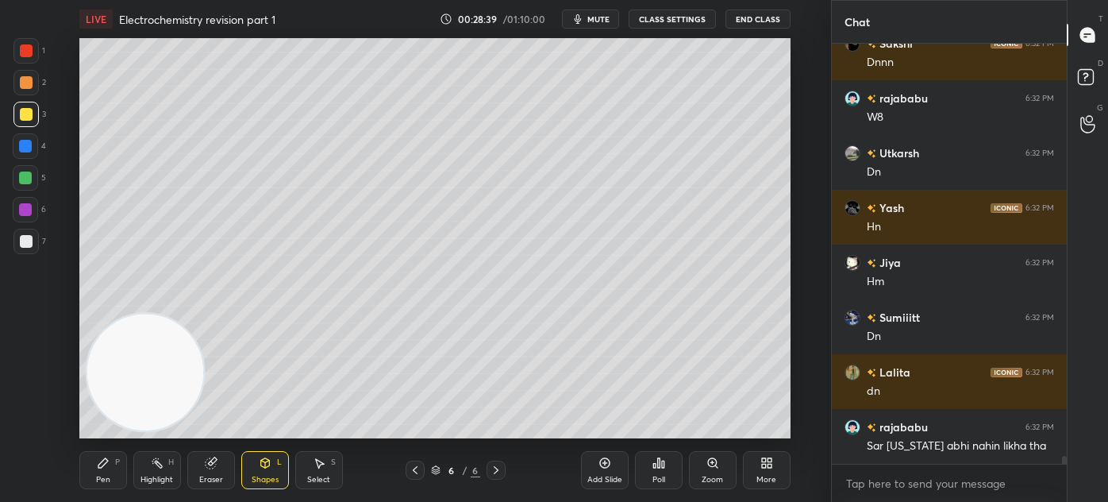
drag, startPoint x: 316, startPoint y: 472, endPoint x: 330, endPoint y: 443, distance: 32.0
click at [314, 472] on div "Select S" at bounding box center [319, 470] width 48 height 38
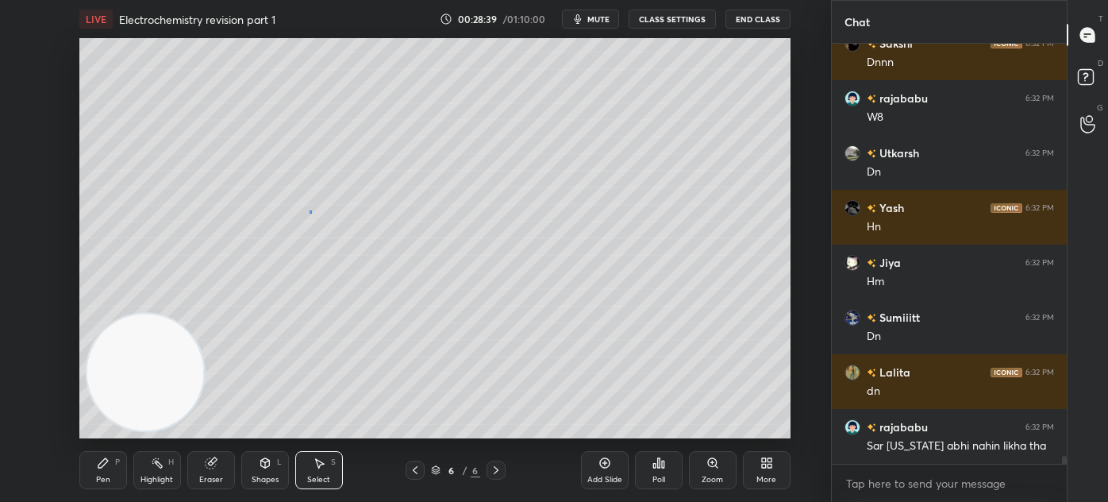
scroll to position [22015, 0]
drag, startPoint x: 309, startPoint y: 210, endPoint x: 500, endPoint y: 340, distance: 231.0
click at [501, 340] on div "0 ° Undo Copy Duplicate Duplicate to new slide Delete" at bounding box center [434, 238] width 711 height 400
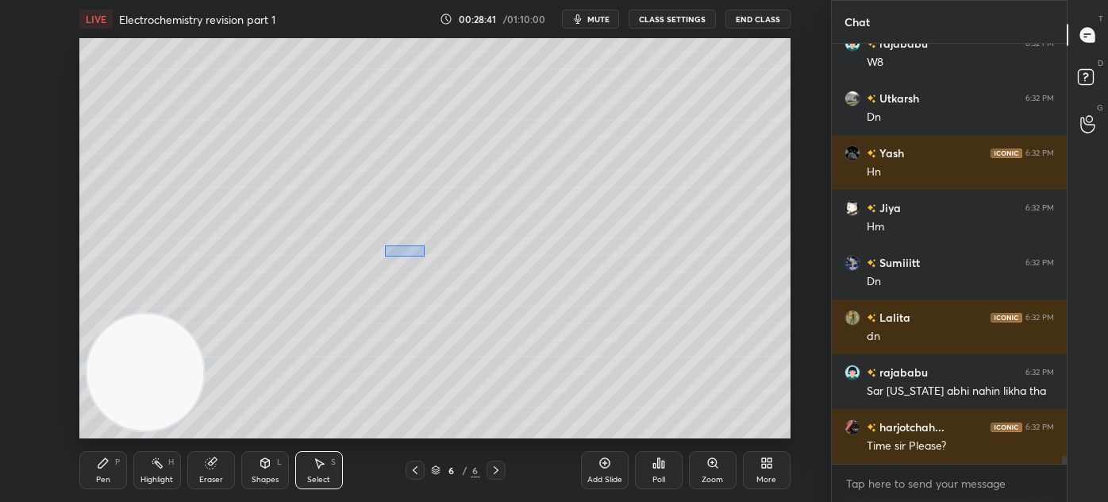
drag, startPoint x: 387, startPoint y: 247, endPoint x: 424, endPoint y: 256, distance: 37.6
click at [424, 256] on div "0 ° Undo Copy Duplicate Duplicate to new slide Delete" at bounding box center [434, 238] width 711 height 400
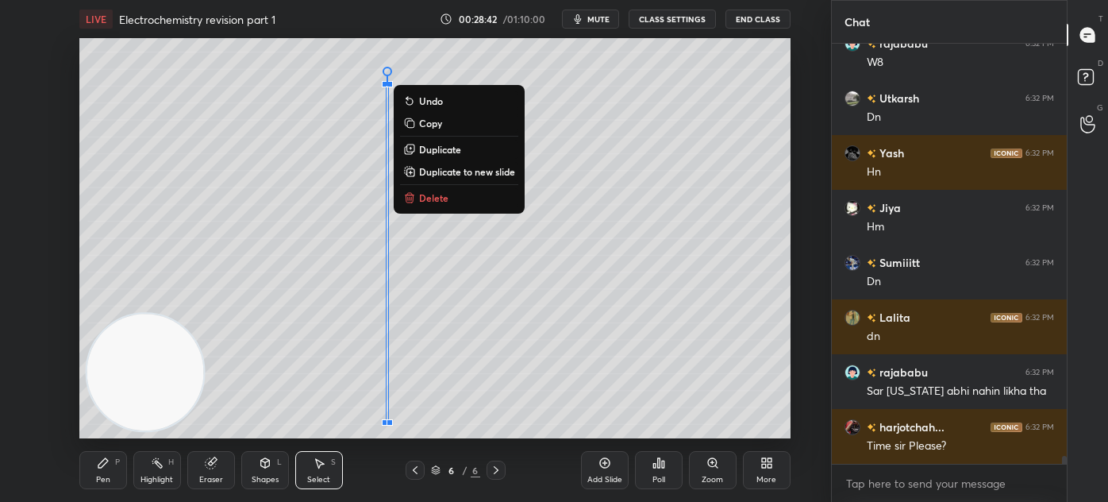
click at [427, 190] on button "Delete" at bounding box center [459, 197] width 118 height 19
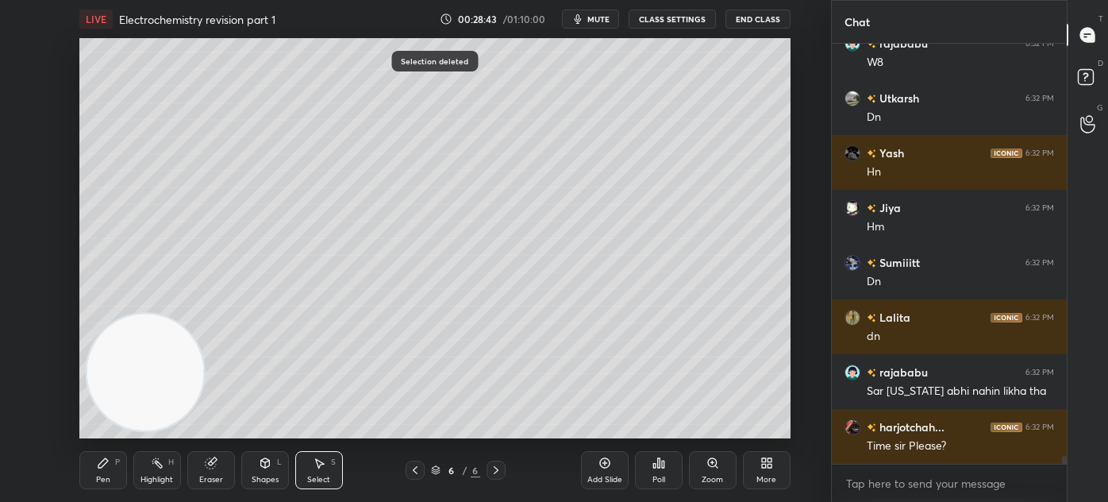
click at [265, 467] on div "Shapes L" at bounding box center [265, 470] width 48 height 38
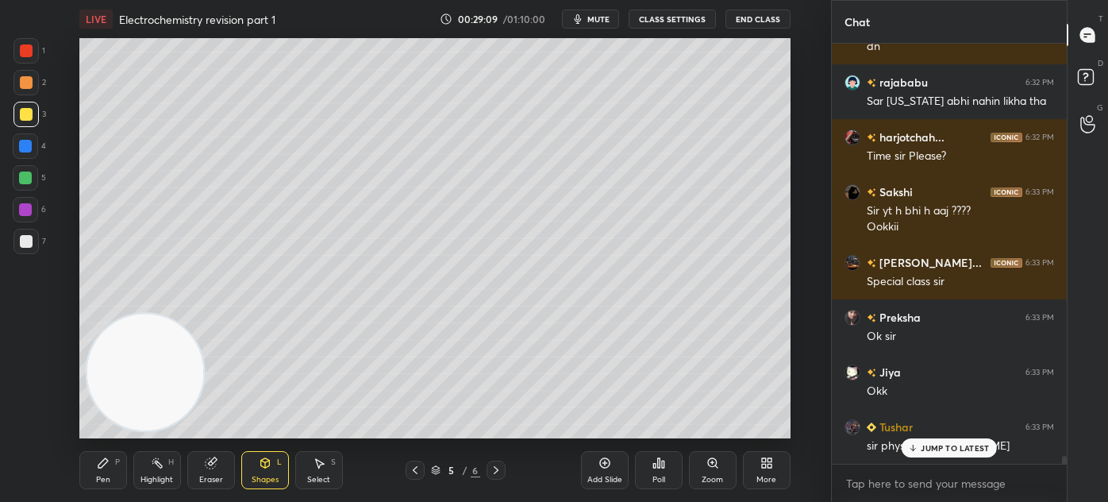
scroll to position [22359, 0]
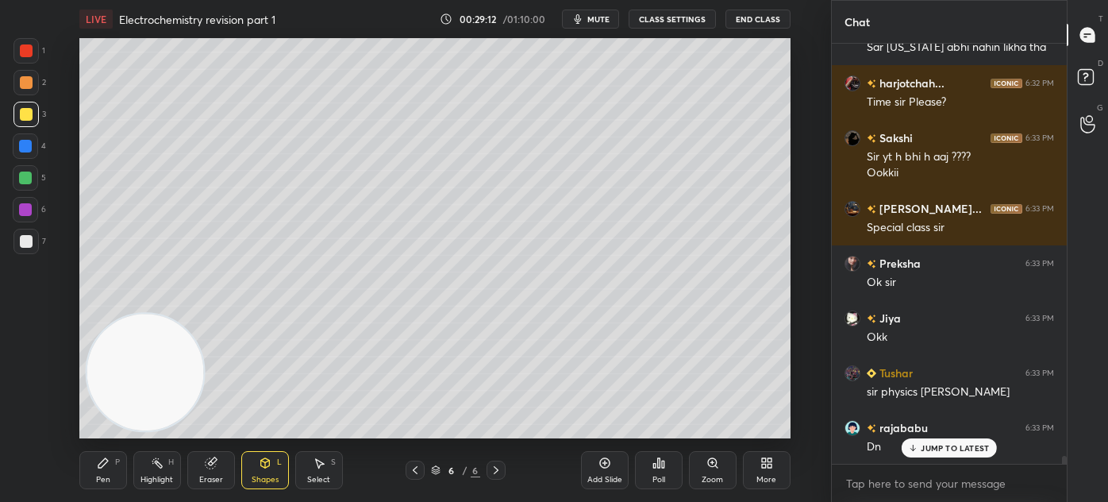
click at [276, 469] on div "Shapes L" at bounding box center [265, 470] width 48 height 38
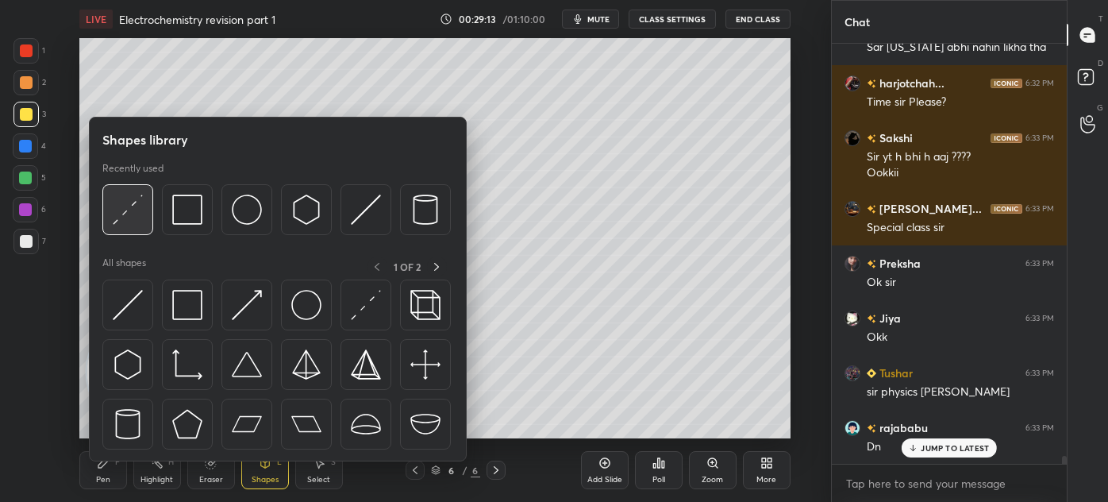
click at [120, 211] on img at bounding box center [128, 210] width 30 height 30
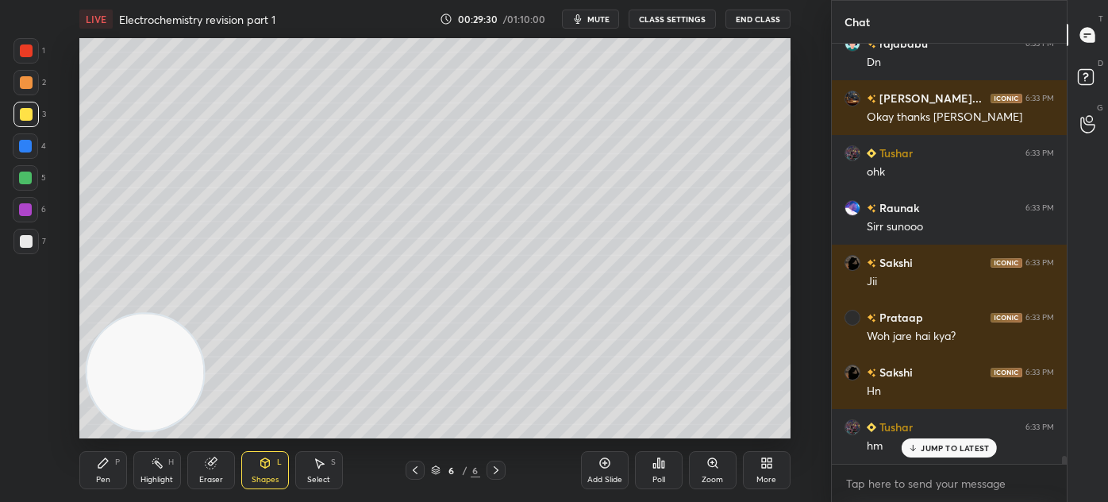
scroll to position [22797, 0]
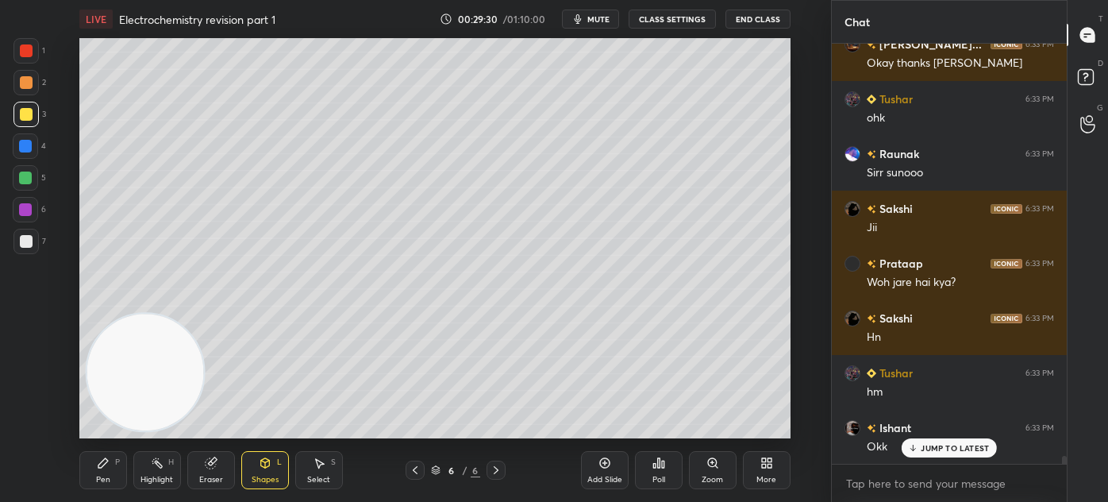
click at [96, 476] on div "Pen" at bounding box center [103, 480] width 14 height 8
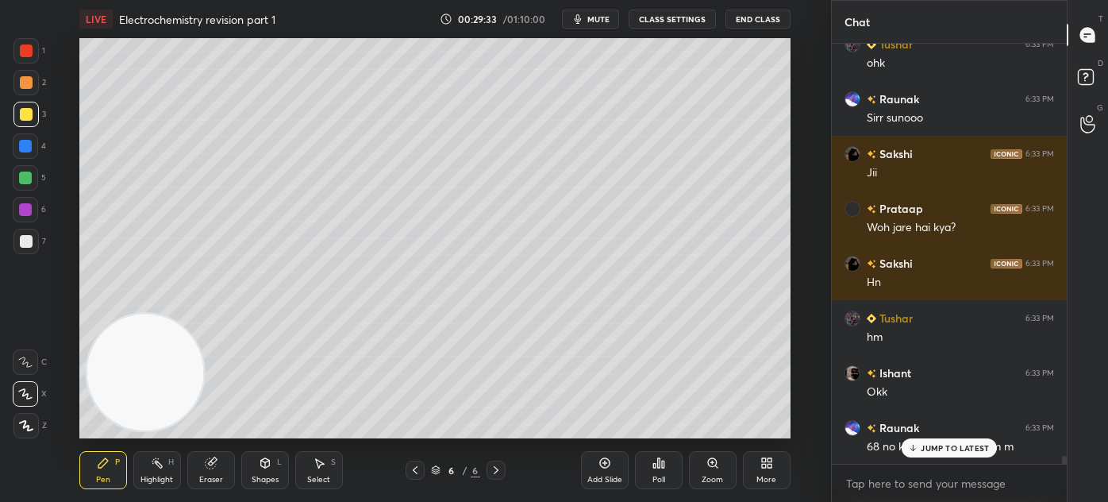
click at [23, 174] on div at bounding box center [25, 178] width 13 height 13
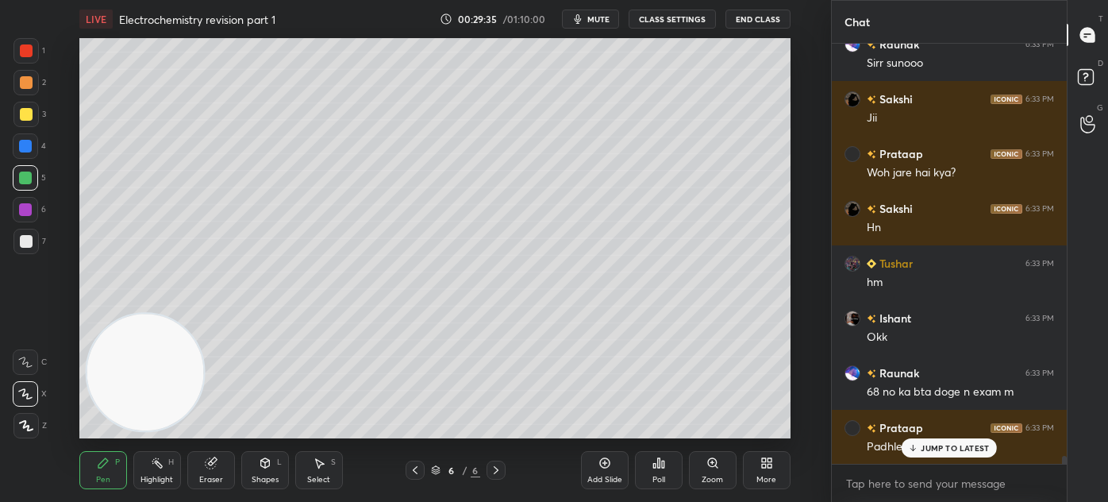
click at [31, 393] on icon at bounding box center [25, 393] width 14 height 11
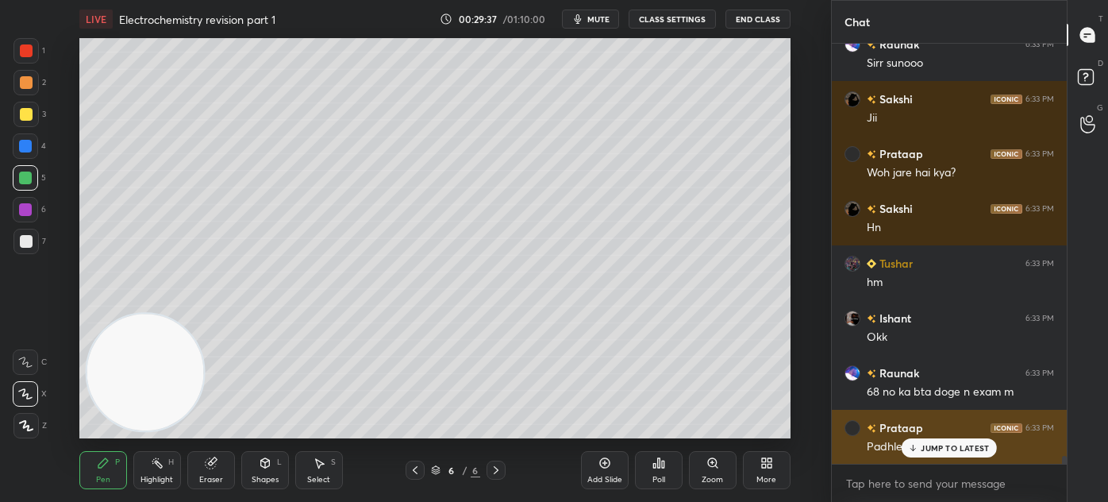
click at [942, 457] on div "JUMP TO LATEST" at bounding box center [949, 447] width 95 height 19
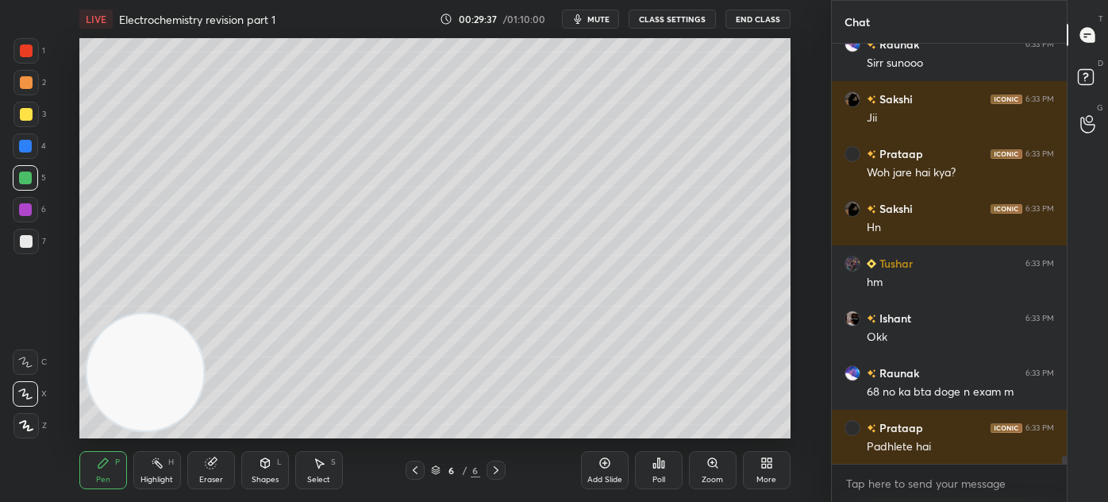
scroll to position [22962, 0]
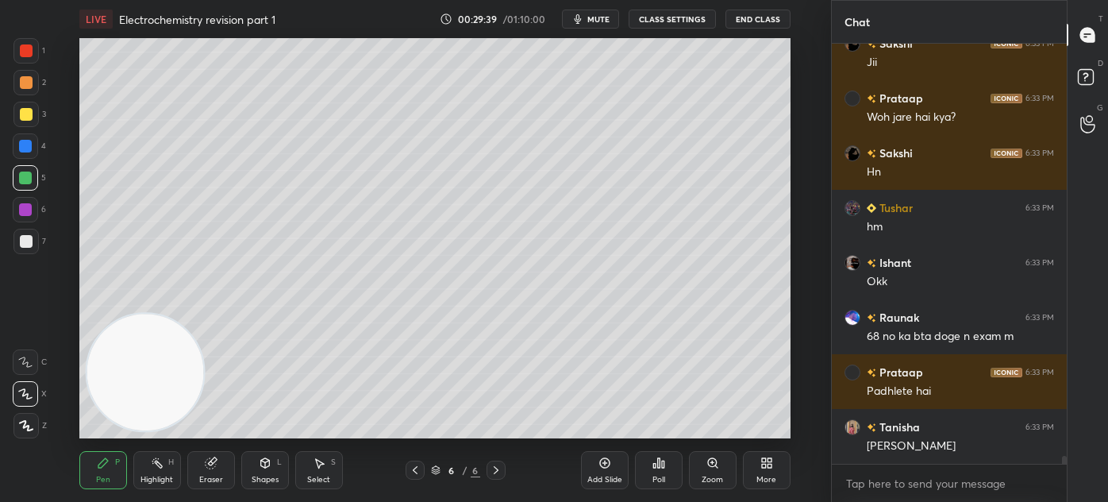
click at [658, 13] on button "CLASS SETTINGS" at bounding box center [672, 19] width 87 height 19
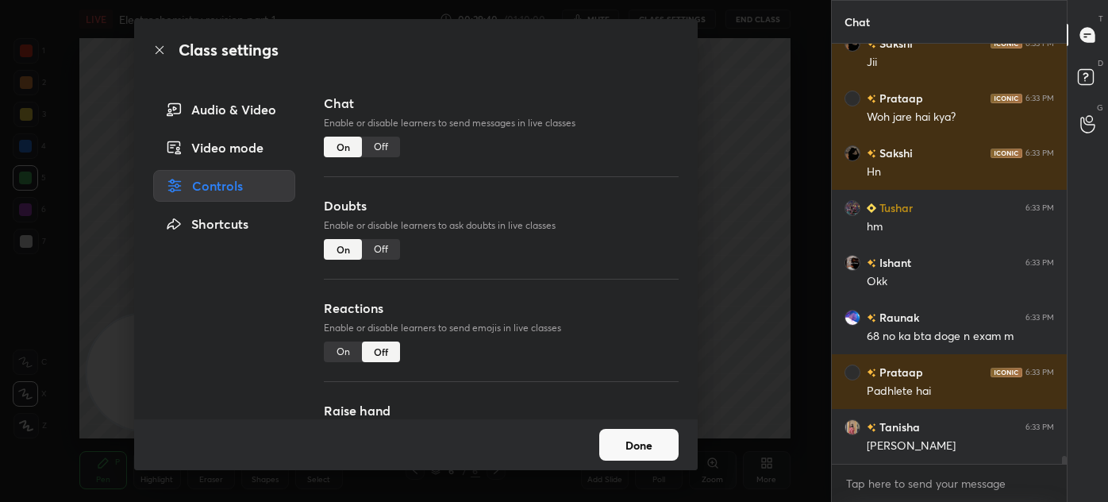
click at [381, 146] on div "Off" at bounding box center [381, 147] width 38 height 21
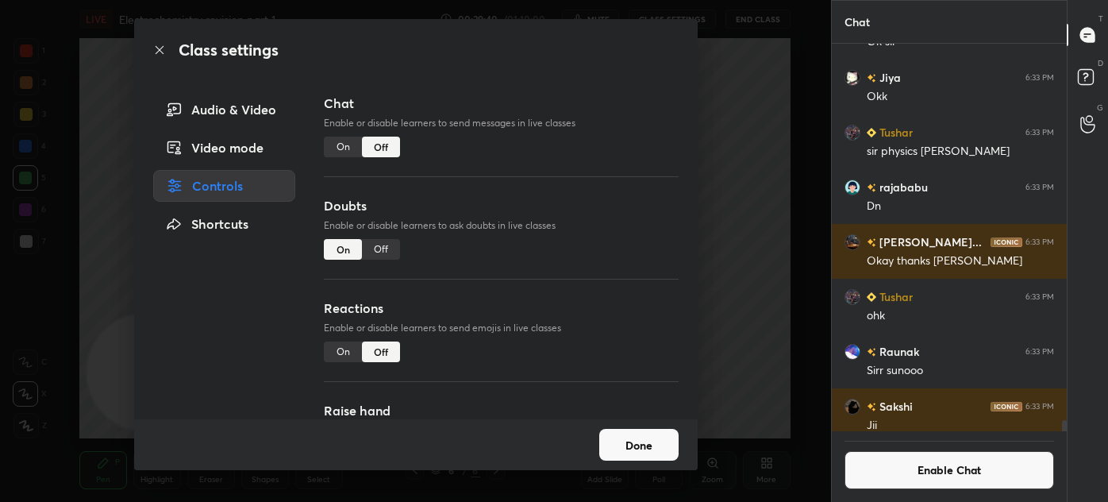
scroll to position [383, 230]
click at [718, 117] on div "Class settings Audio & Video Video mode Controls Shortcuts Chat Enable or disab…" at bounding box center [415, 251] width 831 height 502
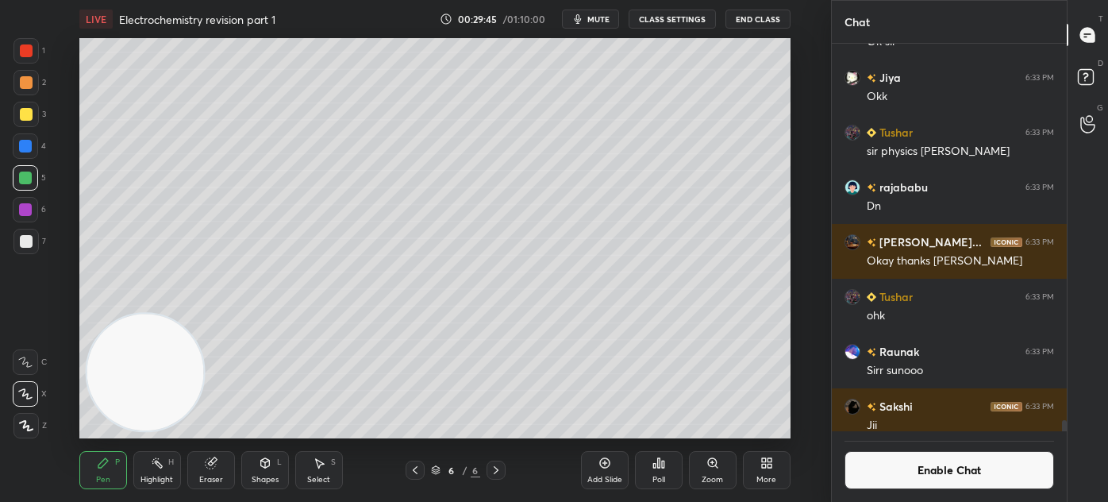
click at [99, 468] on icon at bounding box center [103, 463] width 10 height 10
click at [272, 471] on div "Shapes L" at bounding box center [265, 470] width 48 height 38
drag, startPoint x: 20, startPoint y: 174, endPoint x: 29, endPoint y: 206, distance: 33.7
click at [20, 175] on div at bounding box center [25, 177] width 25 height 25
click at [103, 478] on div "Pen" at bounding box center [103, 480] width 14 height 8
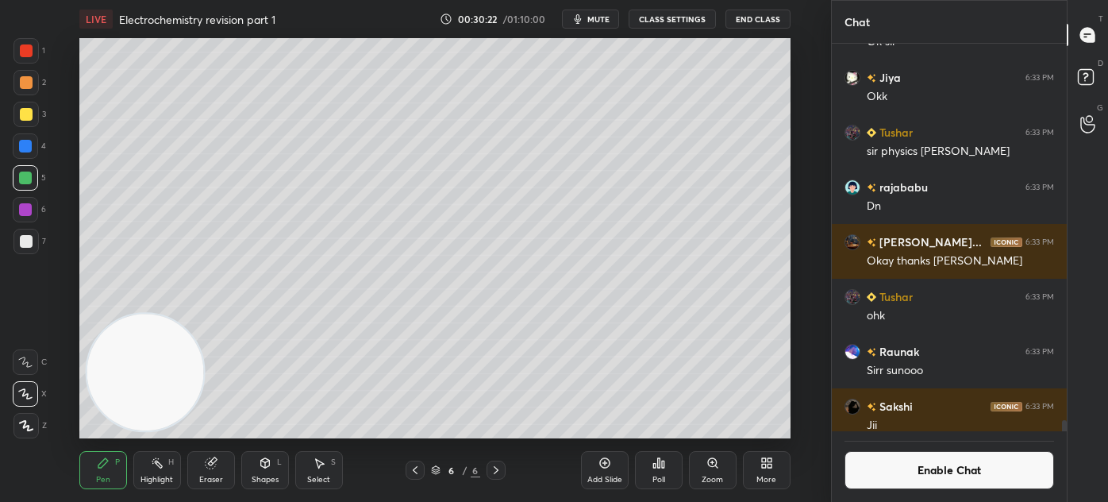
click at [29, 111] on div at bounding box center [26, 114] width 13 height 13
drag, startPoint x: 25, startPoint y: 232, endPoint x: 34, endPoint y: 233, distance: 8.9
click at [25, 233] on div at bounding box center [25, 241] width 25 height 25
drag, startPoint x: 19, startPoint y: 357, endPoint x: 46, endPoint y: 364, distance: 27.7
click at [21, 357] on icon at bounding box center [25, 362] width 14 height 11
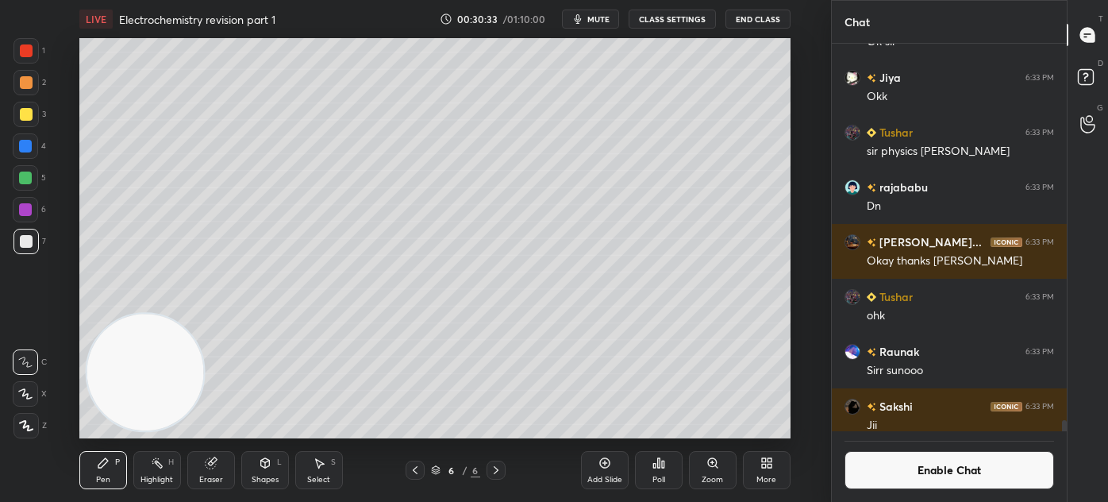
click at [277, 480] on div "Shapes L" at bounding box center [265, 470] width 48 height 38
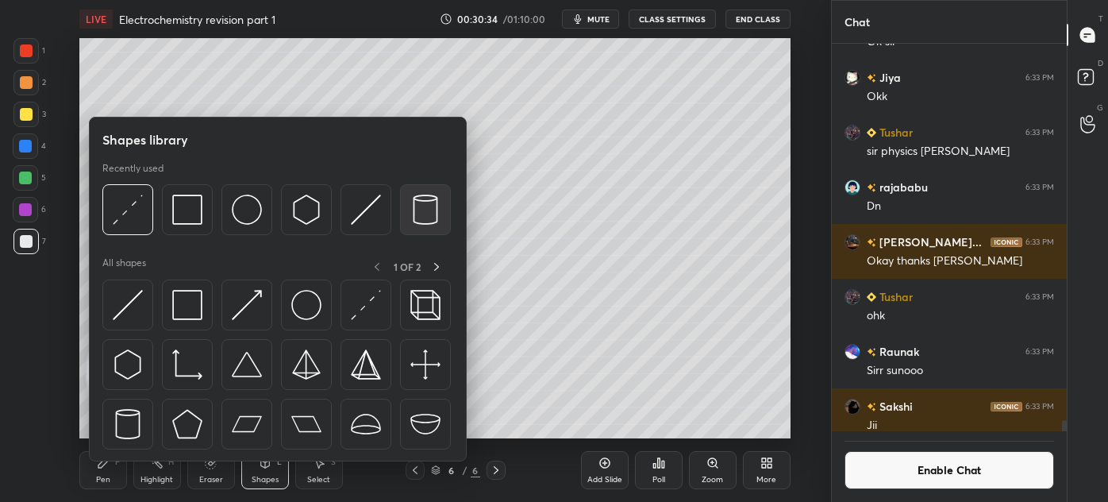
click at [426, 213] on img at bounding box center [425, 210] width 30 height 30
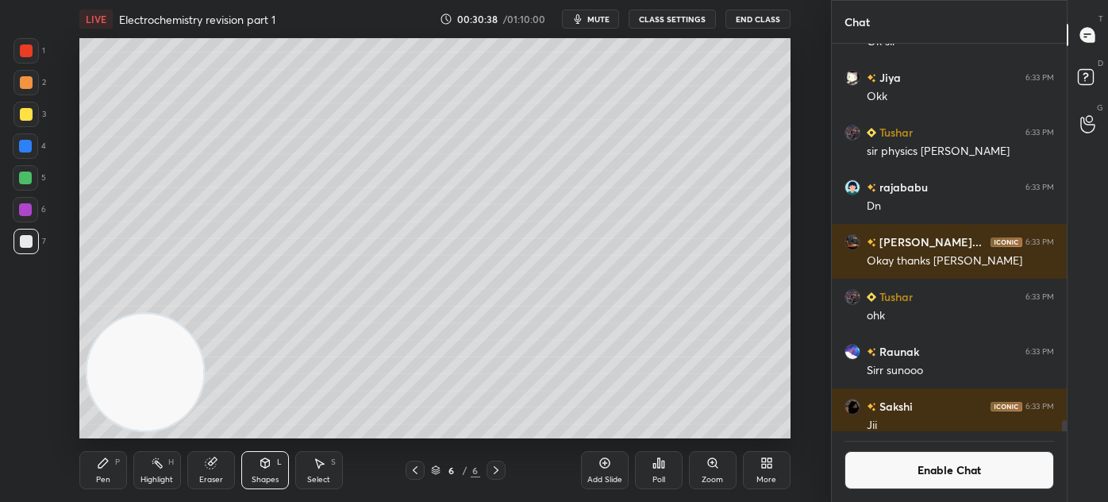
click at [305, 473] on div "Select S" at bounding box center [319, 470] width 48 height 38
drag, startPoint x: 273, startPoint y: 260, endPoint x: 315, endPoint y: 355, distance: 103.4
click at [317, 370] on div "0 ° Undo Copy Duplicate Duplicate to new slide Delete" at bounding box center [434, 238] width 711 height 400
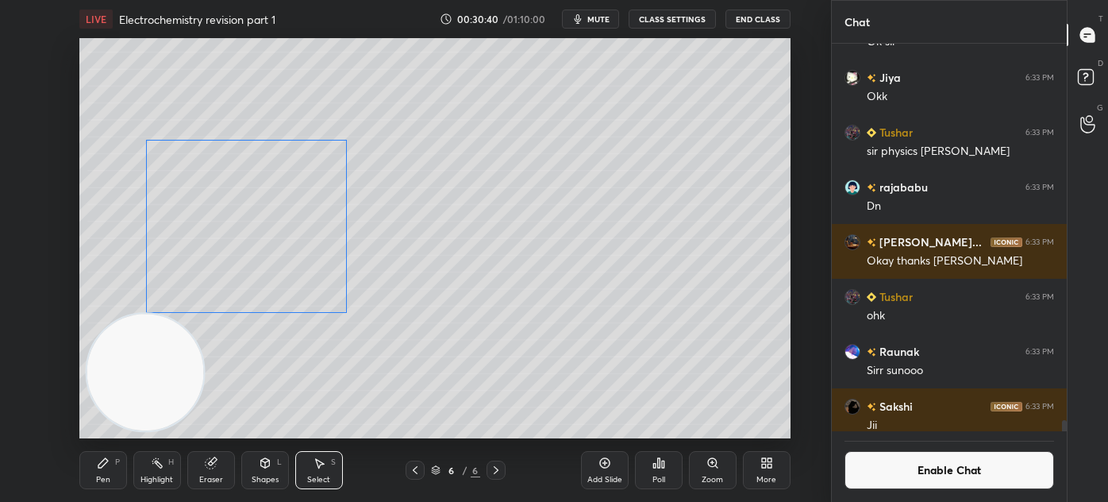
drag, startPoint x: 306, startPoint y: 283, endPoint x: 291, endPoint y: 275, distance: 17.4
click at [291, 275] on div "0 ° Undo Copy Duplicate Duplicate to new slide Delete" at bounding box center [434, 238] width 711 height 400
drag, startPoint x: 348, startPoint y: 314, endPoint x: 357, endPoint y: 293, distance: 22.4
click at [357, 293] on div at bounding box center [357, 294] width 6 height 6
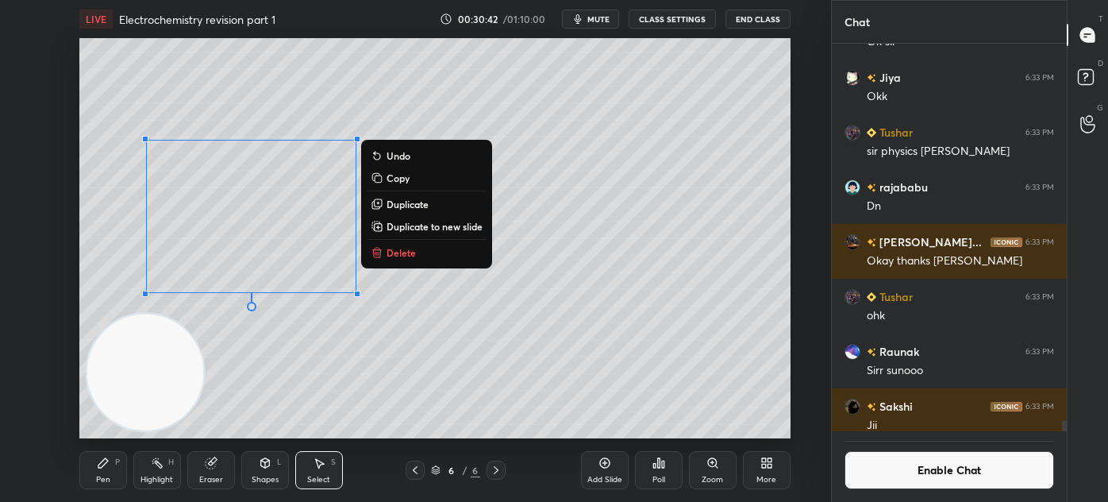
click at [324, 371] on div "0 ° Undo Copy Duplicate Duplicate to new slide Delete" at bounding box center [434, 238] width 711 height 400
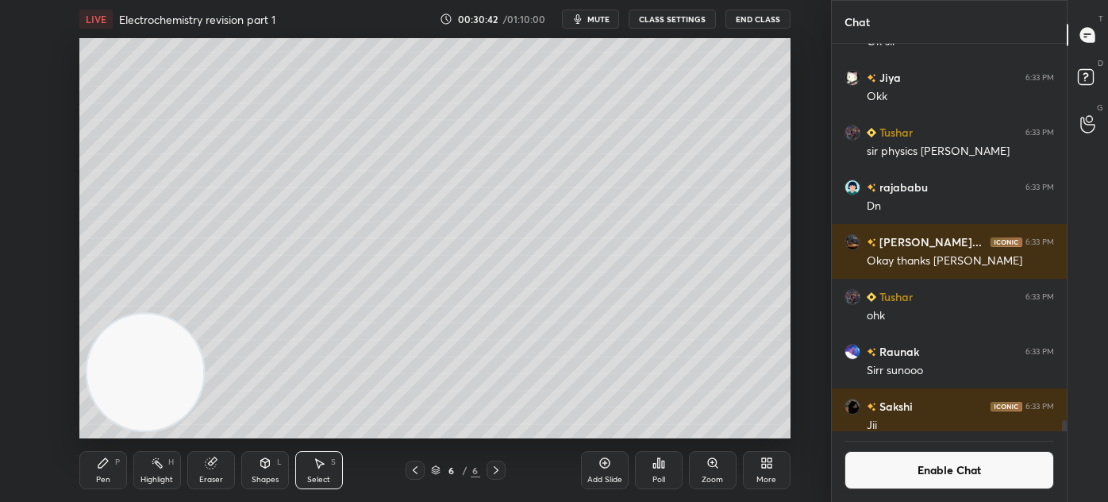
drag, startPoint x: 97, startPoint y: 473, endPoint x: 108, endPoint y: 453, distance: 22.8
click at [95, 473] on div "Pen P" at bounding box center [103, 470] width 48 height 38
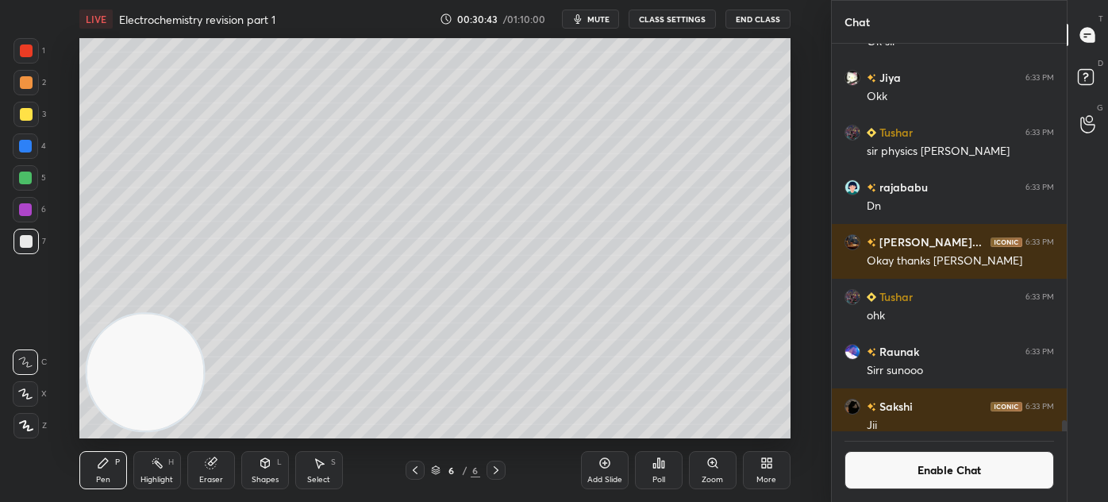
click at [27, 183] on div at bounding box center [25, 178] width 13 height 13
drag, startPoint x: 28, startPoint y: 432, endPoint x: 37, endPoint y: 400, distance: 32.9
click at [27, 431] on div at bounding box center [25, 425] width 25 height 25
click at [27, 399] on div at bounding box center [25, 393] width 25 height 25
click at [900, 475] on button "Enable Chat" at bounding box center [950, 470] width 210 height 38
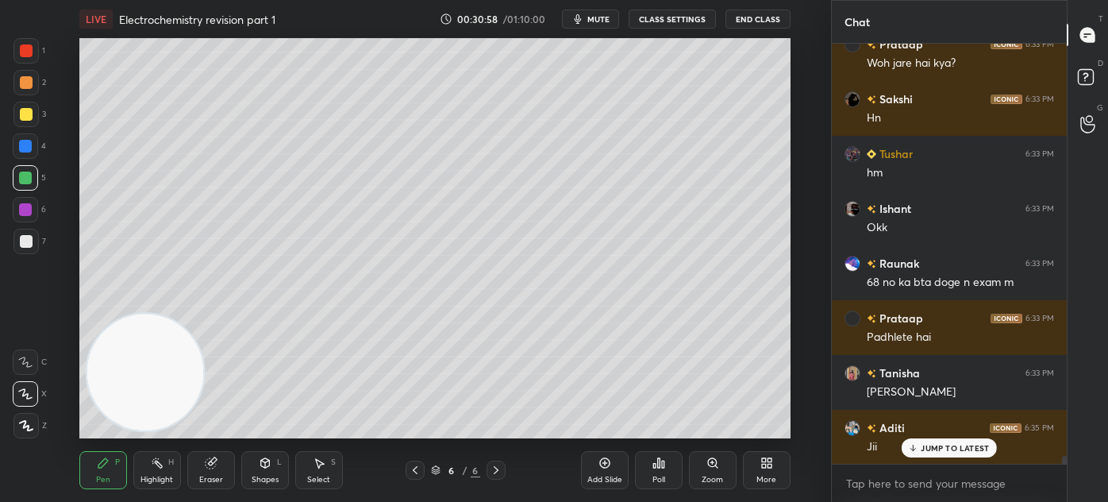
scroll to position [22274, 0]
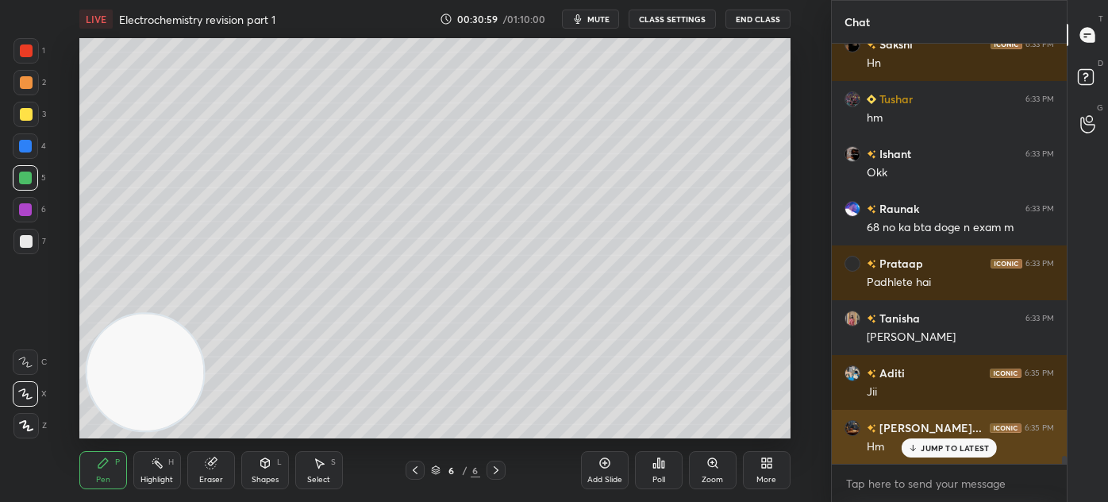
click at [958, 455] on div "JUMP TO LATEST" at bounding box center [949, 447] width 95 height 19
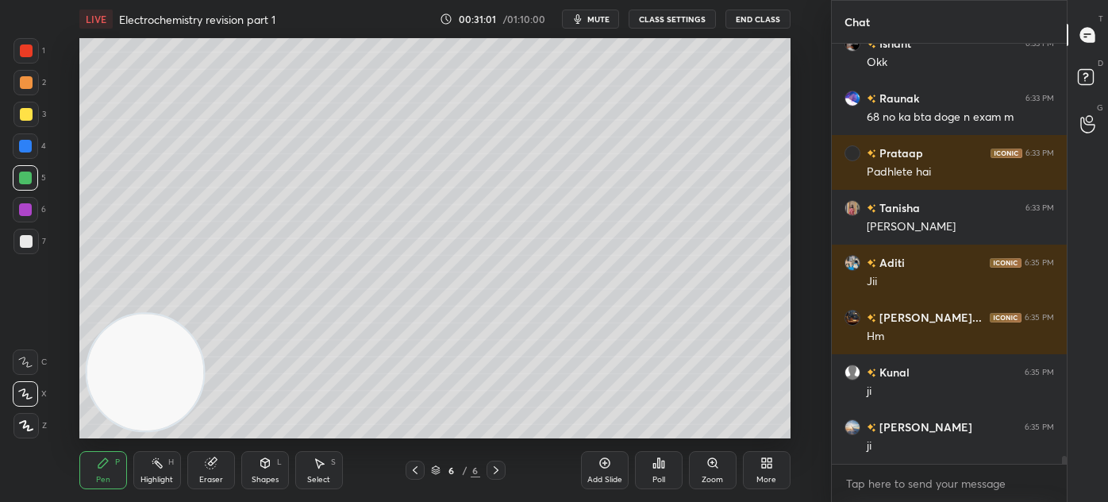
click at [26, 243] on div at bounding box center [26, 241] width 13 height 13
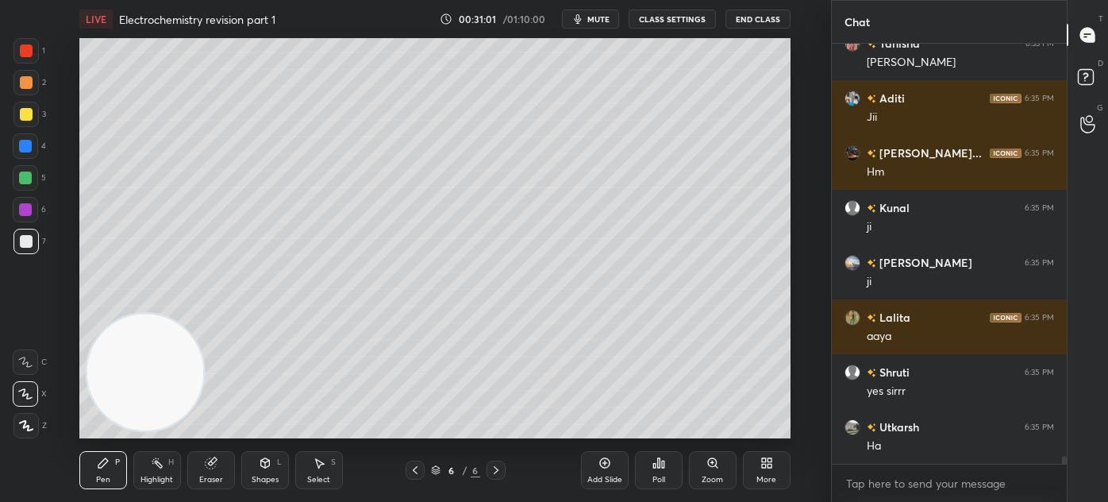
click at [31, 430] on div at bounding box center [25, 425] width 25 height 25
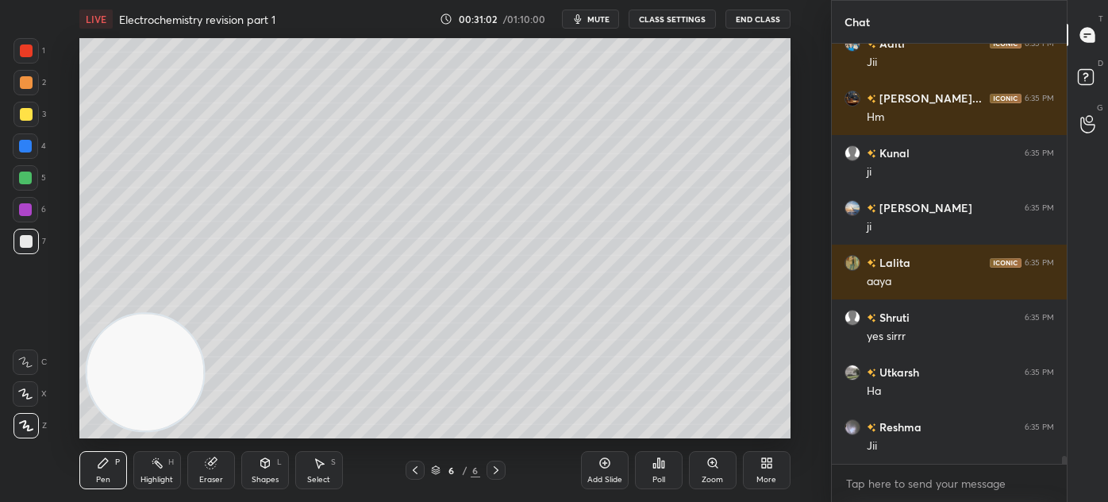
click at [260, 476] on div "Shapes" at bounding box center [265, 480] width 27 height 8
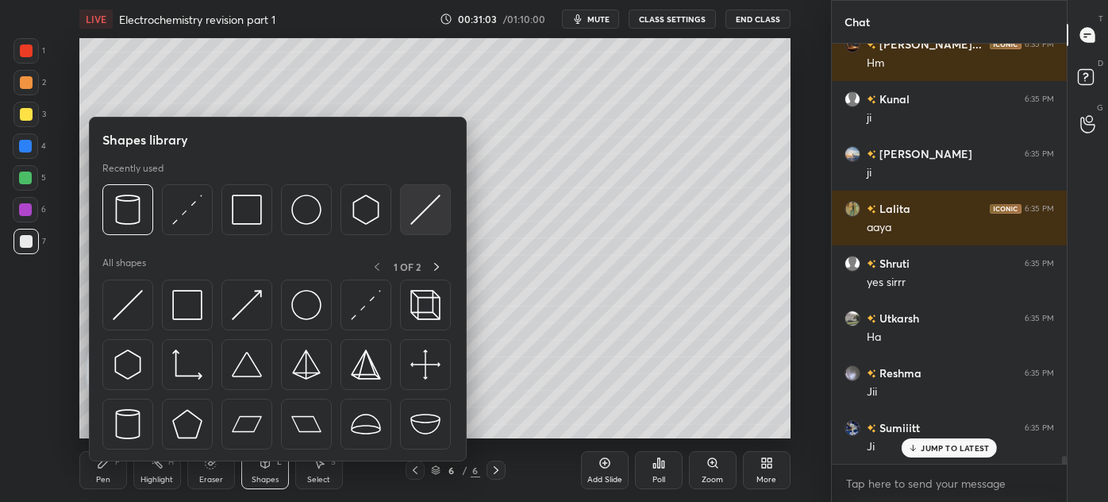
scroll to position [22712, 0]
click at [432, 213] on img at bounding box center [425, 210] width 30 height 30
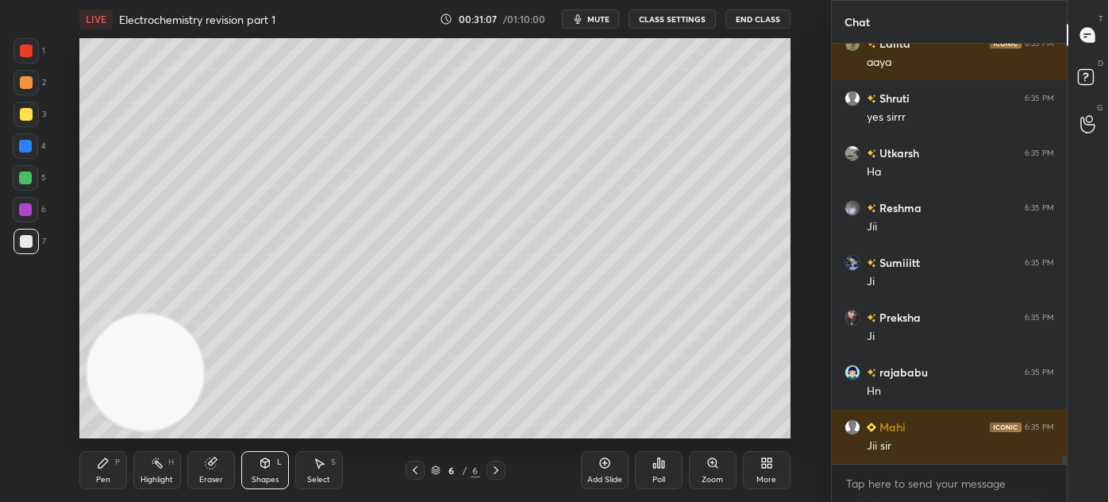
scroll to position [22877, 0]
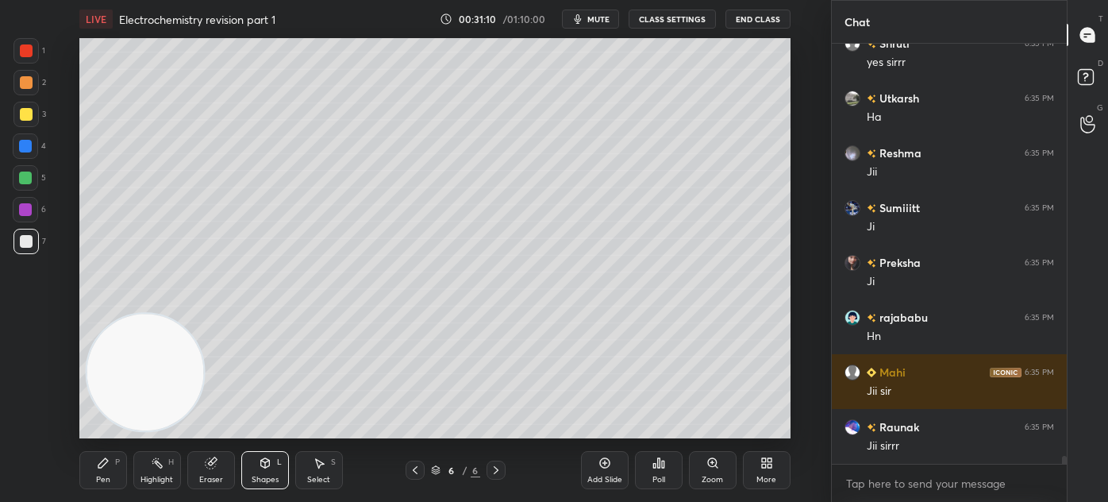
click at [107, 476] on div "Pen" at bounding box center [103, 480] width 14 height 8
click at [23, 116] on div at bounding box center [26, 114] width 13 height 13
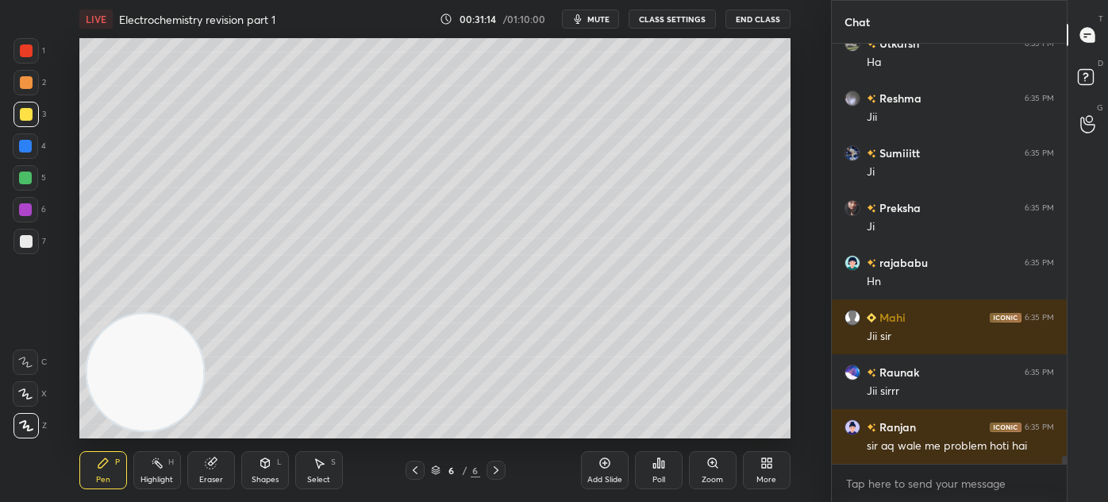
scroll to position [22987, 0]
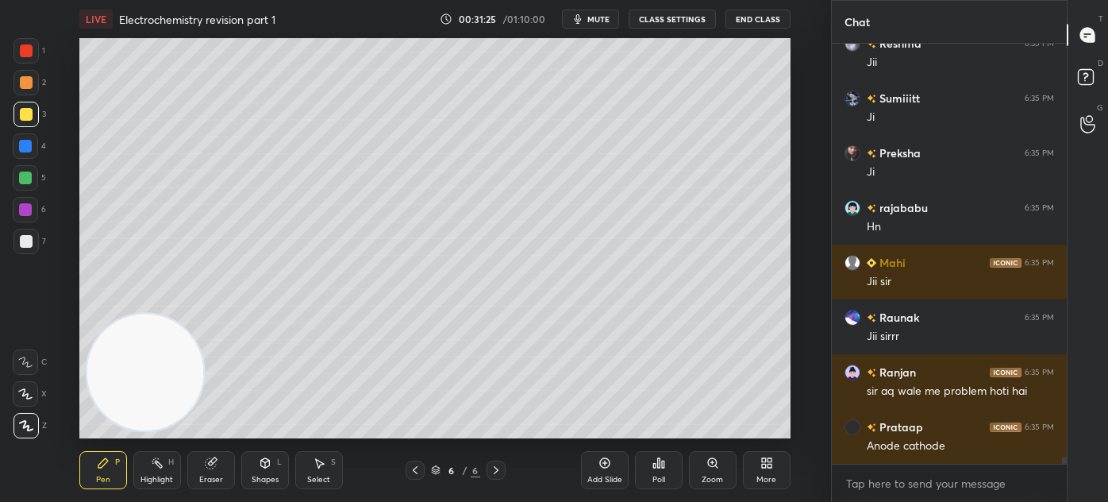
click at [28, 391] on icon at bounding box center [25, 393] width 14 height 11
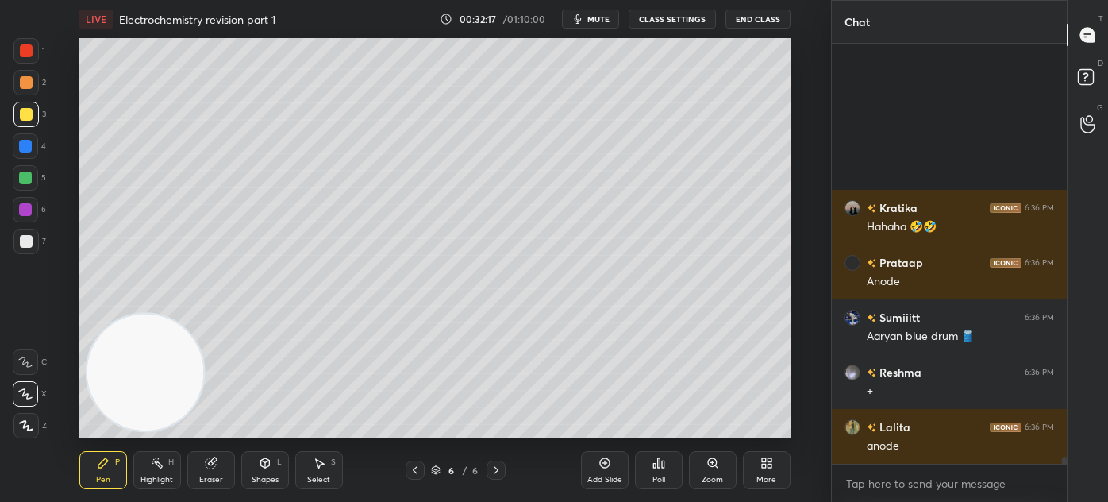
scroll to position [23515, 0]
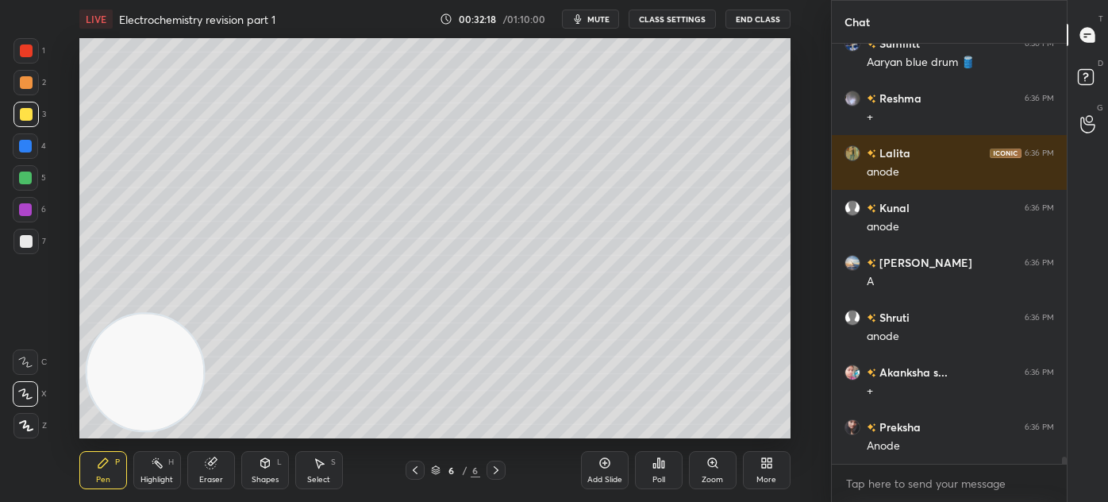
click at [30, 47] on div at bounding box center [26, 50] width 13 height 13
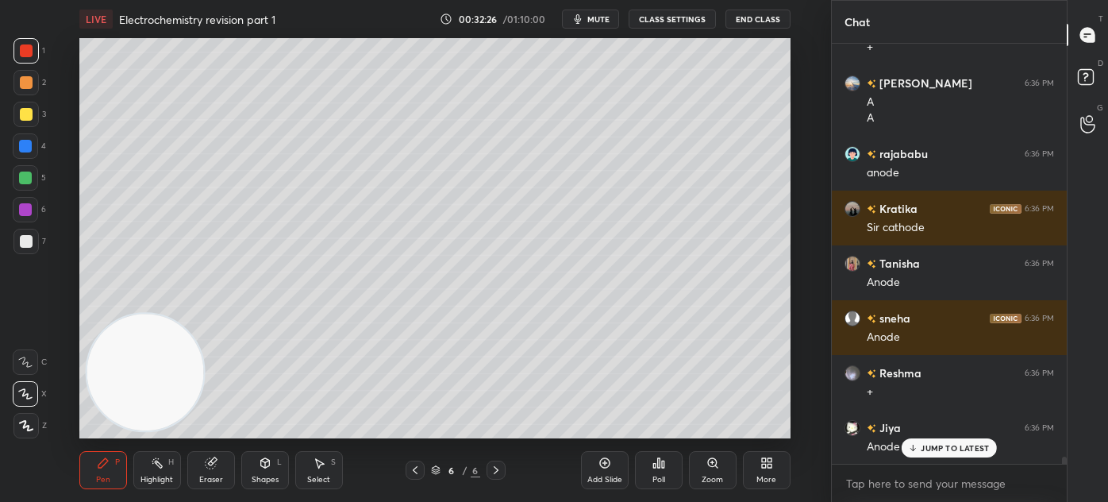
scroll to position [24078, 0]
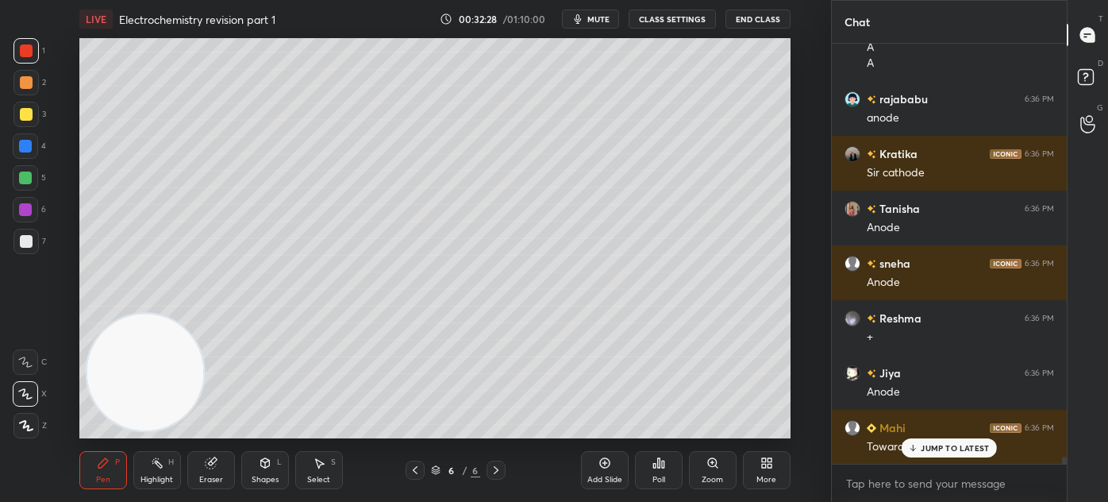
click at [28, 253] on div at bounding box center [25, 241] width 25 height 25
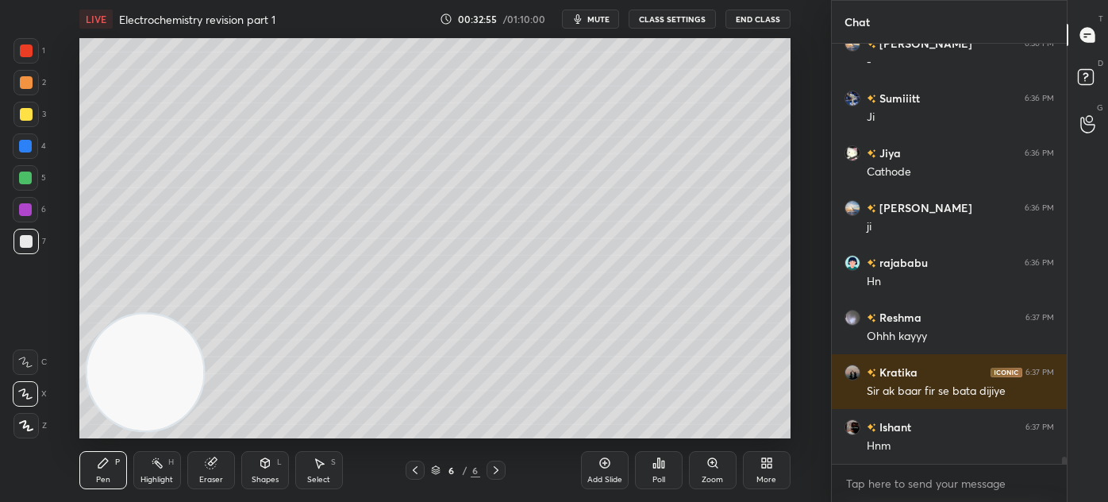
scroll to position [25602, 0]
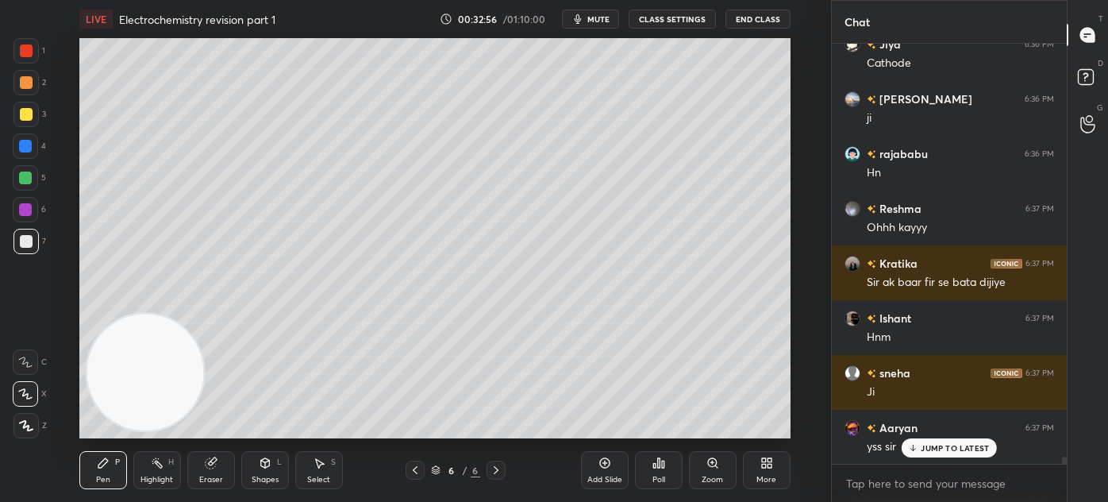
click at [322, 473] on div "Select S" at bounding box center [319, 470] width 48 height 38
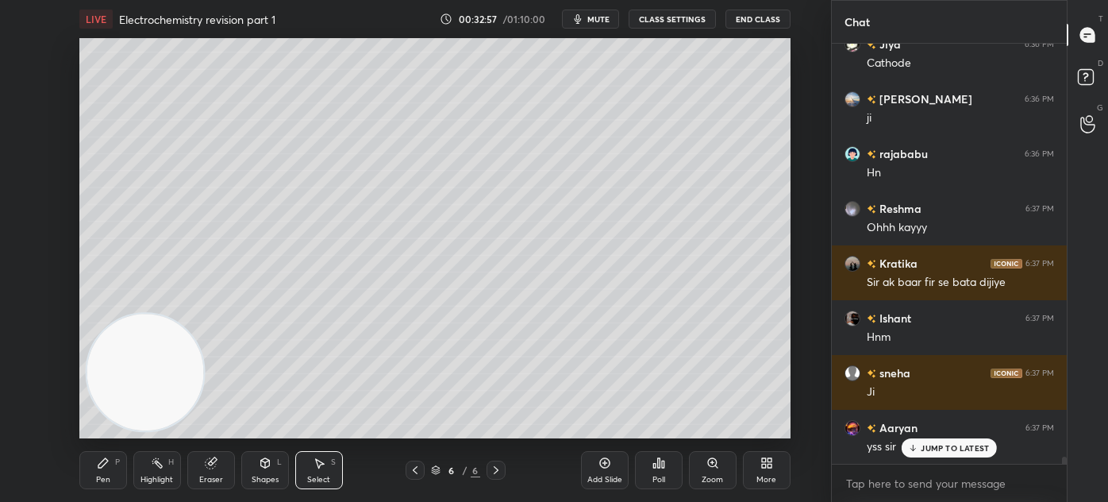
scroll to position [25657, 0]
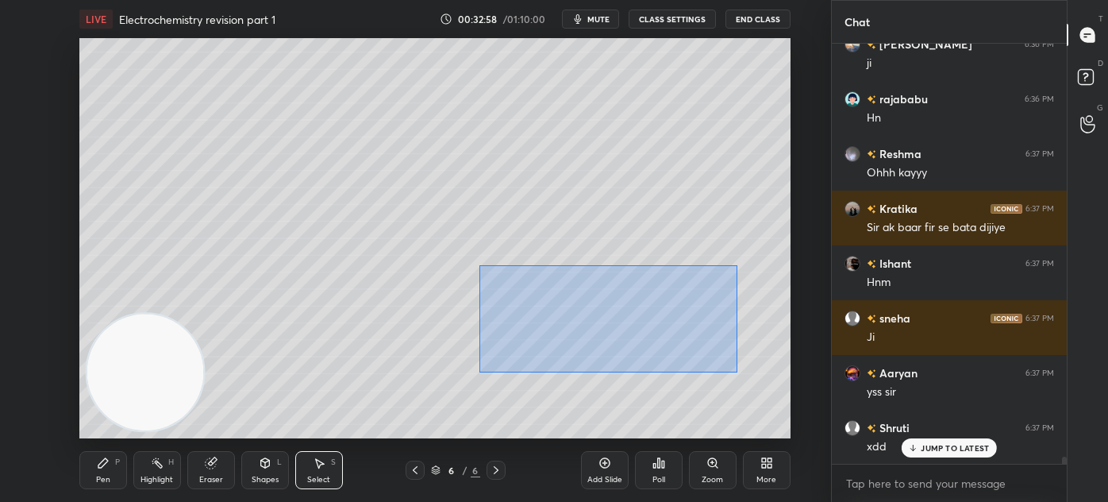
drag, startPoint x: 489, startPoint y: 298, endPoint x: 723, endPoint y: 359, distance: 242.1
click at [737, 372] on div "0 ° Undo Copy Duplicate Duplicate to new slide Delete" at bounding box center [434, 238] width 711 height 400
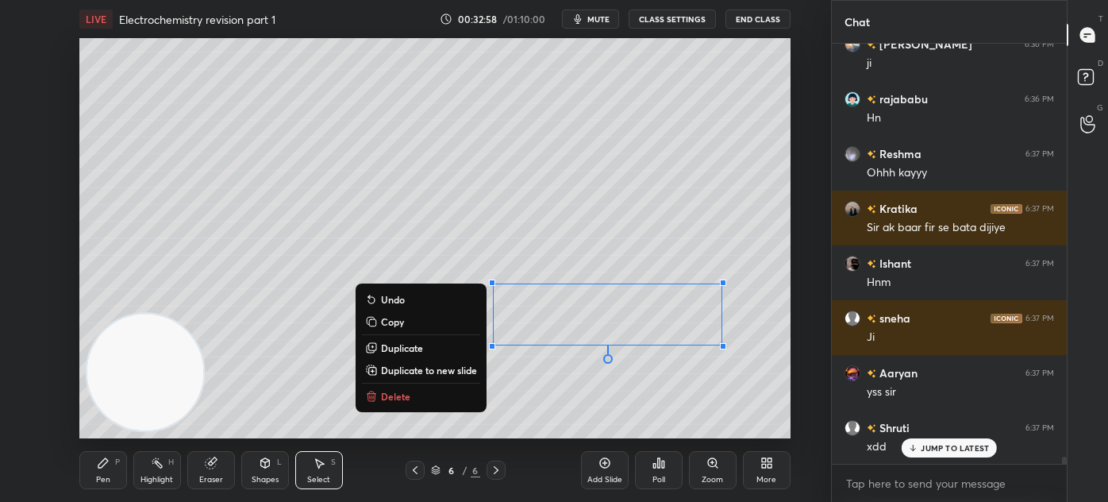
click at [384, 395] on p "Delete" at bounding box center [395, 396] width 29 height 13
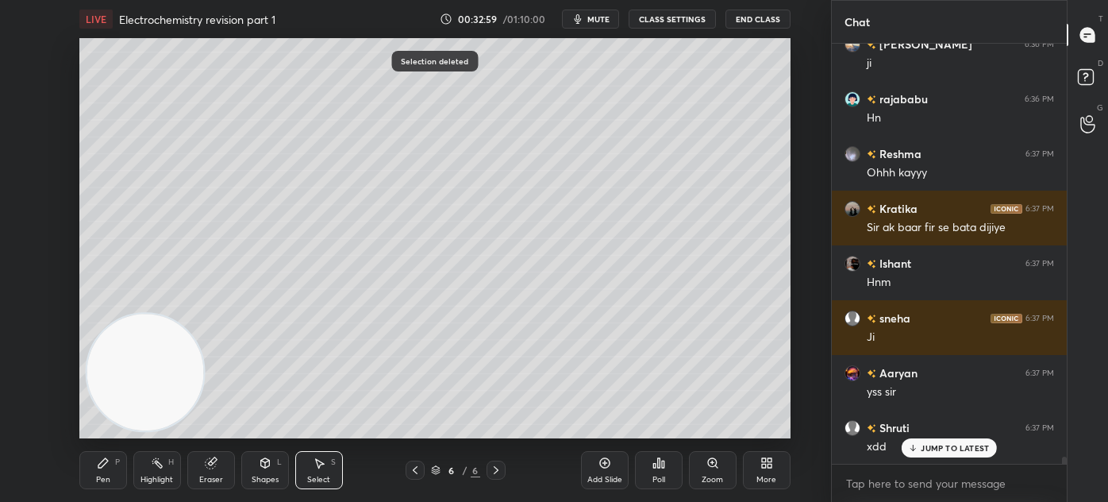
click at [953, 457] on div "JUMP TO LATEST" at bounding box center [949, 447] width 95 height 19
click at [104, 472] on div "Pen P" at bounding box center [103, 470] width 48 height 38
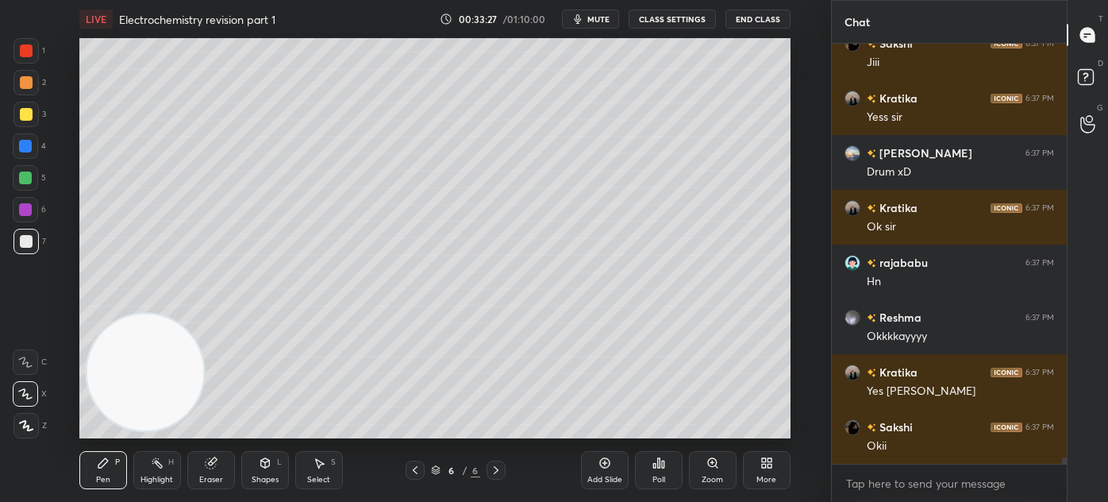
scroll to position [26261, 0]
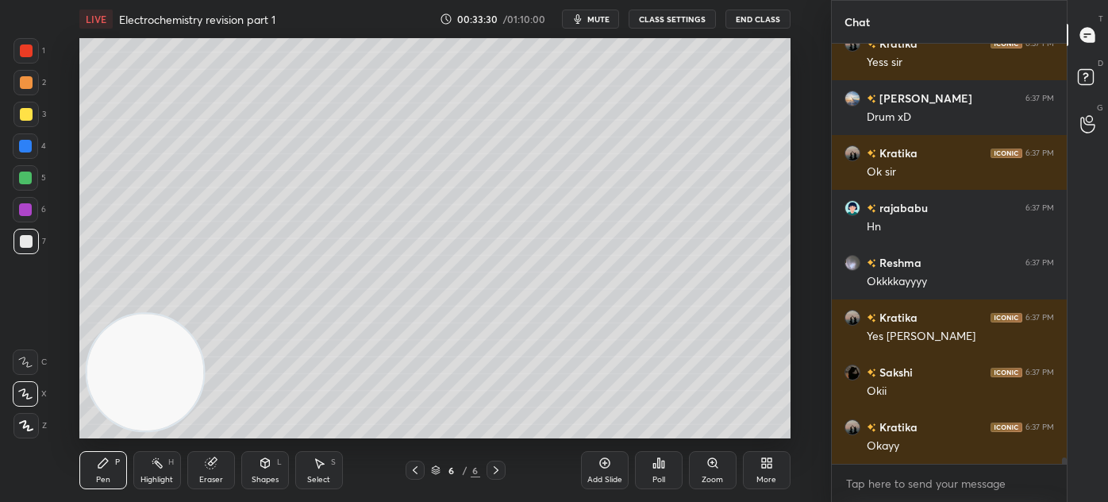
click at [21, 365] on icon at bounding box center [25, 362] width 14 height 11
drag, startPoint x: 32, startPoint y: 109, endPoint x: 33, endPoint y: 122, distance: 13.6
click at [31, 111] on div at bounding box center [25, 114] width 25 height 25
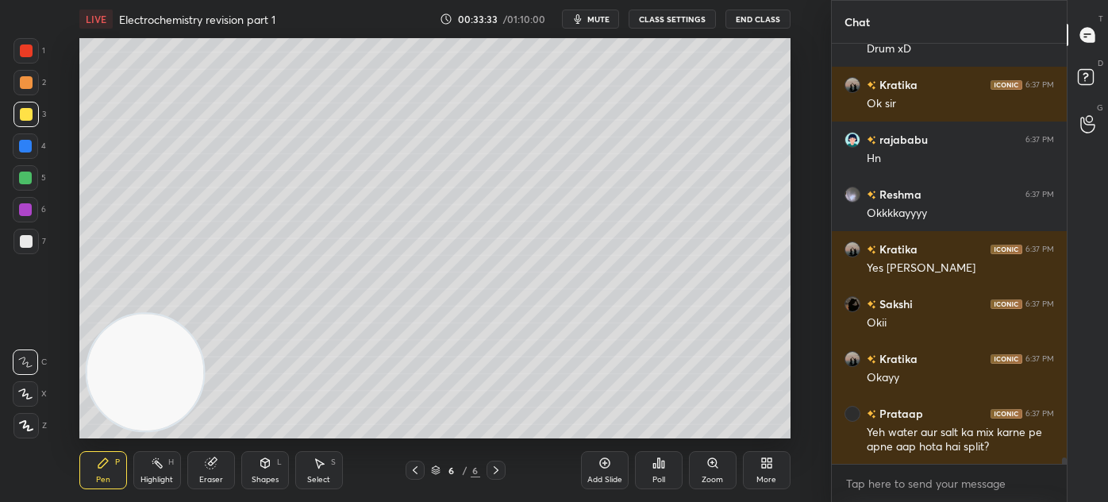
scroll to position [26384, 0]
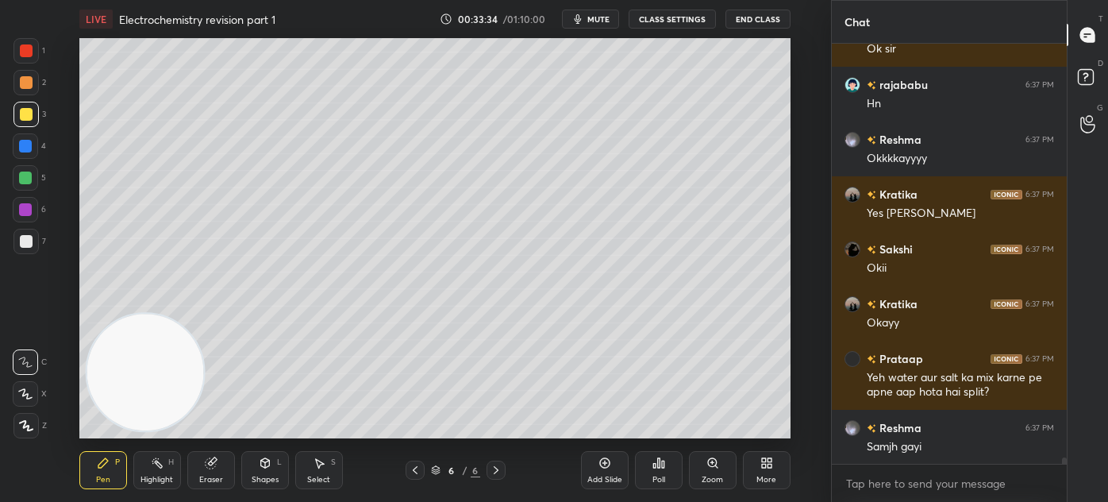
drag, startPoint x: 21, startPoint y: 391, endPoint x: 65, endPoint y: 374, distance: 47.5
click at [22, 391] on icon at bounding box center [25, 393] width 14 height 11
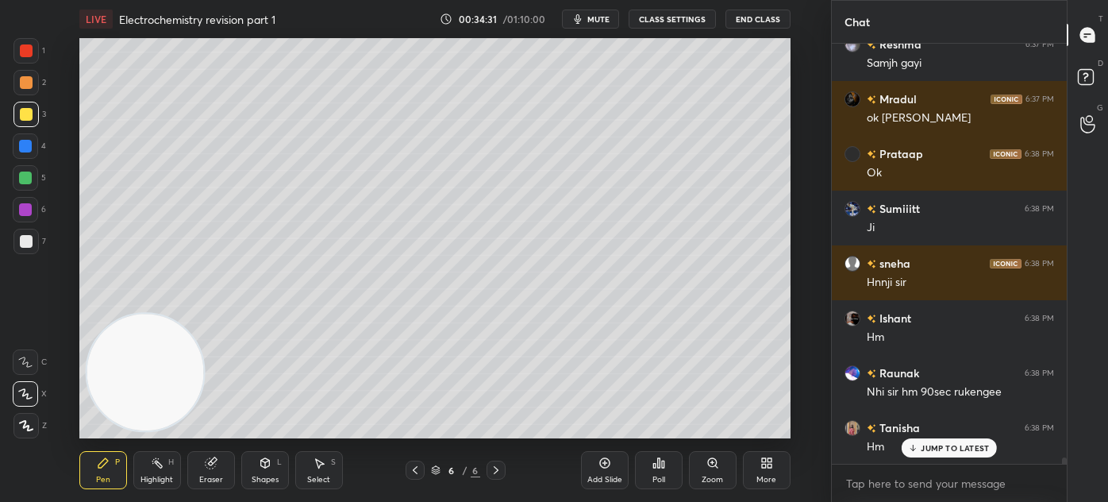
scroll to position [26822, 0]
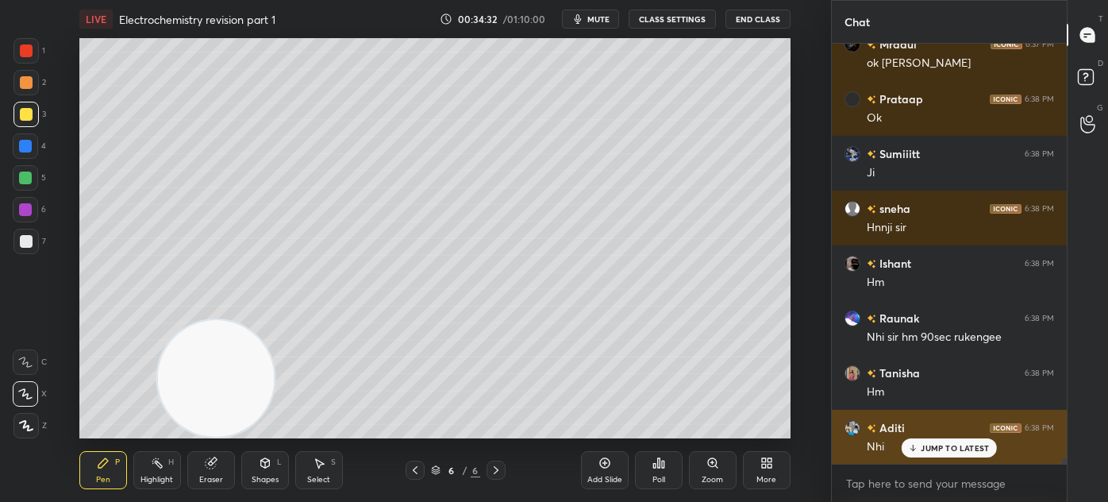
drag, startPoint x: 169, startPoint y: 384, endPoint x: 861, endPoint y: 455, distance: 695.2
click at [871, 464] on div "1 2 3 4 5 6 7 C X Z C X Z E E Erase all H H LIVE Electrochemistry revision part…" at bounding box center [554, 251] width 1108 height 502
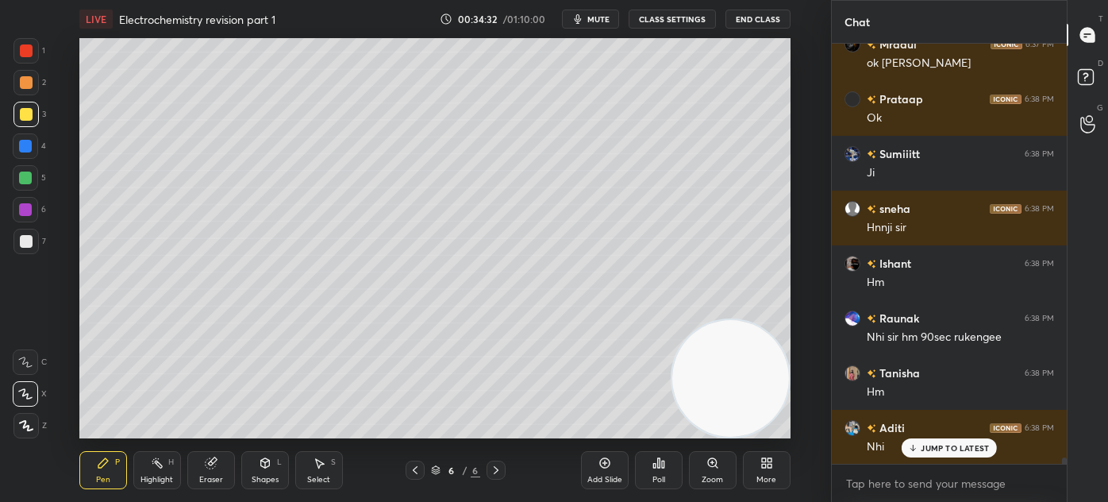
click at [27, 238] on div at bounding box center [26, 241] width 13 height 13
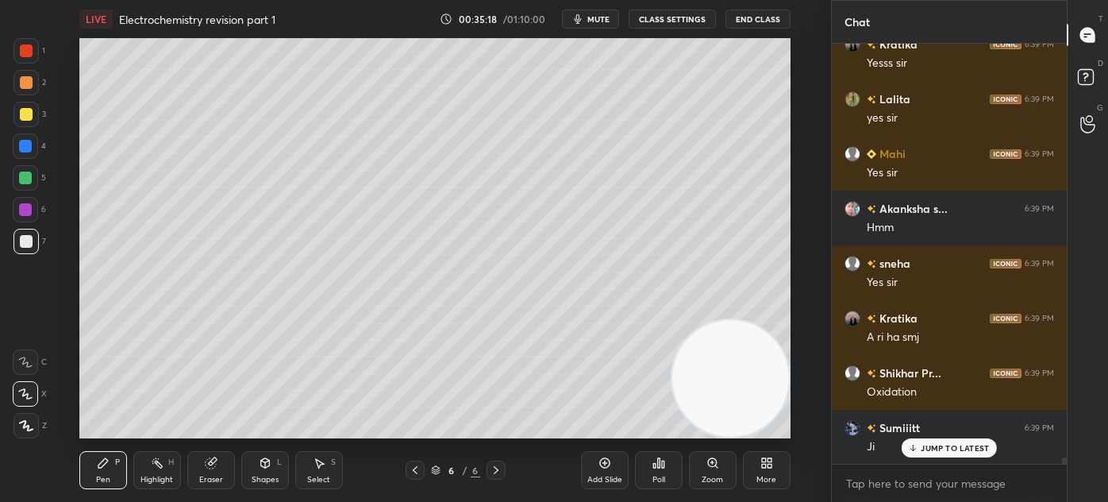
scroll to position [28715, 0]
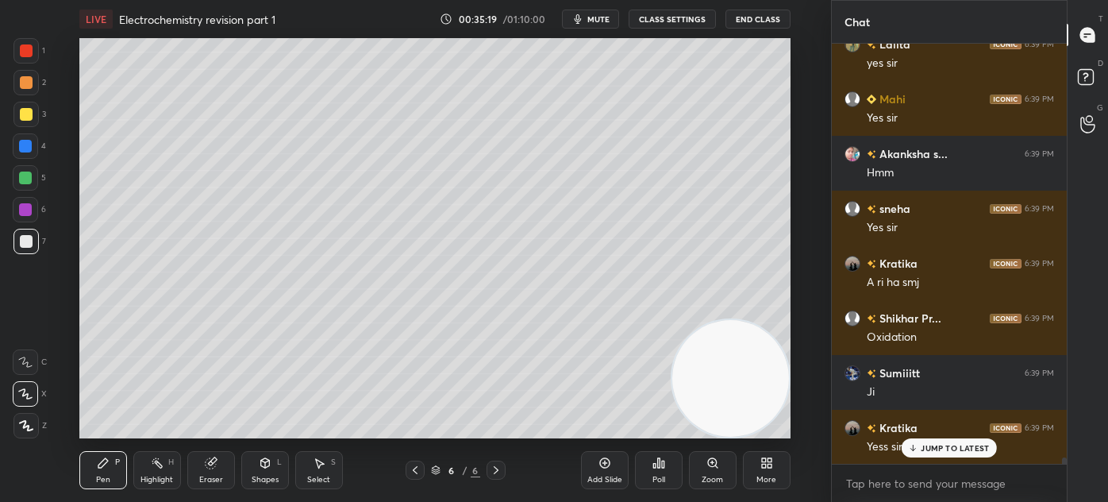
click at [28, 55] on div at bounding box center [26, 50] width 13 height 13
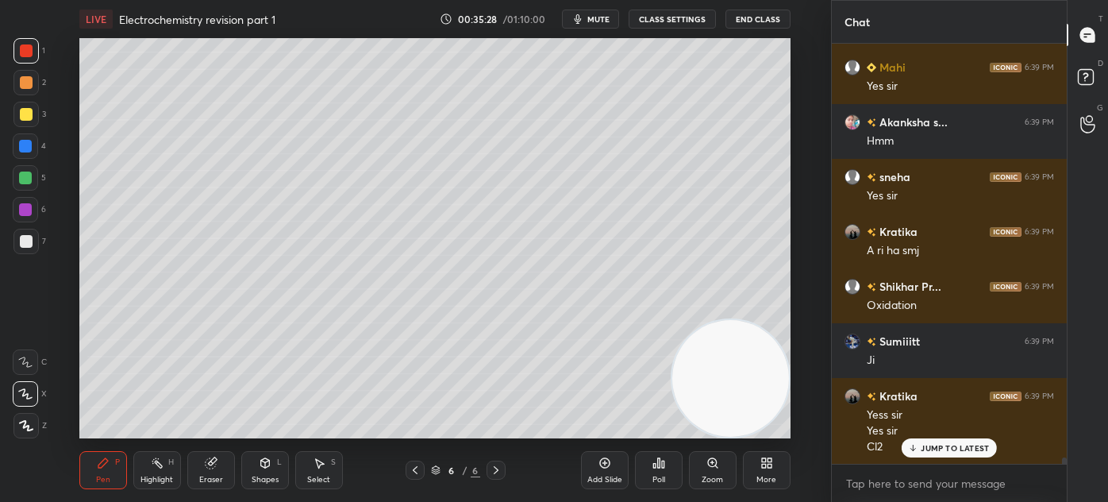
scroll to position [28801, 0]
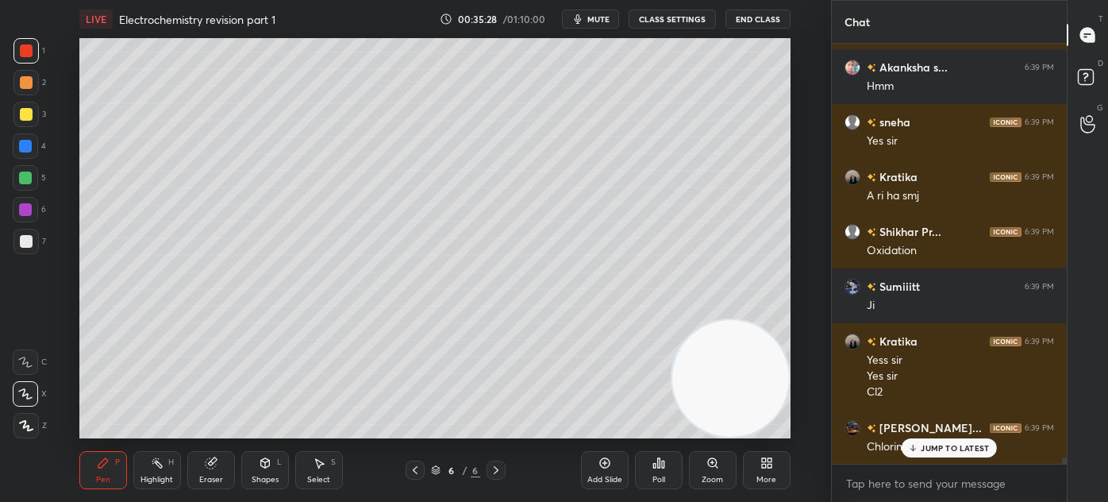
click at [25, 175] on div at bounding box center [25, 178] width 13 height 13
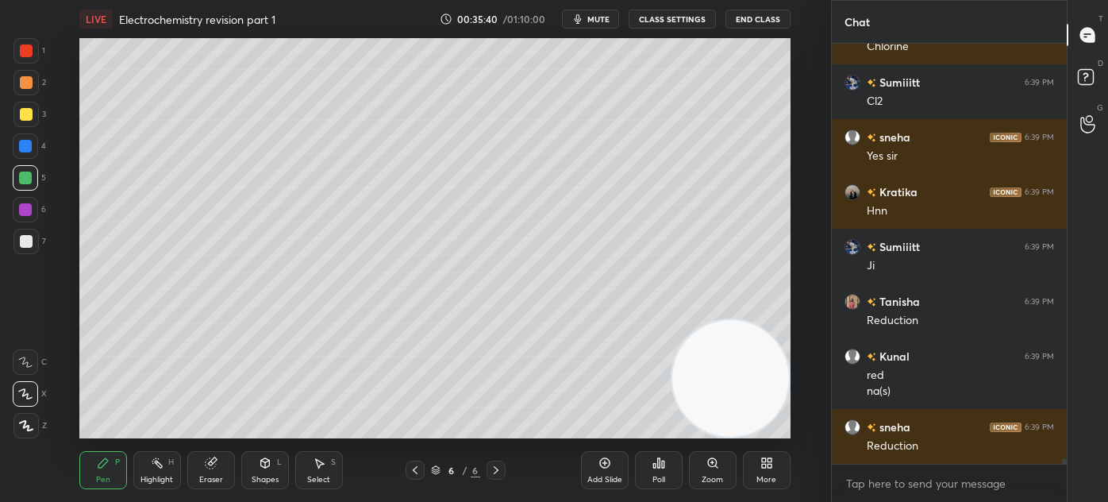
scroll to position [29256, 0]
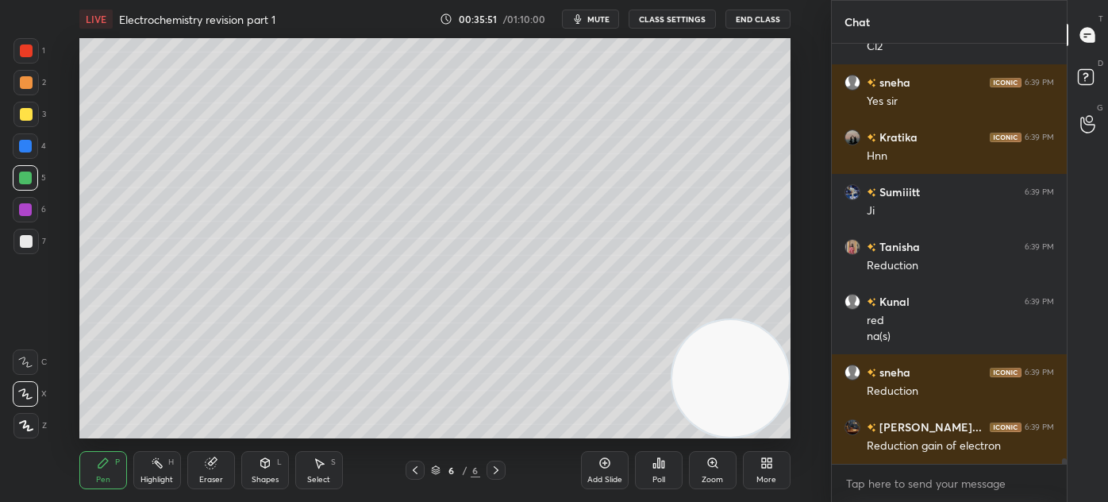
click at [25, 56] on div at bounding box center [26, 50] width 13 height 13
click at [17, 422] on div at bounding box center [25, 425] width 25 height 25
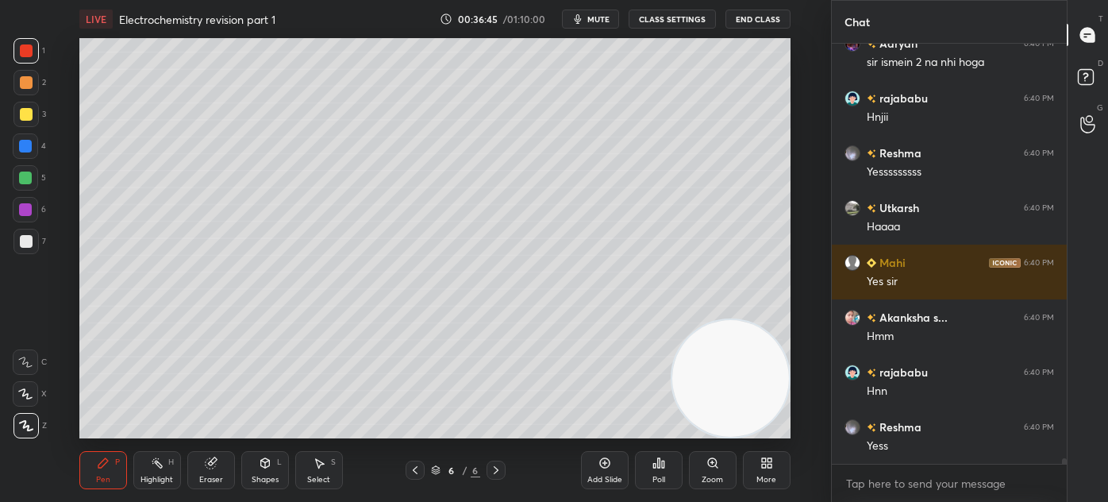
scroll to position [30188, 0]
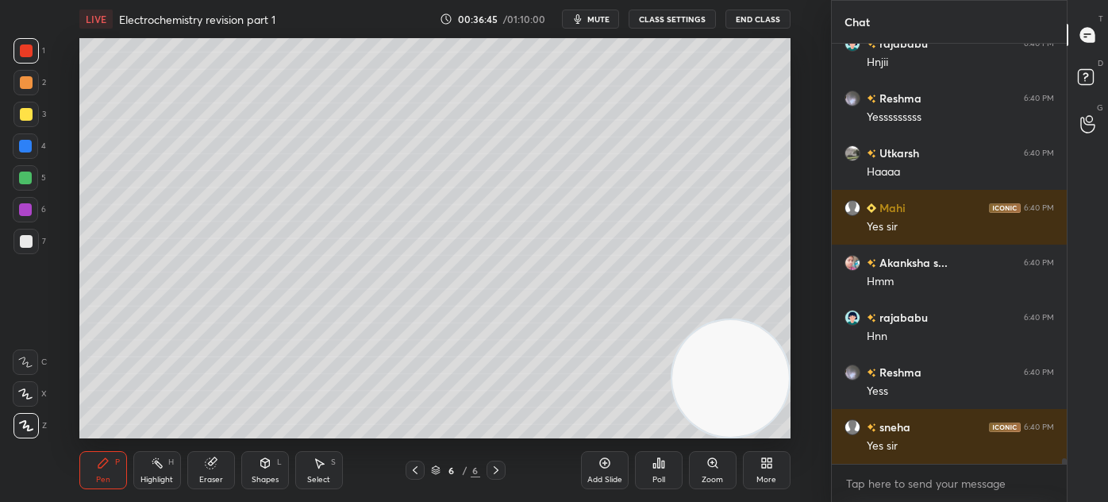
drag, startPoint x: 198, startPoint y: 470, endPoint x: 225, endPoint y: 439, distance: 41.6
click at [198, 469] on div "Eraser" at bounding box center [211, 470] width 48 height 38
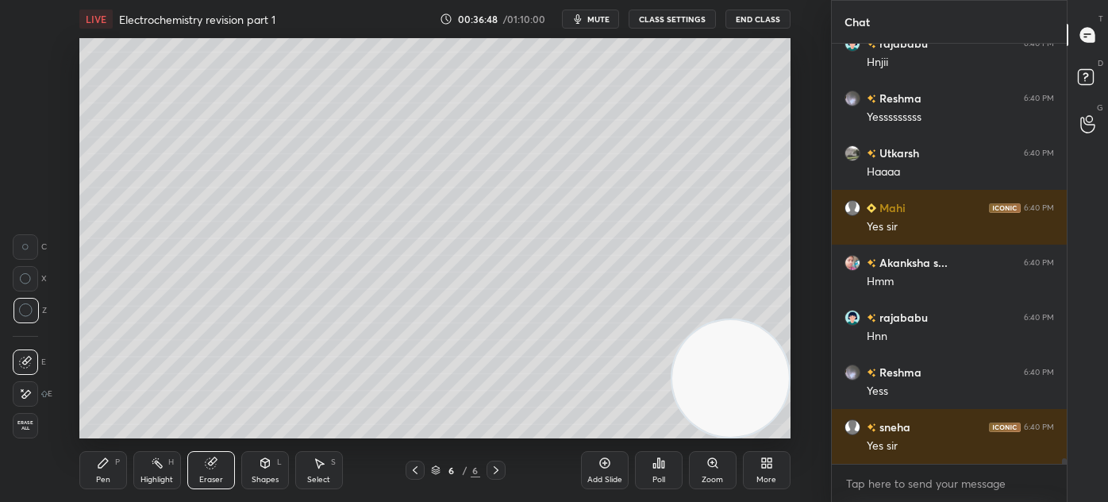
drag, startPoint x: 748, startPoint y: 390, endPoint x: 757, endPoint y: 399, distance: 12.9
click at [751, 391] on video at bounding box center [731, 378] width 117 height 117
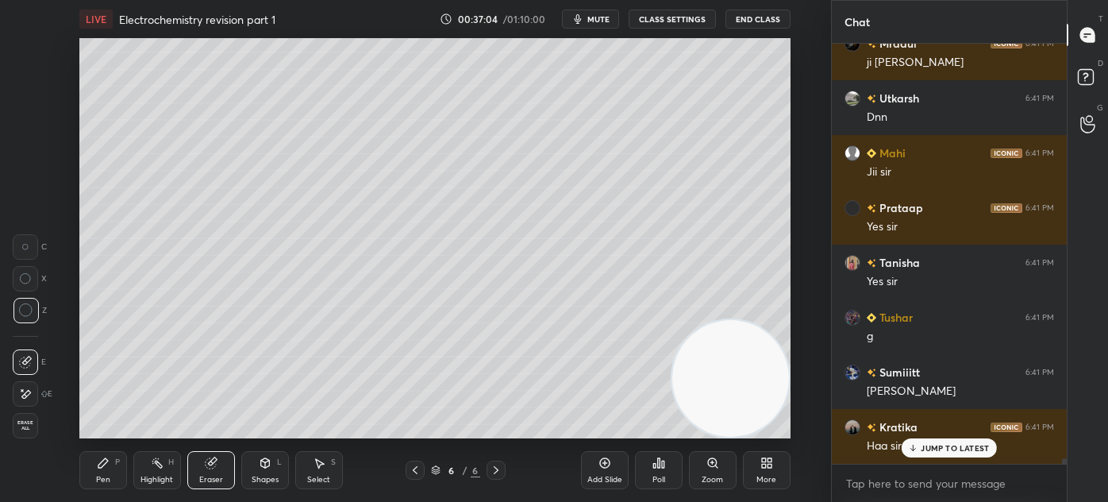
scroll to position [31118, 0]
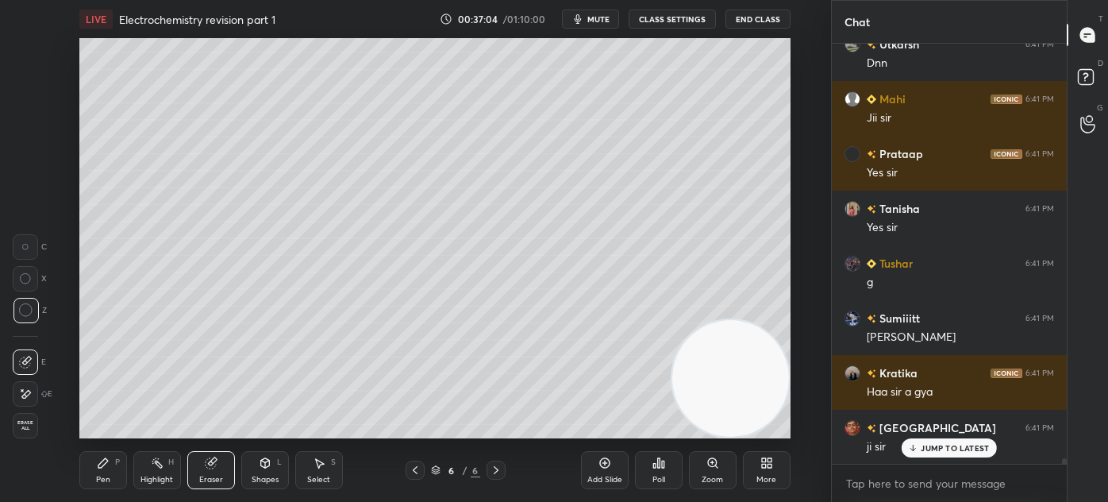
click at [94, 475] on div "Pen P" at bounding box center [103, 470] width 48 height 38
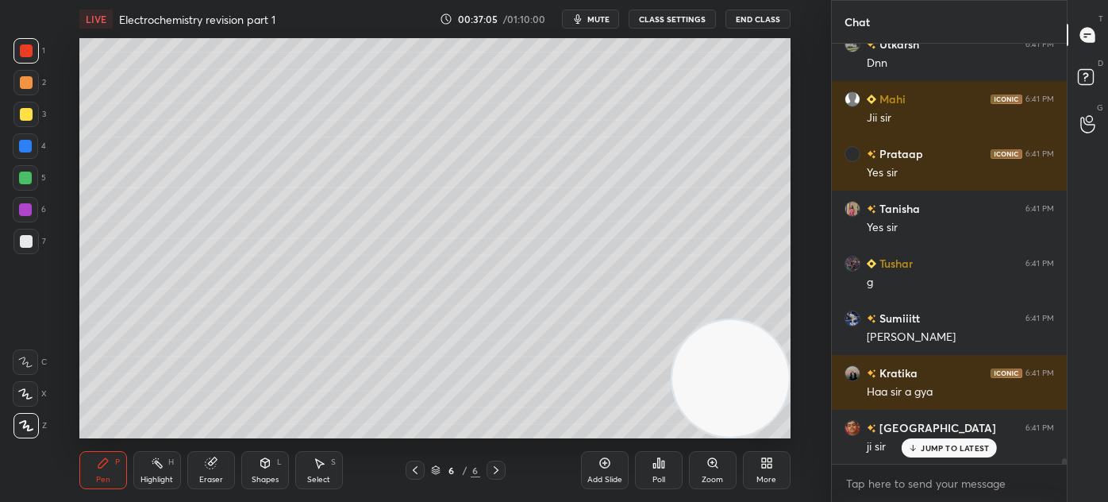
click at [27, 54] on div at bounding box center [26, 50] width 13 height 13
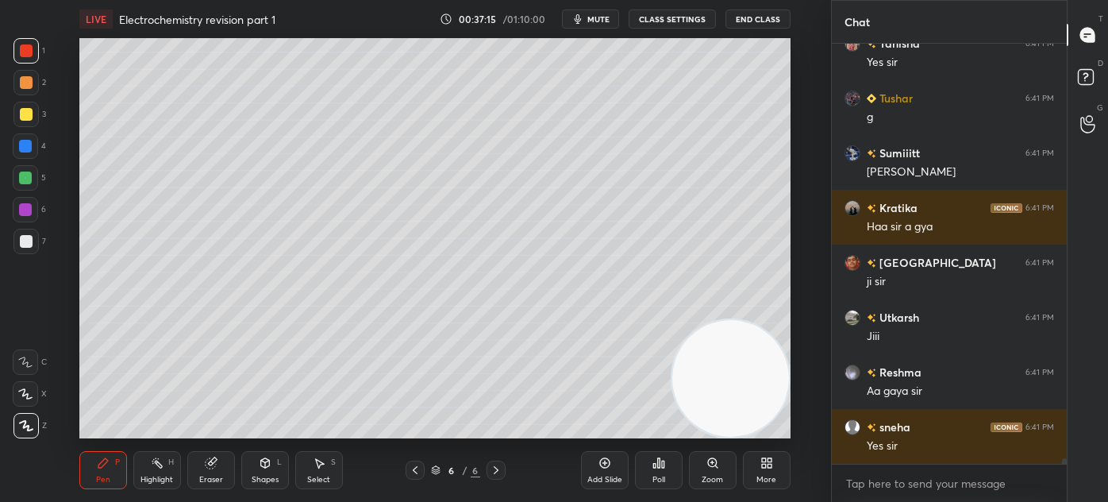
scroll to position [31338, 0]
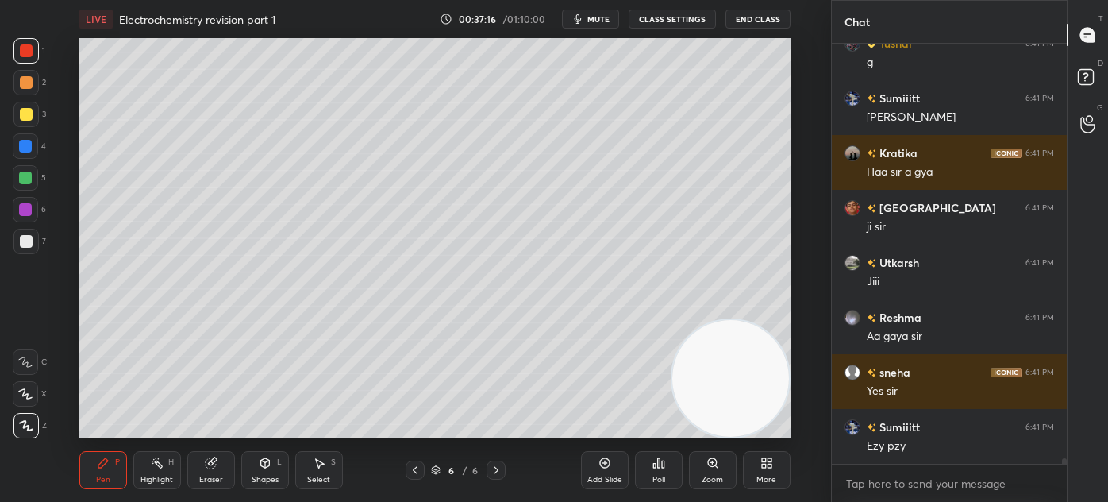
click at [25, 148] on div at bounding box center [25, 146] width 13 height 13
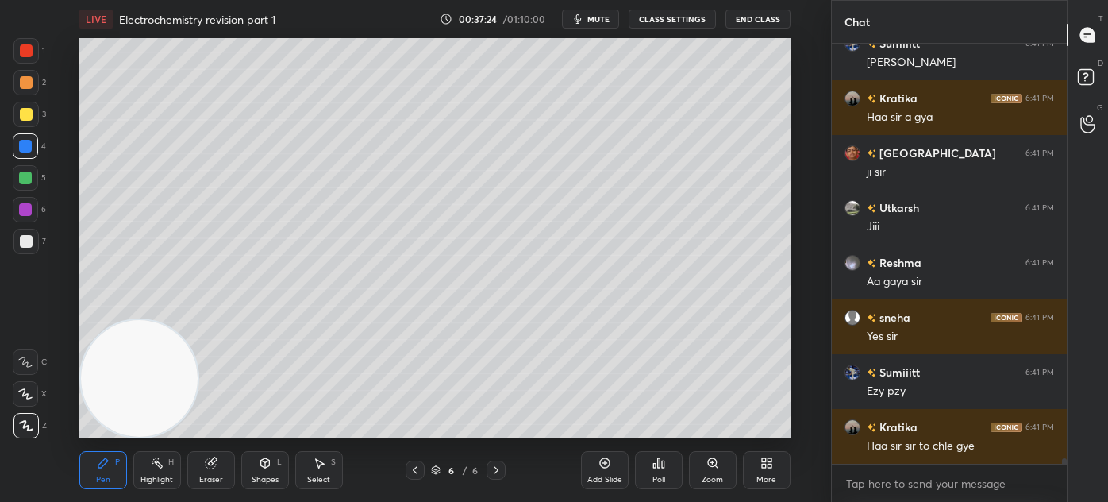
drag, startPoint x: 716, startPoint y: 365, endPoint x: 89, endPoint y: 383, distance: 627.5
click at [74, 389] on div "Setting up your live class Poll for secs No correct answer Start poll" at bounding box center [435, 238] width 768 height 400
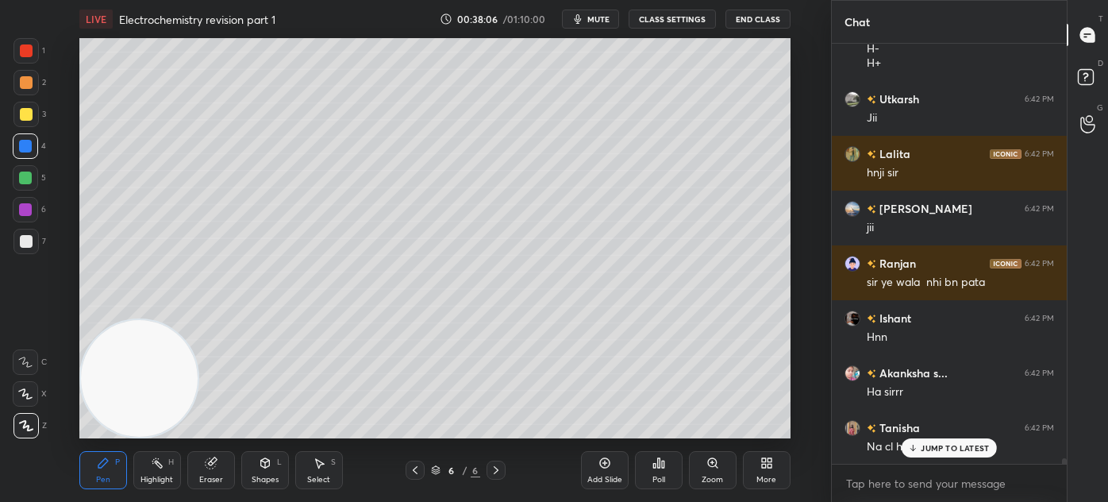
scroll to position [33368, 0]
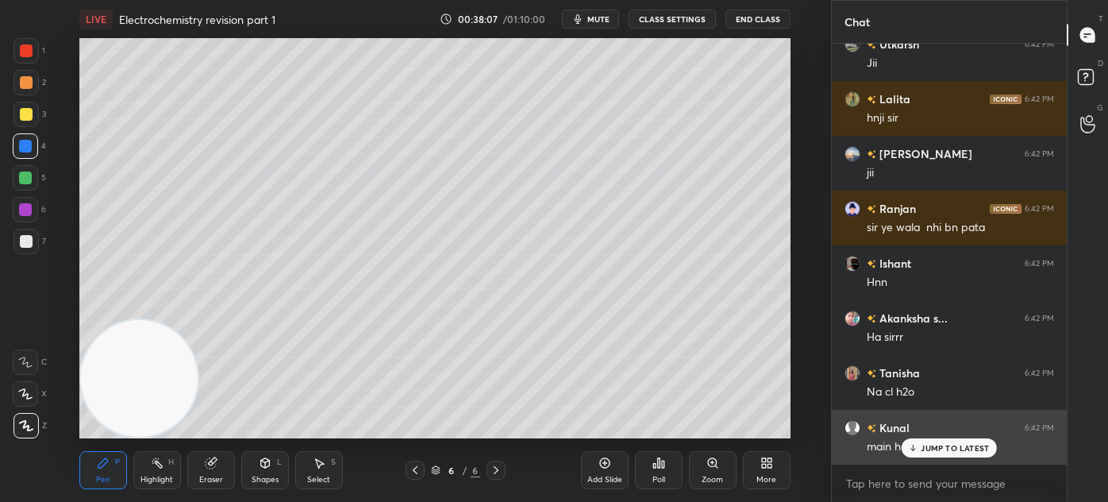
click at [952, 453] on div "JUMP TO LATEST" at bounding box center [949, 447] width 95 height 19
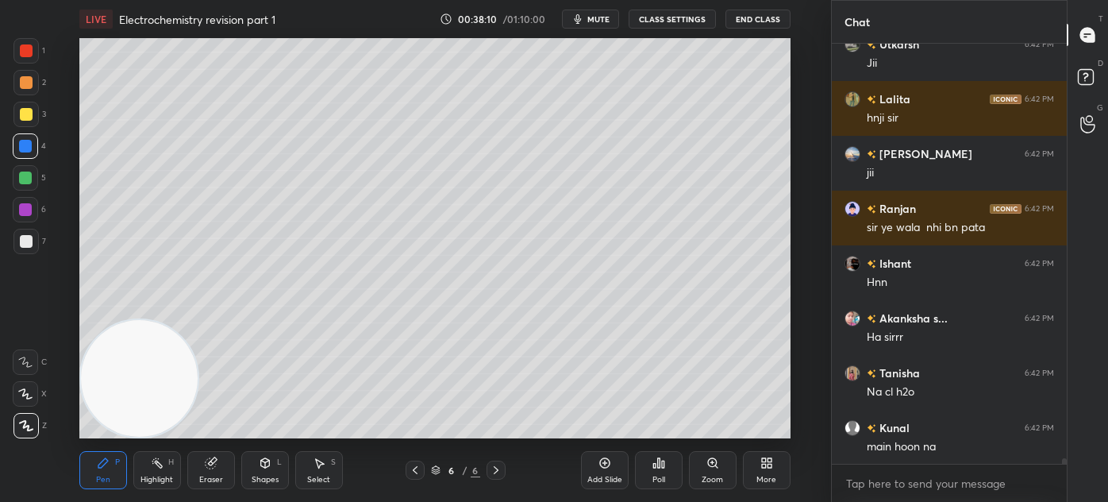
scroll to position [33424, 0]
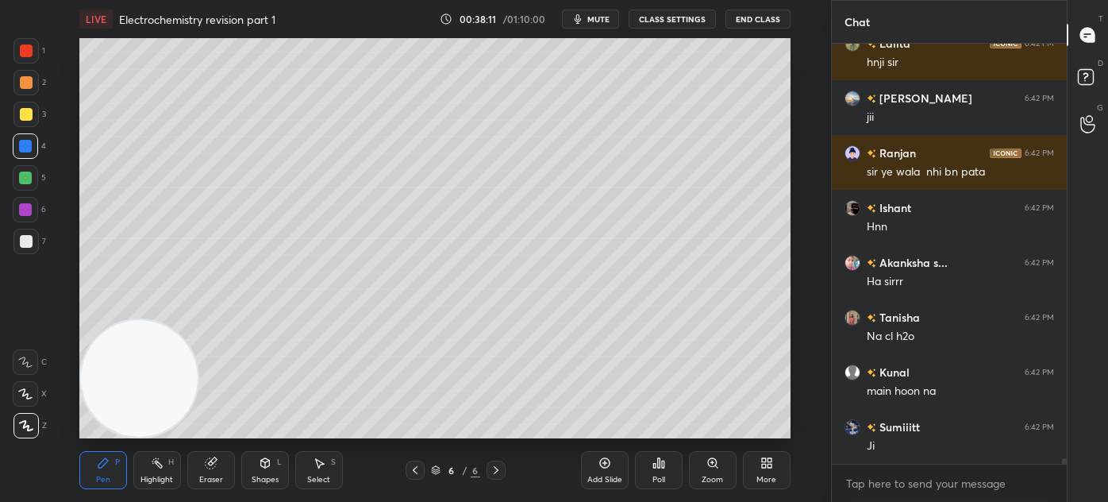
click at [20, 87] on div at bounding box center [26, 82] width 13 height 13
click at [20, 238] on div at bounding box center [26, 241] width 13 height 13
click at [20, 368] on div at bounding box center [25, 361] width 25 height 25
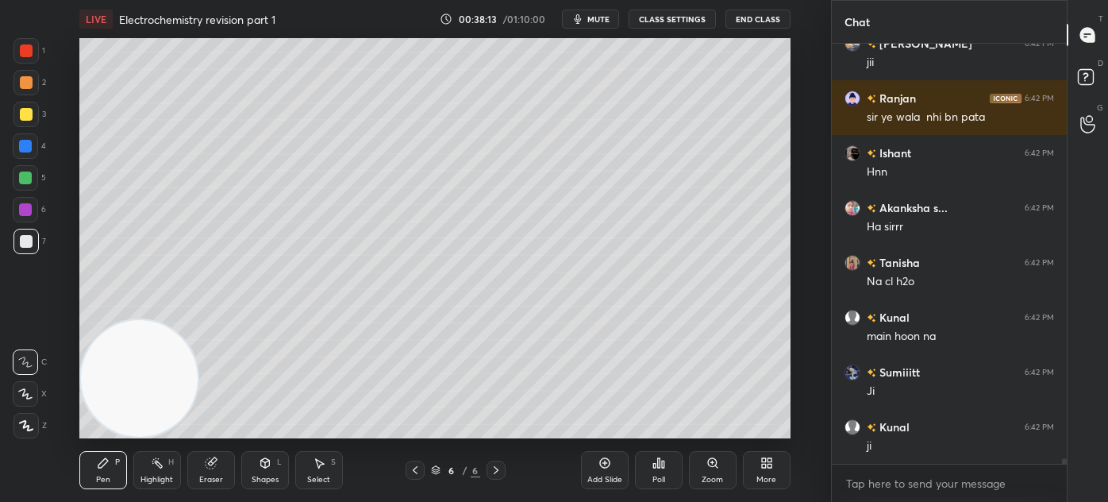
drag, startPoint x: 261, startPoint y: 478, endPoint x: 268, endPoint y: 463, distance: 16.7
click at [261, 478] on div "Shapes" at bounding box center [265, 480] width 27 height 8
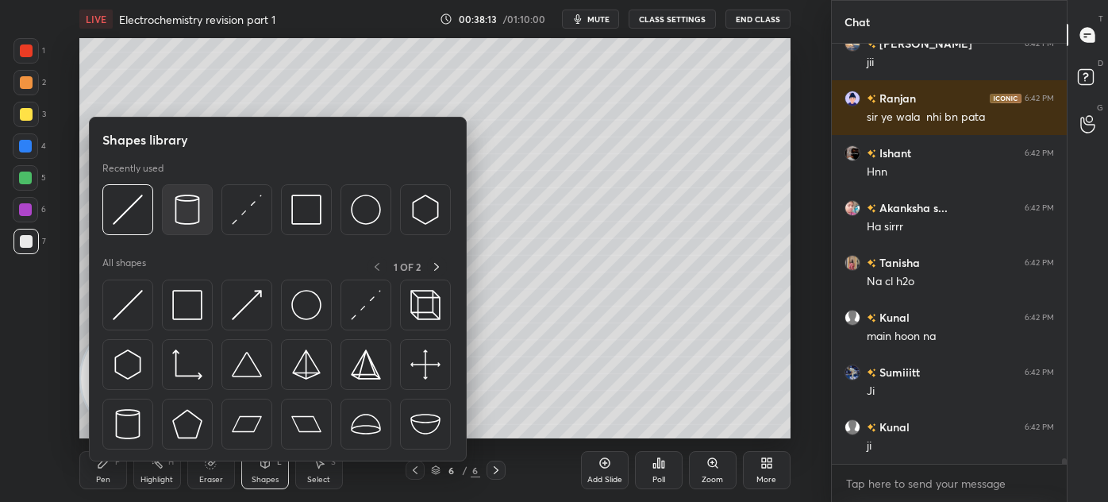
click at [186, 211] on img at bounding box center [187, 210] width 30 height 30
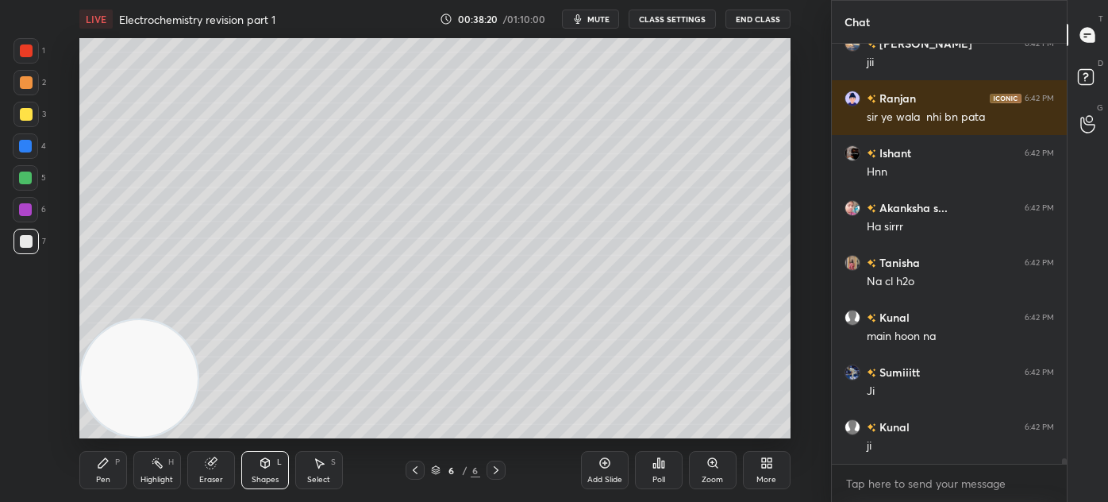
click at [319, 469] on div "Select S" at bounding box center [319, 470] width 48 height 38
drag, startPoint x: 696, startPoint y: 310, endPoint x: 719, endPoint y: 341, distance: 38.0
click at [722, 347] on div "0 ° Undo Copy Duplicate Duplicate to new slide Delete" at bounding box center [434, 238] width 711 height 400
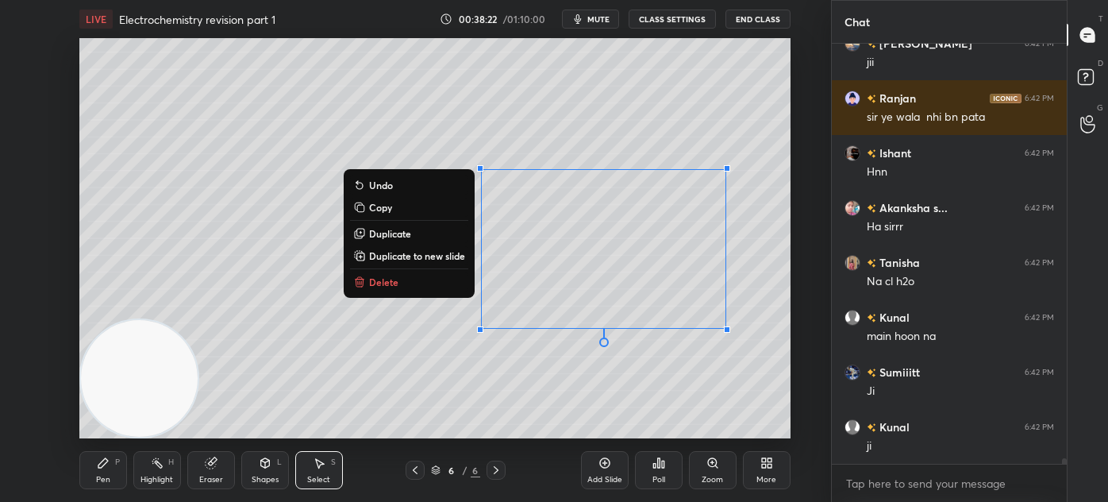
scroll to position [33548, 0]
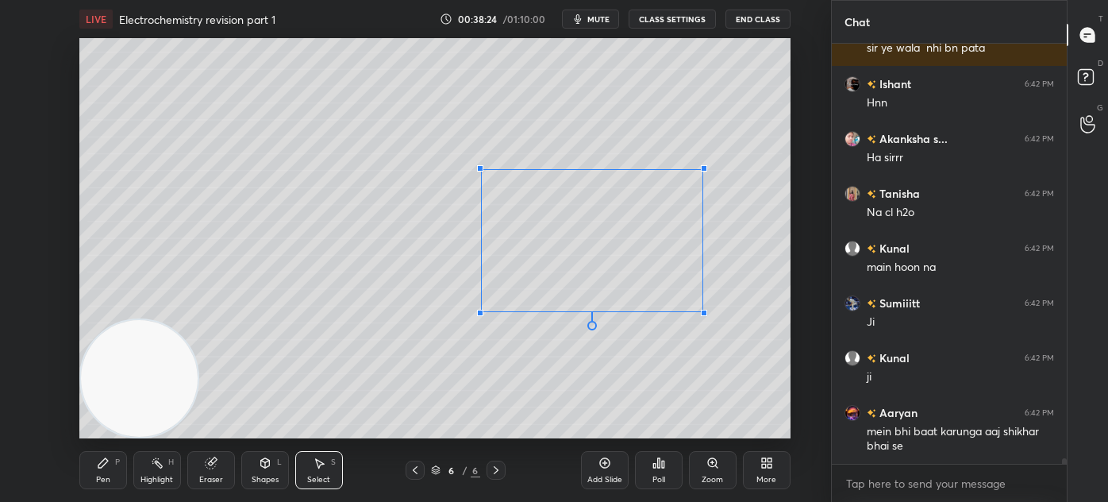
drag, startPoint x: 726, startPoint y: 330, endPoint x: 700, endPoint y: 298, distance: 41.8
click at [703, 311] on div at bounding box center [704, 313] width 6 height 6
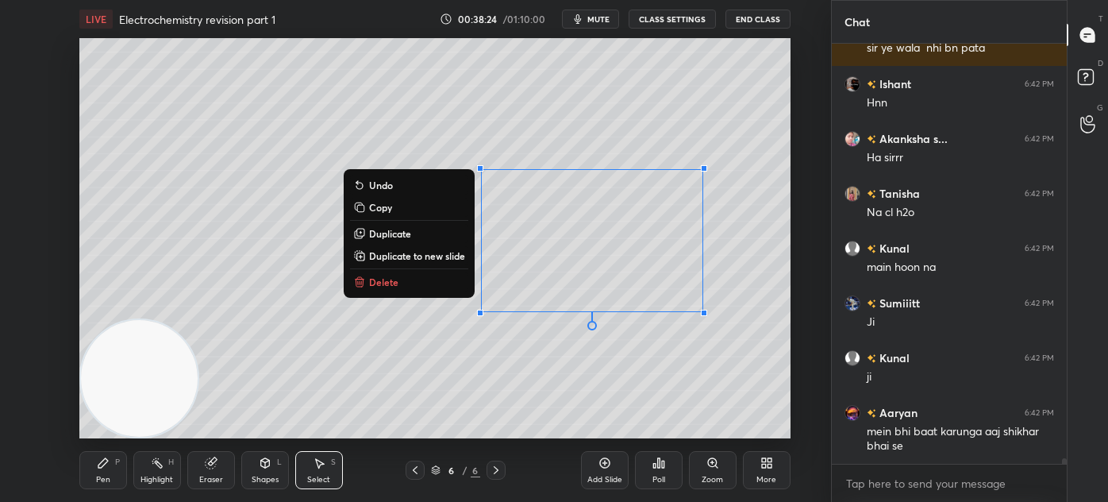
scroll to position [33602, 0]
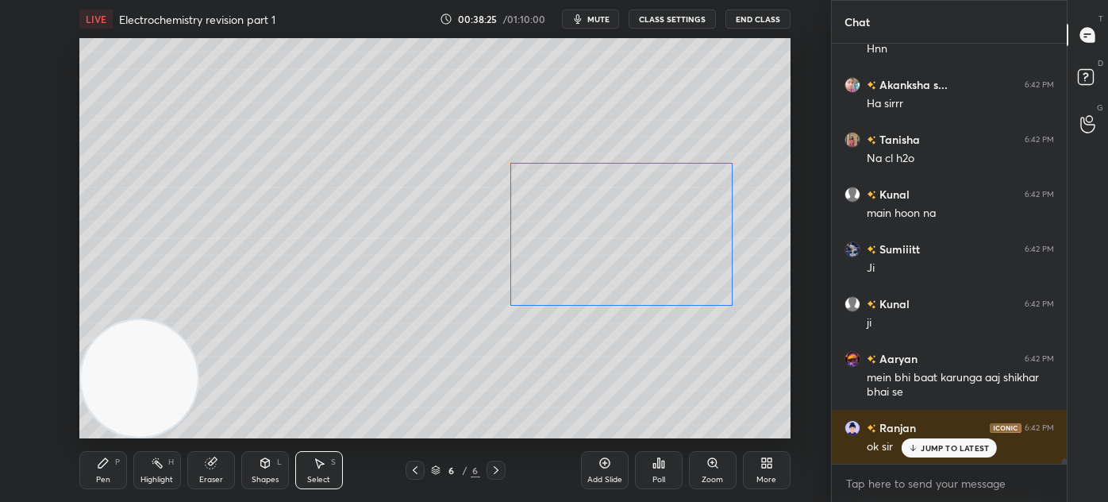
drag, startPoint x: 651, startPoint y: 236, endPoint x: 647, endPoint y: 259, distance: 23.4
click at [659, 230] on div "0 ° Undo Copy Duplicate Duplicate to new slide Delete" at bounding box center [434, 238] width 711 height 400
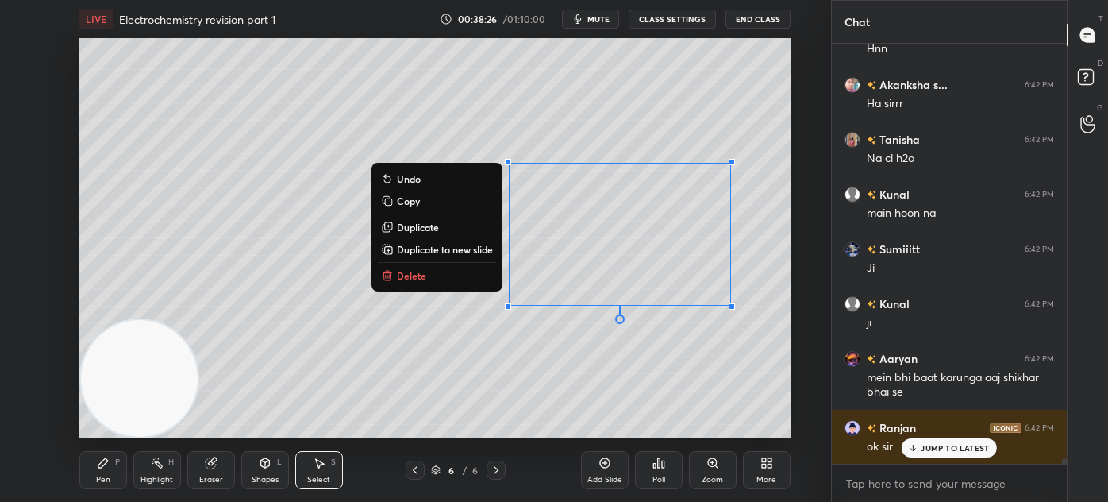
click at [656, 357] on div "0 ° Undo Copy Duplicate Duplicate to new slide Delete" at bounding box center [434, 238] width 711 height 400
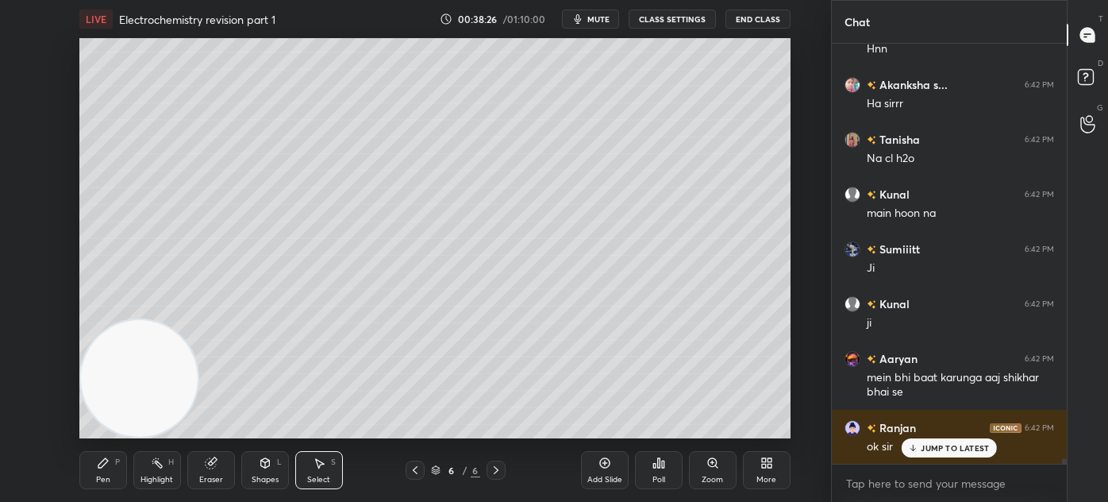
click at [98, 478] on div "Pen" at bounding box center [103, 480] width 14 height 8
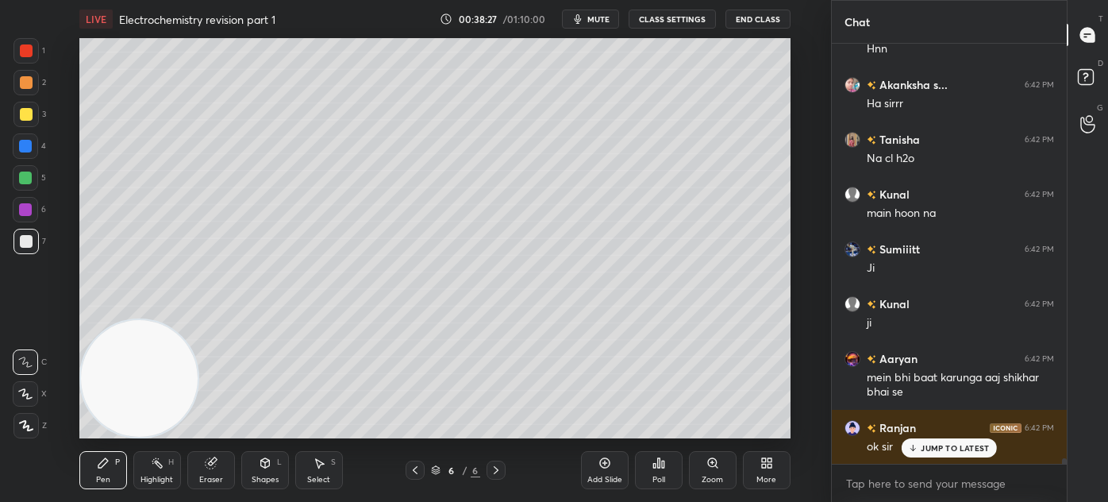
drag, startPoint x: 25, startPoint y: 119, endPoint x: 32, endPoint y: 130, distance: 12.8
click at [25, 118] on div at bounding box center [26, 114] width 13 height 13
click at [23, 391] on icon at bounding box center [25, 393] width 14 height 11
click at [24, 355] on div at bounding box center [25, 361] width 25 height 25
click at [25, 391] on icon at bounding box center [25, 393] width 14 height 11
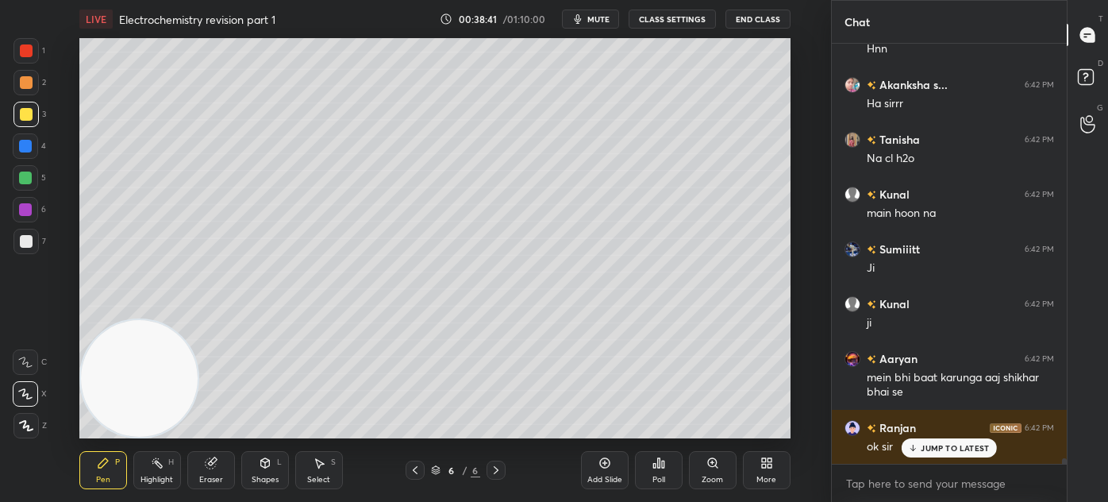
click at [29, 251] on div at bounding box center [25, 241] width 25 height 25
click at [270, 476] on div "Shapes" at bounding box center [265, 480] width 27 height 8
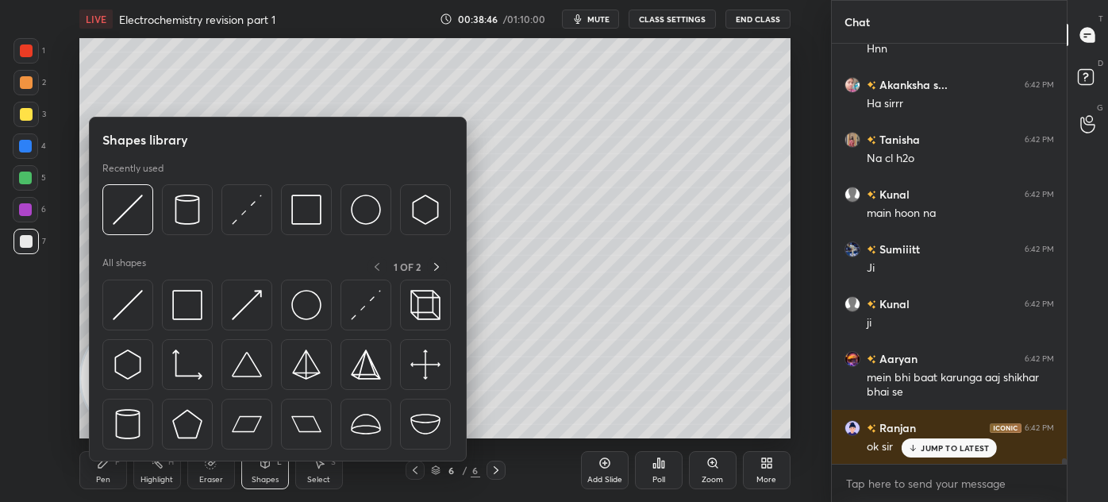
click at [261, 480] on div "Shapes" at bounding box center [265, 480] width 27 height 8
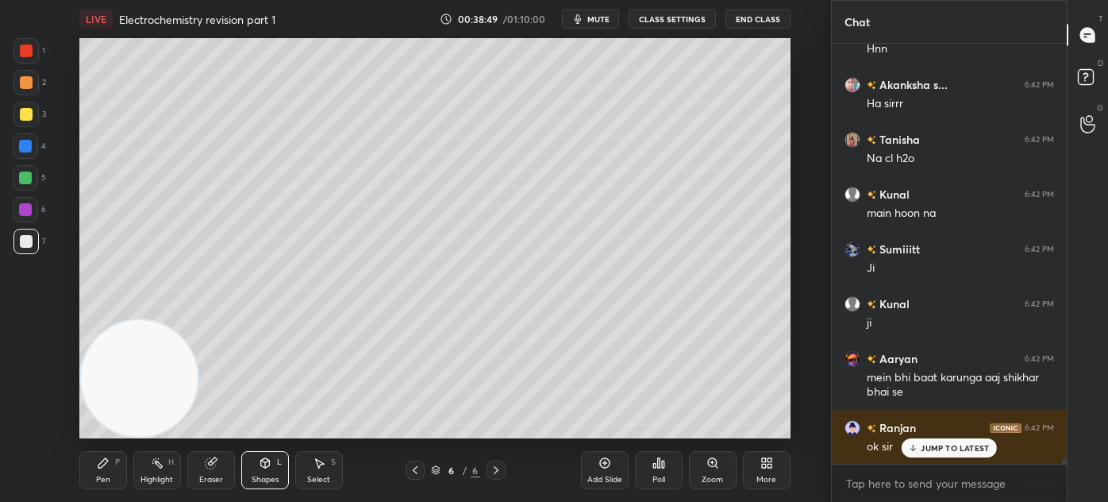
click at [270, 471] on div "Shapes L" at bounding box center [265, 470] width 48 height 38
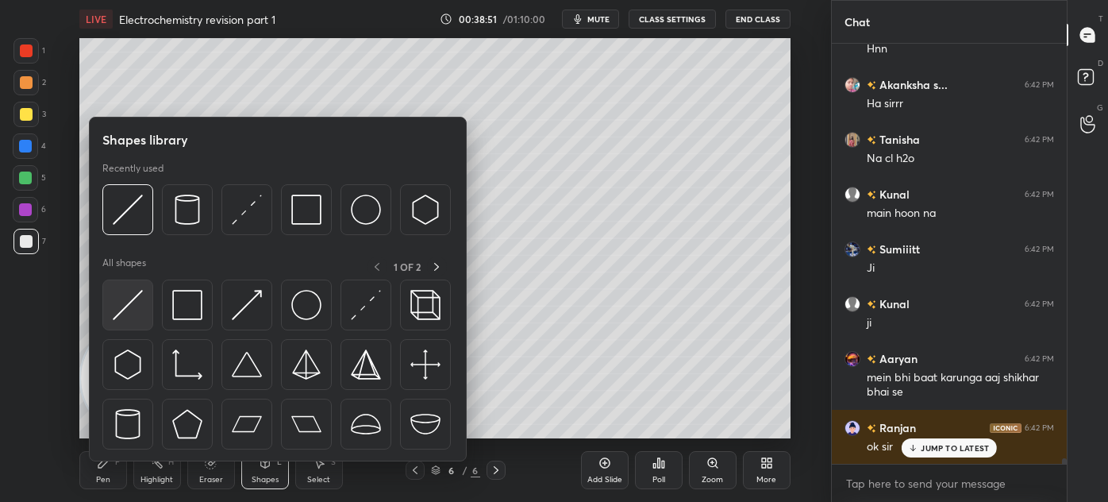
click at [133, 308] on img at bounding box center [128, 305] width 30 height 30
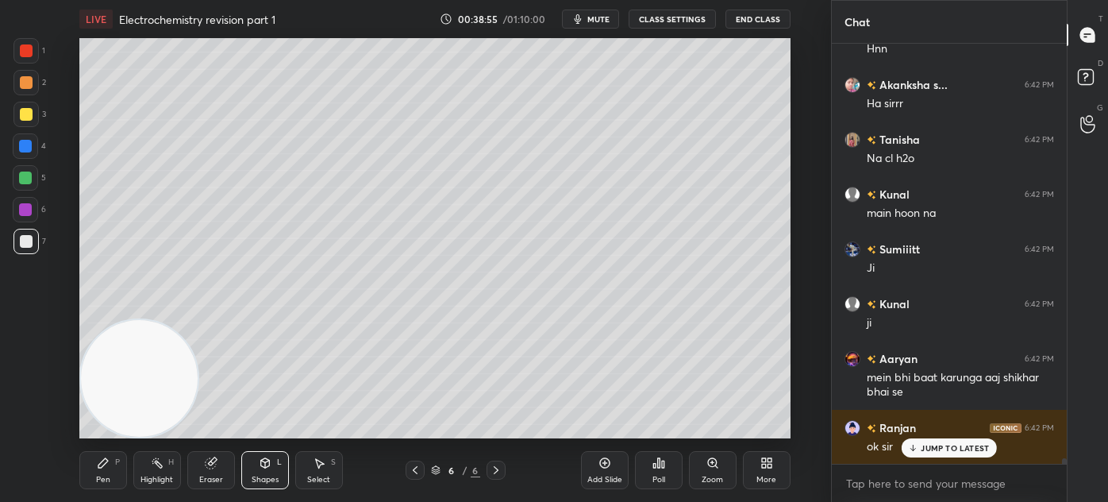
click at [114, 476] on div "Pen P" at bounding box center [103, 470] width 48 height 38
click at [20, 116] on div at bounding box center [26, 114] width 13 height 13
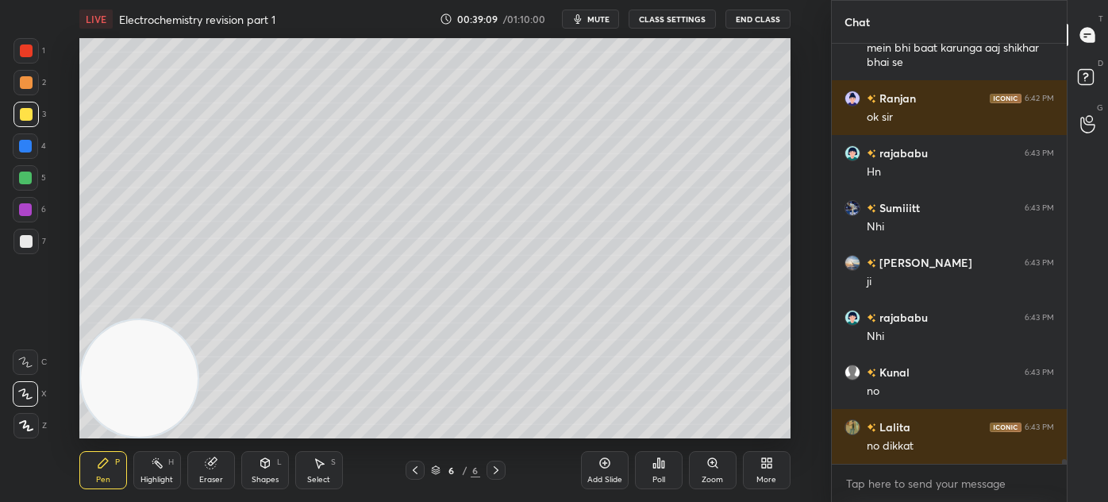
scroll to position [33986, 0]
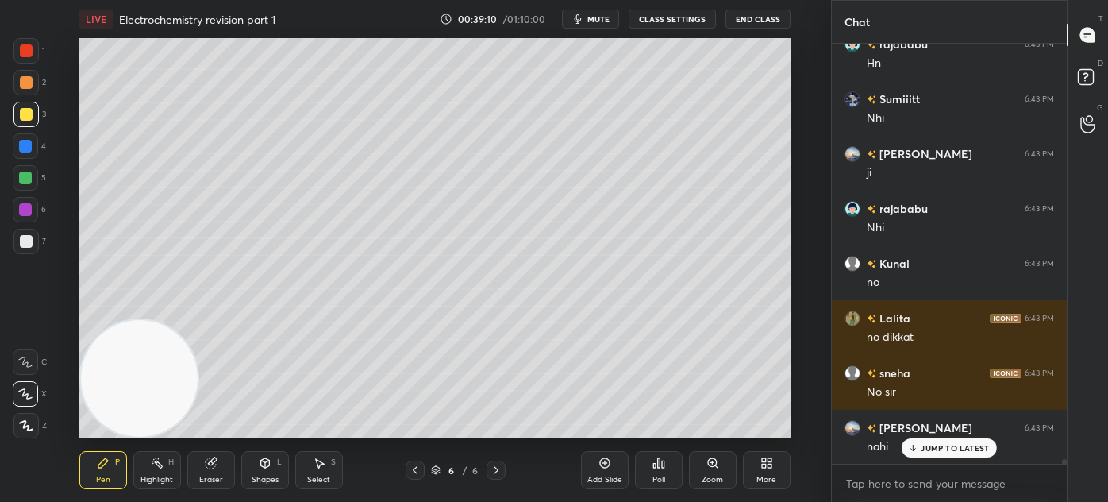
click at [31, 52] on div at bounding box center [26, 50] width 13 height 13
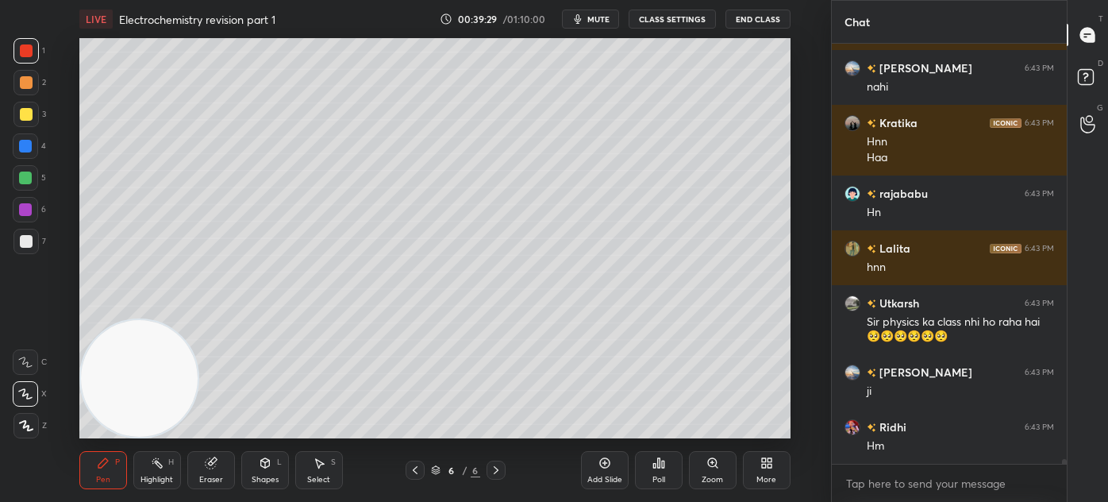
scroll to position [34455, 0]
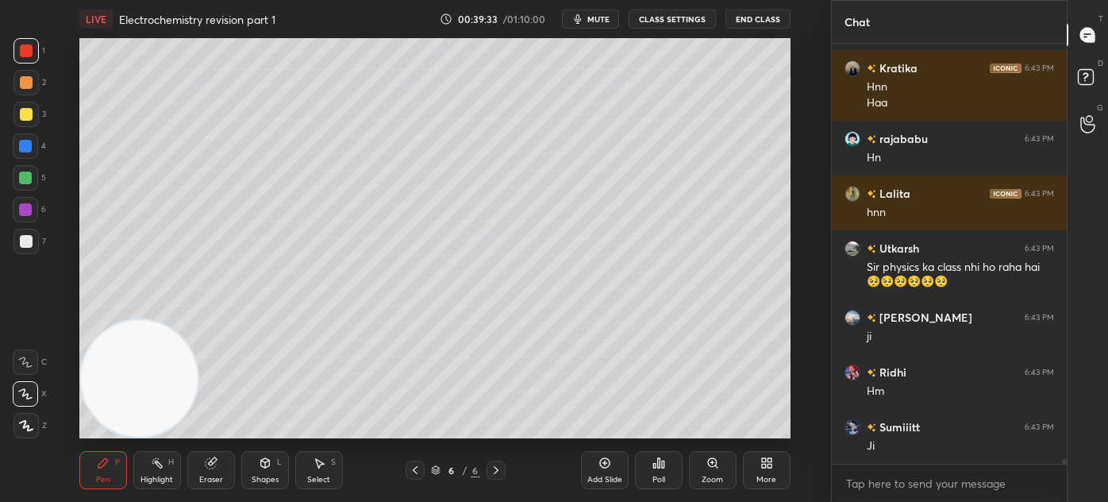
click at [27, 185] on div at bounding box center [25, 177] width 25 height 25
click at [28, 437] on div at bounding box center [25, 425] width 25 height 25
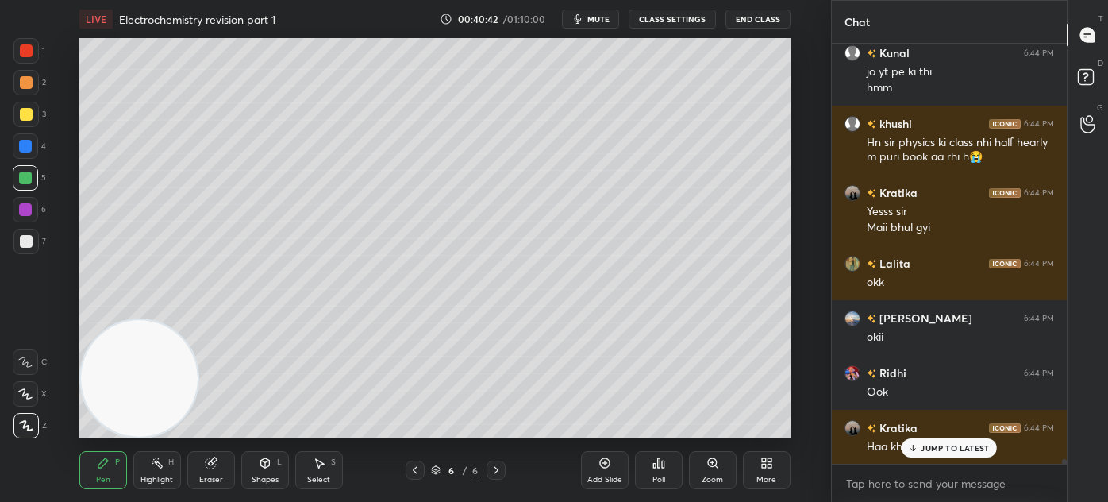
scroll to position [35518, 0]
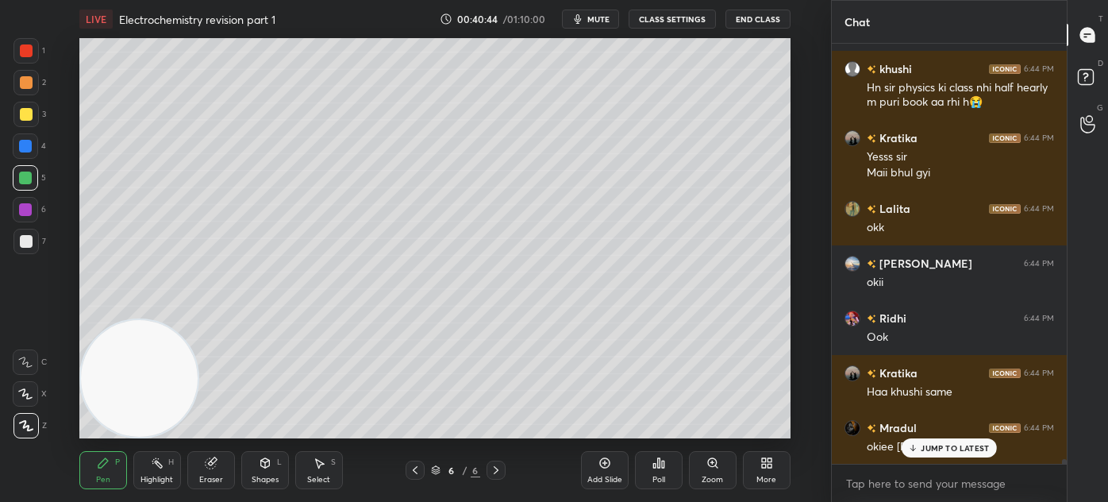
click at [31, 48] on div at bounding box center [25, 50] width 25 height 25
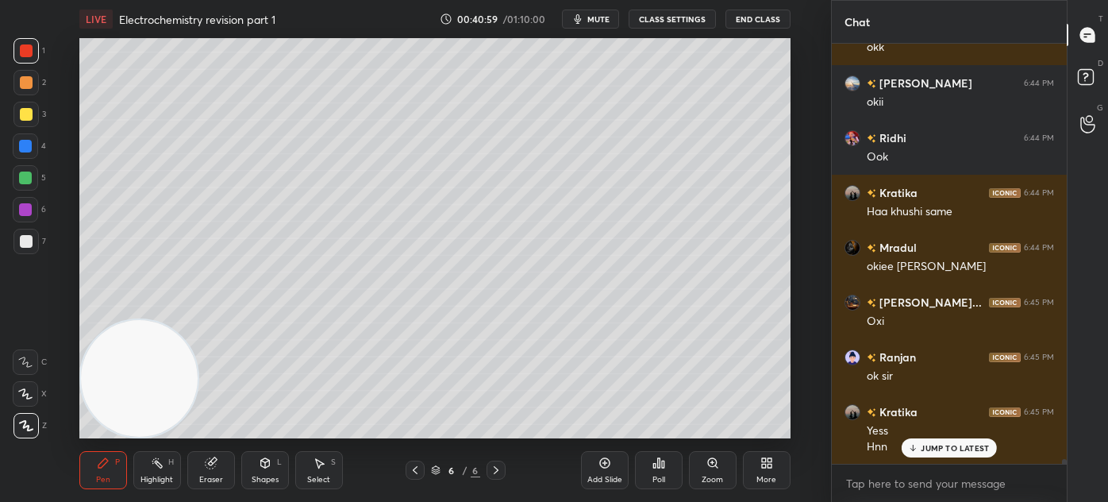
scroll to position [35753, 0]
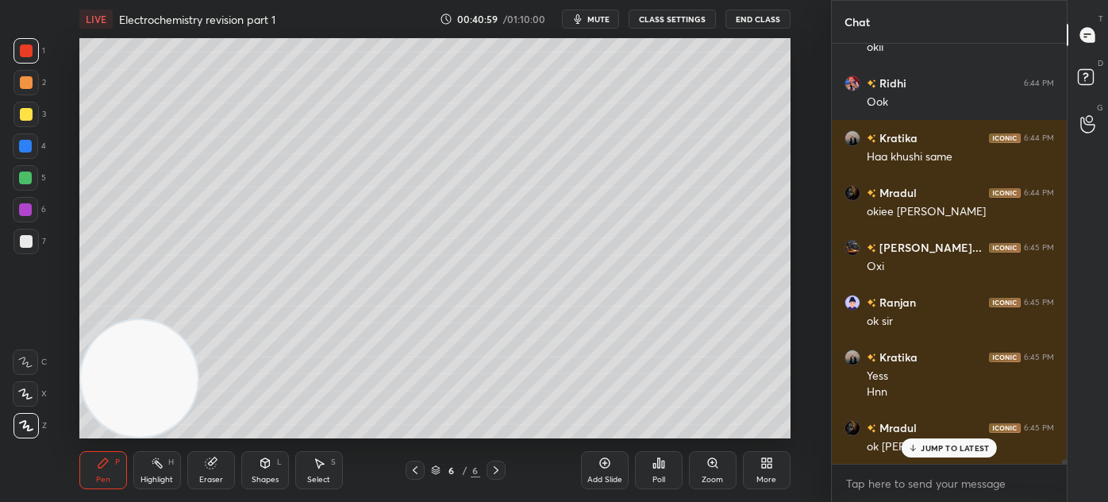
click at [27, 179] on div at bounding box center [25, 178] width 13 height 13
click at [209, 478] on div "Eraser" at bounding box center [211, 480] width 24 height 8
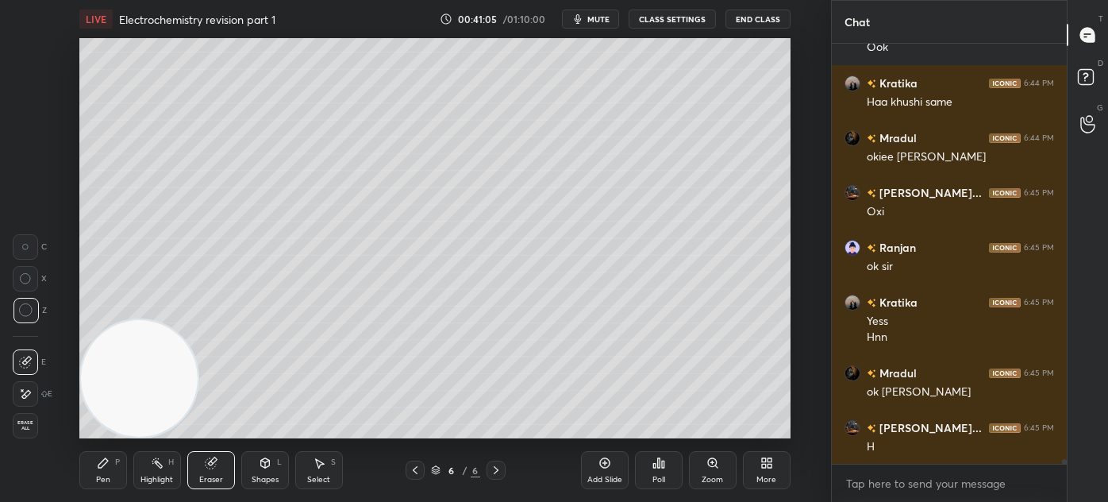
scroll to position [35863, 0]
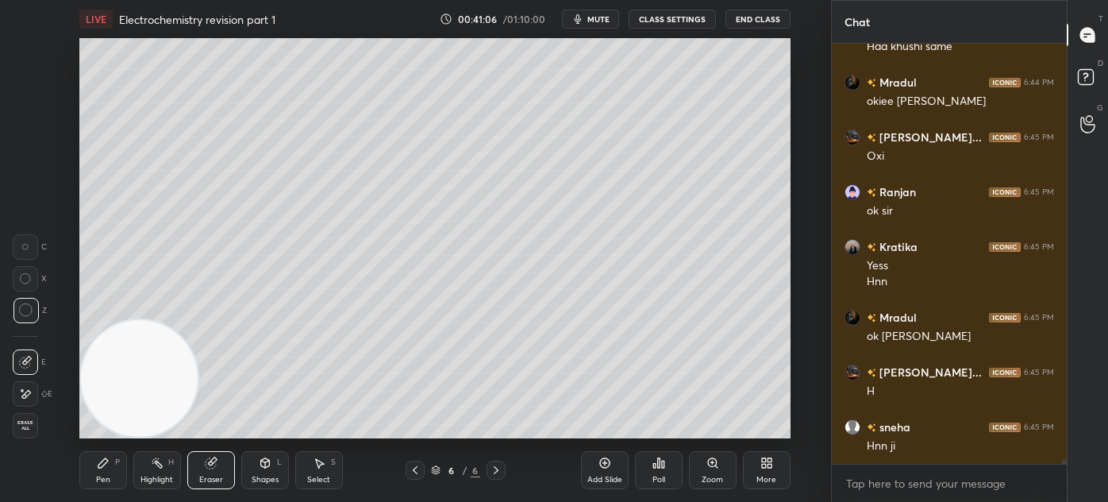
click at [97, 476] on div "Pen" at bounding box center [103, 480] width 14 height 8
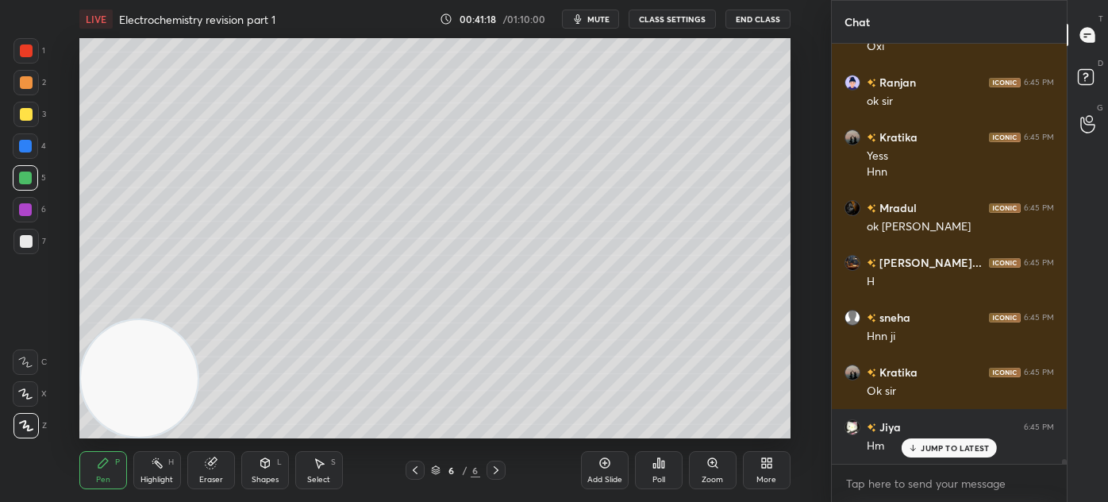
scroll to position [36041, 0]
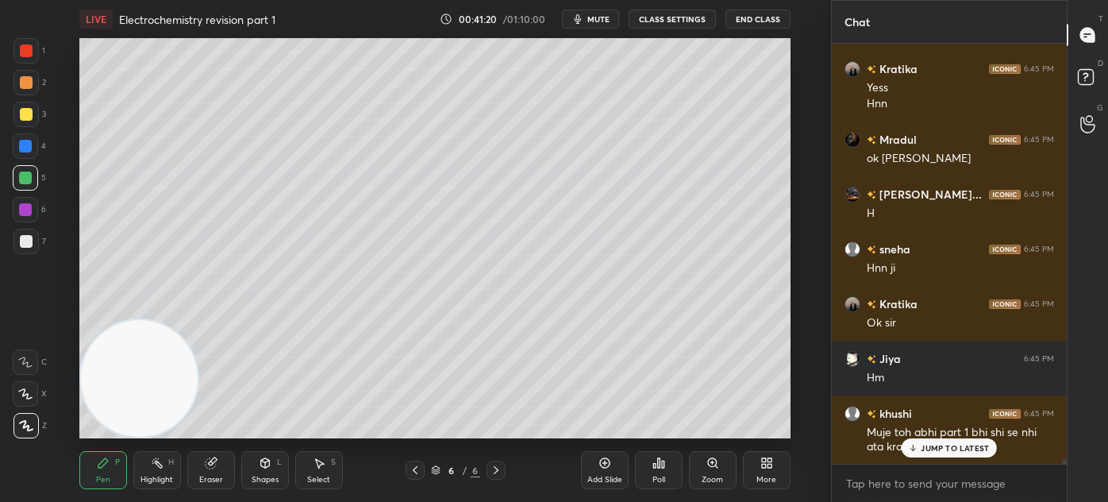
click at [966, 457] on div "JUMP TO LATEST" at bounding box center [949, 447] width 95 height 19
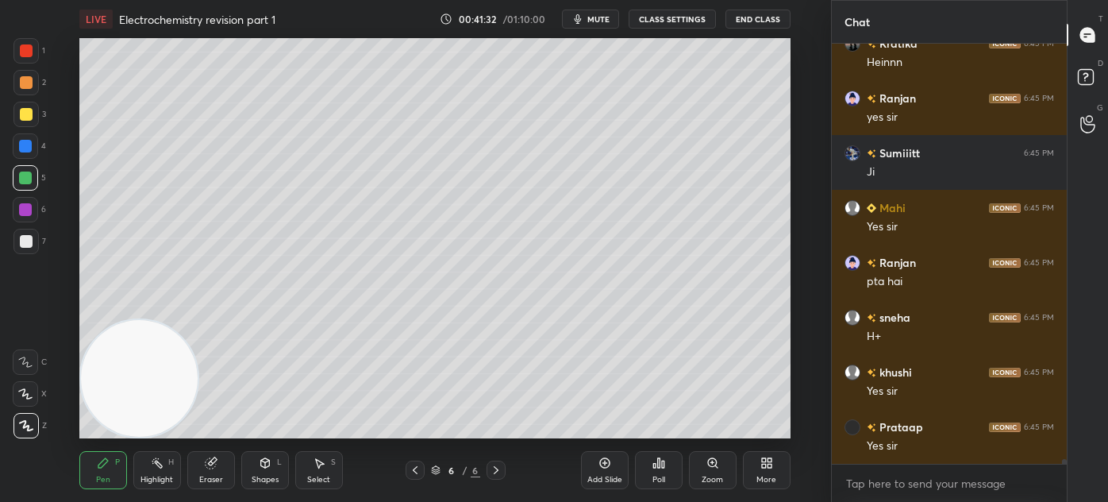
scroll to position [36864, 0]
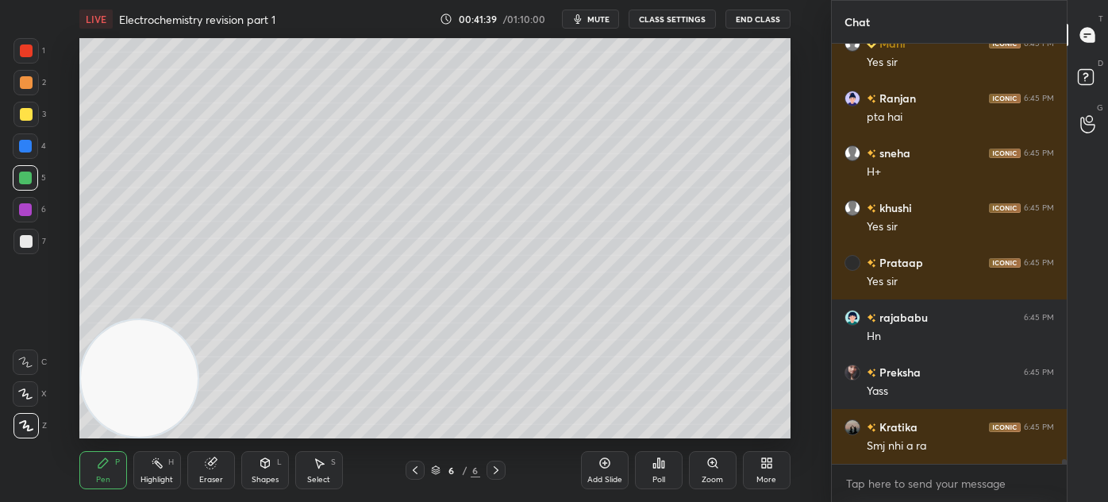
click at [598, 478] on div "Add Slide" at bounding box center [605, 480] width 35 height 8
click at [27, 107] on div at bounding box center [25, 114] width 25 height 25
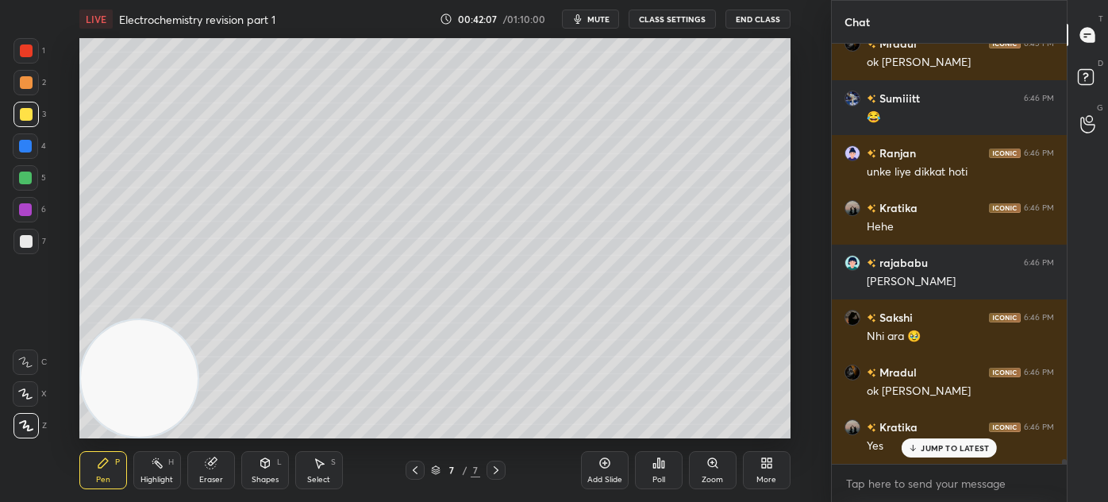
scroll to position [37356, 0]
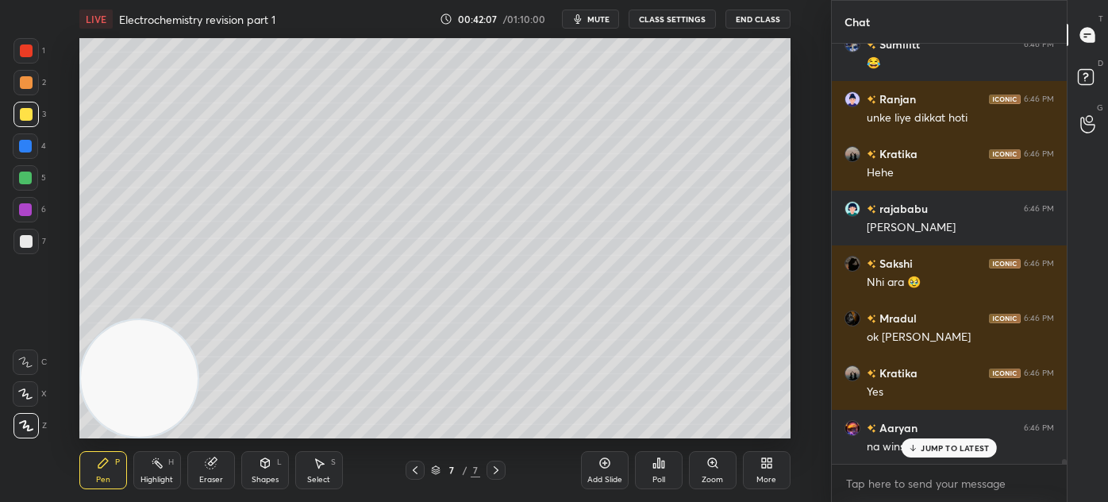
click at [678, 23] on button "CLASS SETTINGS" at bounding box center [672, 19] width 87 height 19
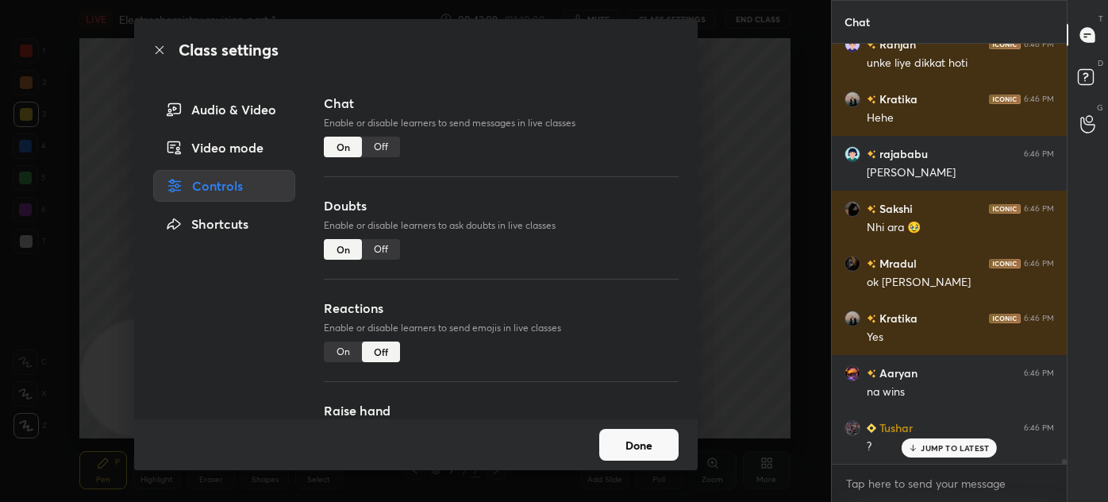
click at [367, 150] on div "Off" at bounding box center [381, 147] width 38 height 21
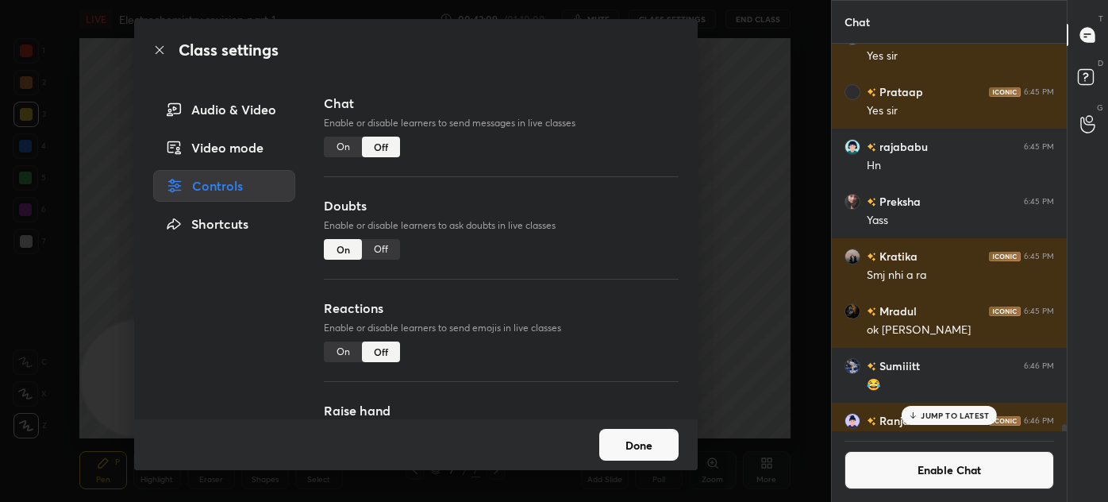
scroll to position [383, 230]
click at [380, 260] on div "Doubts Enable or disable learners to ask doubts in live classes On Off" at bounding box center [501, 247] width 354 height 102
click at [376, 248] on div "Off" at bounding box center [381, 249] width 38 height 21
click at [765, 210] on div "Class settings Audio & Video Video mode Controls Shortcuts Chat Enable or disab…" at bounding box center [415, 251] width 831 height 502
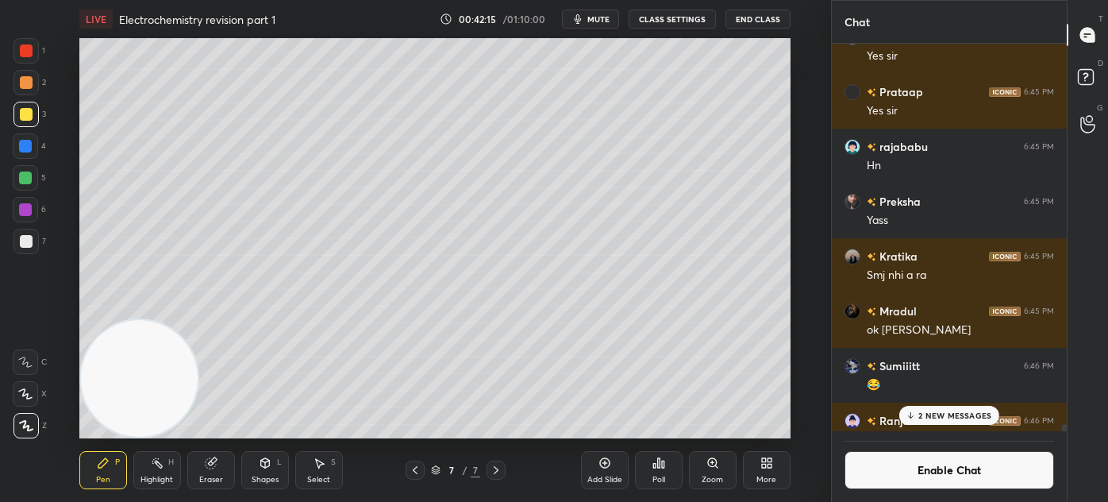
click at [29, 180] on div at bounding box center [25, 178] width 13 height 13
click at [207, 476] on div "Eraser" at bounding box center [211, 480] width 24 height 8
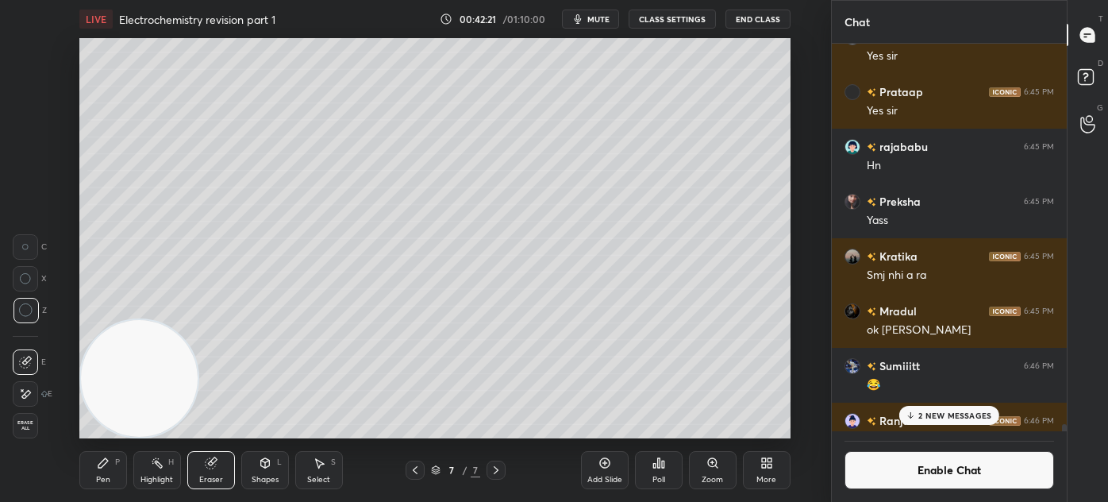
click at [80, 479] on div "LIVE Electrochemistry revision part 1 00:42:21 / 01:10:00 mute CLASS SETTINGS E…" at bounding box center [435, 251] width 768 height 502
click at [102, 476] on div "Pen" at bounding box center [103, 480] width 14 height 8
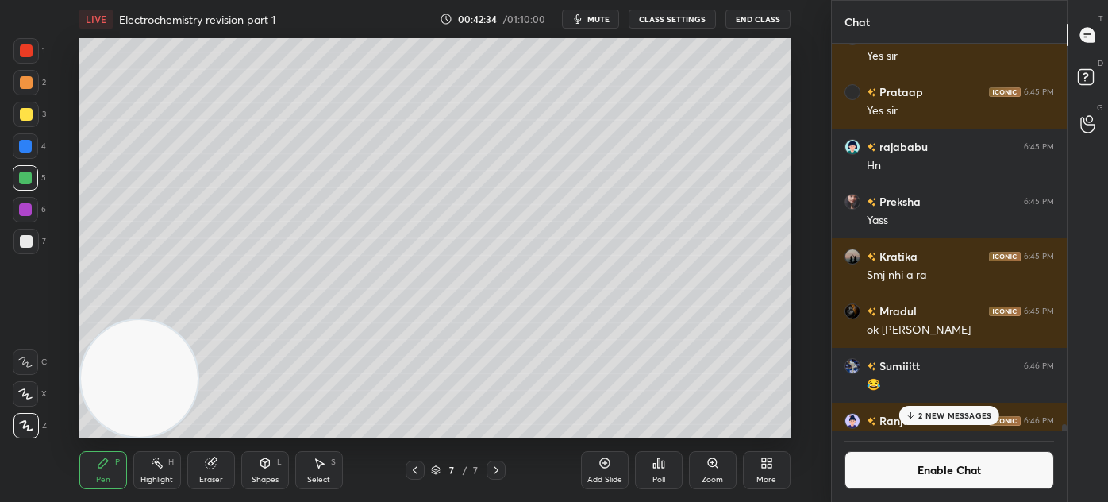
click at [944, 410] on p "2 NEW MESSAGES" at bounding box center [955, 415] width 73 height 10
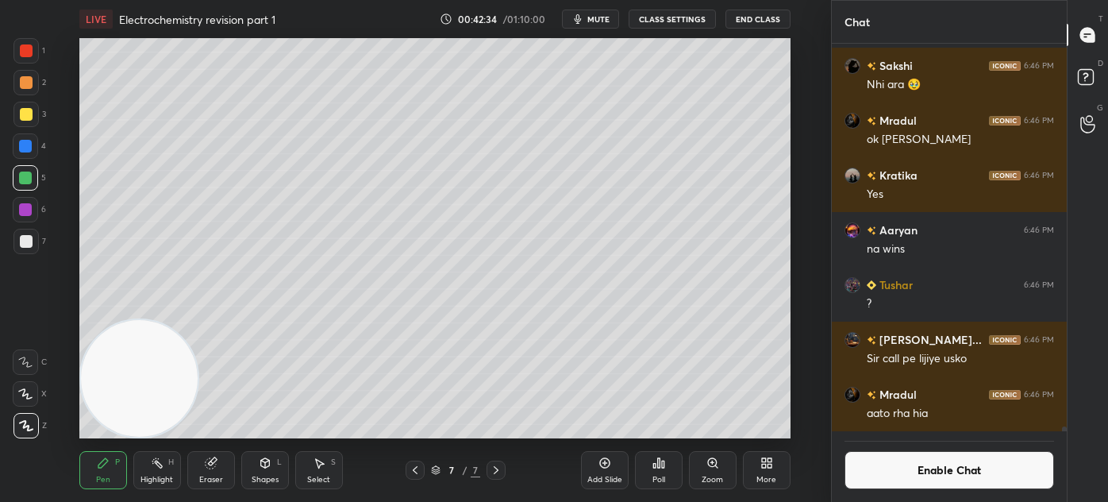
click at [921, 482] on button "Enable Chat" at bounding box center [950, 470] width 210 height 38
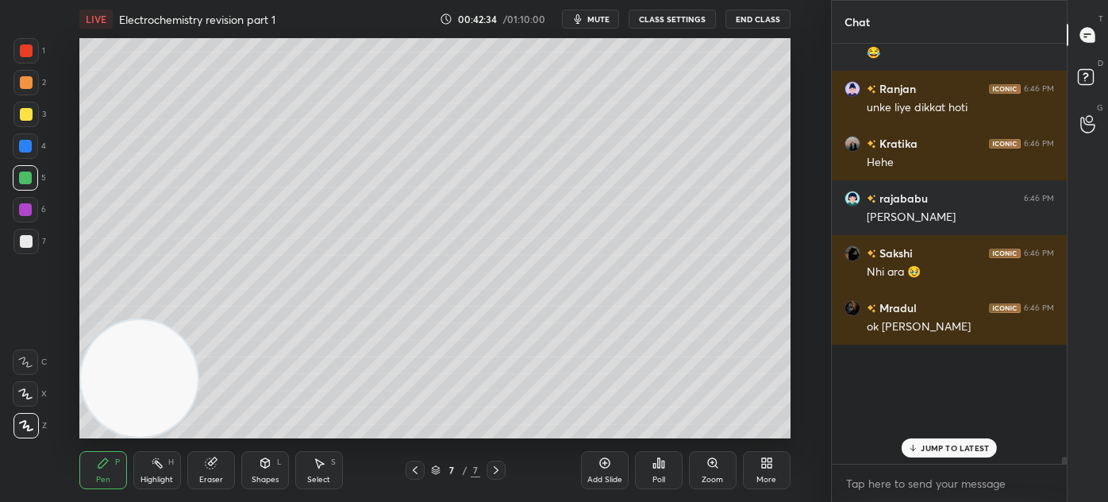
scroll to position [415, 230]
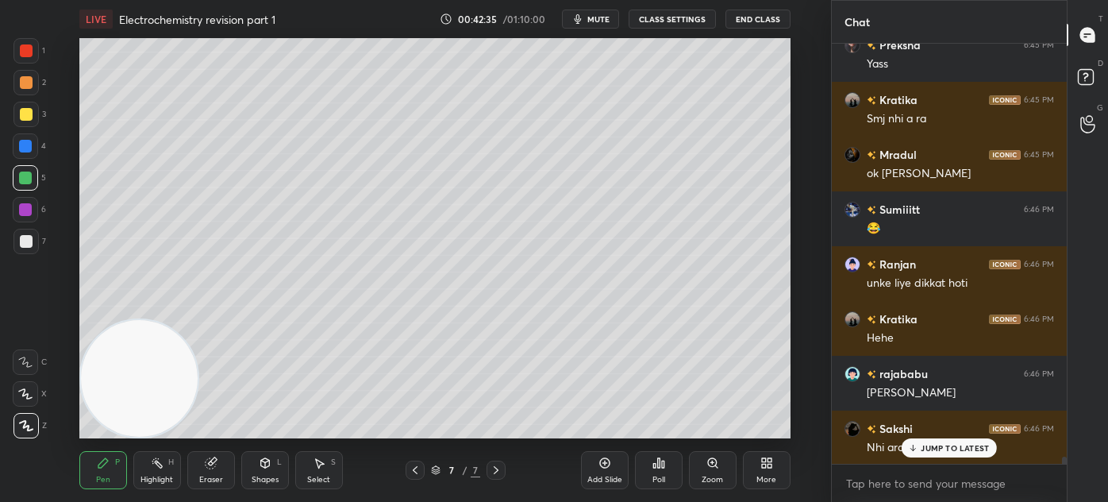
click at [927, 454] on div "JUMP TO LATEST" at bounding box center [949, 447] width 95 height 19
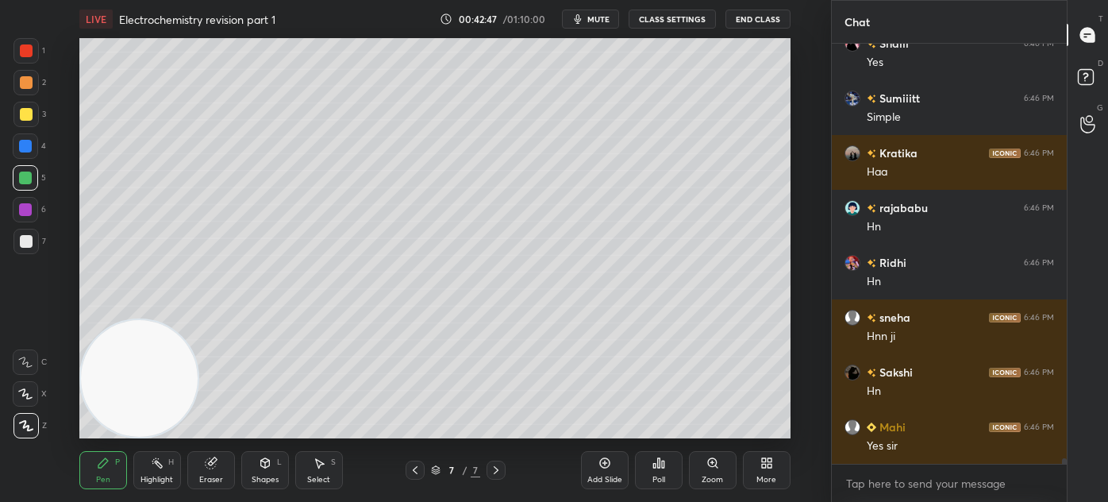
scroll to position [33798, 0]
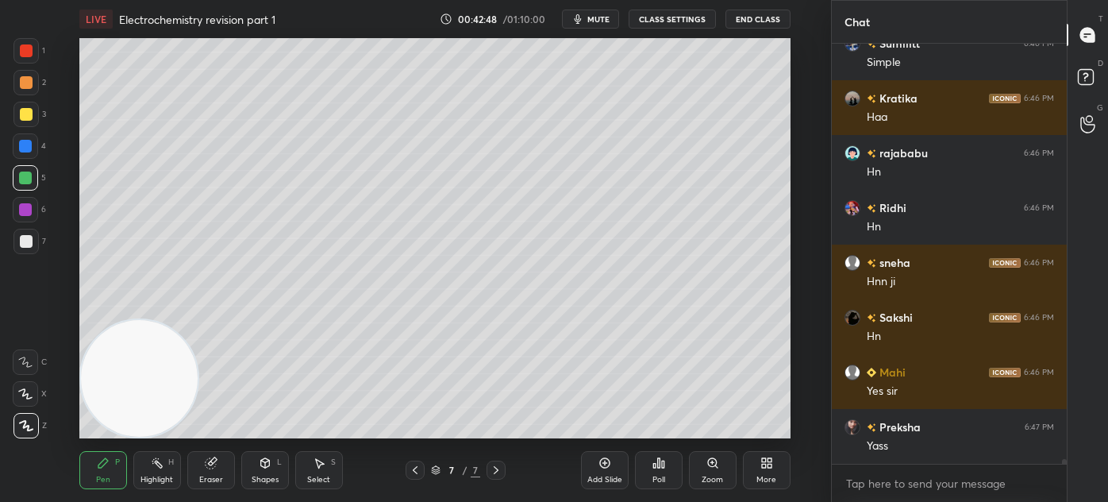
click at [20, 120] on div at bounding box center [25, 114] width 25 height 25
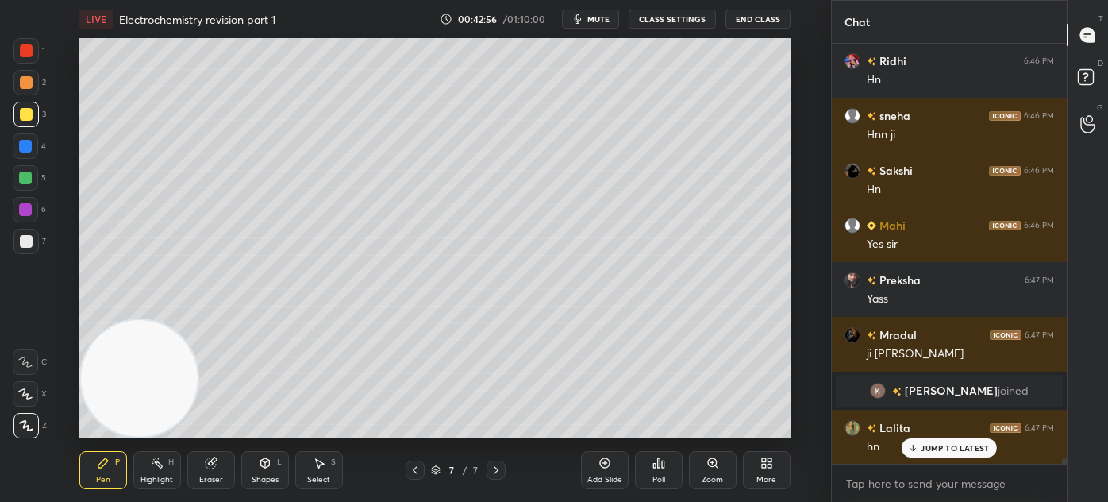
scroll to position [33758, 0]
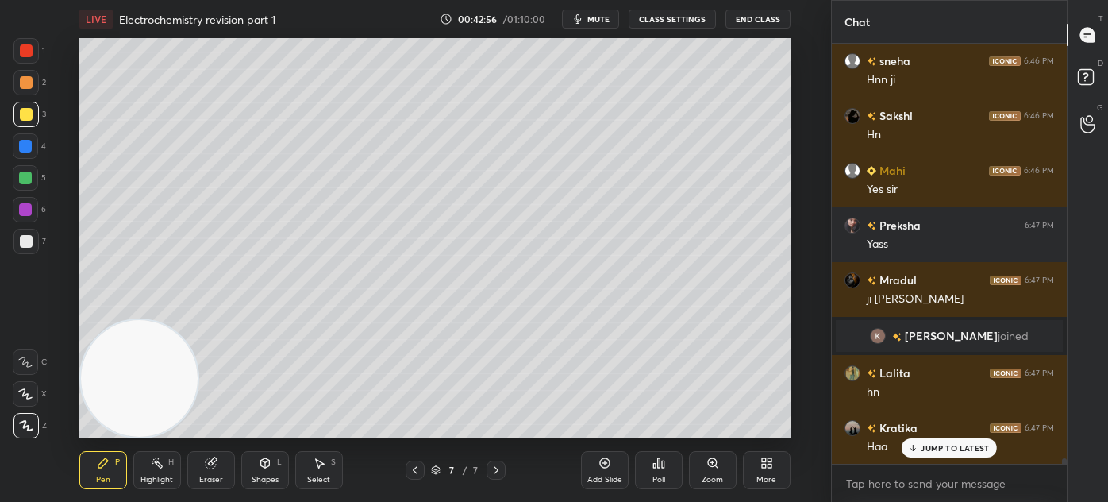
click at [27, 241] on div at bounding box center [26, 241] width 13 height 13
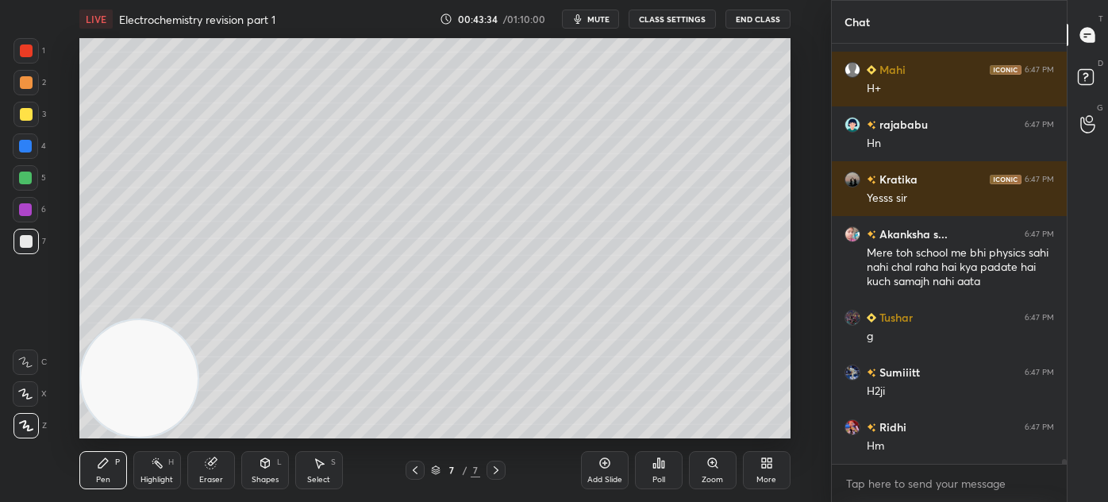
scroll to position [34787, 0]
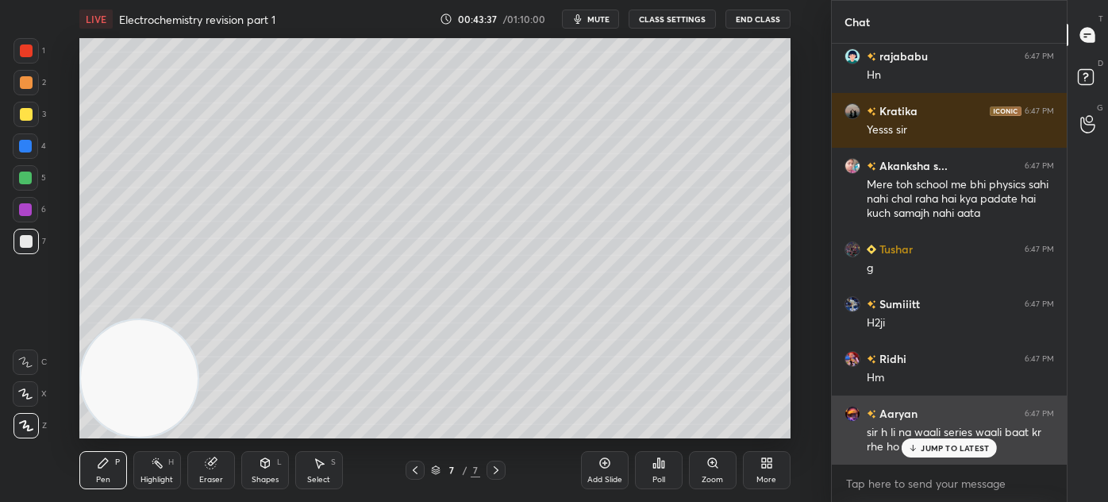
click at [961, 449] on p "JUMP TO LATEST" at bounding box center [955, 448] width 68 height 10
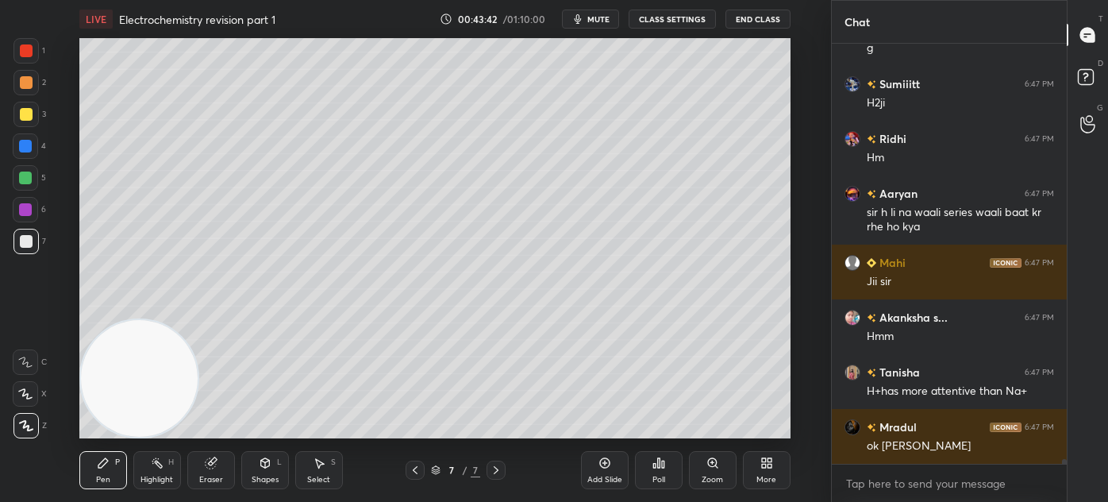
scroll to position [35062, 0]
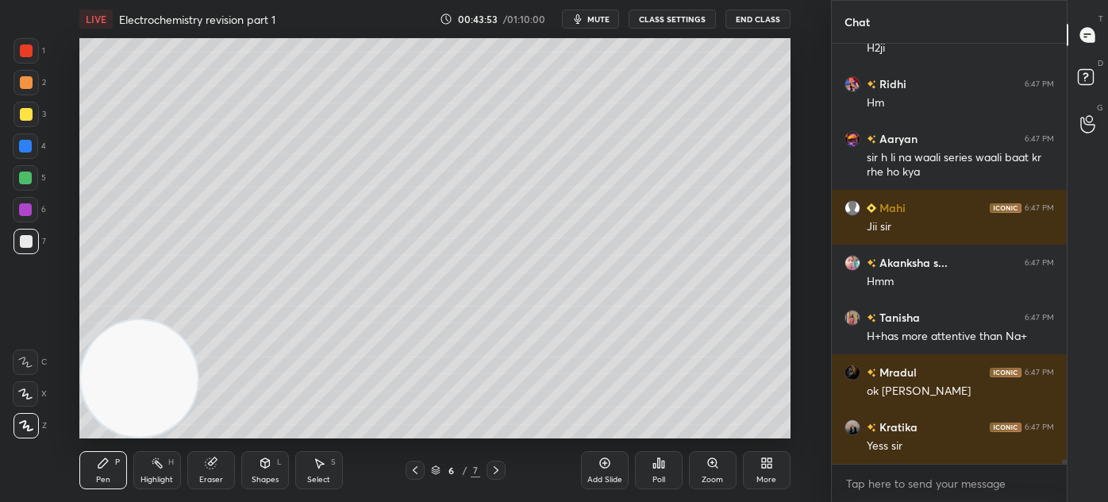
click at [33, 54] on div at bounding box center [25, 50] width 25 height 25
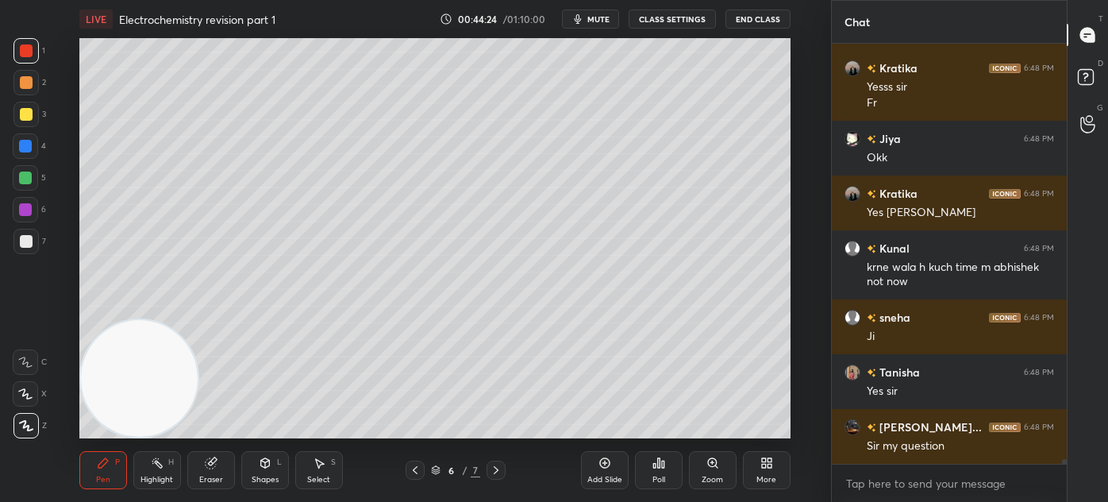
scroll to position [35653, 0]
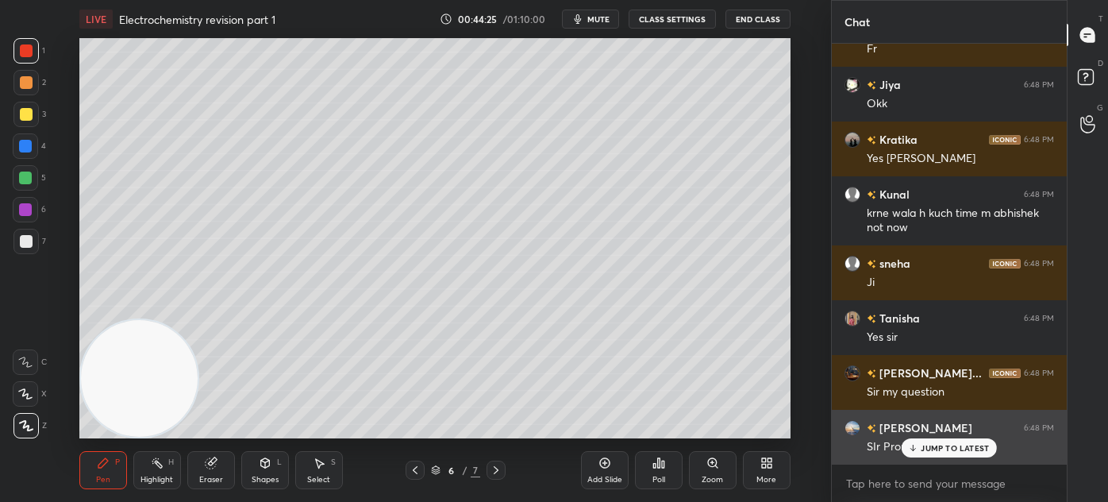
drag, startPoint x: 953, startPoint y: 447, endPoint x: 989, endPoint y: 450, distance: 35.9
click at [948, 448] on p "JUMP TO LATEST" at bounding box center [955, 448] width 68 height 10
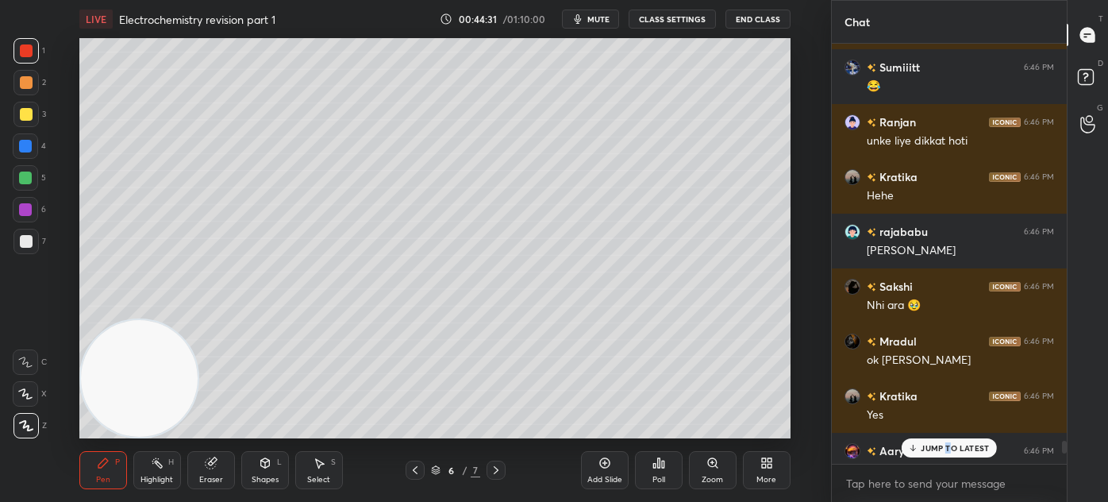
drag, startPoint x: 1065, startPoint y: 459, endPoint x: 1065, endPoint y: 430, distance: 29.4
click at [1065, 430] on div at bounding box center [1063, 254] width 10 height 420
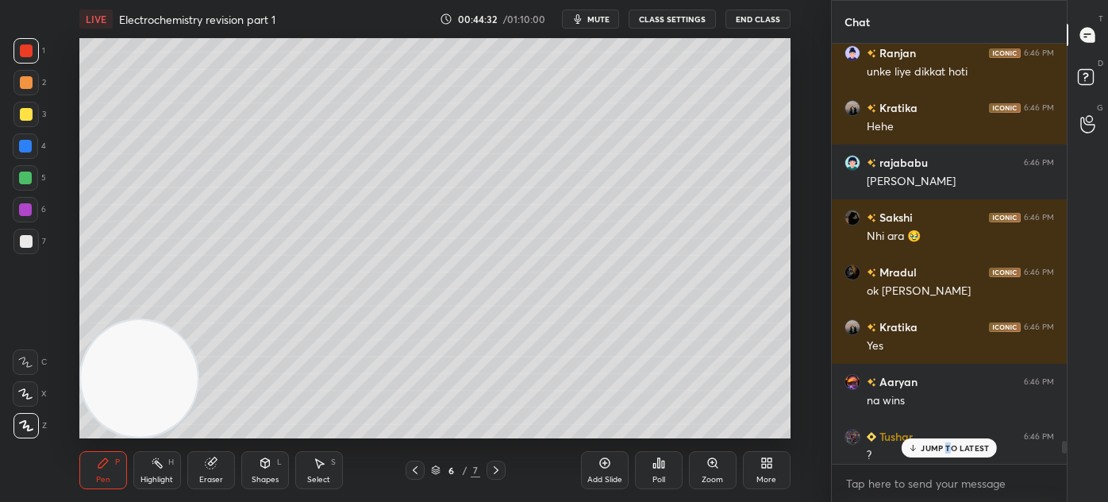
click at [970, 449] on p "JUMP TO LATEST" at bounding box center [955, 448] width 68 height 10
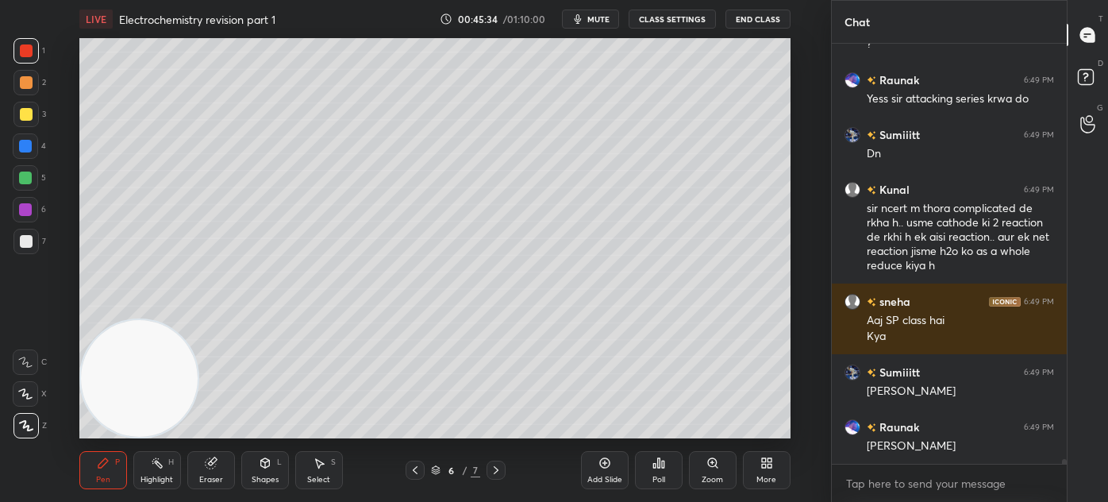
scroll to position [36368, 0]
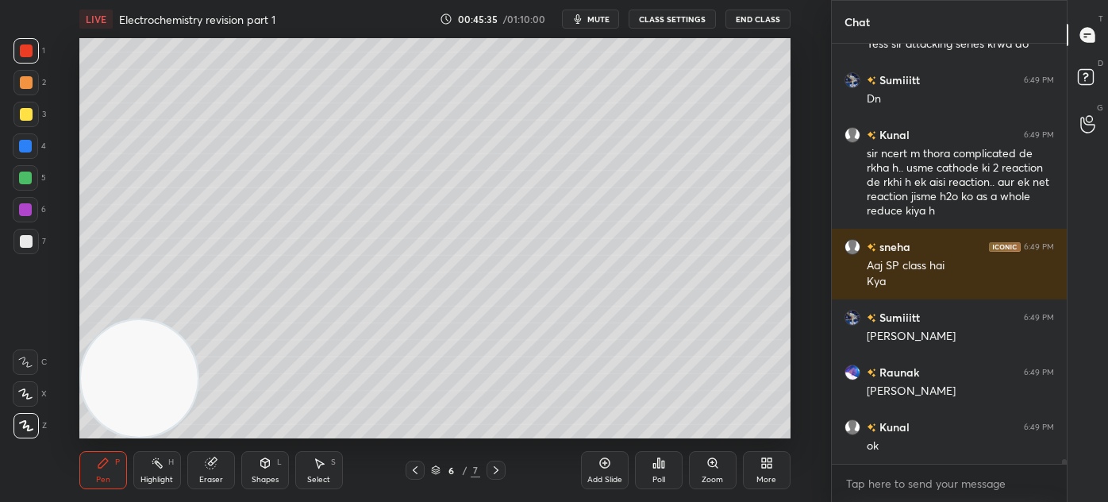
click at [597, 18] on span "mute" at bounding box center [599, 18] width 22 height 11
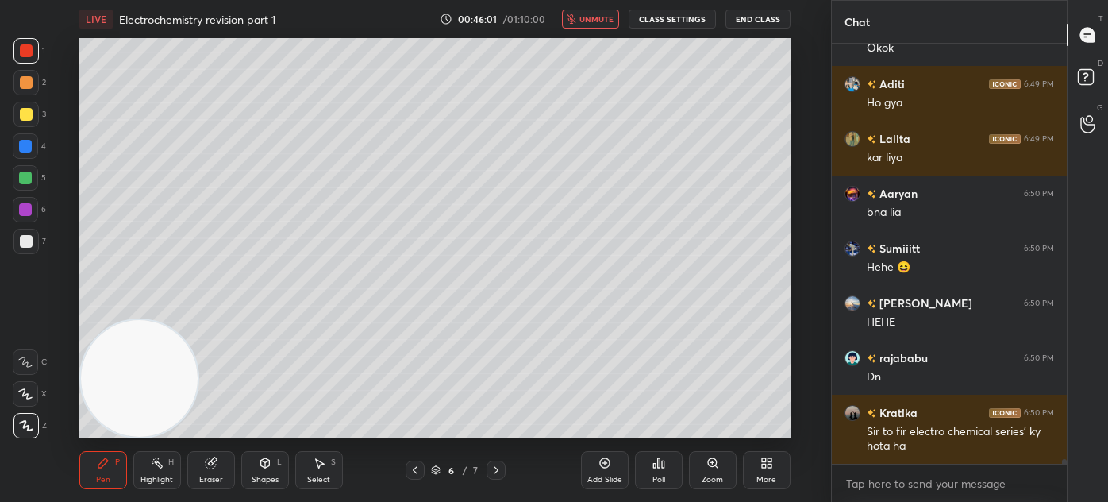
scroll to position [36999, 0]
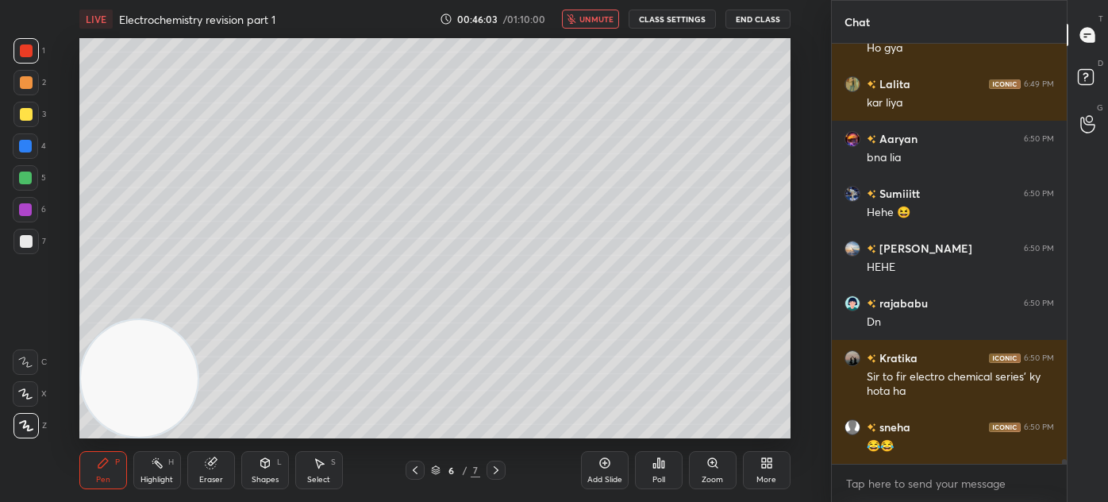
click at [603, 27] on div "LIVE Electrochemistry revision part 1 00:46:03 / 01:10:00 unmute CLASS SETTINGS…" at bounding box center [434, 19] width 711 height 38
click at [603, 16] on span "unmute" at bounding box center [597, 18] width 34 height 11
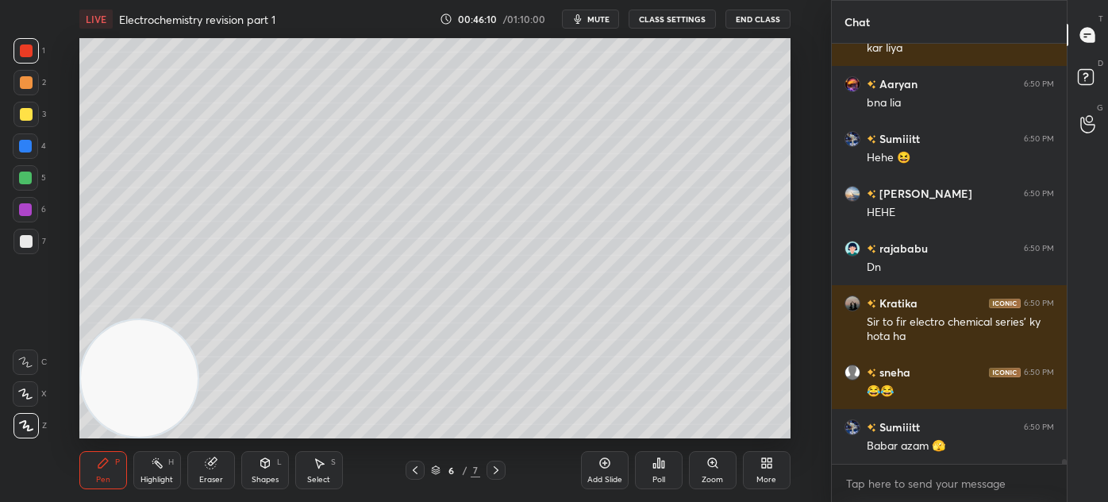
scroll to position [37108, 0]
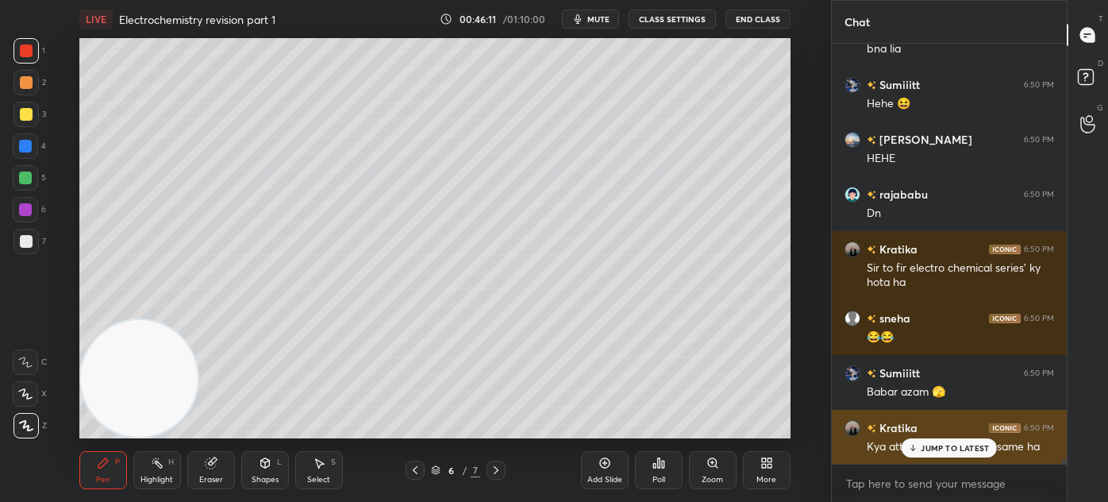
click at [929, 450] on p "JUMP TO LATEST" at bounding box center [955, 448] width 68 height 10
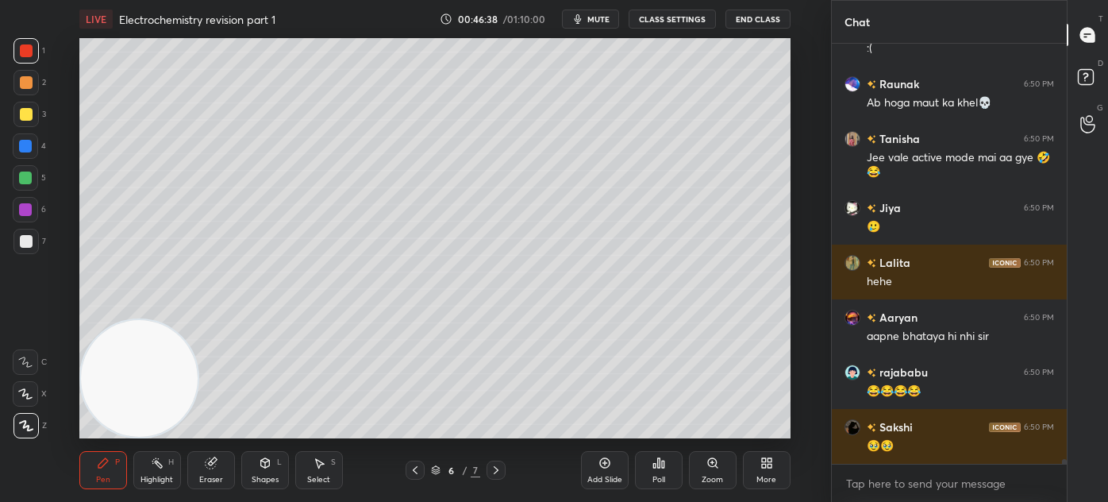
scroll to position [37699, 0]
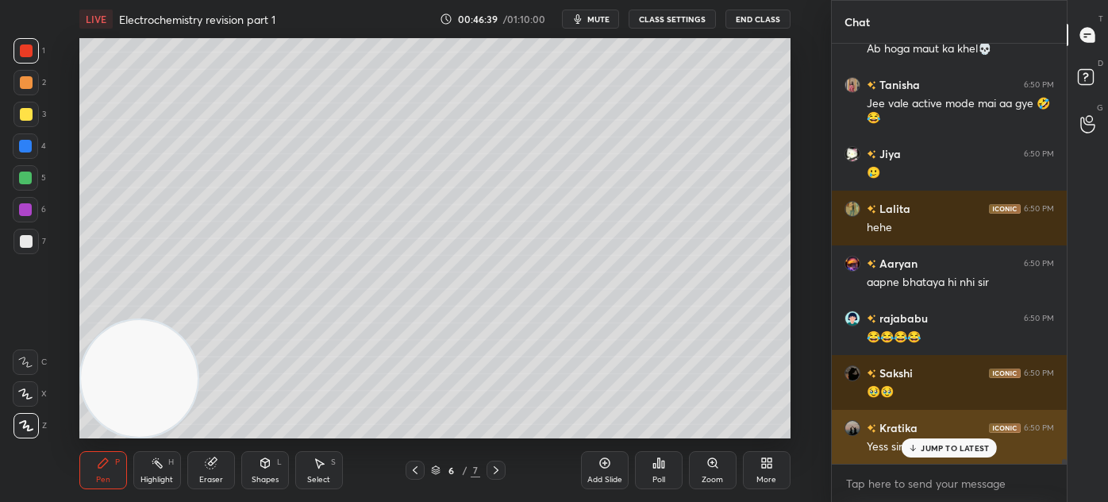
click at [940, 443] on p "JUMP TO LATEST" at bounding box center [955, 448] width 68 height 10
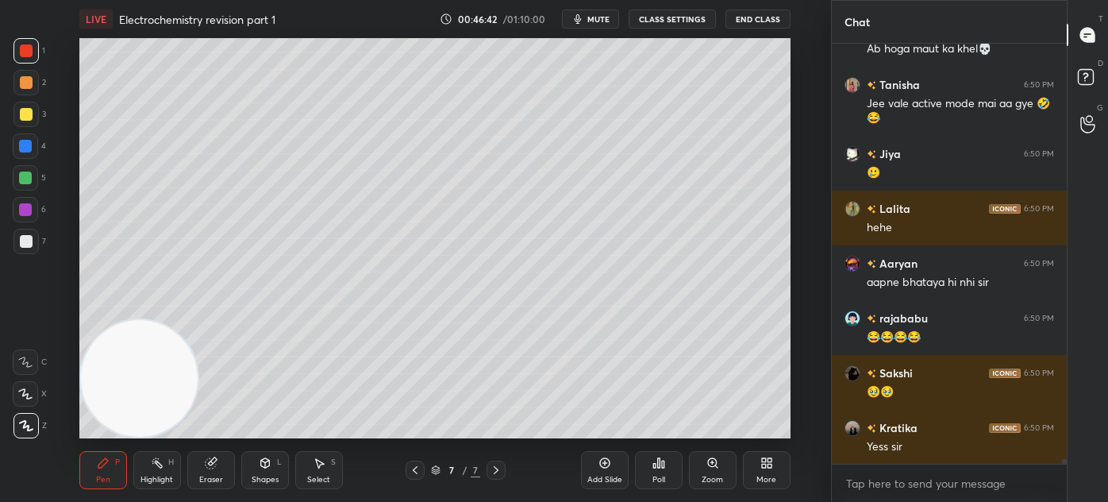
click at [220, 476] on div "Eraser" at bounding box center [211, 480] width 24 height 8
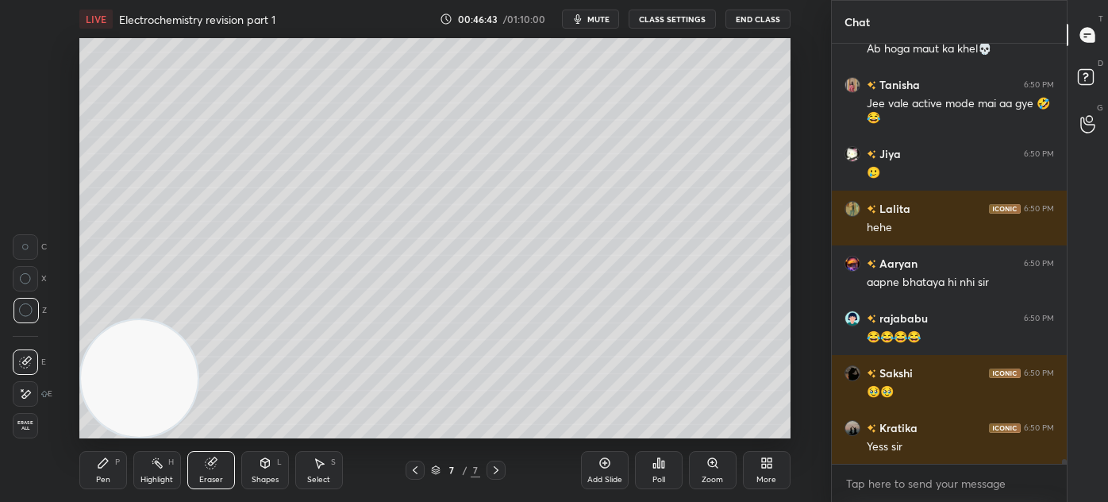
click at [31, 422] on span "Erase all" at bounding box center [25, 425] width 24 height 11
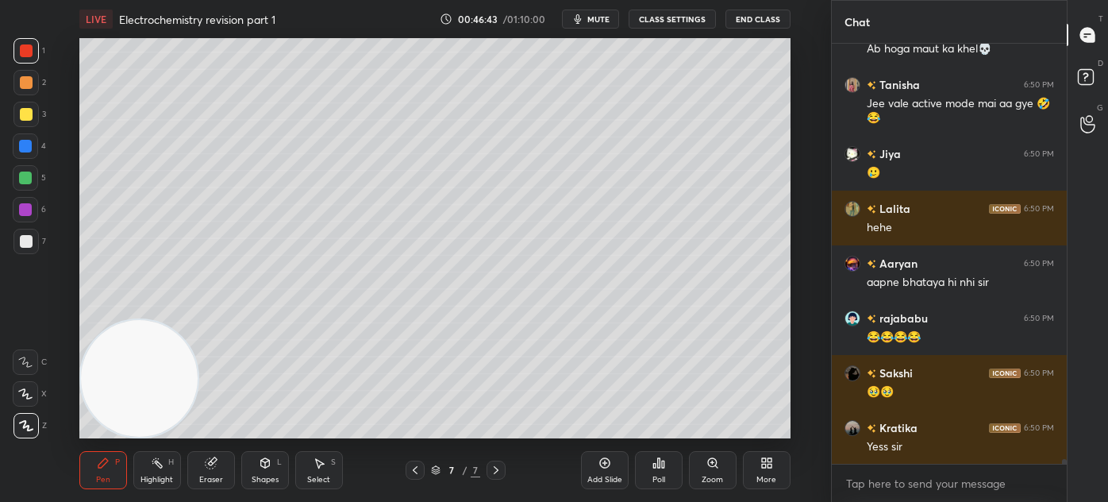
scroll to position [37754, 0]
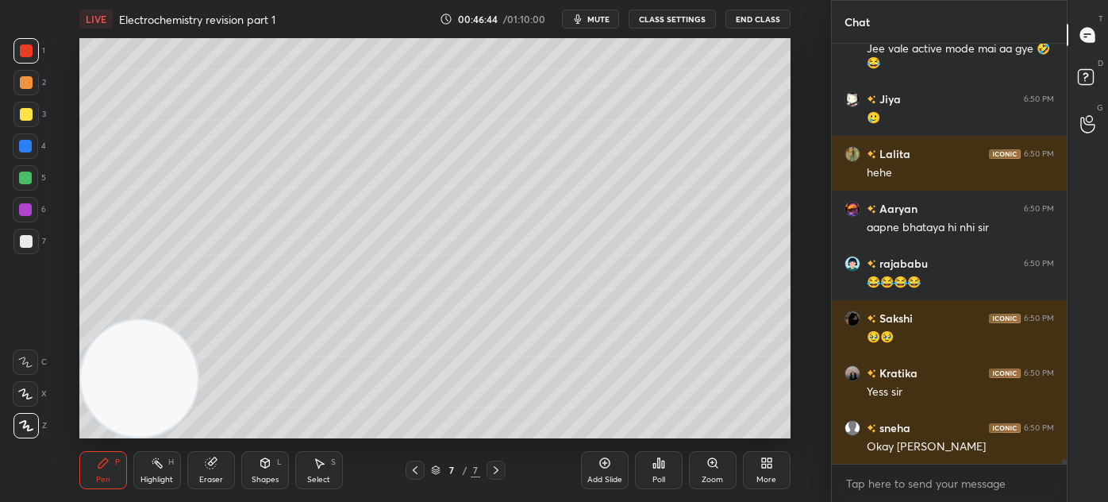
click at [29, 118] on div at bounding box center [26, 114] width 13 height 13
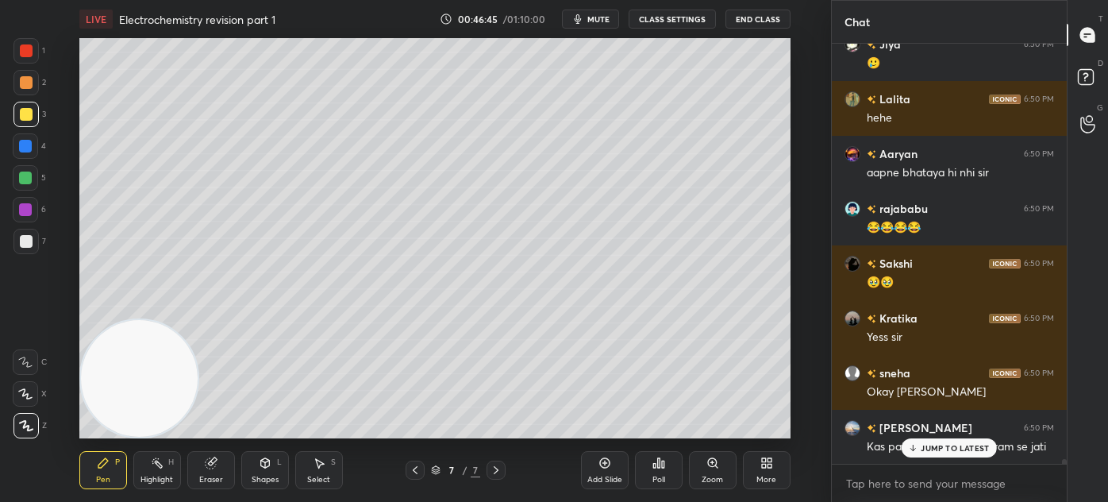
click at [25, 387] on div at bounding box center [25, 393] width 25 height 25
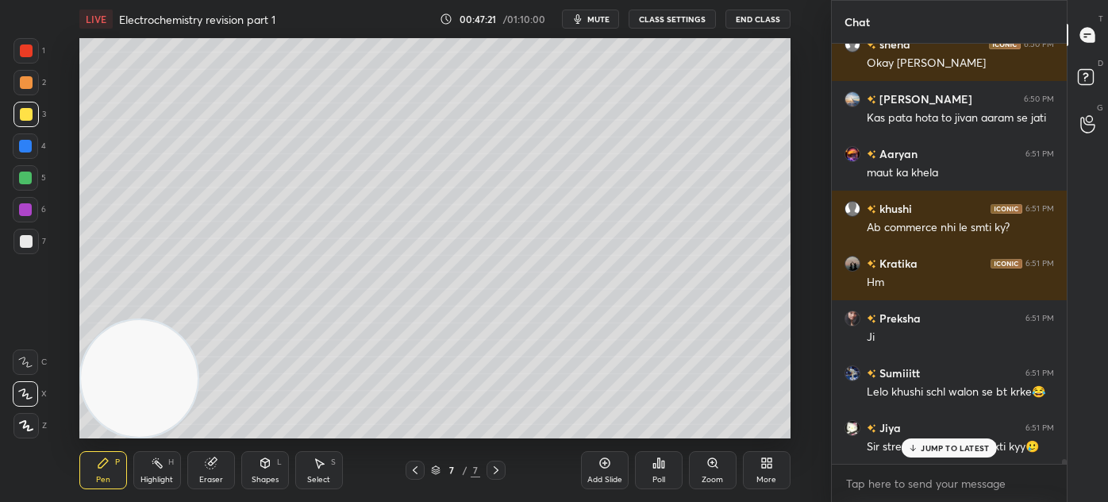
scroll to position [38192, 0]
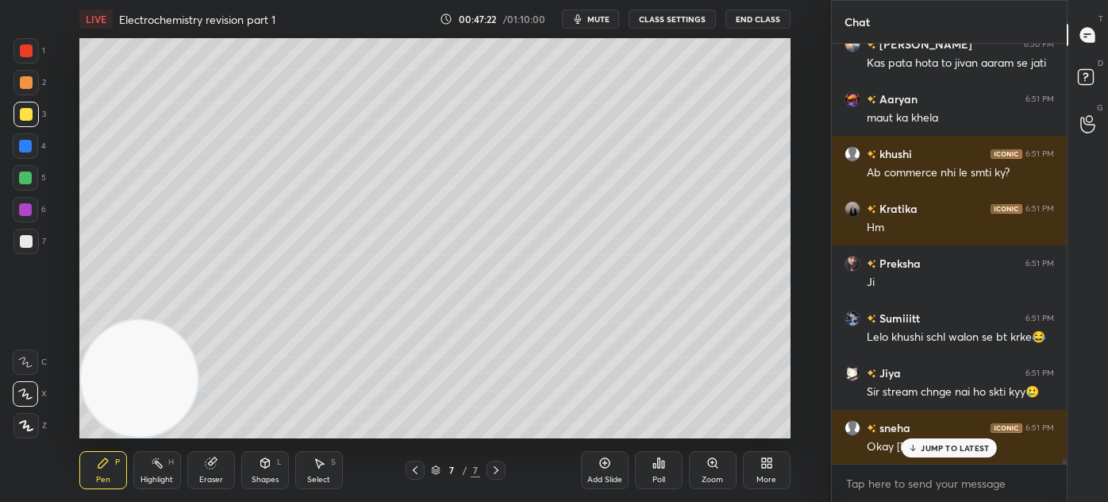
click at [265, 480] on div "Shapes" at bounding box center [265, 480] width 27 height 8
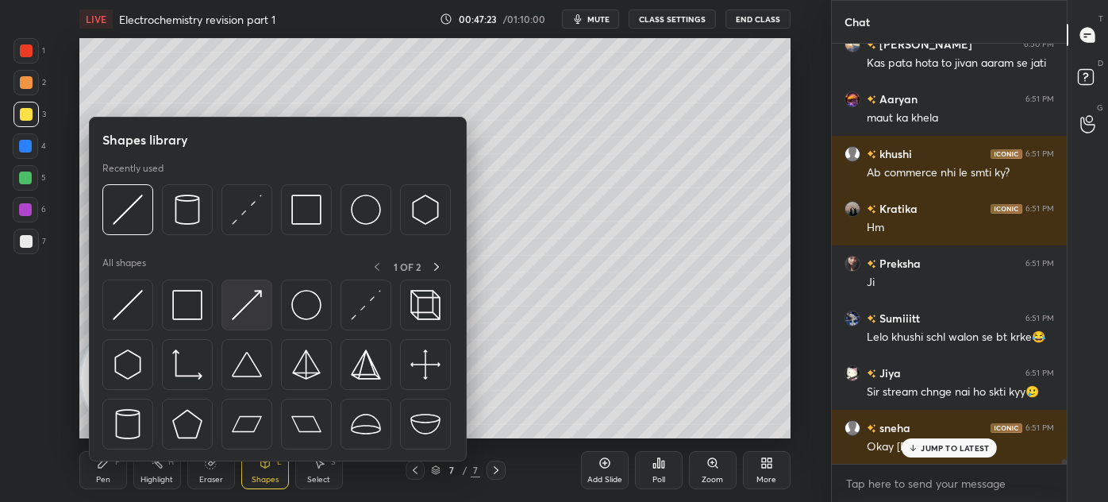
scroll to position [38247, 0]
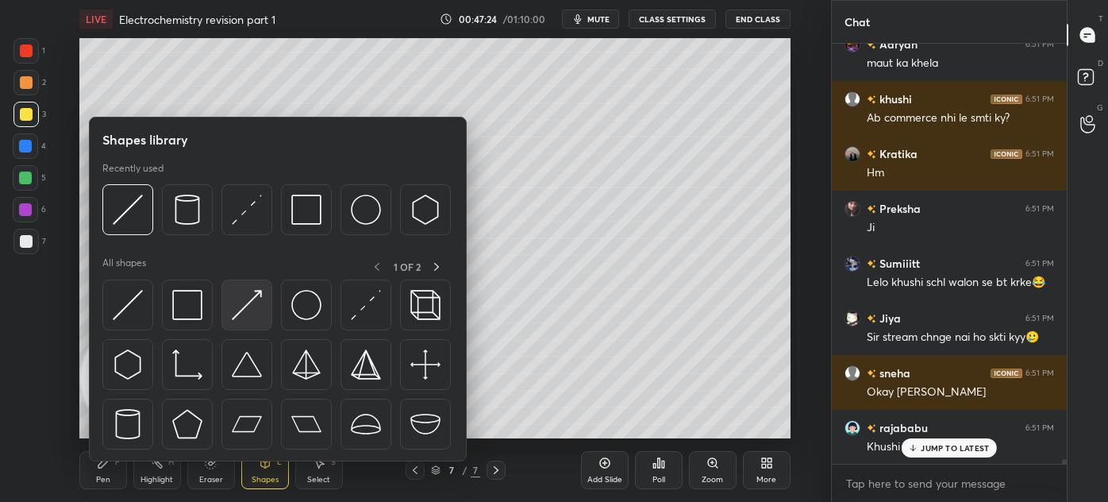
click at [247, 306] on img at bounding box center [247, 305] width 30 height 30
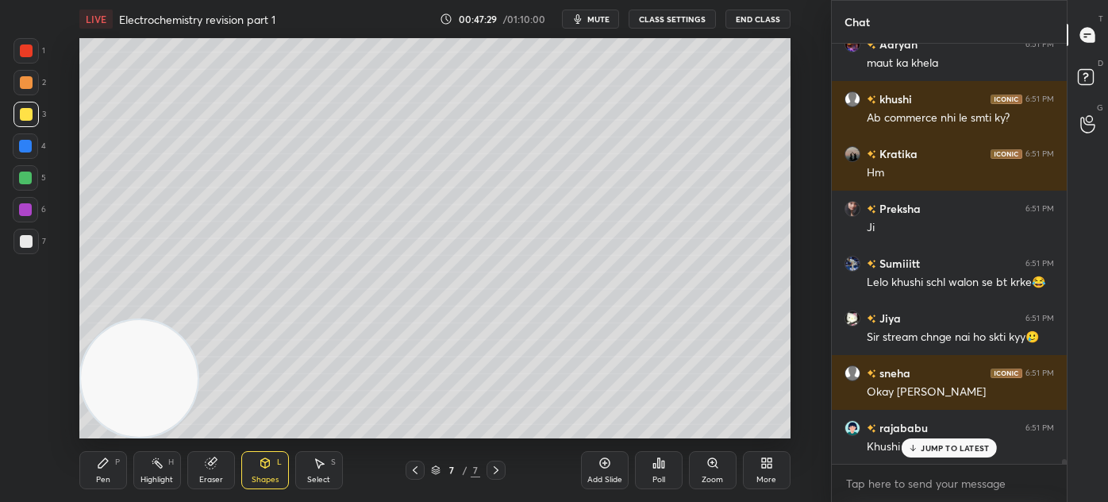
click at [101, 461] on icon at bounding box center [103, 463] width 13 height 13
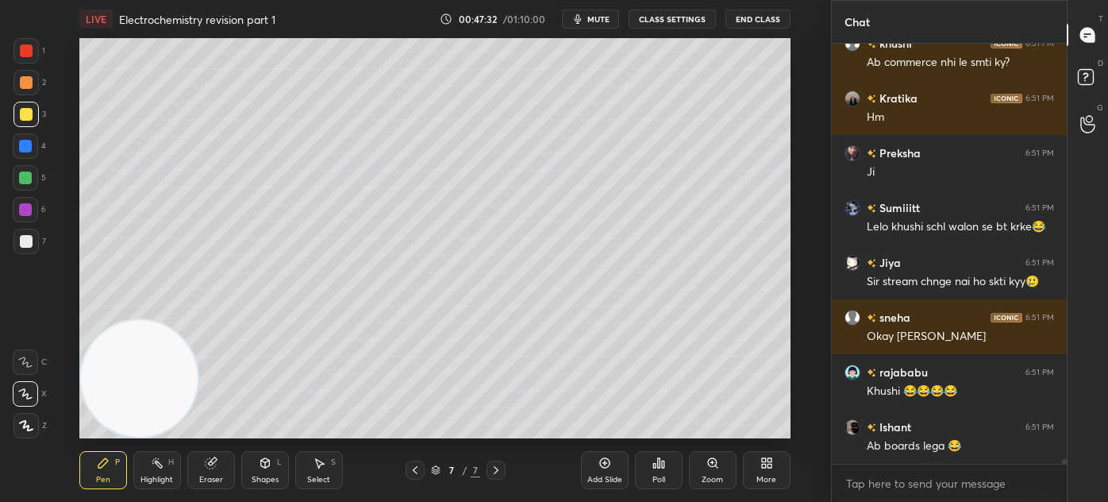
click at [24, 179] on div at bounding box center [25, 178] width 13 height 13
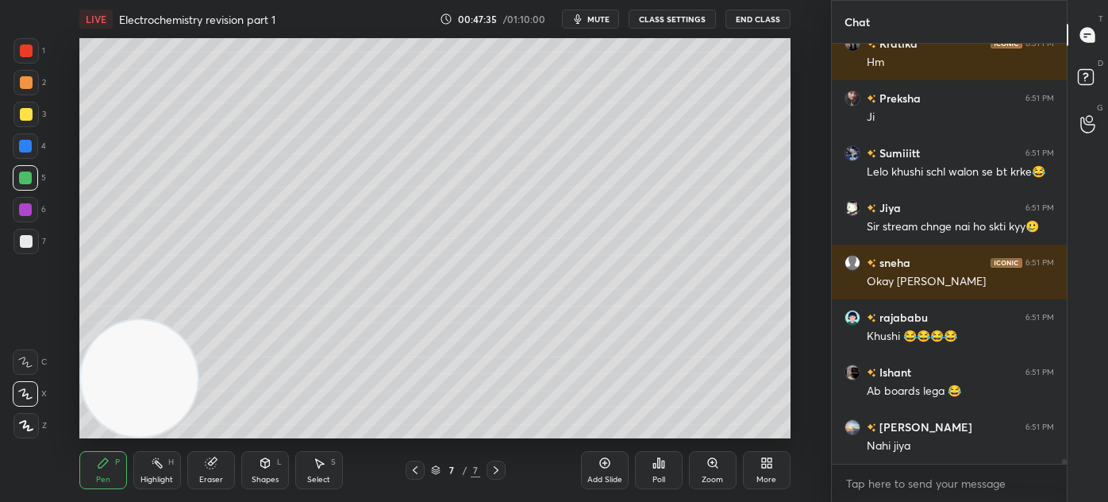
click at [31, 427] on icon at bounding box center [26, 425] width 14 height 11
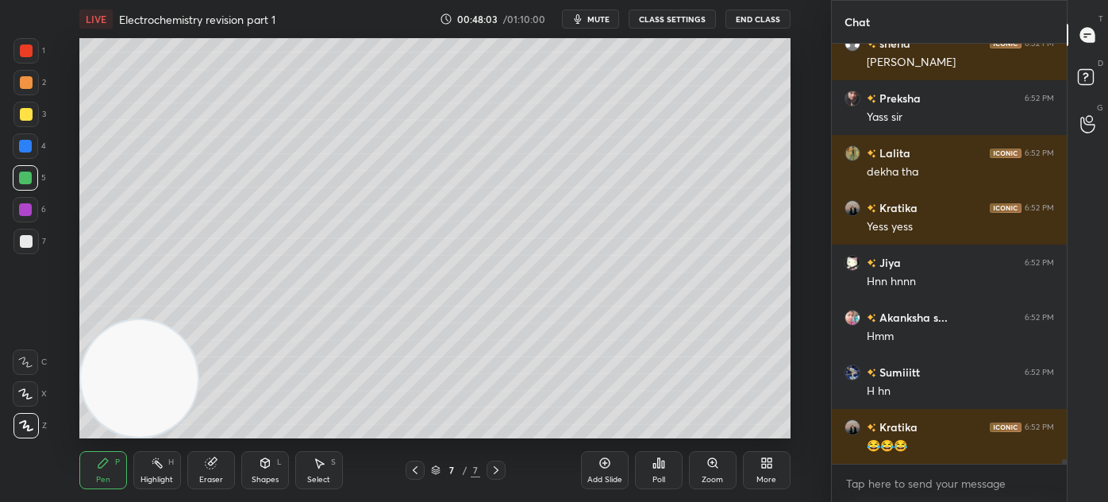
scroll to position [37794, 0]
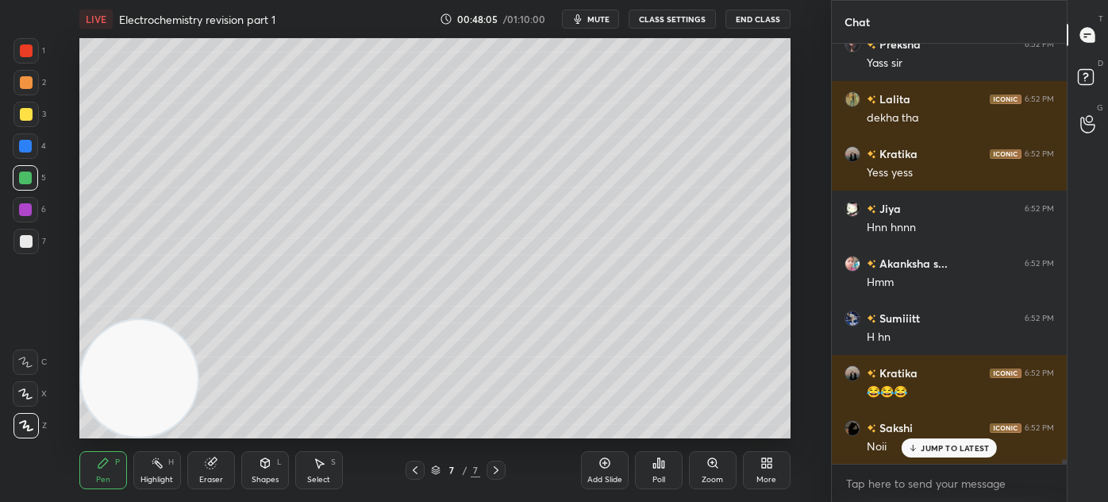
click at [218, 472] on div "Eraser" at bounding box center [211, 470] width 48 height 38
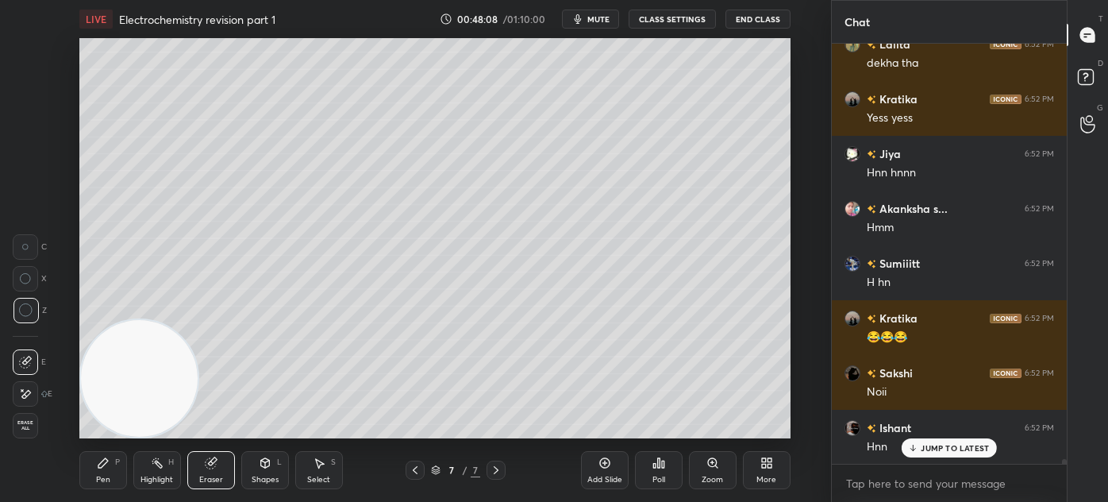
scroll to position [37904, 0]
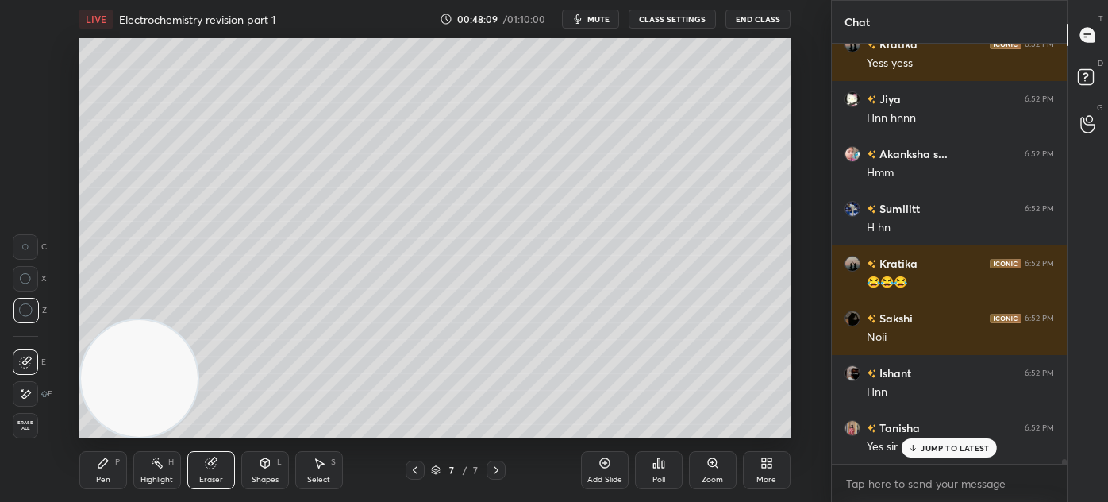
click at [99, 472] on div "Pen P" at bounding box center [103, 470] width 48 height 38
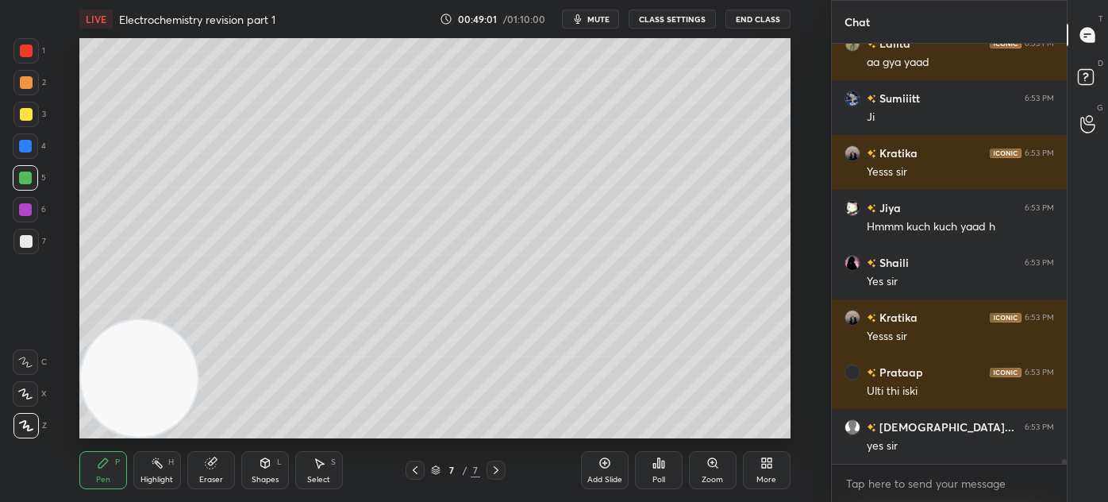
scroll to position [38990, 0]
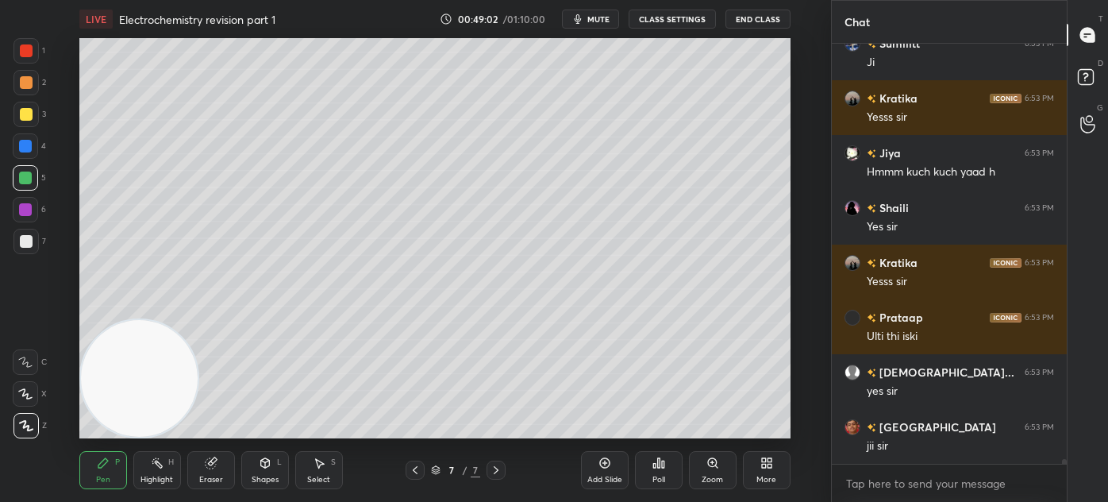
click at [27, 122] on div at bounding box center [25, 114] width 25 height 25
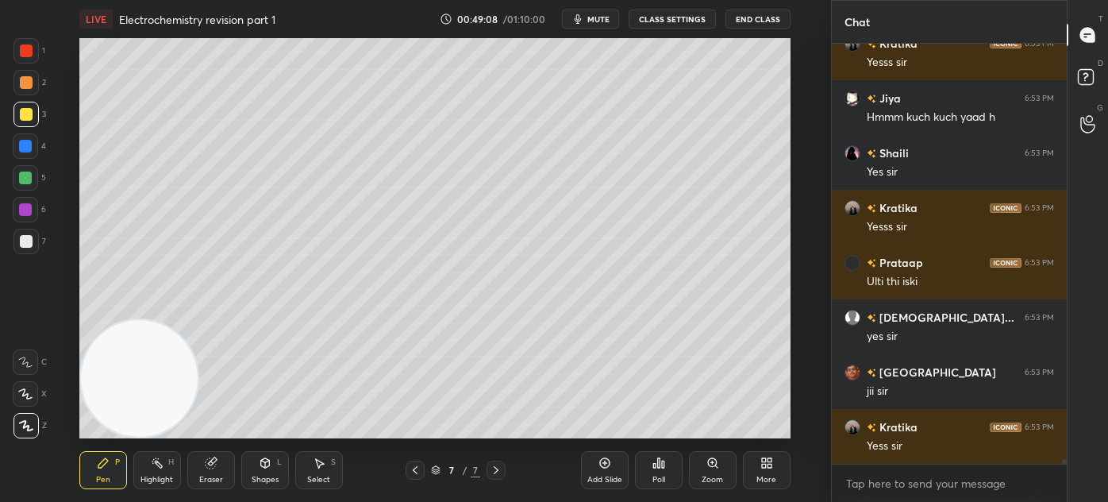
scroll to position [39099, 0]
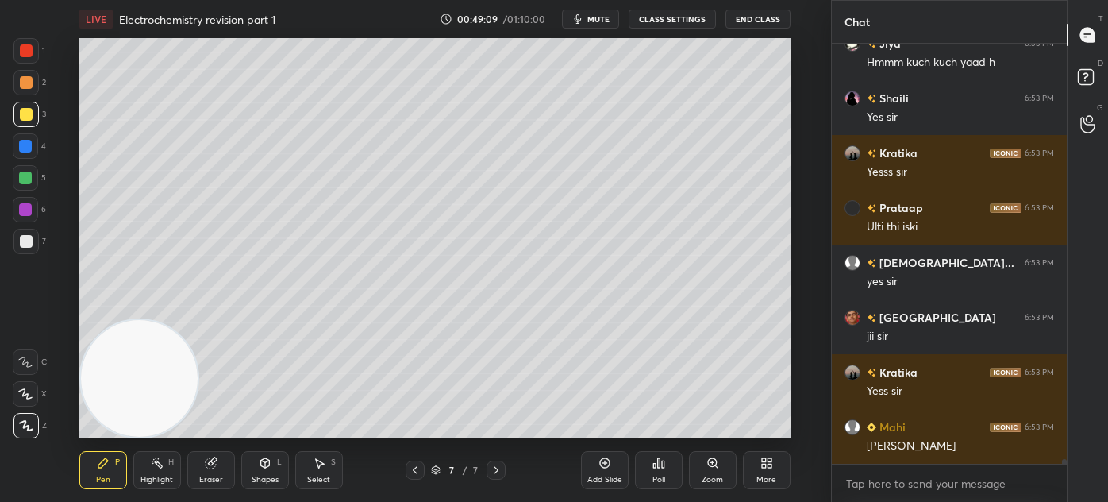
click at [274, 476] on div "Shapes" at bounding box center [265, 480] width 27 height 8
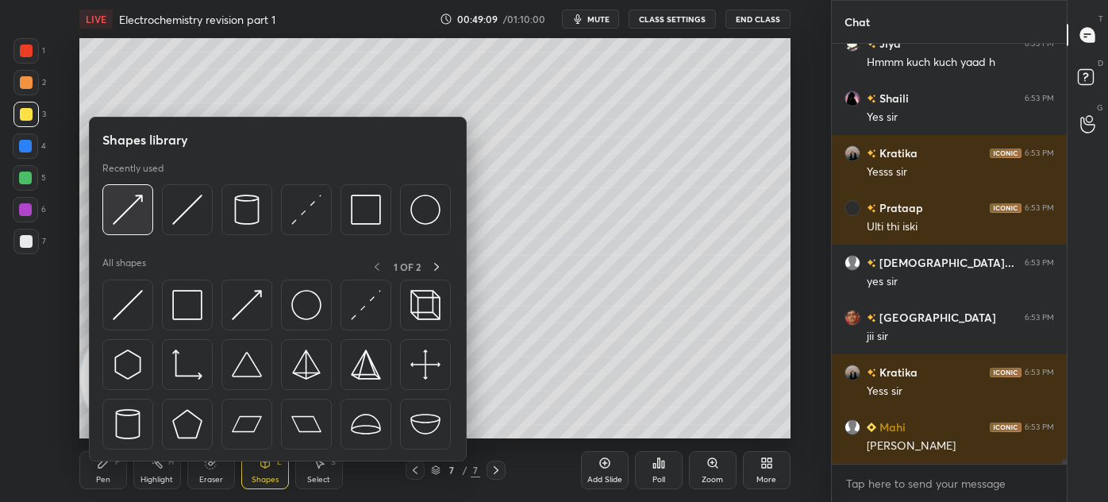
click at [131, 218] on img at bounding box center [128, 210] width 30 height 30
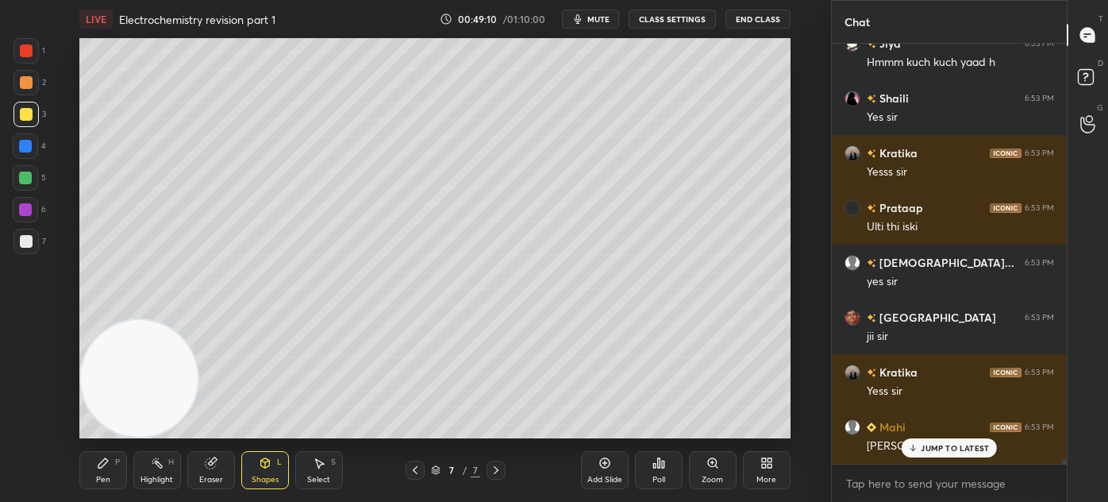
scroll to position [39153, 0]
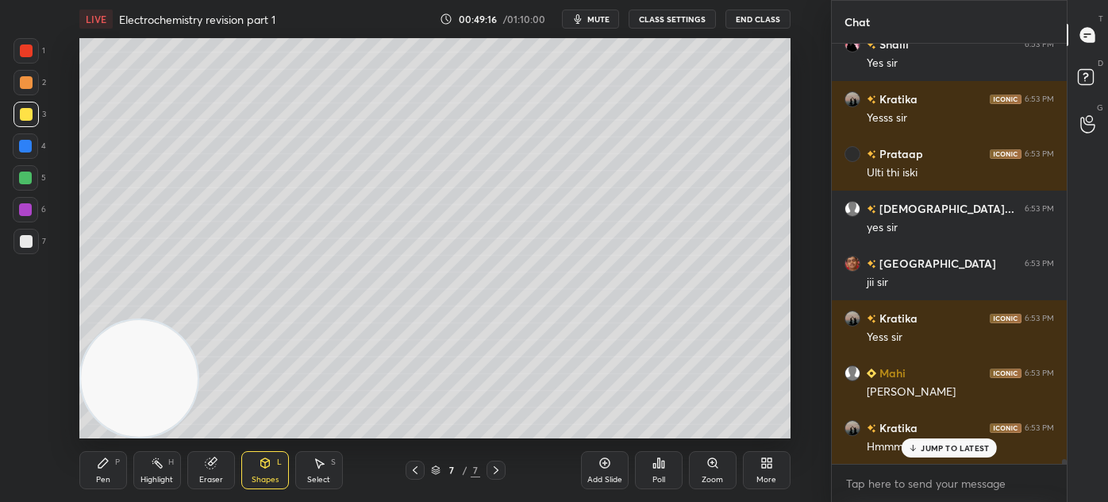
click at [19, 181] on div at bounding box center [25, 178] width 13 height 13
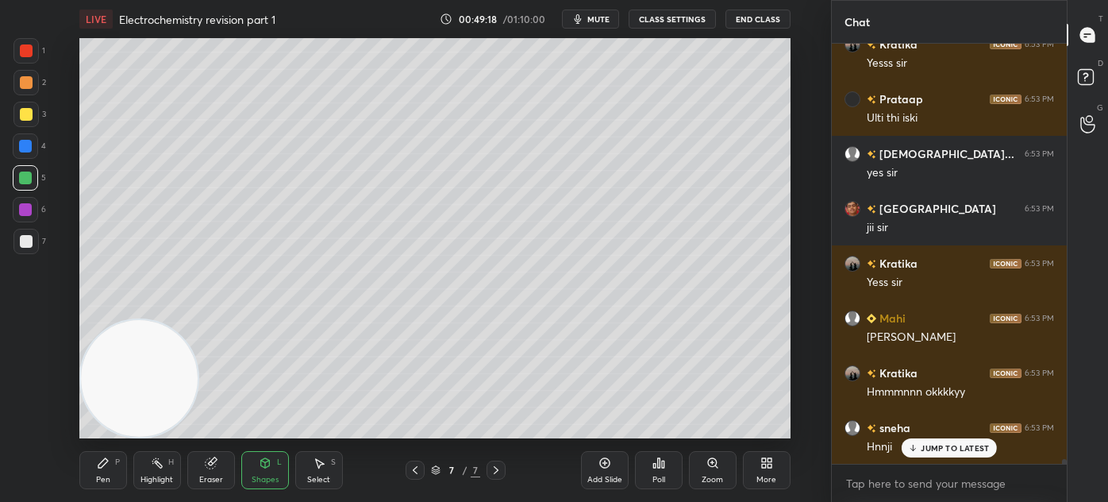
click at [92, 478] on div "Pen P" at bounding box center [103, 470] width 48 height 38
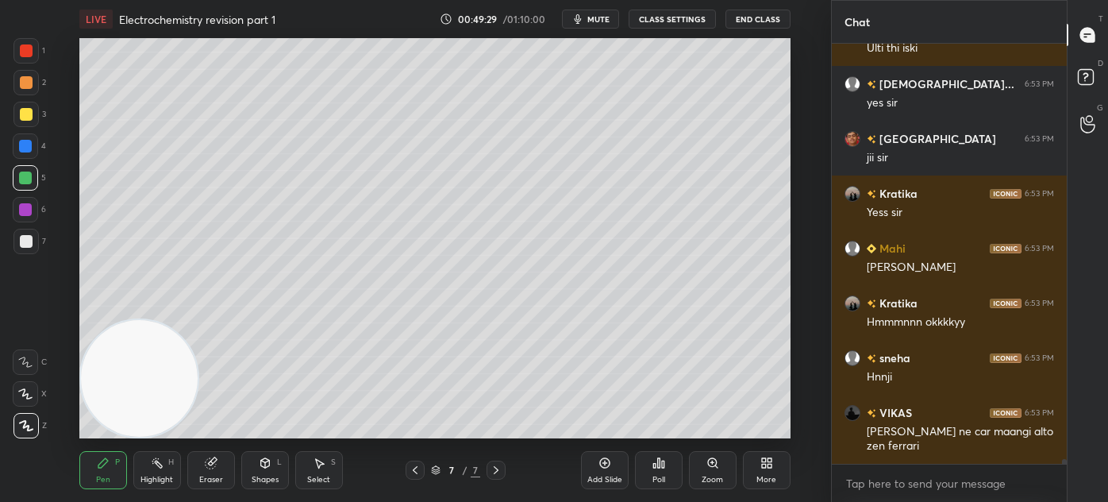
click at [19, 43] on div at bounding box center [25, 50] width 25 height 25
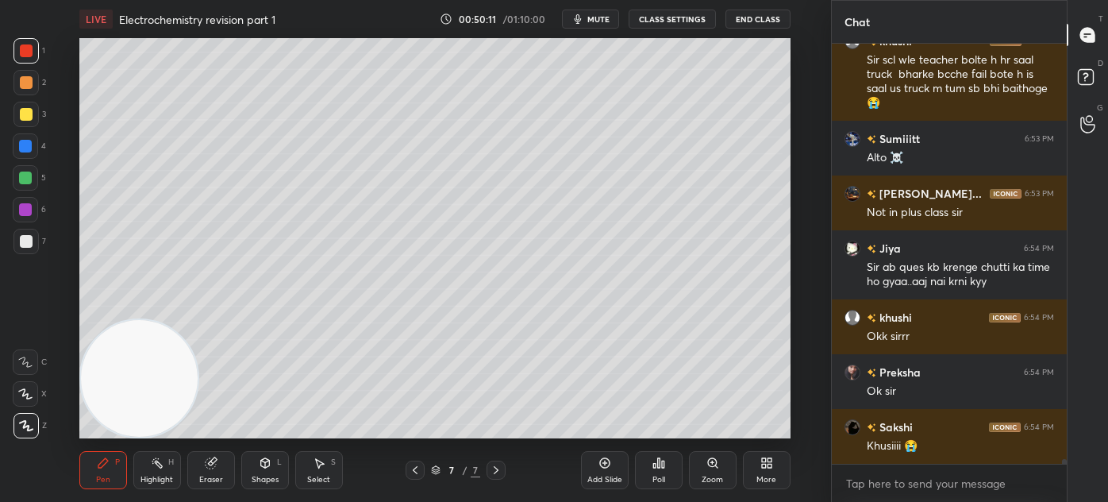
scroll to position [39828, 0]
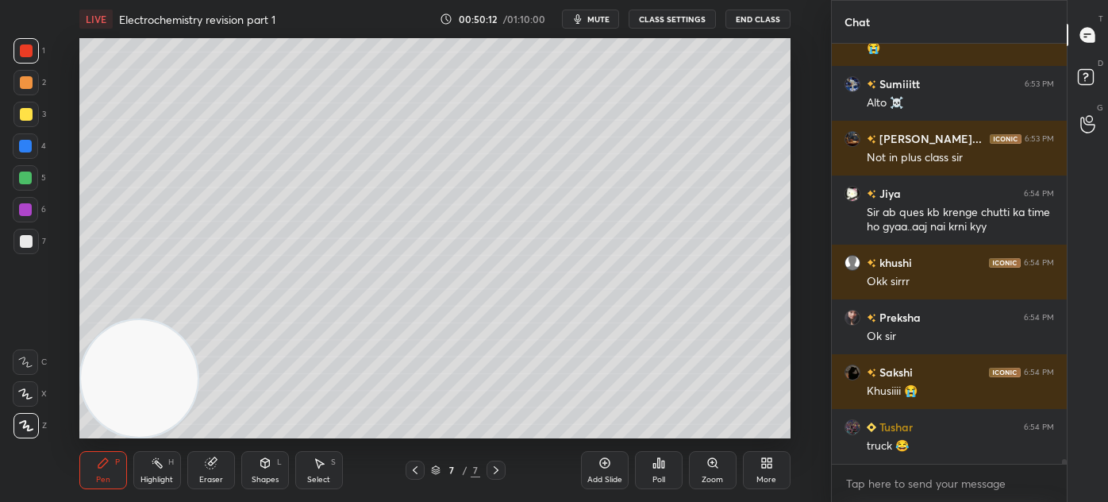
click at [215, 476] on div "Eraser" at bounding box center [211, 480] width 24 height 8
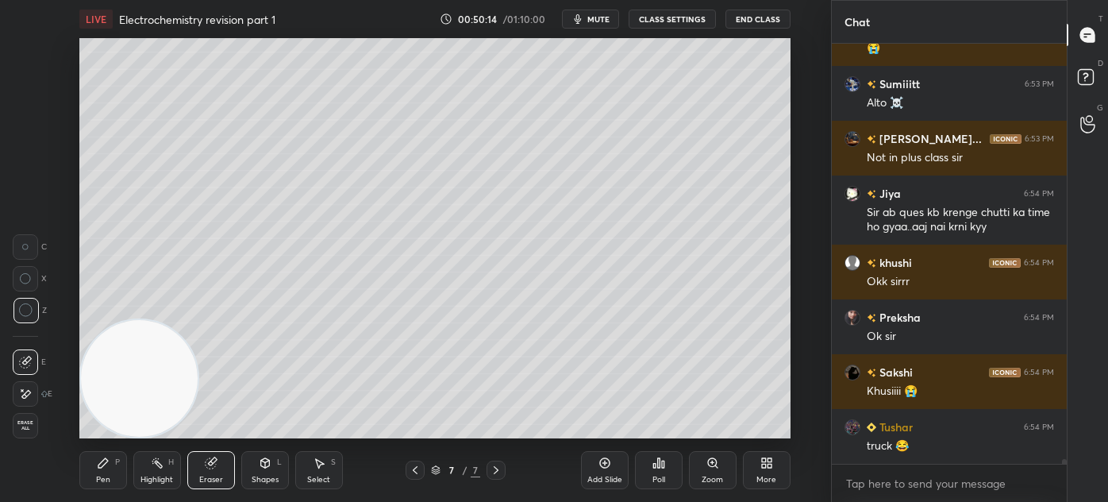
click at [97, 476] on div "Pen" at bounding box center [103, 480] width 14 height 8
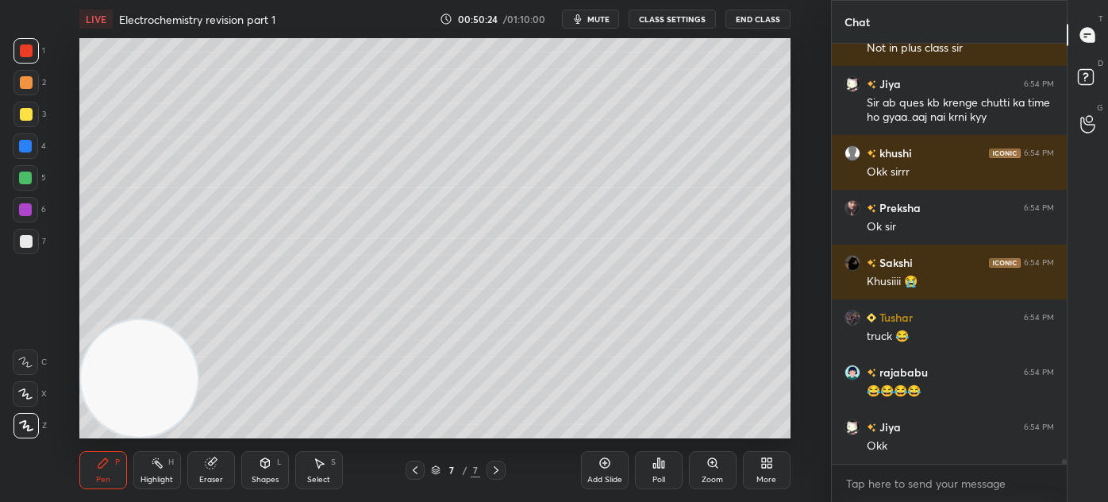
scroll to position [39992, 0]
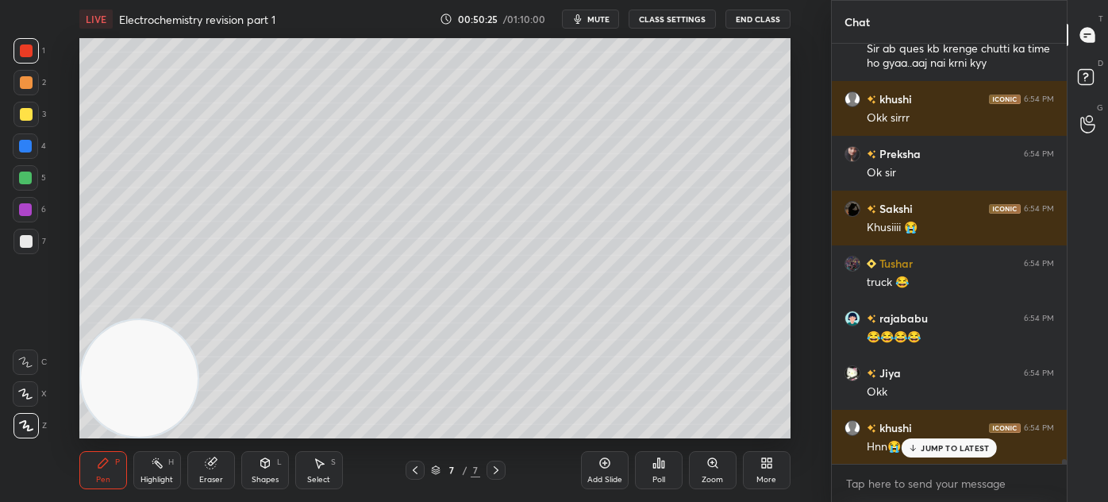
click at [917, 447] on icon at bounding box center [913, 448] width 10 height 10
drag, startPoint x: 102, startPoint y: 399, endPoint x: 96, endPoint y: 393, distance: 9.0
click at [95, 402] on video at bounding box center [139, 378] width 117 height 117
click at [26, 184] on div at bounding box center [25, 177] width 25 height 25
click at [27, 397] on icon at bounding box center [25, 393] width 14 height 11
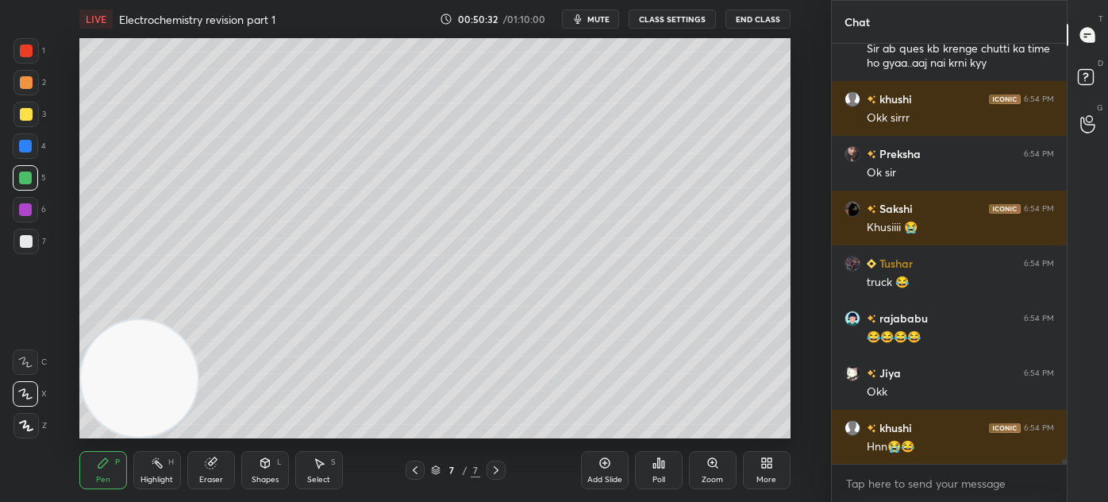
click at [98, 472] on div "Pen P" at bounding box center [103, 470] width 48 height 38
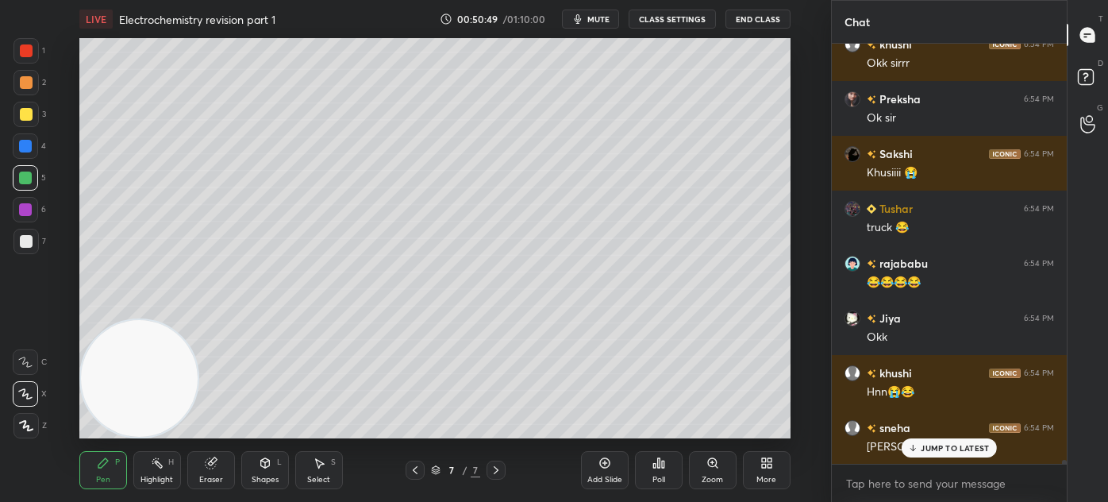
scroll to position [40101, 0]
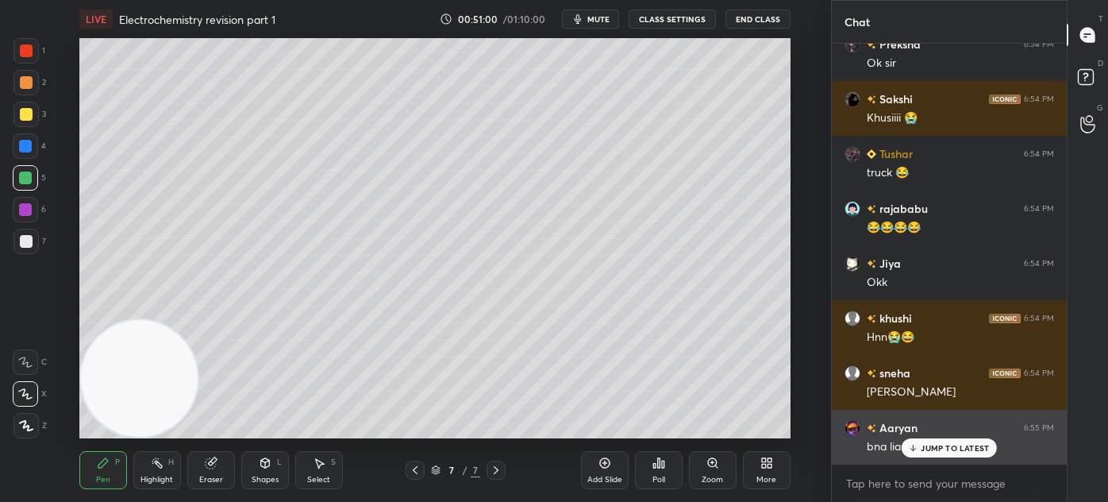
click at [930, 448] on p "JUMP TO LATEST" at bounding box center [955, 448] width 68 height 10
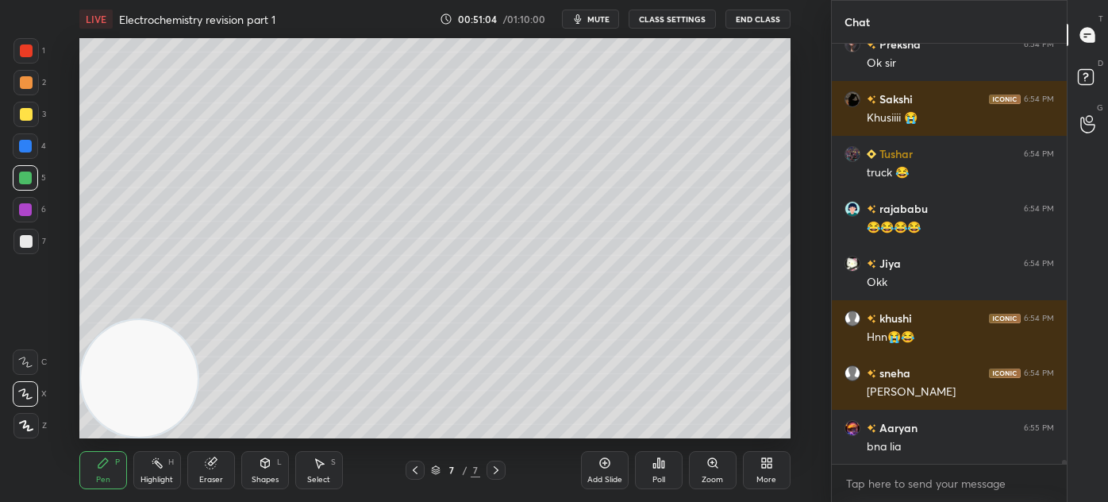
click at [22, 245] on div at bounding box center [26, 241] width 13 height 13
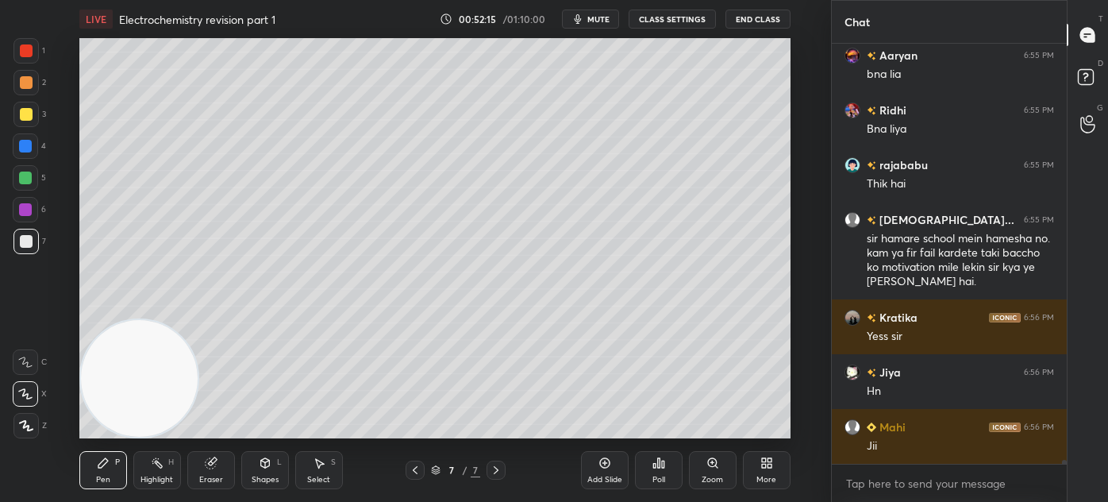
scroll to position [40583, 0]
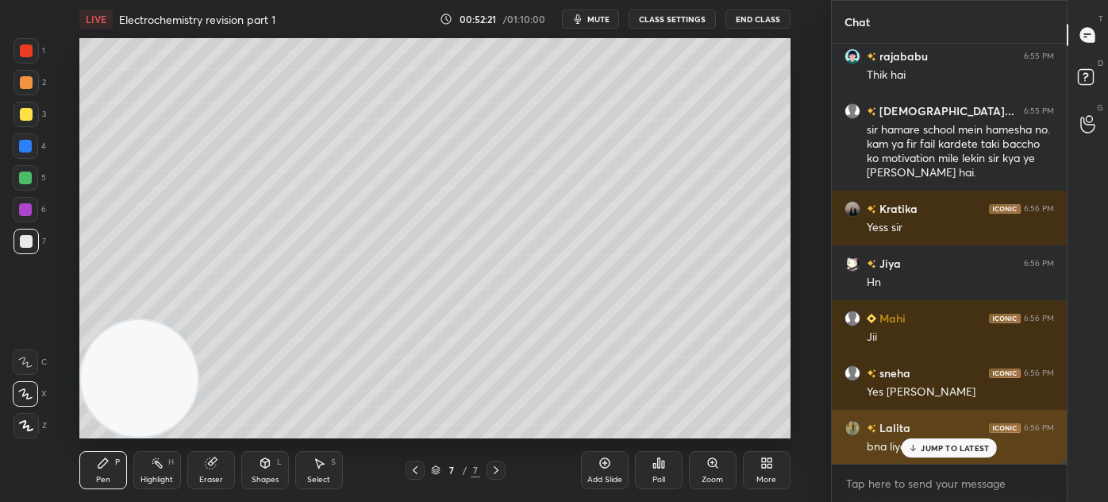
click at [938, 448] on p "JUMP TO LATEST" at bounding box center [955, 448] width 68 height 10
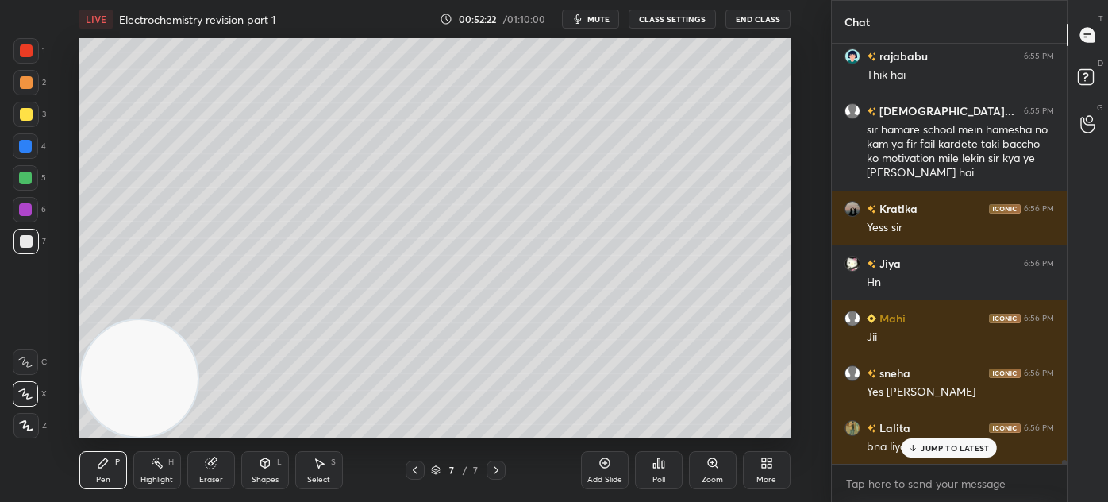
scroll to position [40637, 0]
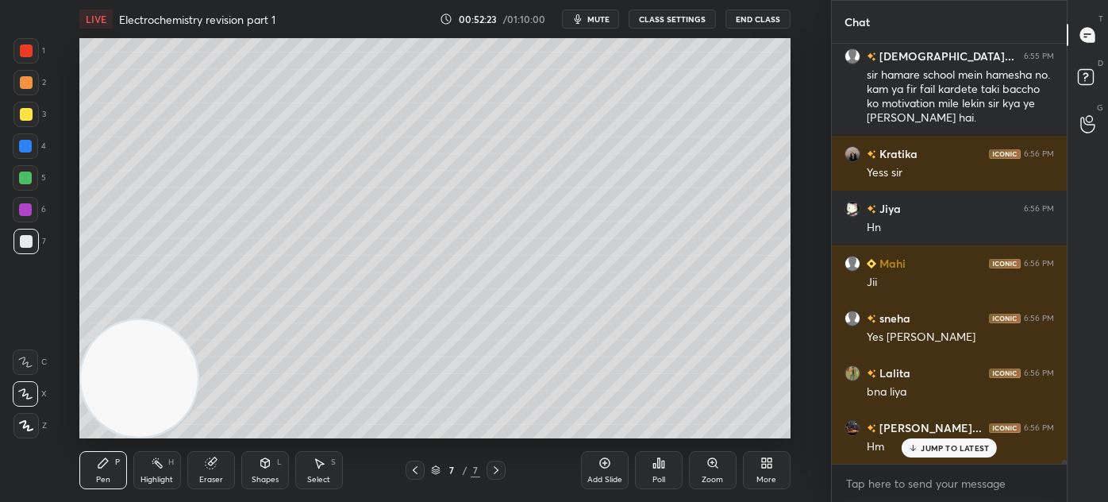
click at [29, 52] on div at bounding box center [26, 50] width 13 height 13
click at [29, 397] on icon at bounding box center [25, 393] width 14 height 11
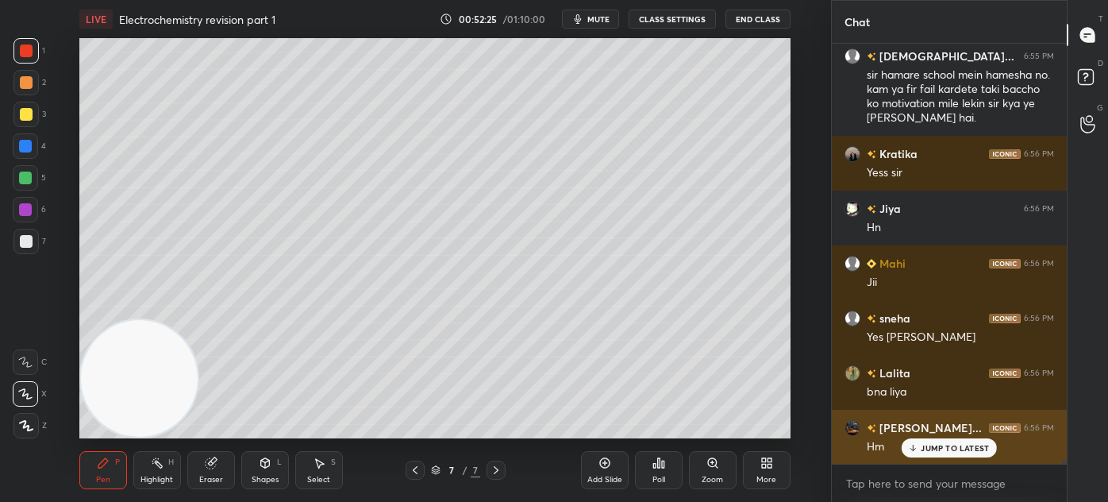
click at [951, 453] on p "JUMP TO LATEST" at bounding box center [955, 448] width 68 height 10
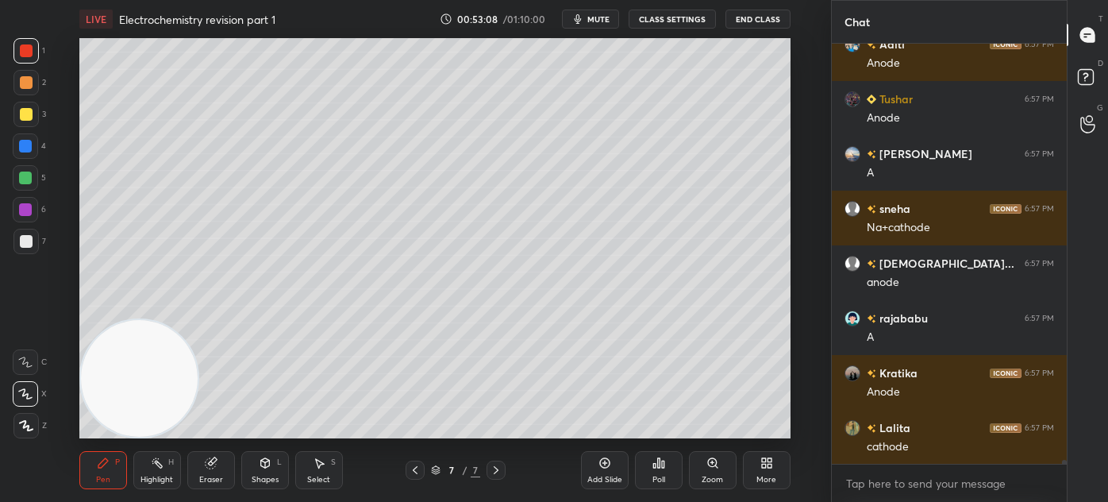
scroll to position [41791, 0]
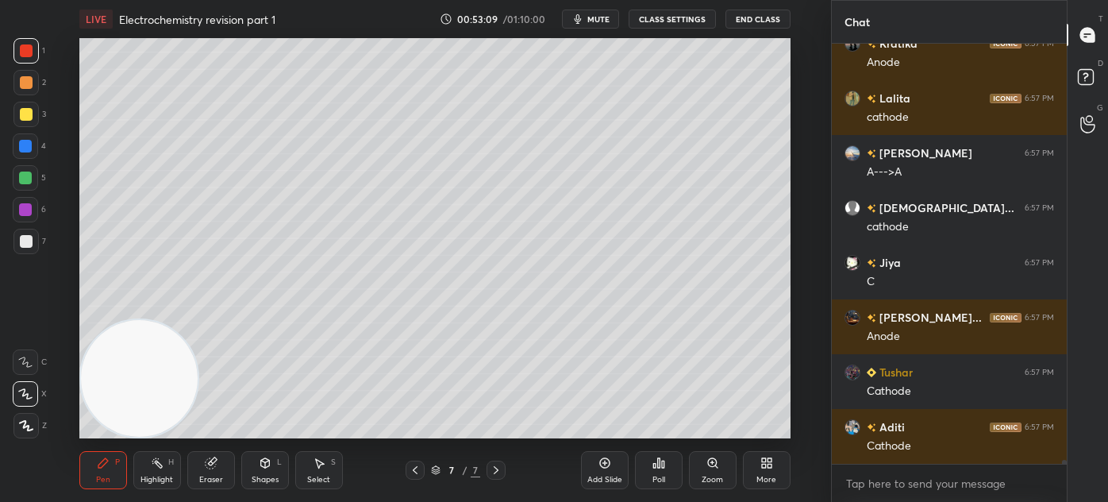
click at [38, 425] on div "Z" at bounding box center [29, 425] width 33 height 25
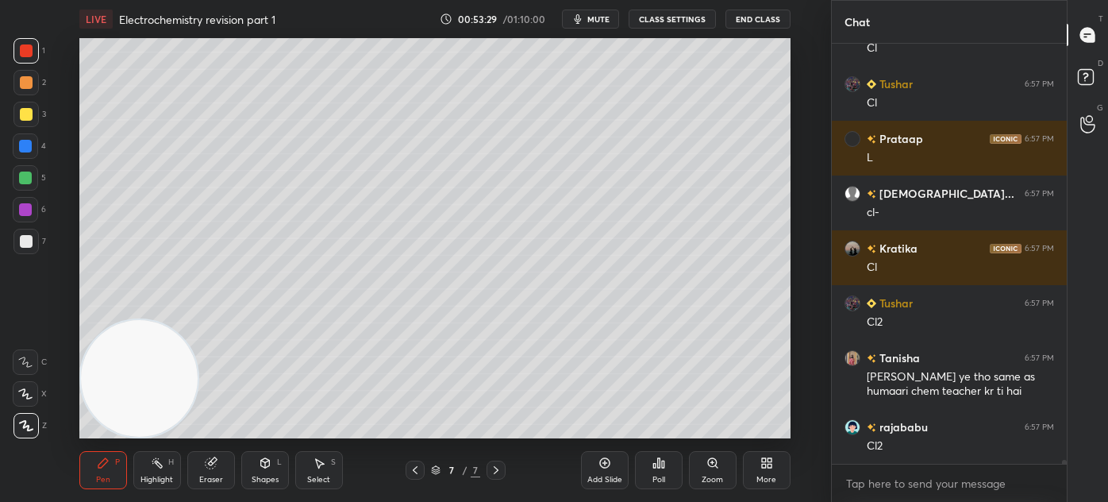
scroll to position [42956, 0]
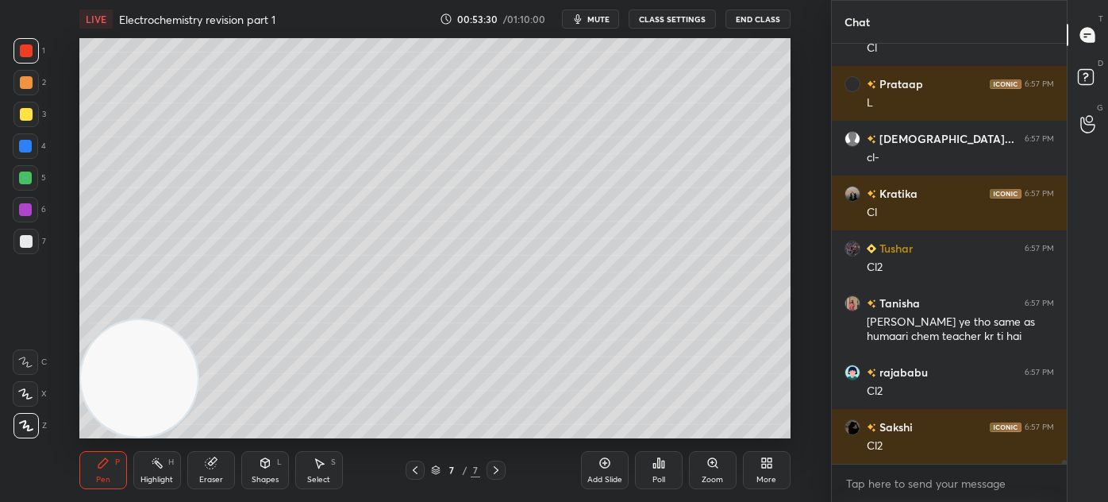
click at [205, 480] on div "Eraser" at bounding box center [211, 480] width 24 height 8
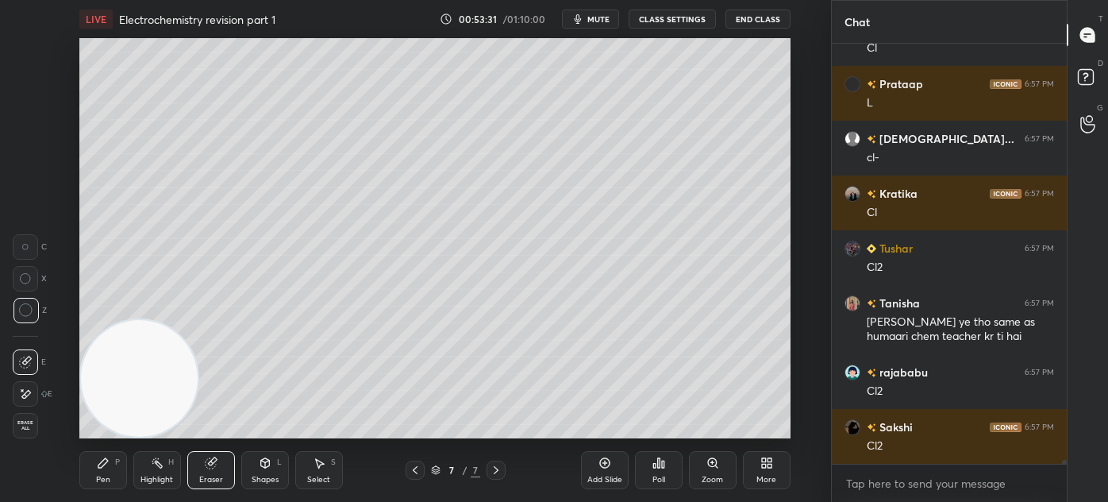
scroll to position [43011, 0]
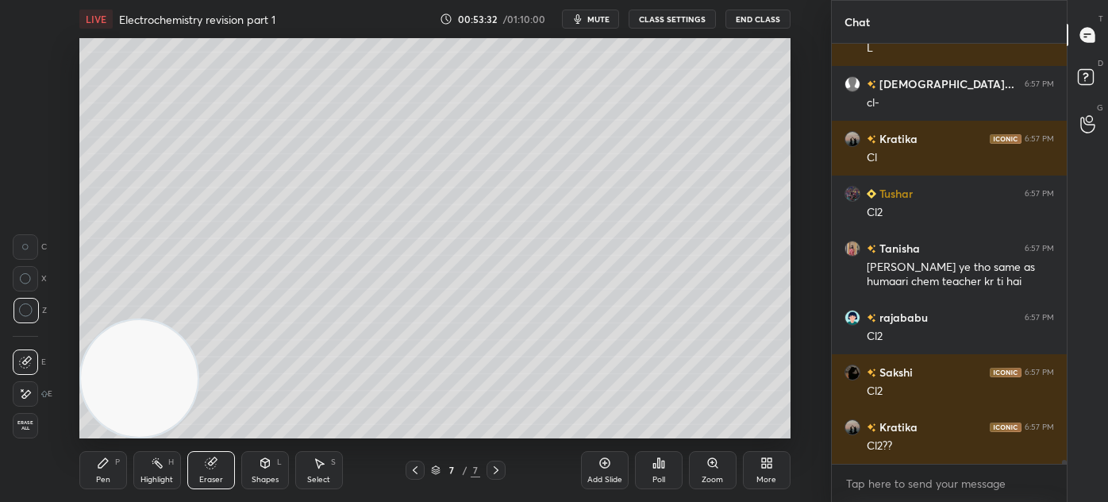
click at [97, 472] on div "Pen P" at bounding box center [103, 470] width 48 height 38
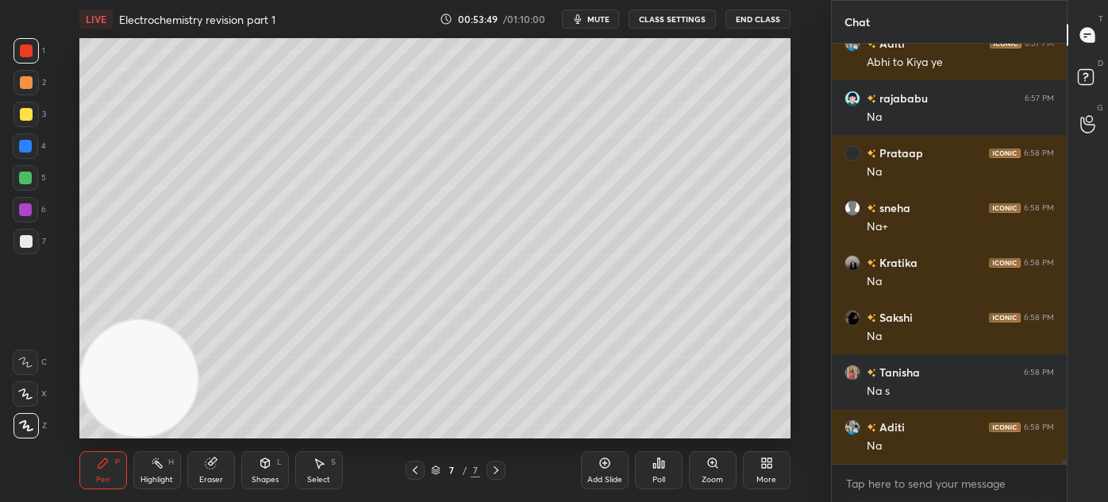
scroll to position [43832, 0]
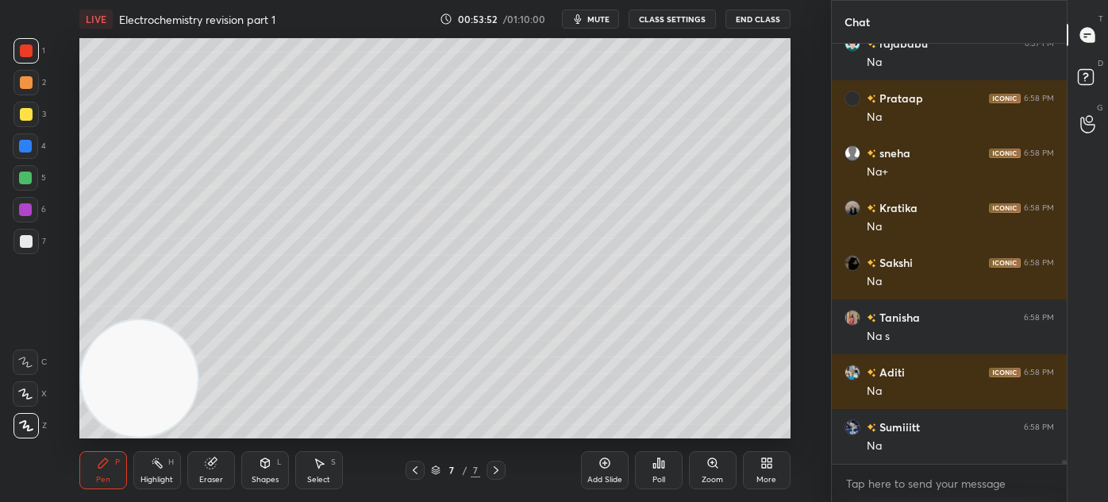
click at [16, 183] on div at bounding box center [25, 177] width 25 height 25
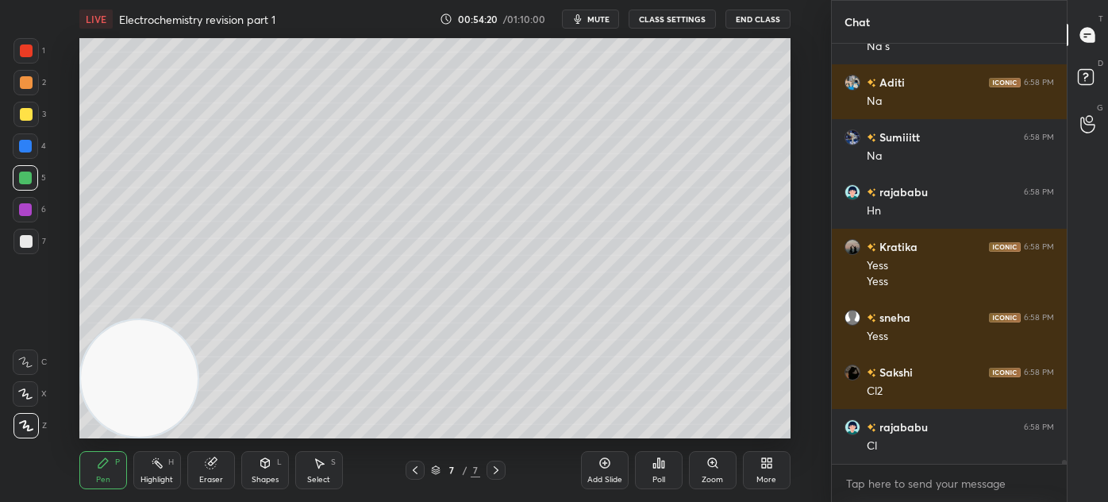
scroll to position [44177, 0]
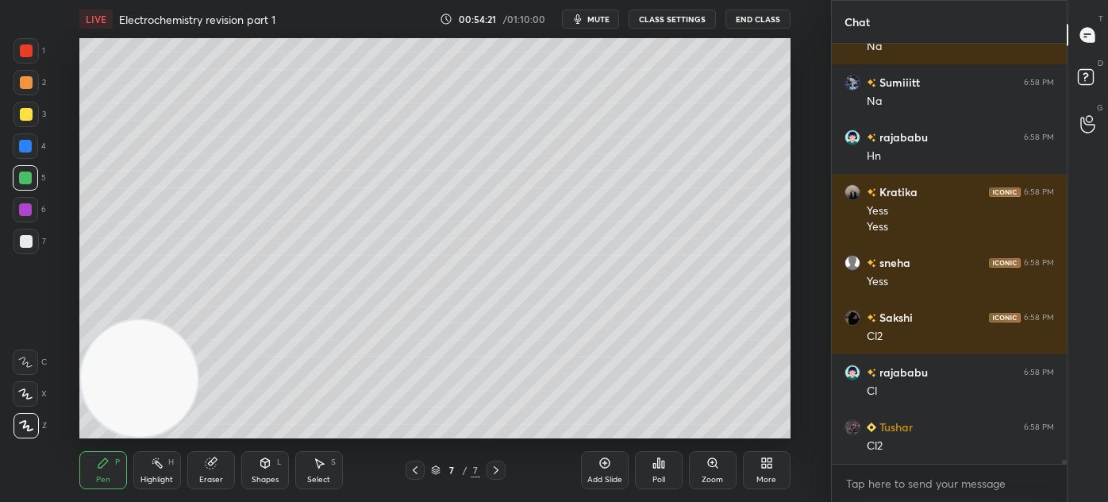
click at [26, 243] on div at bounding box center [26, 241] width 13 height 13
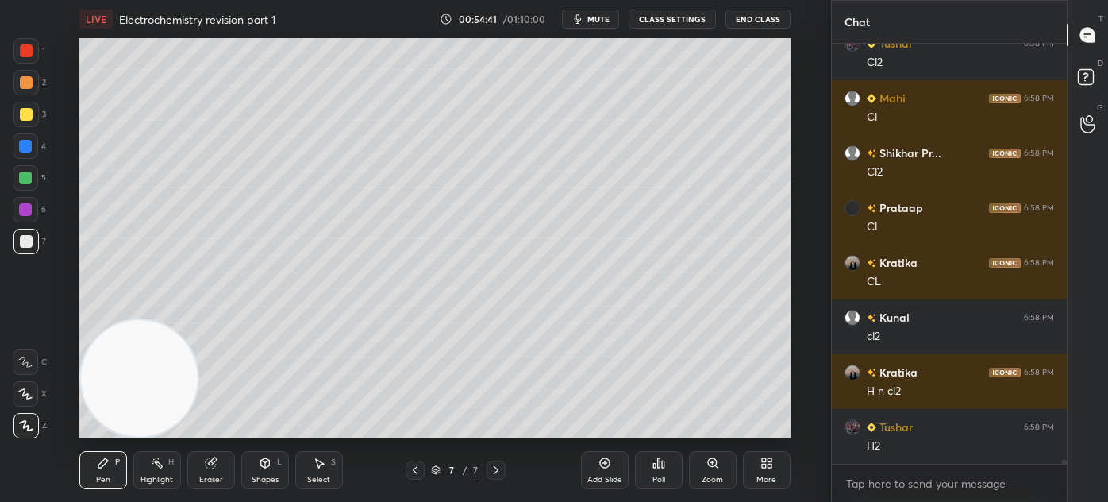
scroll to position [45037, 0]
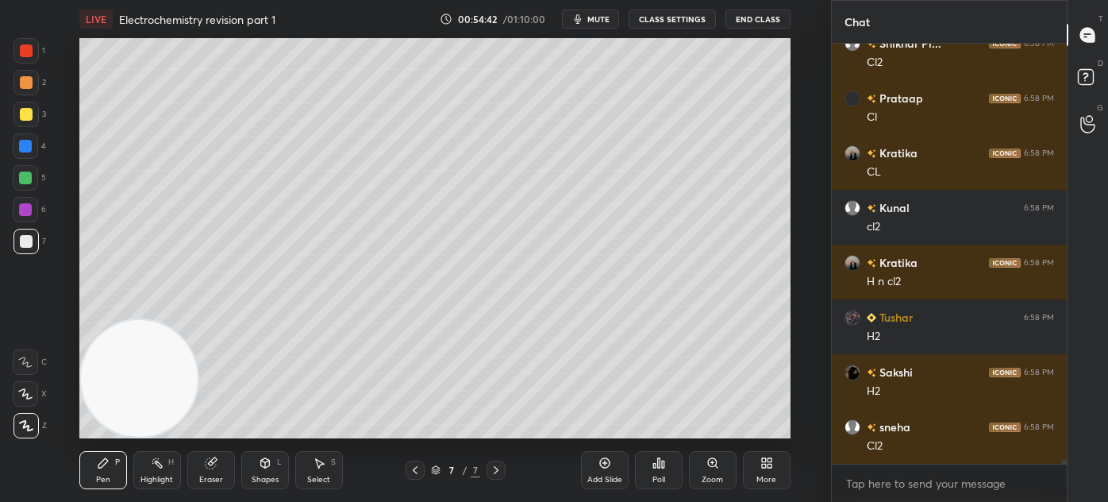
click at [17, 39] on div "1 2 3 4 5 6 7 C X Z C X Z E E Erase all H H LIVE Electrochemistry revision part…" at bounding box center [409, 251] width 819 height 502
click at [25, 52] on div at bounding box center [26, 50] width 13 height 13
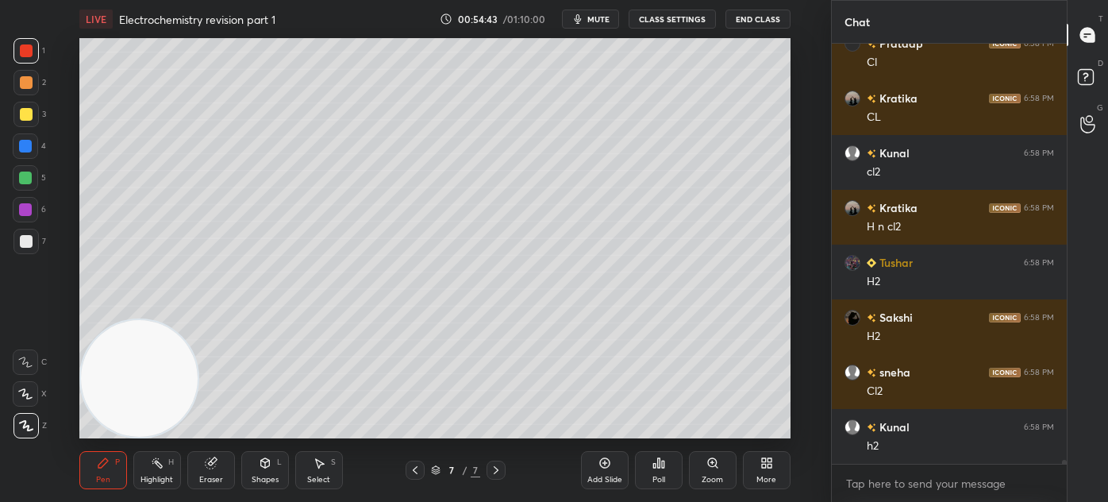
click at [27, 147] on div at bounding box center [25, 146] width 13 height 13
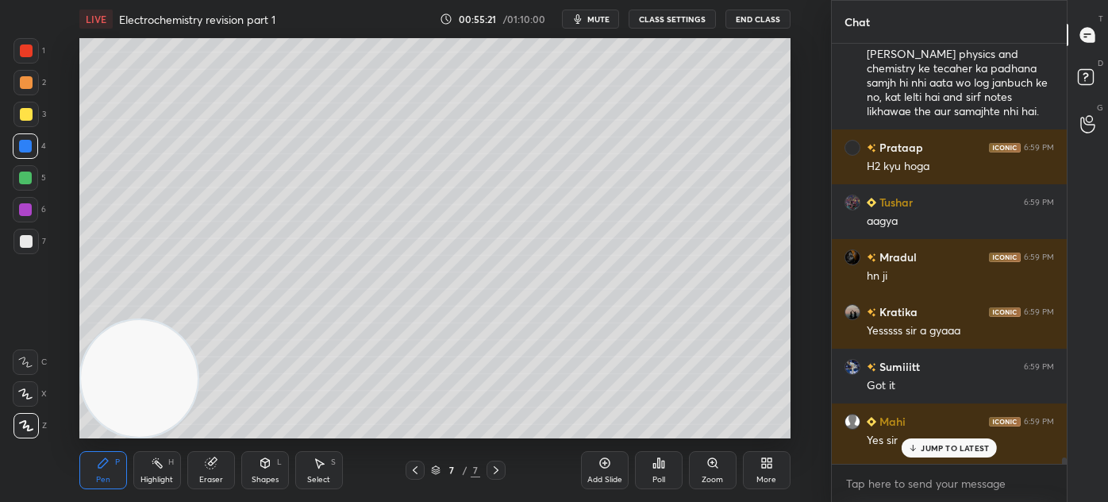
scroll to position [46544, 0]
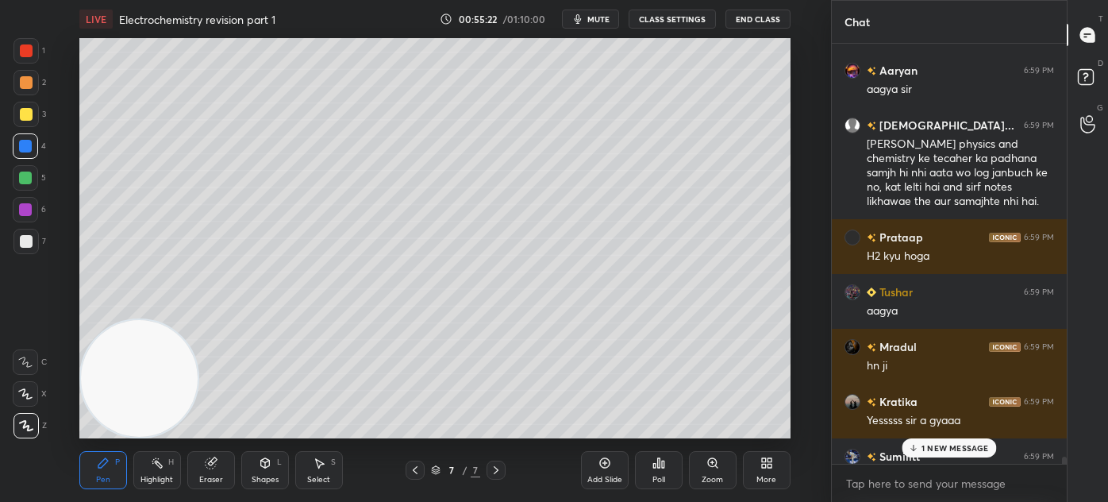
click at [1066, 458] on div at bounding box center [1064, 463] width 5 height 13
click at [929, 449] on p "3 NEW MESSAGES" at bounding box center [955, 448] width 73 height 10
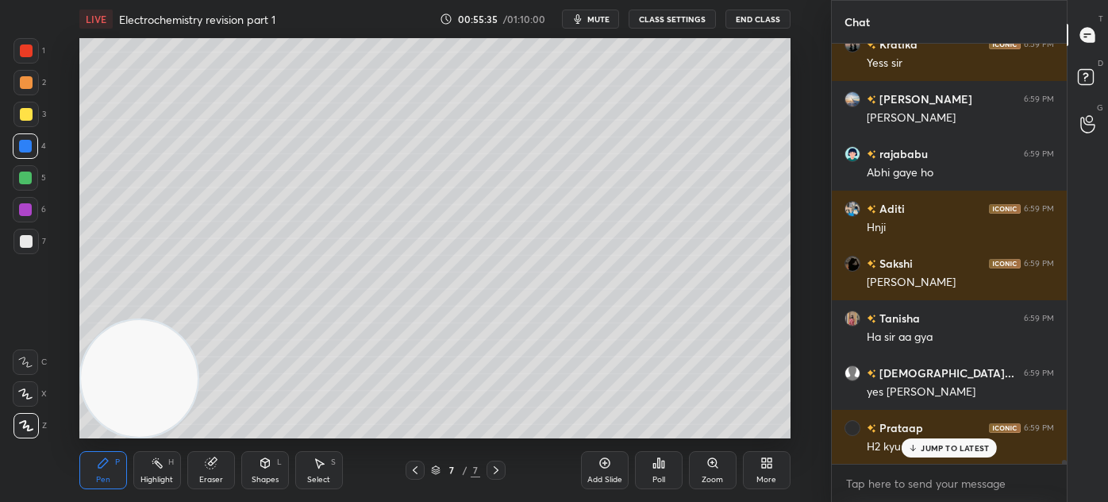
scroll to position [47176, 0]
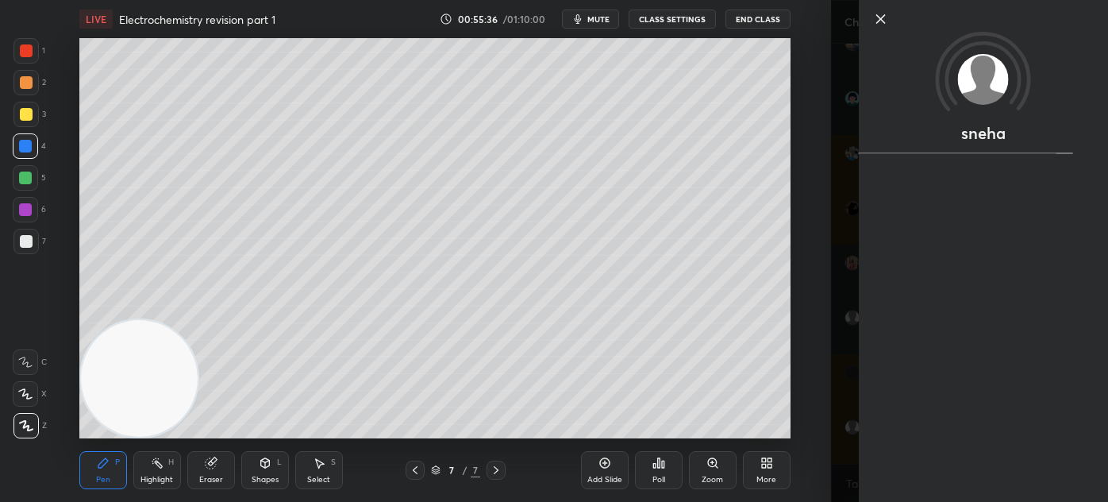
click at [834, 407] on div "sneha" at bounding box center [969, 251] width 277 height 502
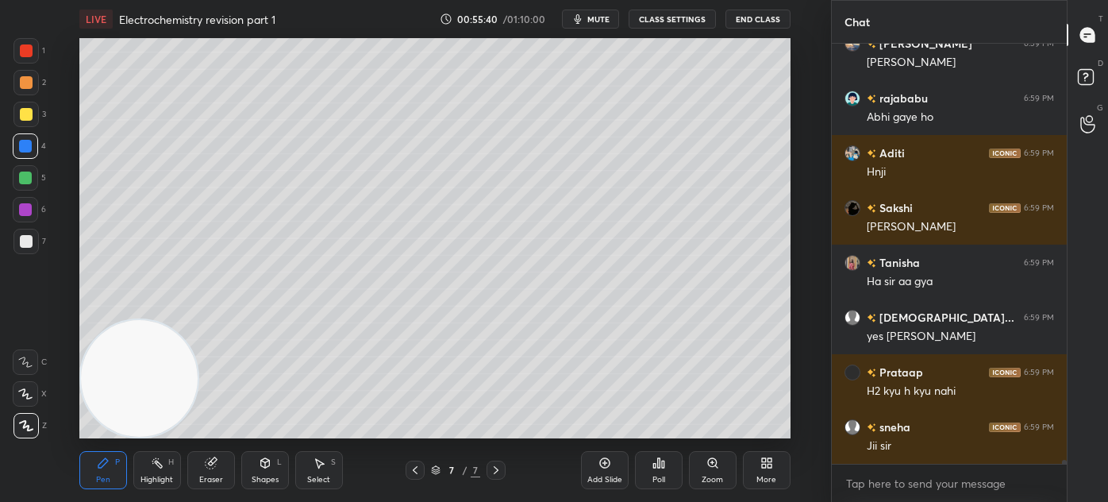
scroll to position [47231, 0]
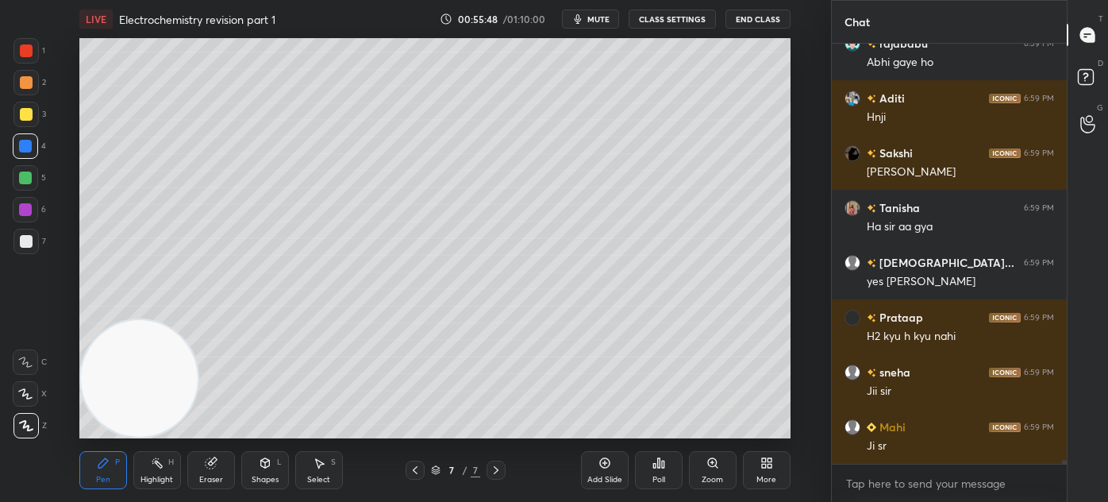
click at [210, 480] on div "Eraser" at bounding box center [211, 480] width 24 height 8
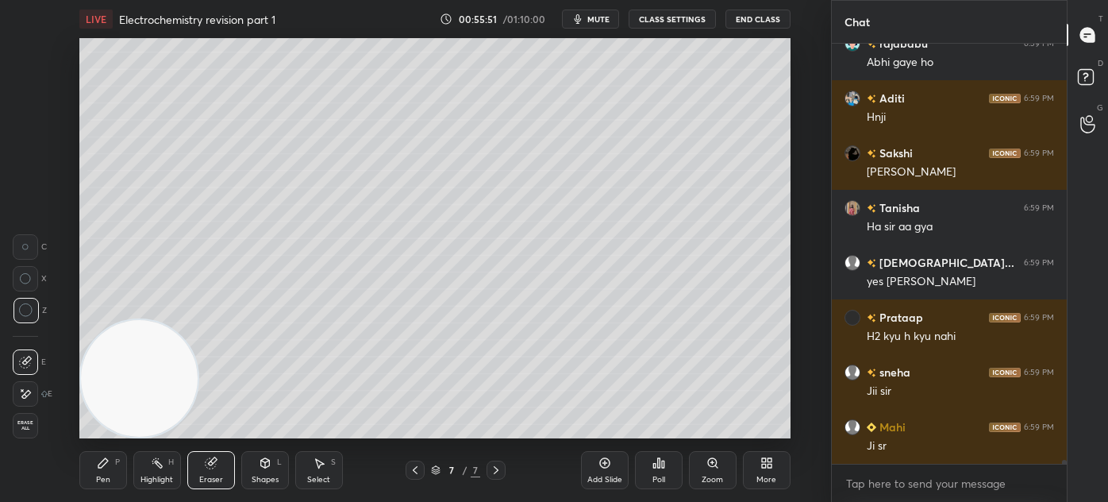
click at [107, 473] on div "Pen P" at bounding box center [103, 470] width 48 height 38
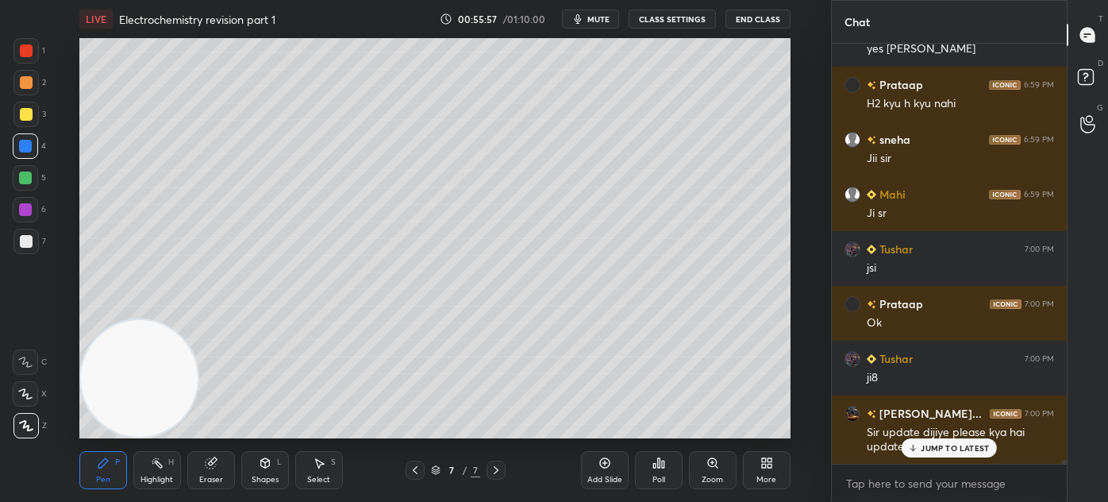
scroll to position [47519, 0]
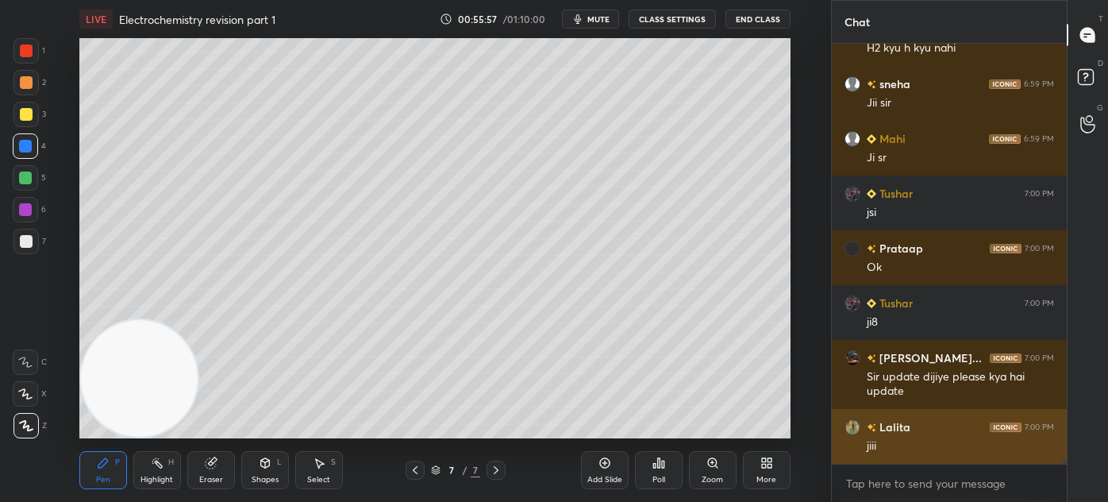
click at [935, 455] on div "Lalita 7:00 PM jiii" at bounding box center [949, 436] width 235 height 55
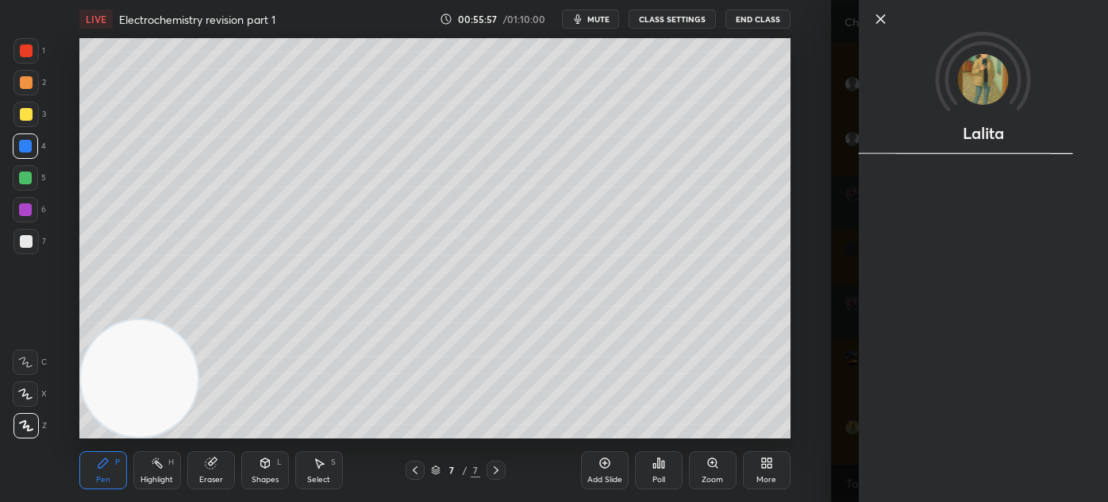
click at [830, 434] on body "1 2 3 4 5 6 7 C X Z C X Z E E Erase all H H LIVE Electrochemistry revision part…" at bounding box center [554, 251] width 1108 height 502
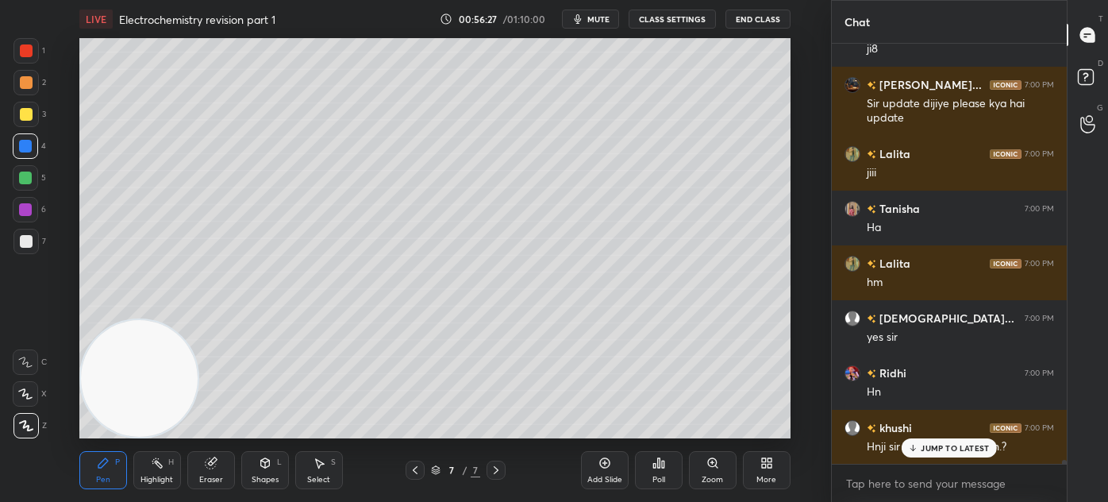
scroll to position [47847, 0]
click at [919, 445] on icon at bounding box center [913, 448] width 10 height 10
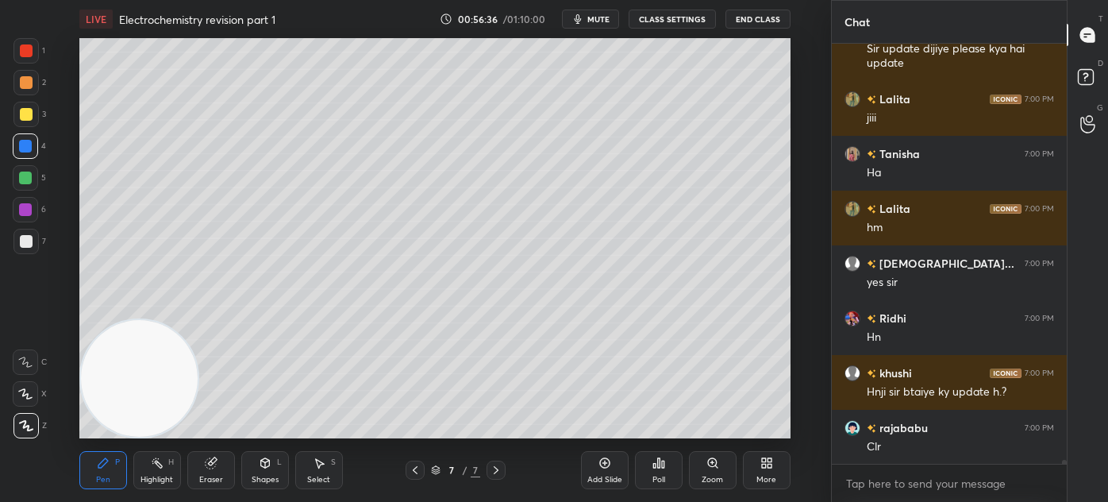
click at [599, 484] on div "Add Slide" at bounding box center [605, 470] width 48 height 38
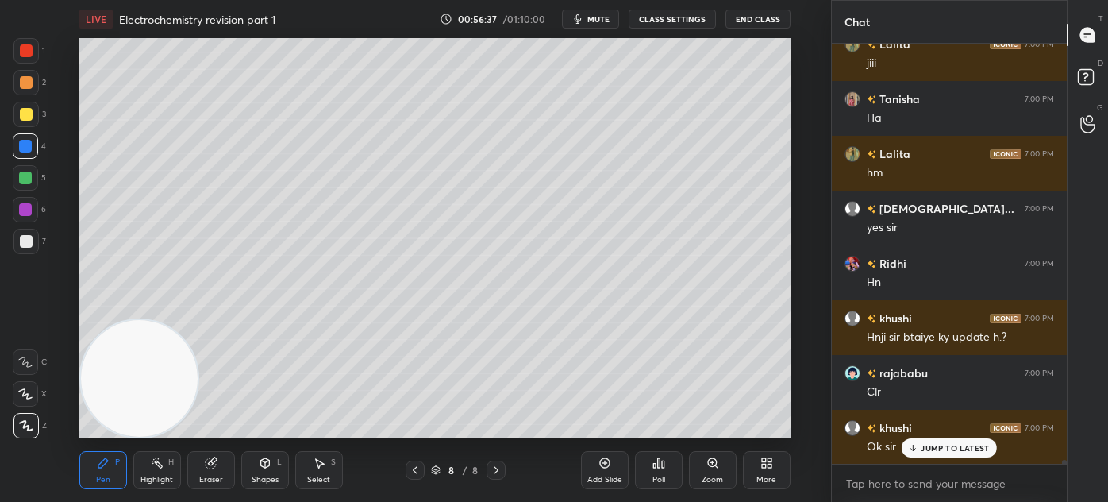
scroll to position [47971, 0]
click at [24, 126] on div at bounding box center [25, 114] width 25 height 25
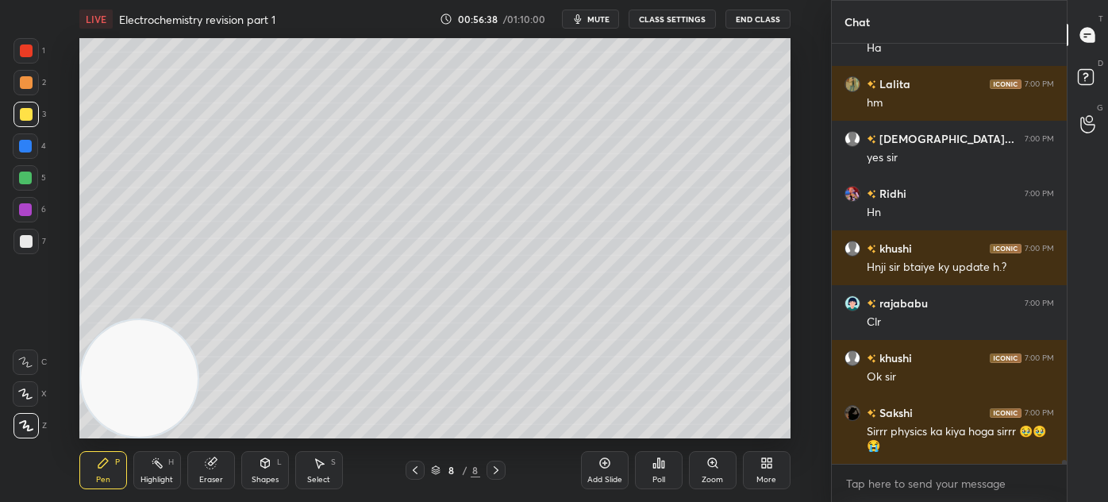
click at [28, 391] on icon at bounding box center [25, 393] width 14 height 11
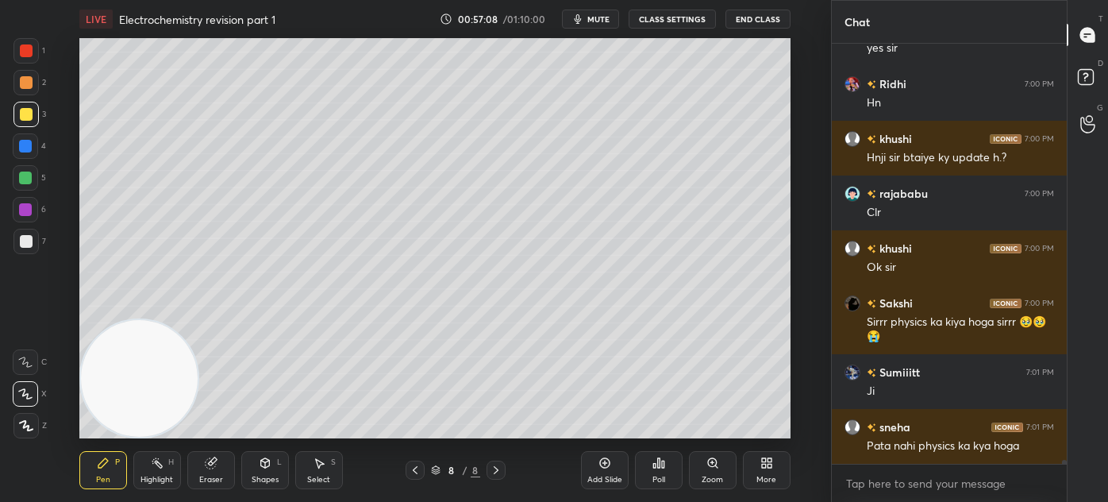
scroll to position [48135, 0]
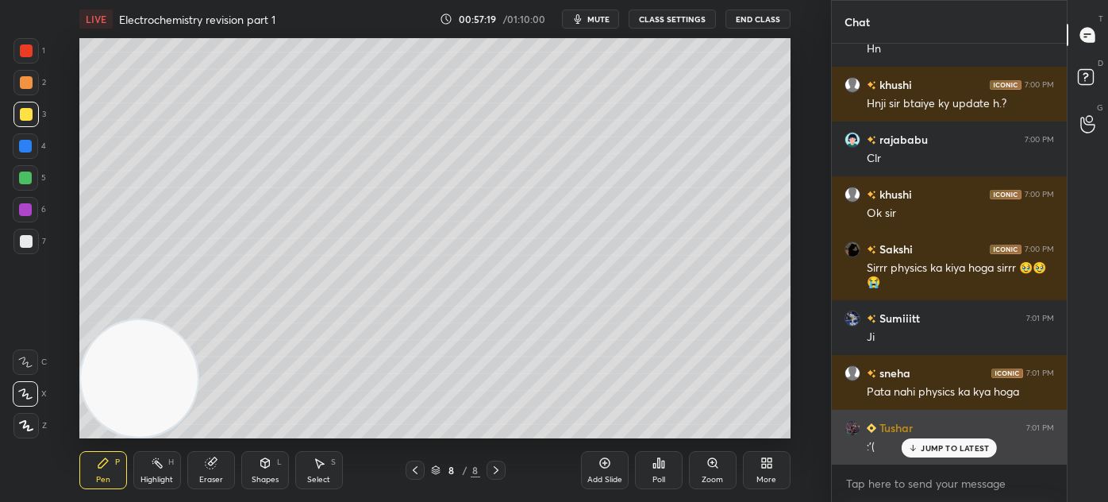
click at [948, 449] on p "JUMP TO LATEST" at bounding box center [955, 448] width 68 height 10
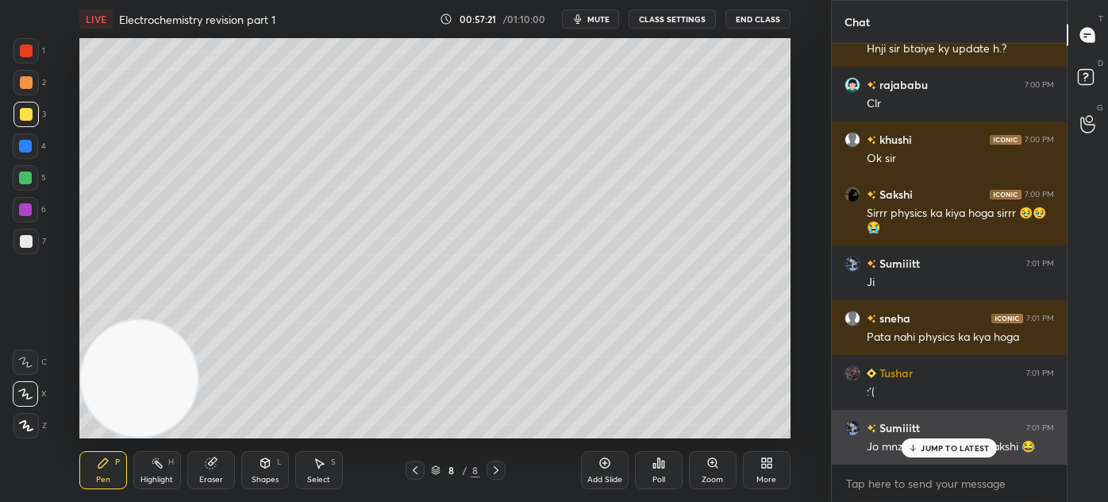
click at [940, 445] on p "JUMP TO LATEST" at bounding box center [955, 448] width 68 height 10
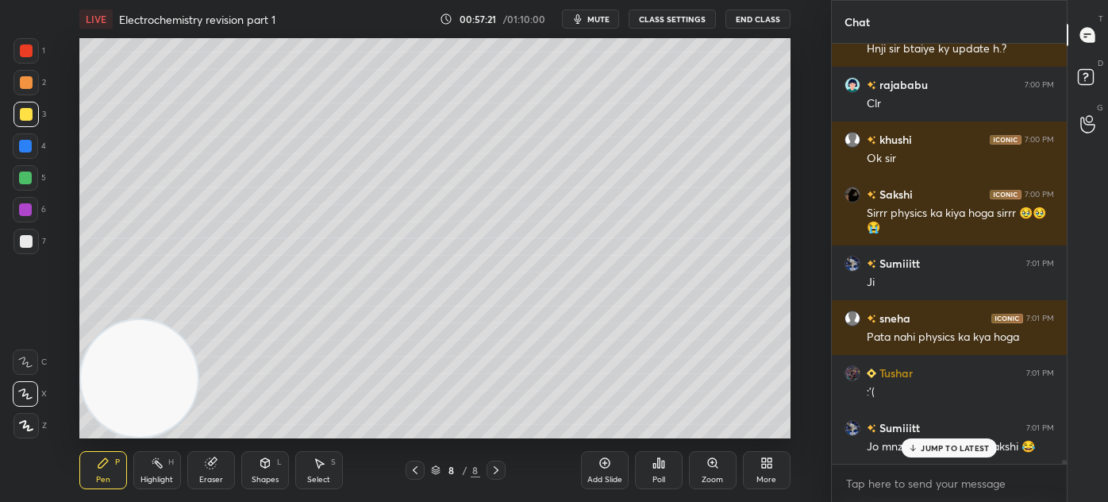
scroll to position [48245, 0]
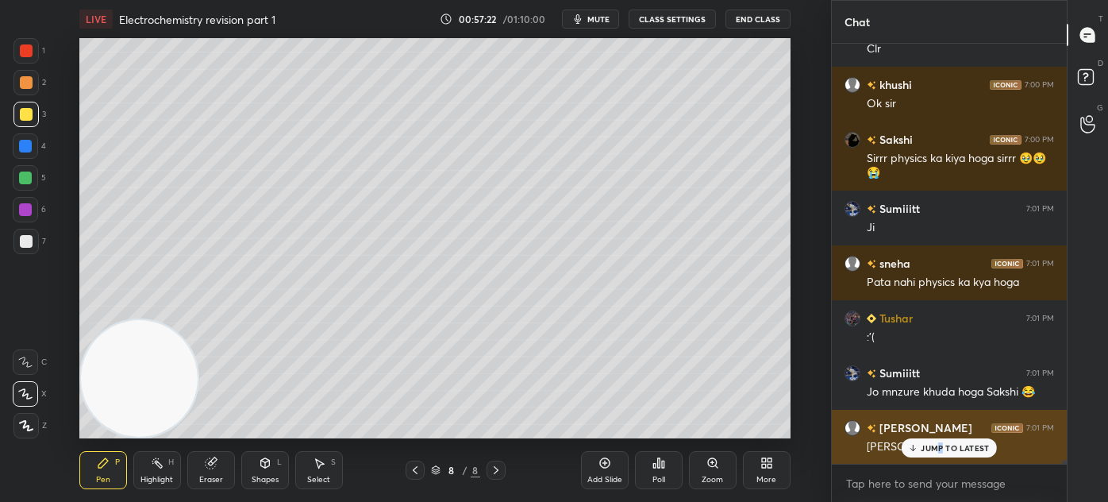
click at [941, 453] on div "JUMP TO LATEST" at bounding box center [949, 447] width 95 height 19
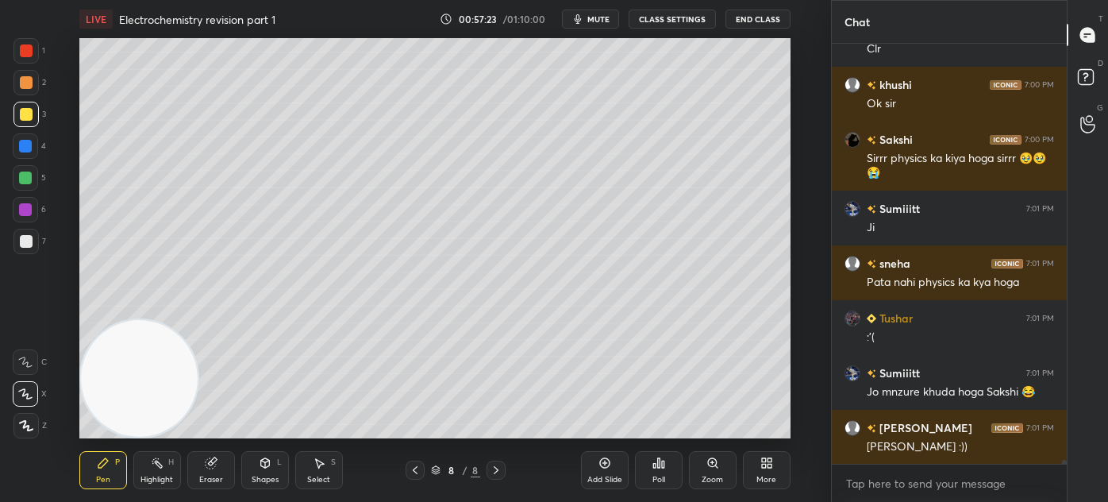
click at [318, 469] on div "Select S" at bounding box center [319, 470] width 48 height 38
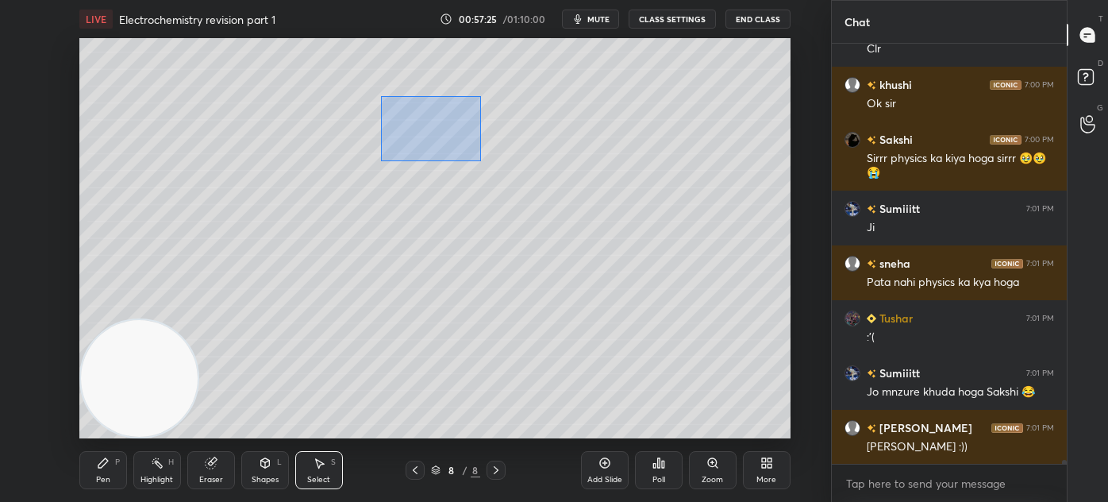
drag, startPoint x: 382, startPoint y: 95, endPoint x: 529, endPoint y: 162, distance: 161.3
click at [529, 162] on div "0 ° Undo Copy Duplicate Duplicate to new slide Delete" at bounding box center [434, 238] width 711 height 400
drag, startPoint x: 446, startPoint y: 119, endPoint x: 424, endPoint y: 125, distance: 22.9
click at [422, 114] on div "0 ° Undo Copy Duplicate Duplicate to new slide Delete" at bounding box center [434, 238] width 711 height 400
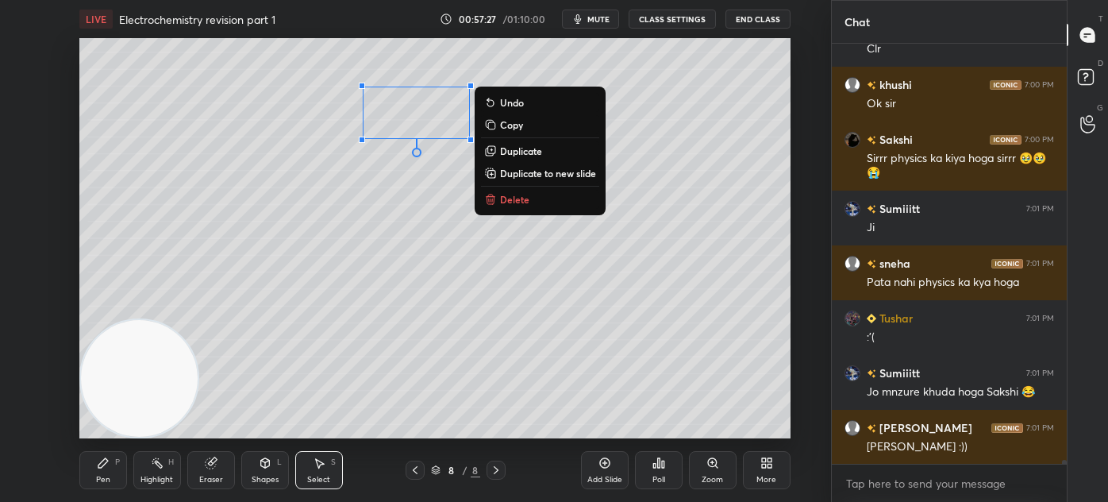
click at [425, 219] on div "0 ° Undo Copy Duplicate Duplicate to new slide Delete" at bounding box center [434, 238] width 711 height 400
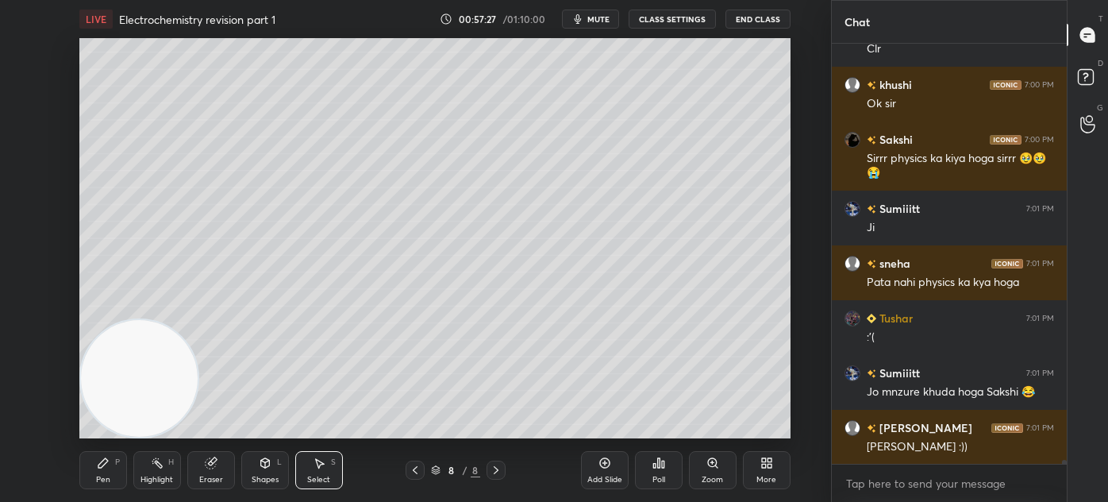
click at [111, 480] on div "Pen P" at bounding box center [103, 470] width 48 height 38
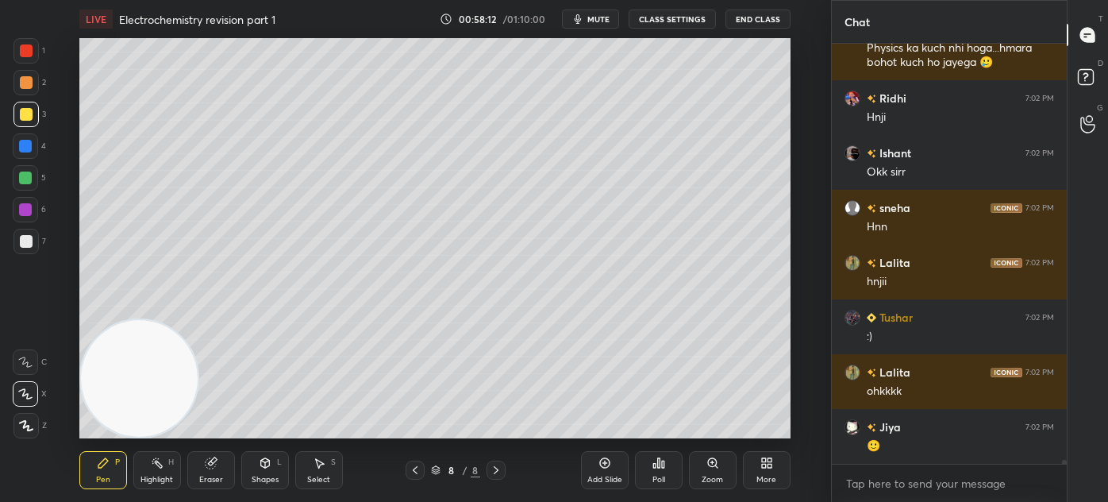
scroll to position [48753, 0]
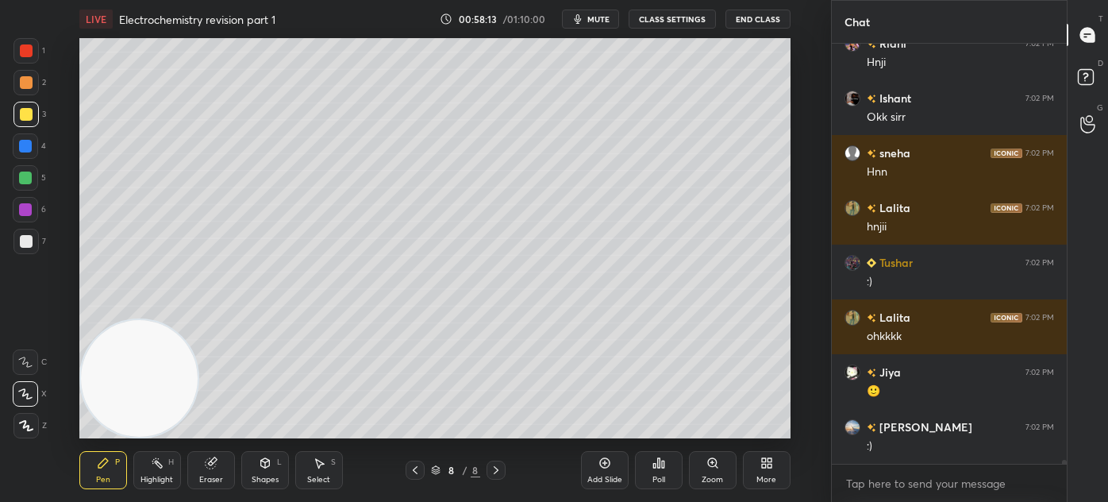
drag, startPoint x: 25, startPoint y: 181, endPoint x: 48, endPoint y: 187, distance: 24.5
click at [24, 183] on div at bounding box center [25, 178] width 13 height 13
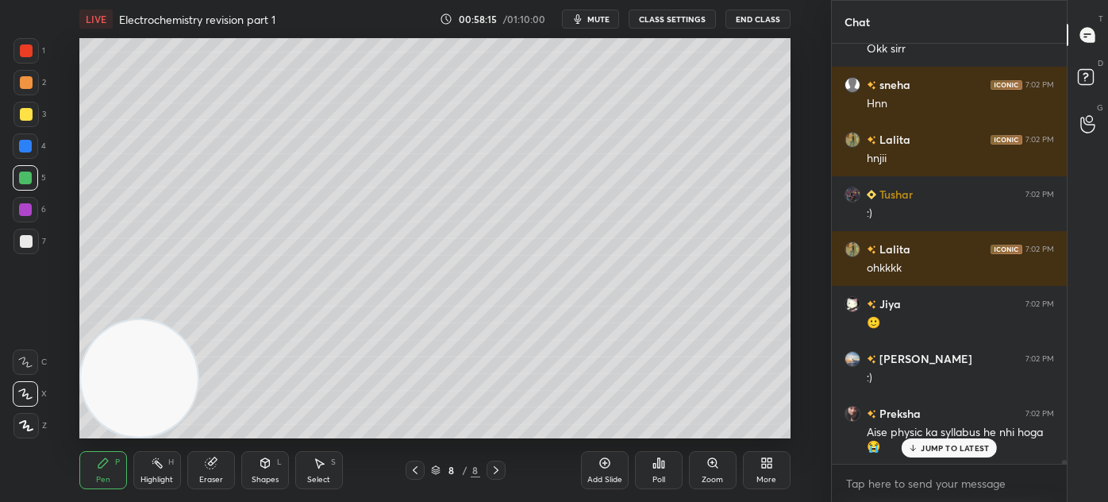
click at [27, 424] on icon at bounding box center [26, 425] width 14 height 11
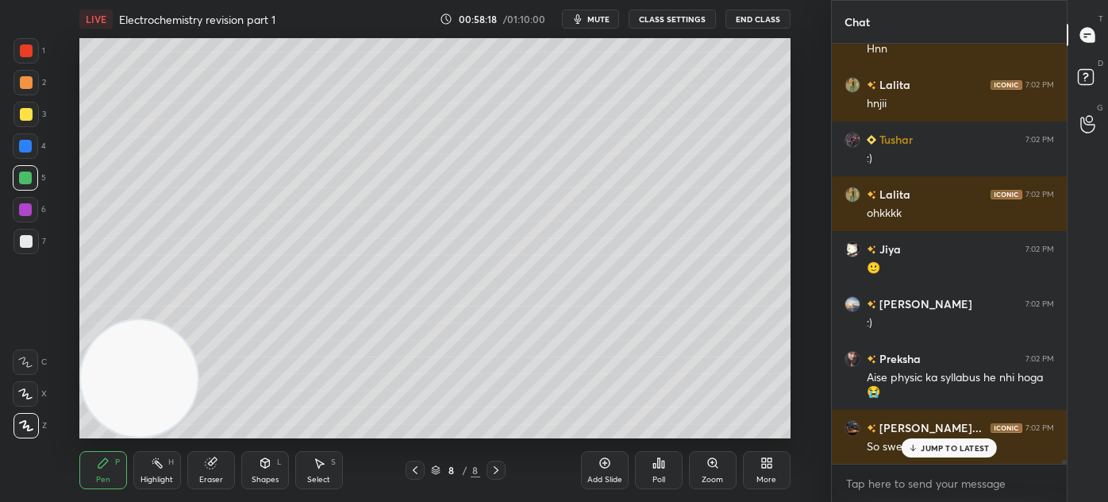
click at [207, 473] on div "Eraser" at bounding box center [211, 470] width 48 height 38
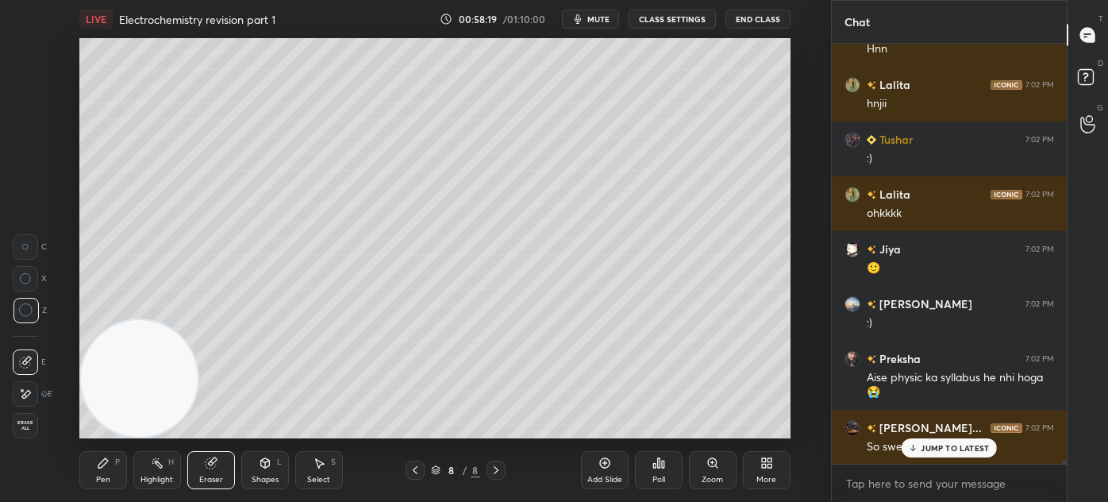
drag, startPoint x: 106, startPoint y: 476, endPoint x: 106, endPoint y: 442, distance: 34.1
click at [104, 476] on div "Pen" at bounding box center [103, 480] width 14 height 8
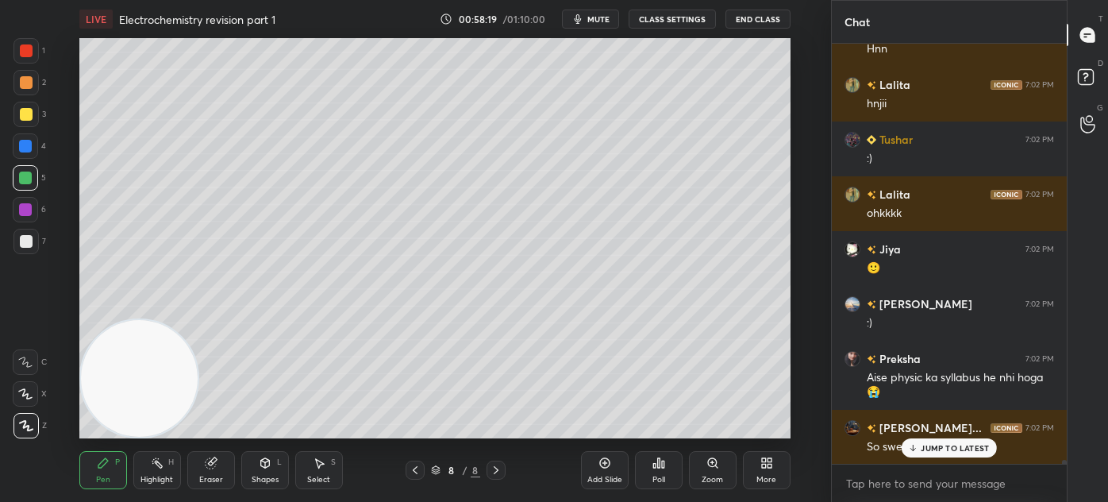
scroll to position [48931, 0]
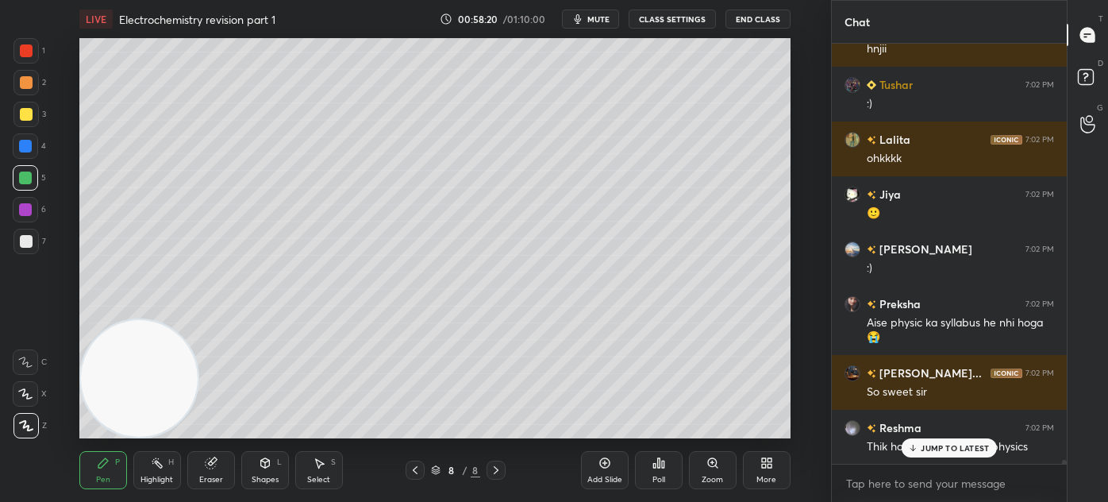
drag, startPoint x: 19, startPoint y: 391, endPoint x: 43, endPoint y: 376, distance: 28.6
click at [19, 394] on icon at bounding box center [25, 393] width 14 height 11
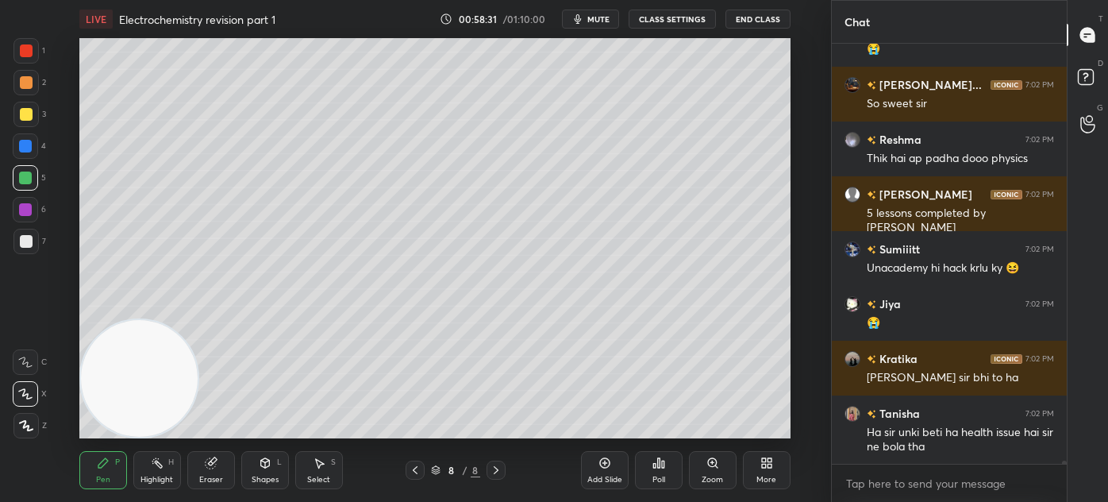
scroll to position [49274, 0]
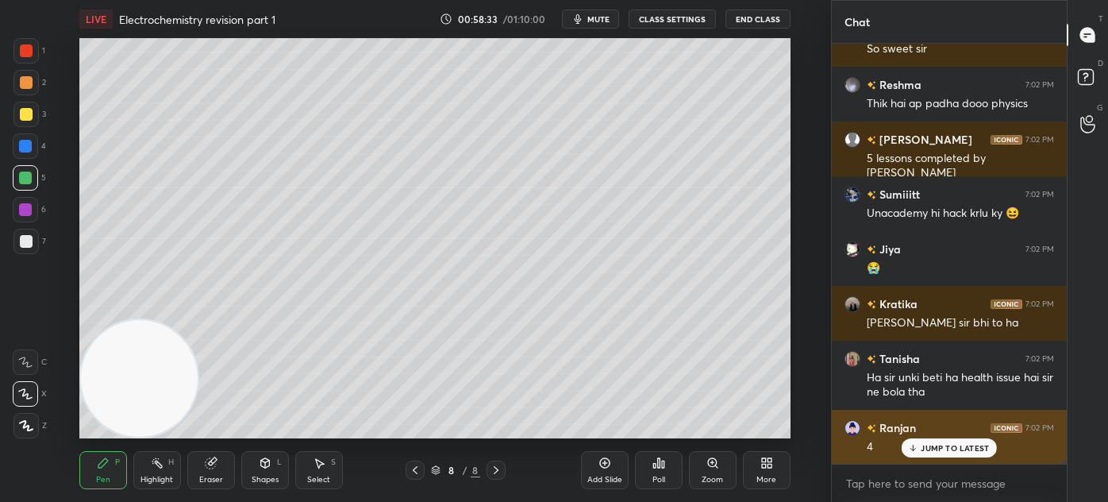
click at [940, 450] on p "JUMP TO LATEST" at bounding box center [955, 448] width 68 height 10
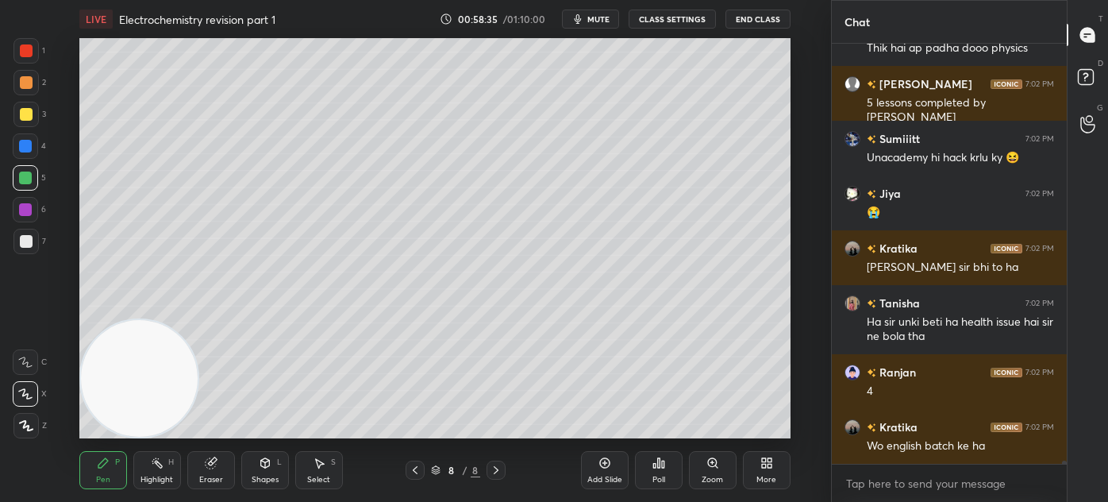
scroll to position [49384, 0]
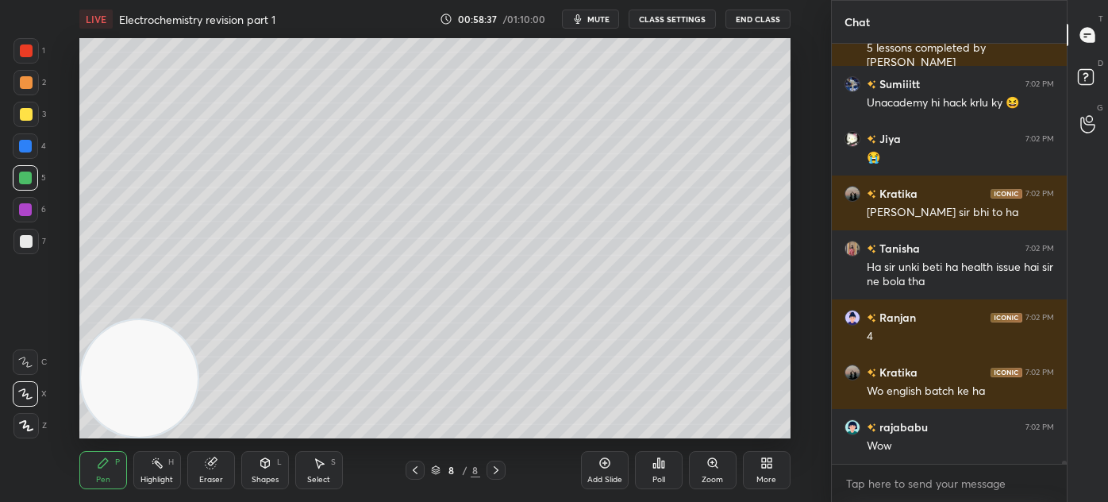
drag, startPoint x: 29, startPoint y: 422, endPoint x: 60, endPoint y: 373, distance: 57.7
click at [29, 422] on icon at bounding box center [26, 425] width 14 height 11
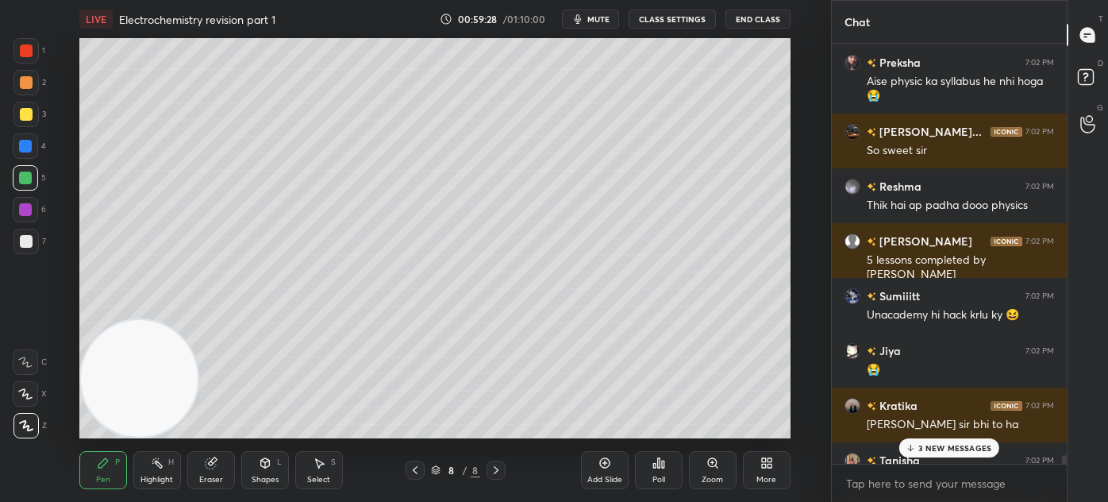
scroll to position [49266, 0]
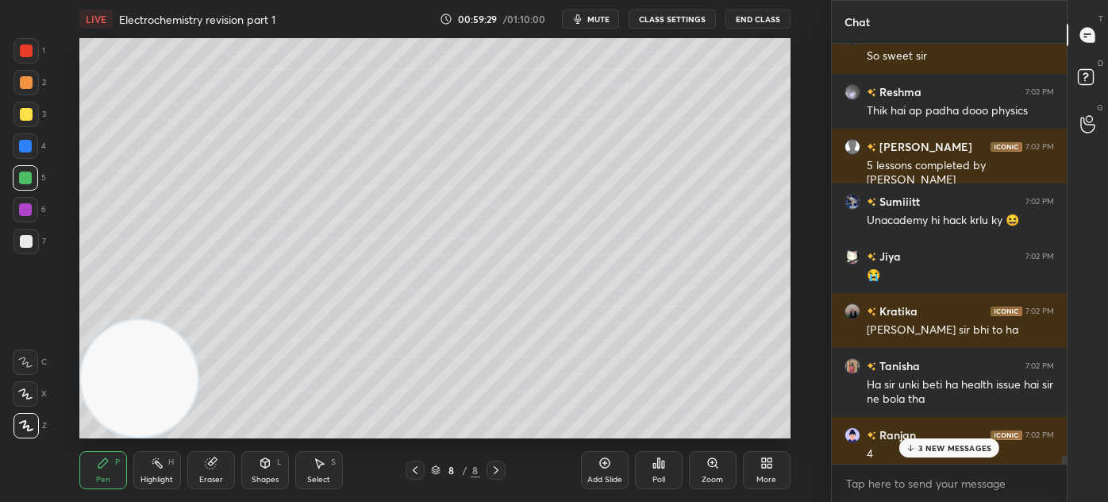
click at [1062, 457] on div at bounding box center [1064, 462] width 5 height 13
click at [956, 448] on p "3 NEW MESSAGES" at bounding box center [955, 448] width 73 height 10
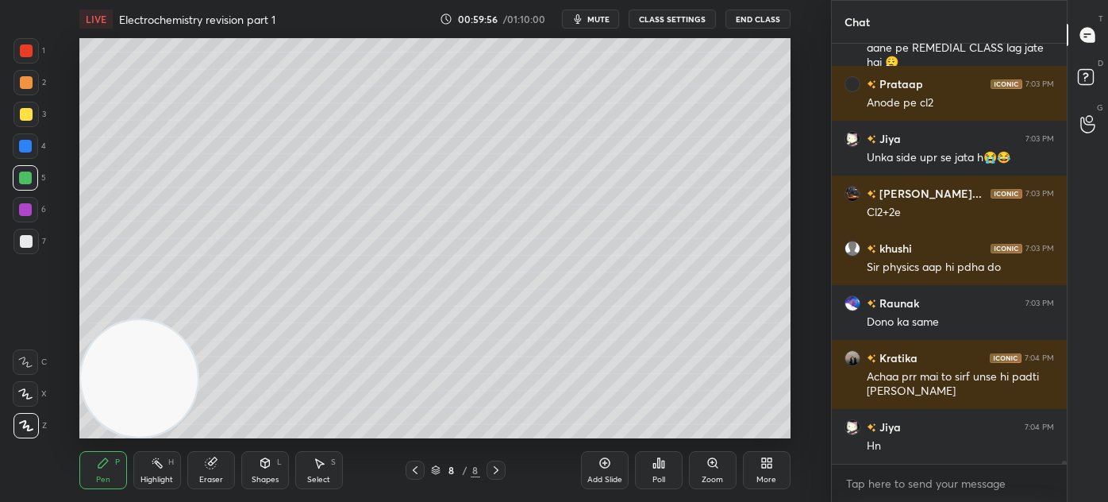
scroll to position [50222, 0]
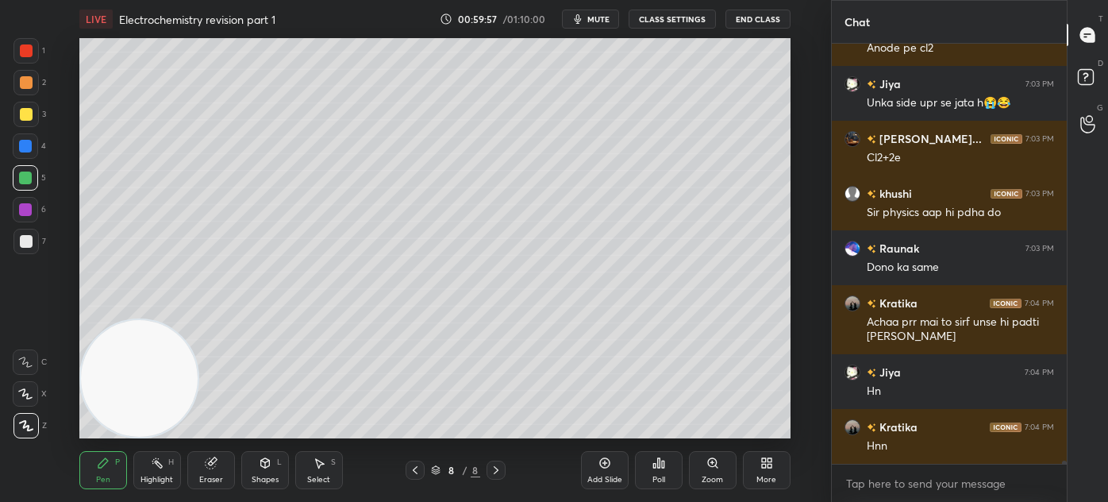
click at [30, 48] on div at bounding box center [26, 50] width 13 height 13
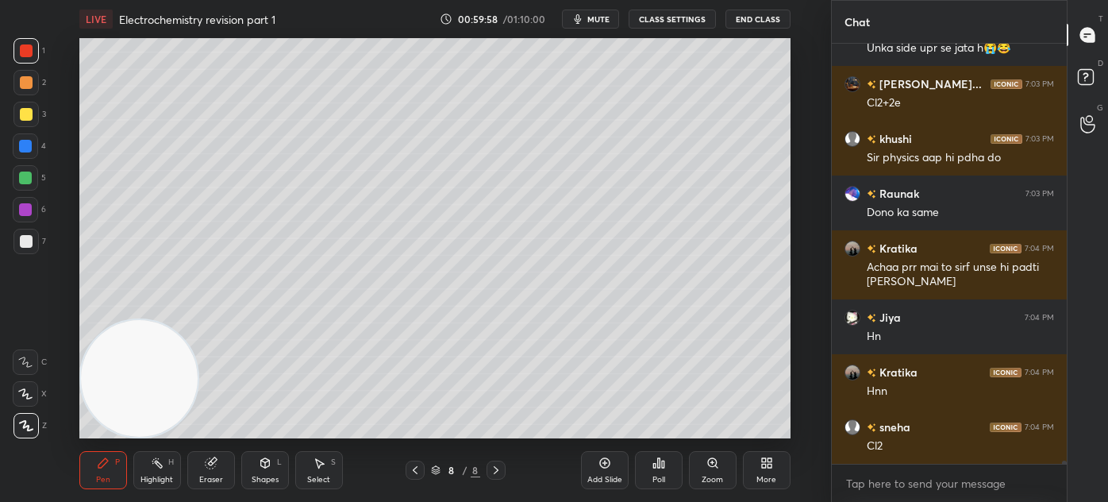
click at [21, 390] on icon at bounding box center [25, 393] width 14 height 11
click at [29, 245] on div at bounding box center [26, 241] width 13 height 13
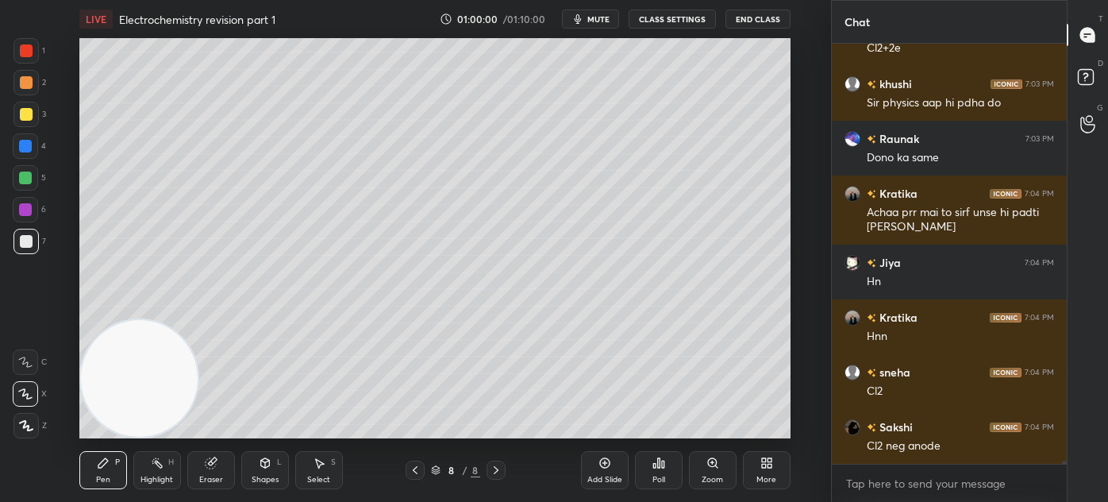
scroll to position [50387, 0]
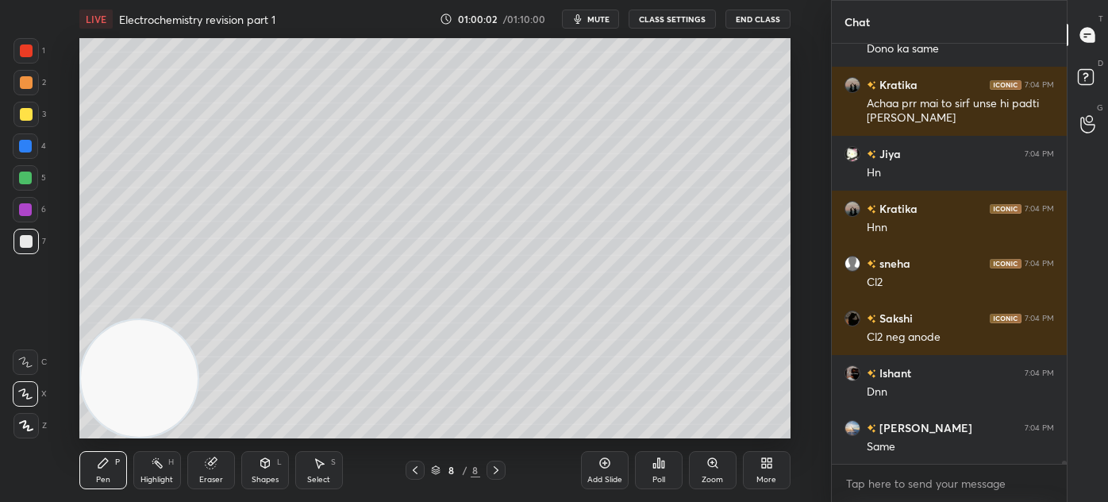
drag, startPoint x: 210, startPoint y: 468, endPoint x: 204, endPoint y: 444, distance: 25.2
click at [210, 468] on icon at bounding box center [210, 463] width 10 height 10
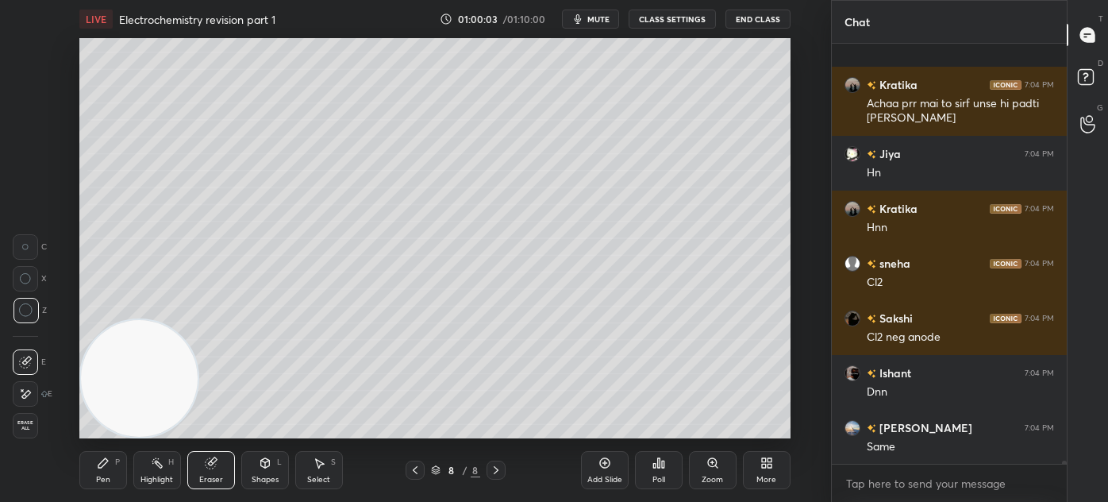
scroll to position [50550, 0]
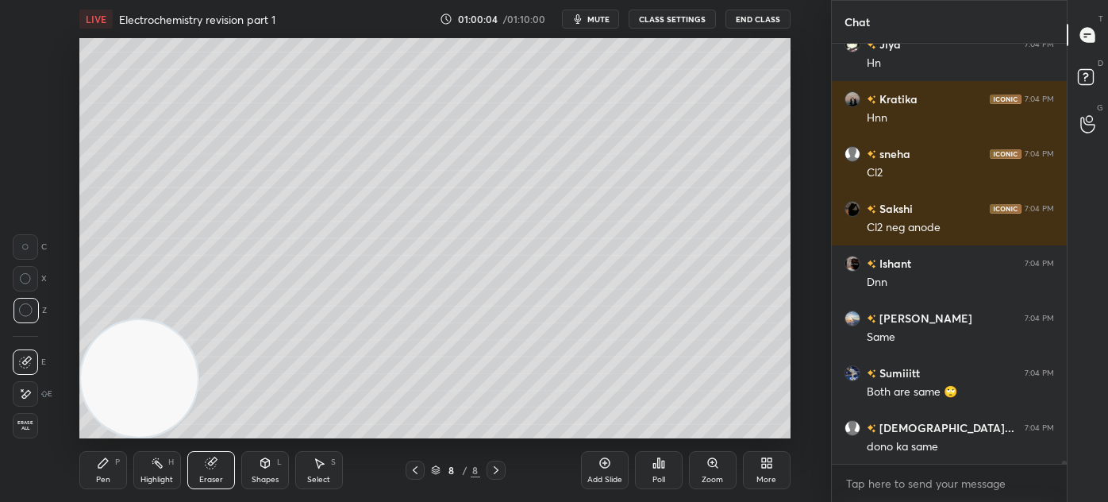
drag, startPoint x: 113, startPoint y: 482, endPoint x: 120, endPoint y: 457, distance: 25.6
click at [111, 480] on div "Pen P" at bounding box center [103, 470] width 48 height 38
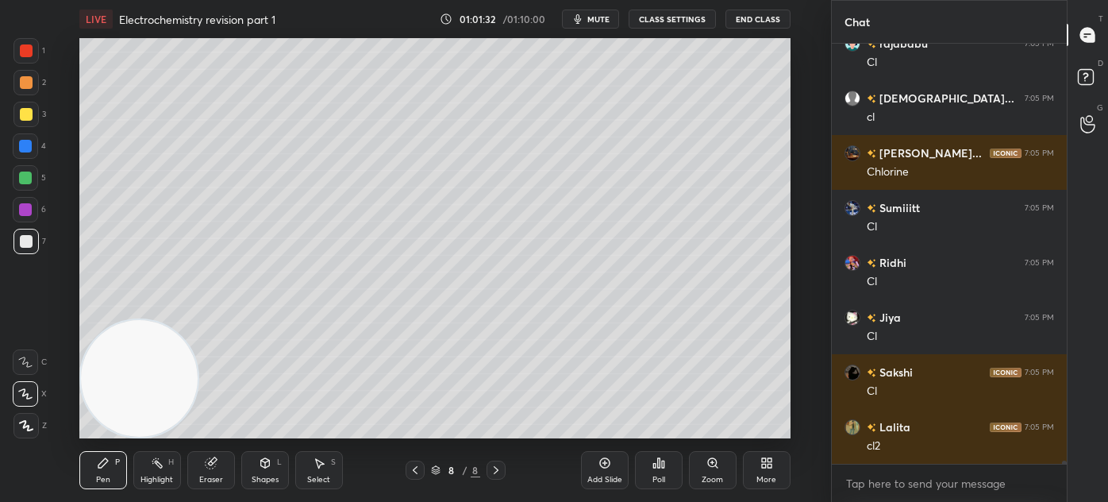
scroll to position [53007, 0]
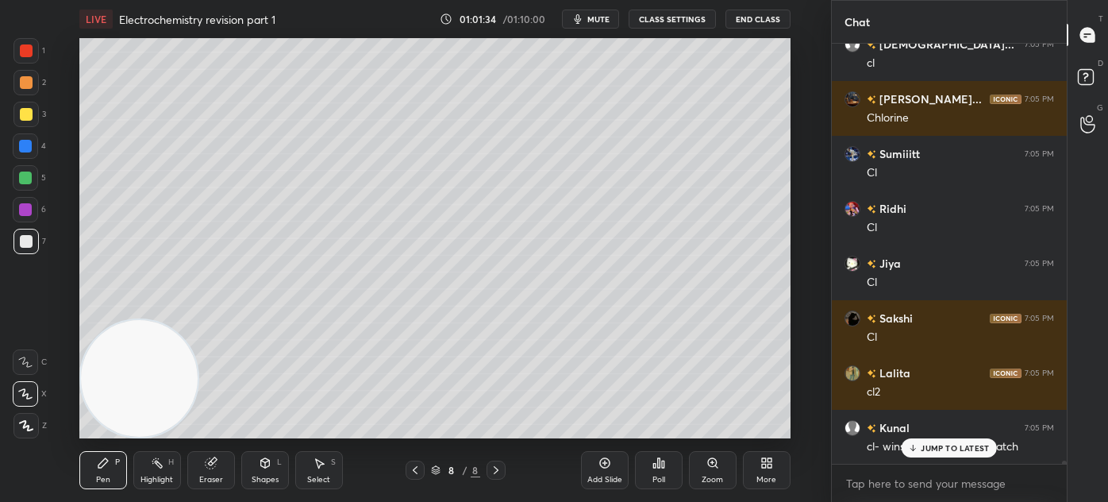
click at [938, 445] on p "JUMP TO LATEST" at bounding box center [955, 448] width 68 height 10
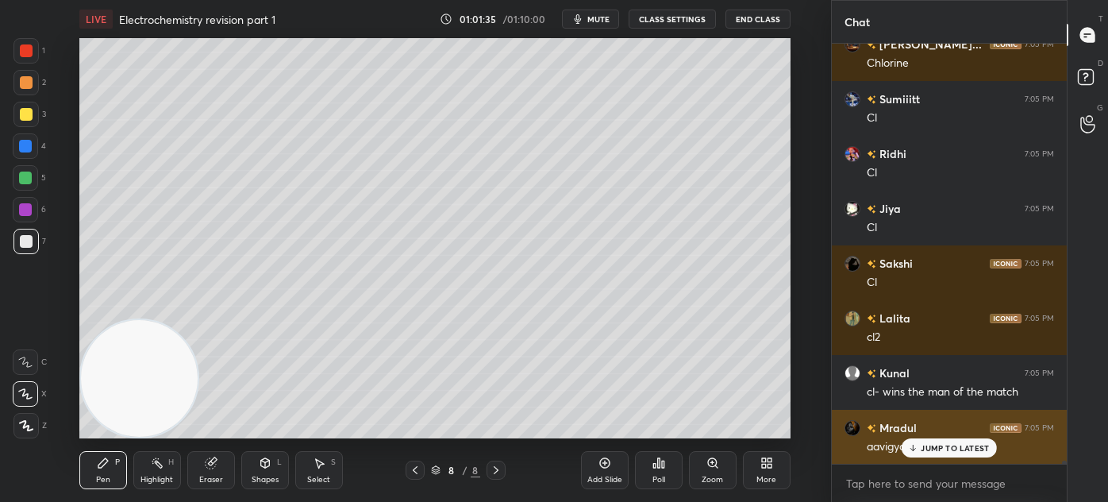
click at [942, 453] on p "JUMP TO LATEST" at bounding box center [955, 448] width 68 height 10
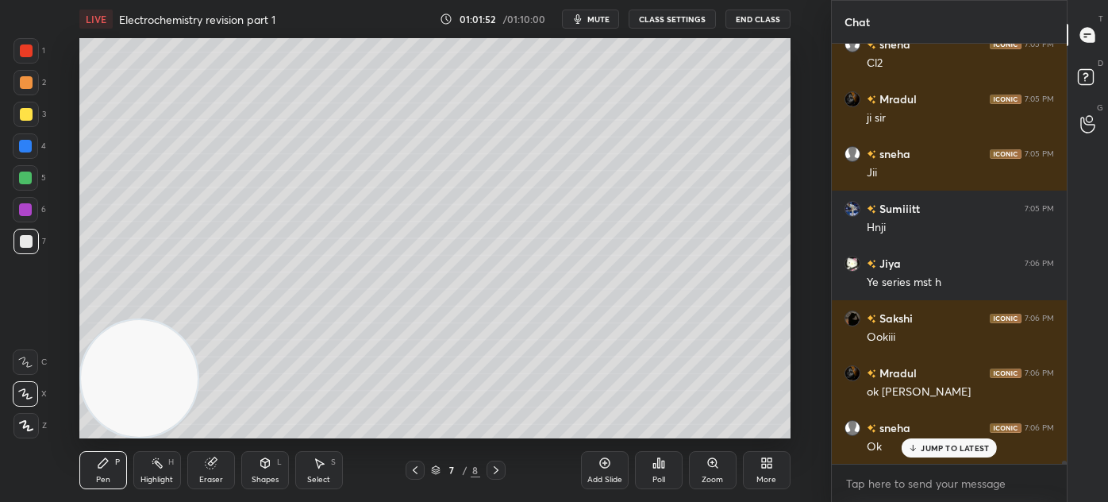
scroll to position [53555, 0]
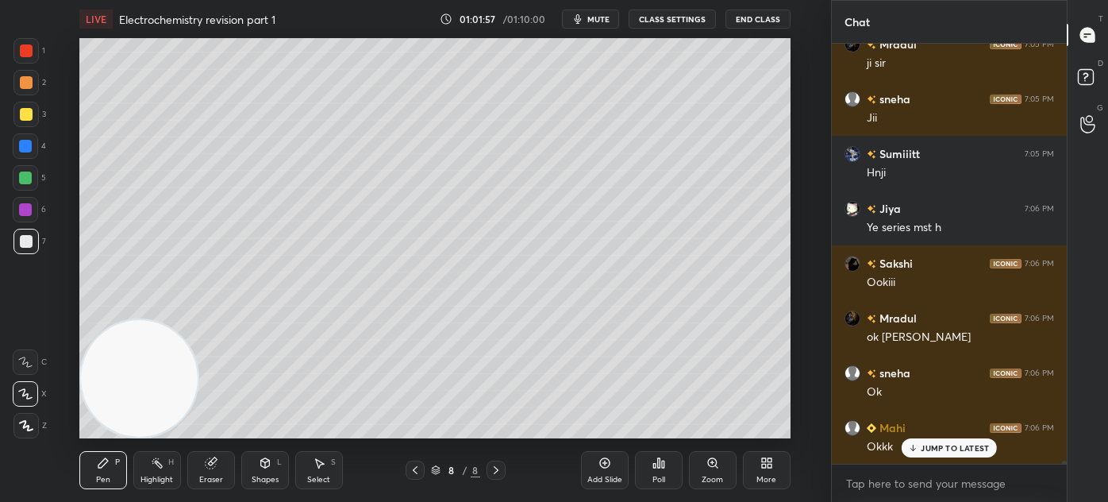
click at [207, 470] on div "Eraser" at bounding box center [211, 470] width 48 height 38
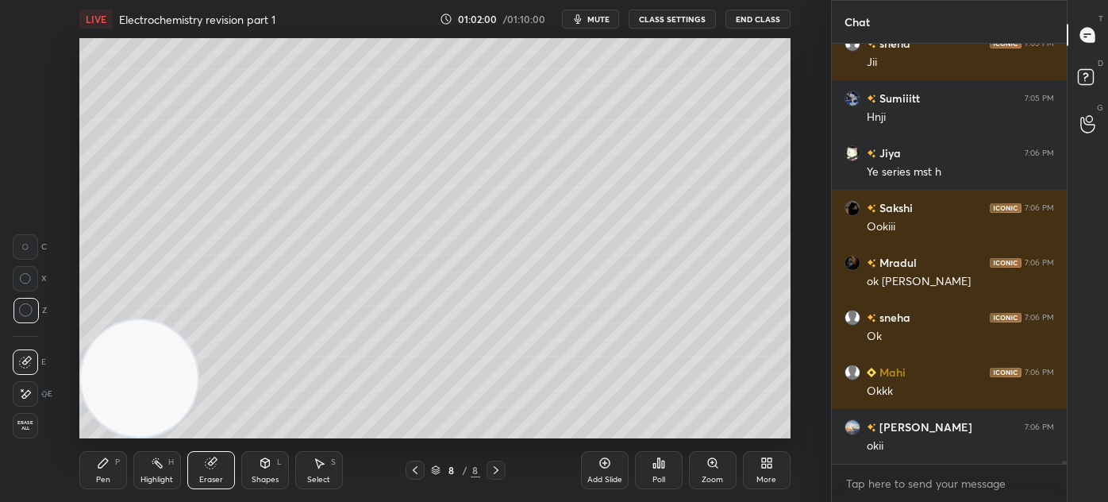
scroll to position [53665, 0]
click at [94, 470] on div "Pen P" at bounding box center [103, 470] width 48 height 38
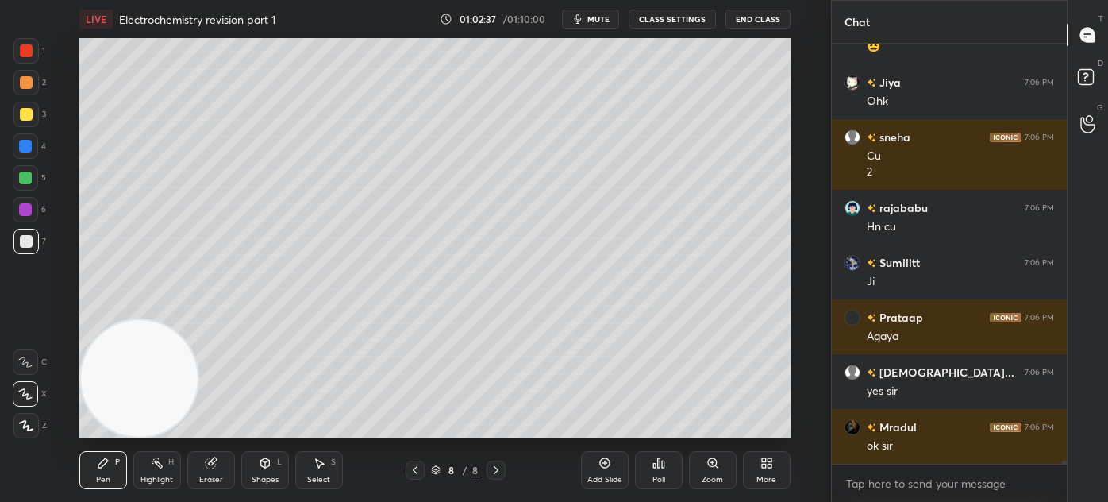
scroll to position [54777, 0]
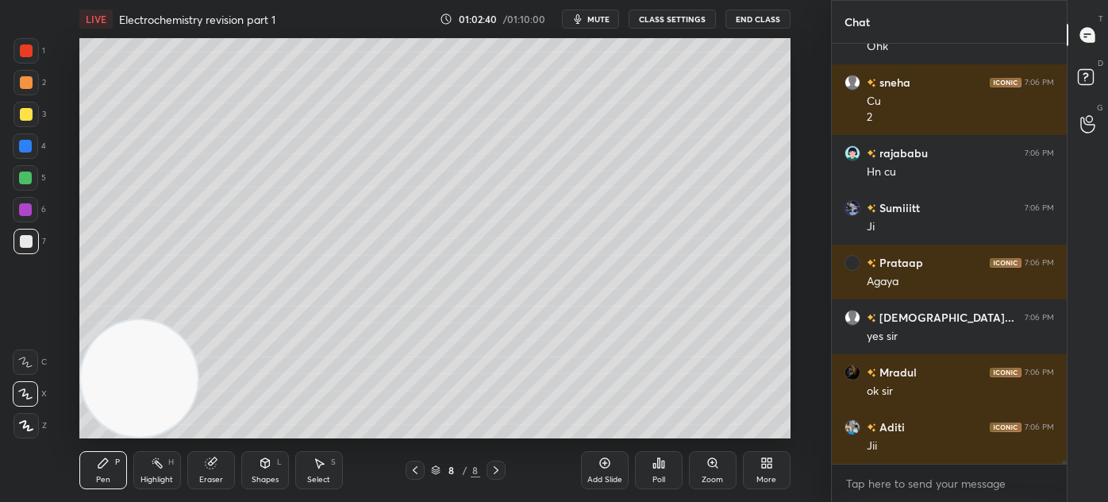
click at [18, 46] on div at bounding box center [25, 50] width 25 height 25
click at [26, 427] on icon at bounding box center [26, 425] width 14 height 11
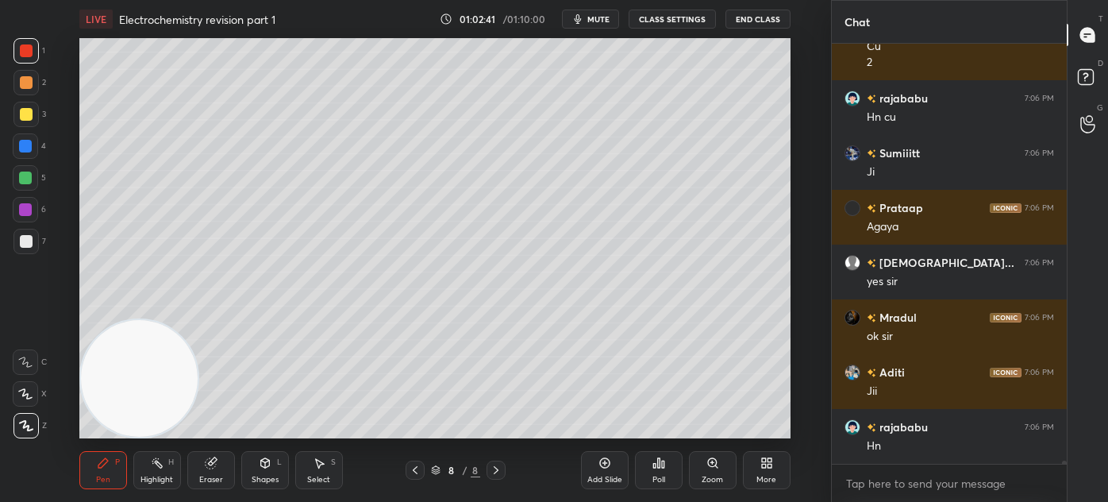
drag, startPoint x: 27, startPoint y: 395, endPoint x: 32, endPoint y: 412, distance: 18.1
click at [27, 395] on icon at bounding box center [25, 394] width 13 height 10
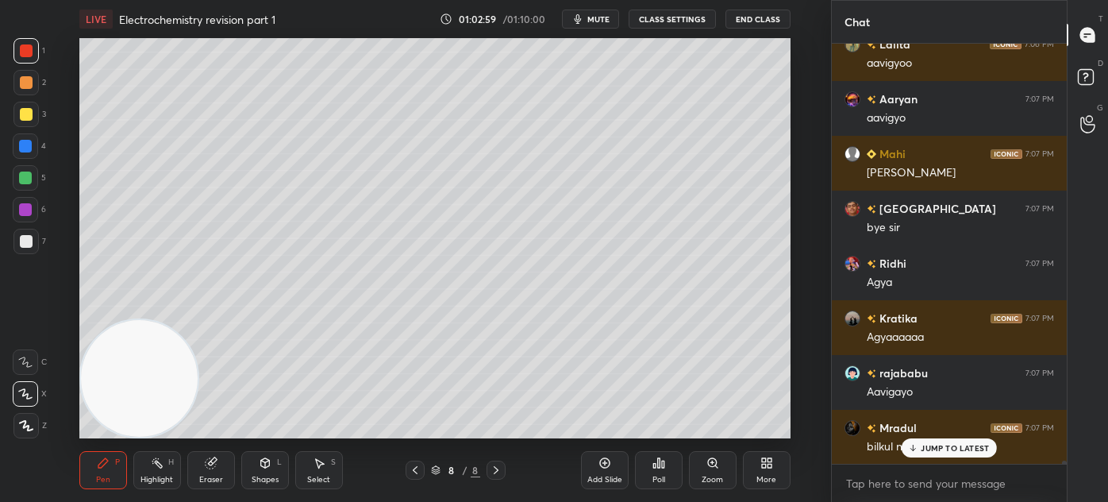
scroll to position [55488, 0]
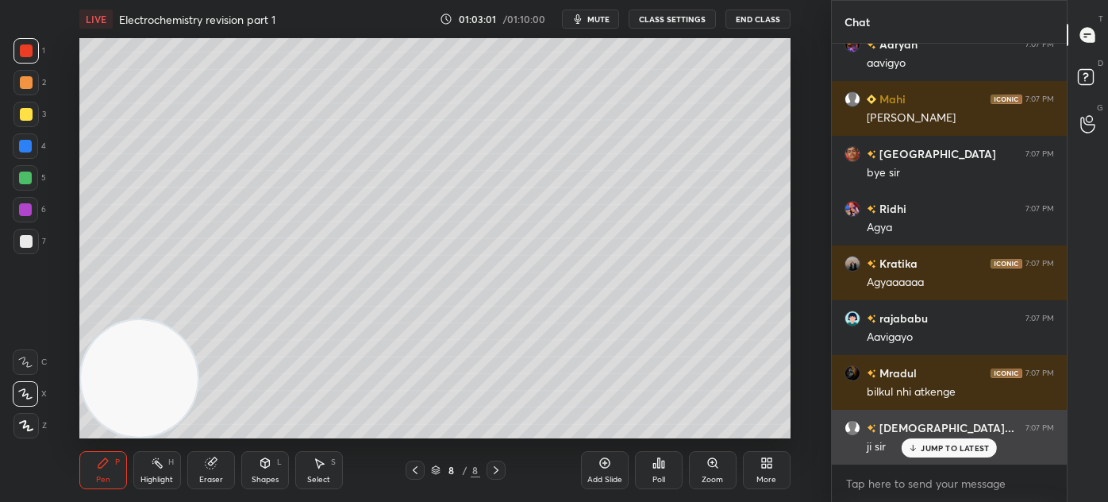
click at [936, 444] on p "JUMP TO LATEST" at bounding box center [955, 448] width 68 height 10
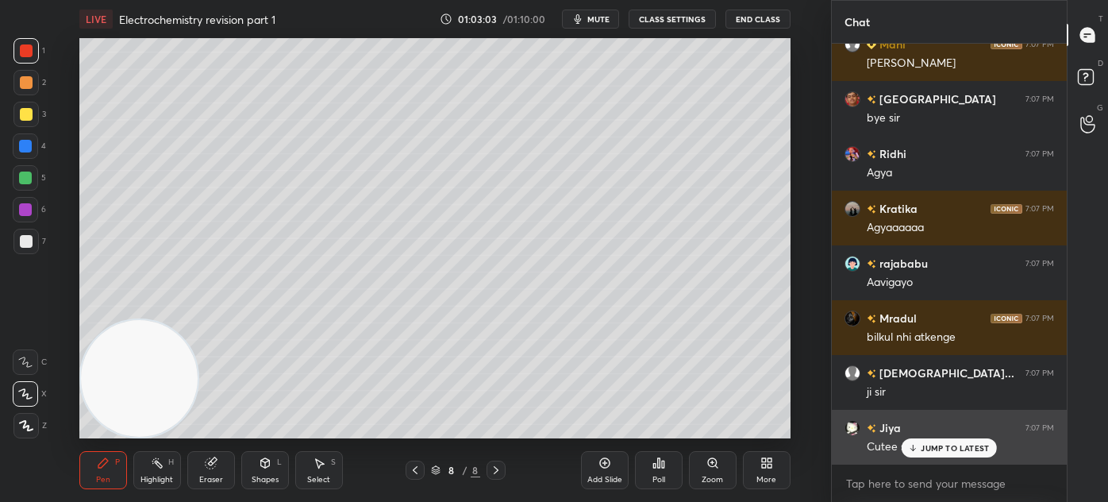
click at [935, 449] on p "JUMP TO LATEST" at bounding box center [955, 448] width 68 height 10
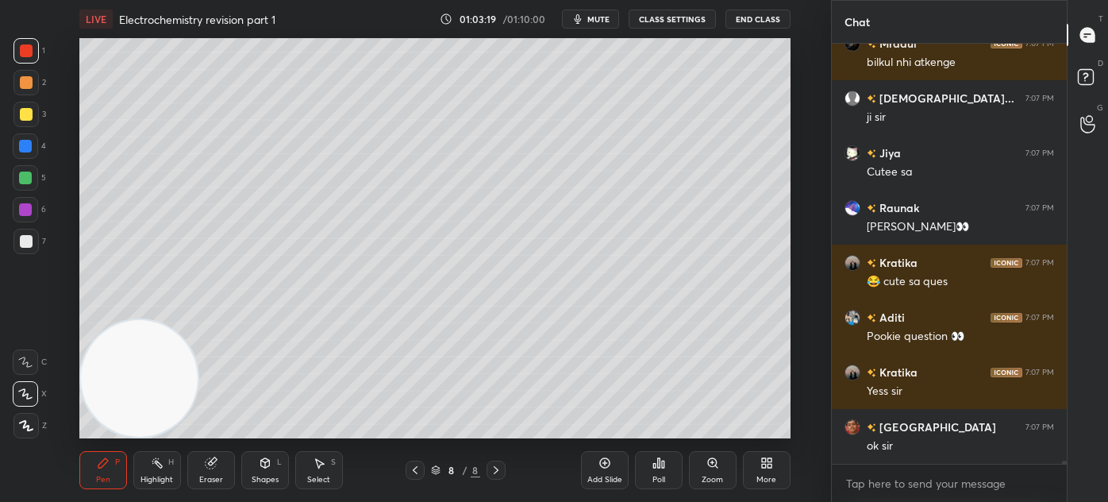
scroll to position [55872, 0]
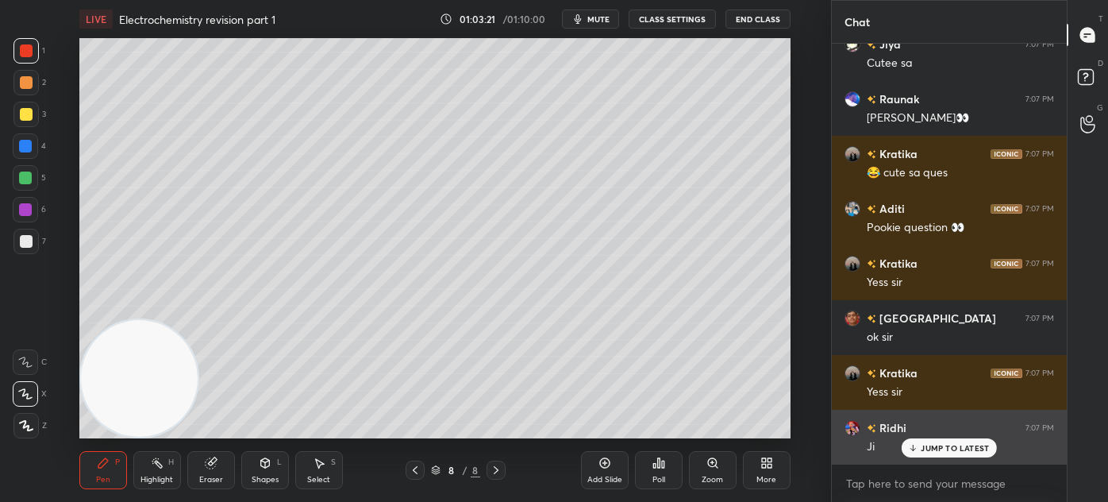
click at [953, 450] on p "JUMP TO LATEST" at bounding box center [955, 448] width 68 height 10
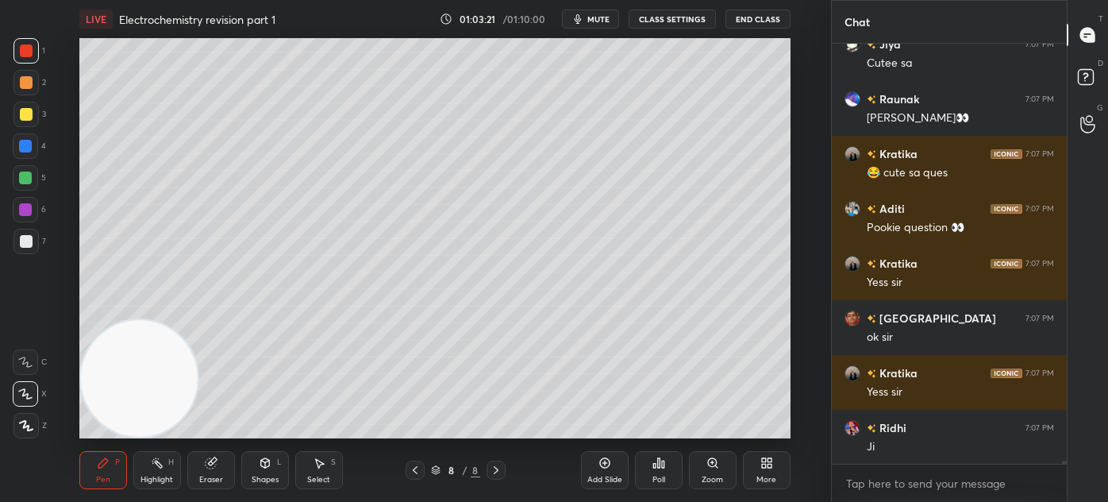
scroll to position [55981, 0]
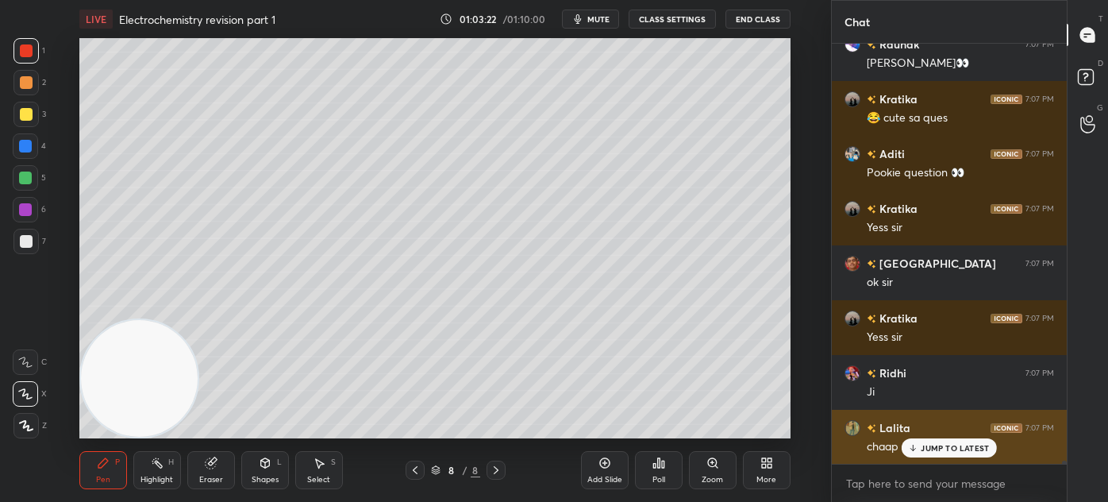
click at [939, 453] on div "JUMP TO LATEST" at bounding box center [949, 447] width 95 height 19
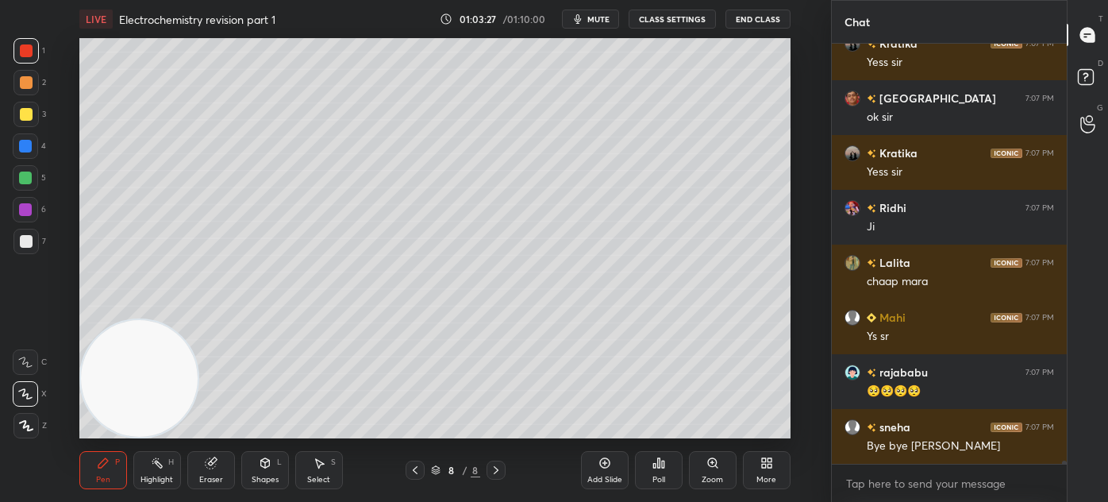
scroll to position [56201, 0]
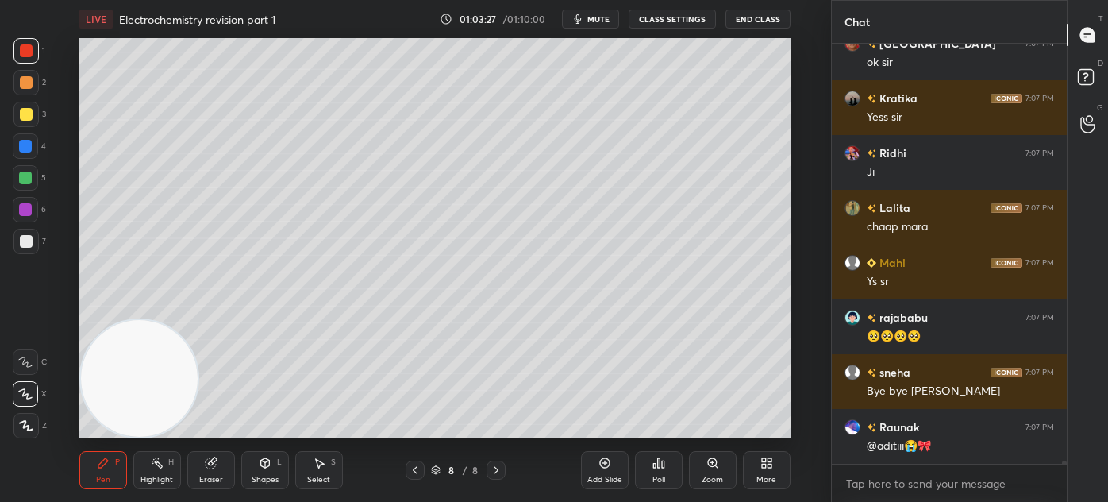
click at [601, 476] on div "Add Slide" at bounding box center [605, 480] width 35 height 8
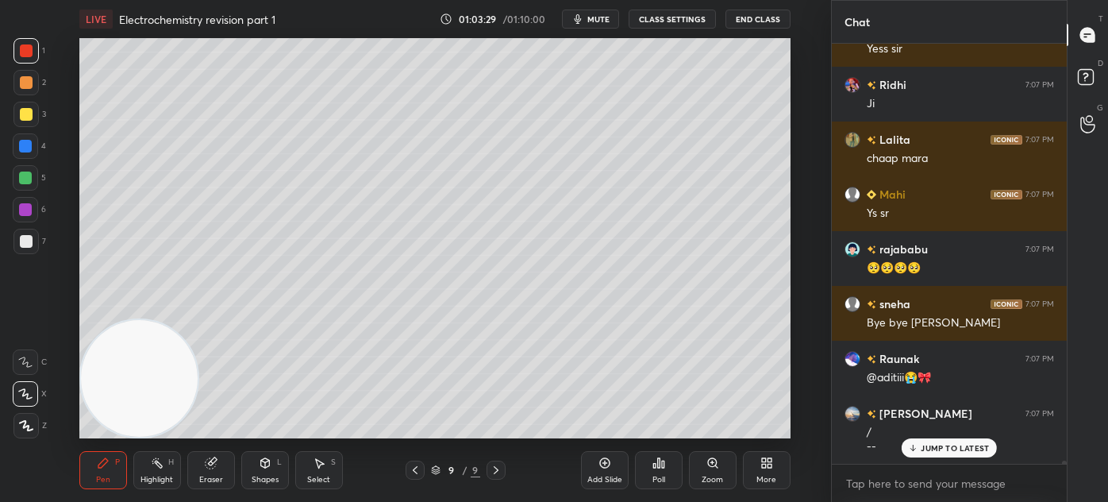
click at [25, 246] on div at bounding box center [25, 241] width 25 height 25
click at [29, 360] on icon at bounding box center [25, 362] width 14 height 11
click at [260, 473] on div "Shapes L" at bounding box center [265, 470] width 48 height 38
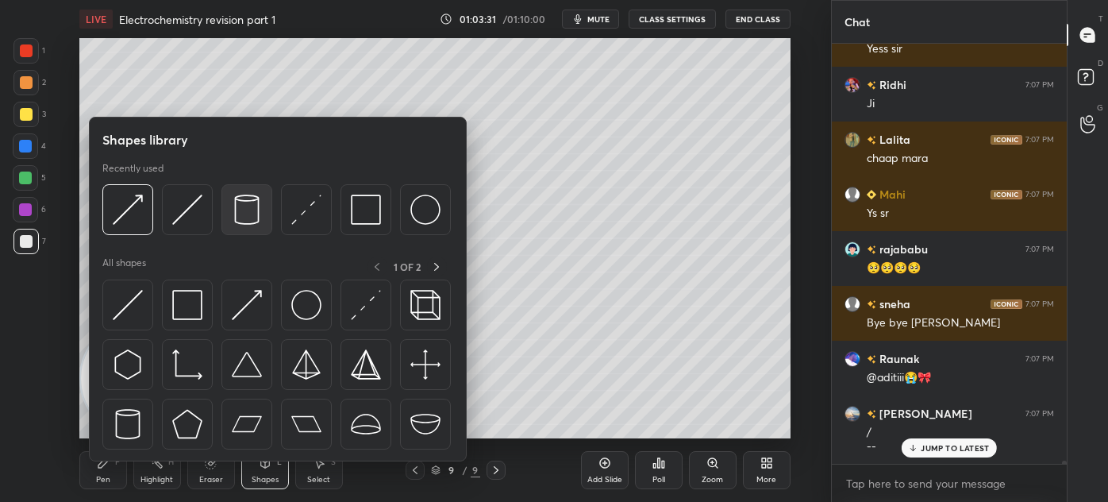
click at [252, 208] on img at bounding box center [247, 210] width 30 height 30
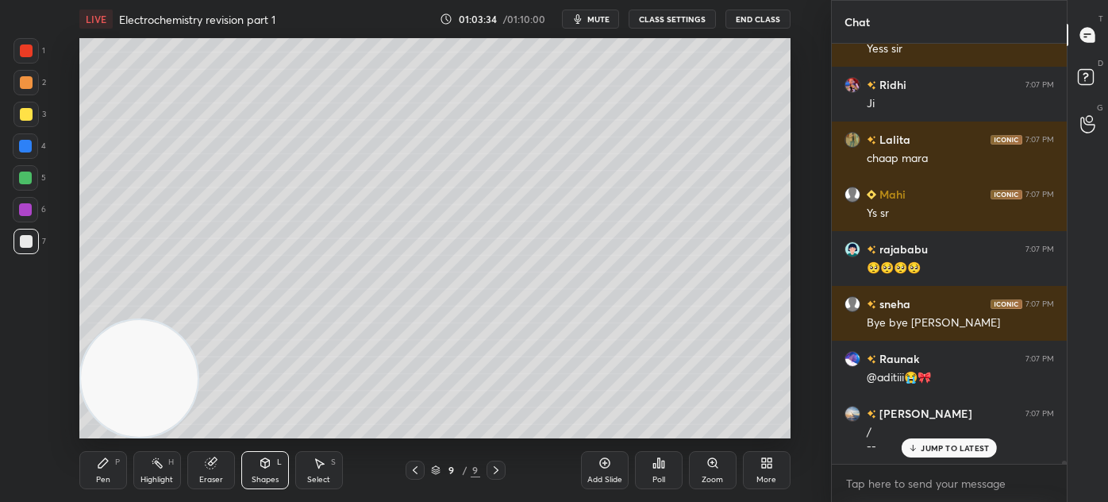
scroll to position [56324, 0]
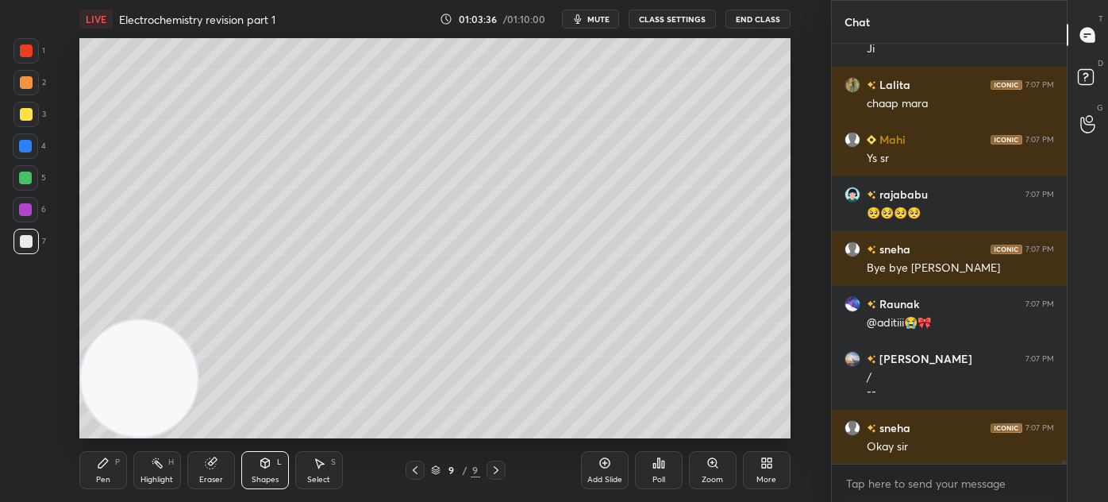
click at [326, 468] on div "Select S" at bounding box center [319, 470] width 48 height 38
drag, startPoint x: 533, startPoint y: 408, endPoint x: 538, endPoint y: 417, distance: 9.9
click at [538, 417] on div "0 ° Undo Copy Duplicate Duplicate to new slide Delete" at bounding box center [434, 238] width 711 height 400
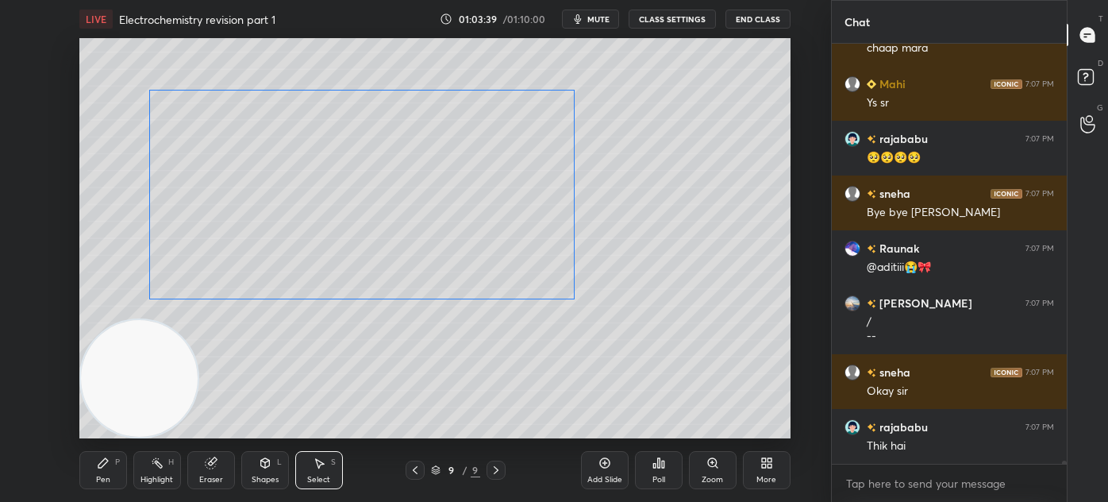
scroll to position [56435, 0]
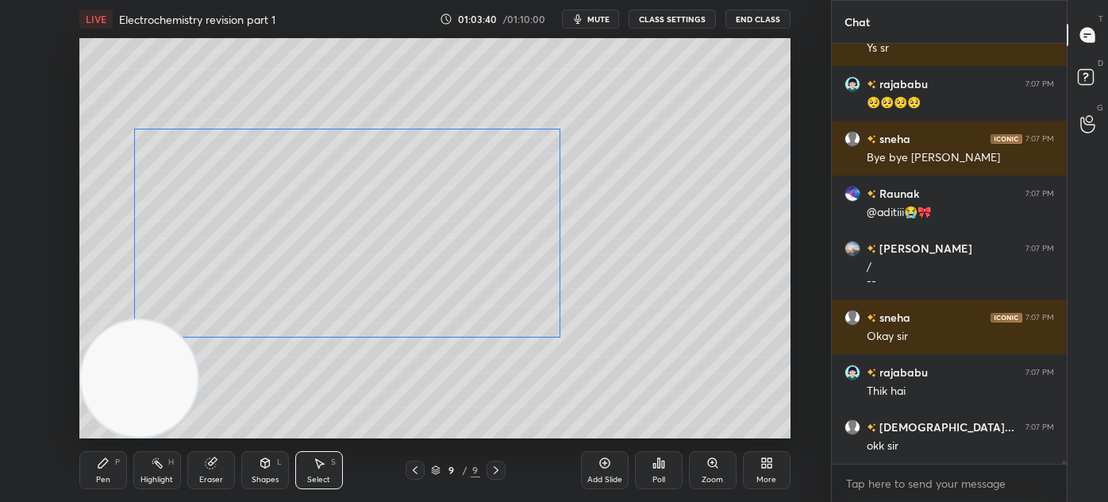
drag, startPoint x: 486, startPoint y: 260, endPoint x: 391, endPoint y: 242, distance: 96.2
click at [391, 242] on div "0 ° Undo Copy Duplicate Duplicate to new slide Delete" at bounding box center [434, 238] width 711 height 400
drag, startPoint x: 561, startPoint y: 339, endPoint x: 552, endPoint y: 330, distance: 12.9
click at [552, 330] on div at bounding box center [552, 330] width 6 height 6
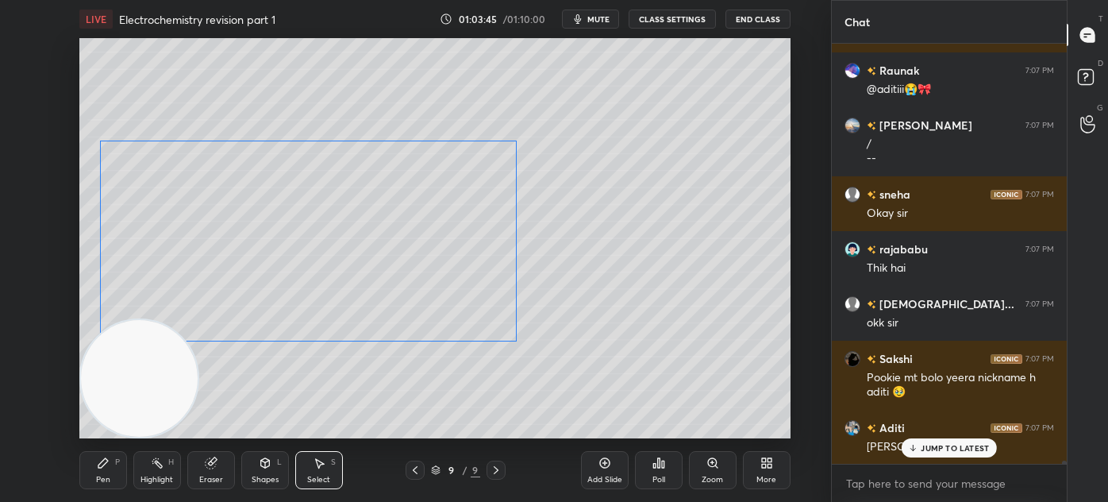
scroll to position [56612, 0]
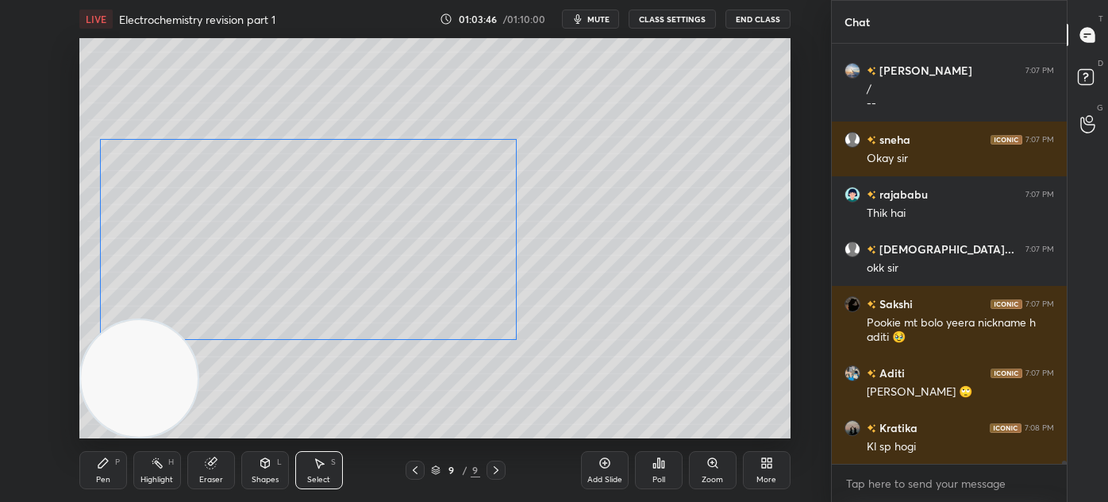
drag, startPoint x: 426, startPoint y: 288, endPoint x: 394, endPoint y: 299, distance: 34.4
click at [394, 299] on div "0 ° Undo Copy Duplicate Duplicate to new slide Delete" at bounding box center [434, 238] width 711 height 400
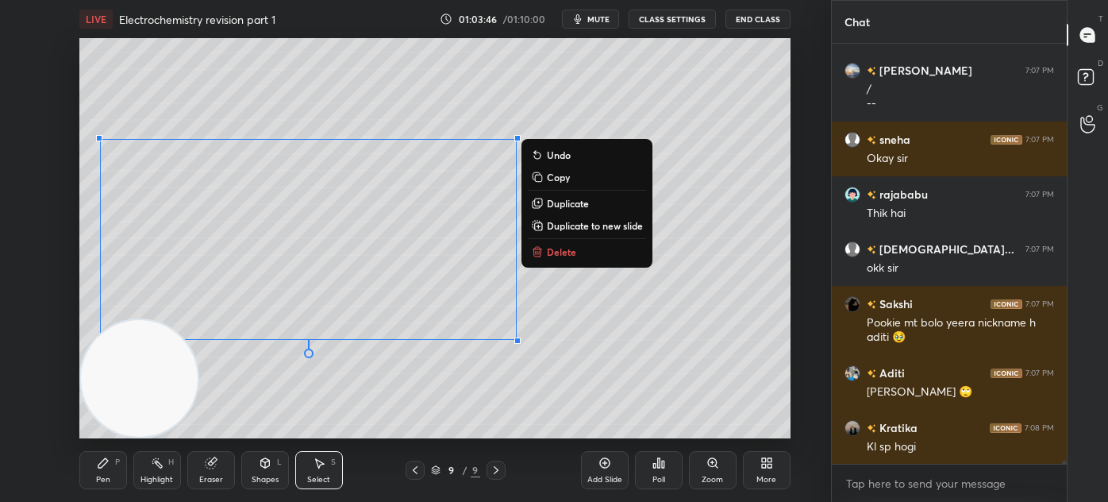
drag, startPoint x: 410, startPoint y: 426, endPoint x: 431, endPoint y: 390, distance: 42.4
click at [409, 426] on div "0 ° Undo Copy Duplicate Duplicate to new slide Delete" at bounding box center [434, 238] width 711 height 400
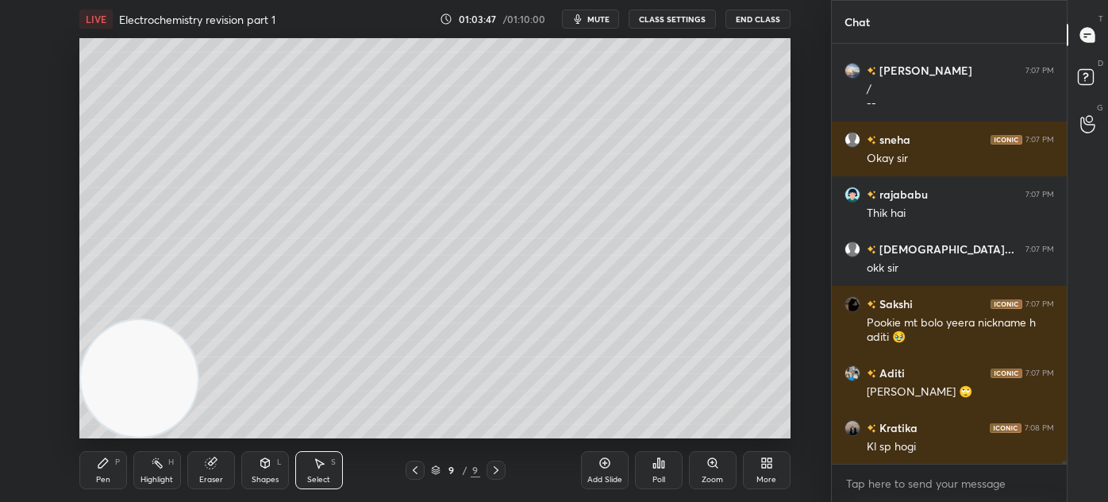
click at [93, 471] on div "Pen P" at bounding box center [103, 470] width 48 height 38
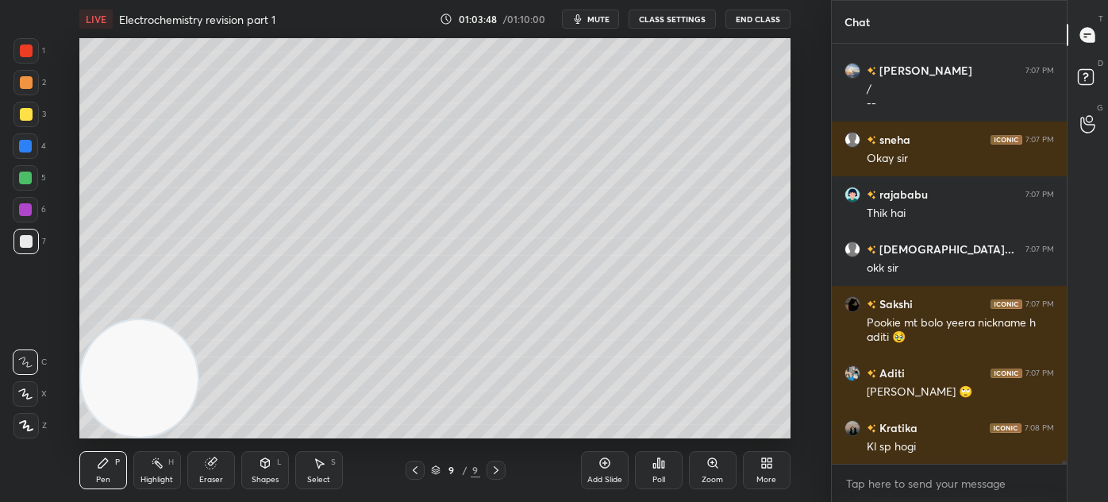
click at [29, 116] on div at bounding box center [26, 114] width 13 height 13
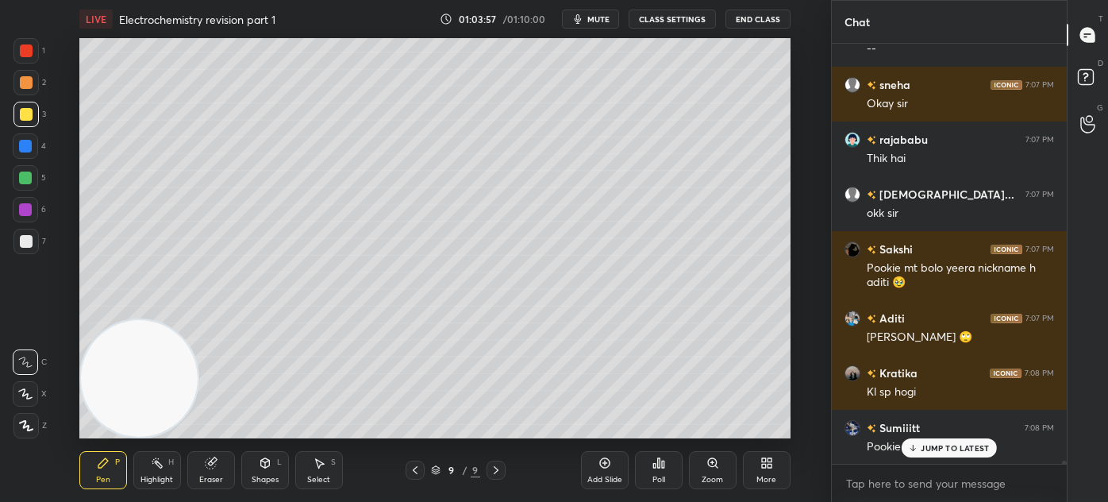
click at [25, 387] on div at bounding box center [25, 393] width 25 height 25
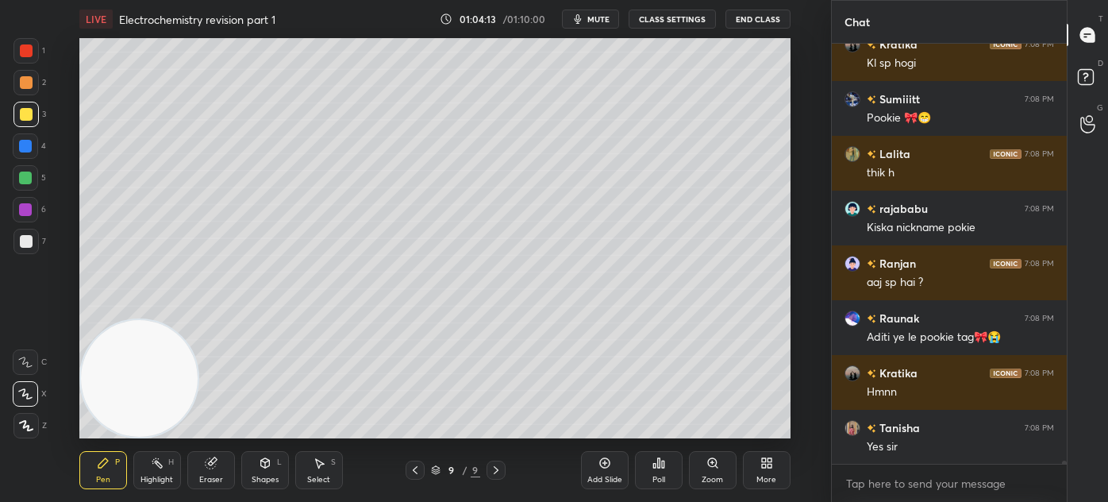
scroll to position [57051, 0]
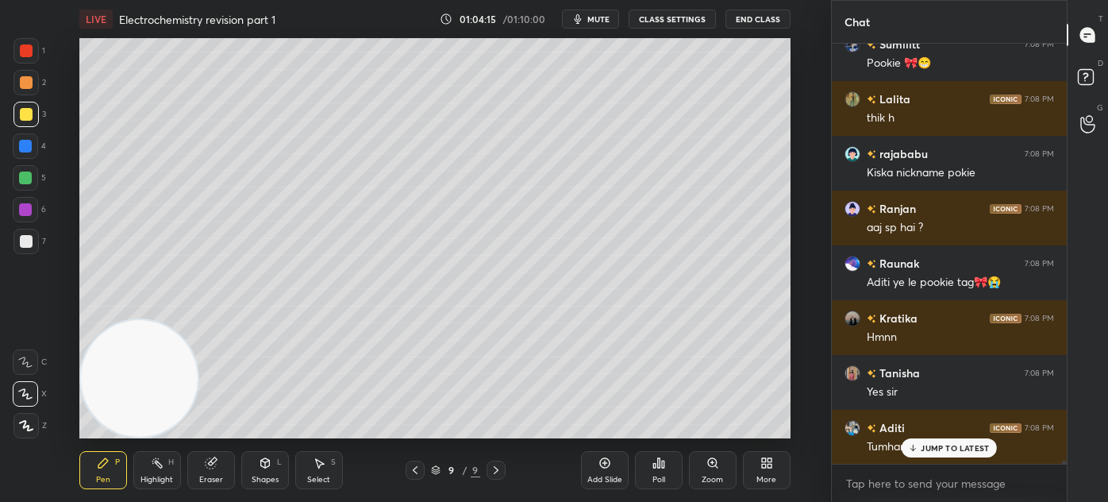
click at [268, 463] on icon at bounding box center [265, 463] width 13 height 13
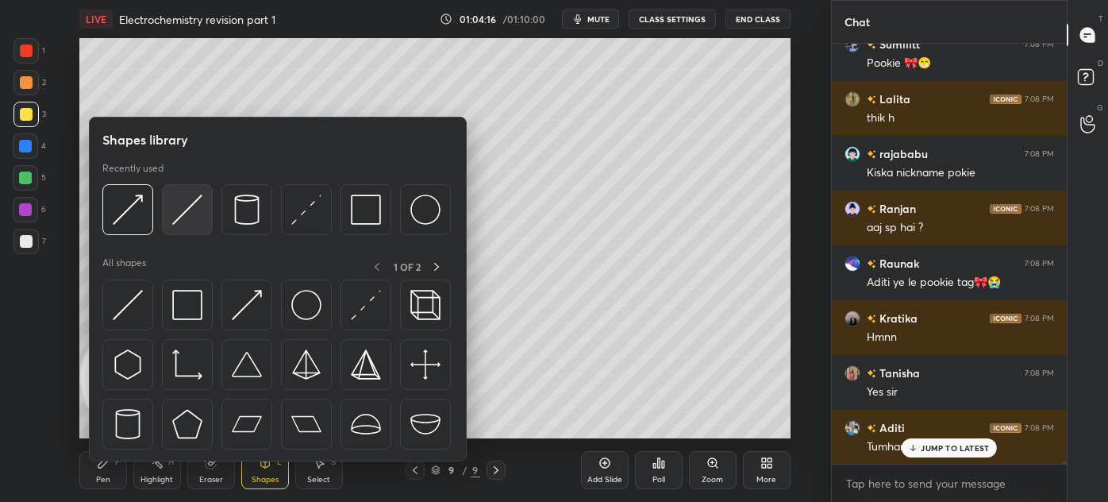
click at [191, 206] on img at bounding box center [187, 210] width 30 height 30
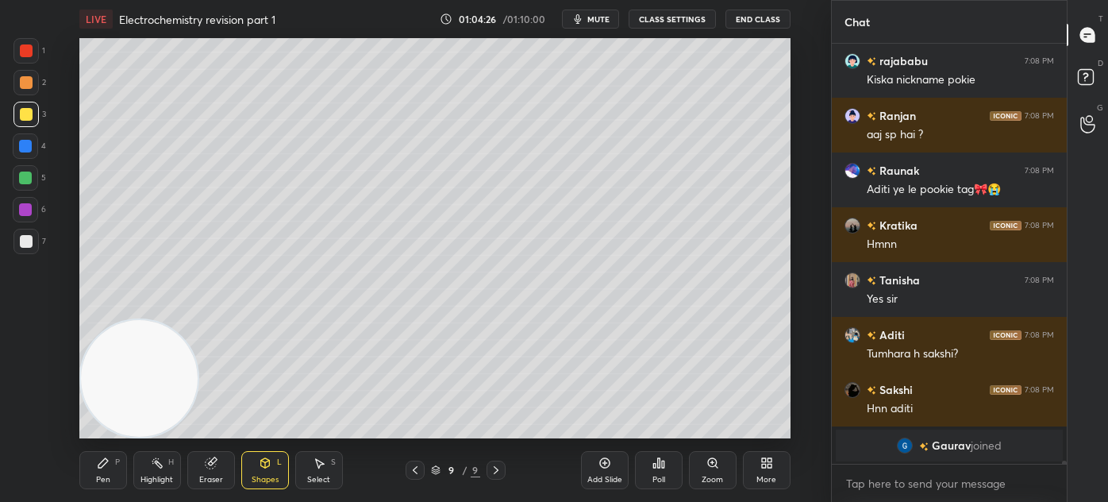
scroll to position [57199, 0]
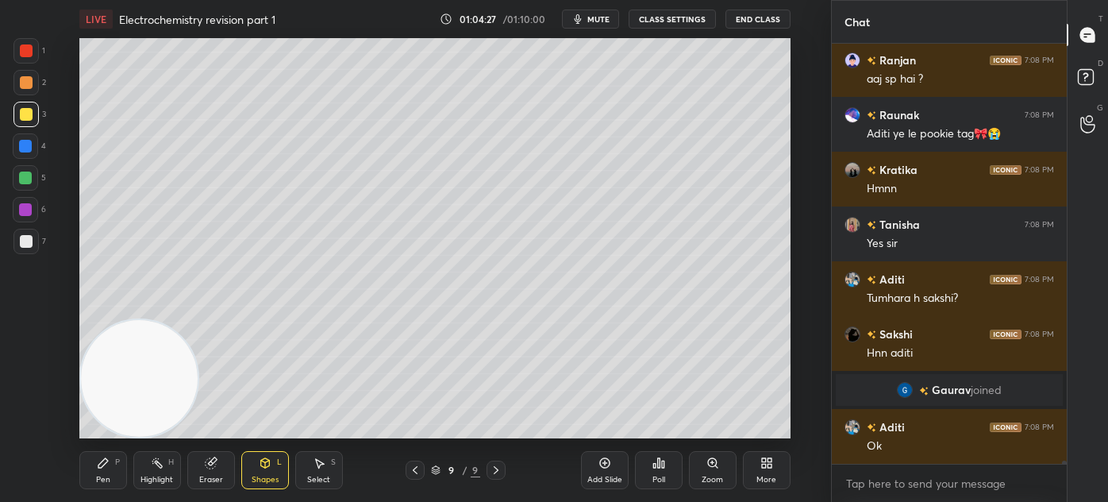
click at [96, 476] on div "Pen" at bounding box center [103, 480] width 14 height 8
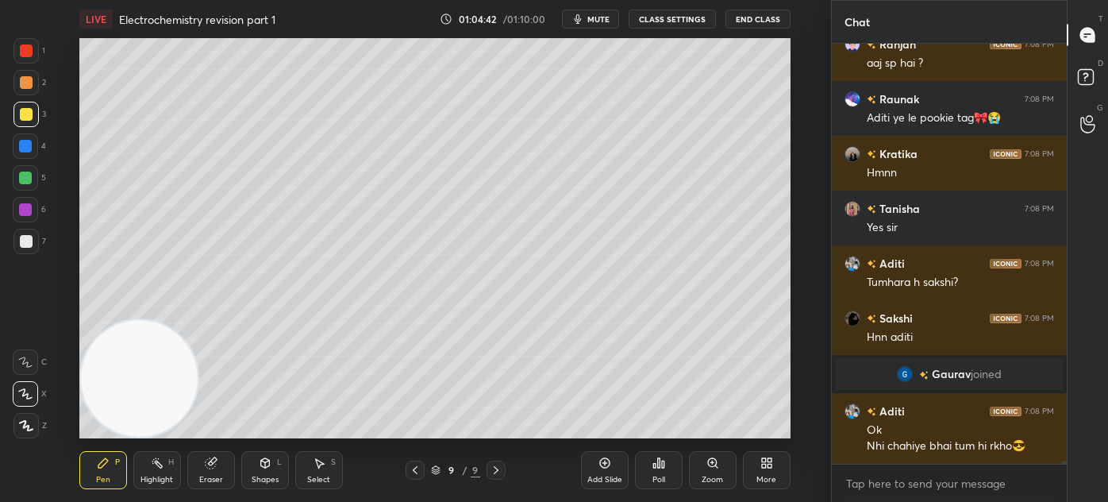
scroll to position [57269, 0]
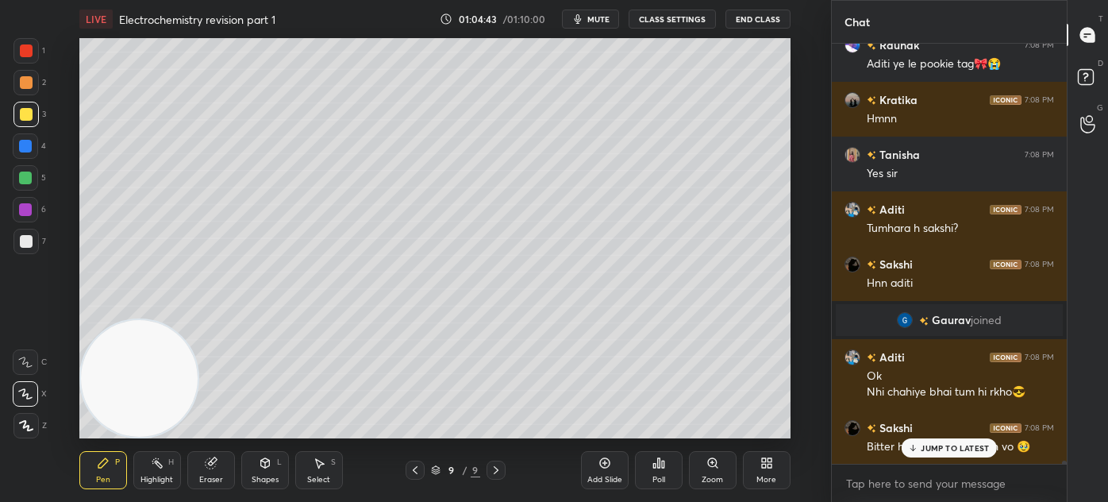
drag, startPoint x: 928, startPoint y: 450, endPoint x: 935, endPoint y: 457, distance: 9.0
click at [928, 451] on p "JUMP TO LATEST" at bounding box center [955, 448] width 68 height 10
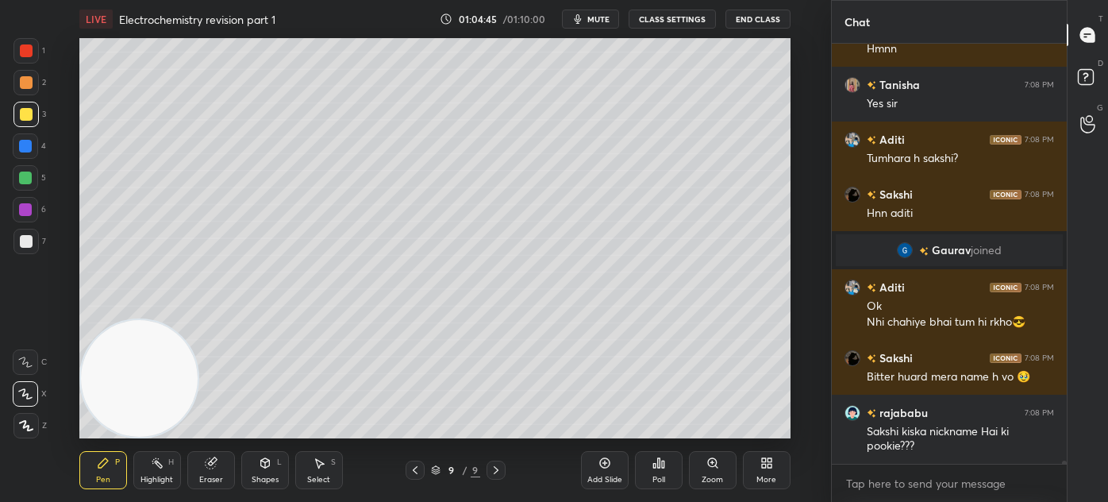
click at [21, 232] on div at bounding box center [25, 241] width 25 height 25
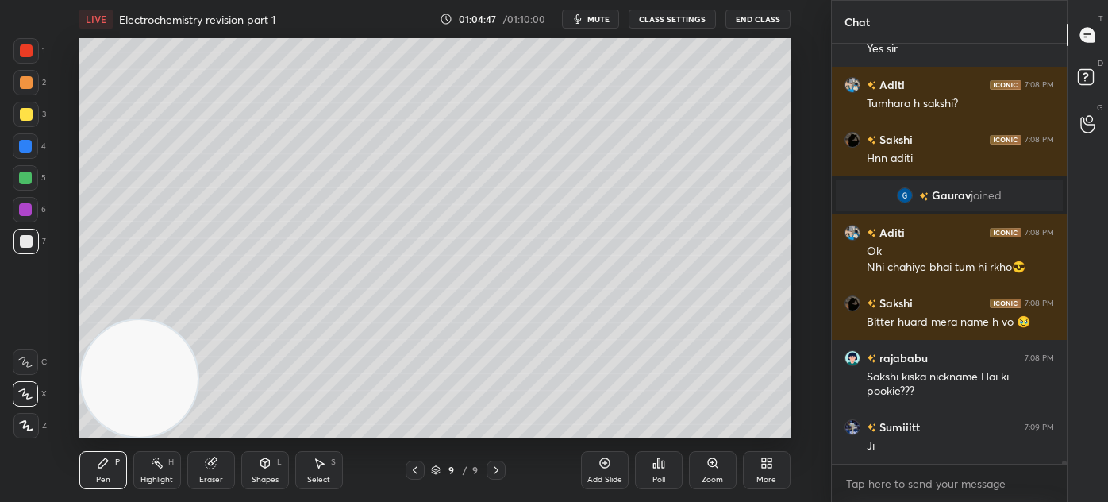
click at [25, 427] on icon at bounding box center [26, 426] width 13 height 10
click at [29, 395] on icon at bounding box center [25, 393] width 14 height 11
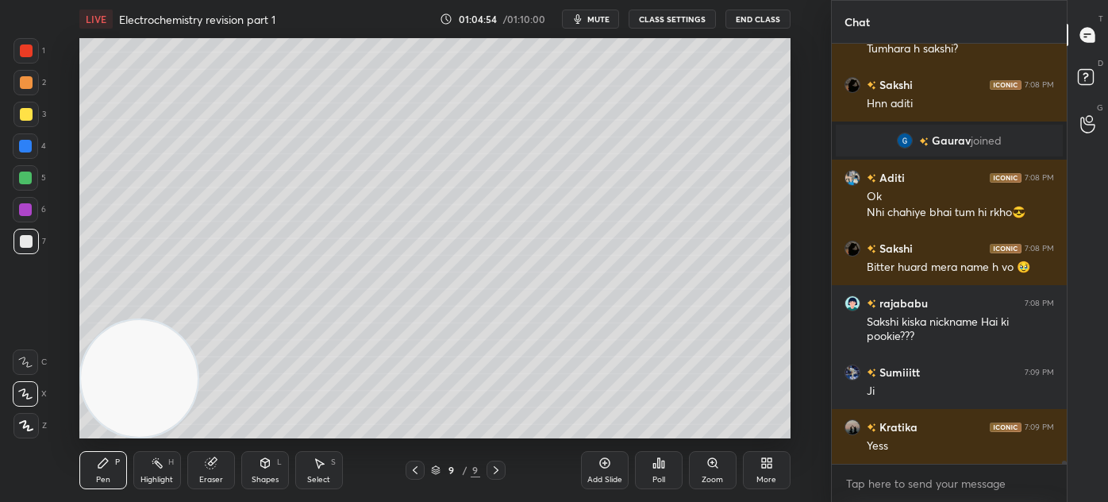
click at [27, 59] on div at bounding box center [25, 50] width 25 height 25
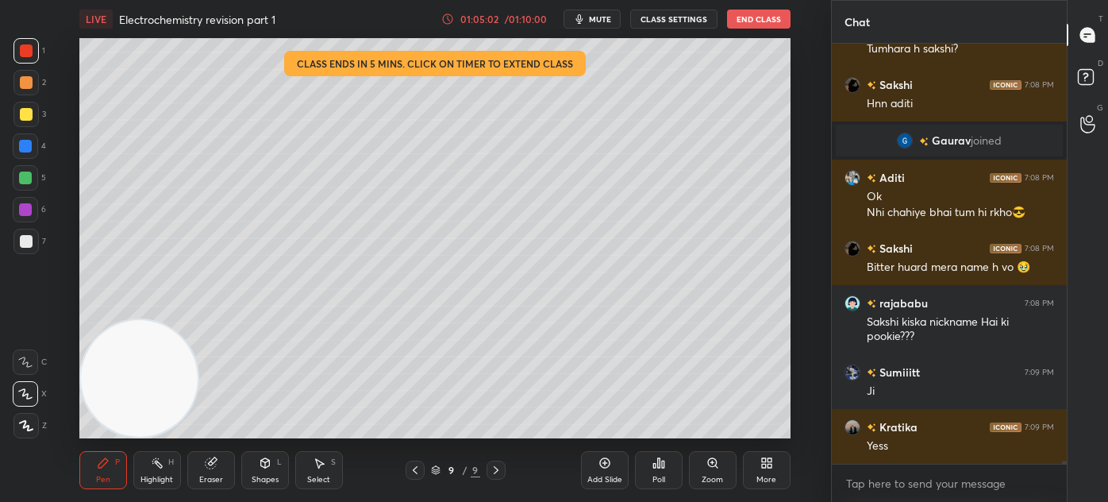
click at [25, 181] on div at bounding box center [25, 178] width 13 height 13
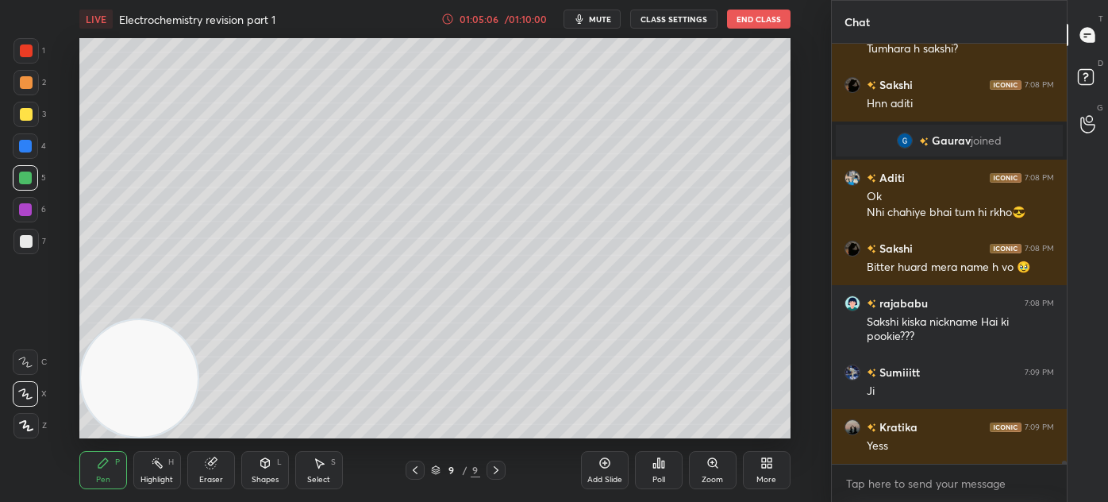
scroll to position [57503, 0]
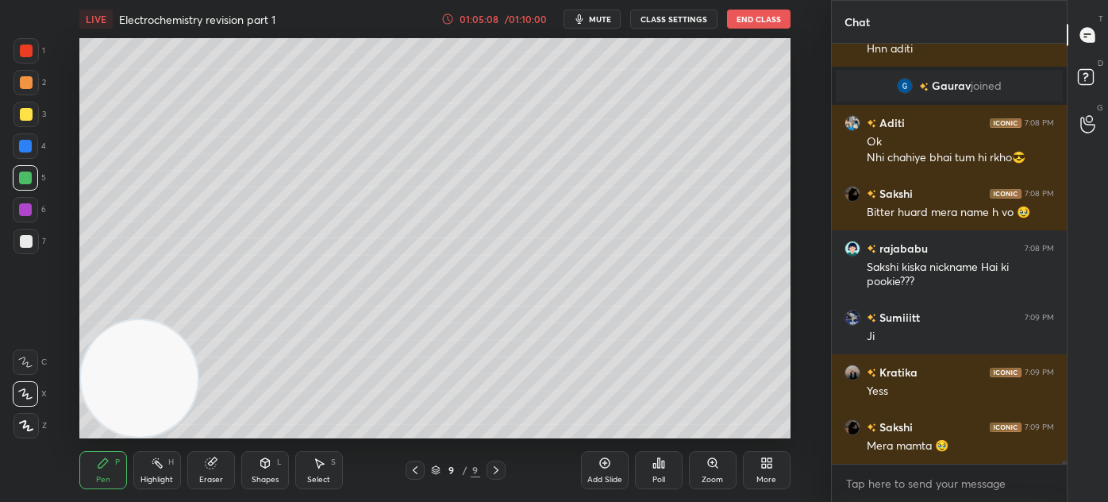
click at [27, 114] on div at bounding box center [26, 114] width 13 height 13
drag, startPoint x: 206, startPoint y: 462, endPoint x: 210, endPoint y: 444, distance: 18.5
click at [203, 463] on div "Eraser" at bounding box center [211, 470] width 48 height 38
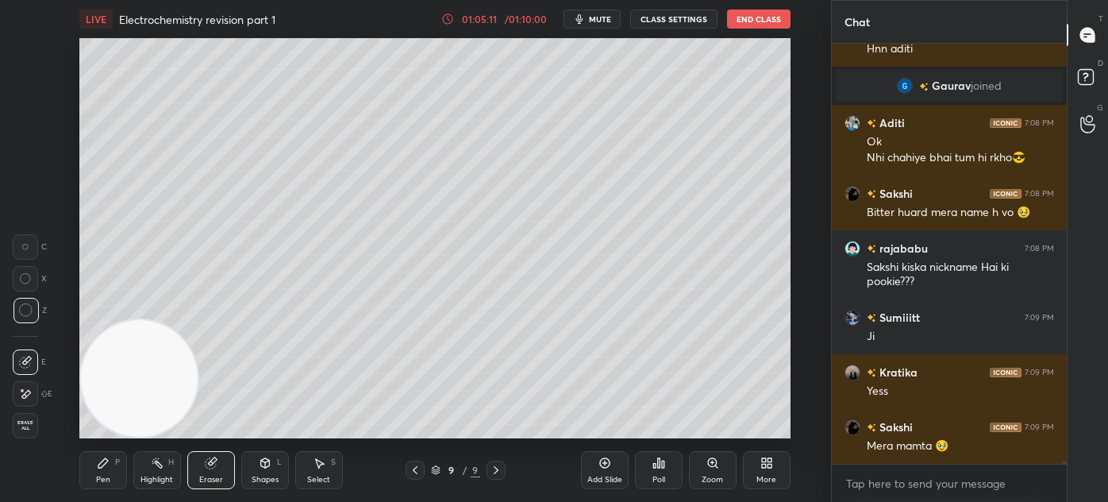
drag, startPoint x: 95, startPoint y: 472, endPoint x: 114, endPoint y: 449, distance: 30.5
click at [96, 472] on div "Pen P" at bounding box center [103, 470] width 48 height 38
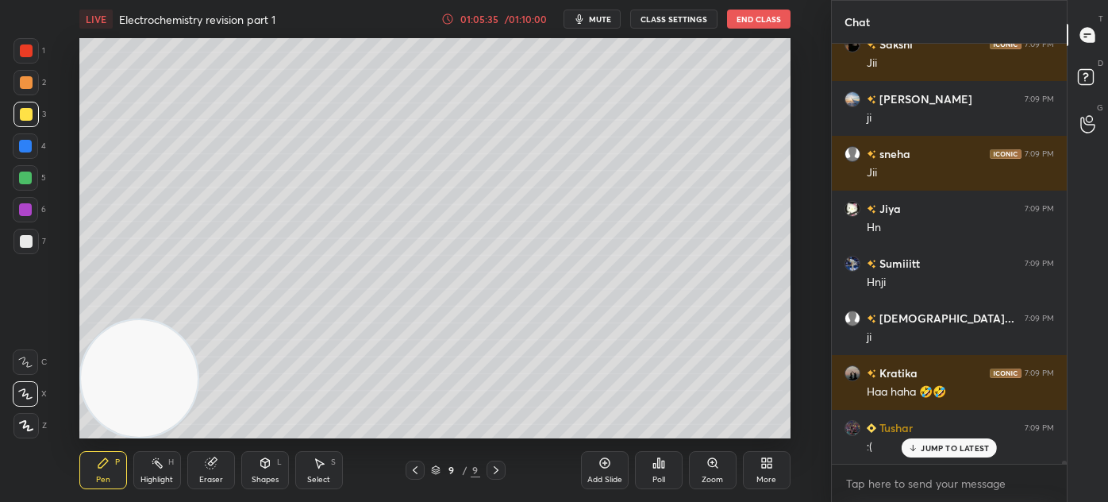
scroll to position [58160, 0]
click at [962, 457] on div "JUMP TO LATEST" at bounding box center [949, 447] width 95 height 19
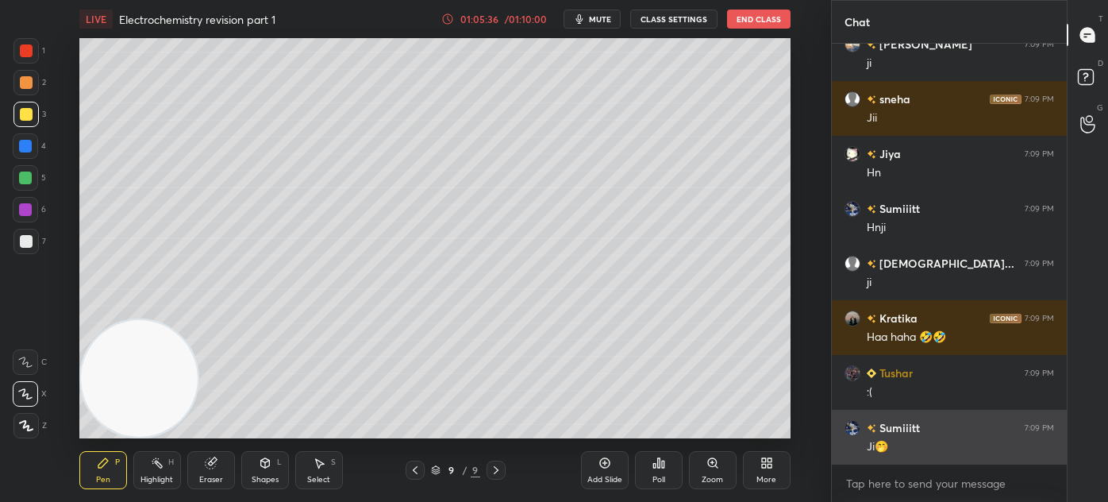
scroll to position [58270, 0]
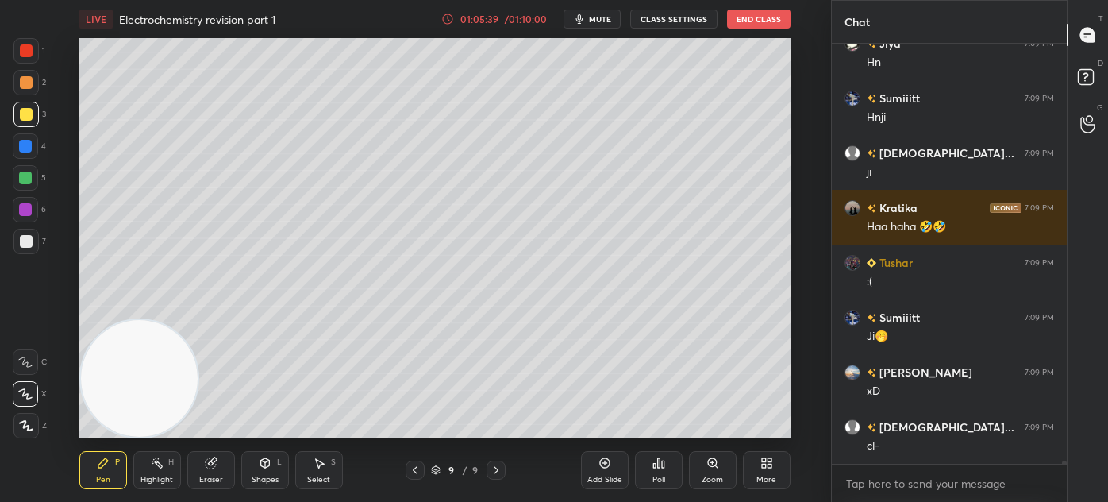
drag, startPoint x: 24, startPoint y: 410, endPoint x: 30, endPoint y: 397, distance: 14.2
click at [23, 412] on div "Z" at bounding box center [29, 423] width 33 height 32
click at [28, 173] on div at bounding box center [25, 178] width 13 height 13
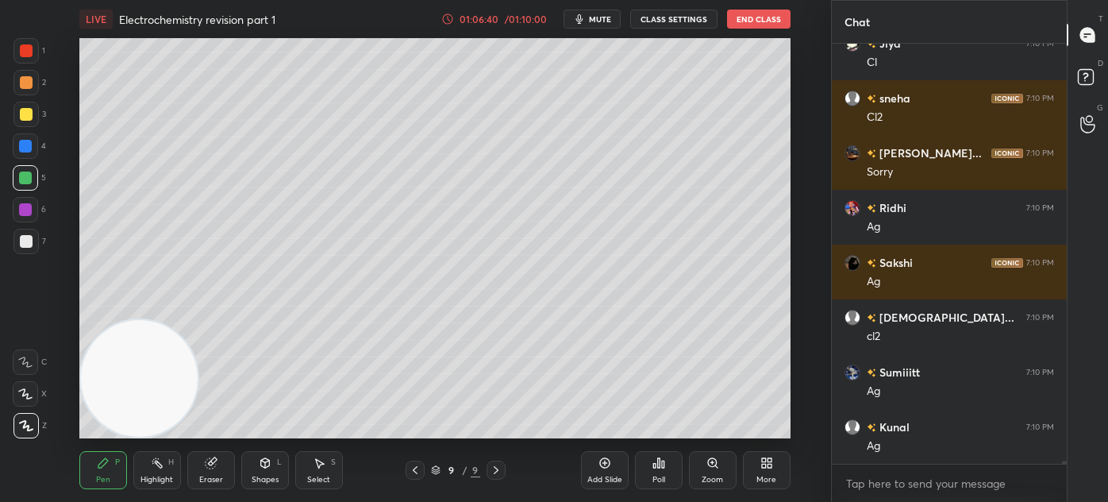
scroll to position [59983, 0]
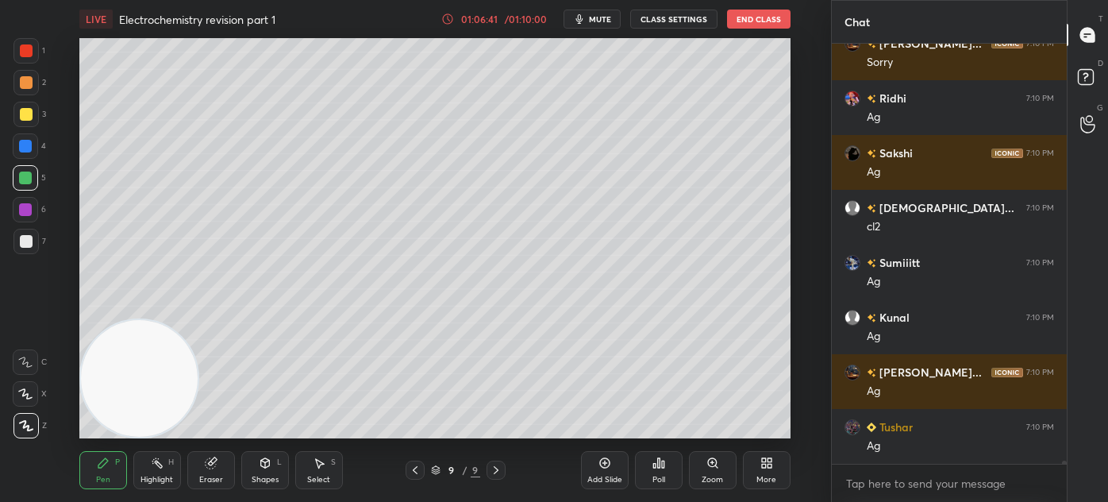
click at [23, 177] on div at bounding box center [25, 178] width 13 height 13
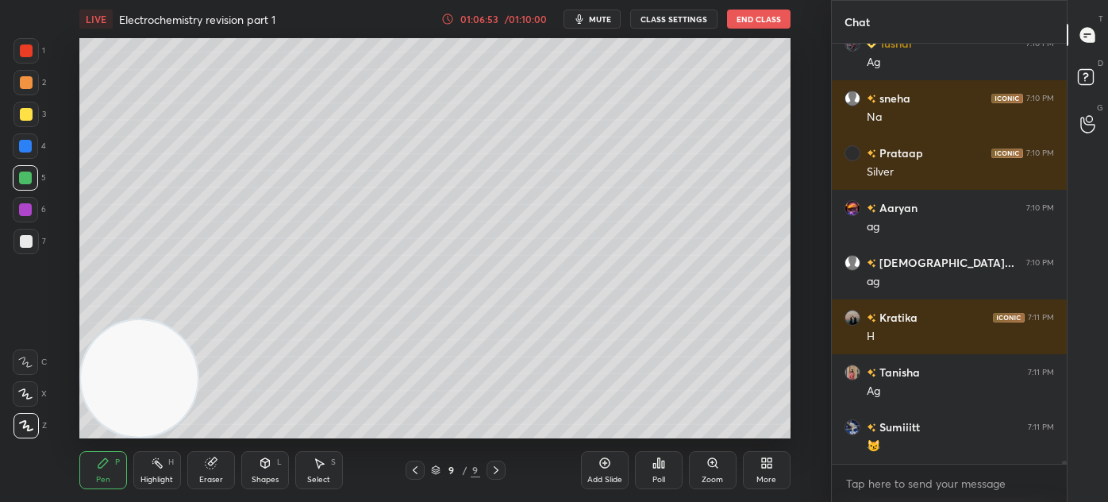
scroll to position [60421, 0]
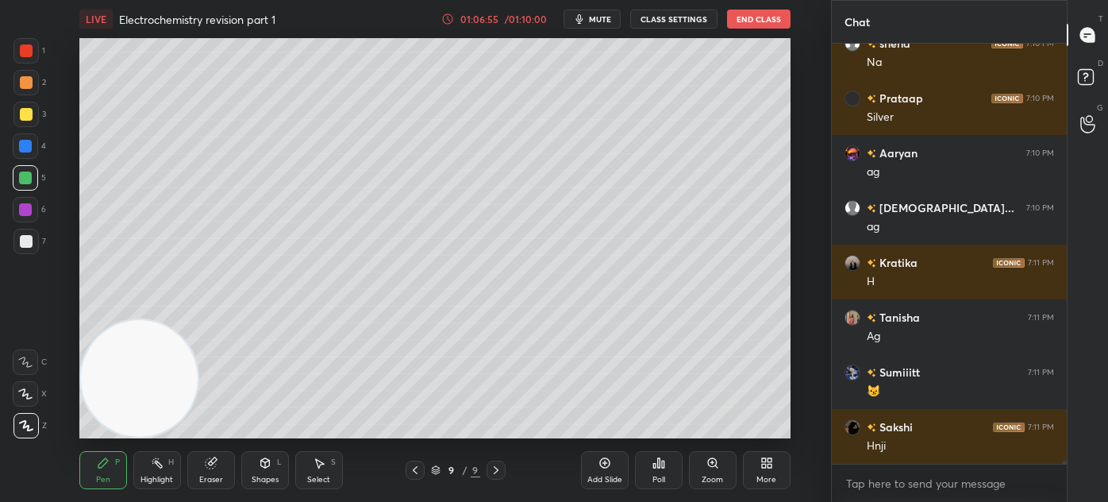
click at [29, 112] on div at bounding box center [26, 114] width 13 height 13
click at [25, 383] on div at bounding box center [25, 393] width 25 height 25
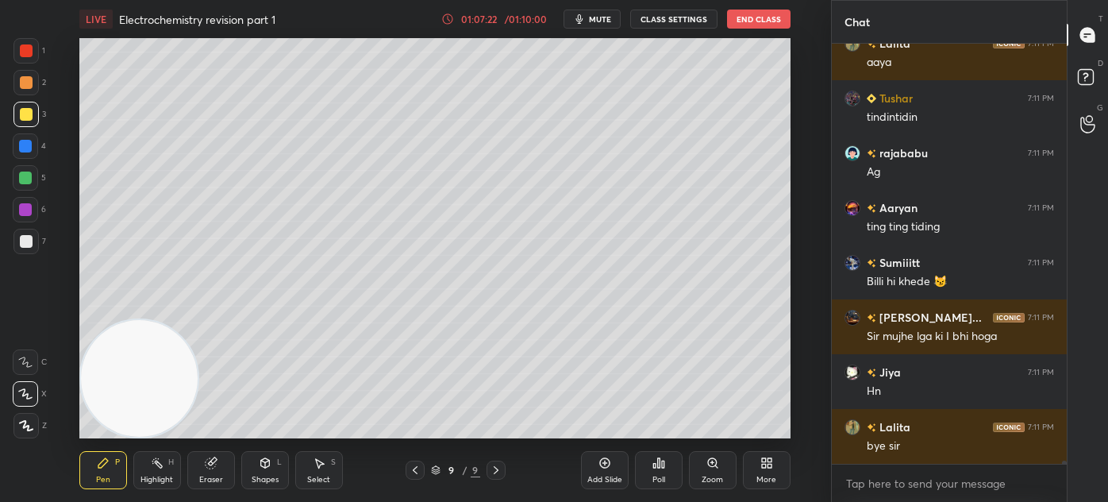
scroll to position [60983, 0]
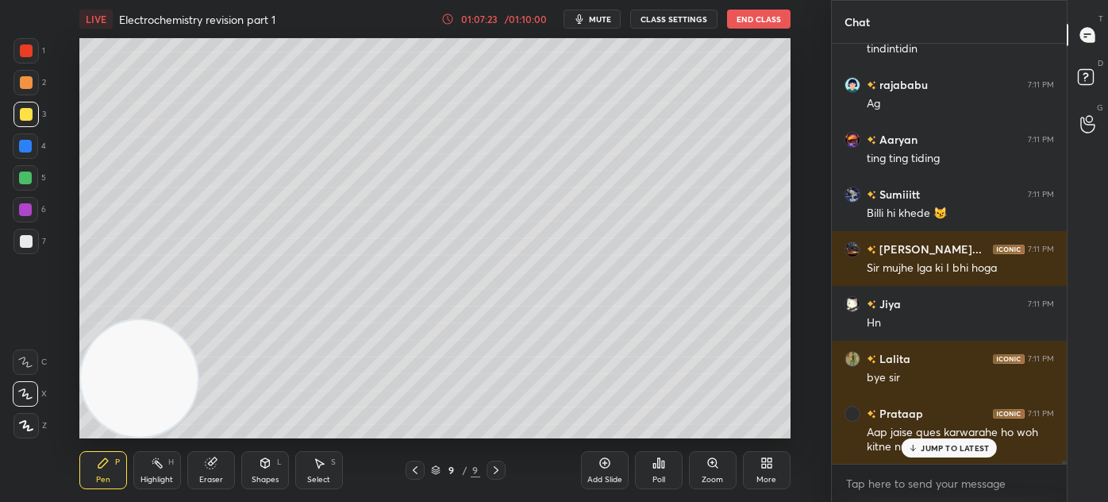
click at [33, 48] on div at bounding box center [25, 50] width 25 height 25
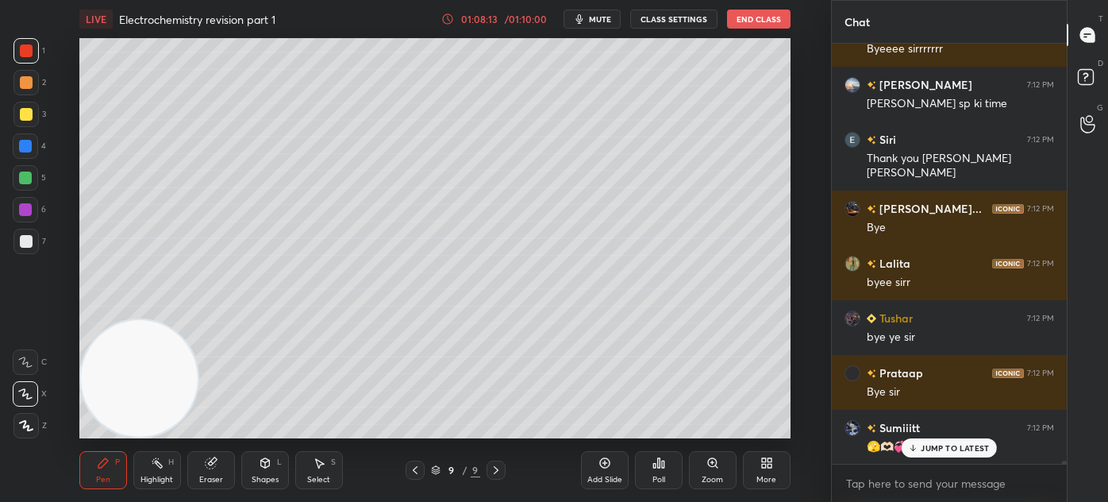
scroll to position [62945, 0]
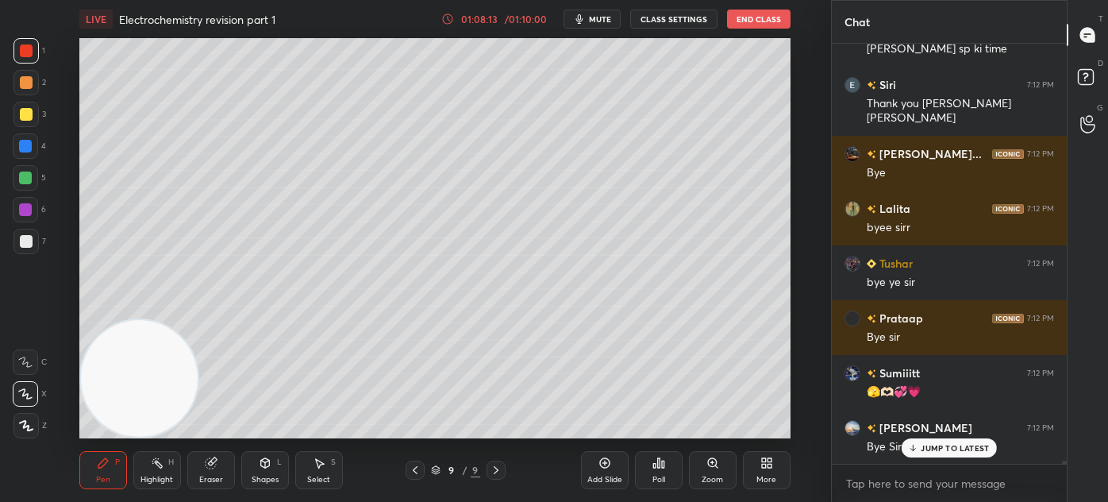
click at [949, 443] on p "JUMP TO LATEST" at bounding box center [955, 448] width 68 height 10
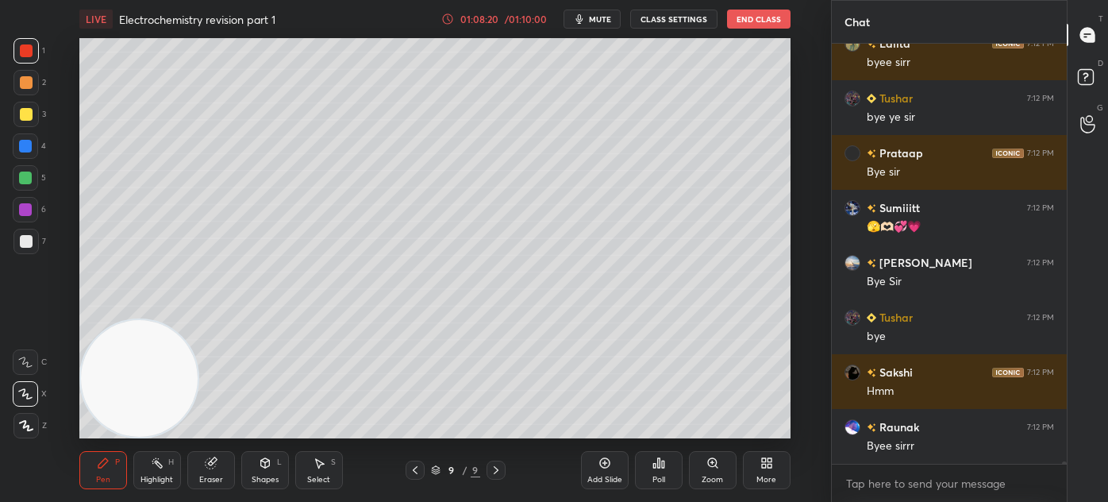
scroll to position [63165, 0]
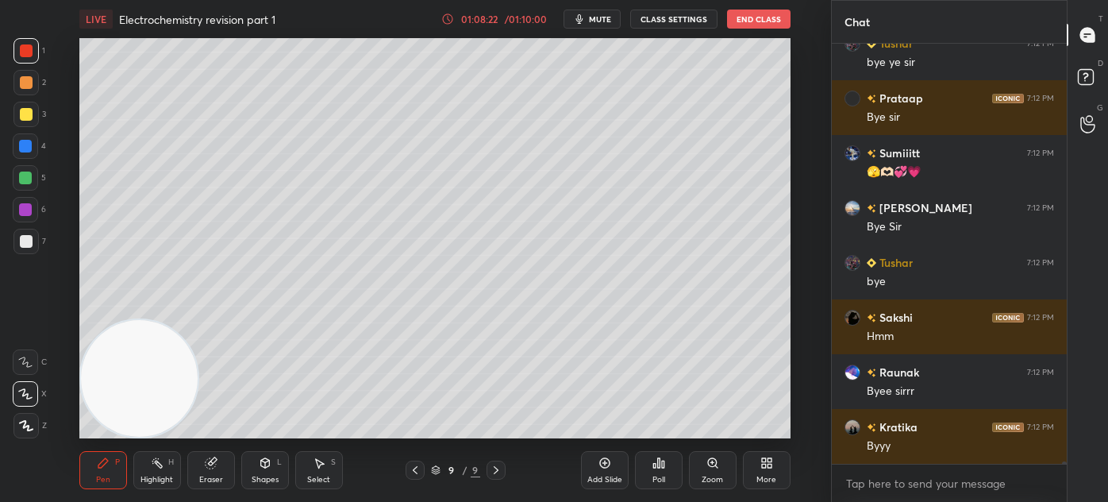
click at [770, 482] on div "More" at bounding box center [767, 480] width 20 height 8
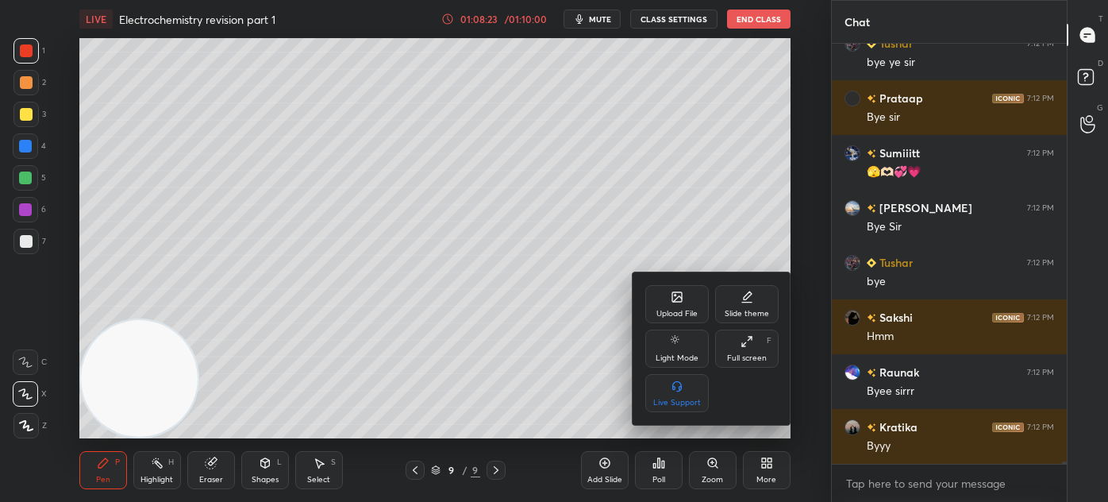
click at [676, 300] on icon at bounding box center [677, 297] width 13 height 13
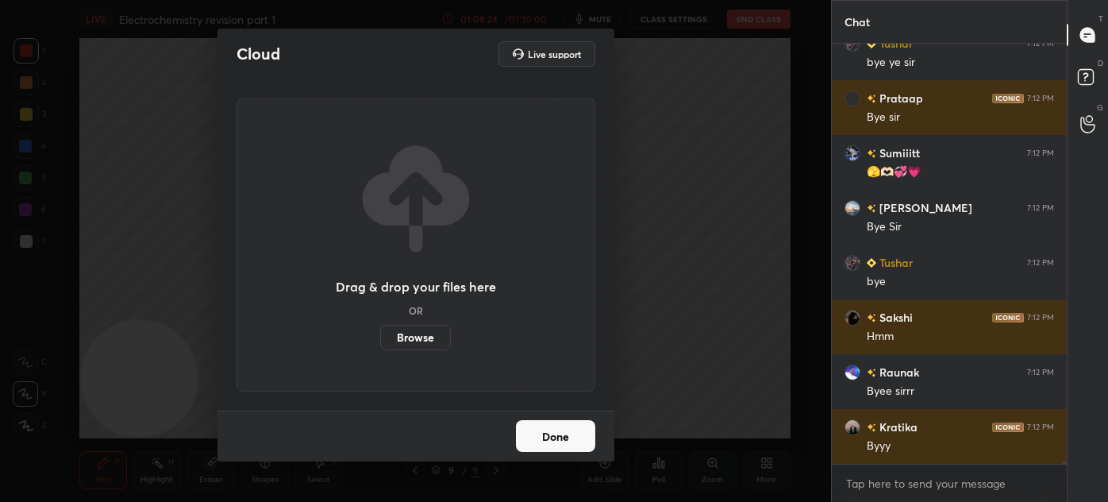
click at [421, 337] on label "Browse" at bounding box center [415, 337] width 71 height 25
click at [380, 337] on input "Browse" at bounding box center [380, 337] width 0 height 25
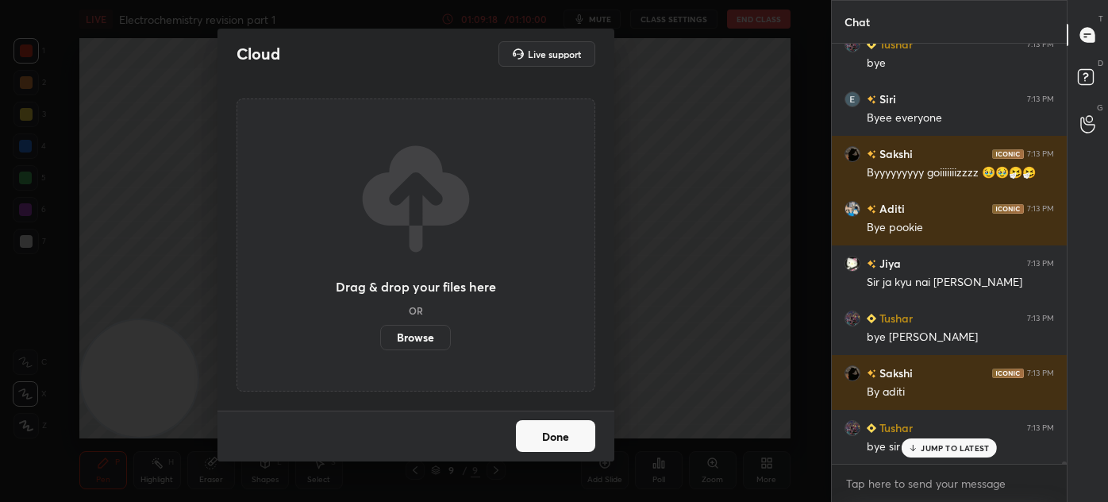
scroll to position [63908, 0]
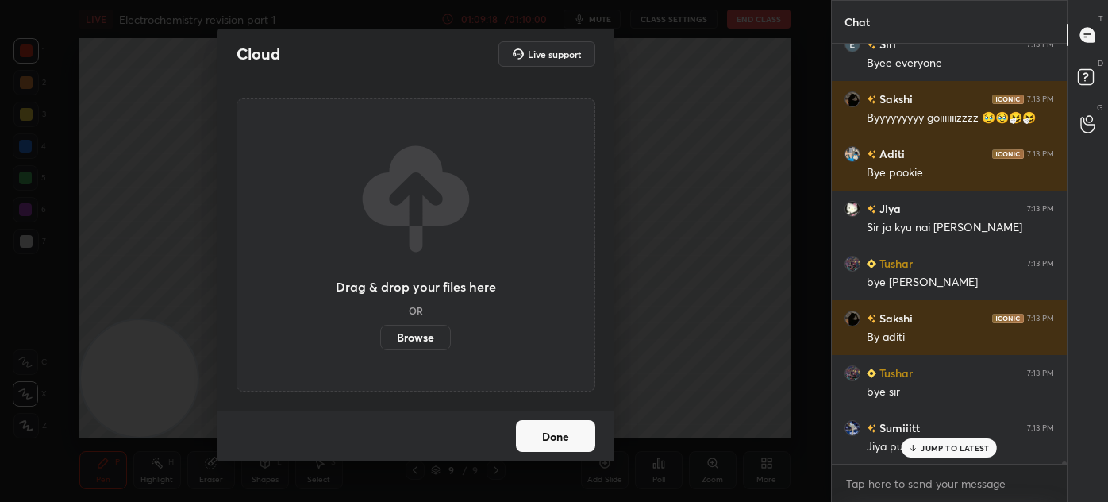
click at [418, 339] on label "Browse" at bounding box center [415, 337] width 71 height 25
click at [380, 339] on input "Browse" at bounding box center [380, 337] width 0 height 25
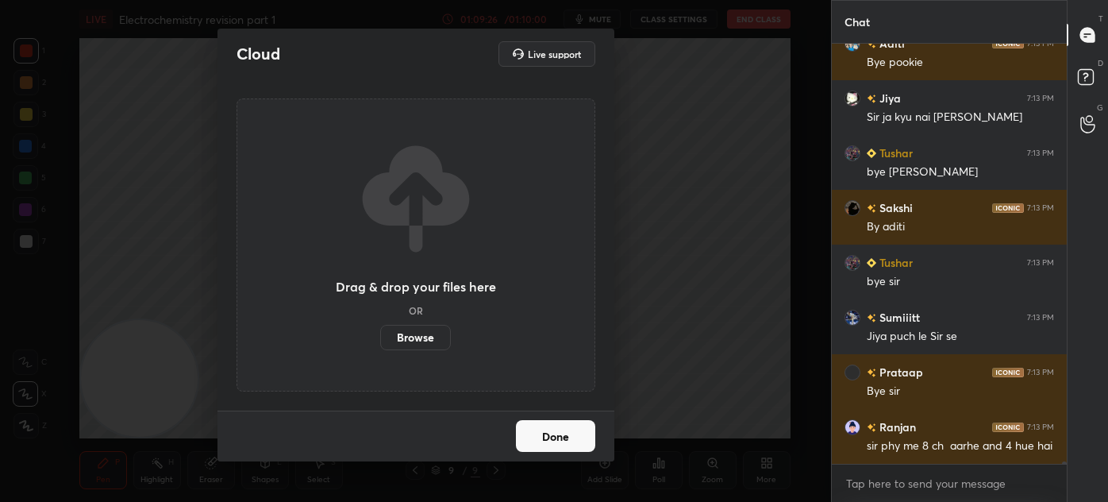
click at [423, 333] on label "Browse" at bounding box center [415, 337] width 71 height 25
click at [380, 333] on input "Browse" at bounding box center [380, 337] width 0 height 25
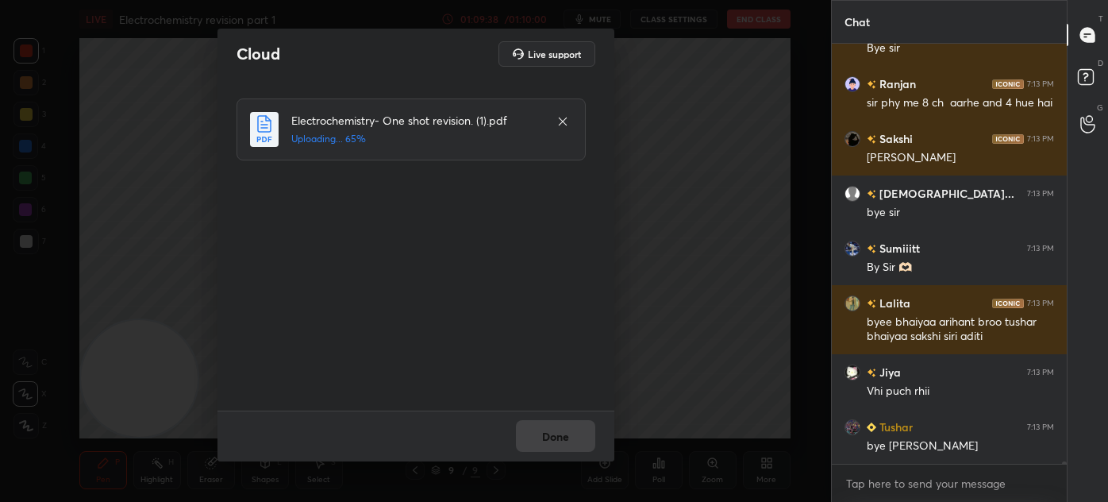
scroll to position [64471, 0]
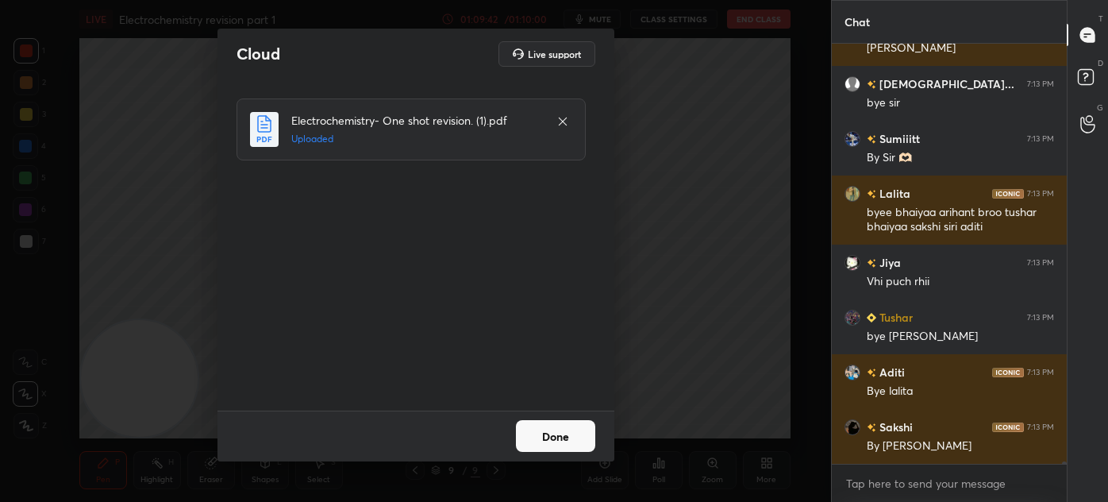
click at [561, 432] on button "Done" at bounding box center [555, 436] width 79 height 32
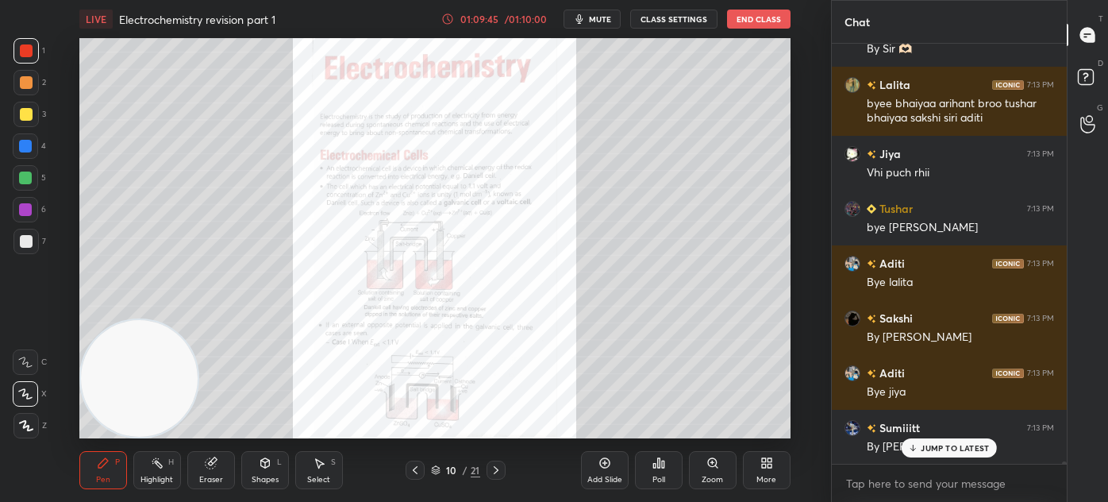
scroll to position [64635, 0]
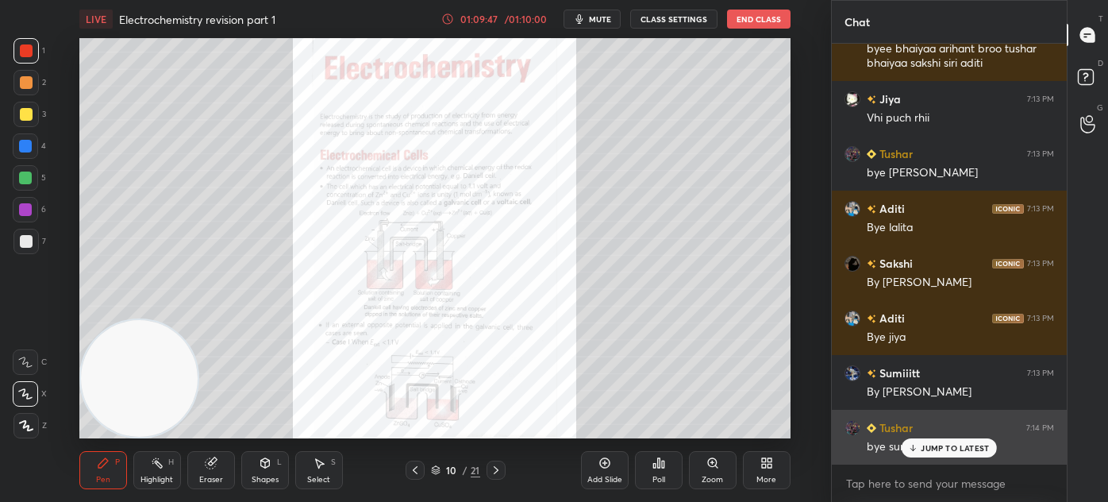
click at [957, 451] on p "JUMP TO LATEST" at bounding box center [955, 448] width 68 height 10
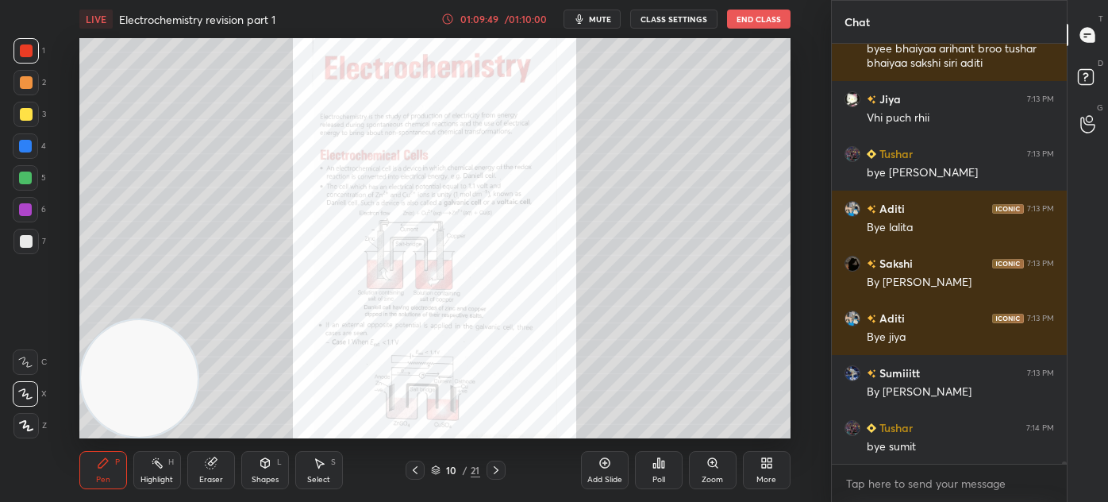
click at [762, 17] on button "End Class" at bounding box center [759, 19] width 64 height 19
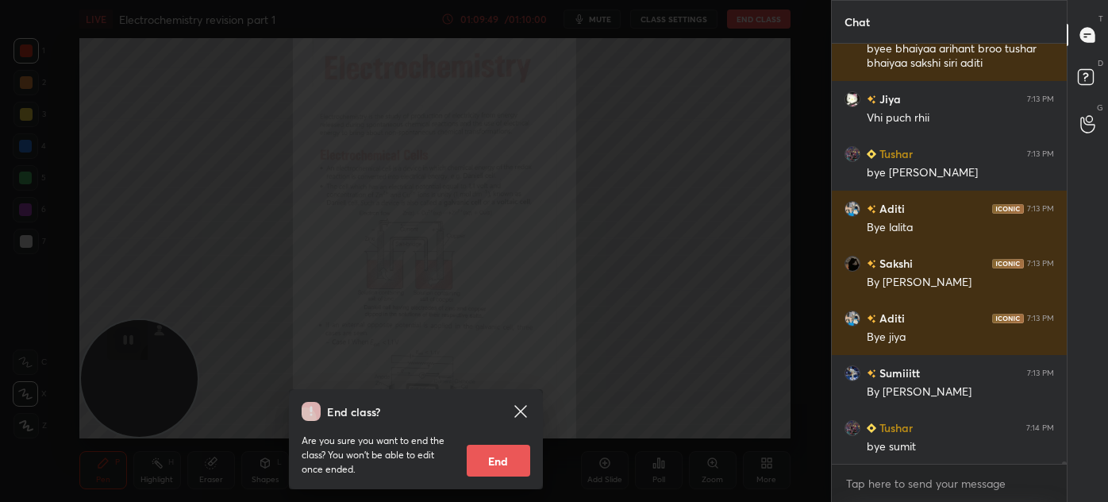
click at [494, 459] on button "End" at bounding box center [499, 461] width 64 height 32
type textarea "x"
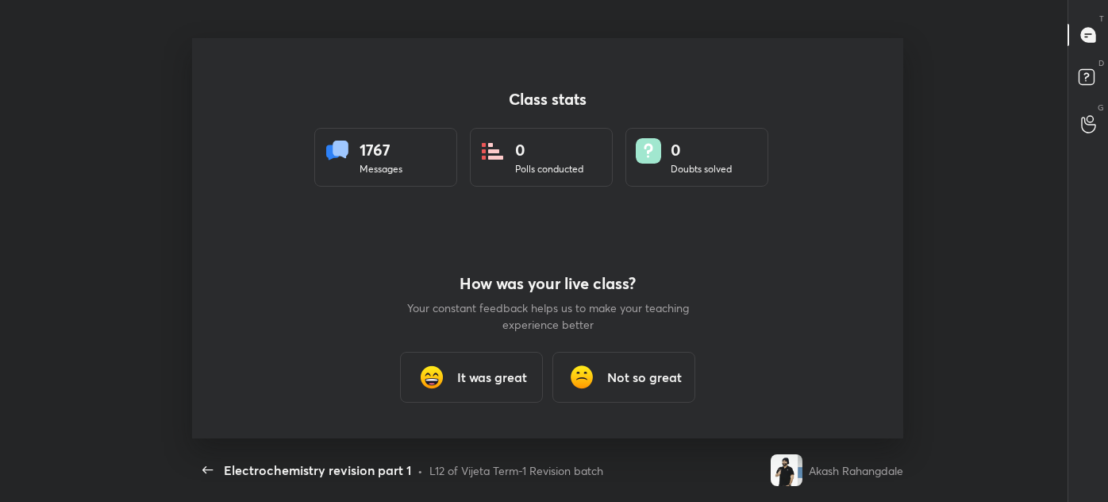
scroll to position [400, 1004]
